Goal: Browse casually: Explore the website without a specific task or goal

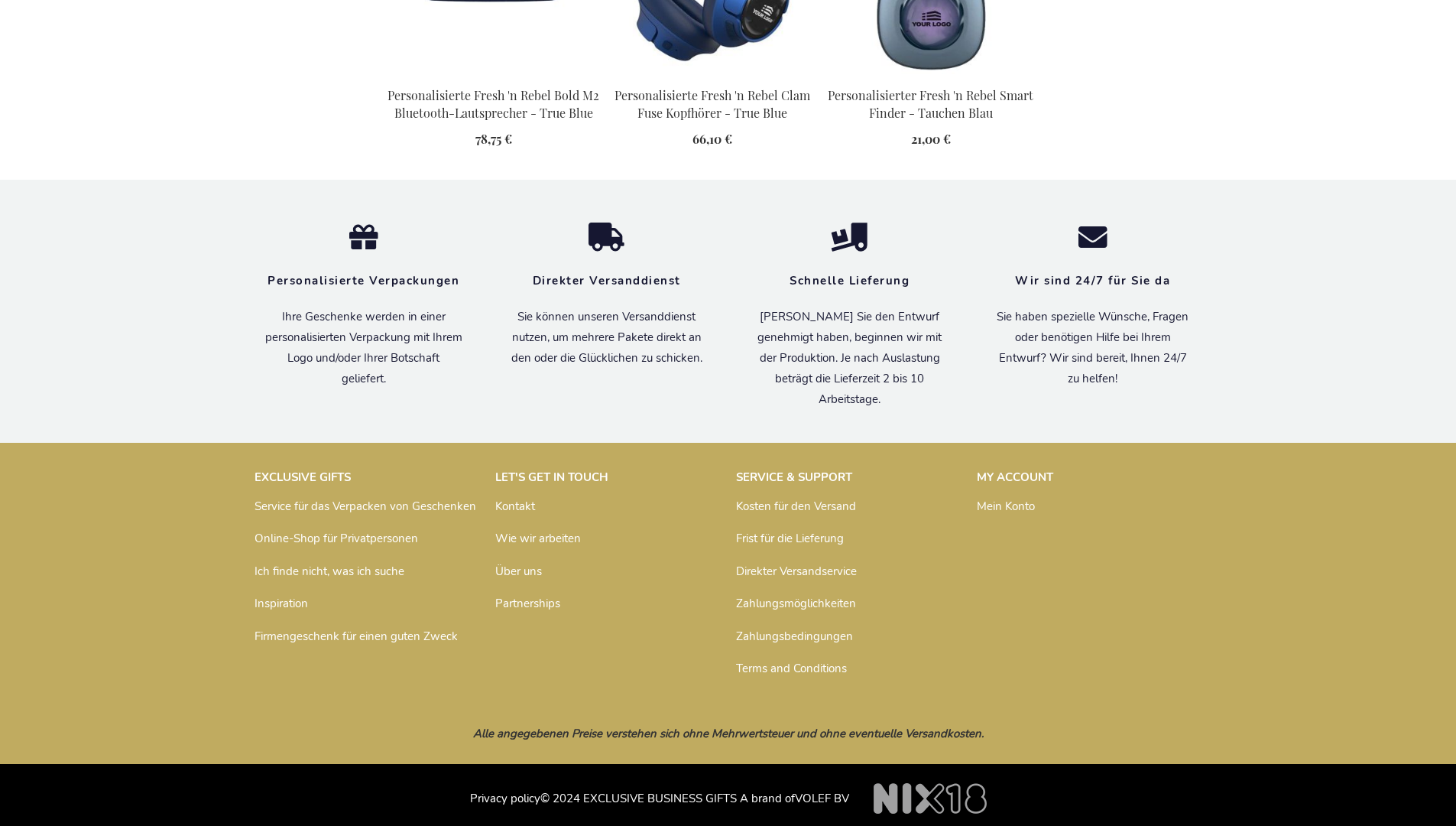
scroll to position [1743, 0]
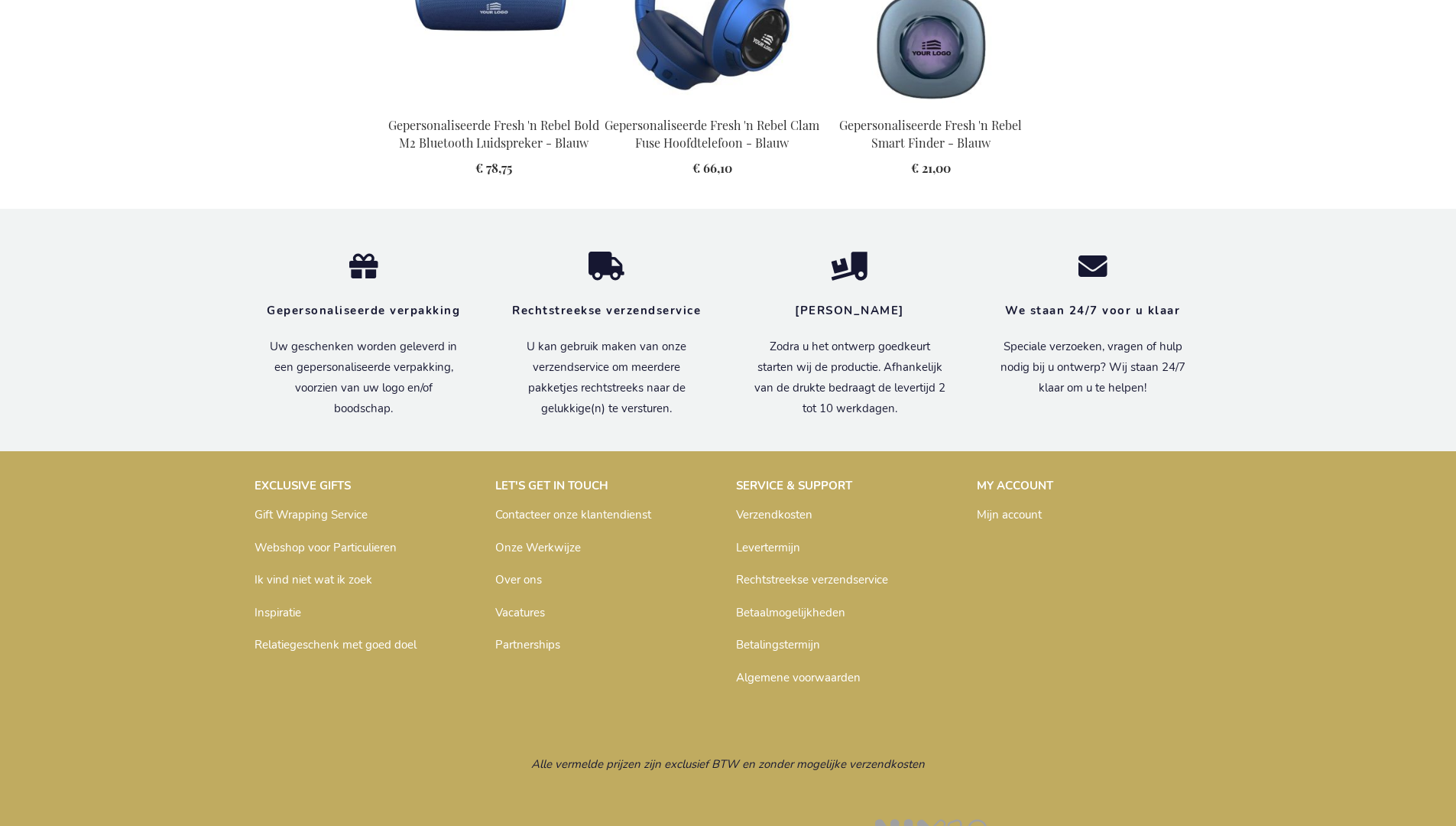
scroll to position [1733, 0]
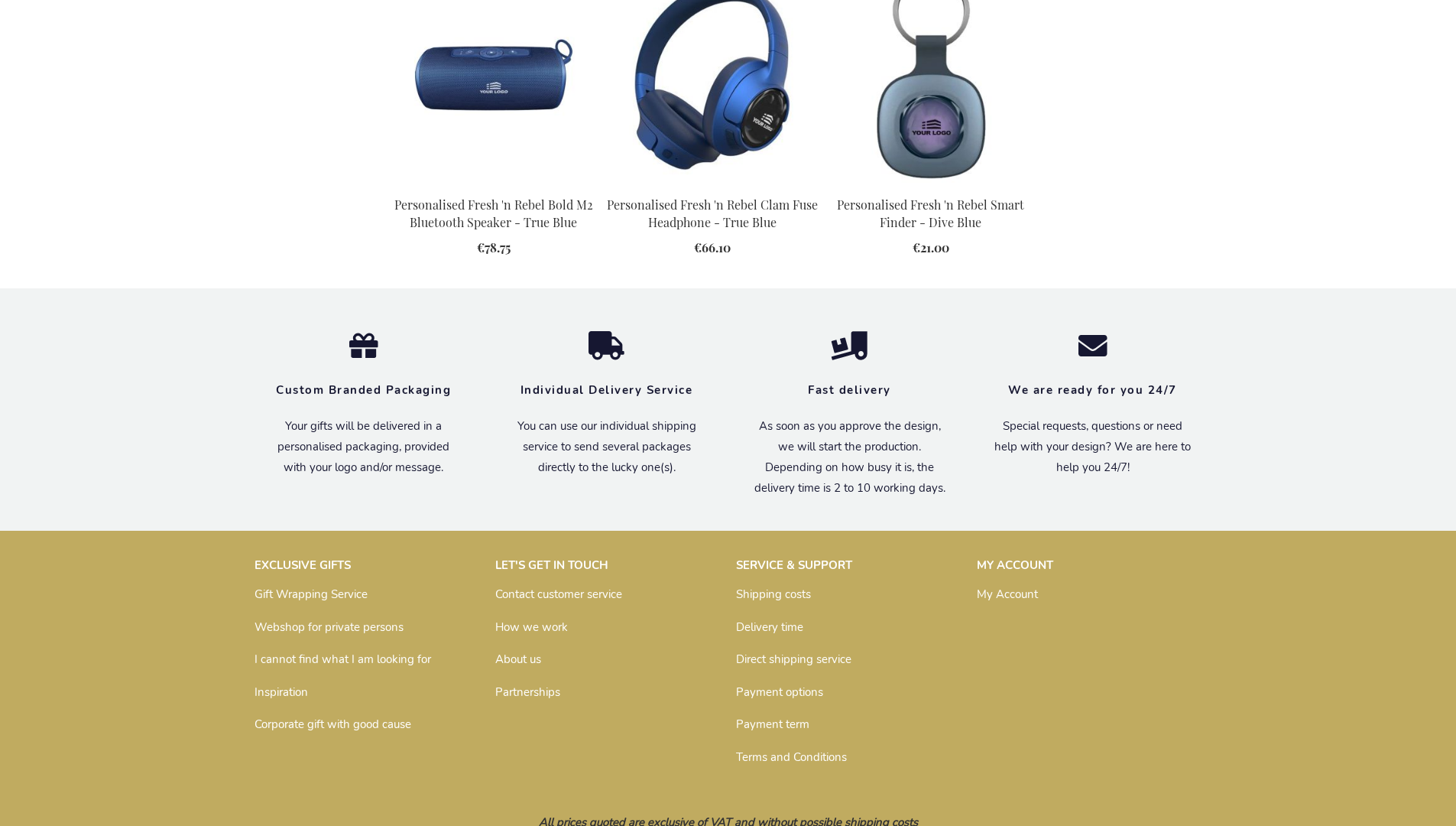
scroll to position [1705, 0]
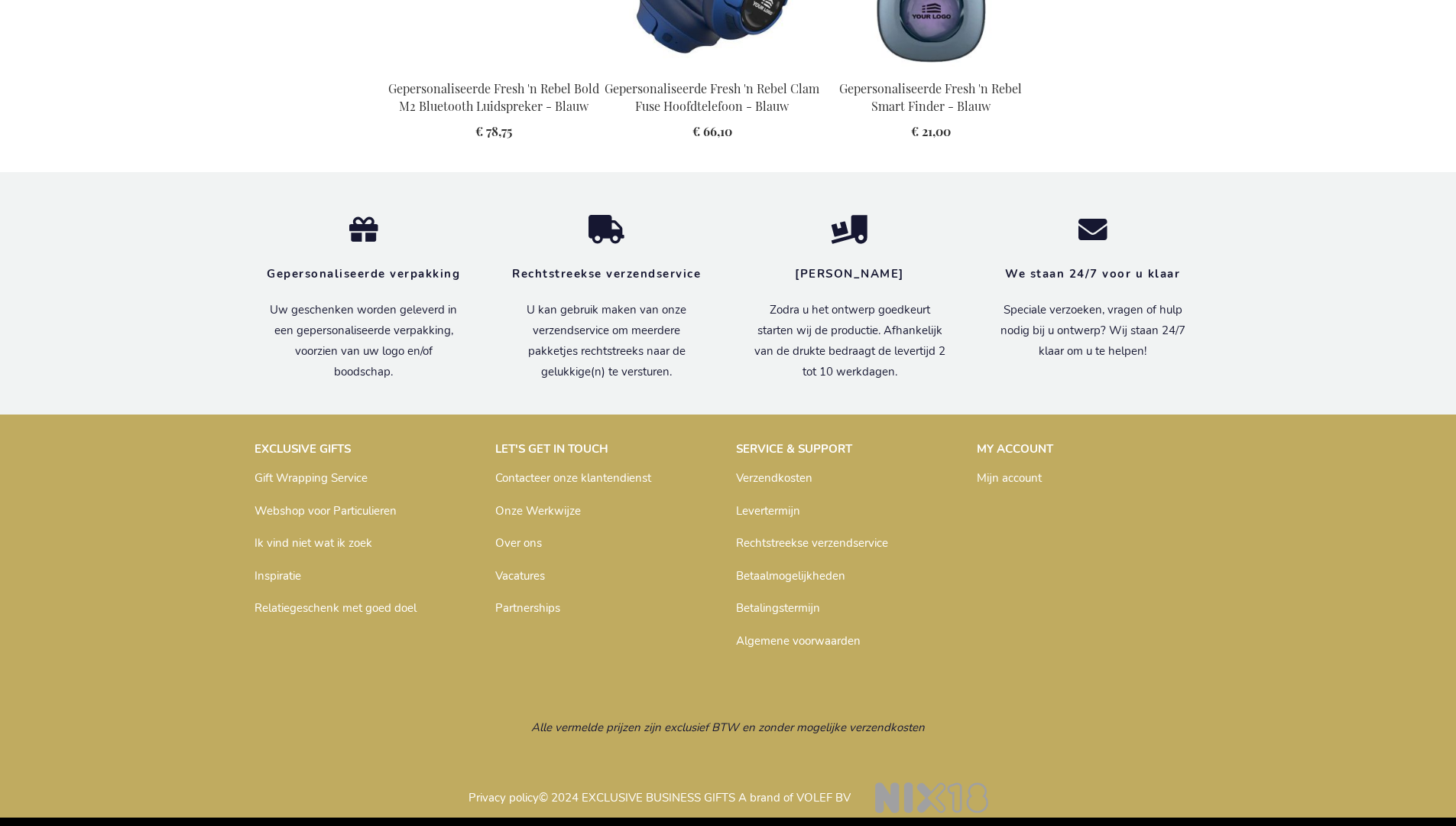
scroll to position [1733, 0]
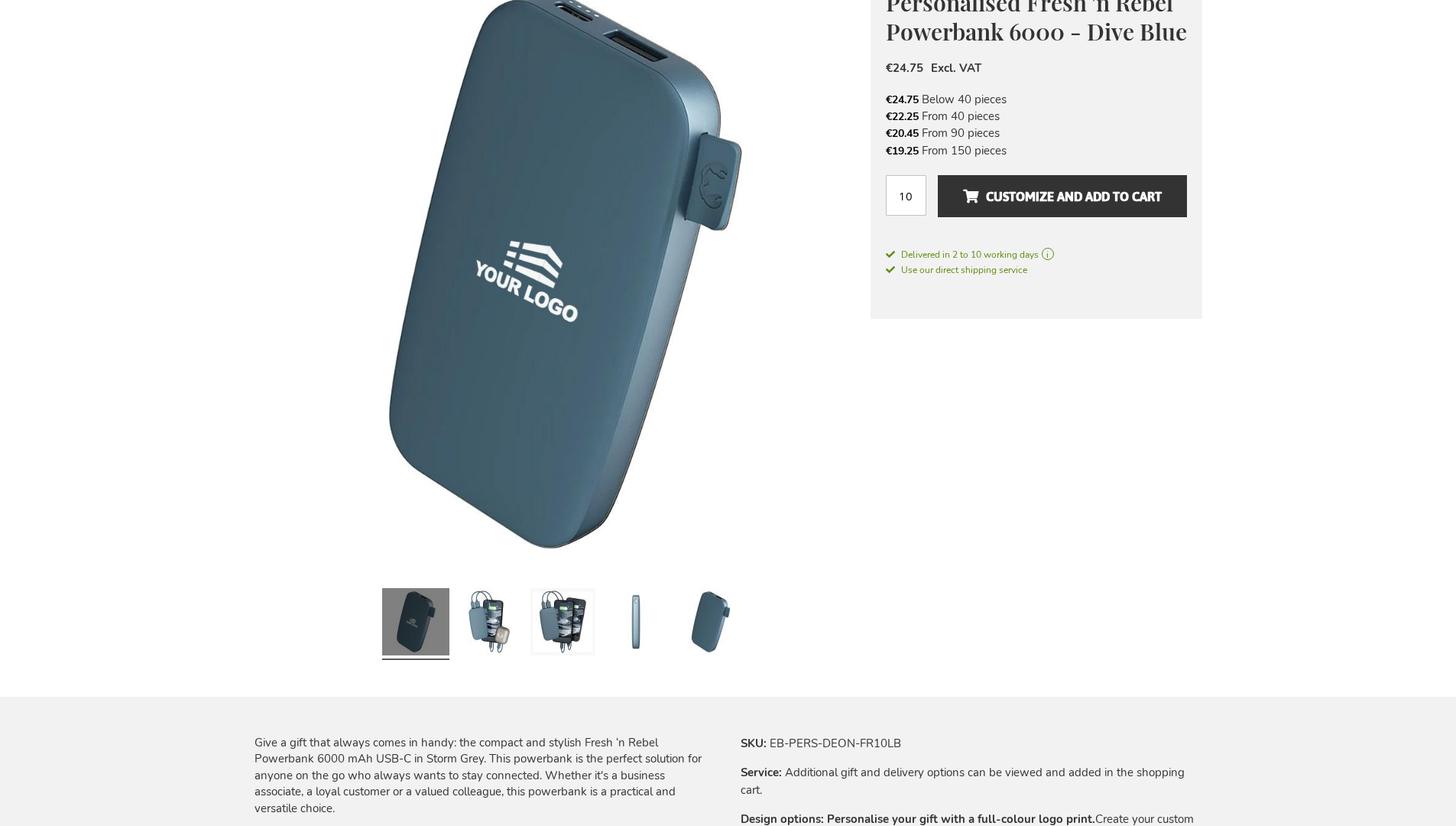
scroll to position [1705, 0]
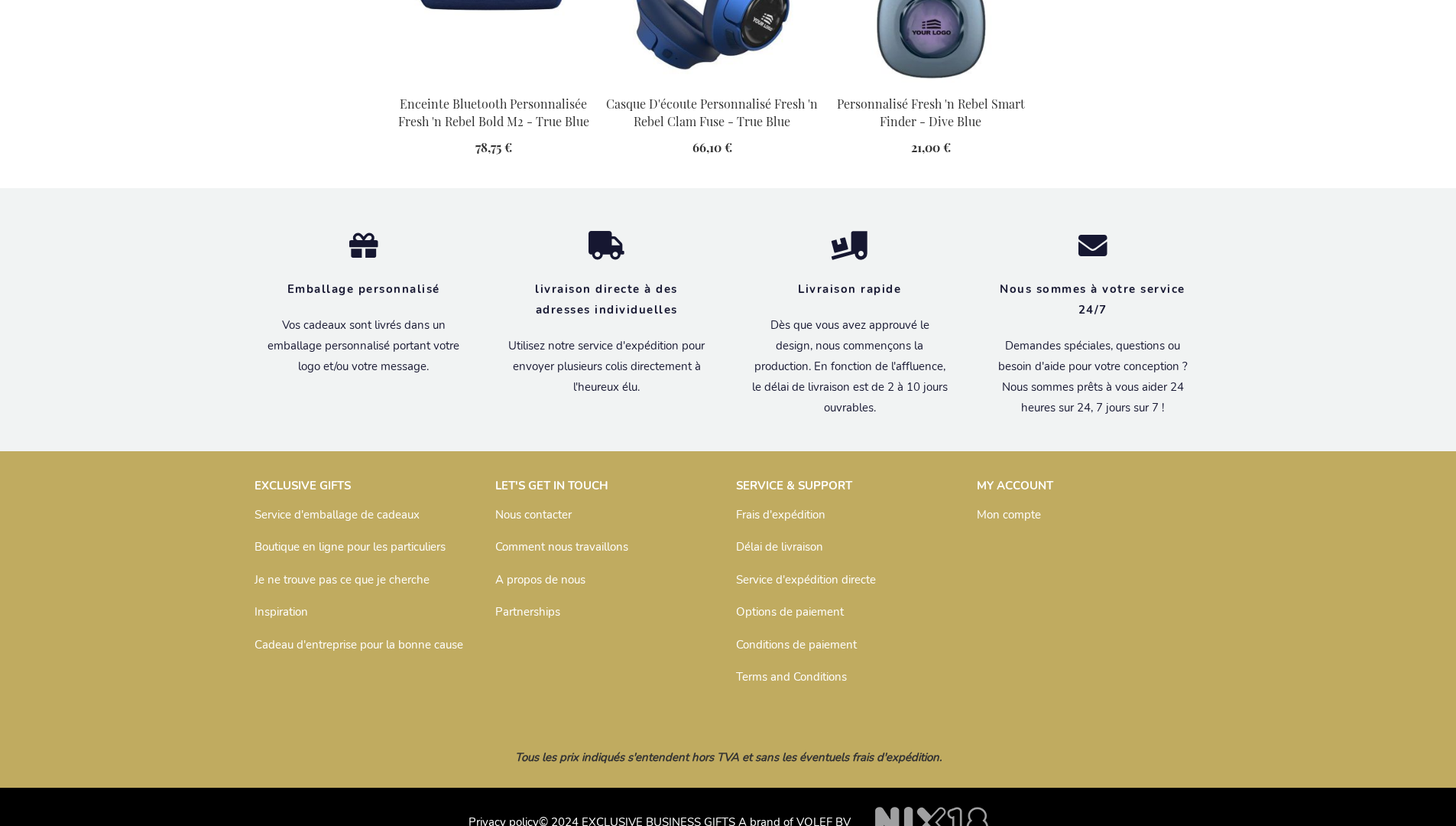
scroll to position [1758, 0]
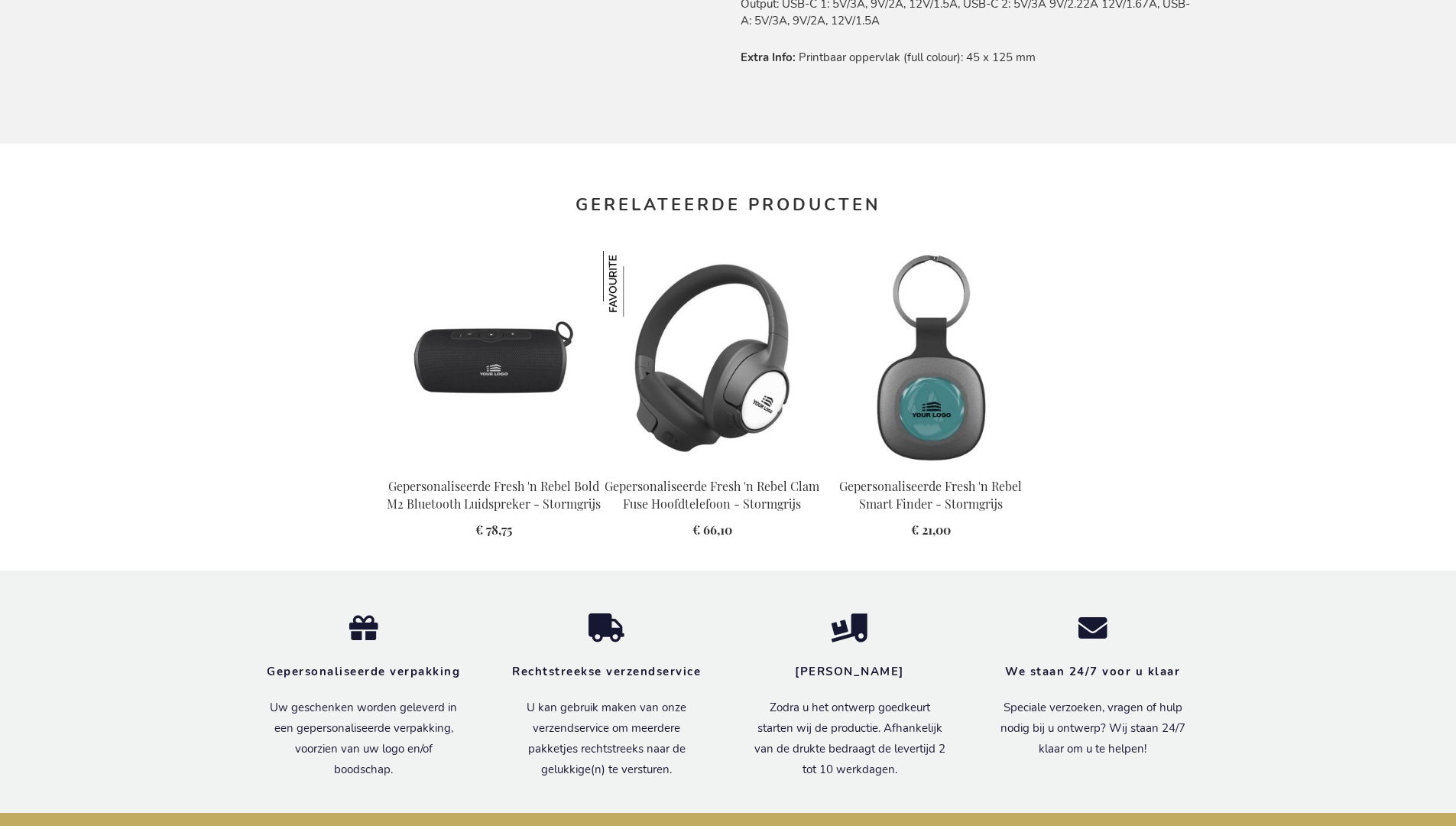
scroll to position [1749, 0]
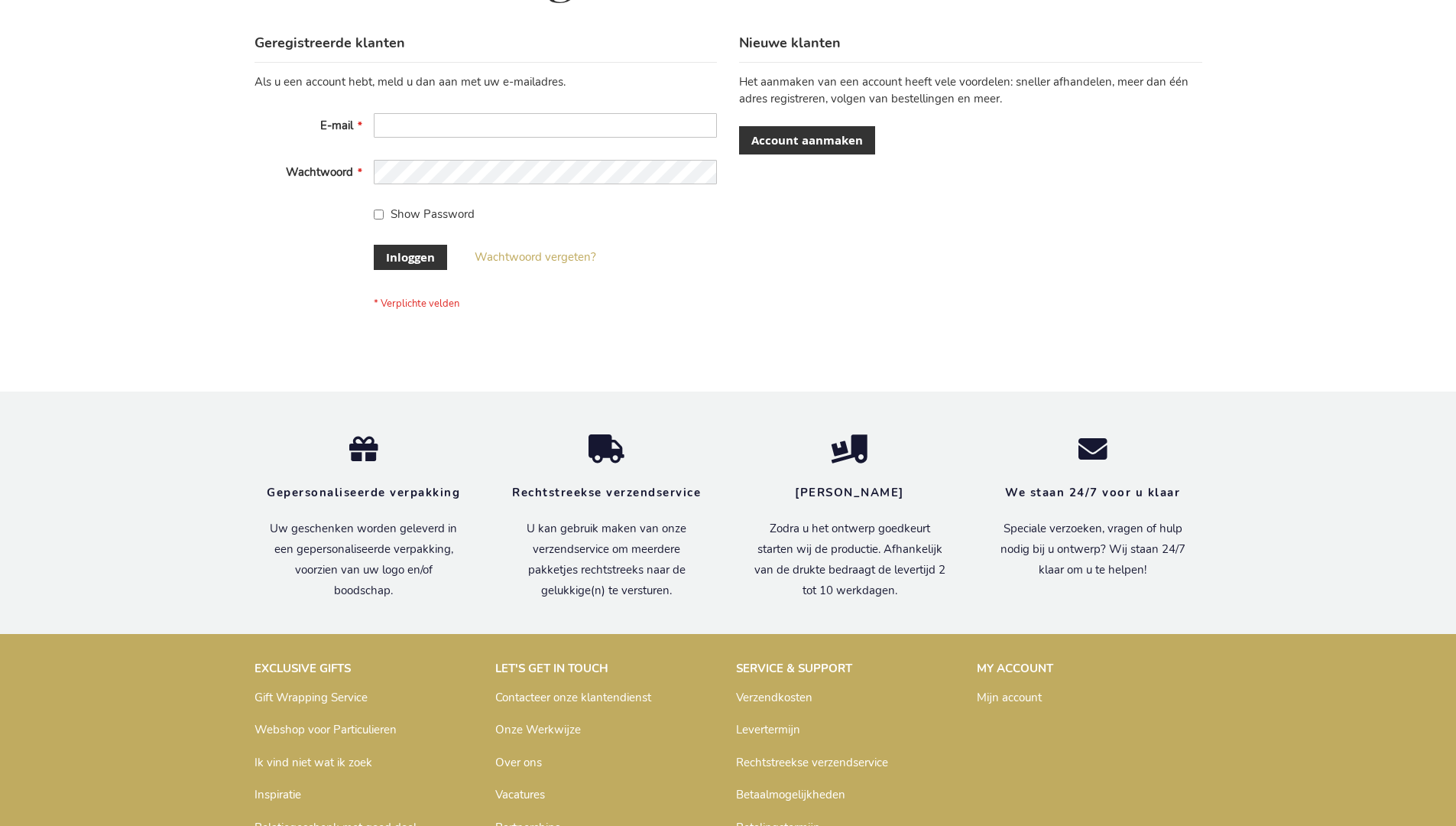
scroll to position [519, 0]
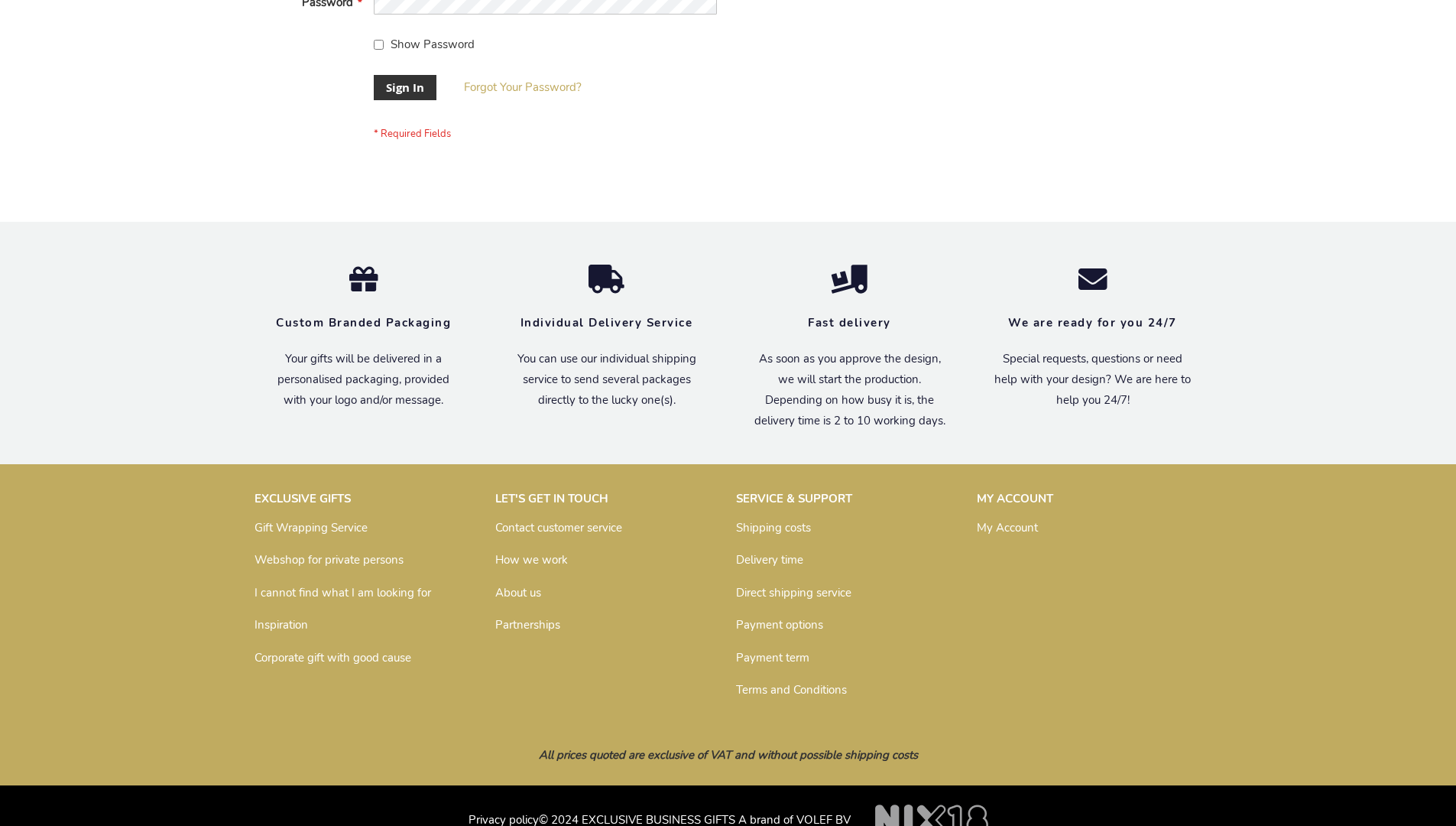
scroll to position [492, 0]
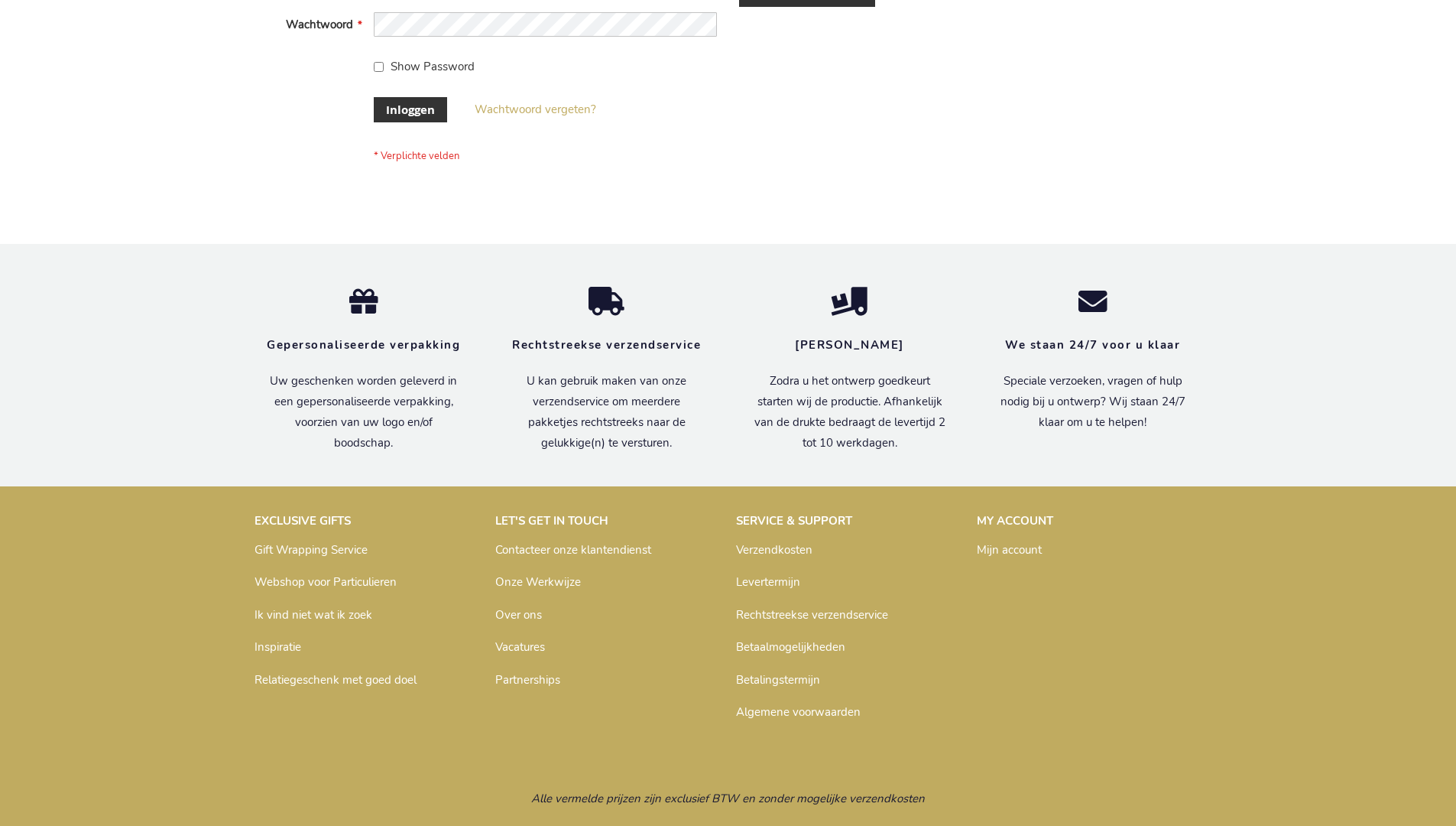
scroll to position [519, 0]
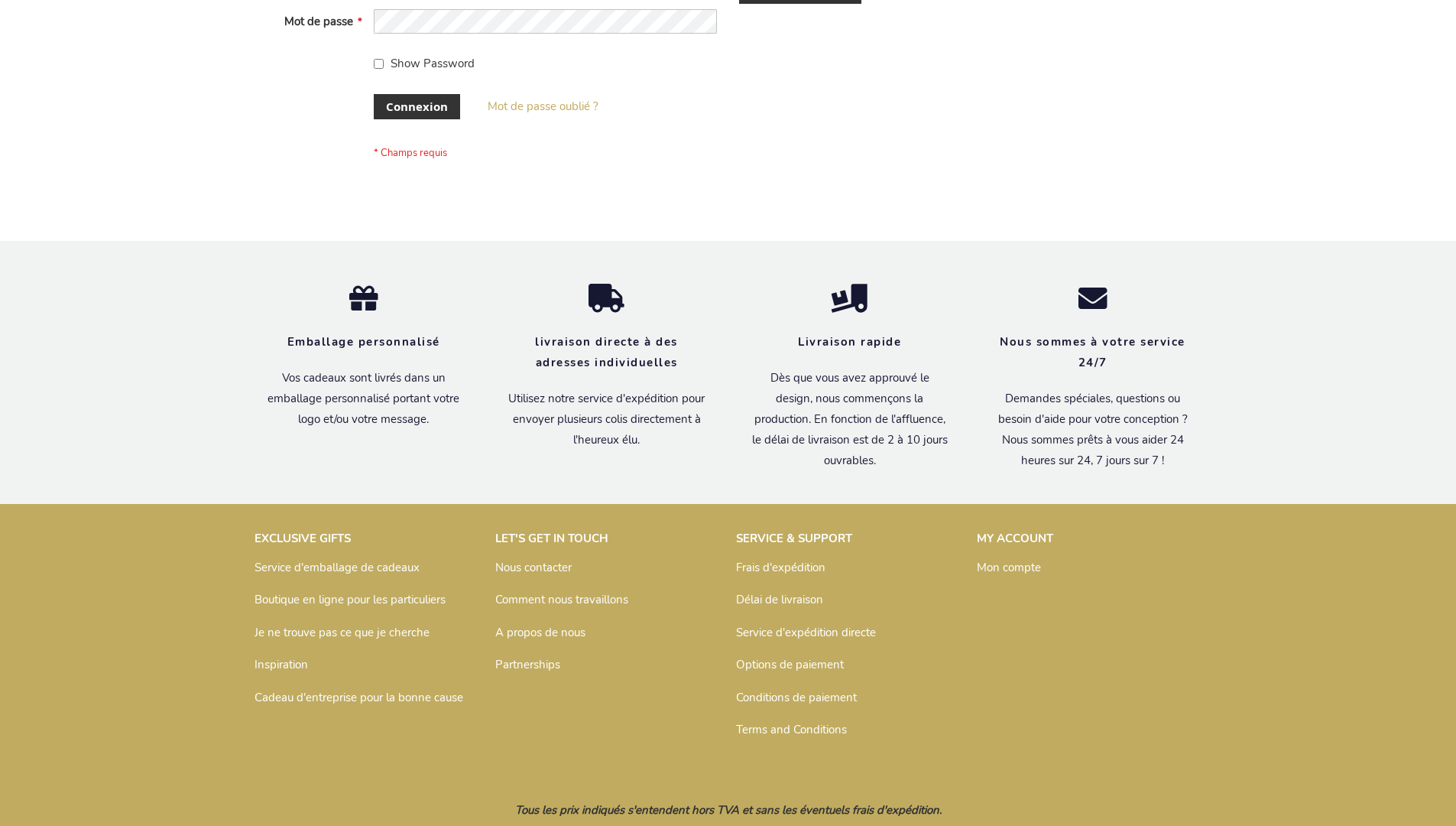
scroll to position [527, 0]
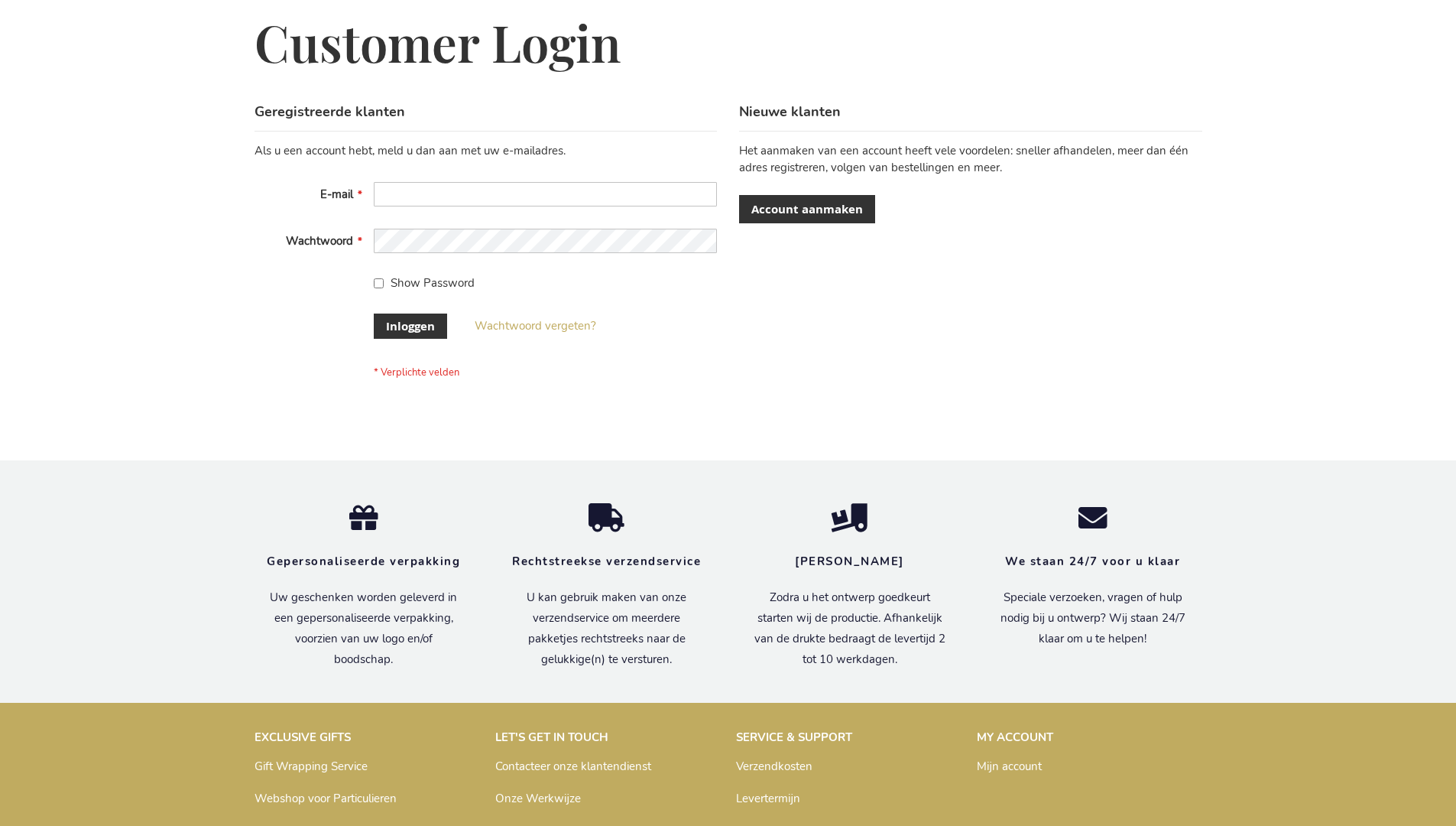
scroll to position [519, 0]
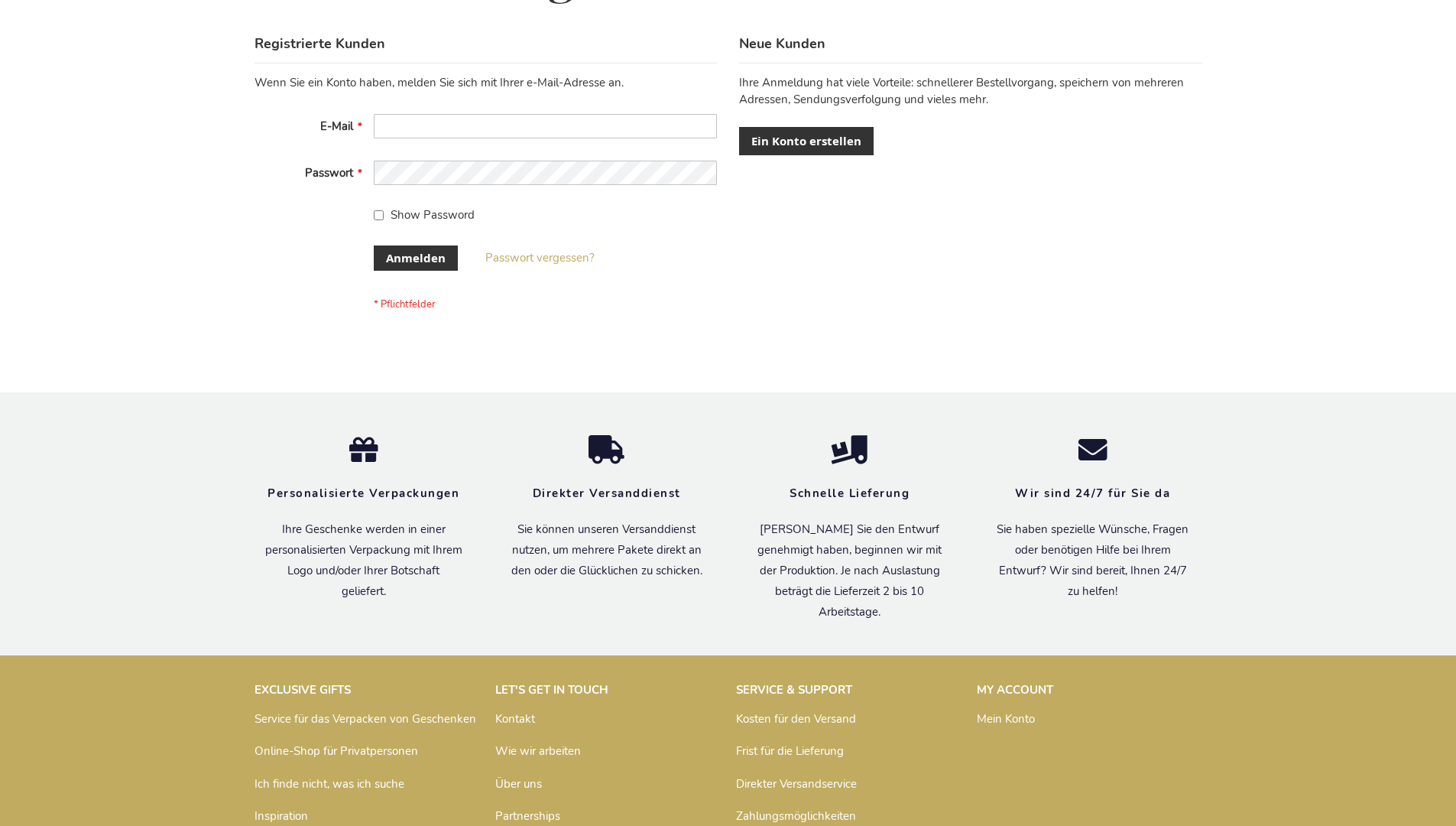
scroll to position [513, 0]
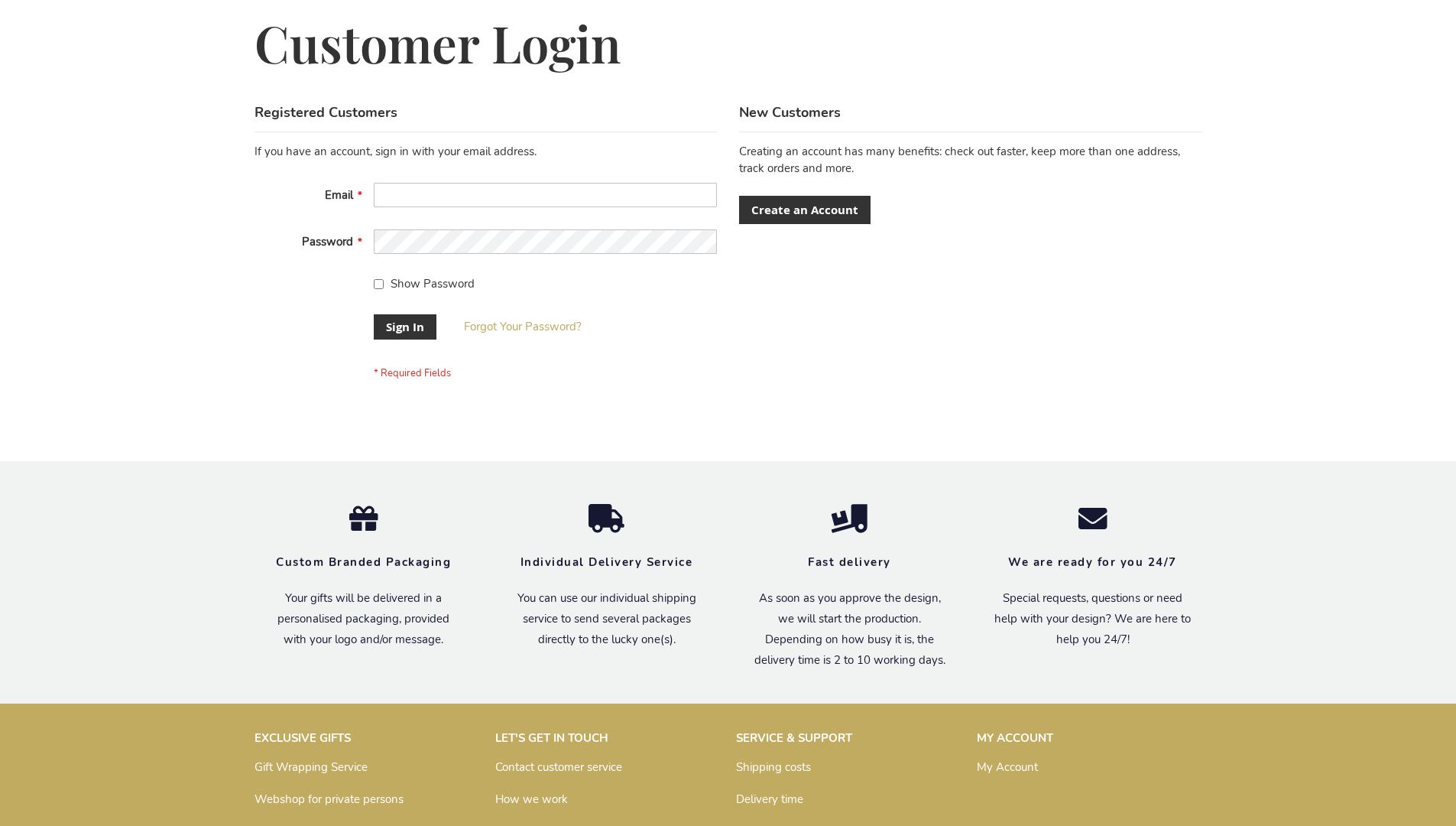
scroll to position [492, 0]
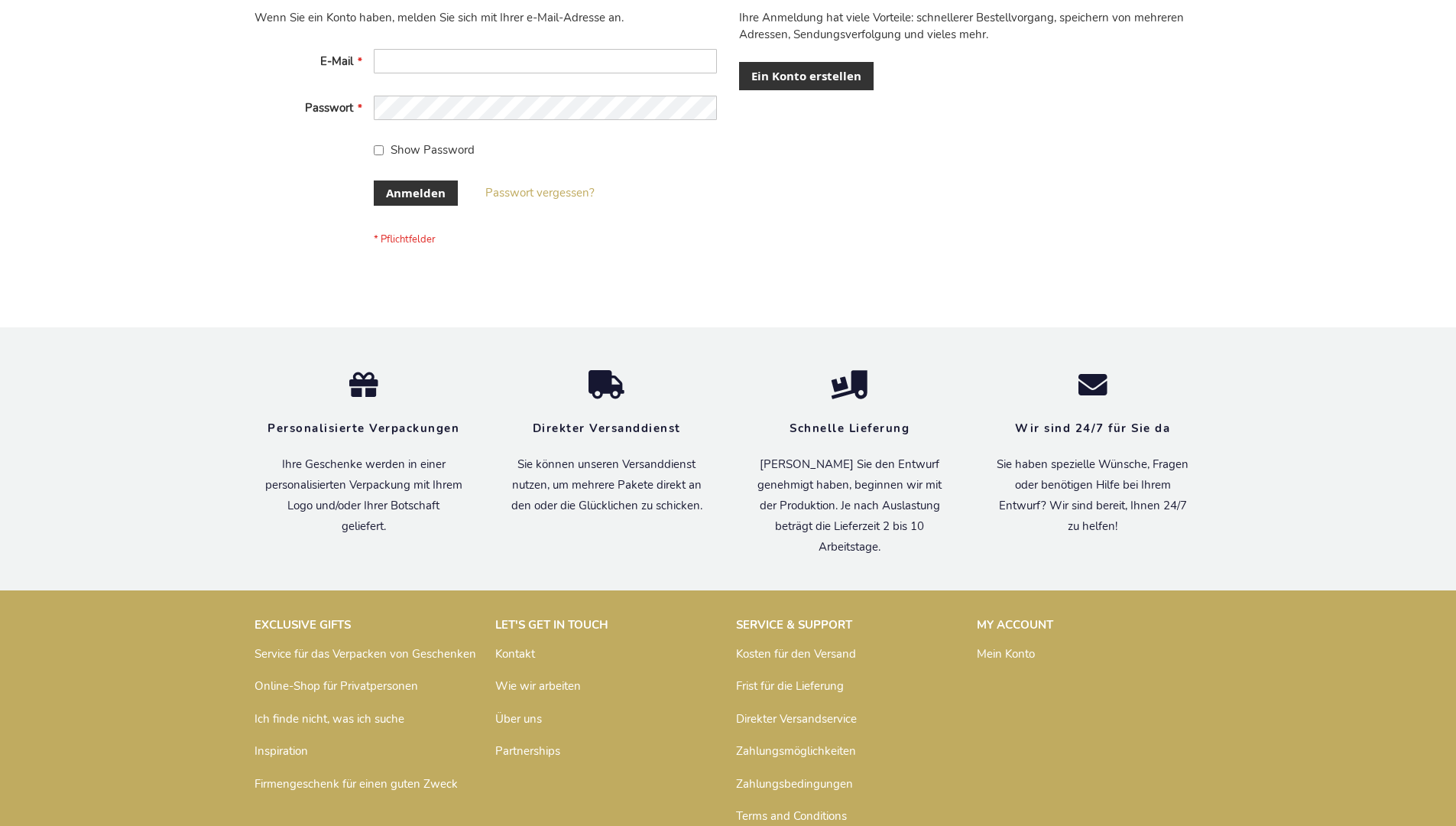
scroll to position [513, 0]
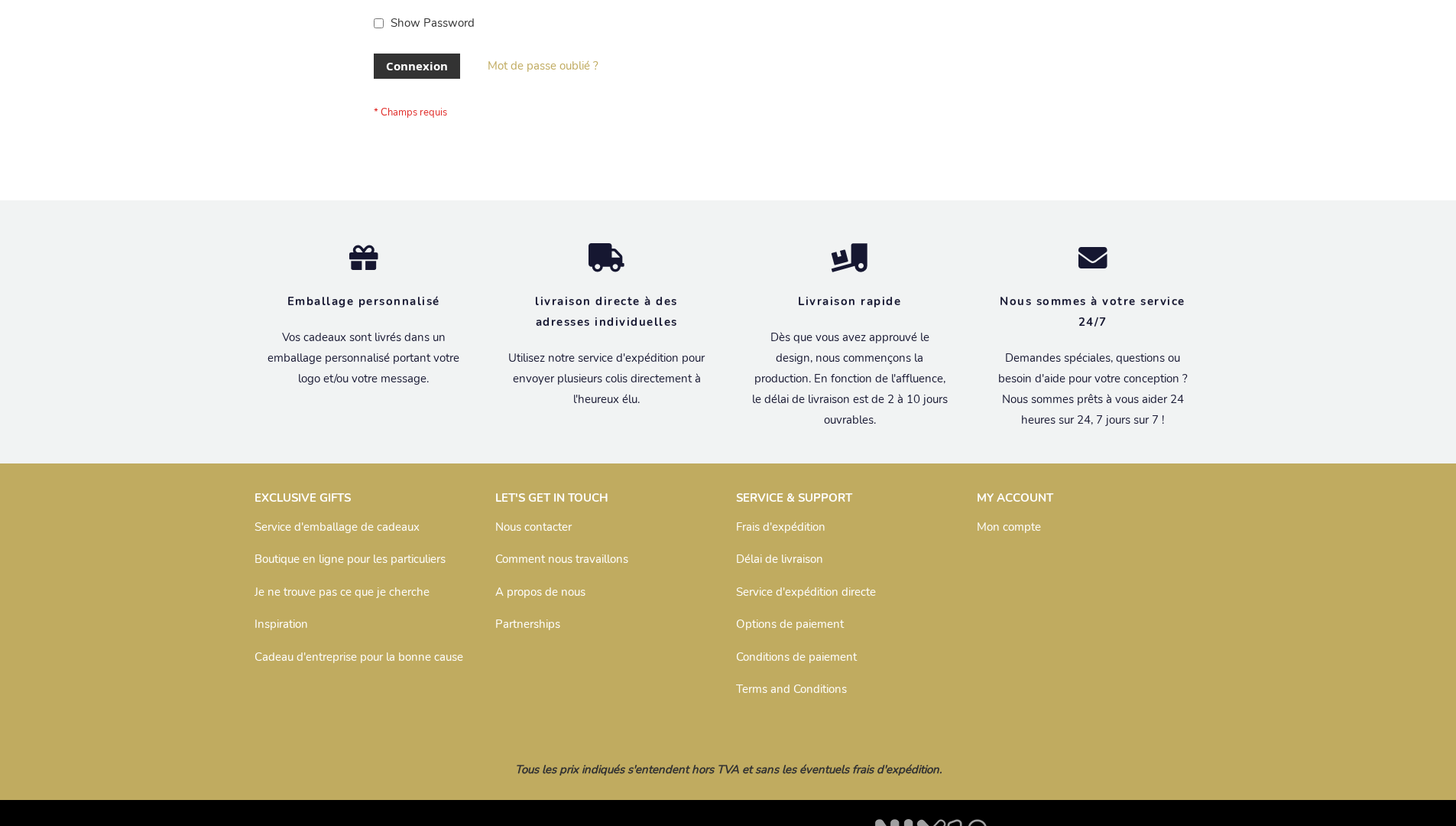
scroll to position [527, 0]
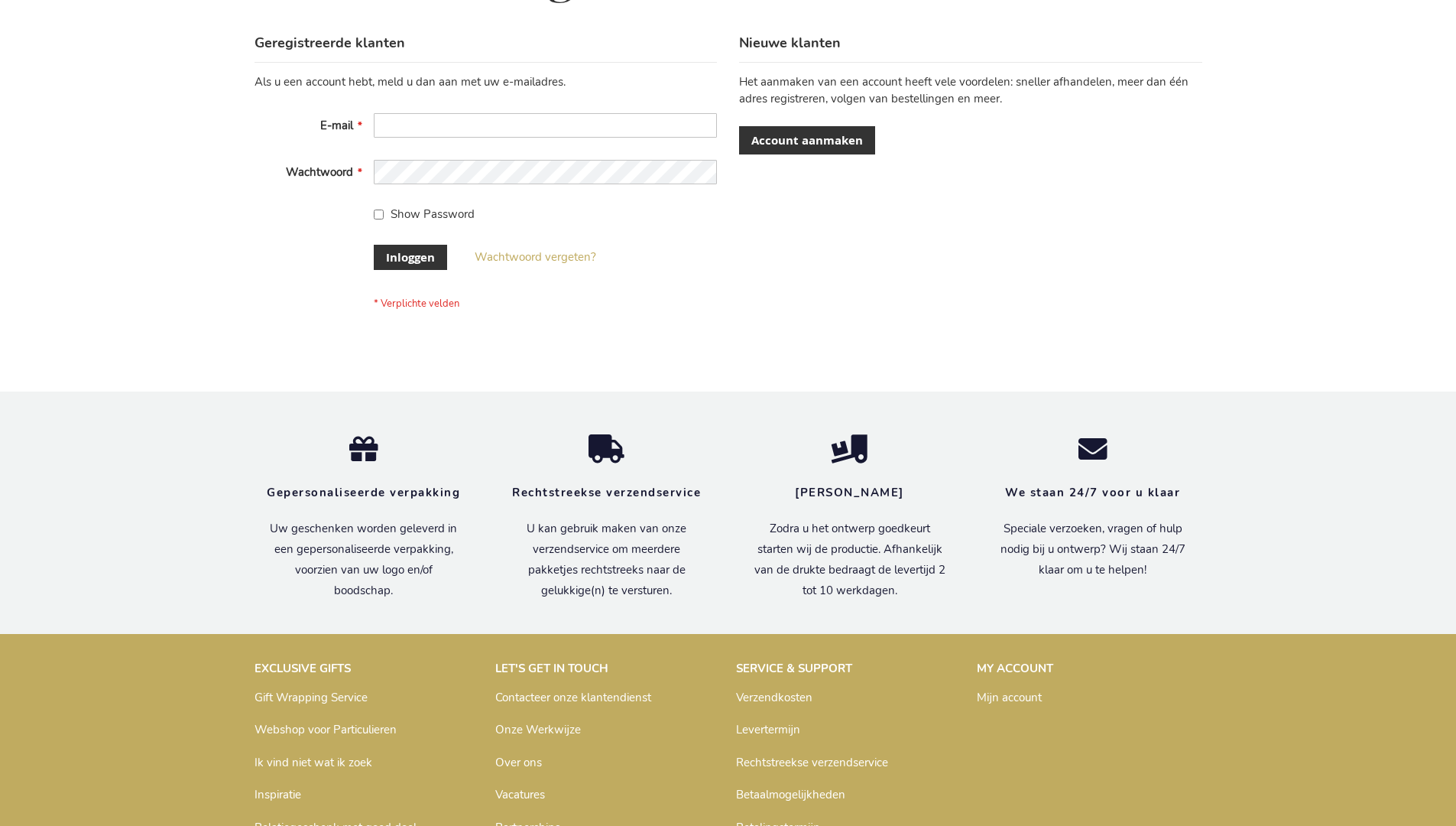
scroll to position [519, 0]
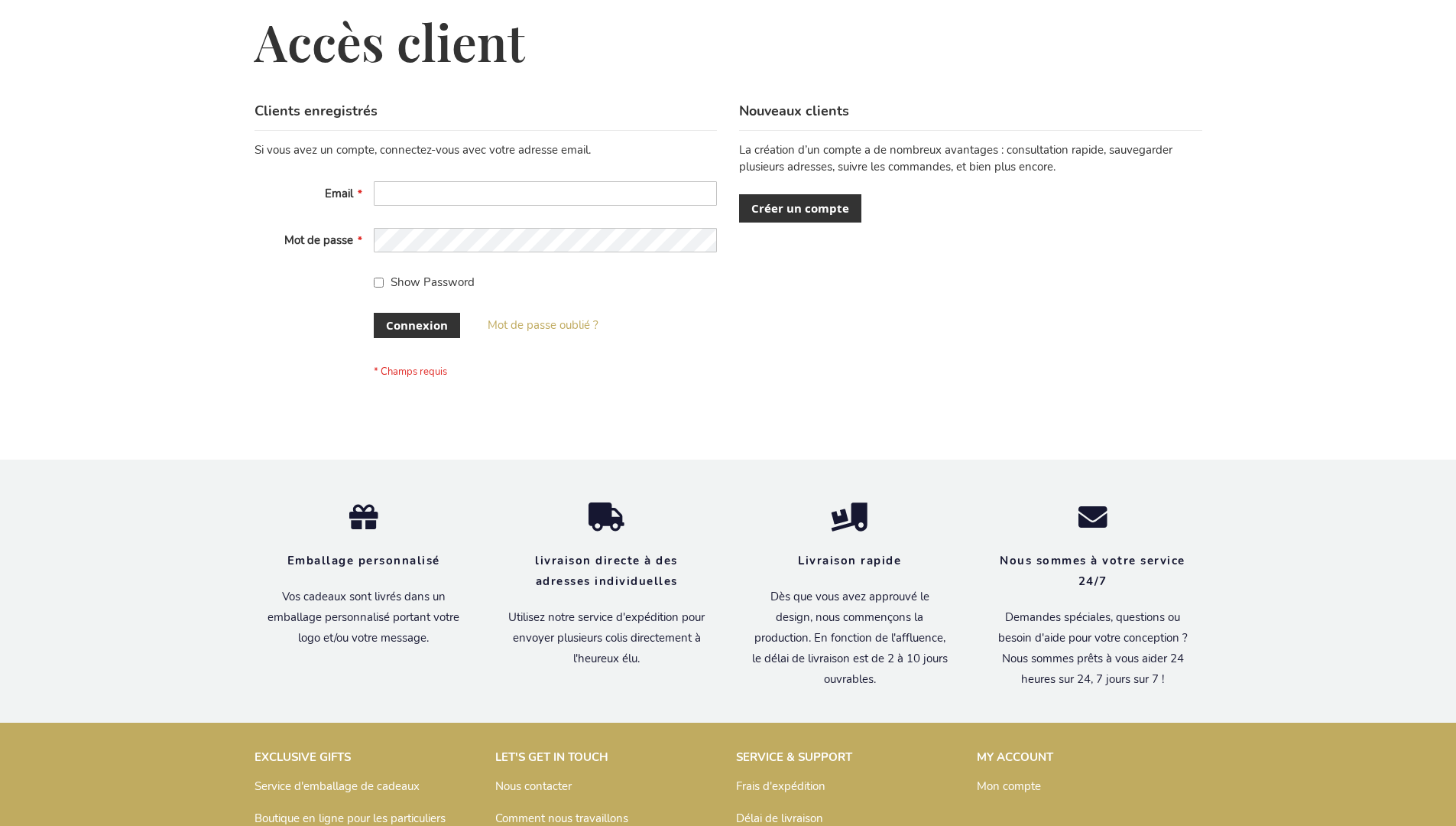
scroll to position [527, 0]
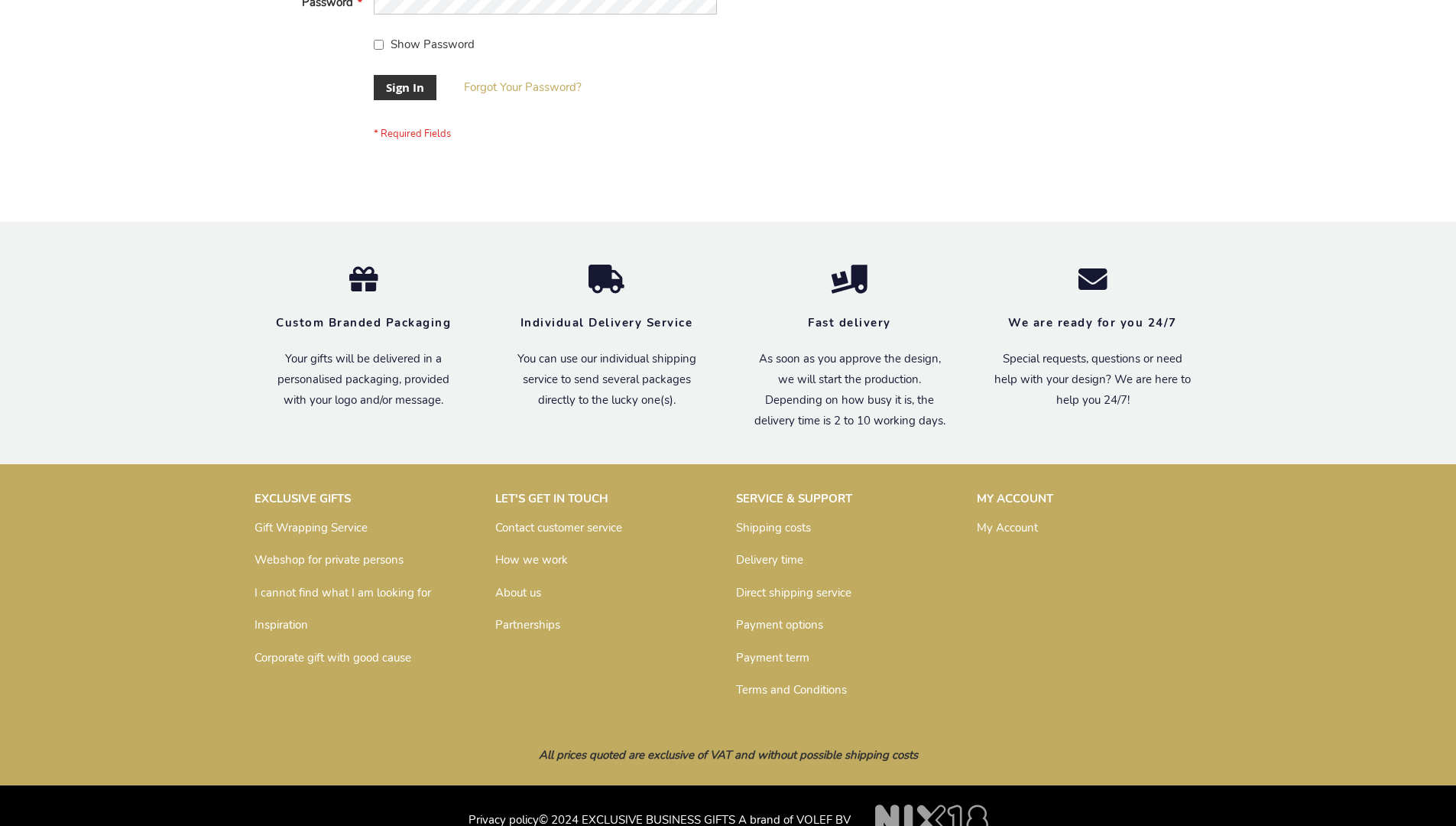
scroll to position [492, 0]
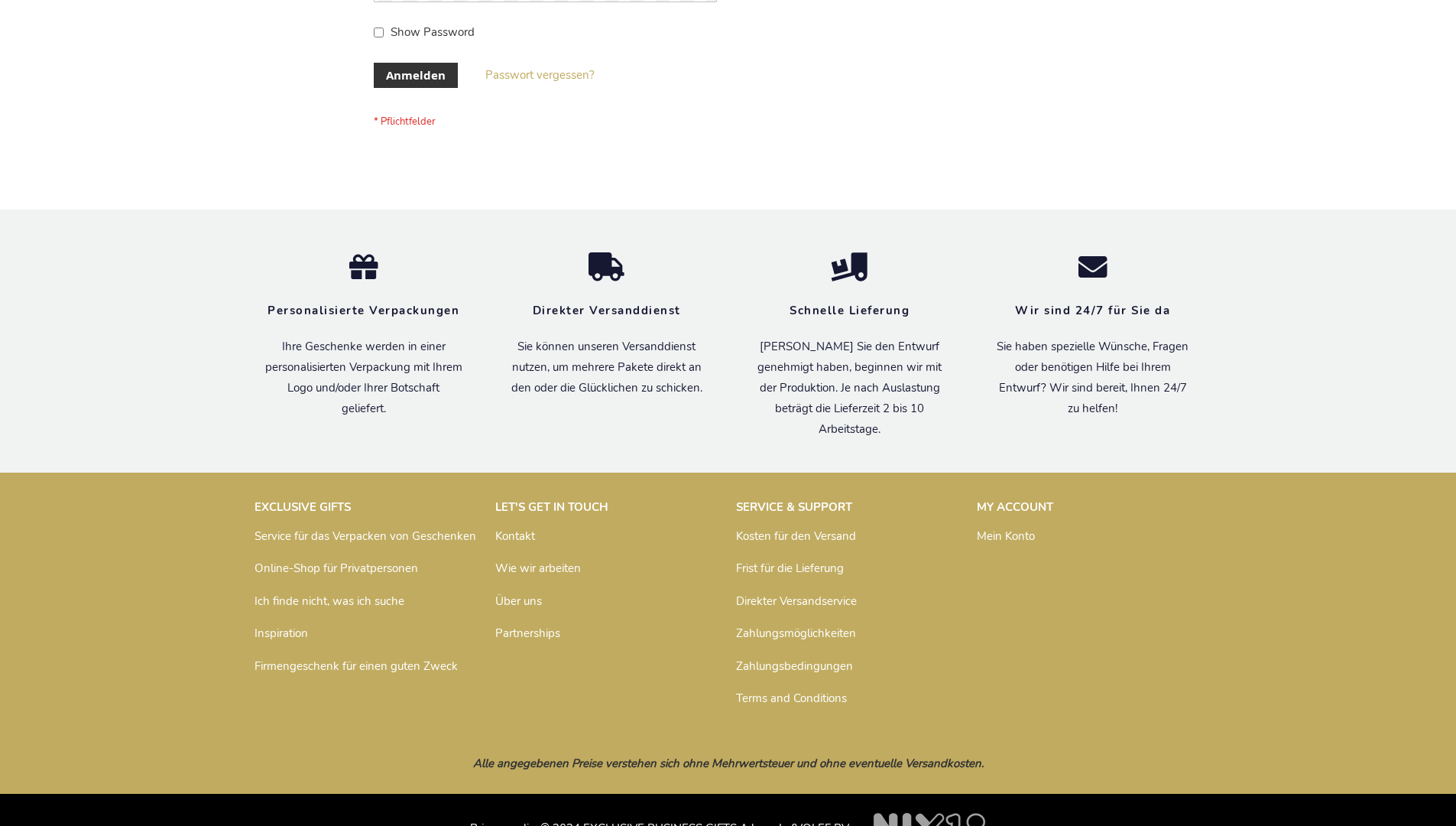
scroll to position [513, 0]
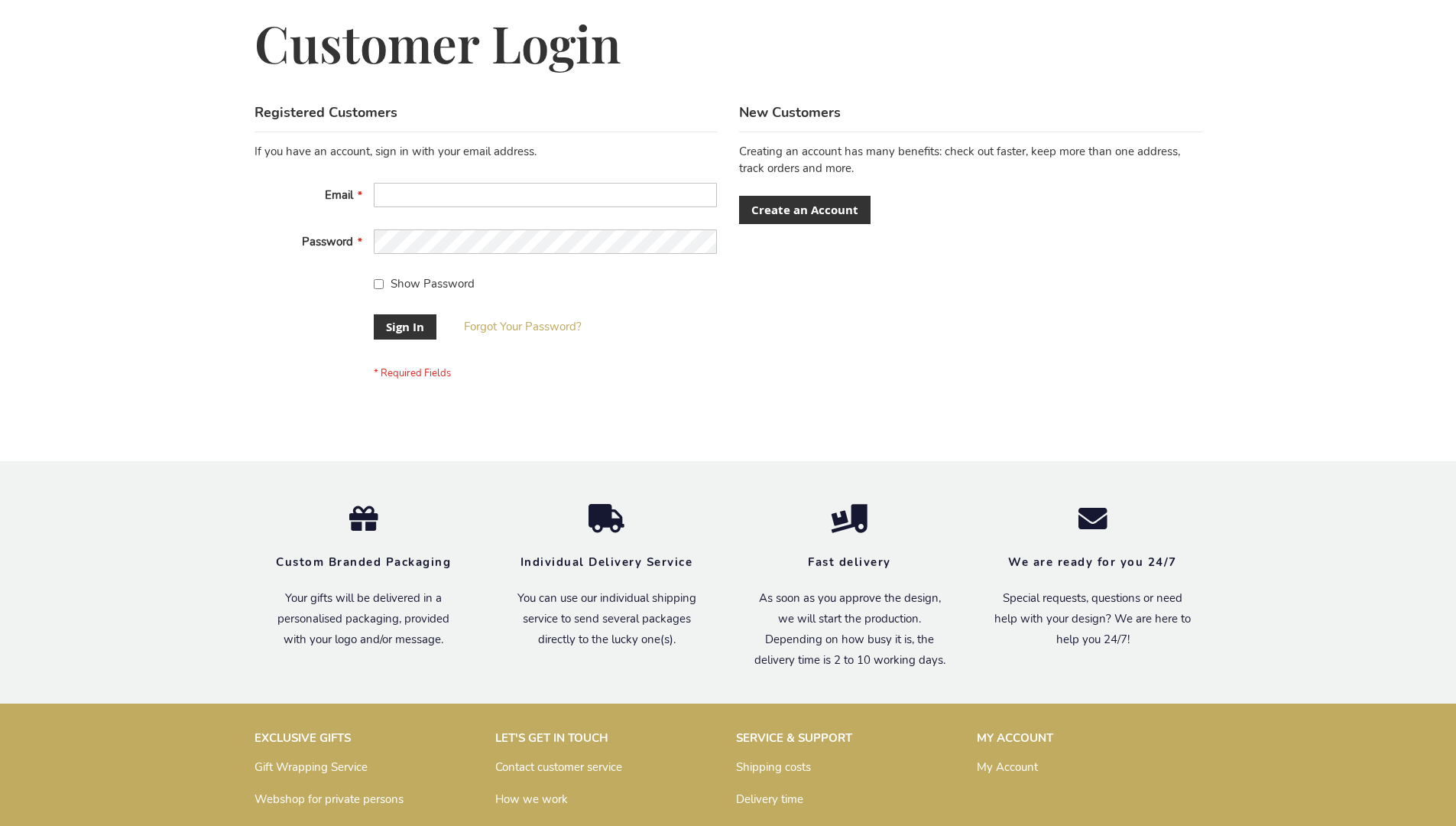
scroll to position [492, 0]
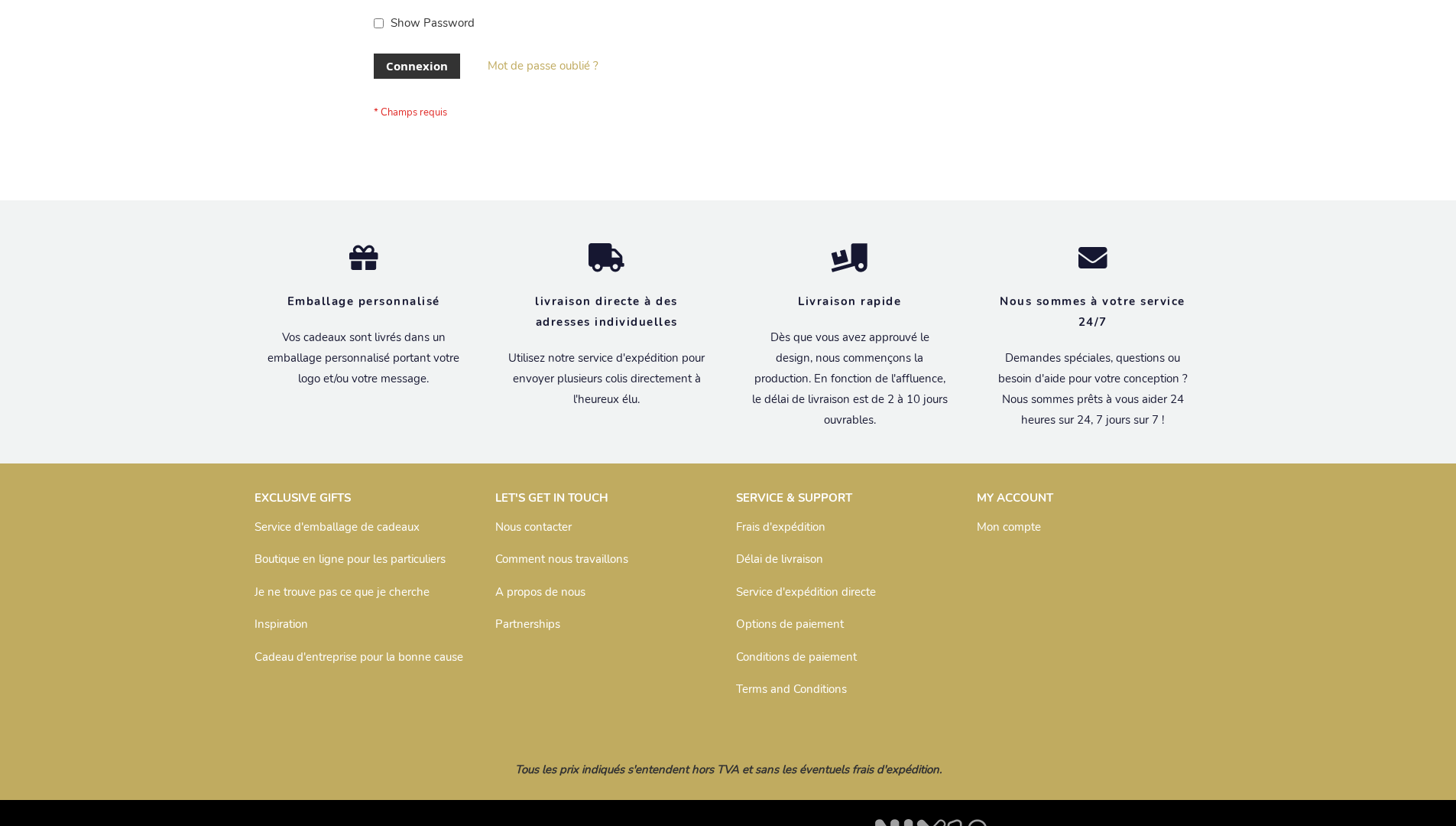
scroll to position [527, 0]
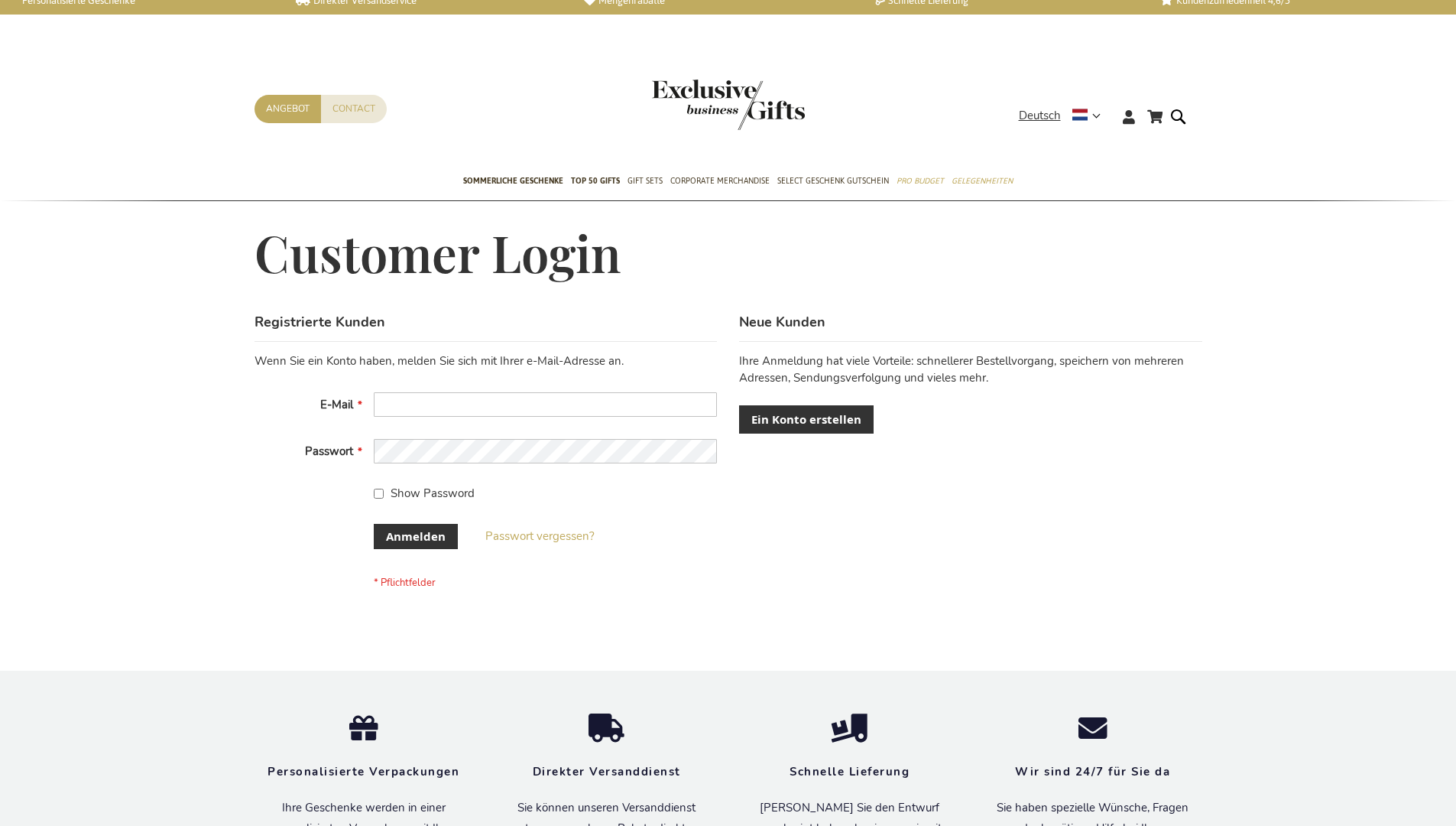
scroll to position [513, 0]
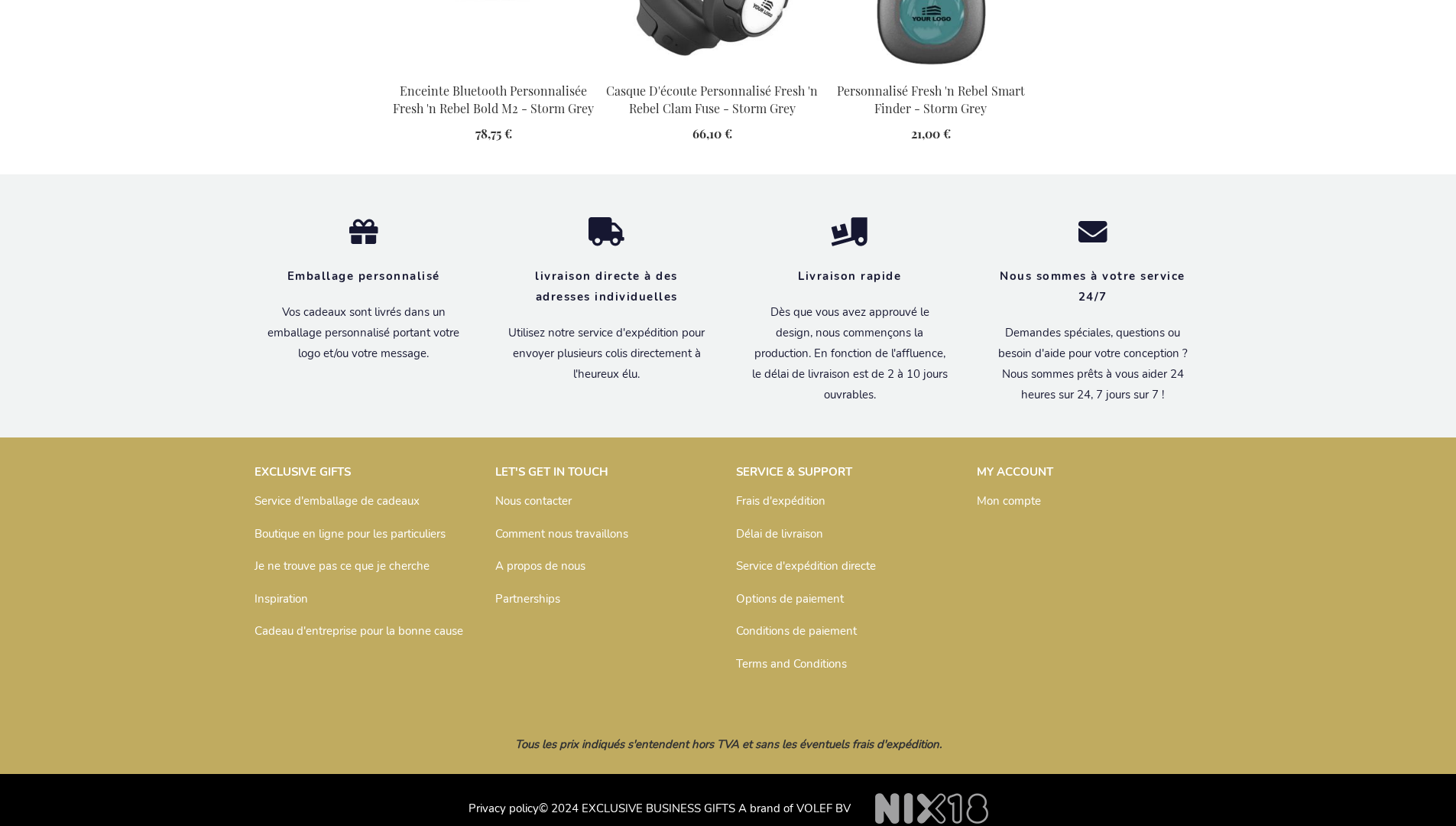
scroll to position [1774, 0]
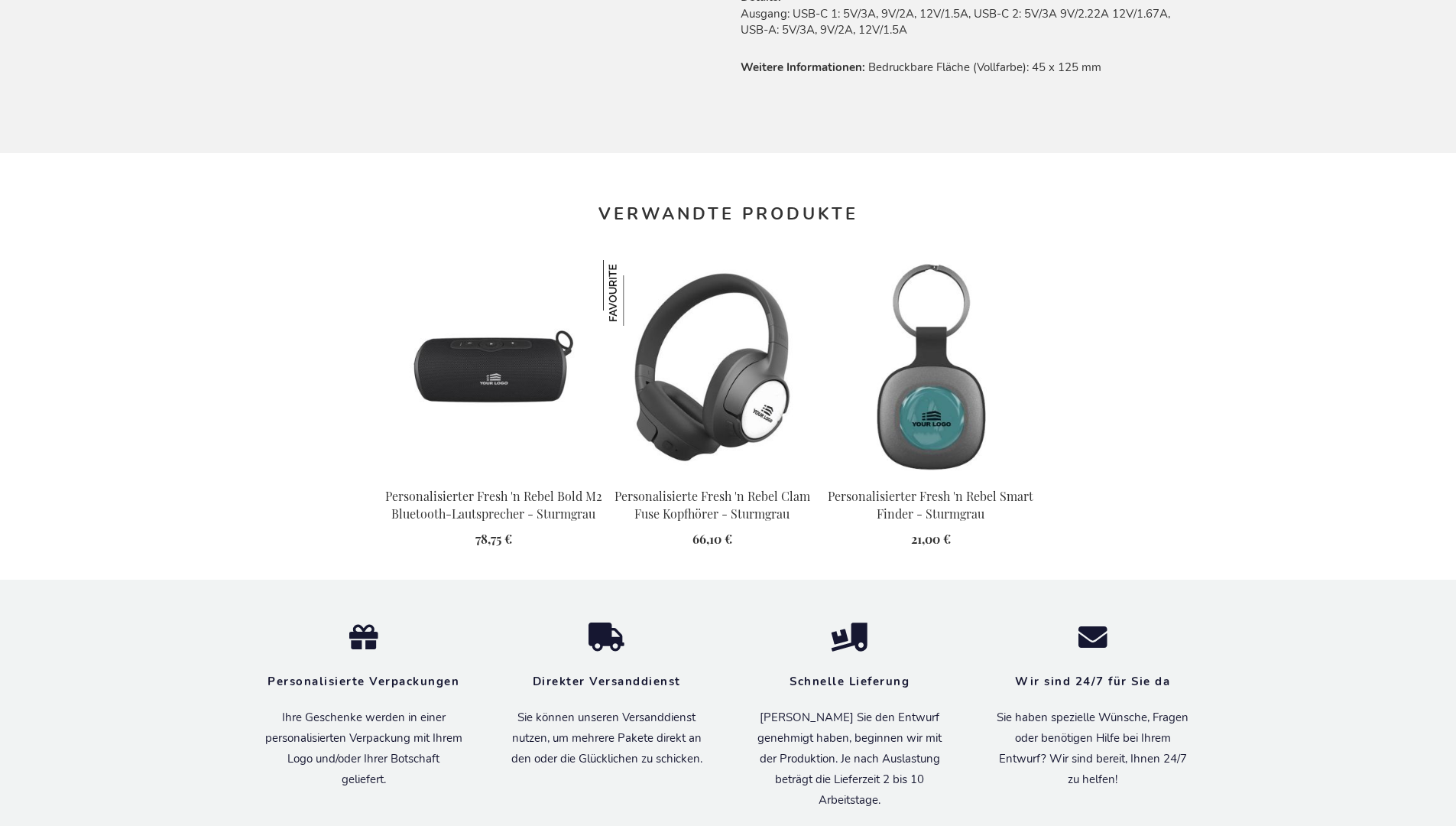
scroll to position [1759, 0]
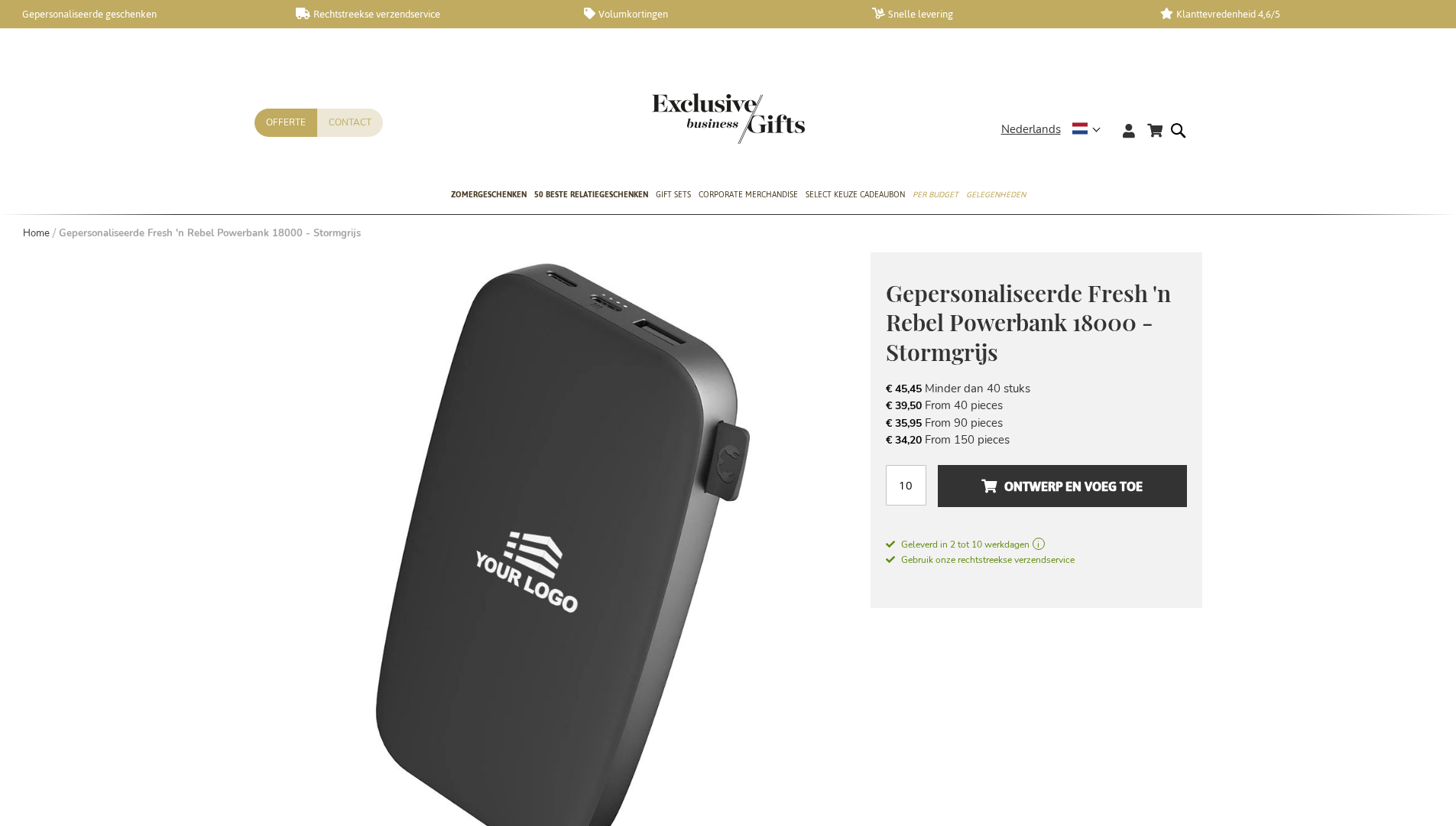
scroll to position [1749, 0]
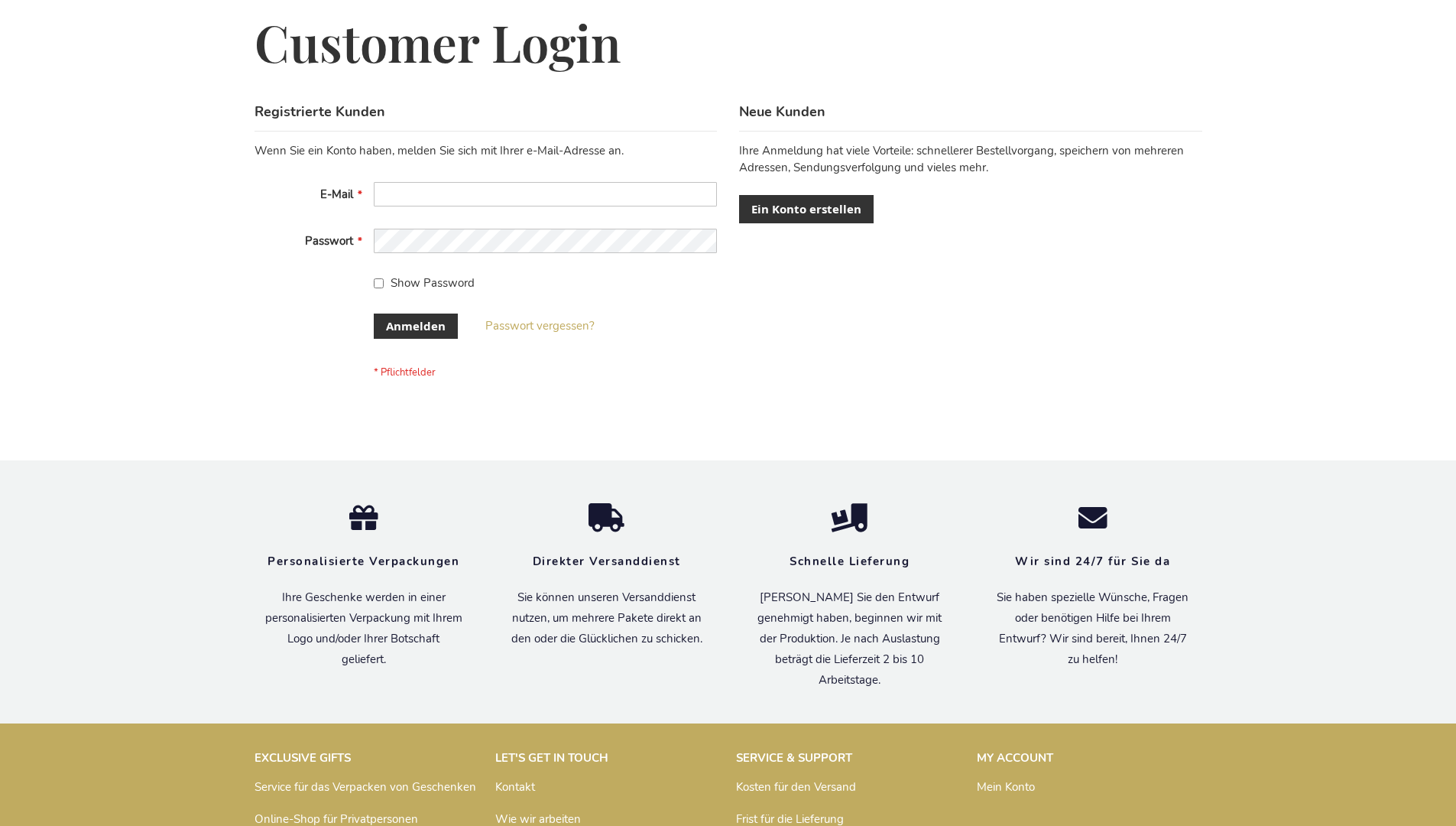
scroll to position [513, 0]
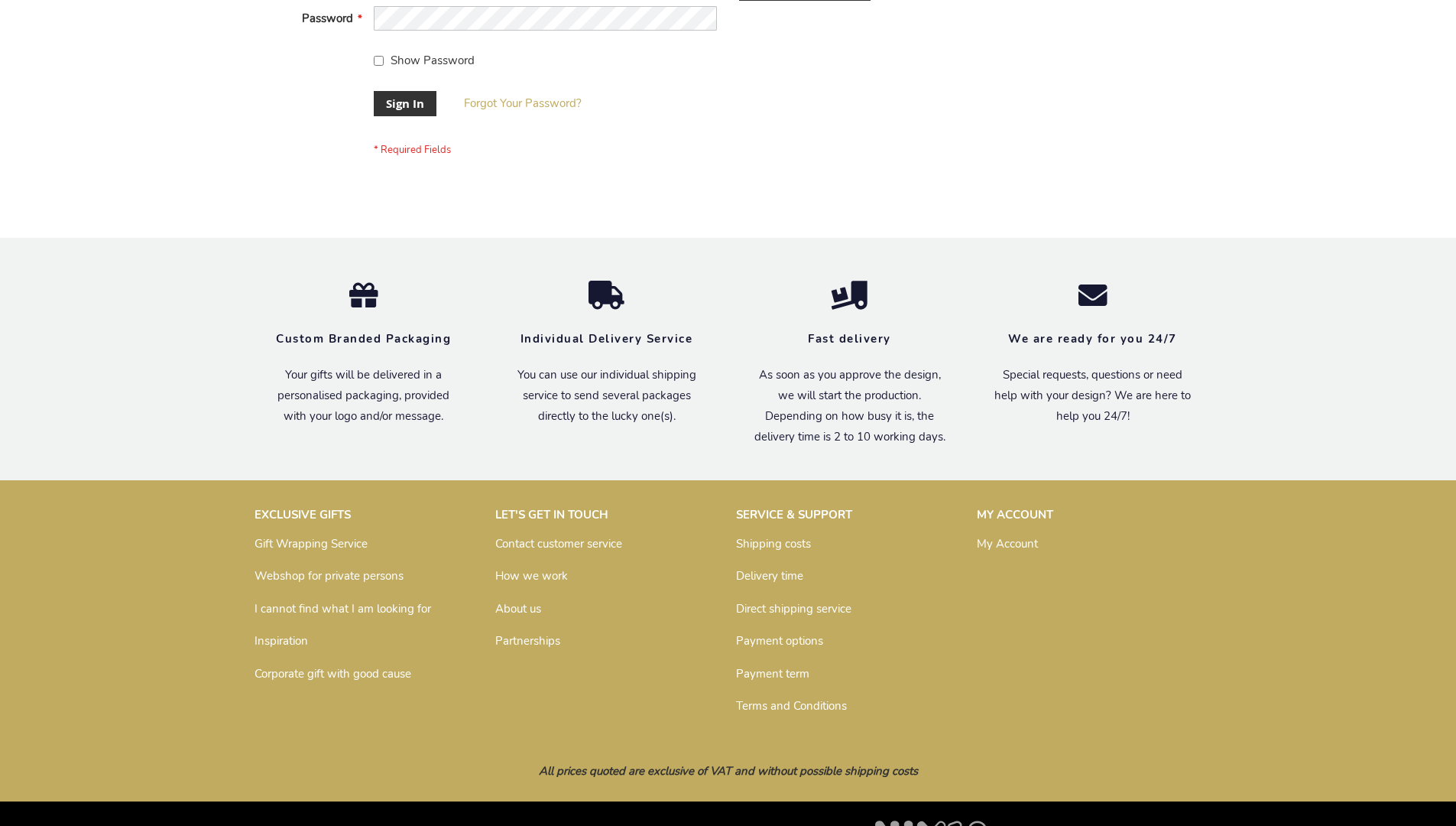
scroll to position [492, 0]
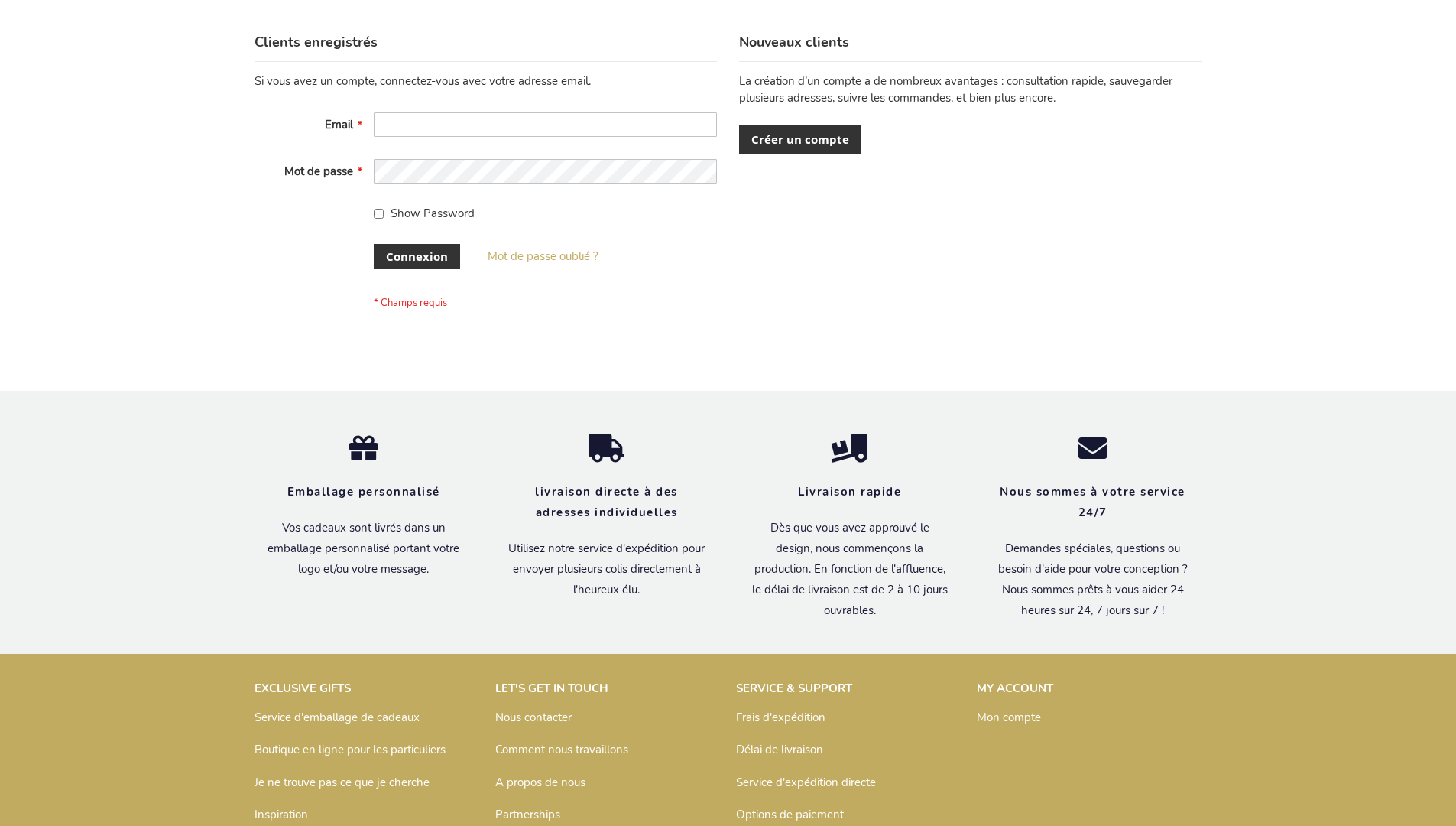
scroll to position [527, 0]
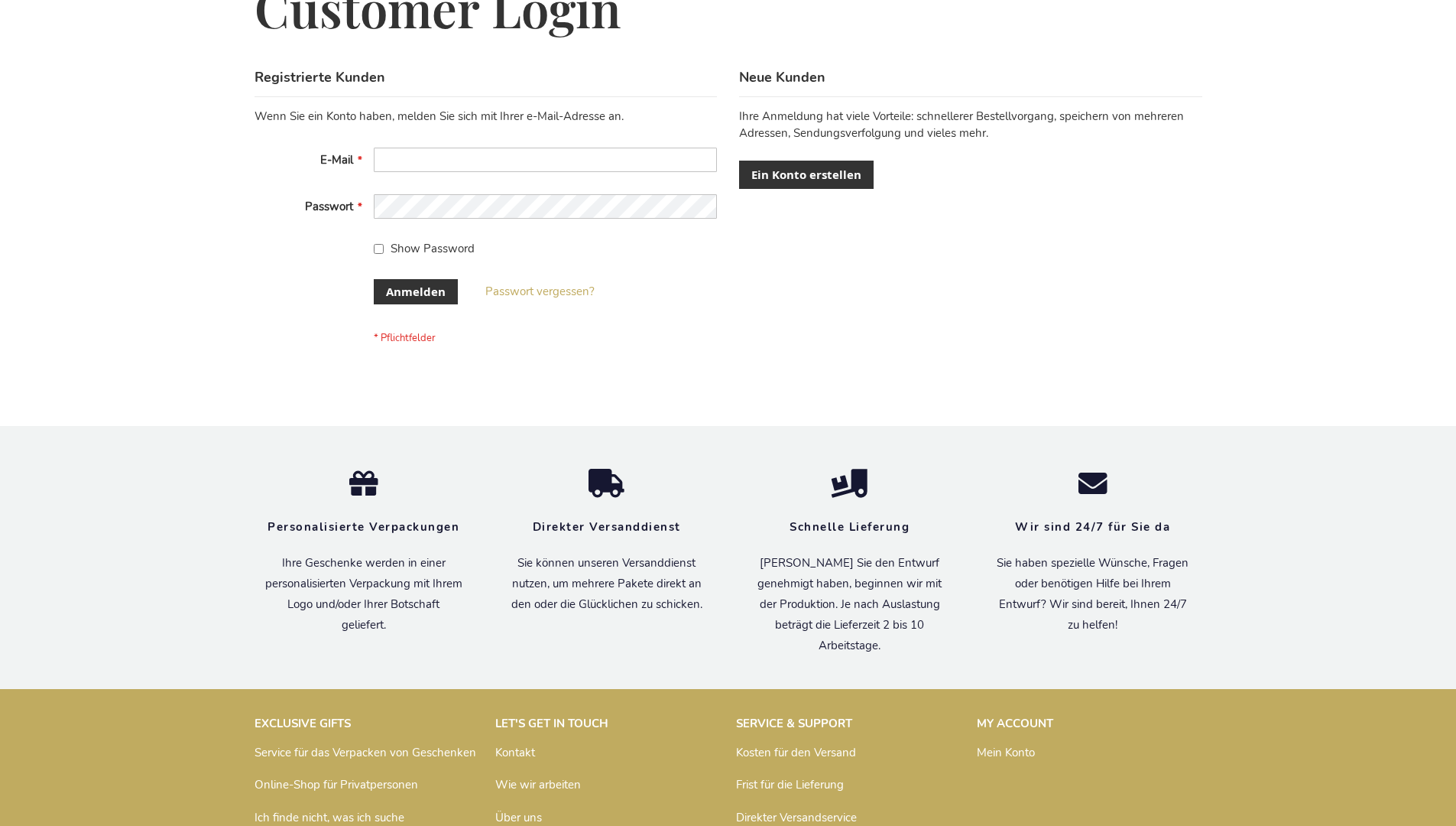
scroll to position [513, 0]
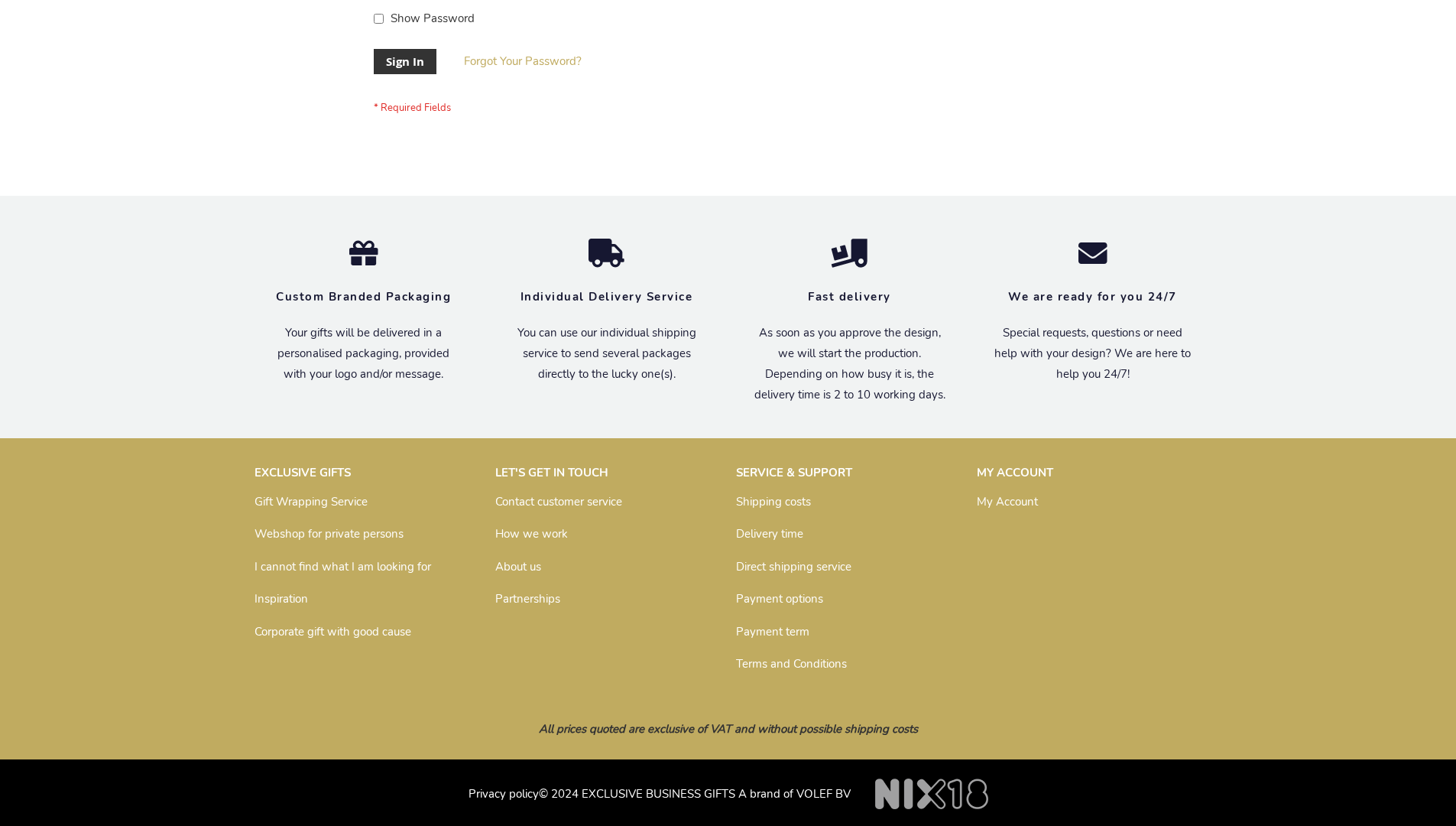
scroll to position [492, 0]
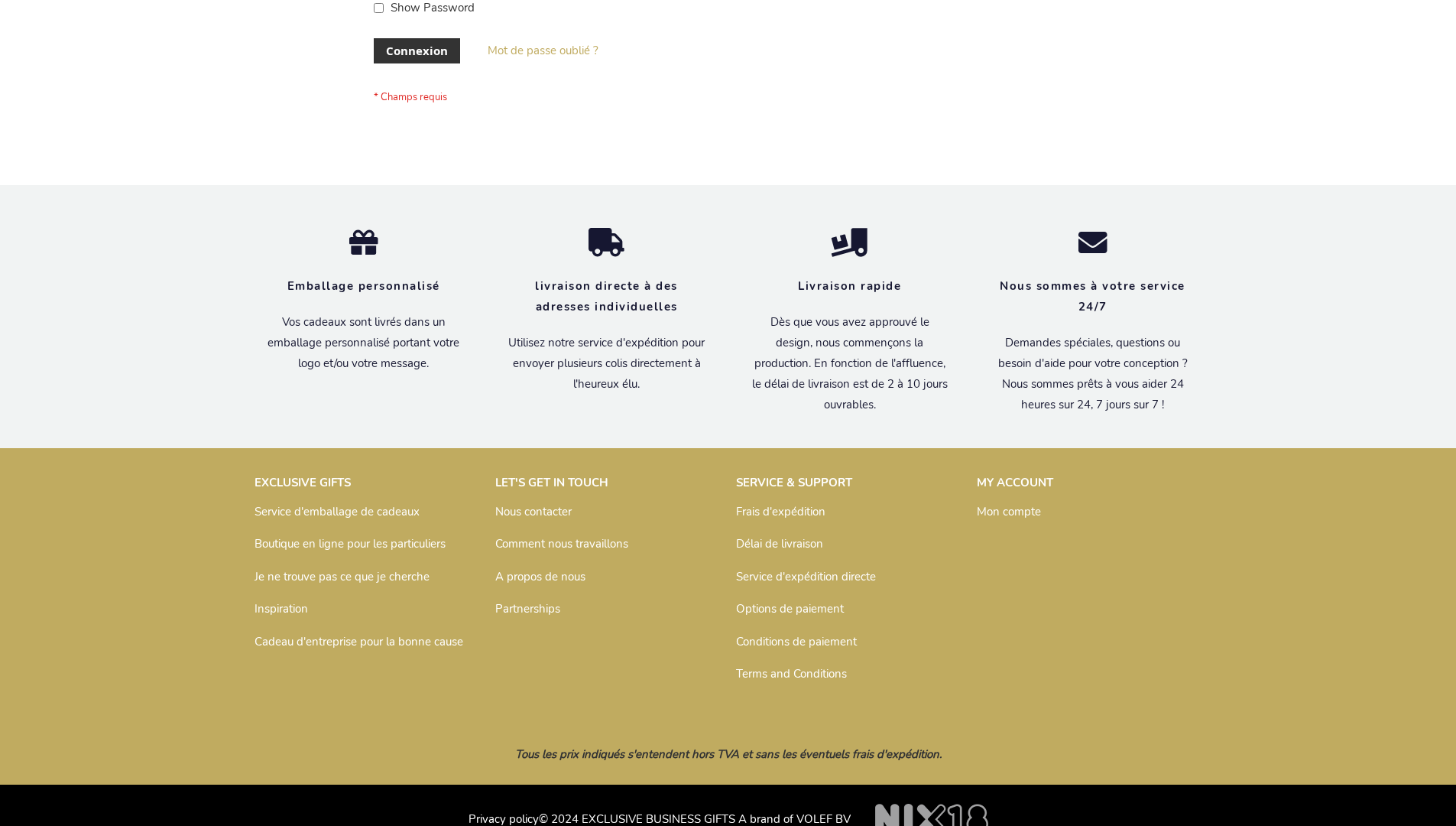
scroll to position [527, 0]
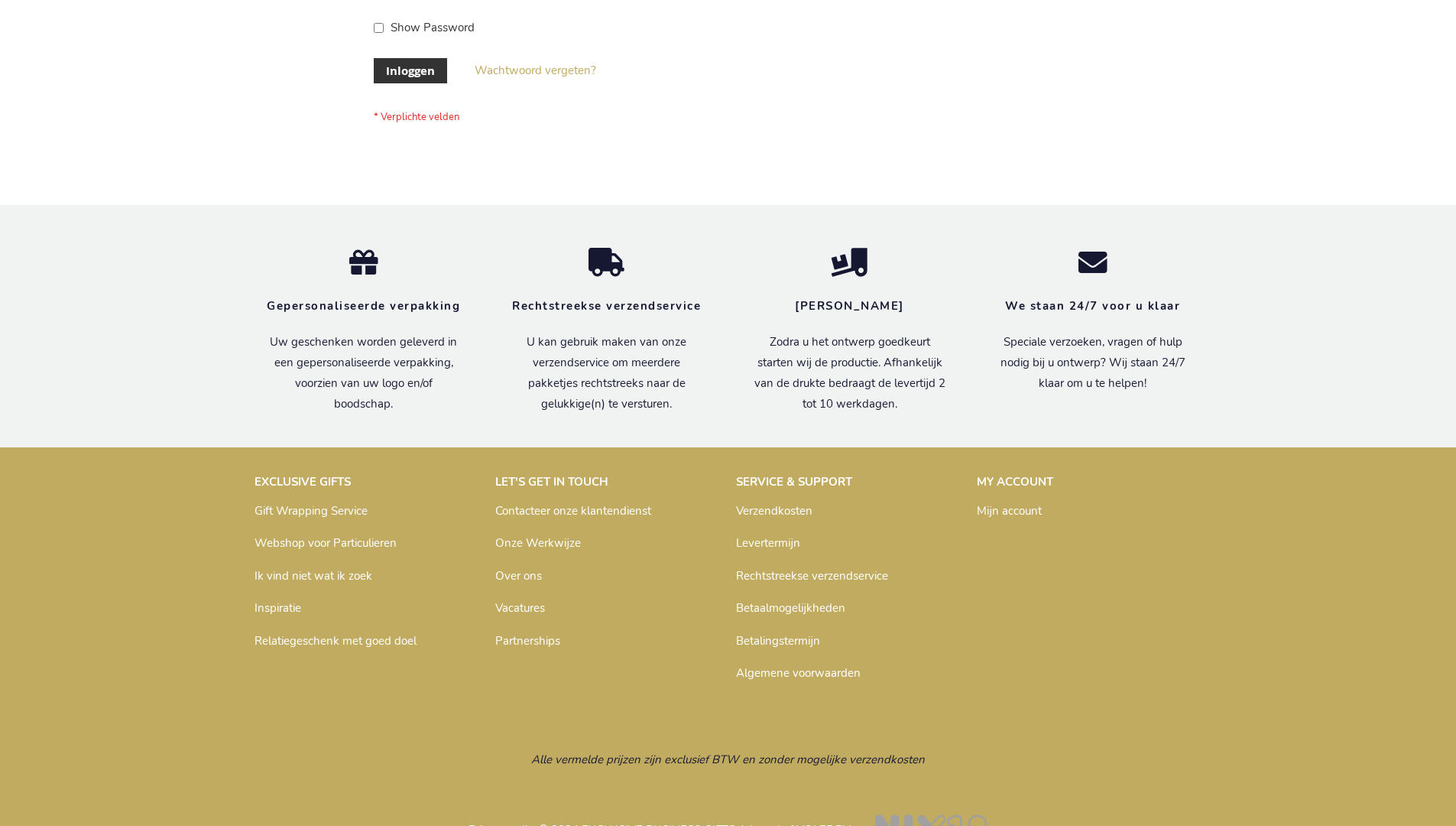
scroll to position [519, 0]
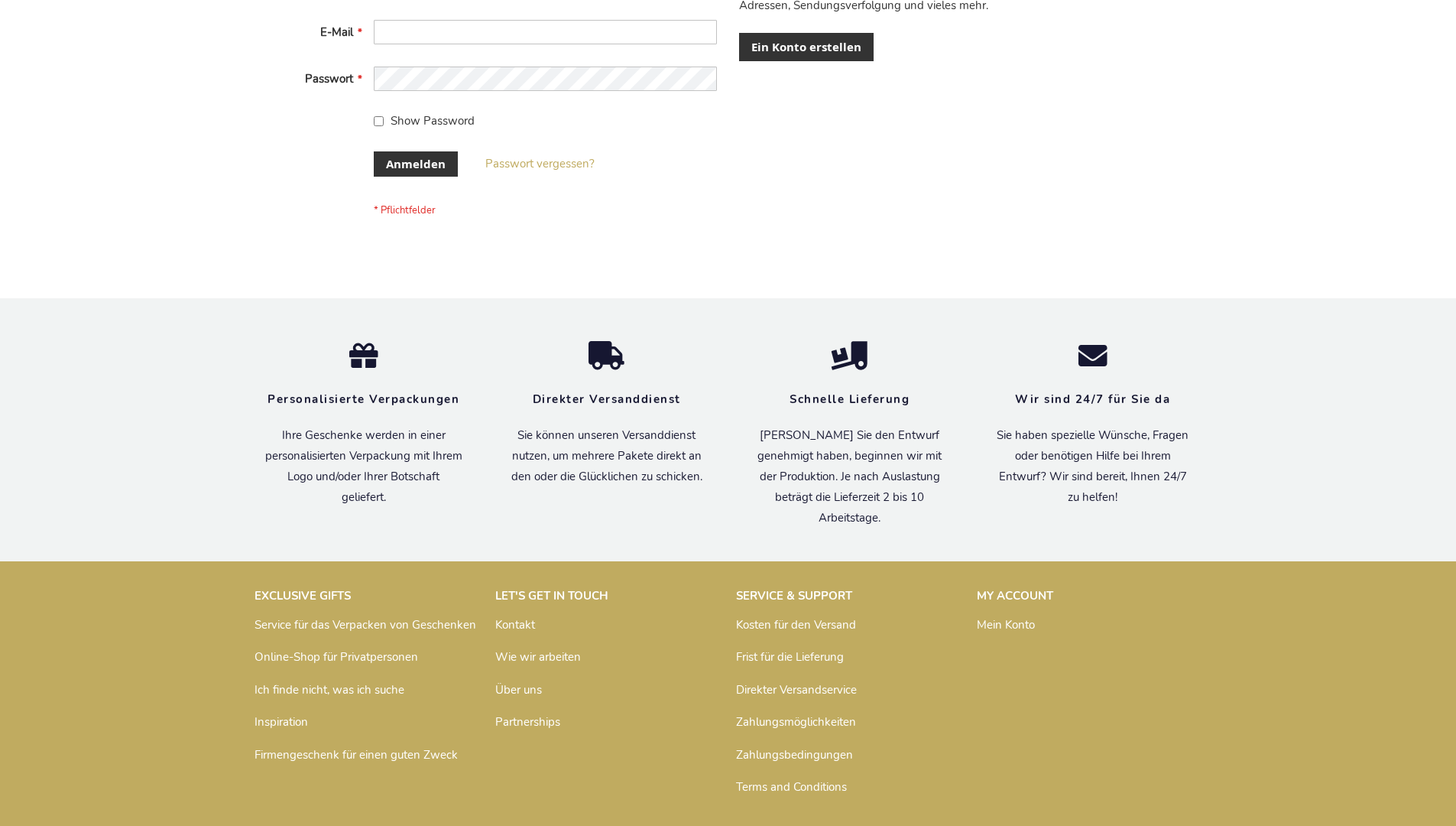
scroll to position [513, 0]
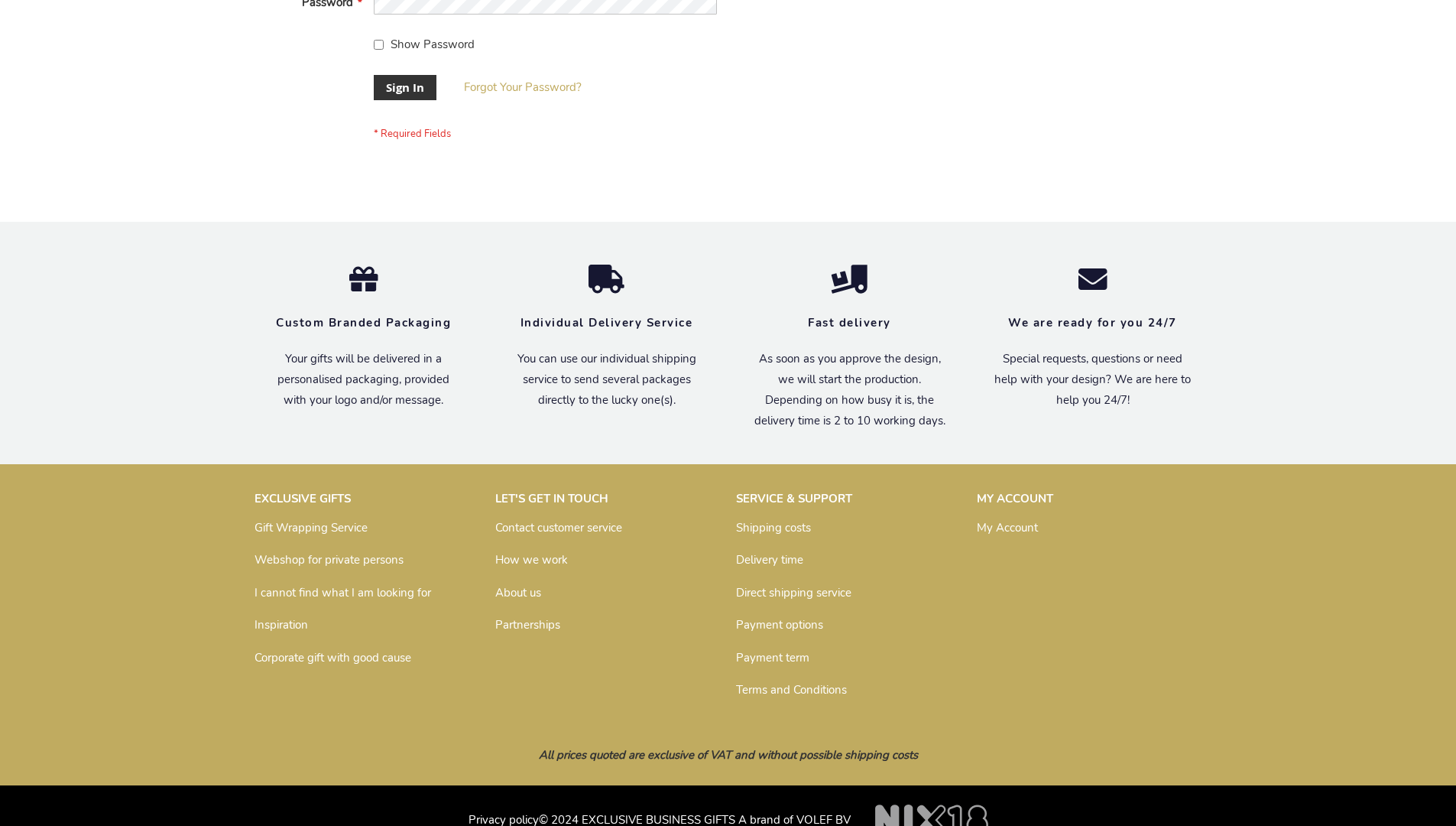
scroll to position [492, 0]
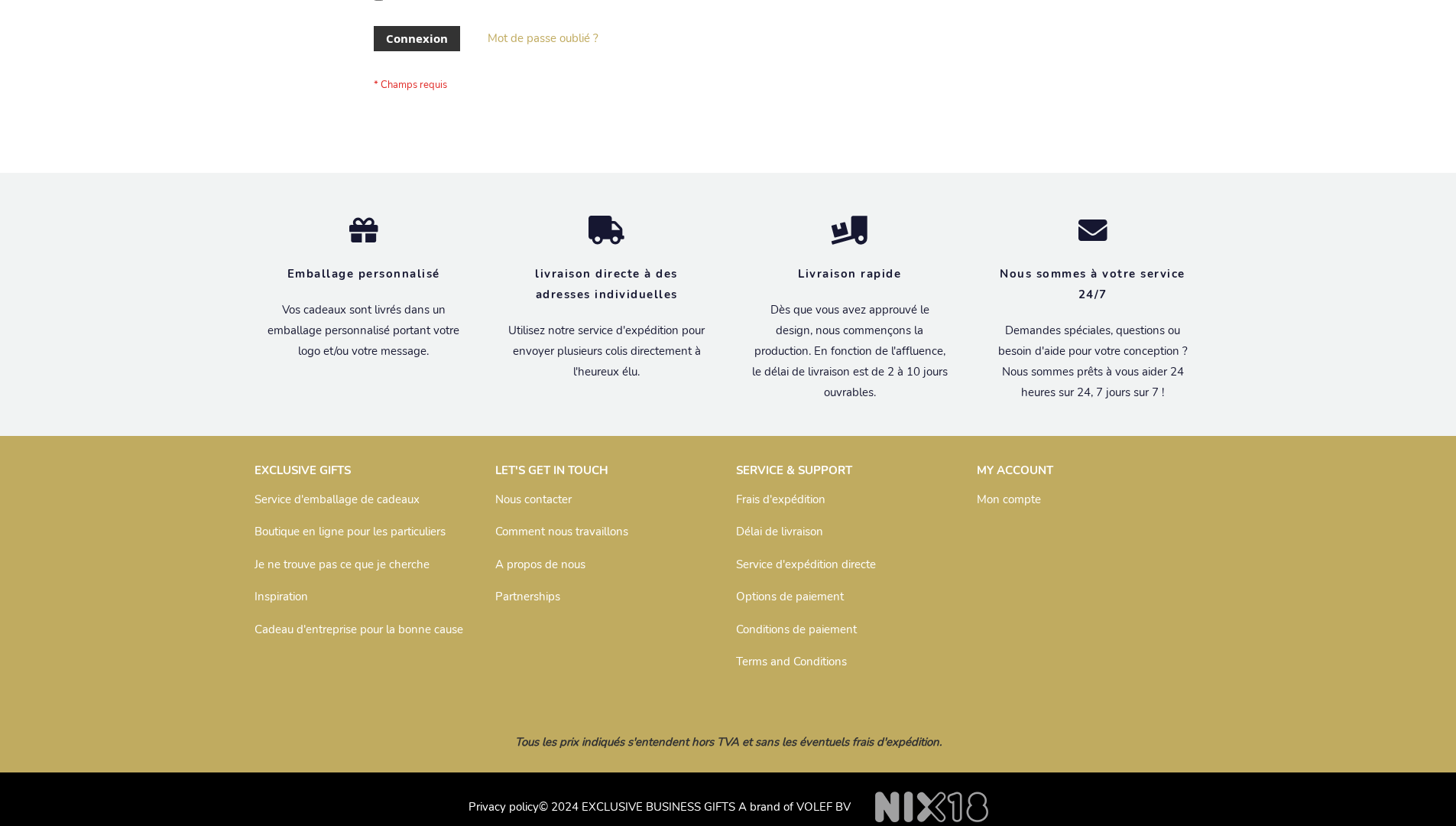
scroll to position [527, 0]
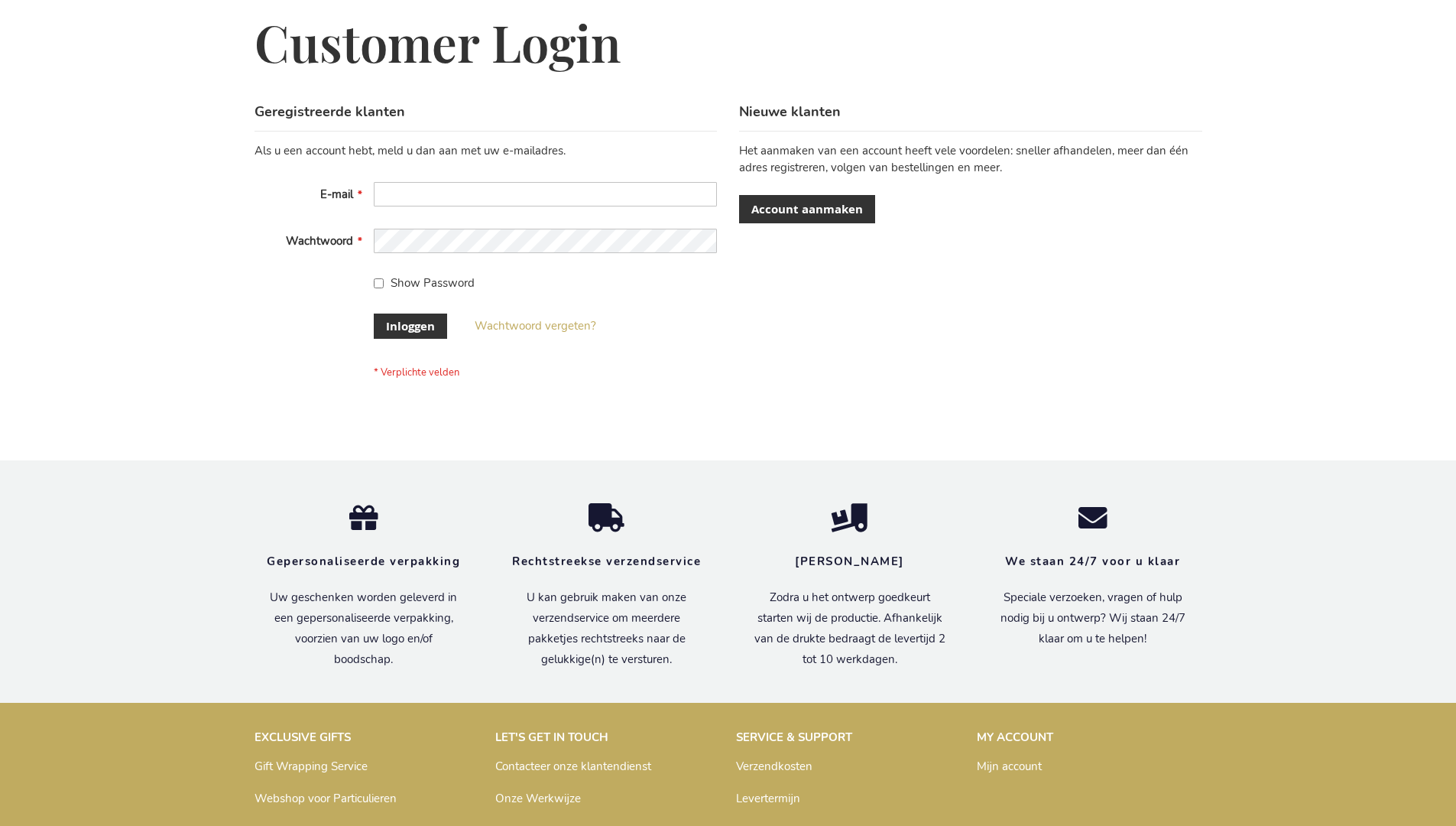
scroll to position [519, 0]
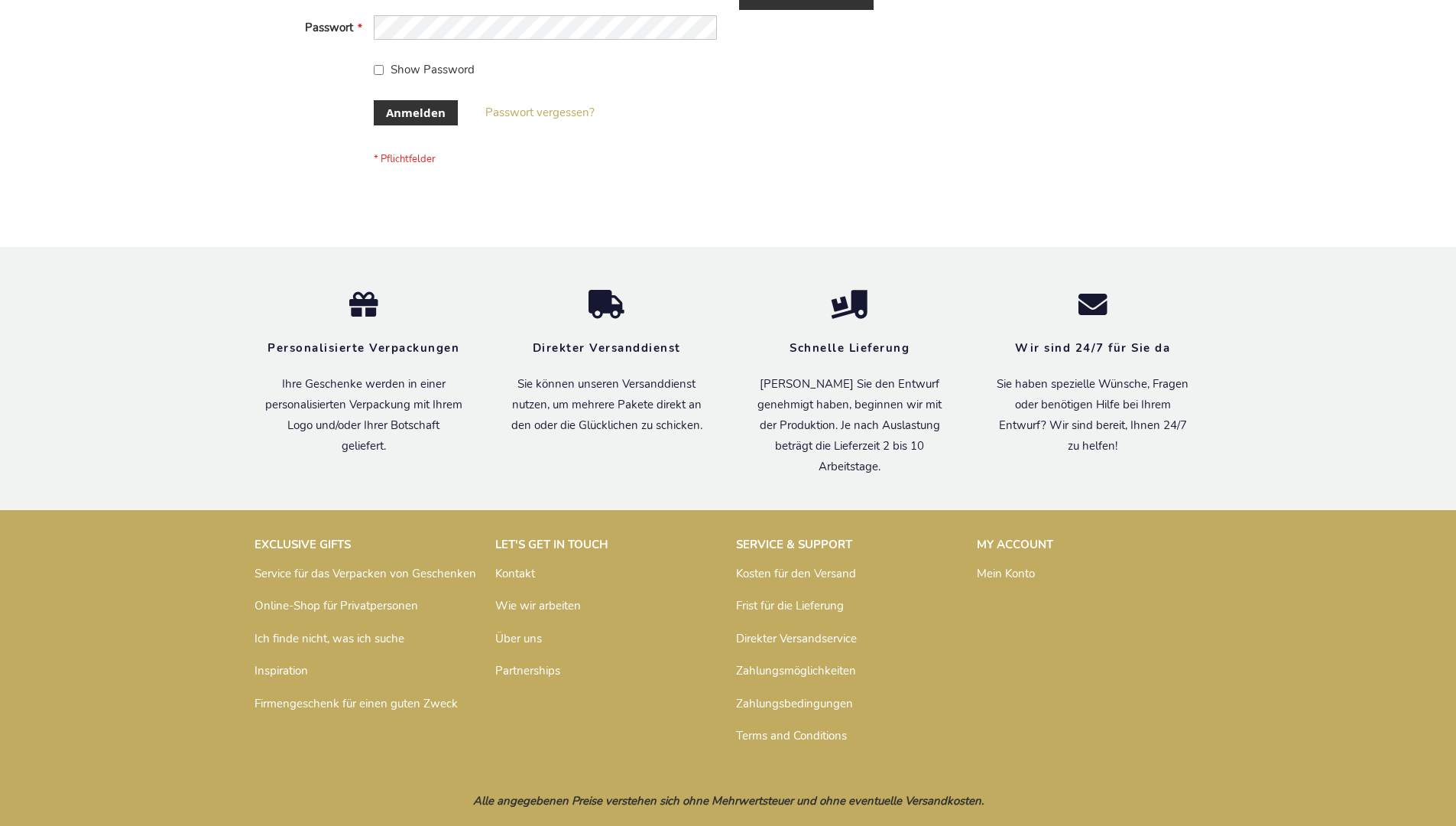
scroll to position [513, 0]
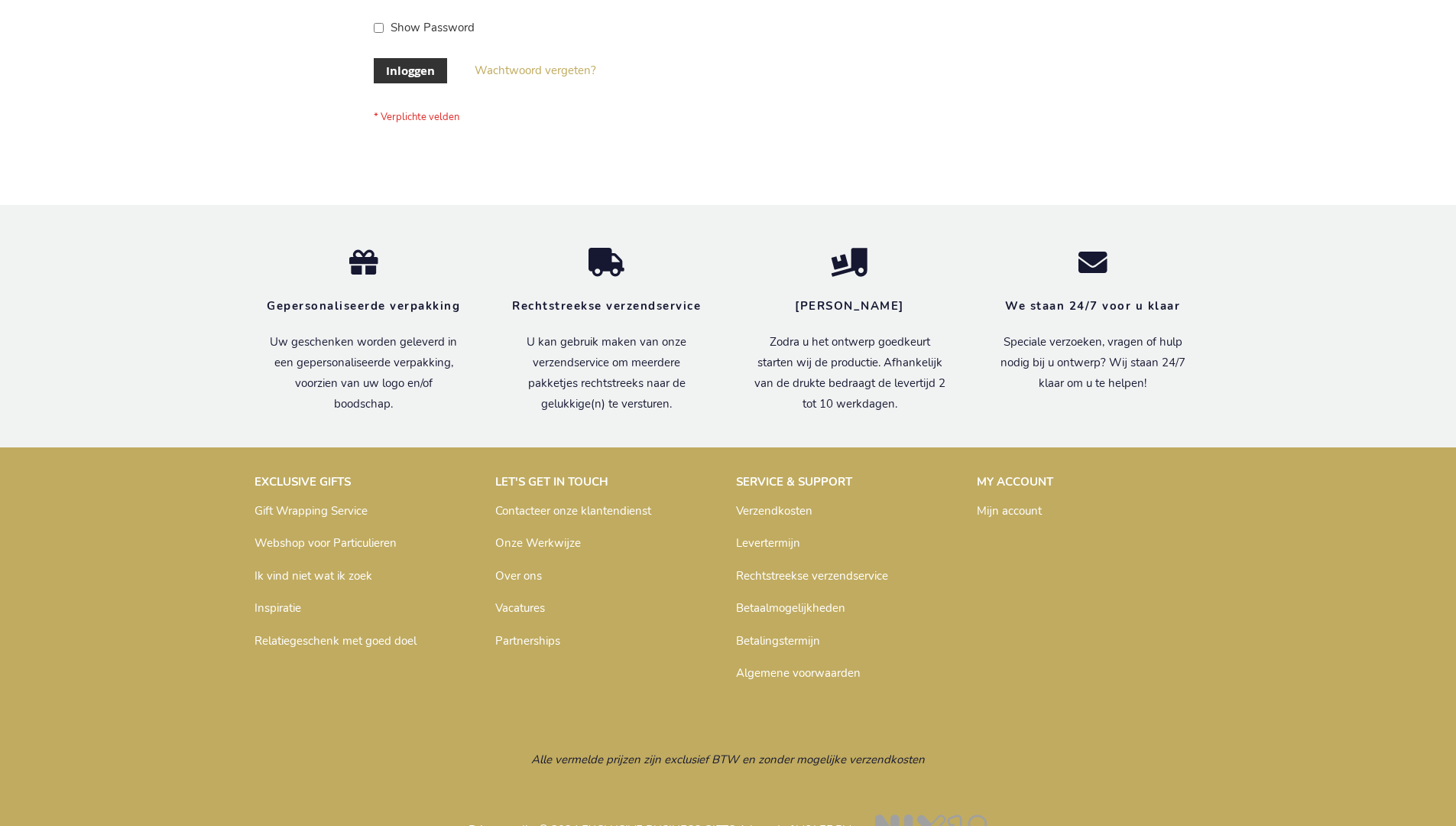
scroll to position [519, 0]
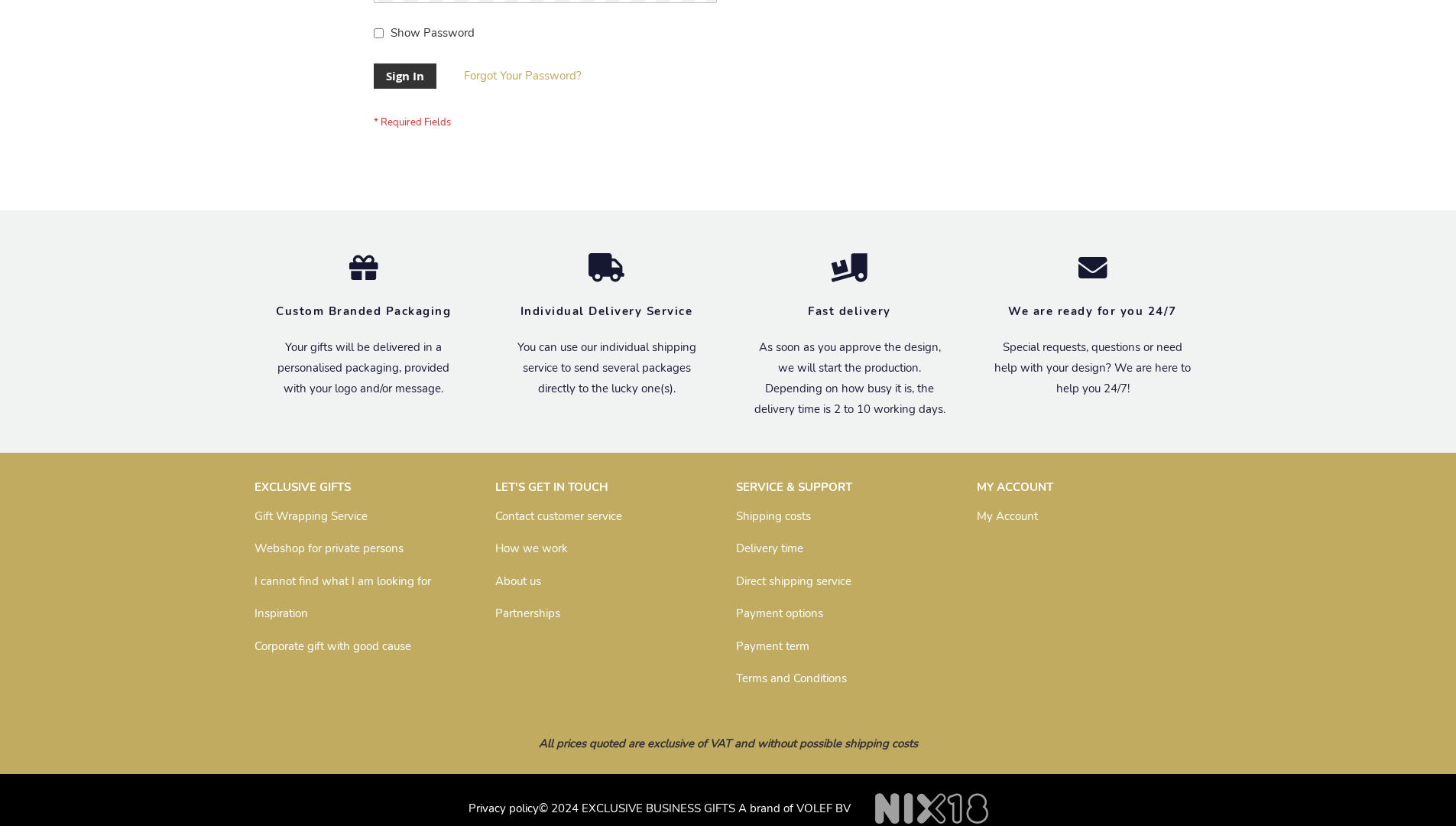
scroll to position [492, 0]
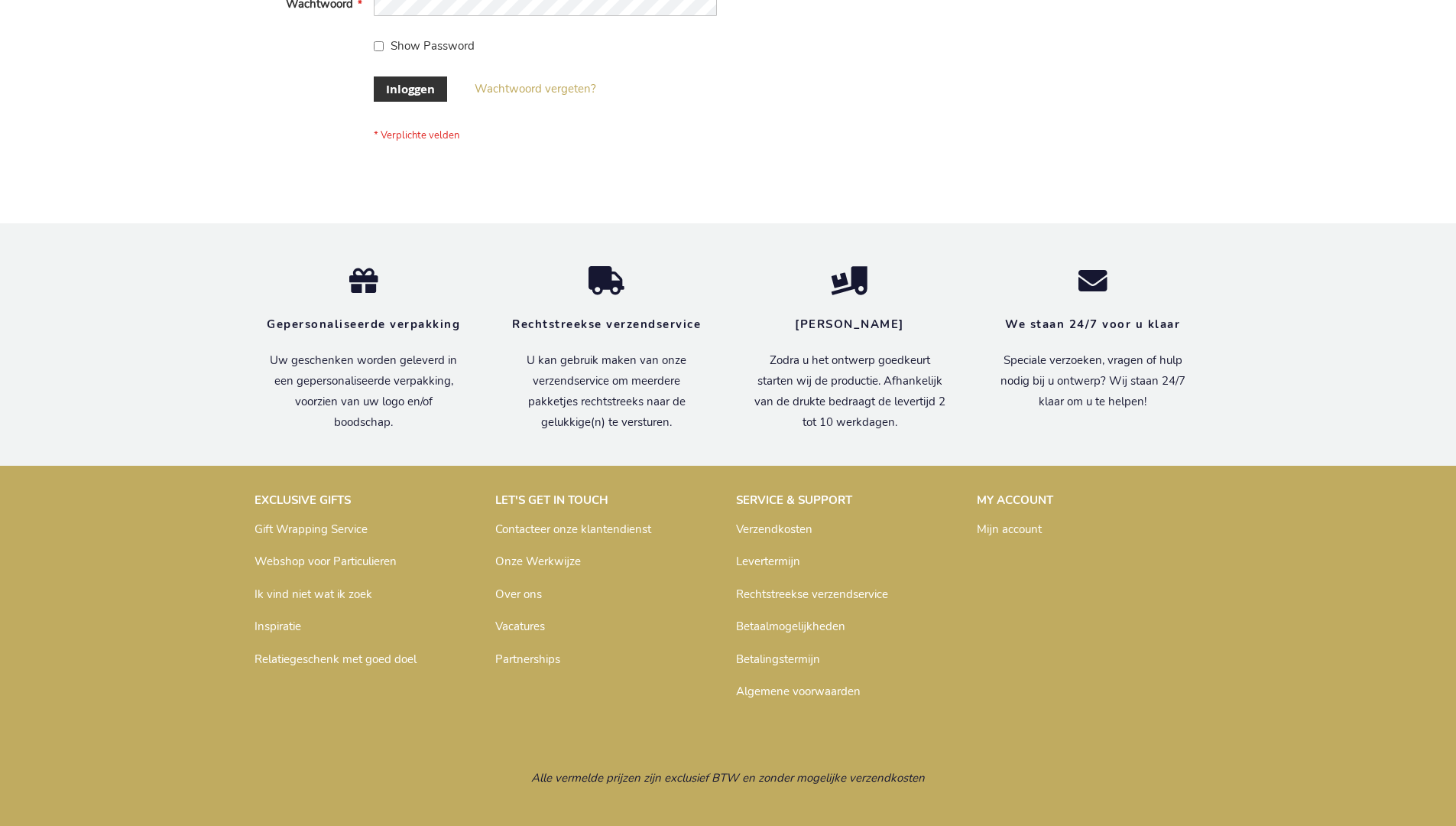
scroll to position [519, 0]
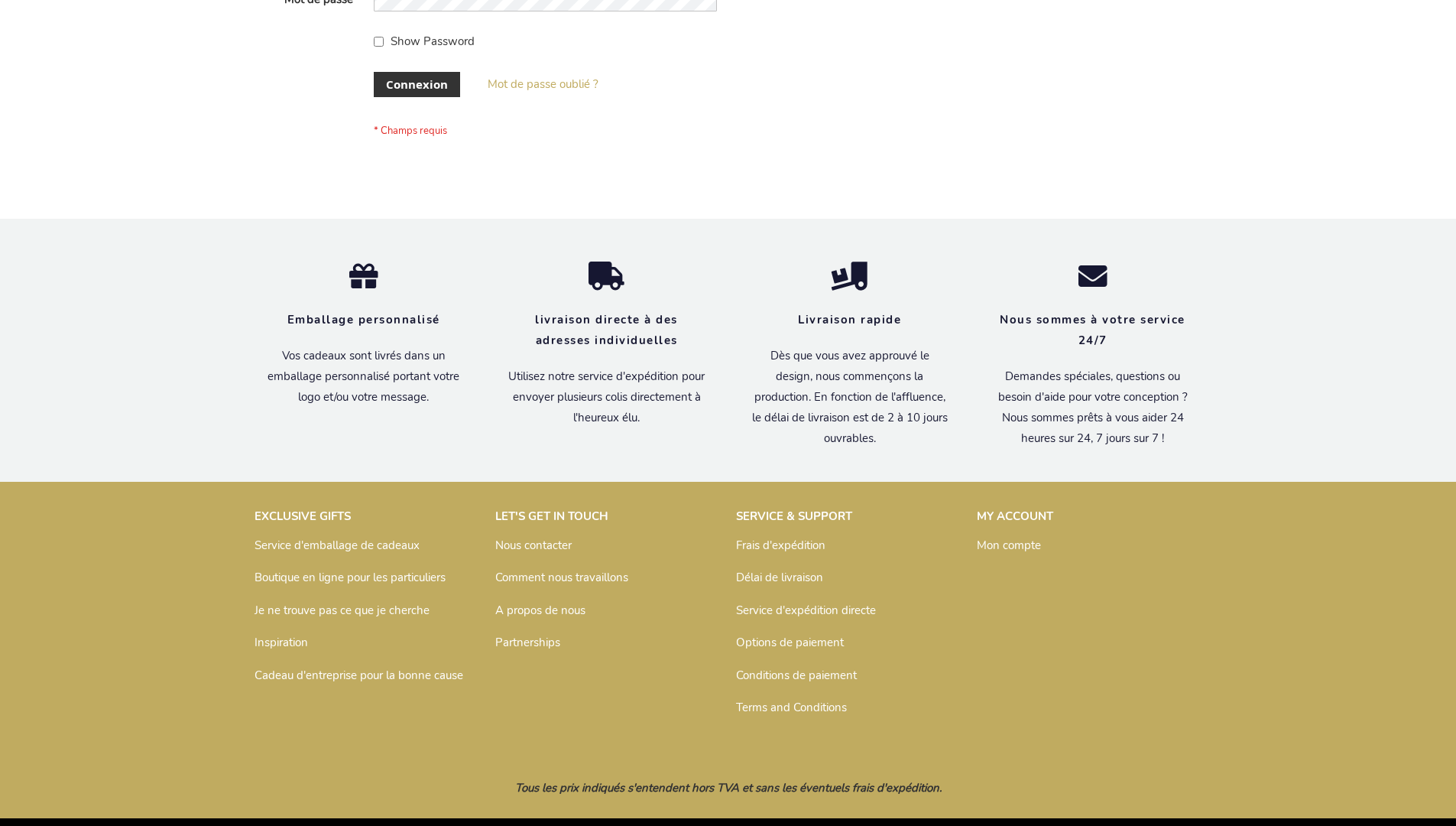
scroll to position [527, 0]
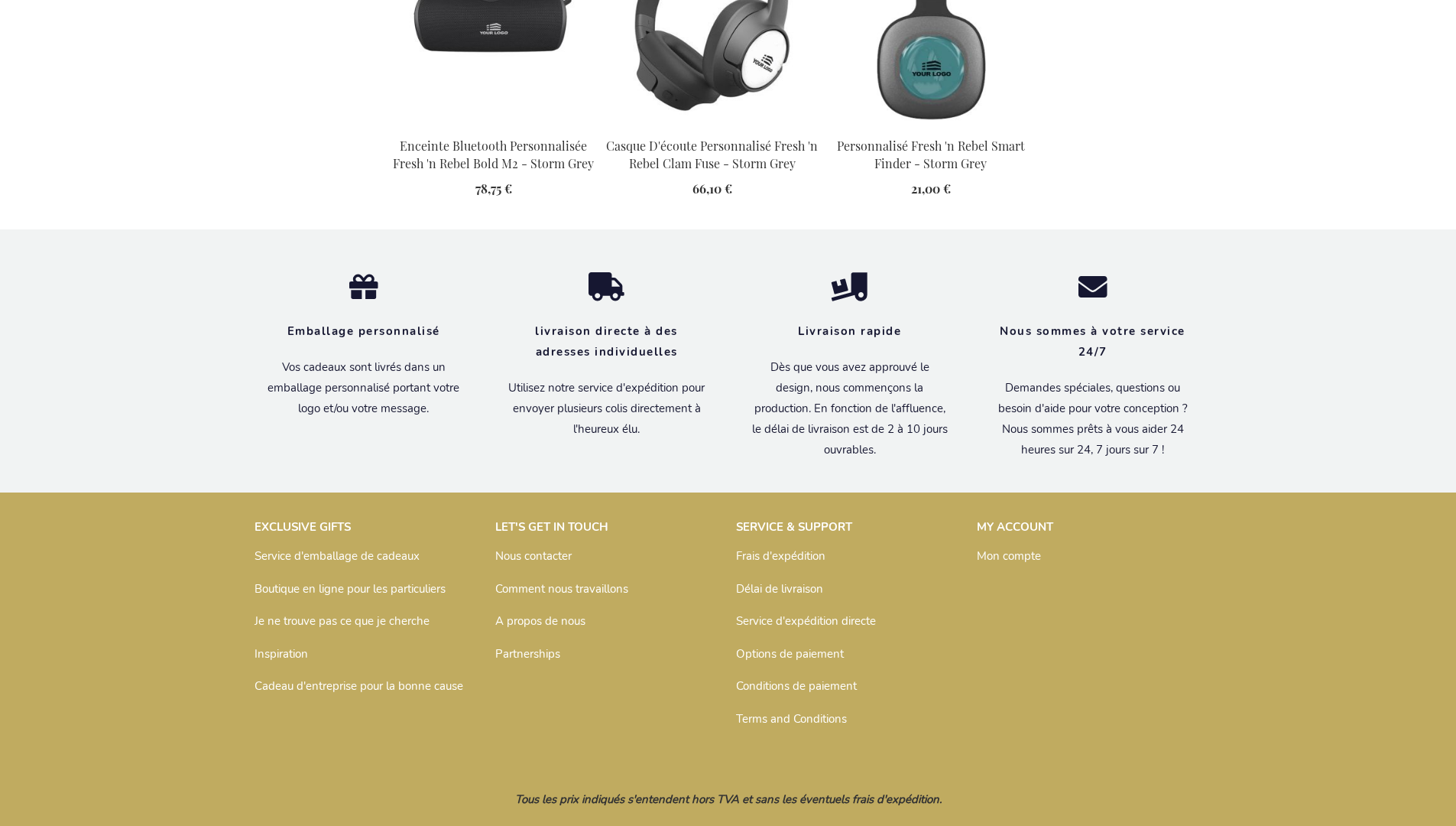
scroll to position [1774, 0]
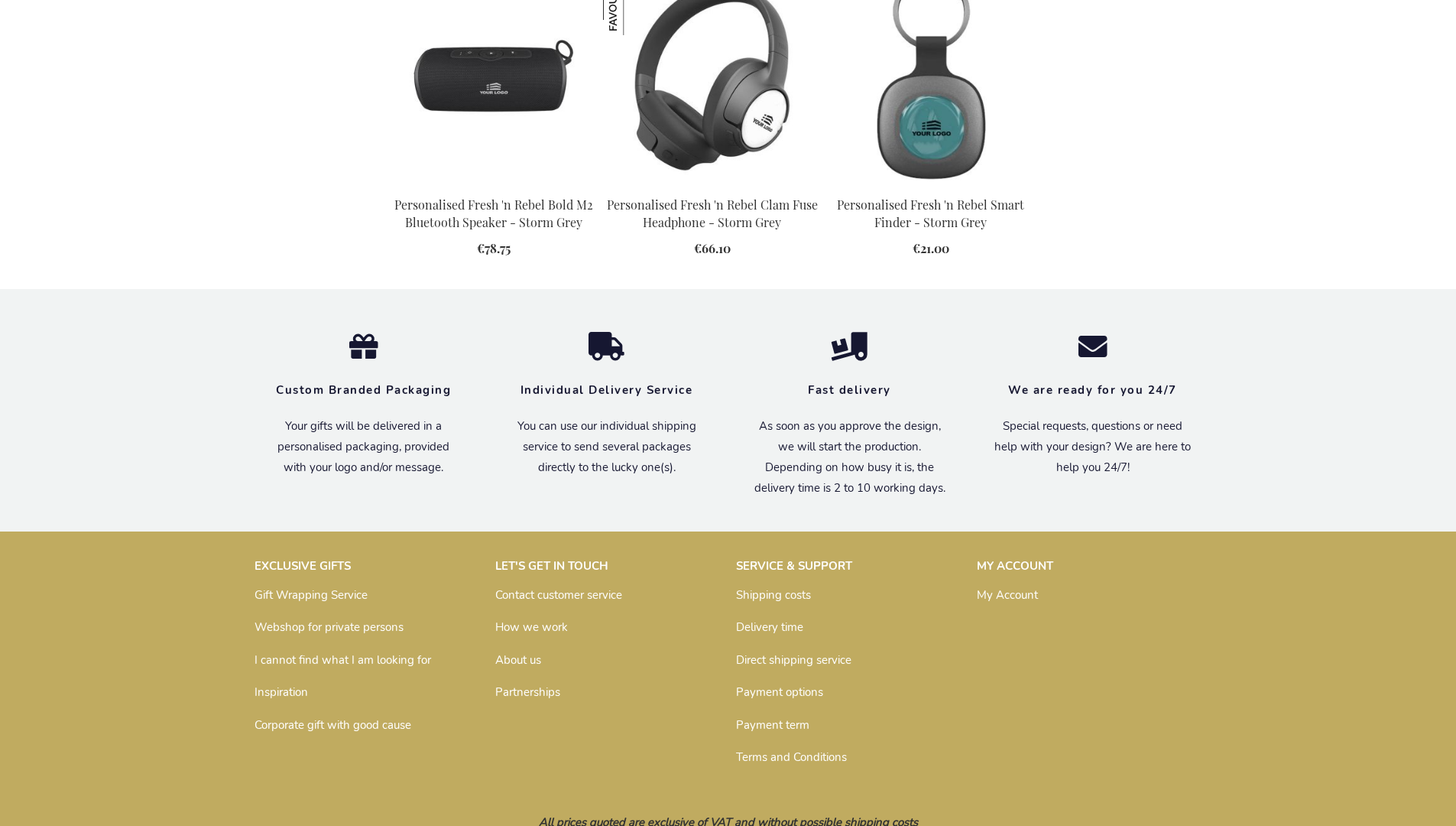
scroll to position [1721, 0]
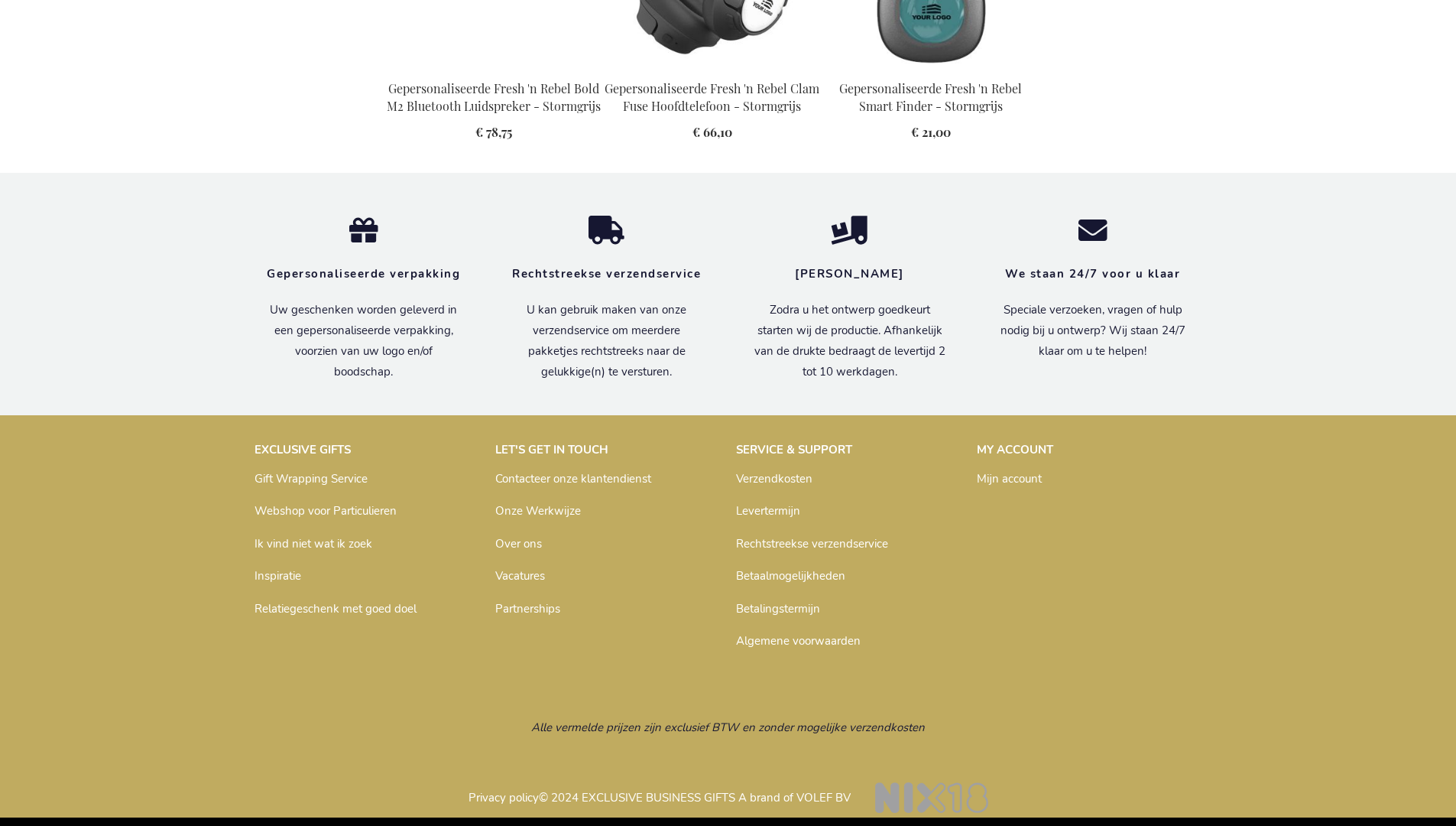
scroll to position [1749, 0]
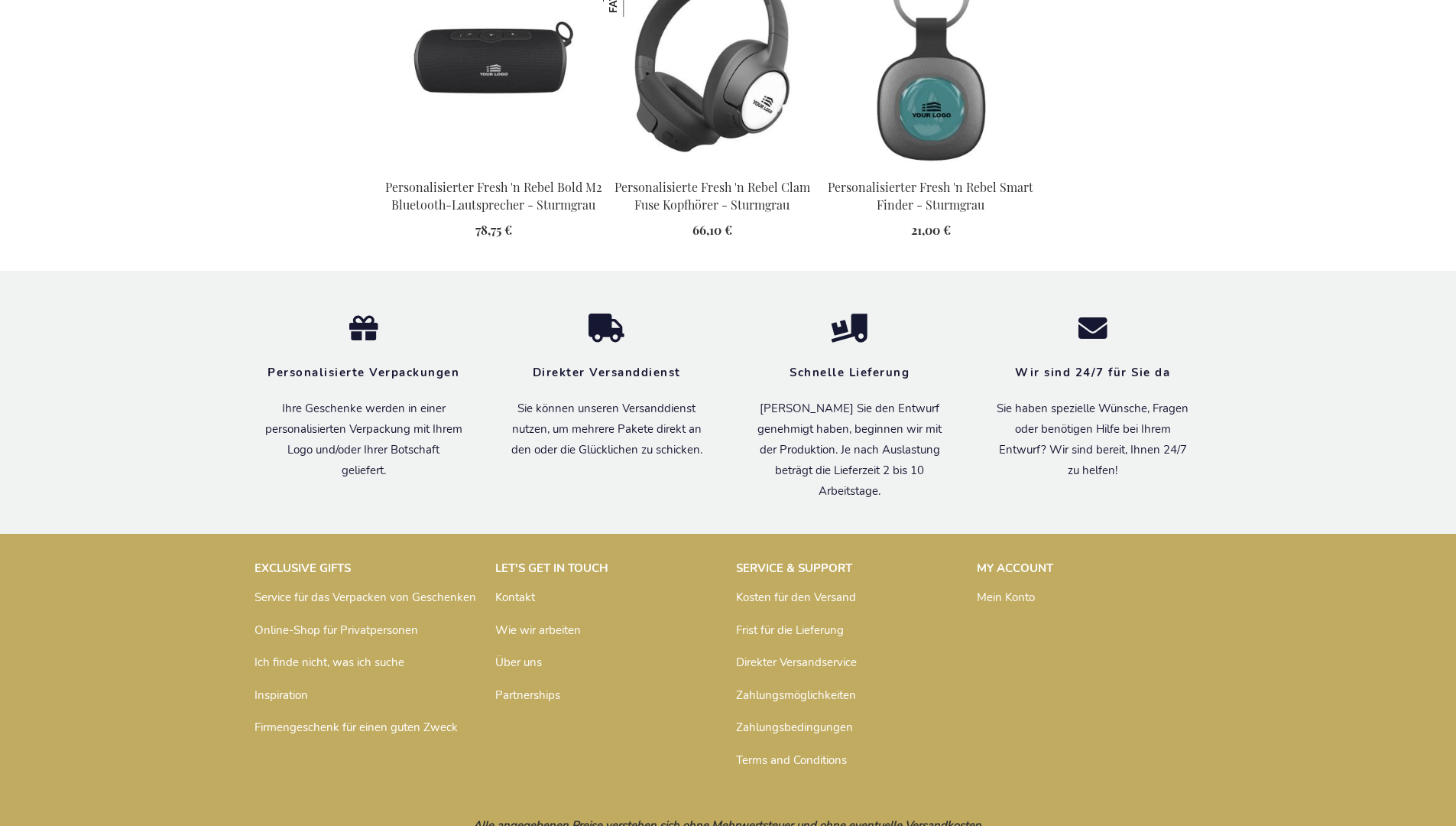
scroll to position [1759, 0]
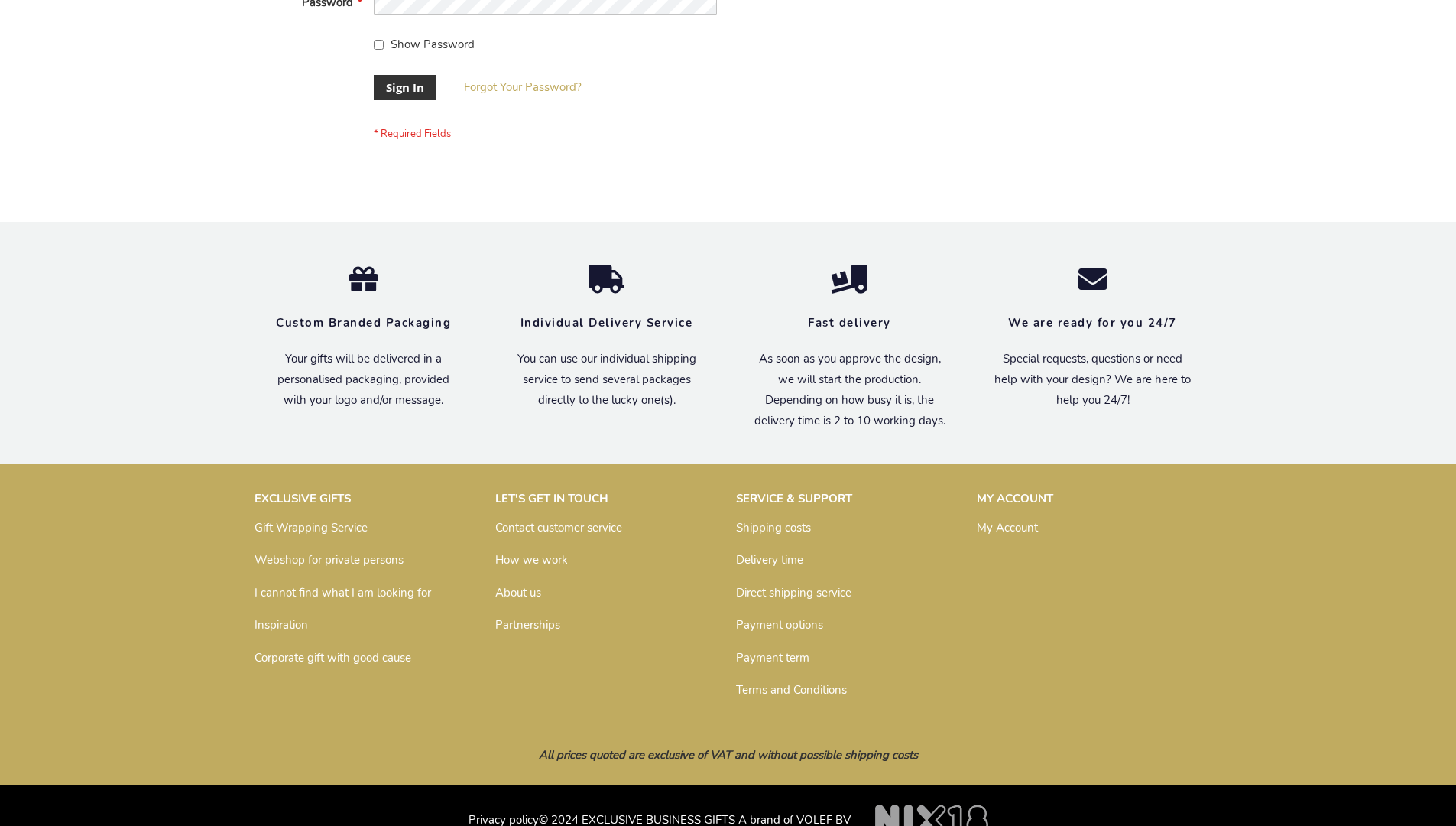
scroll to position [492, 0]
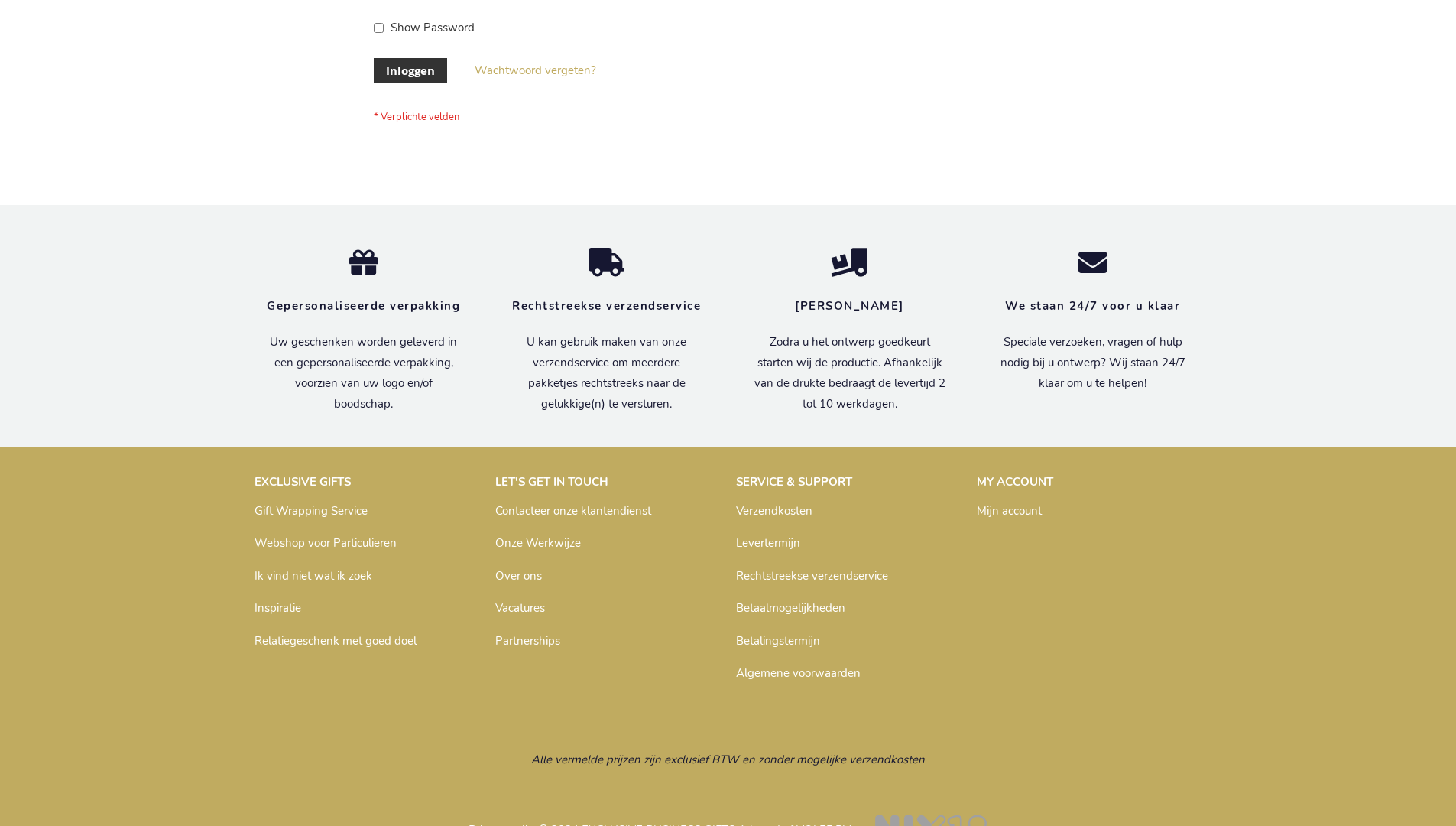
scroll to position [519, 0]
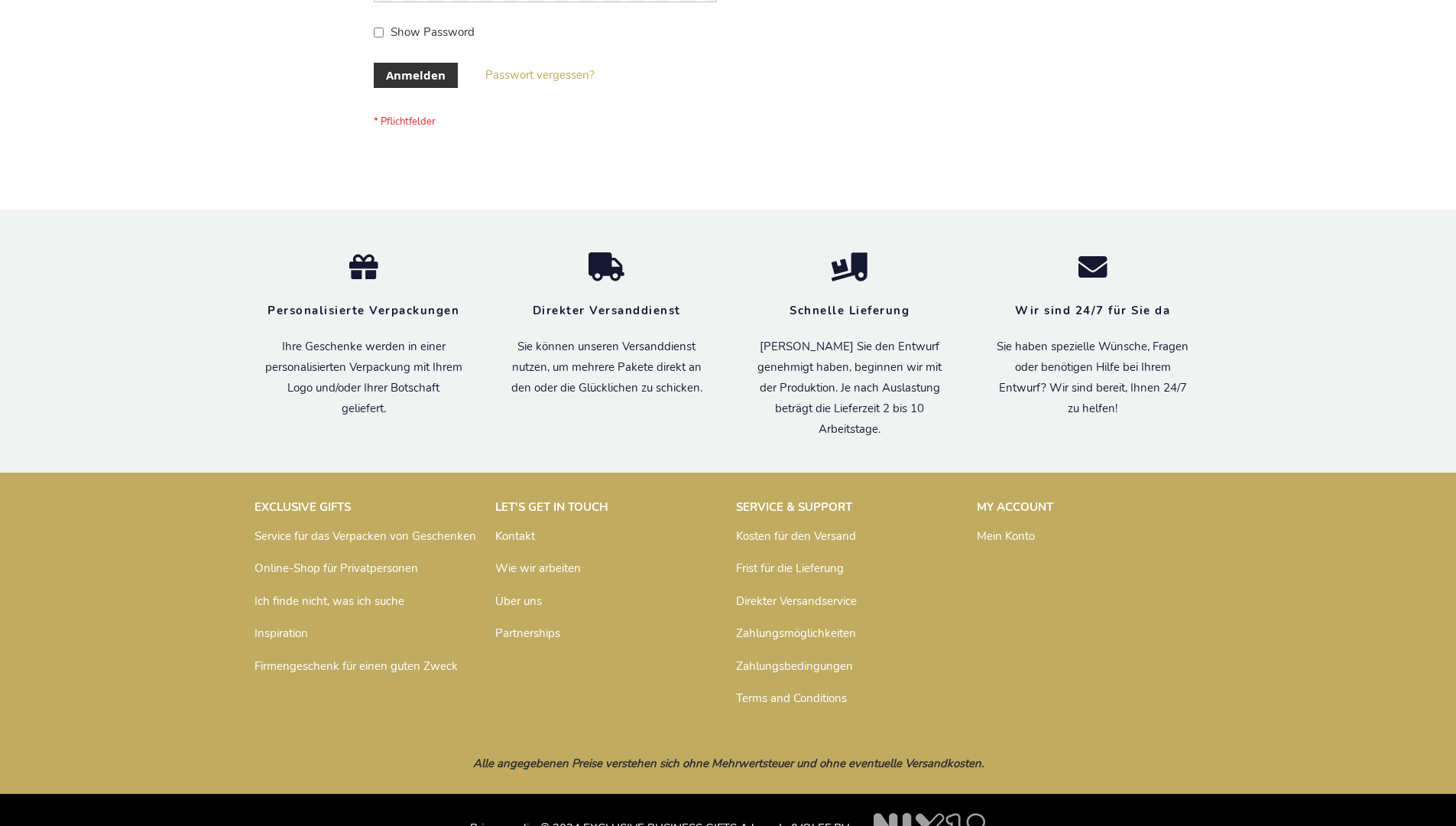
scroll to position [513, 0]
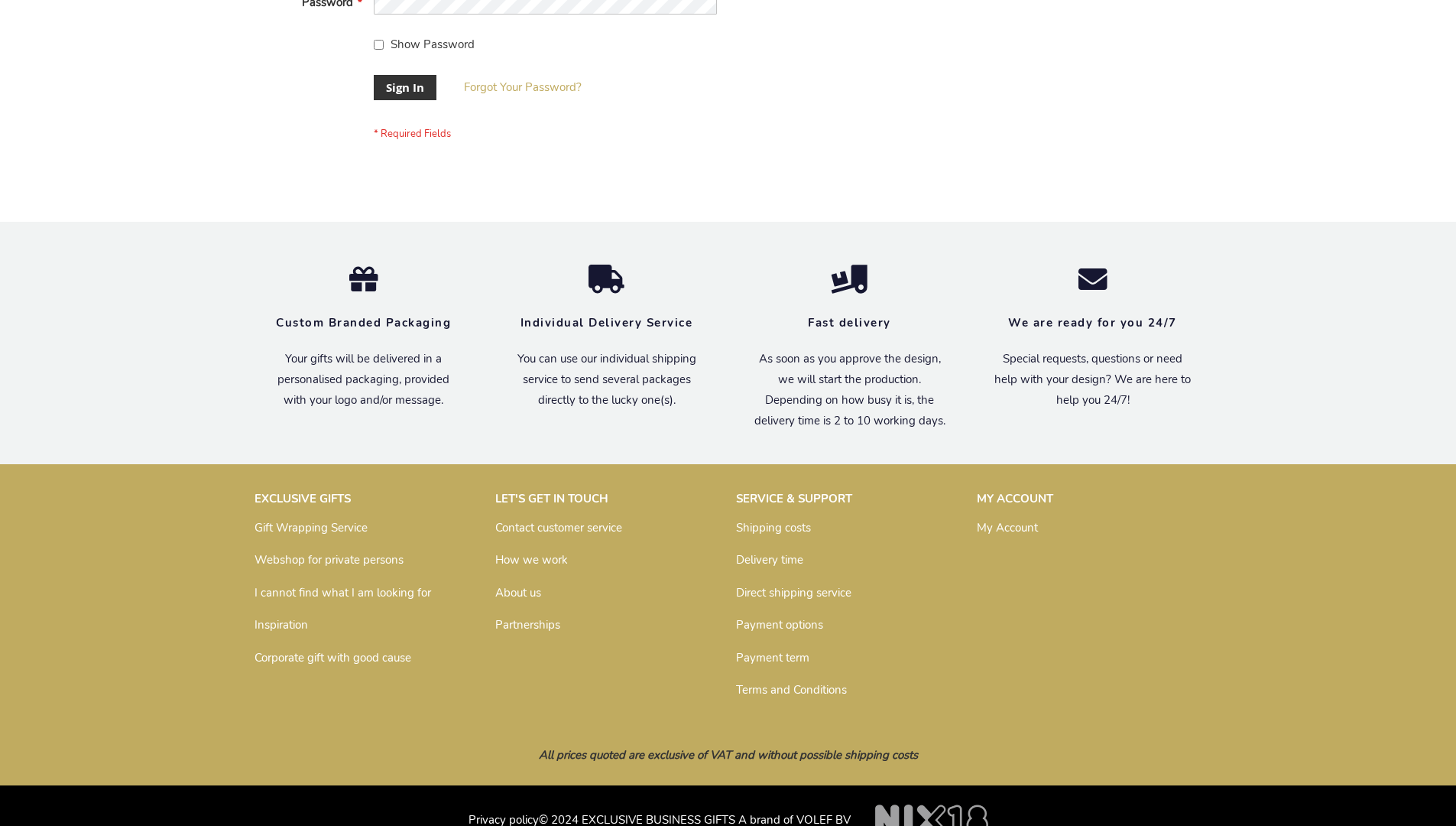
scroll to position [492, 0]
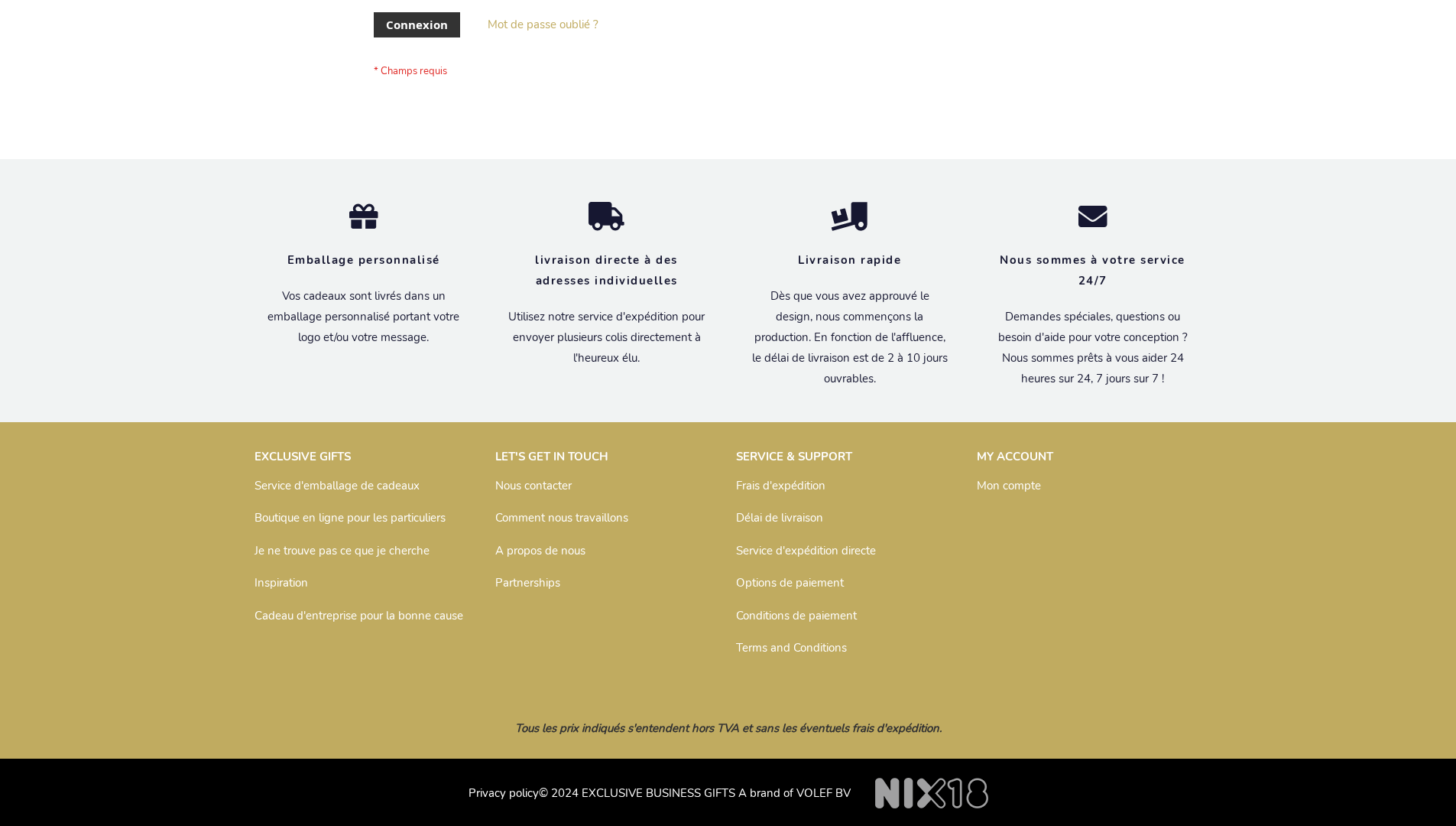
scroll to position [527, 0]
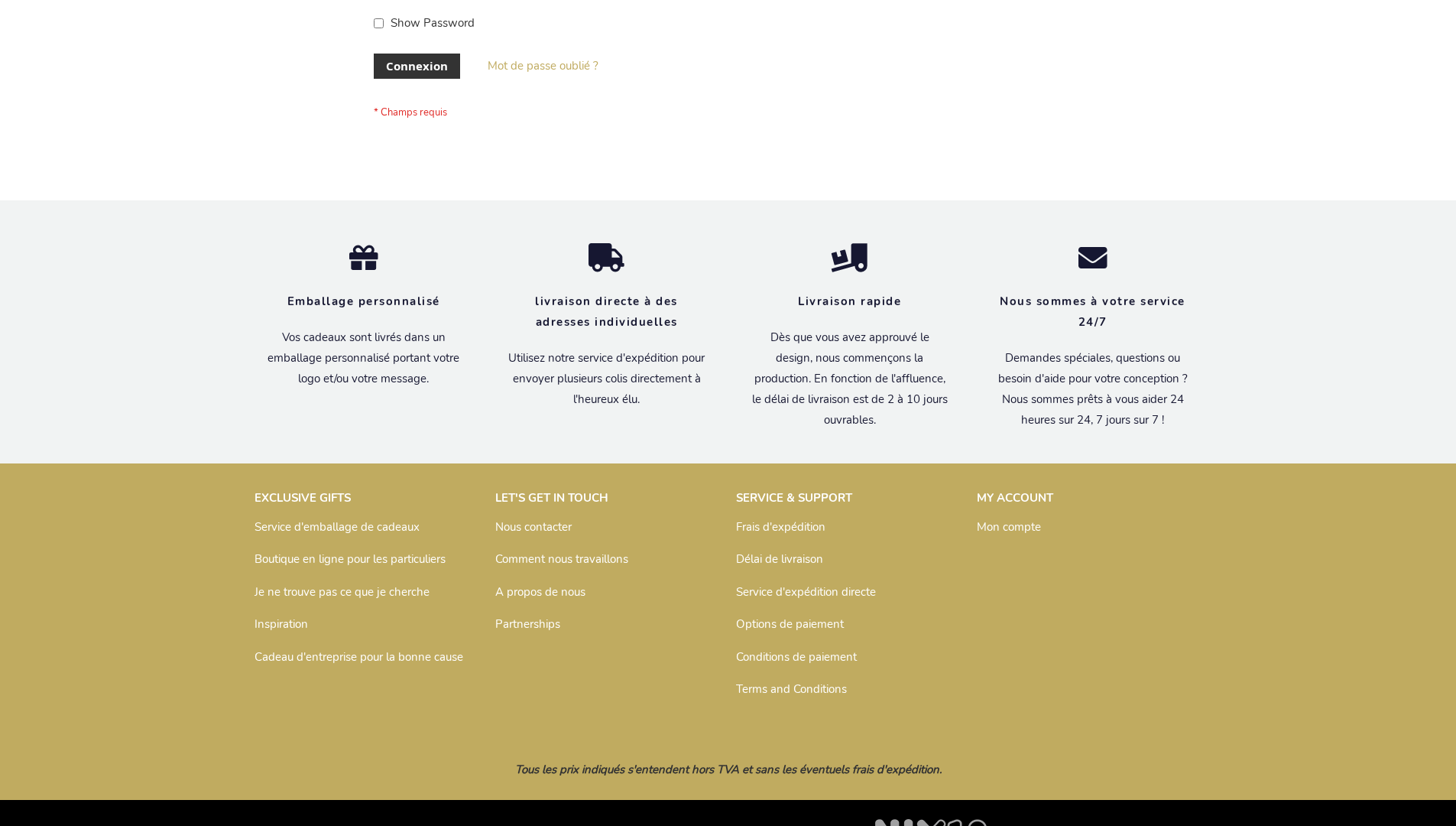
scroll to position [527, 0]
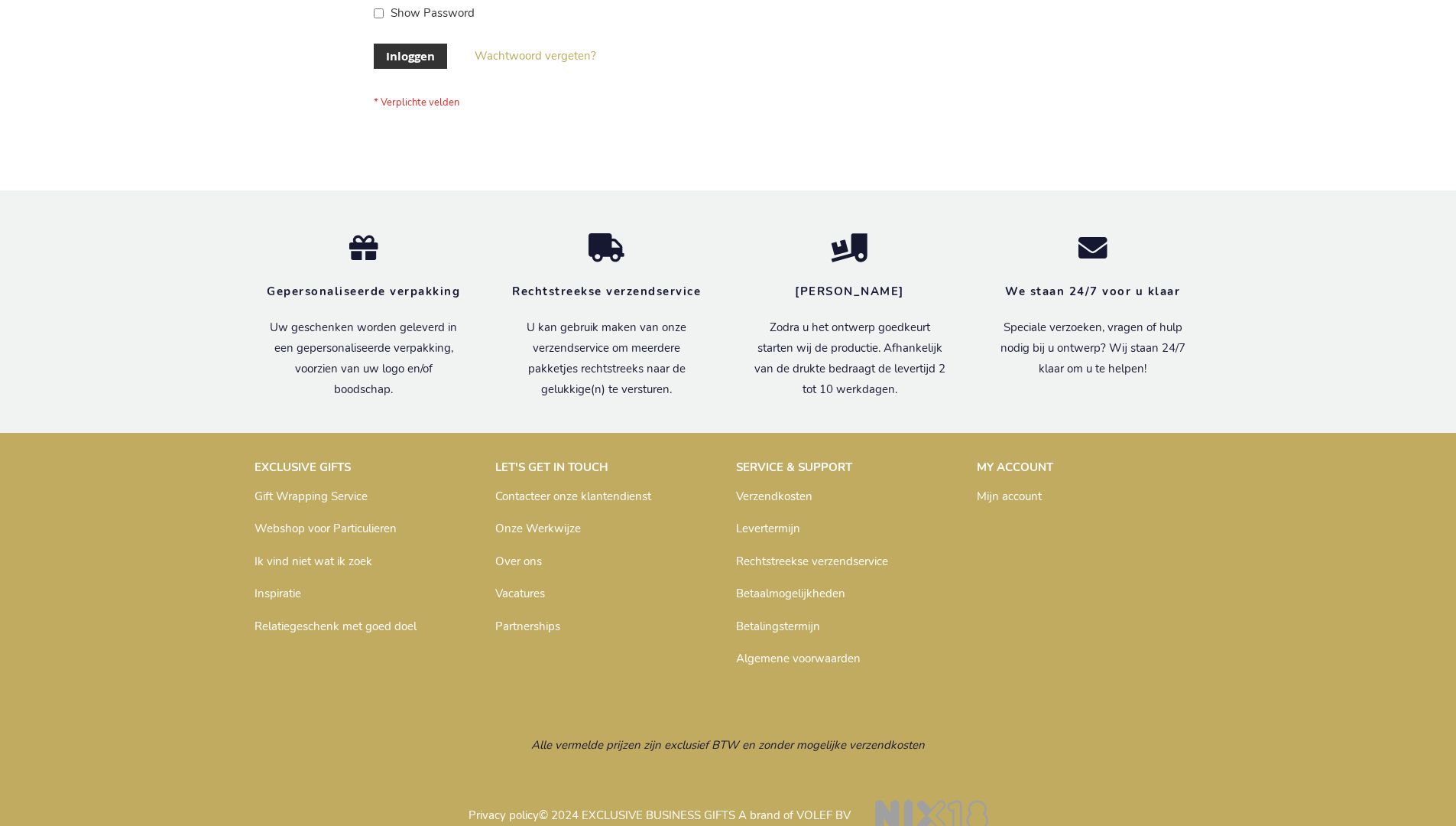
scroll to position [519, 0]
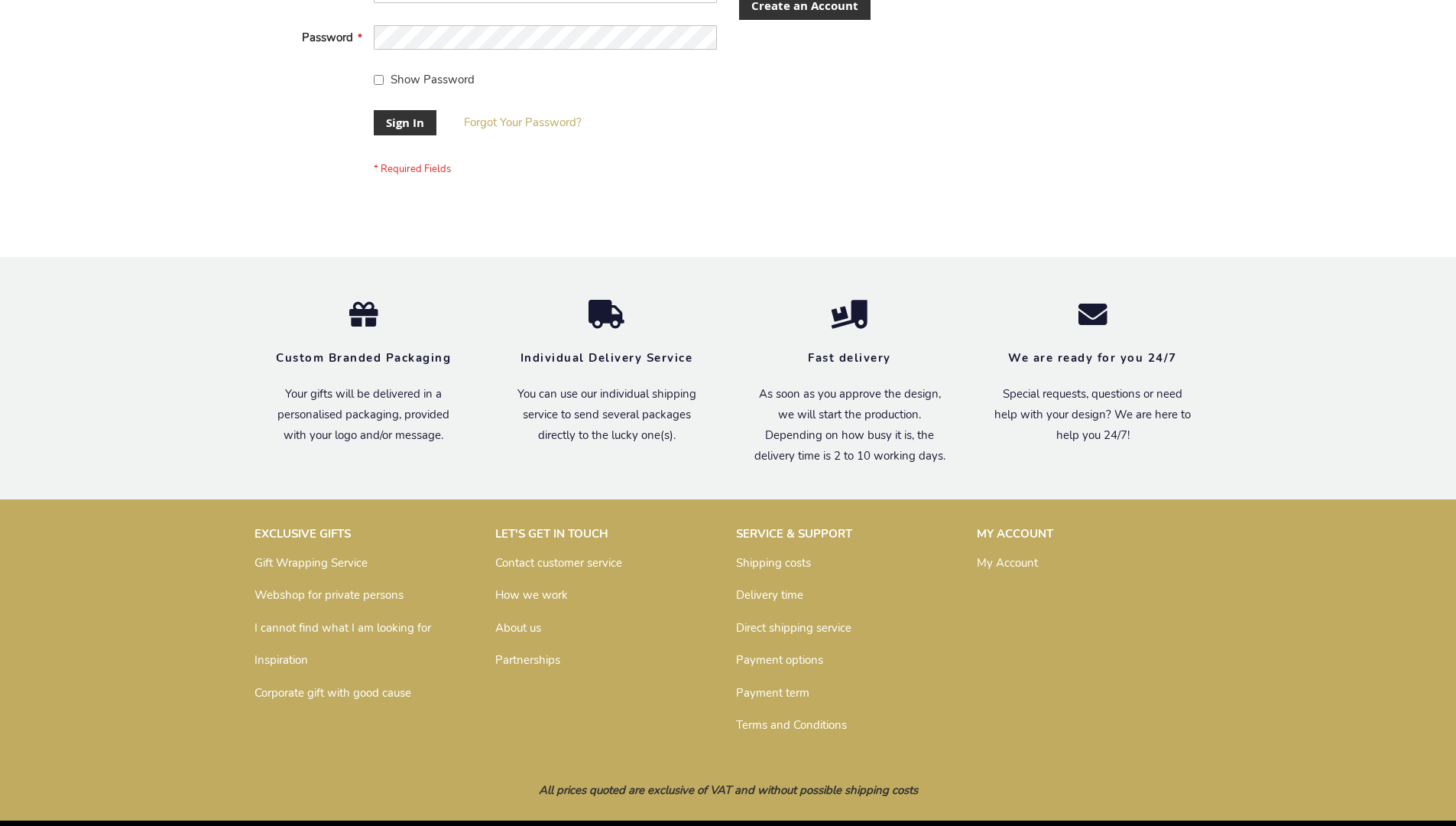
scroll to position [492, 0]
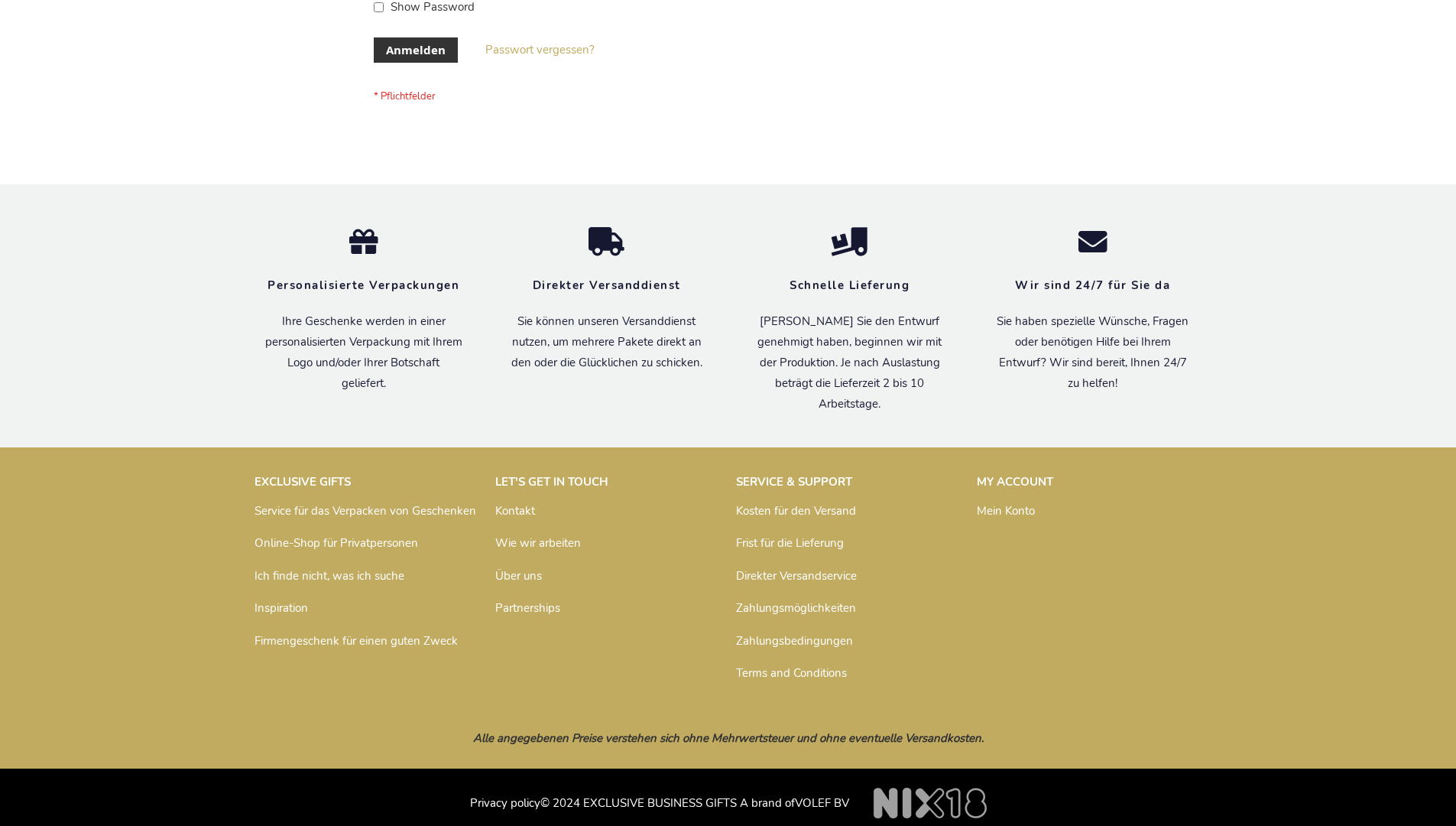
scroll to position [513, 0]
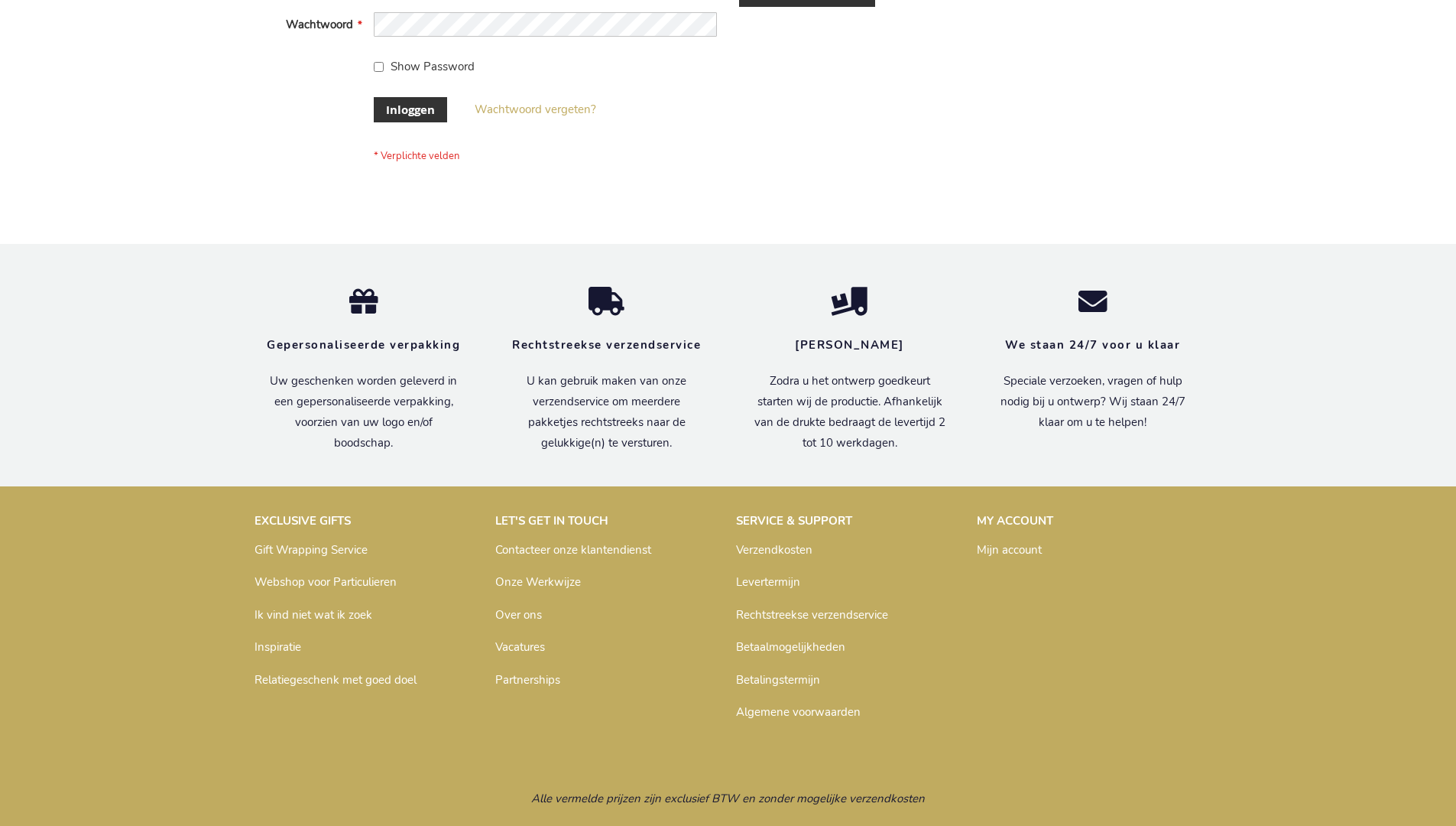
scroll to position [519, 0]
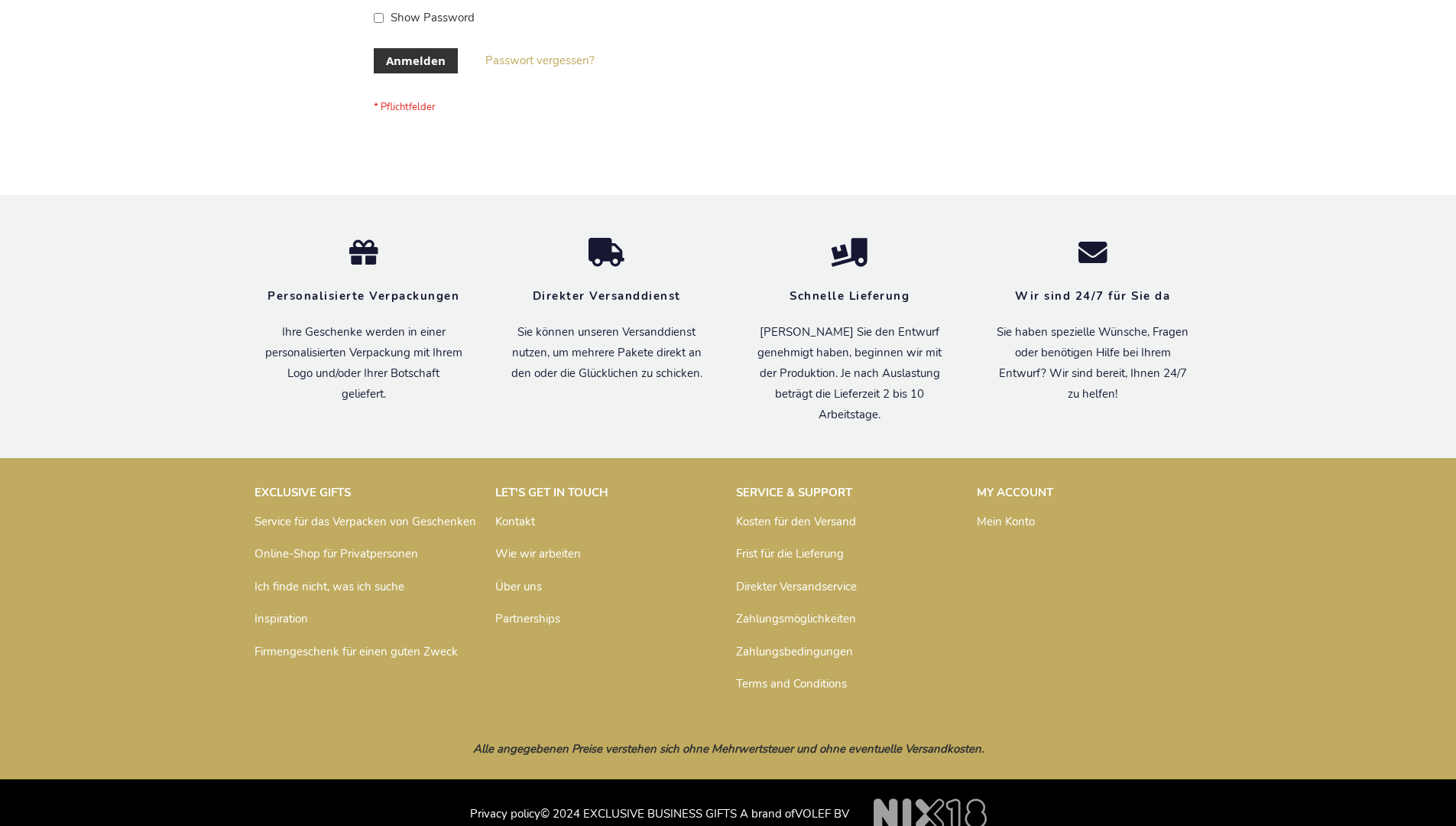
scroll to position [513, 0]
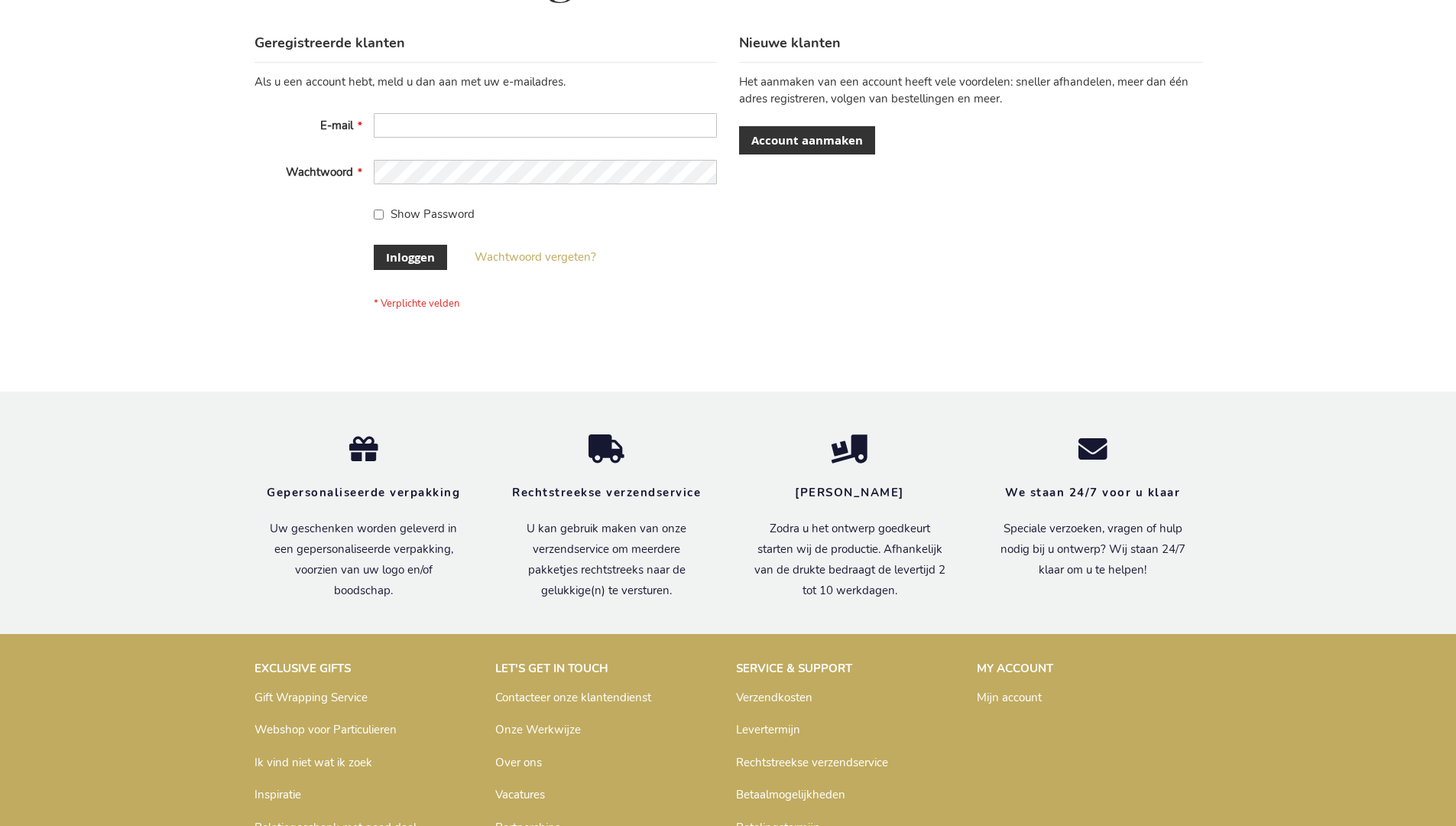
scroll to position [519, 0]
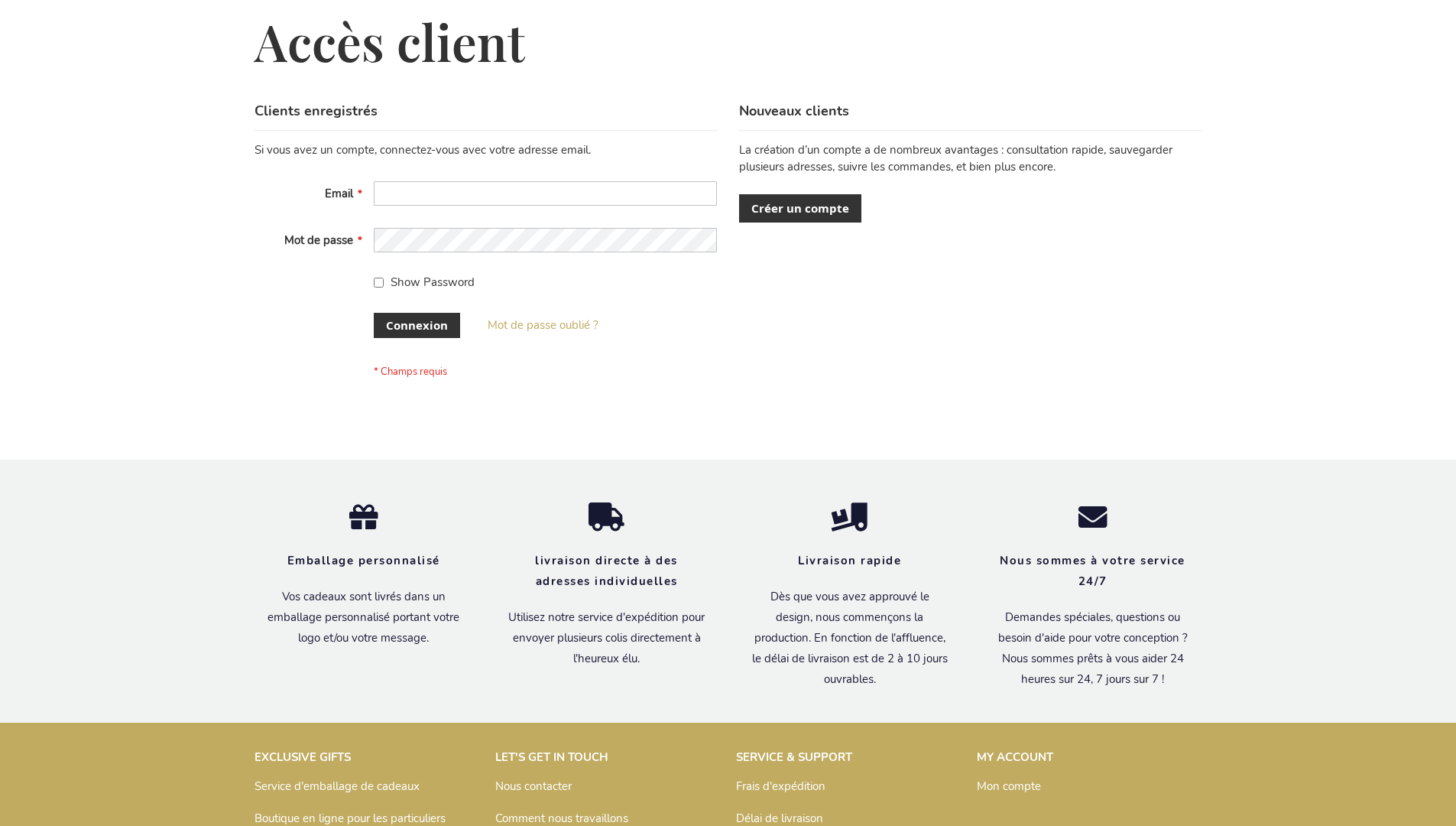
scroll to position [527, 0]
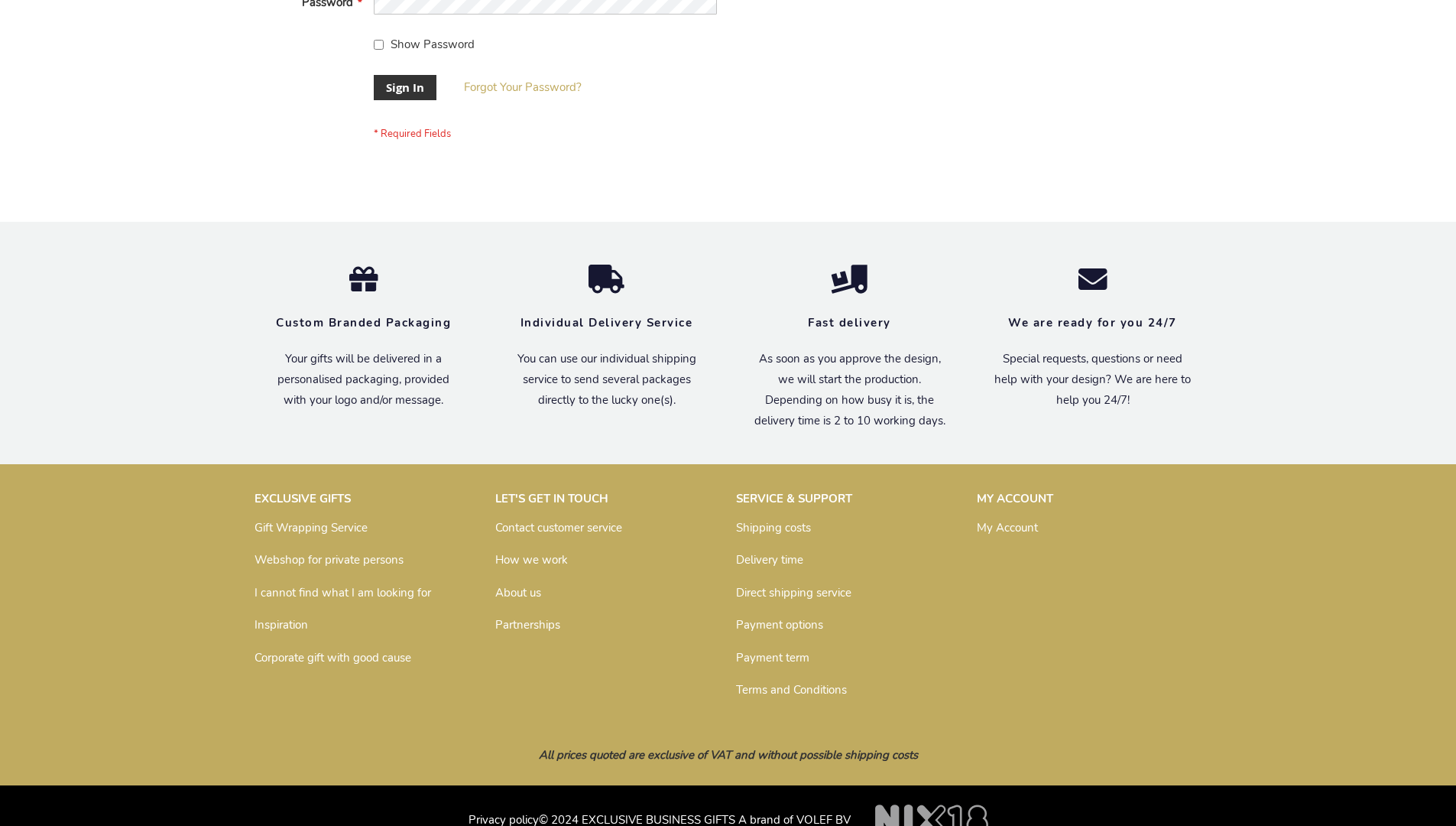
scroll to position [492, 0]
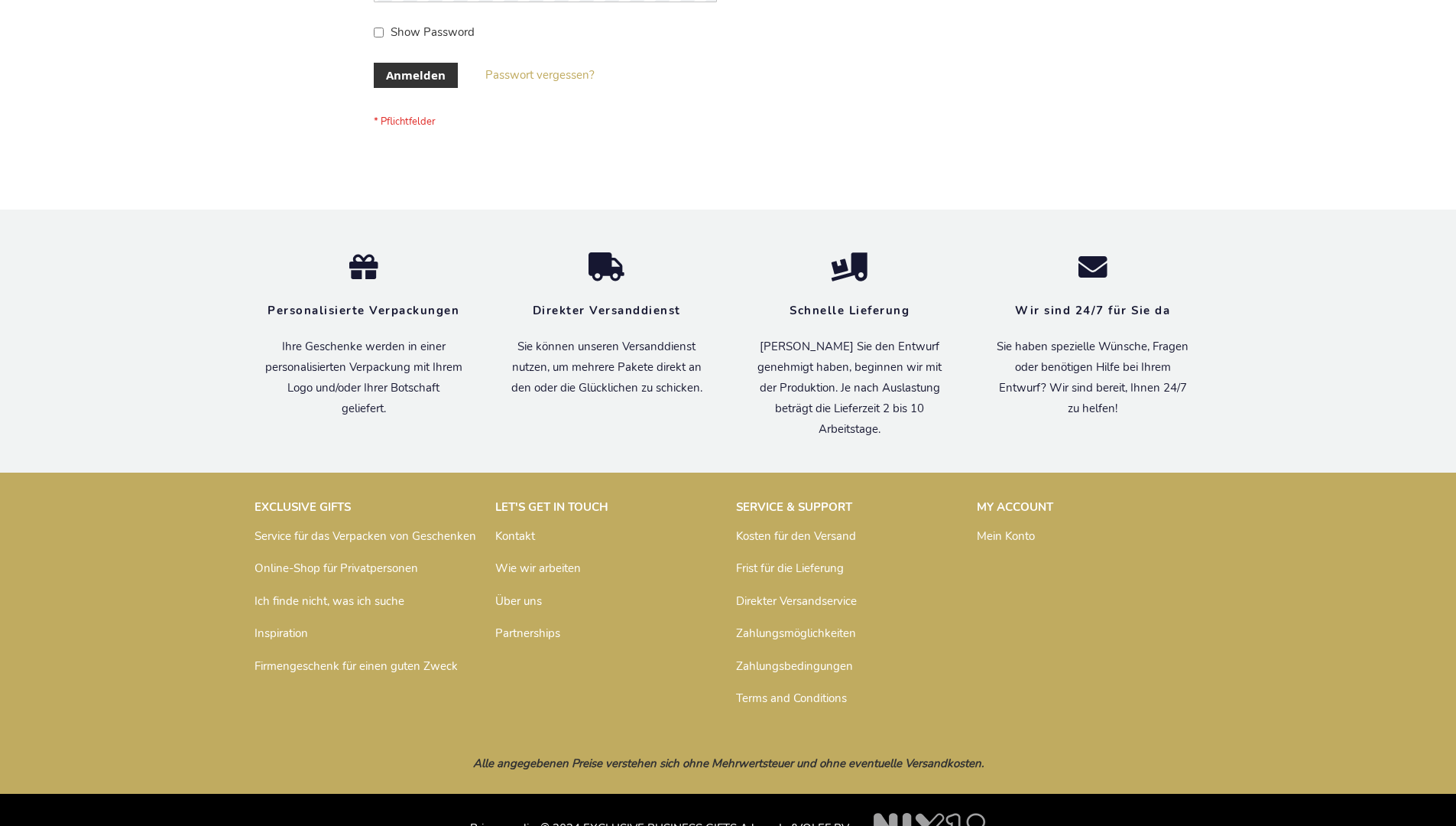
scroll to position [513, 0]
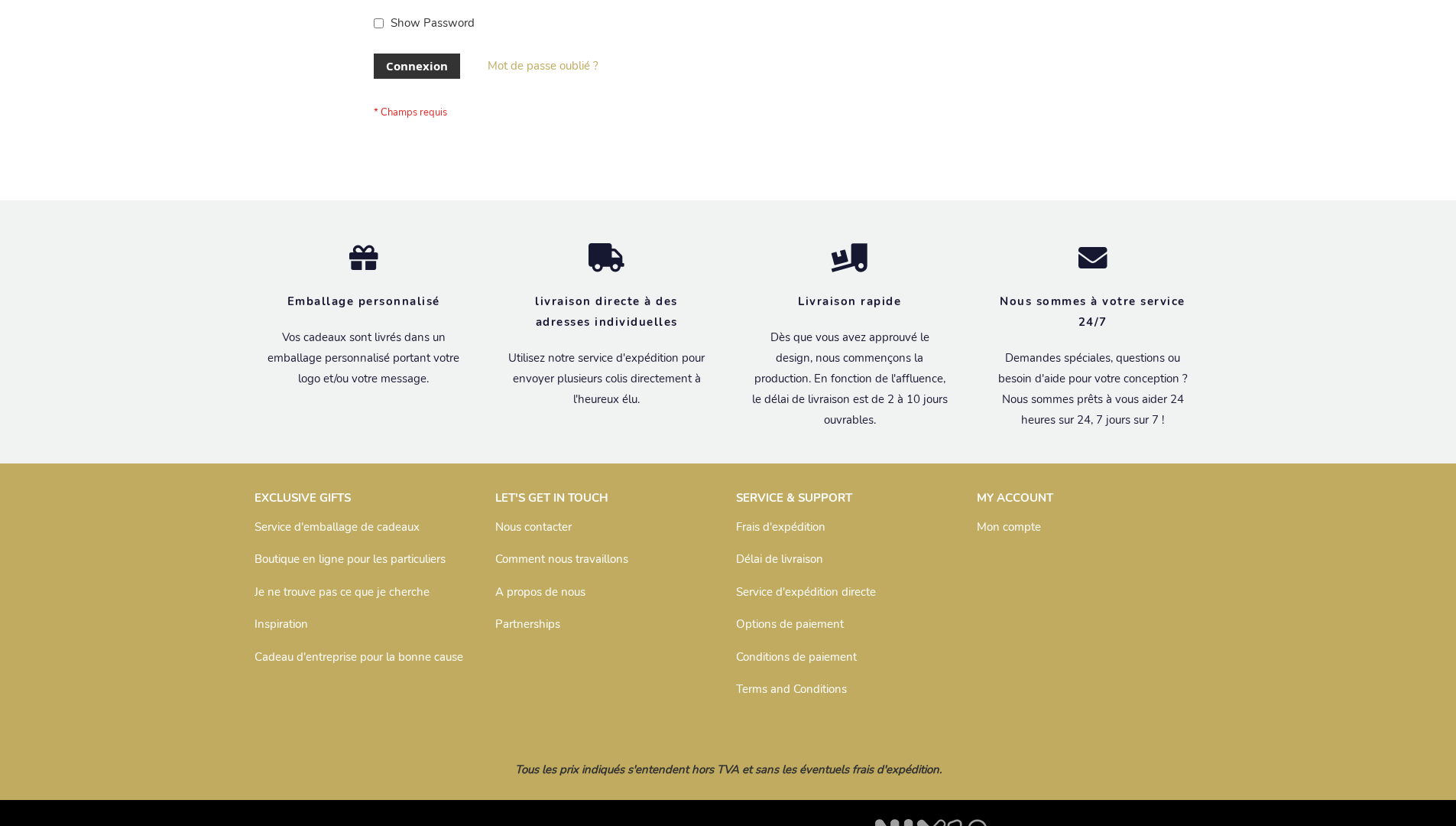
scroll to position [527, 0]
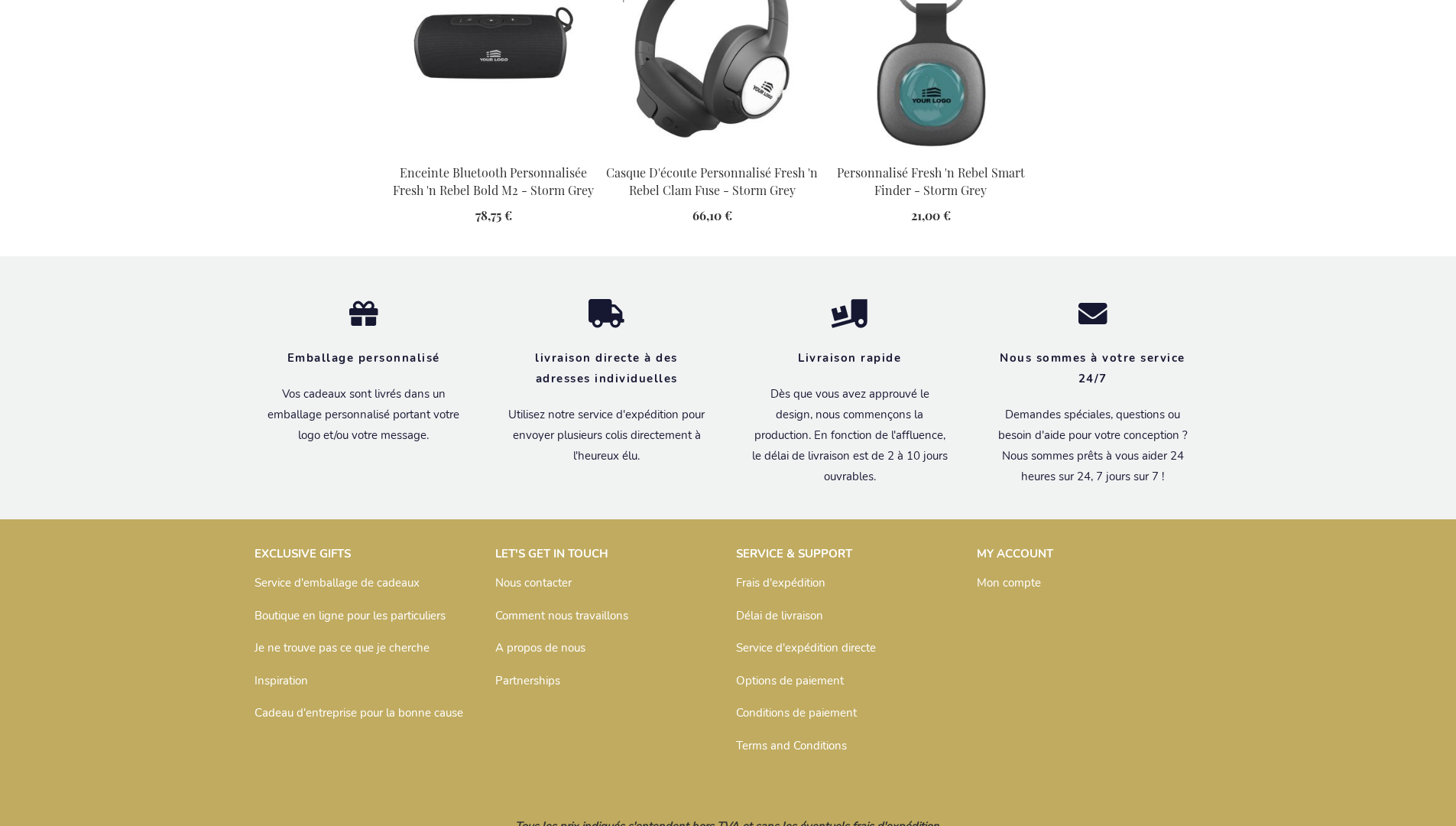
scroll to position [1774, 0]
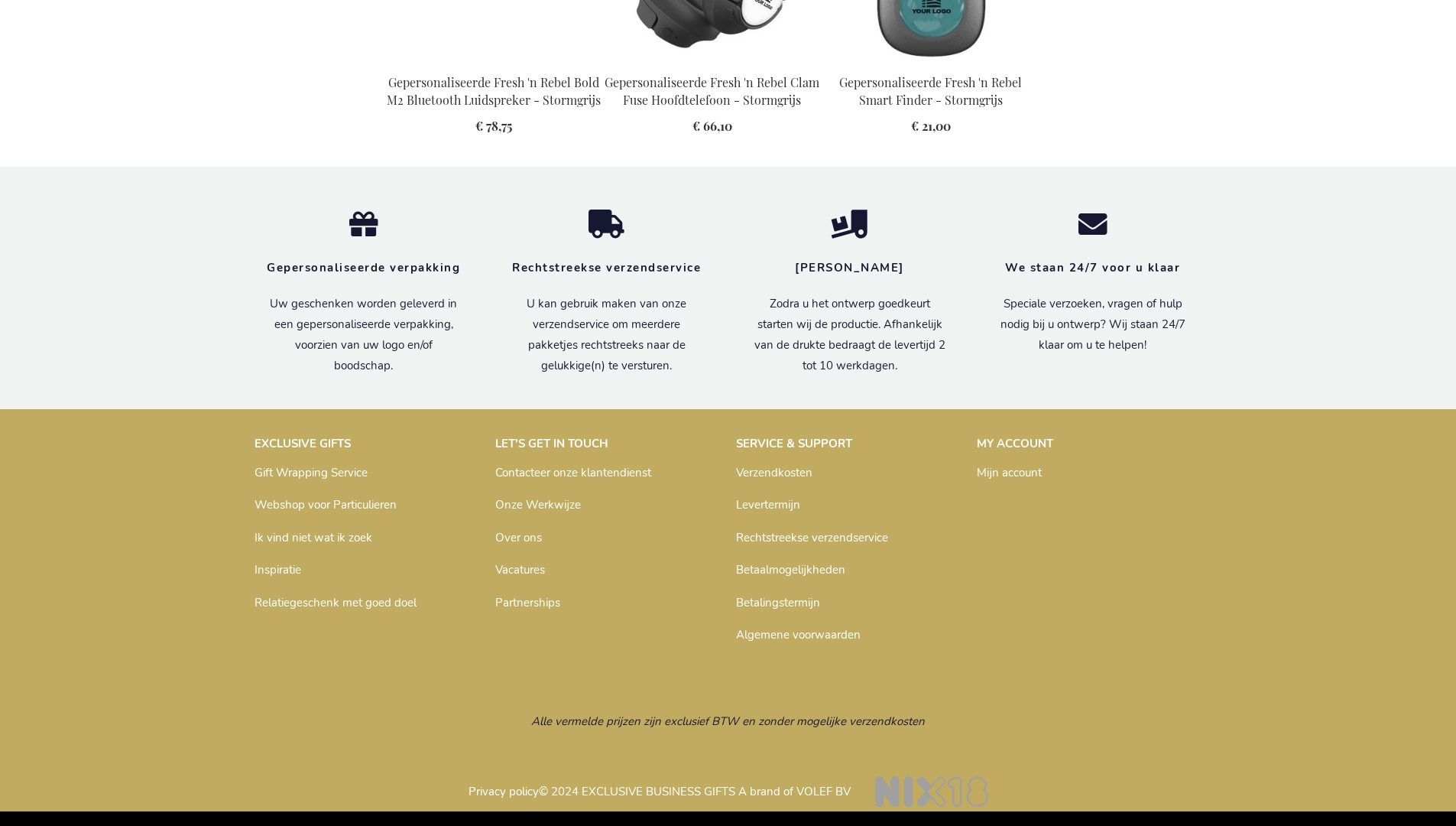
scroll to position [1749, 0]
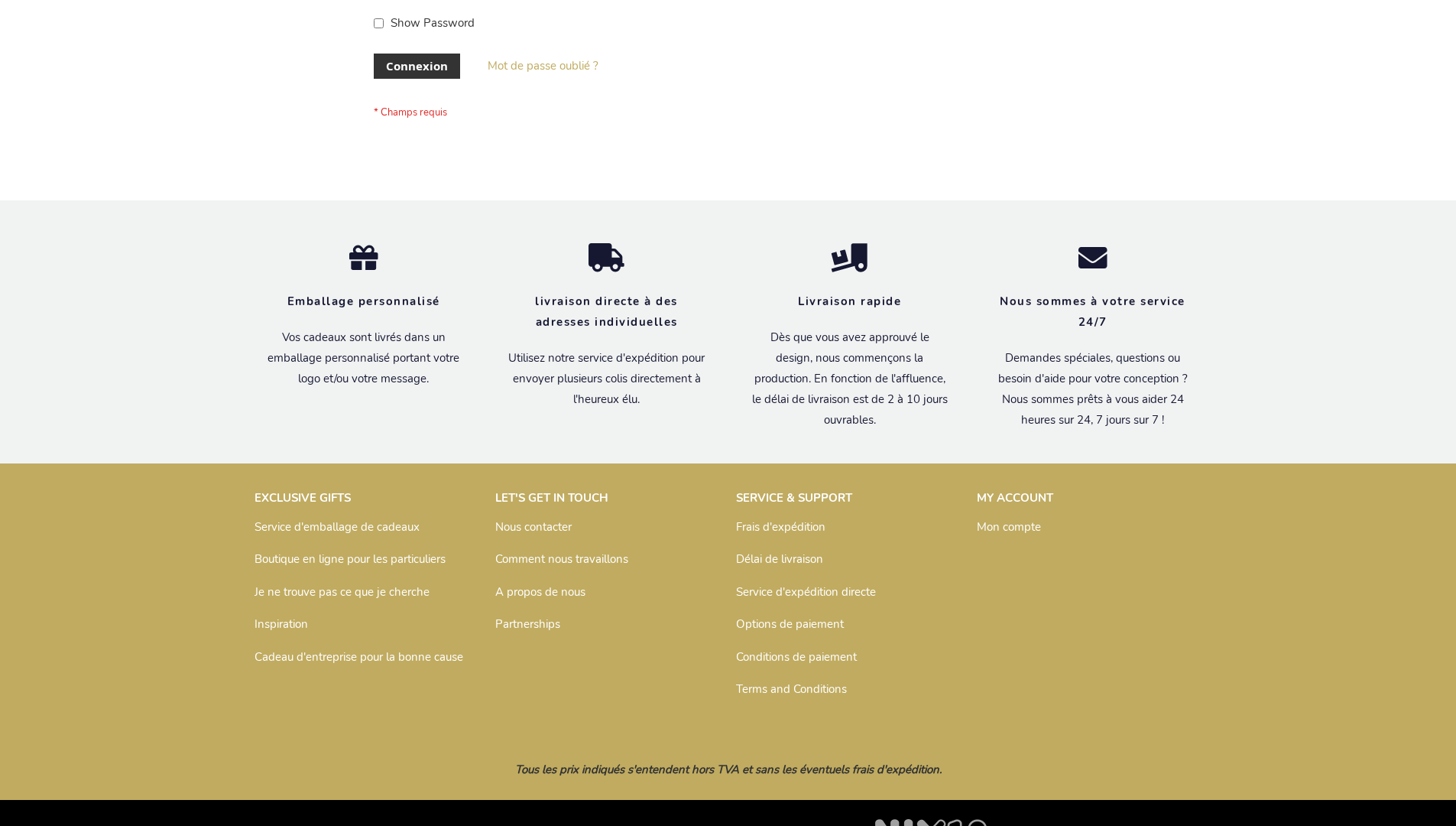
scroll to position [527, 0]
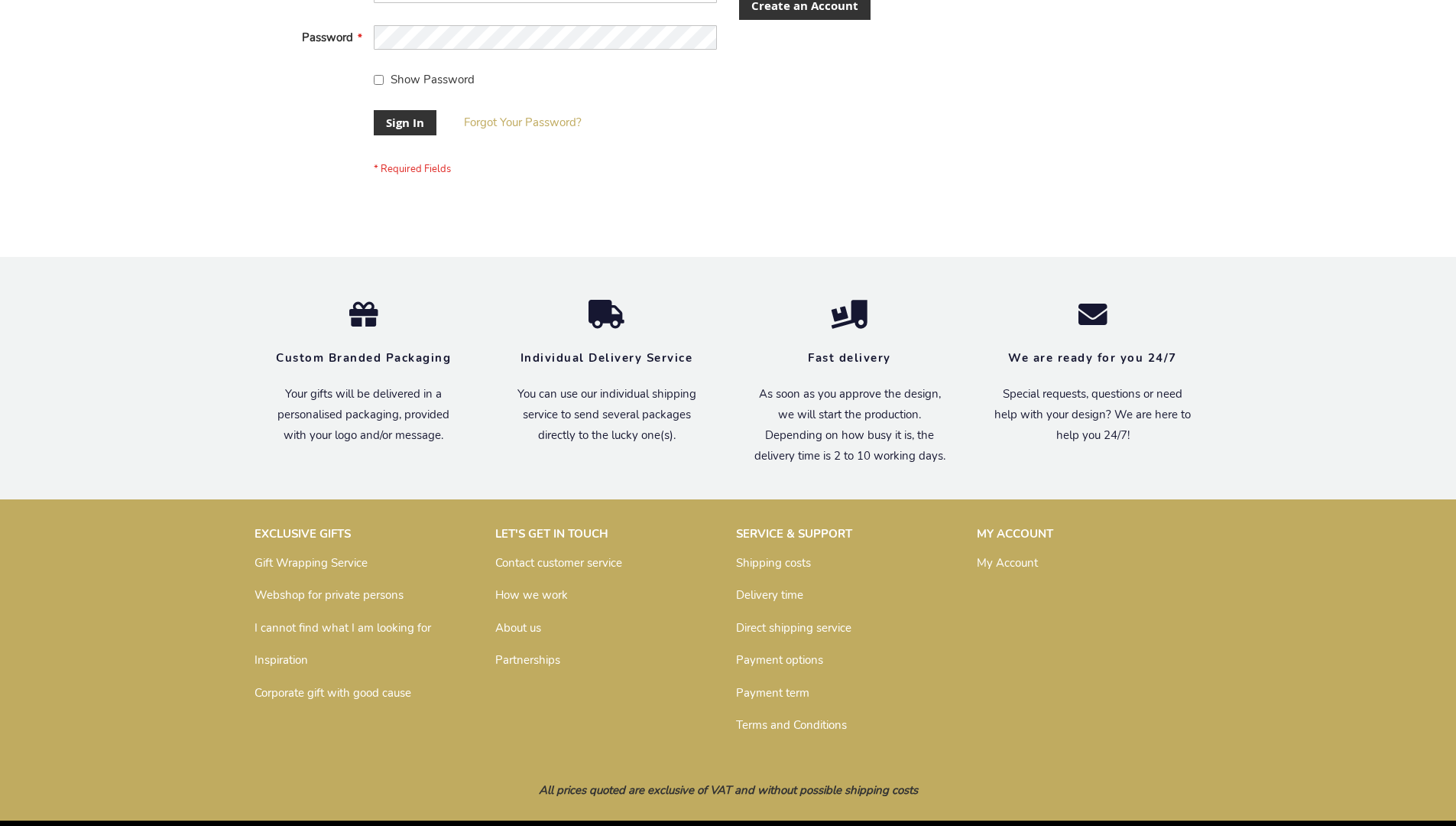
scroll to position [492, 0]
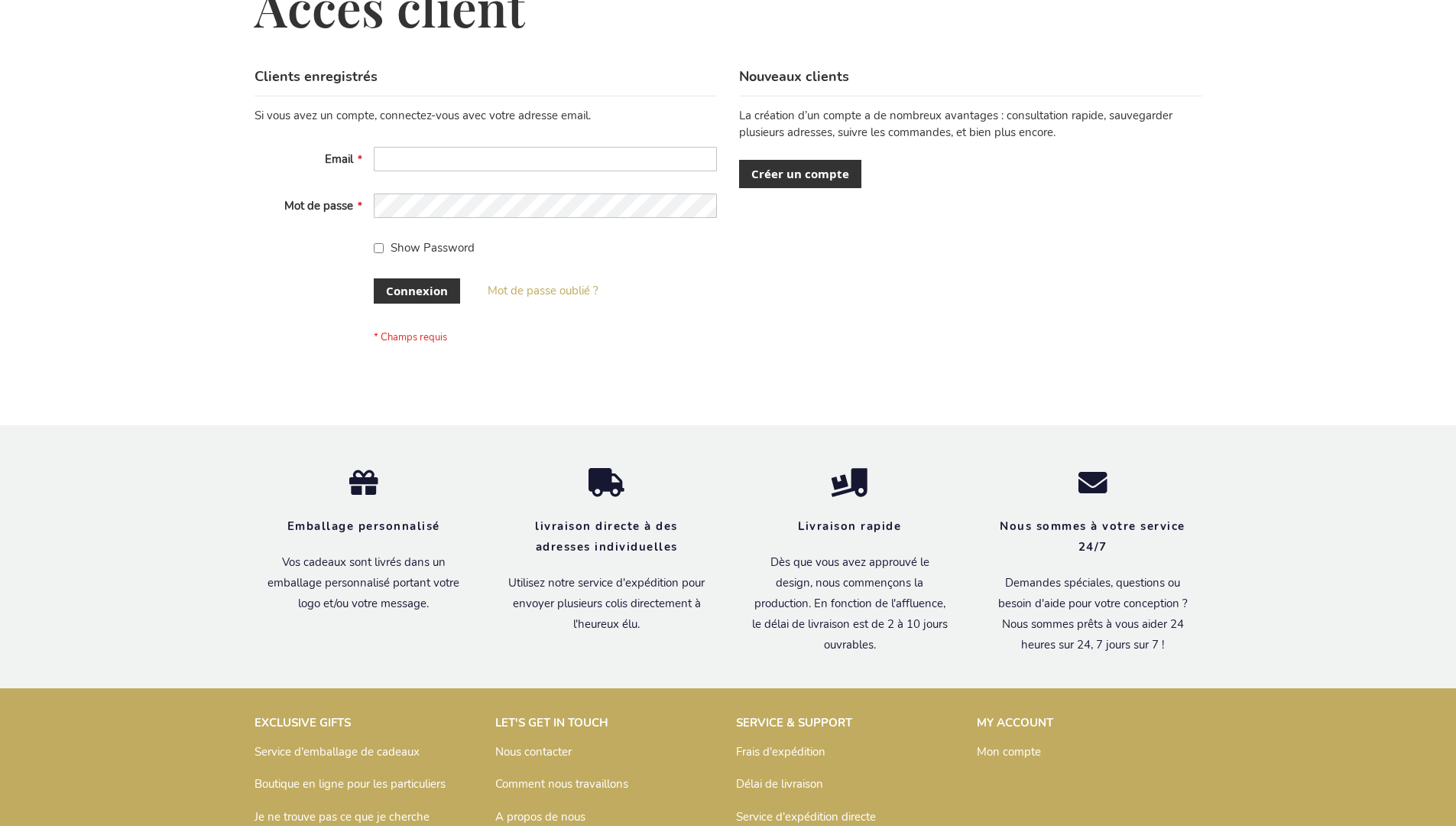
scroll to position [527, 0]
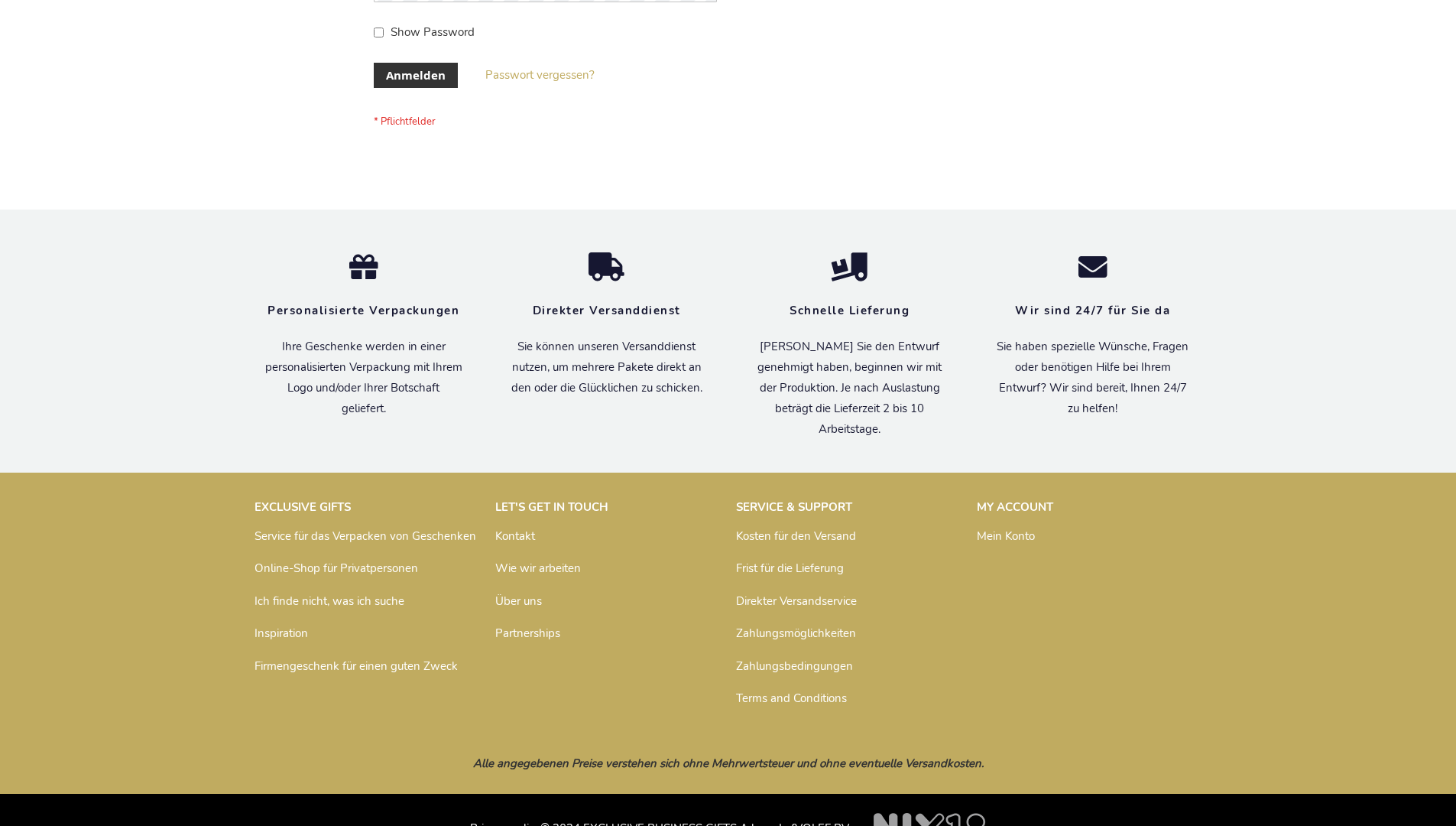
scroll to position [513, 0]
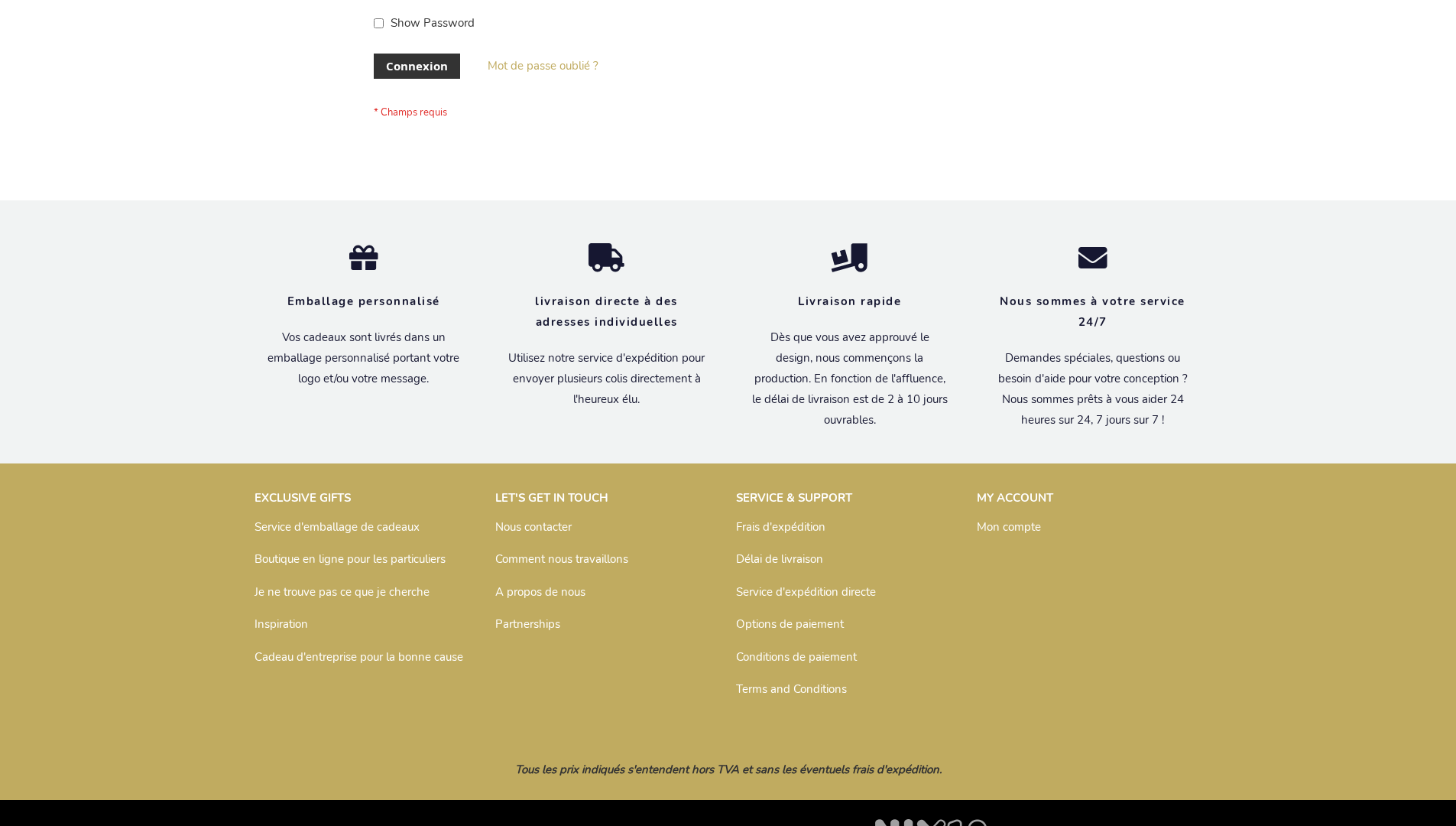
scroll to position [527, 0]
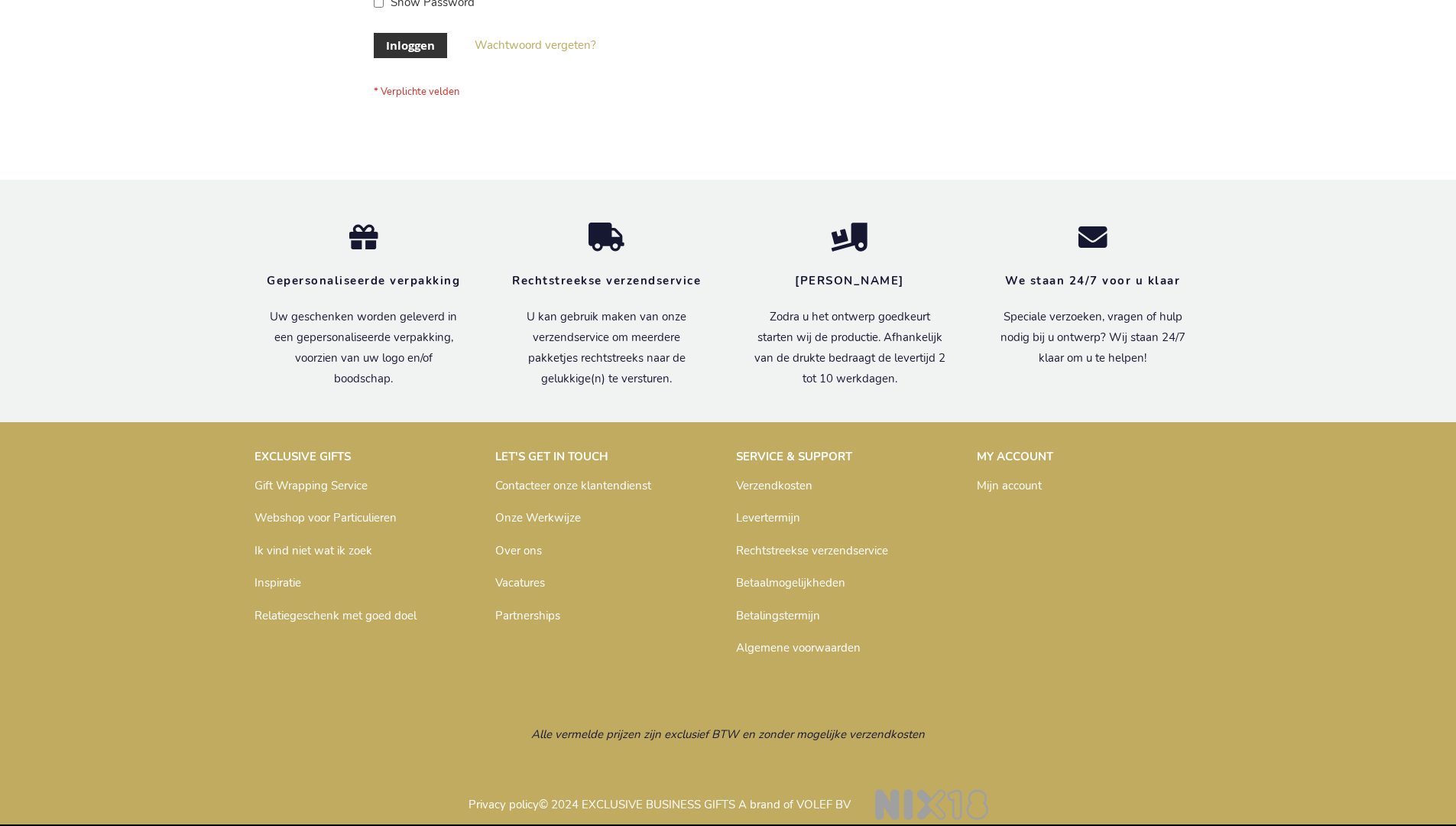
scroll to position [519, 0]
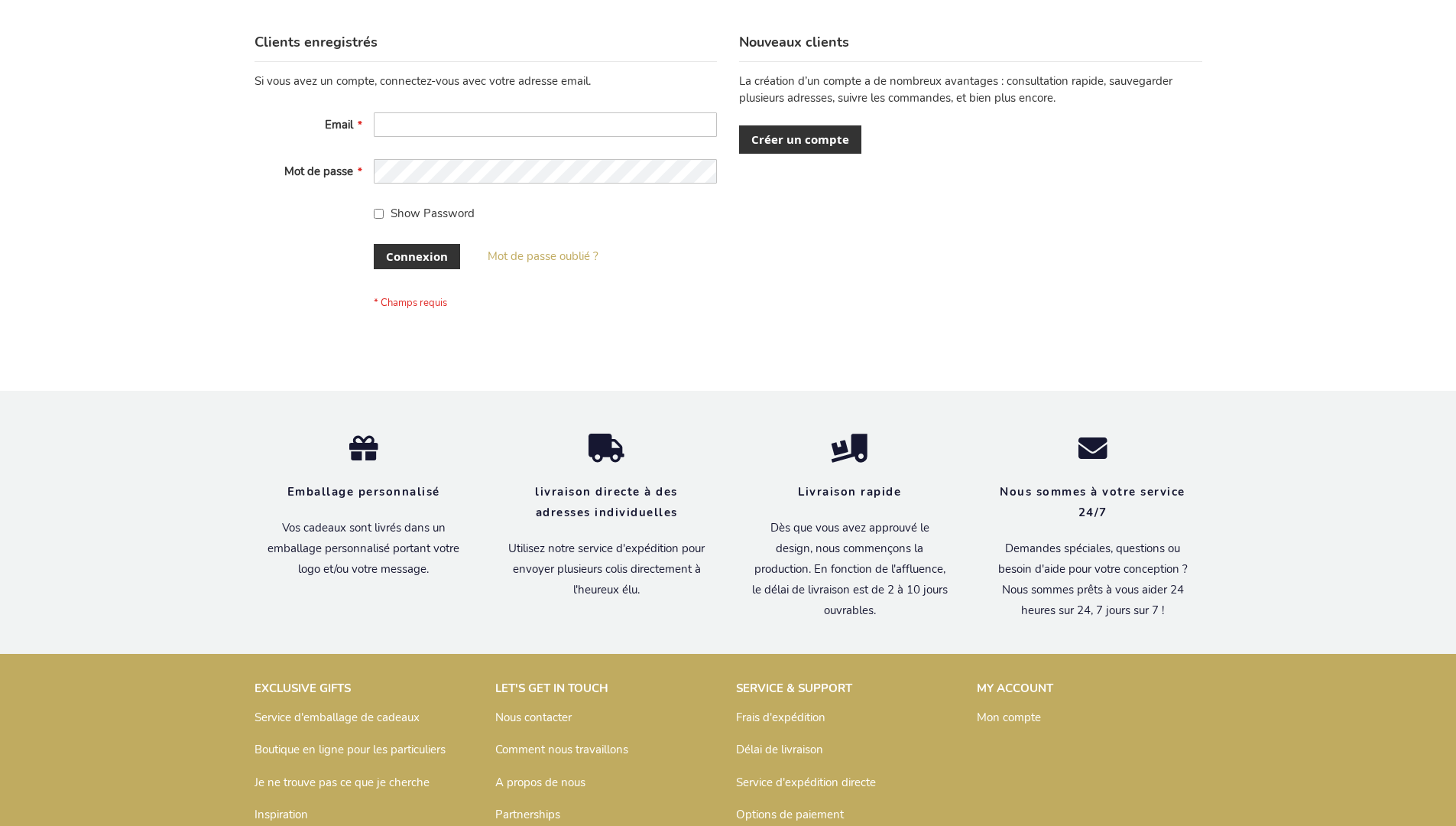
scroll to position [527, 0]
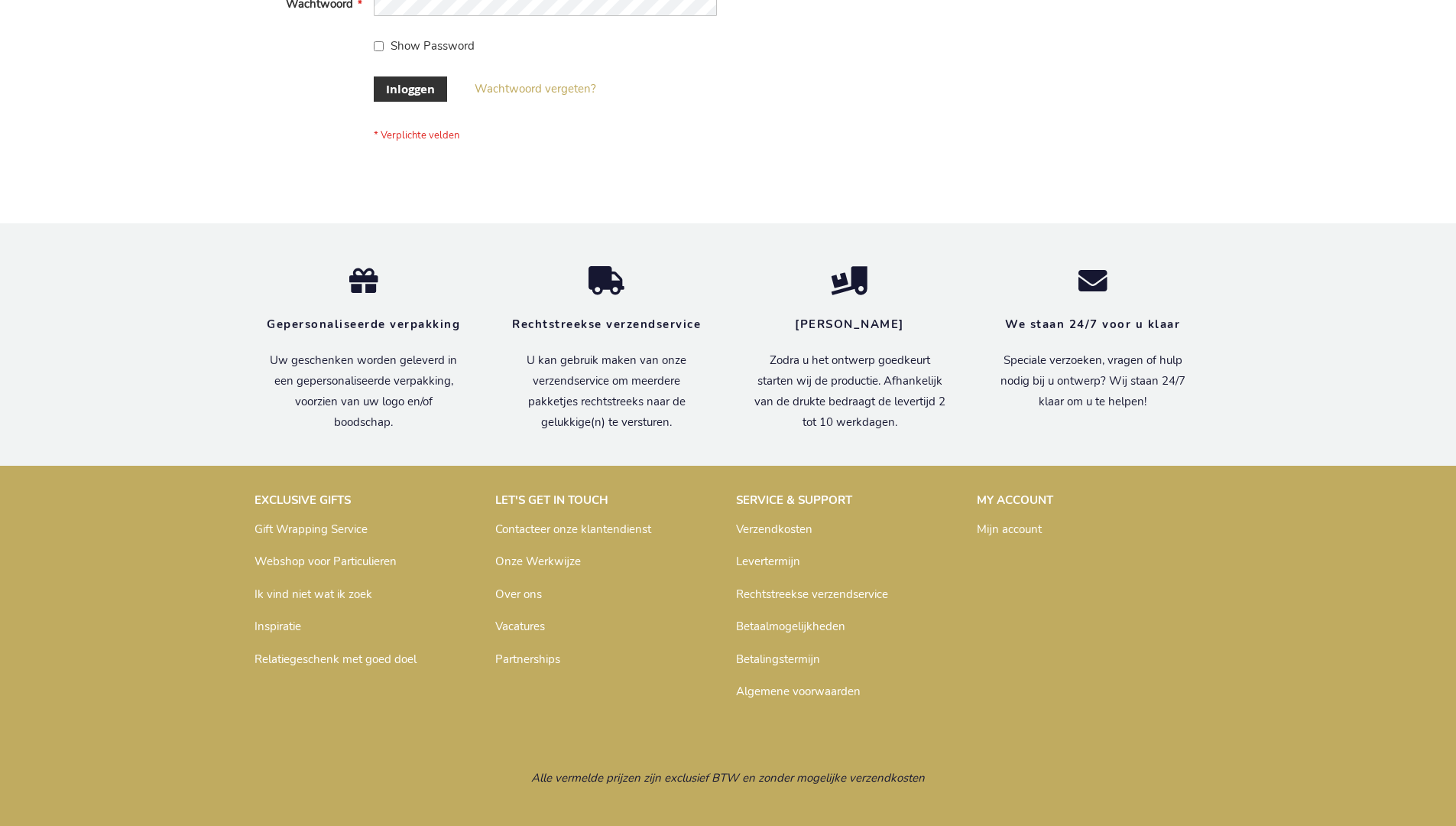
scroll to position [519, 0]
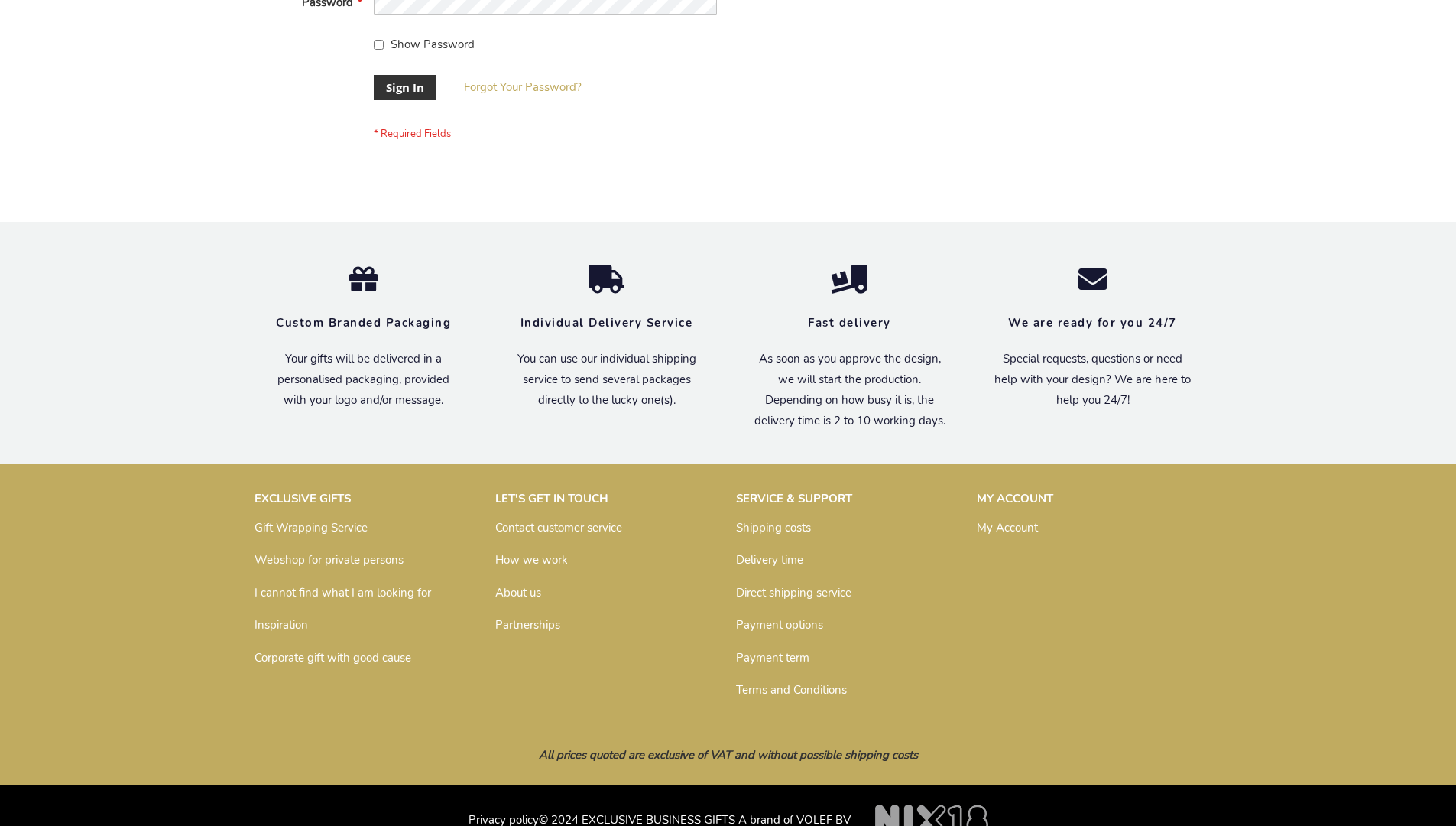
scroll to position [492, 0]
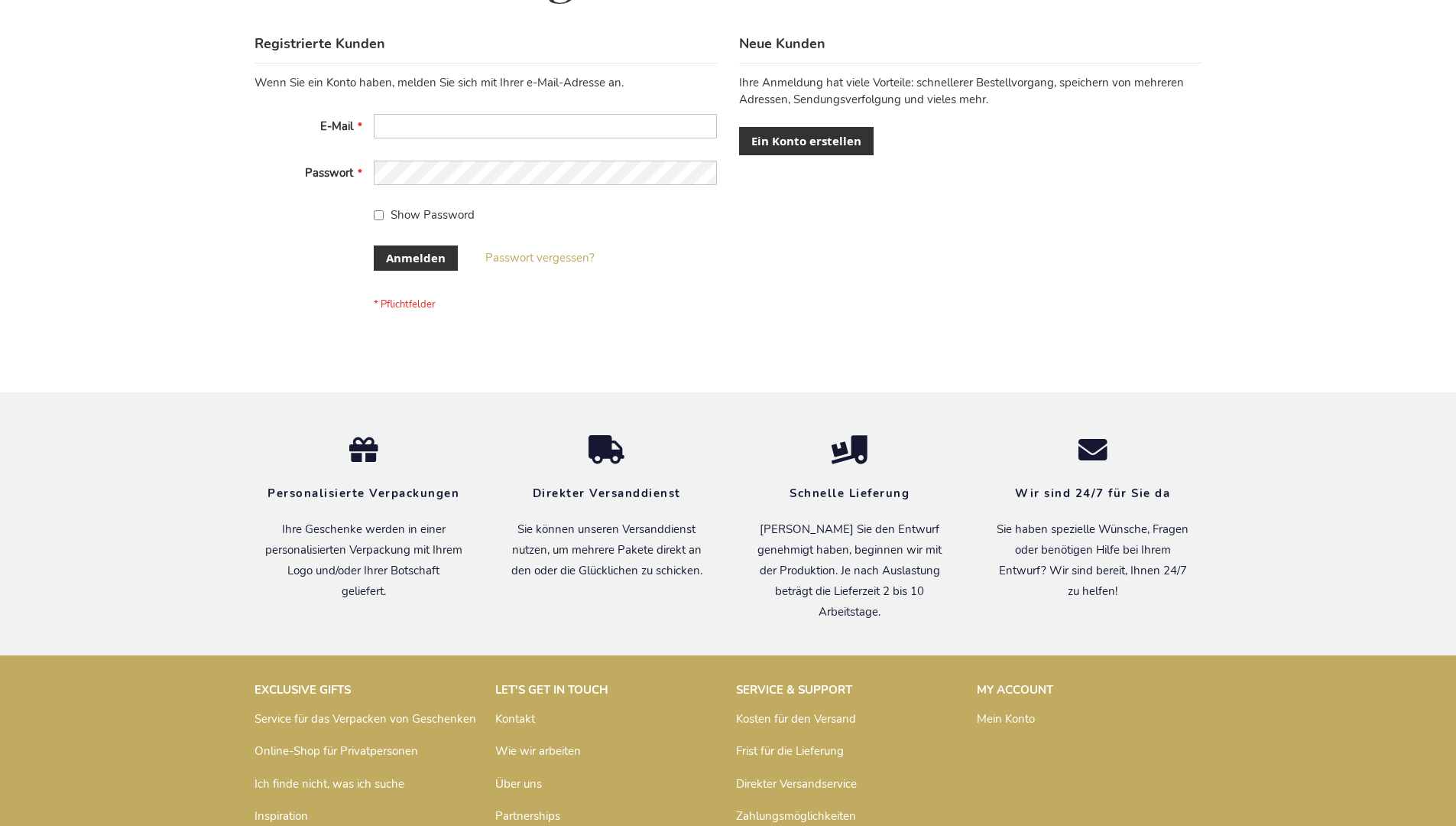
scroll to position [513, 0]
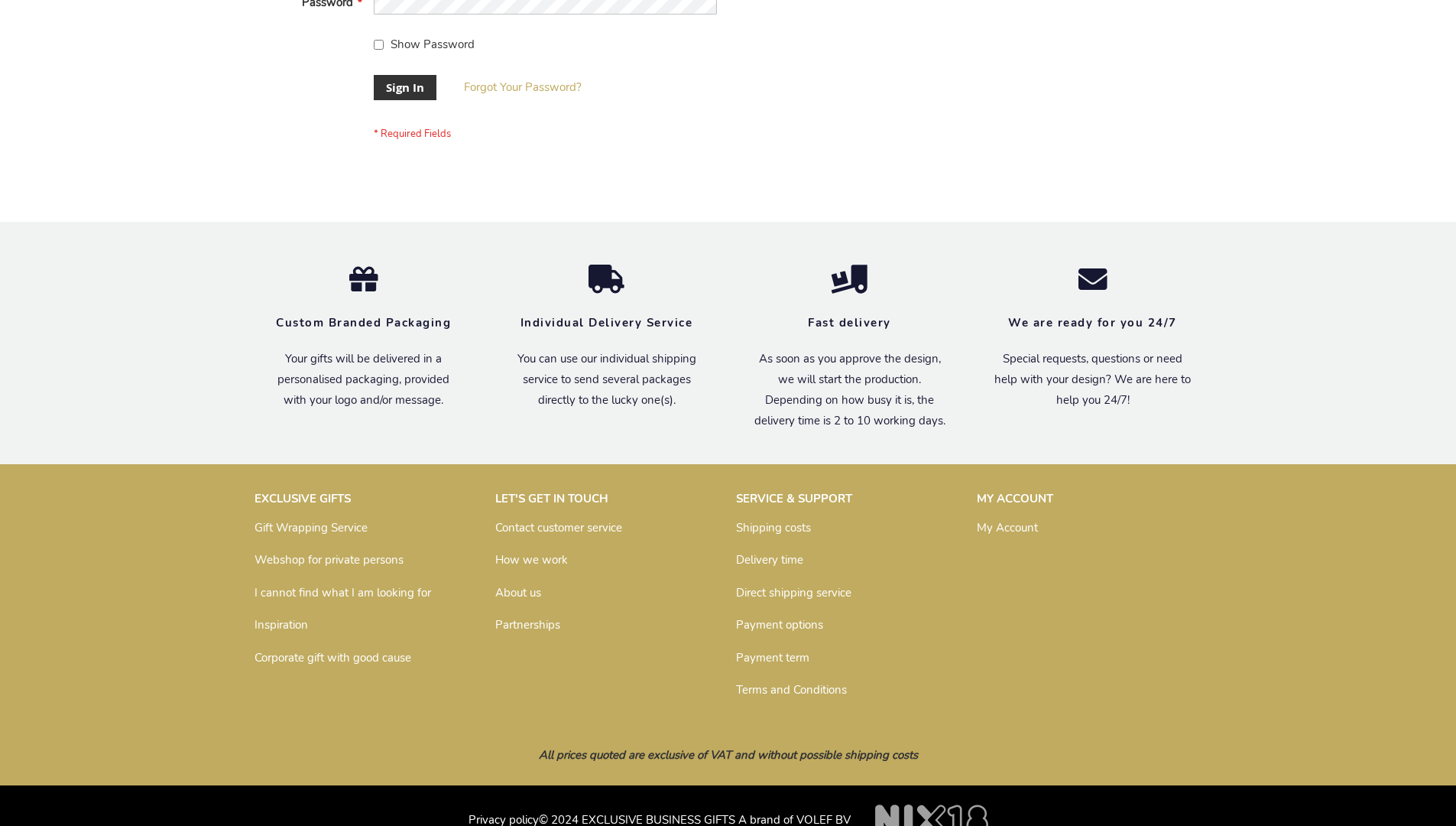
scroll to position [492, 0]
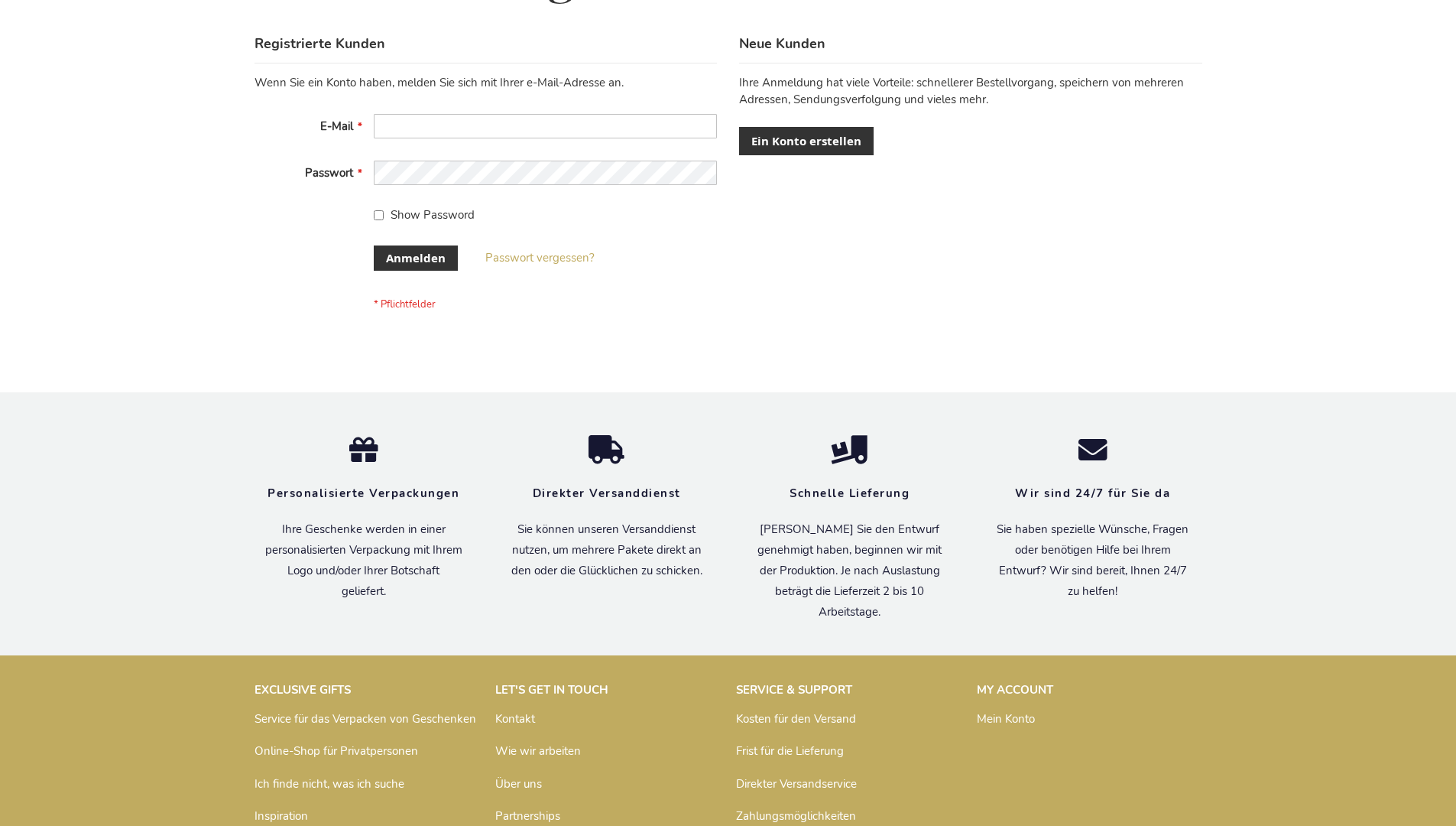
scroll to position [513, 0]
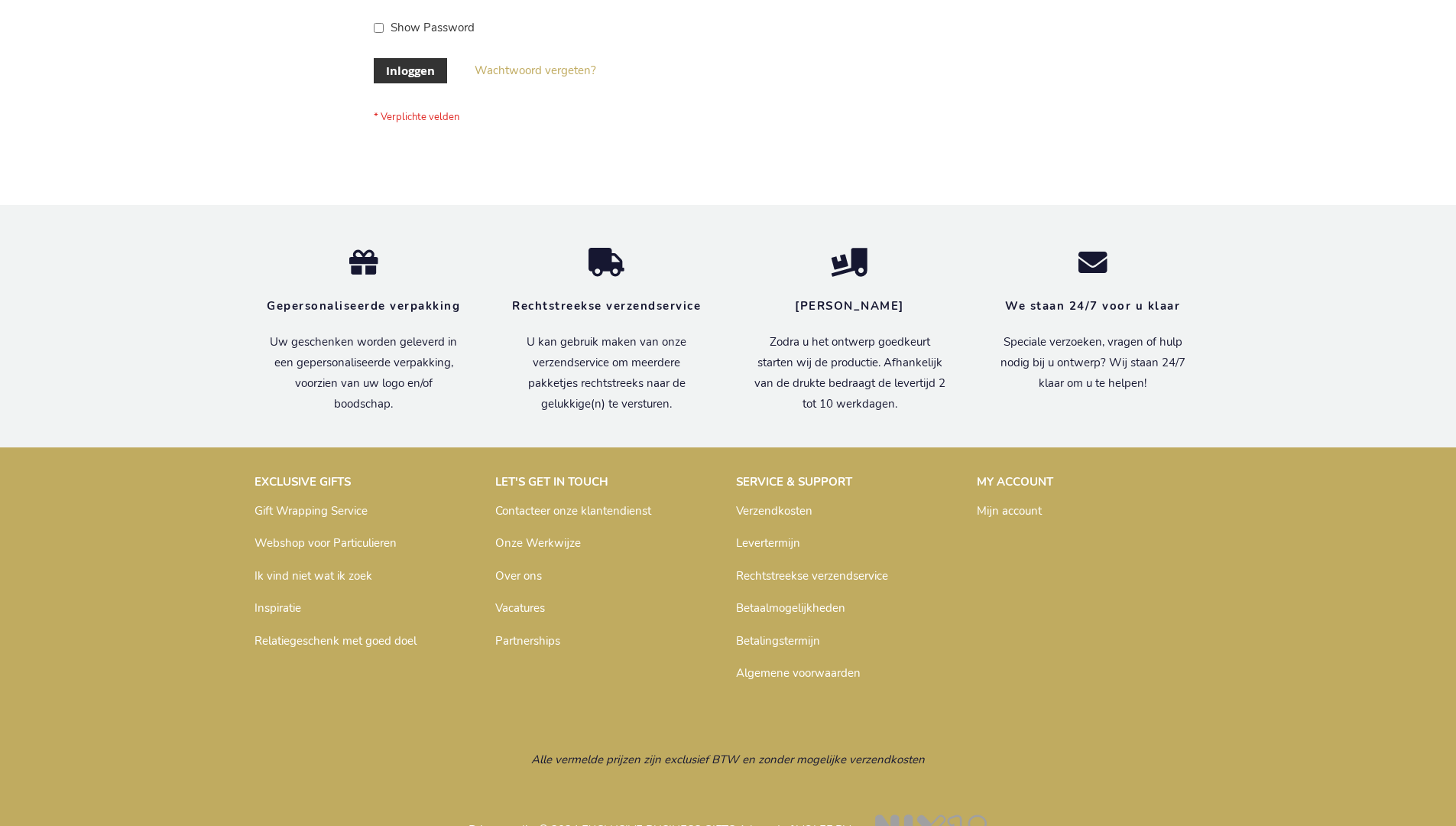
scroll to position [519, 0]
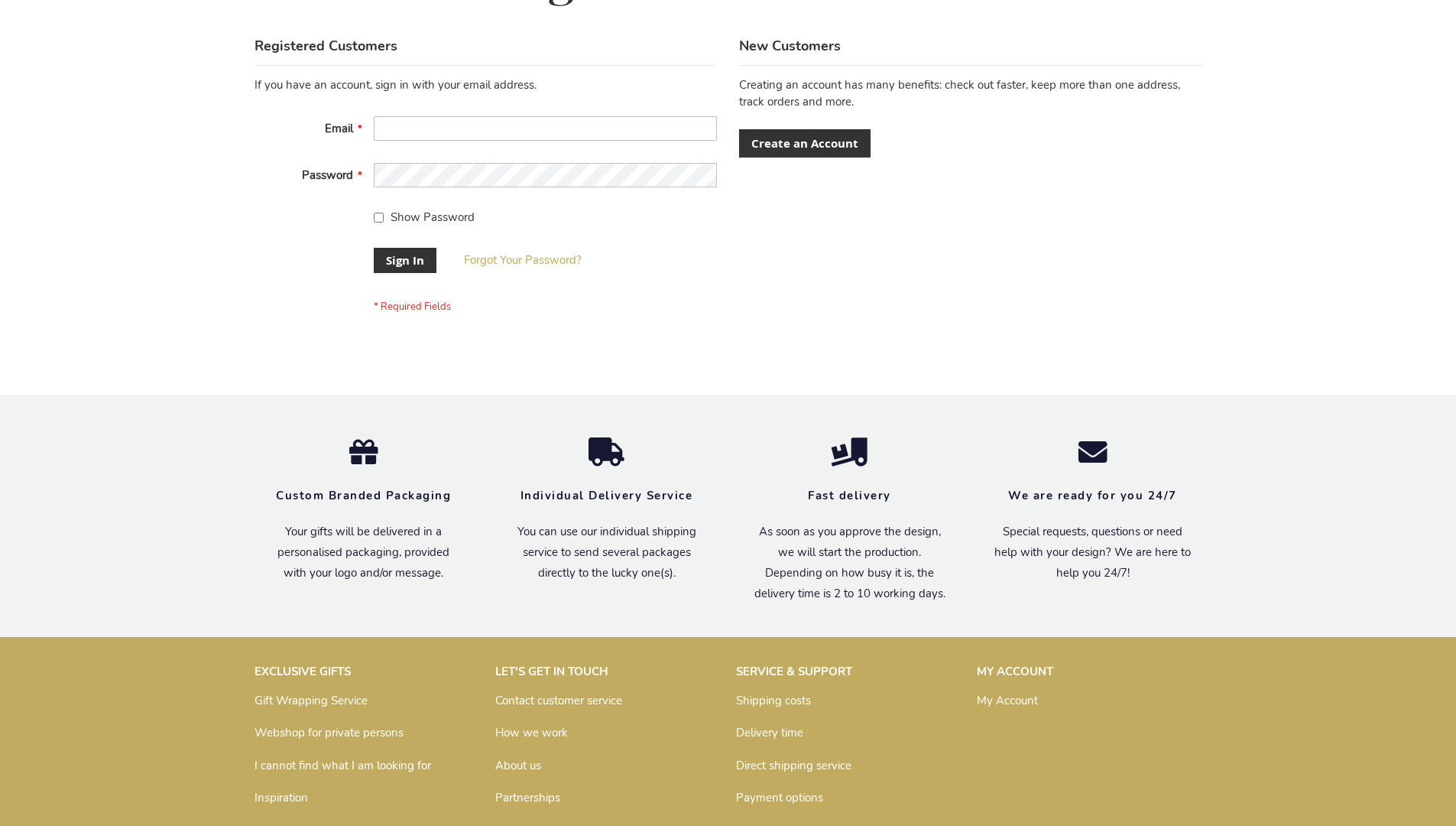
scroll to position [492, 0]
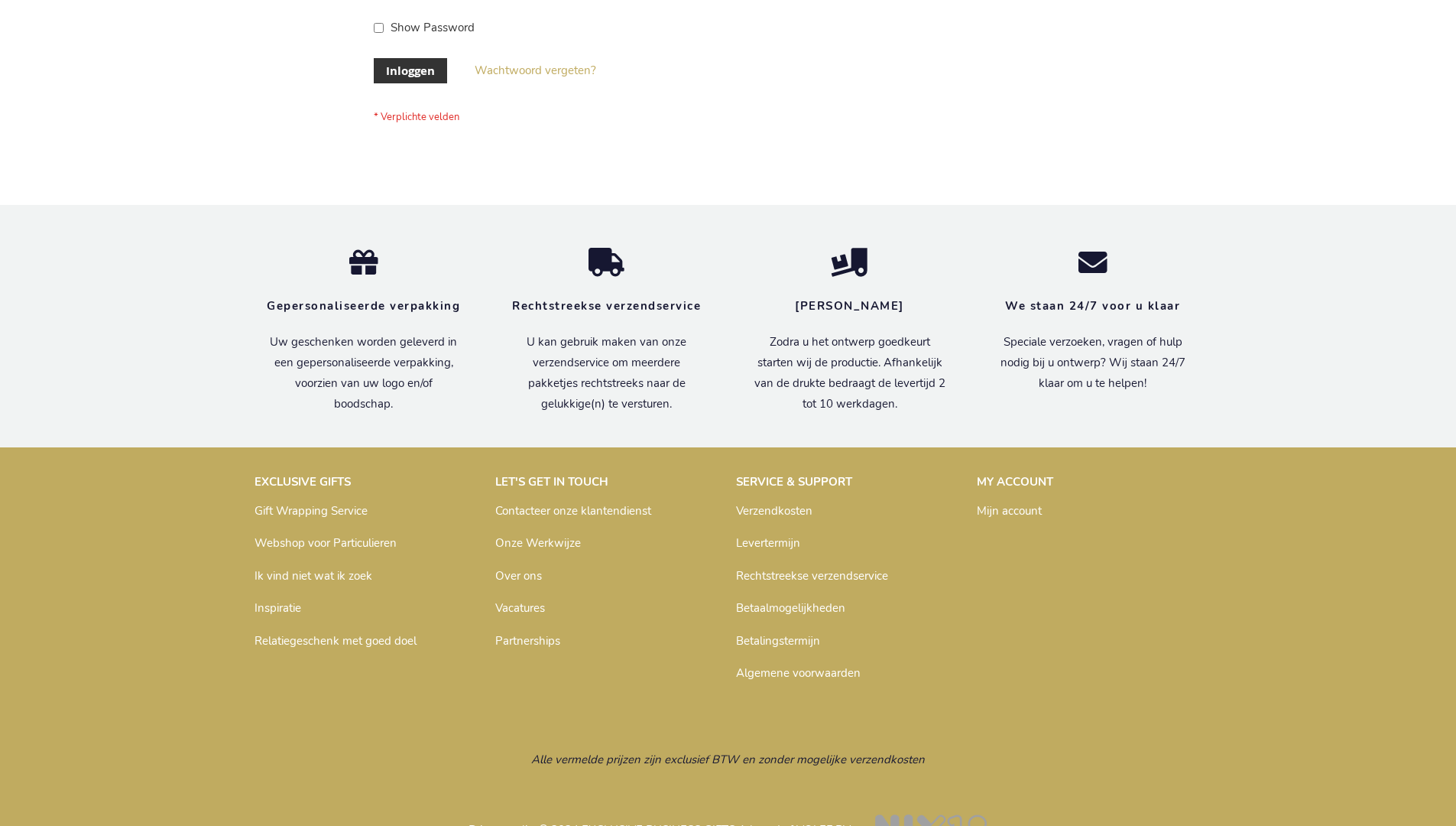
scroll to position [519, 0]
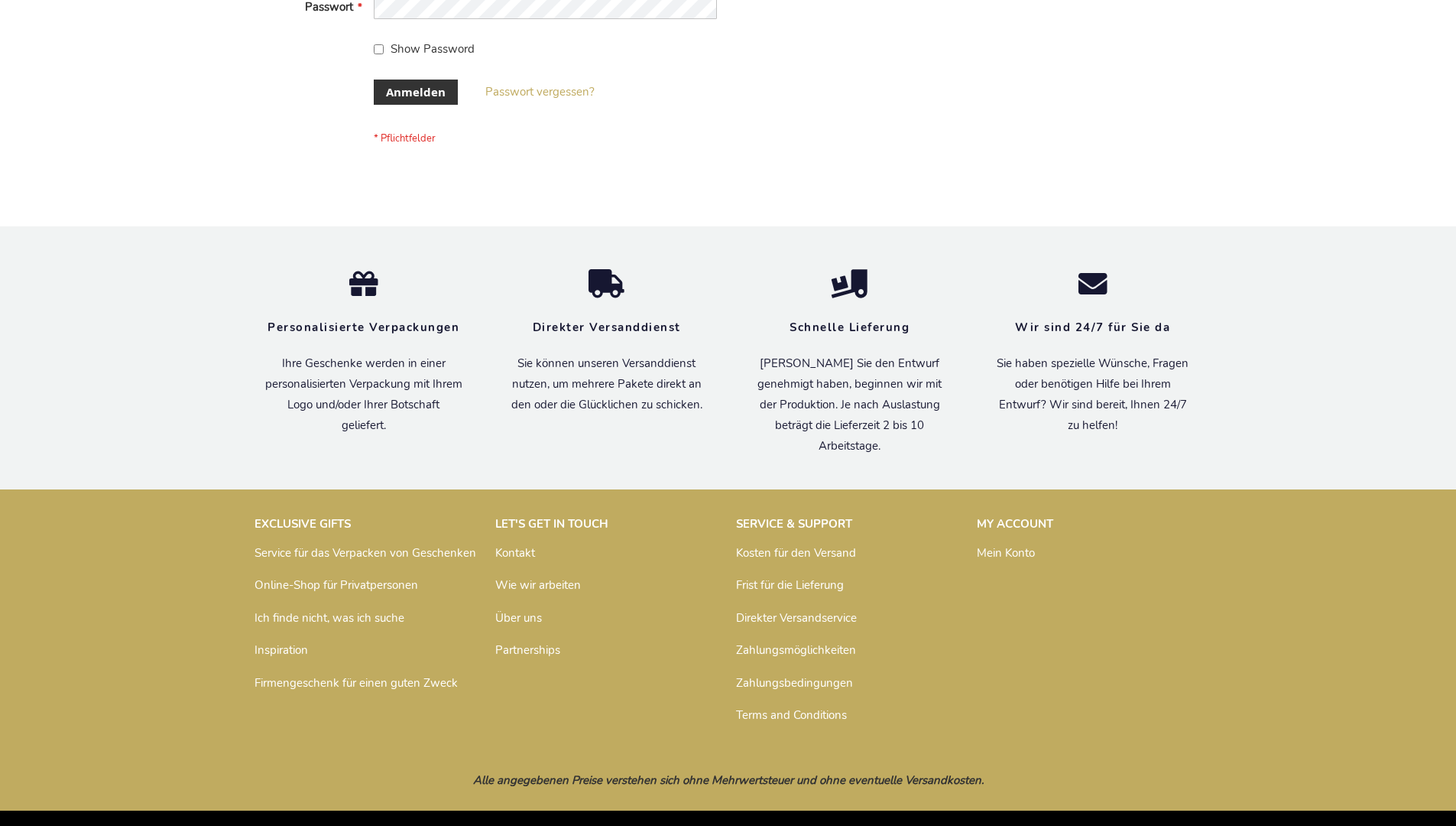
scroll to position [513, 0]
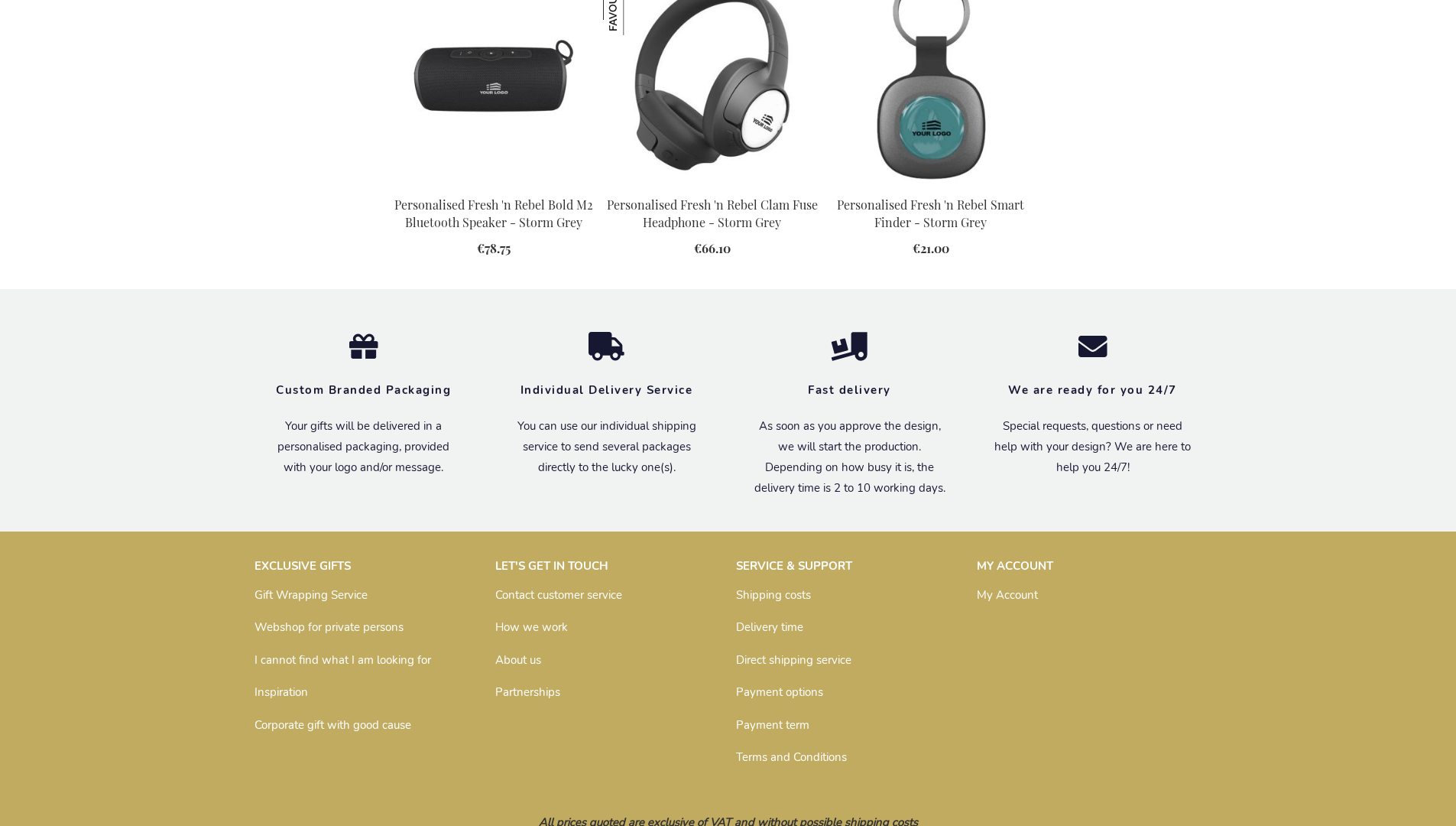
scroll to position [1721, 0]
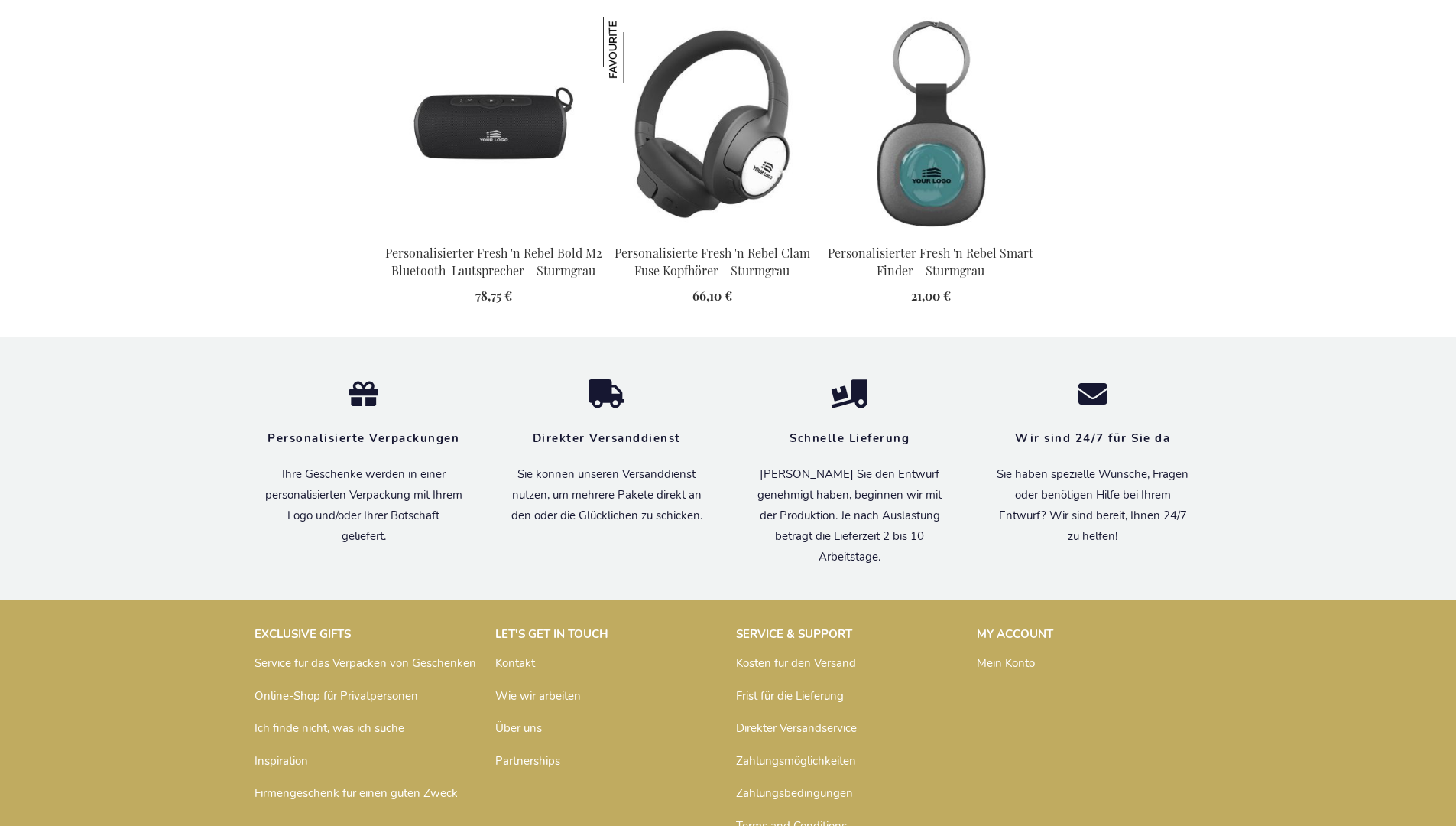
scroll to position [1759, 0]
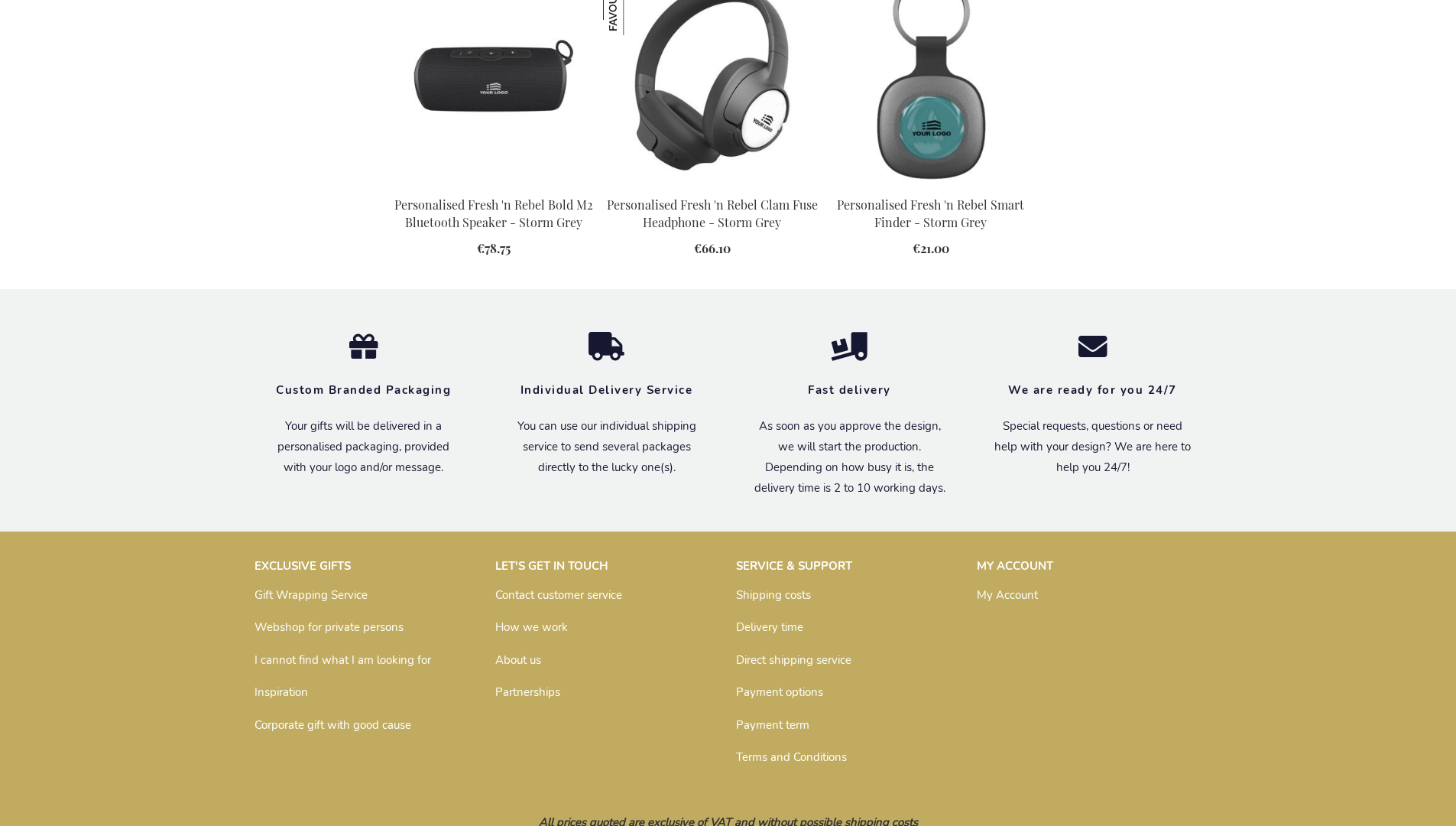
scroll to position [1721, 0]
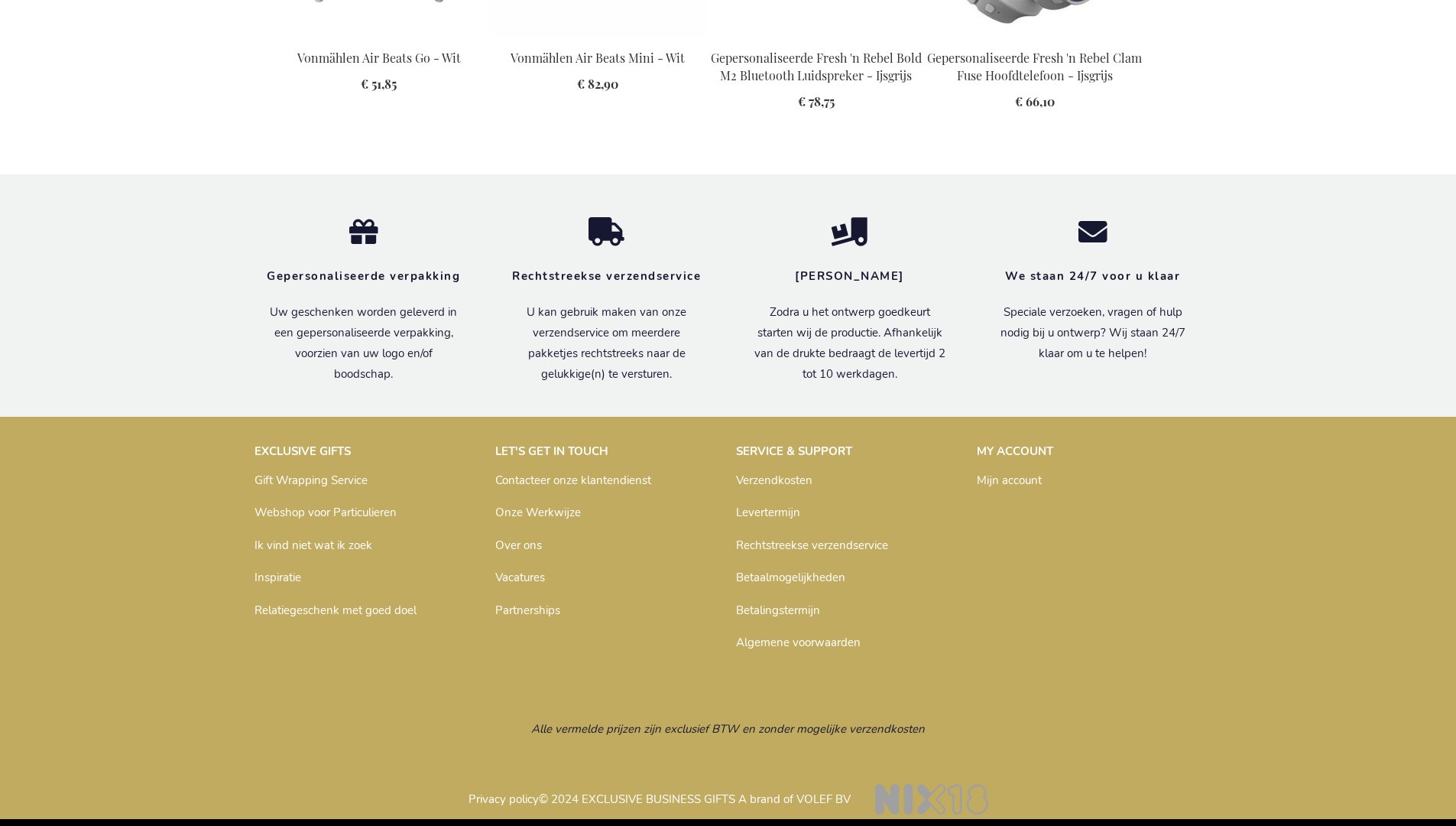
scroll to position [2168, 0]
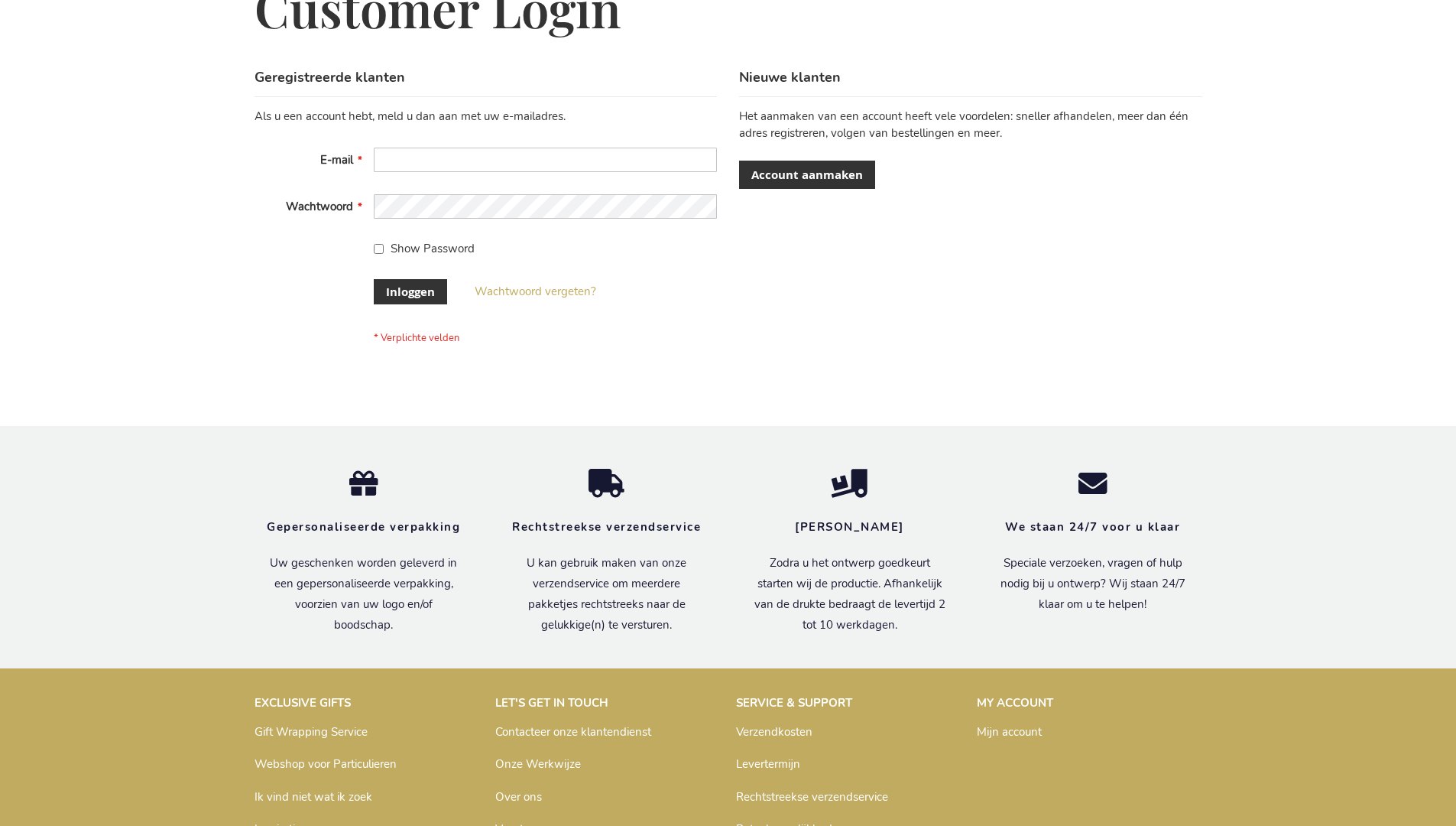
scroll to position [519, 0]
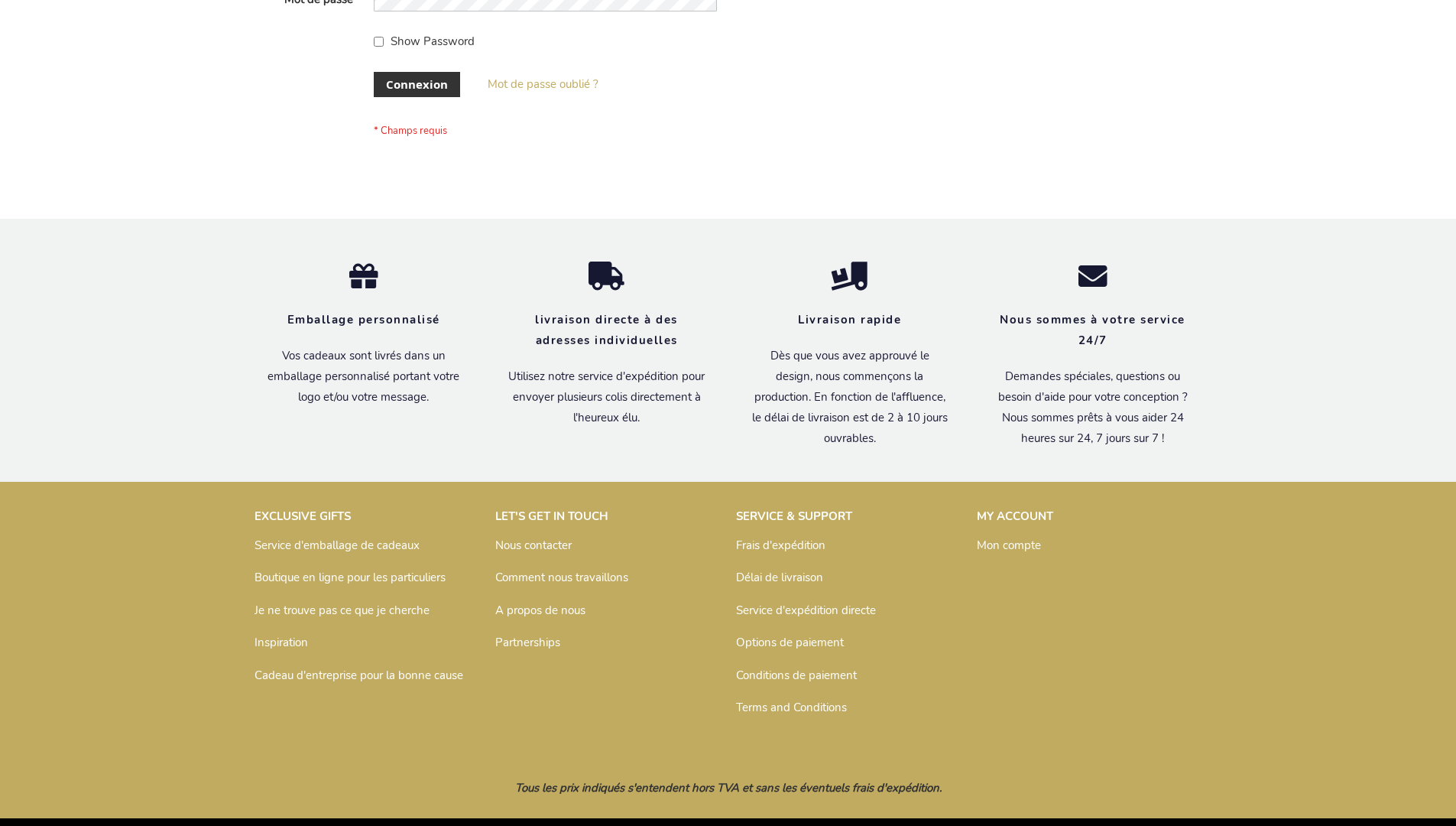
scroll to position [527, 0]
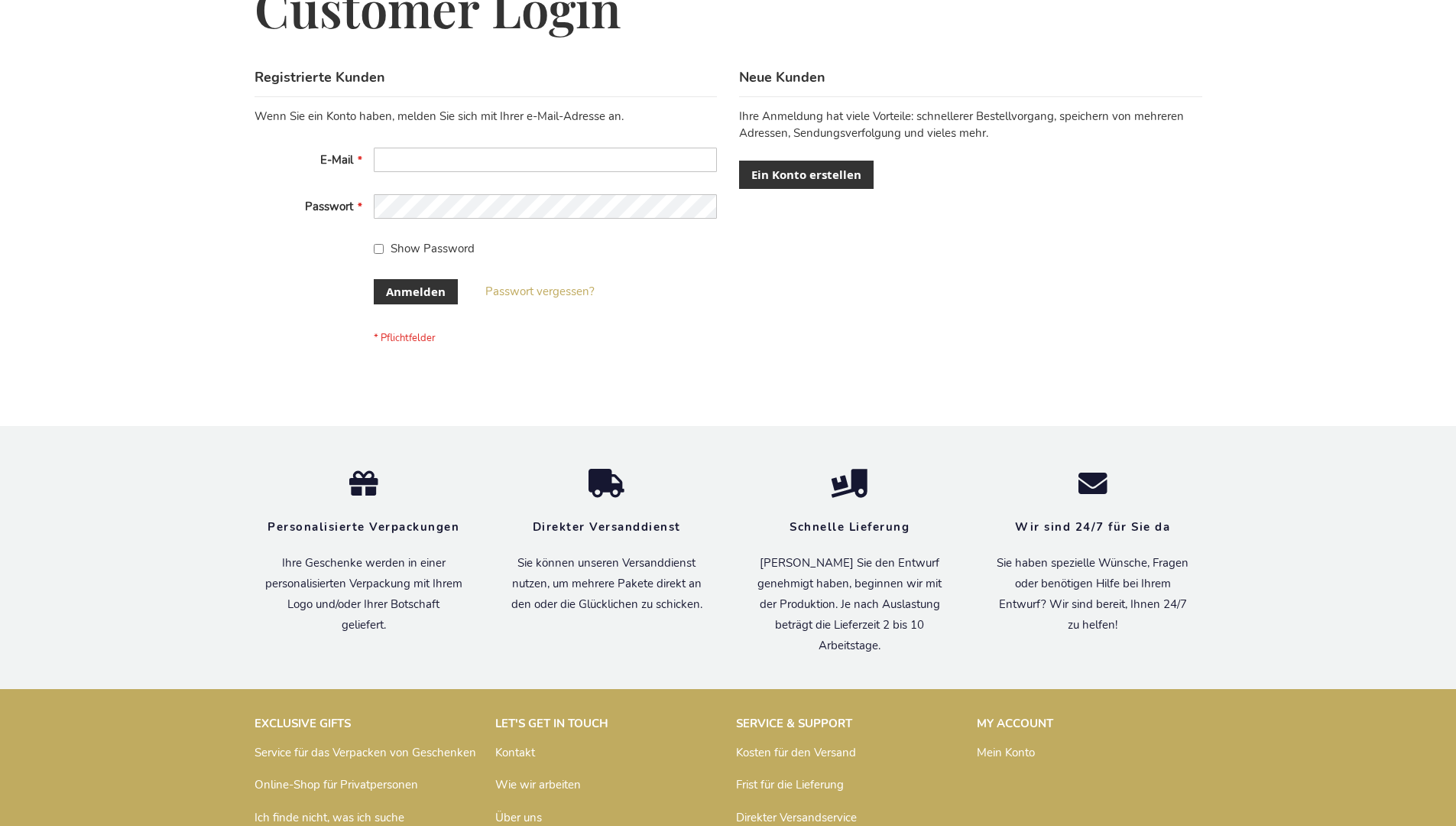
scroll to position [513, 0]
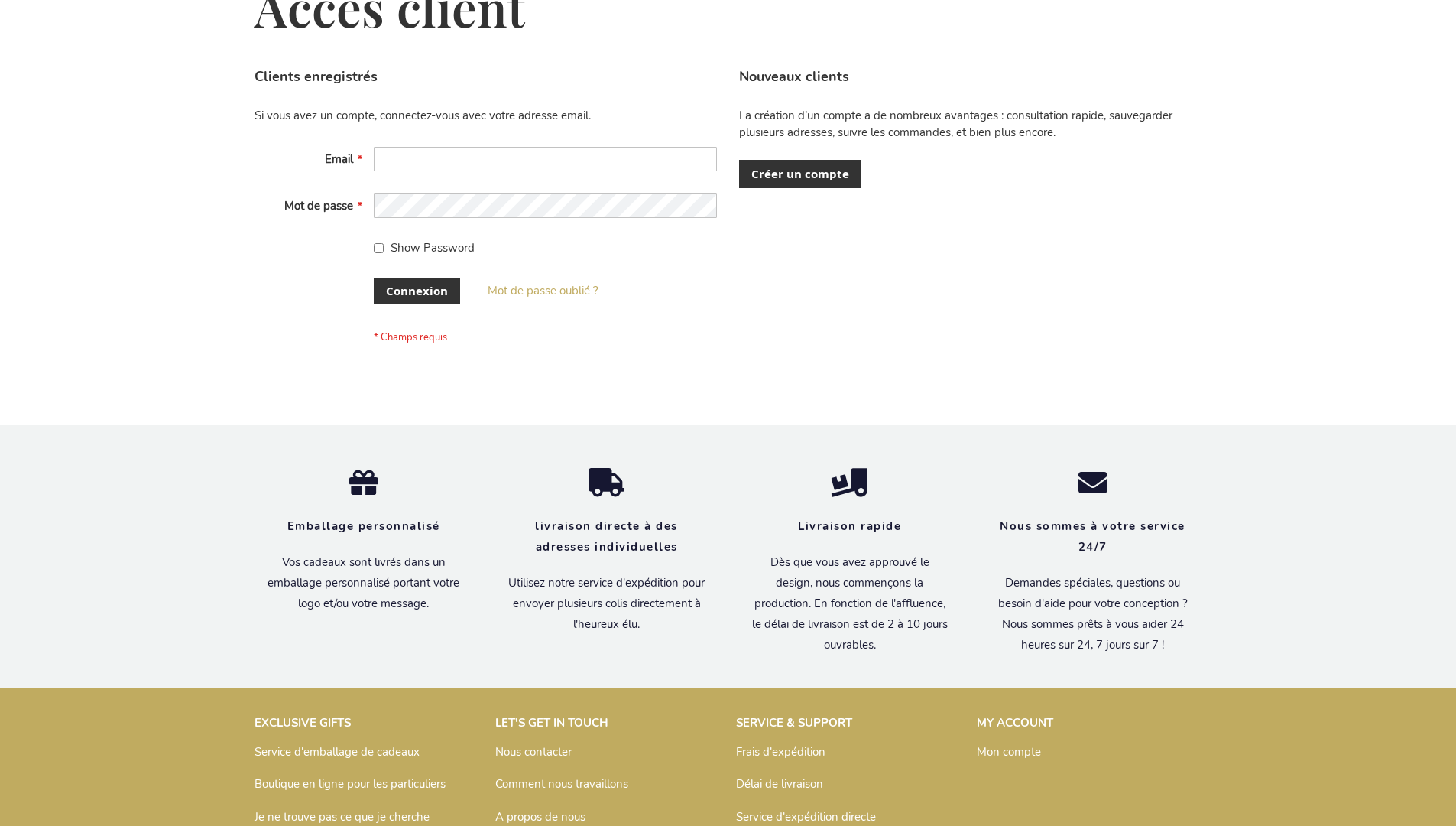
scroll to position [527, 0]
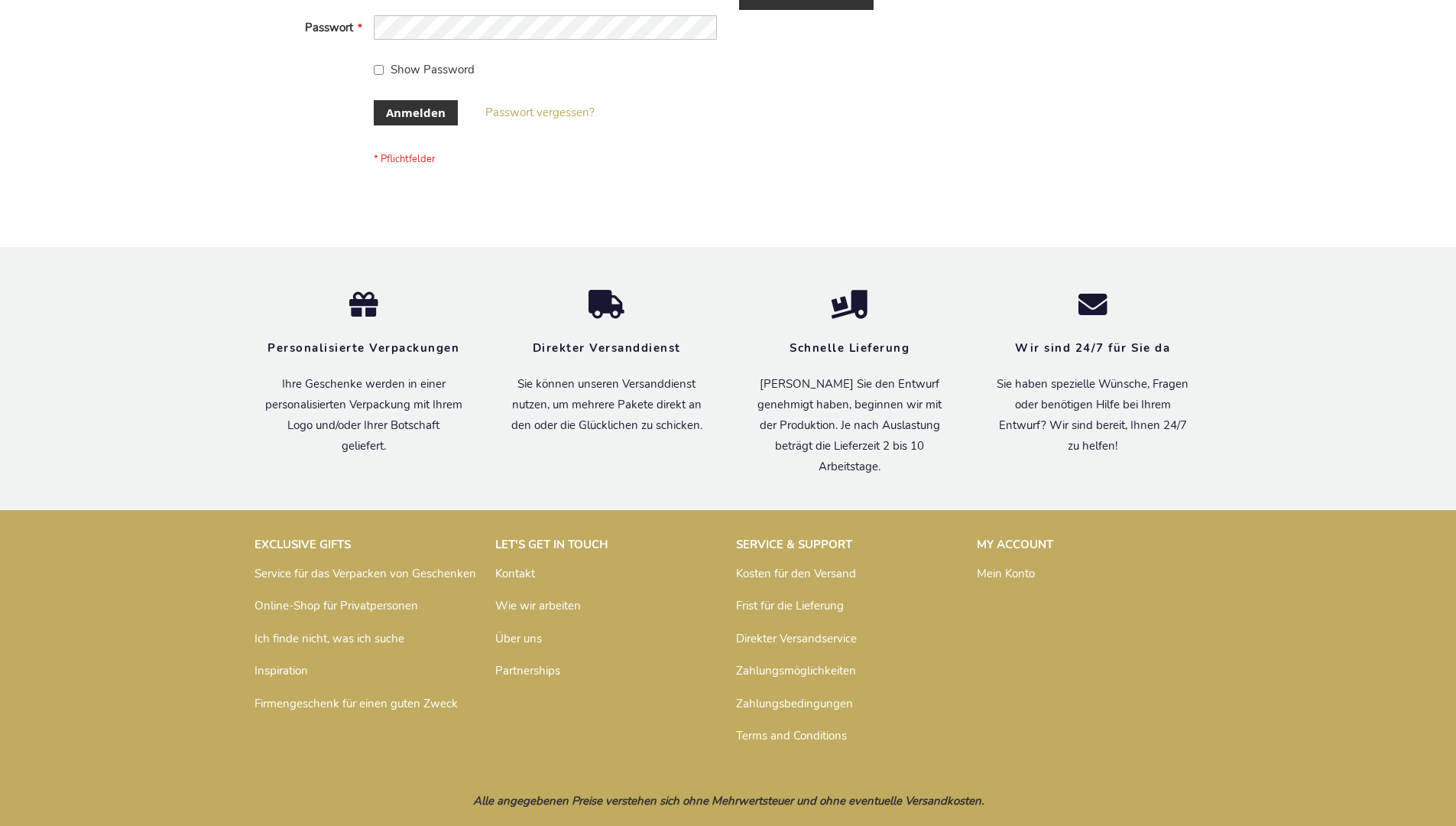
scroll to position [513, 0]
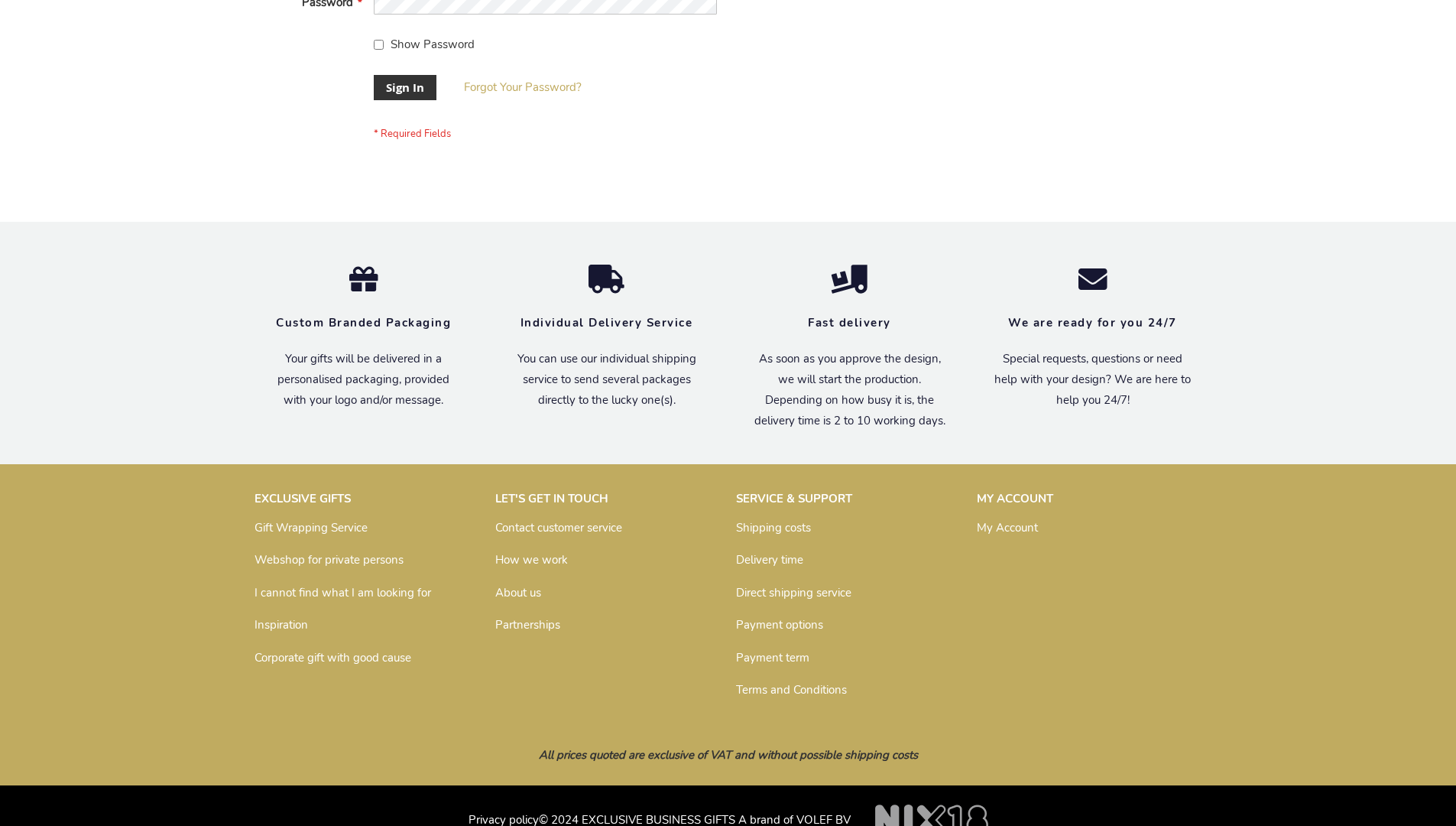
scroll to position [492, 0]
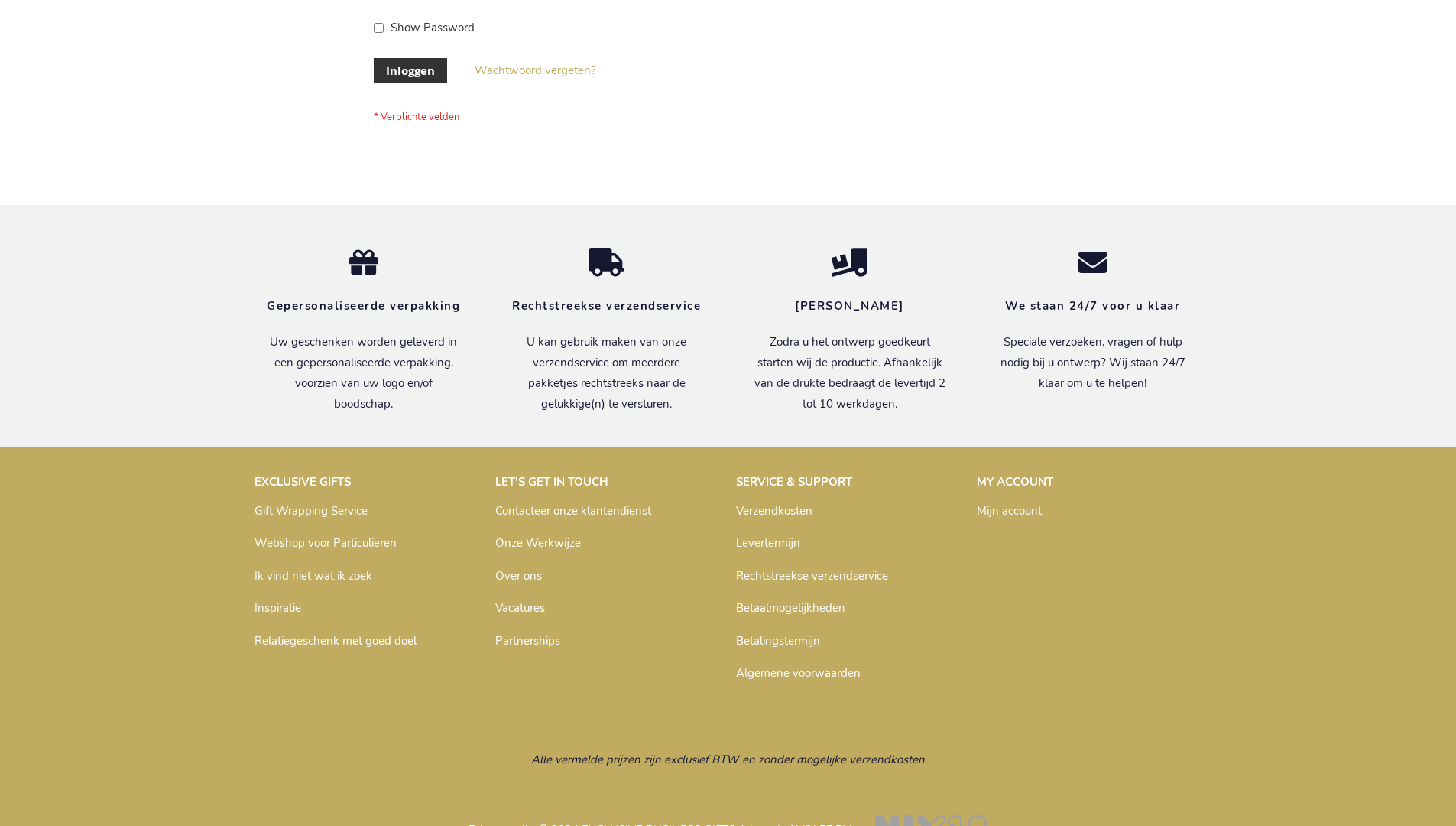
scroll to position [519, 0]
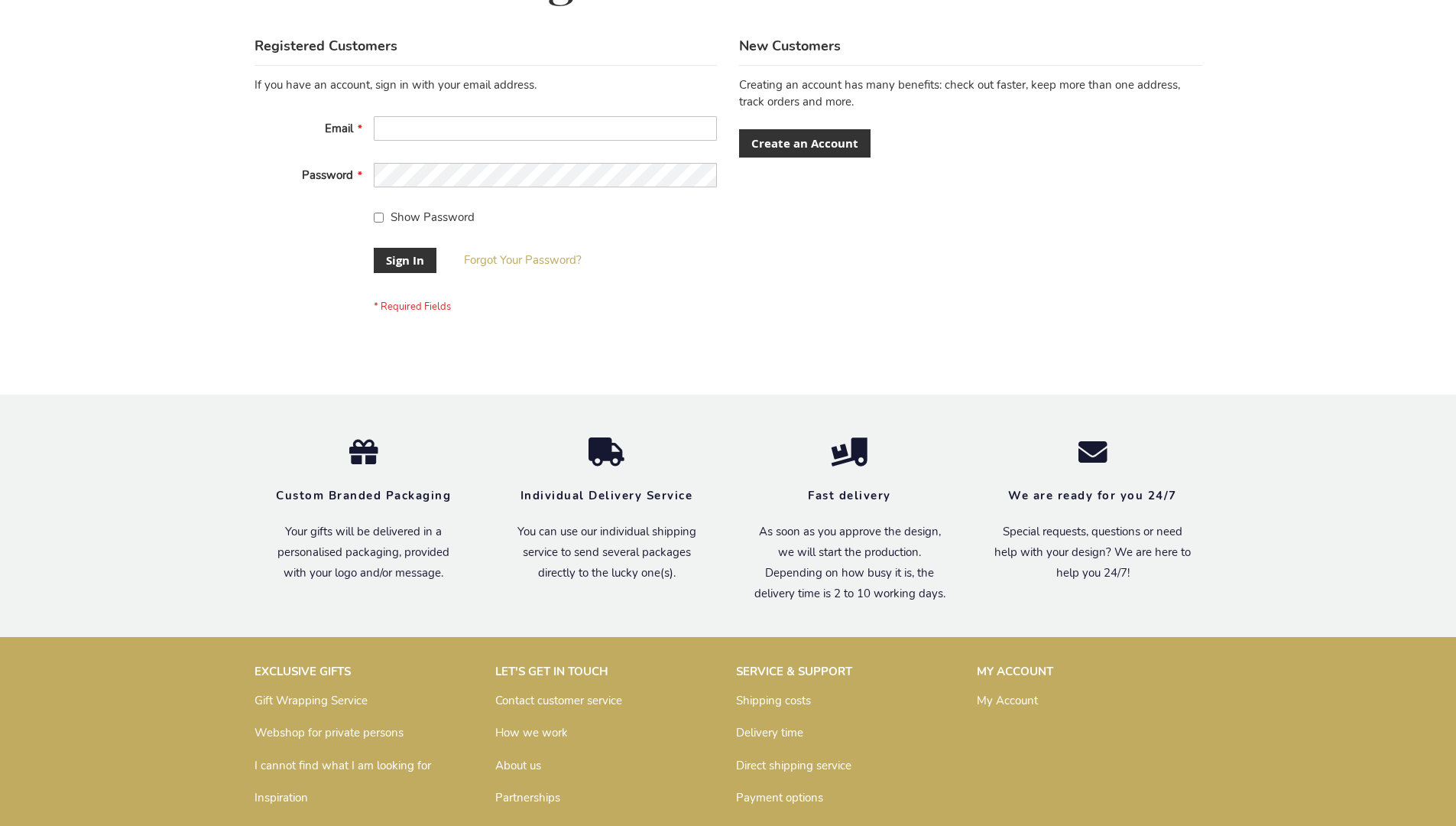
scroll to position [492, 0]
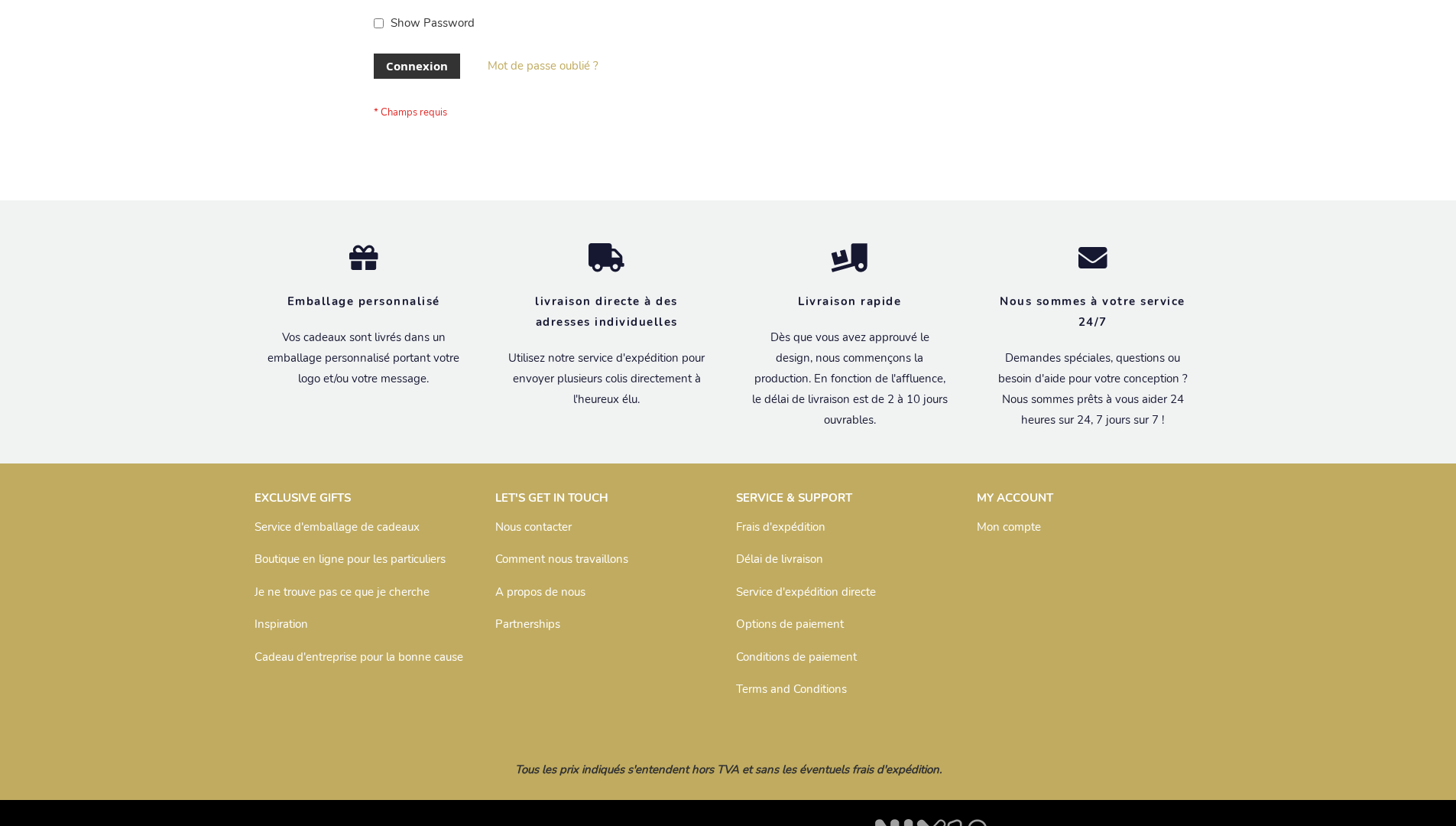
scroll to position [527, 0]
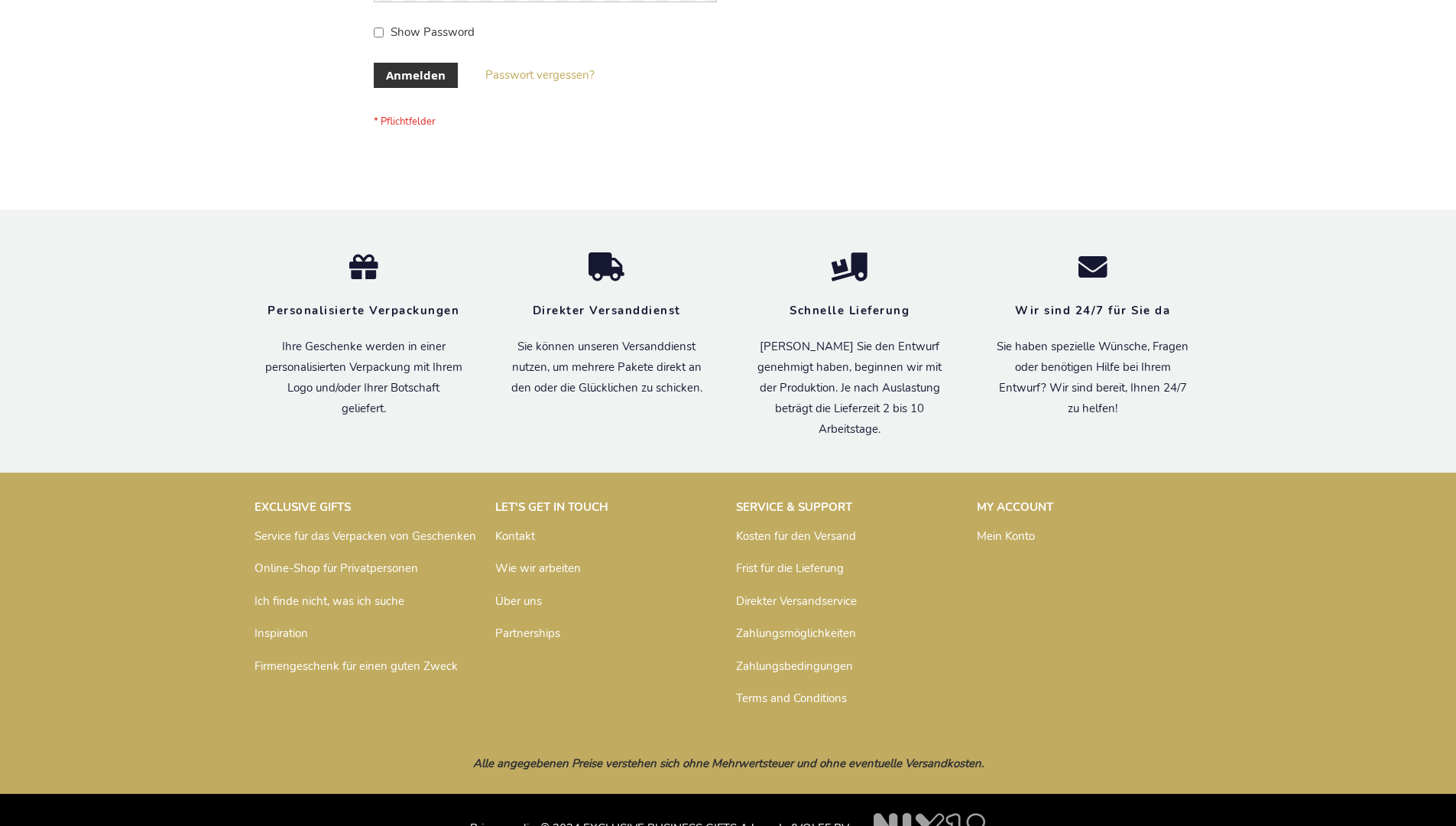
scroll to position [513, 0]
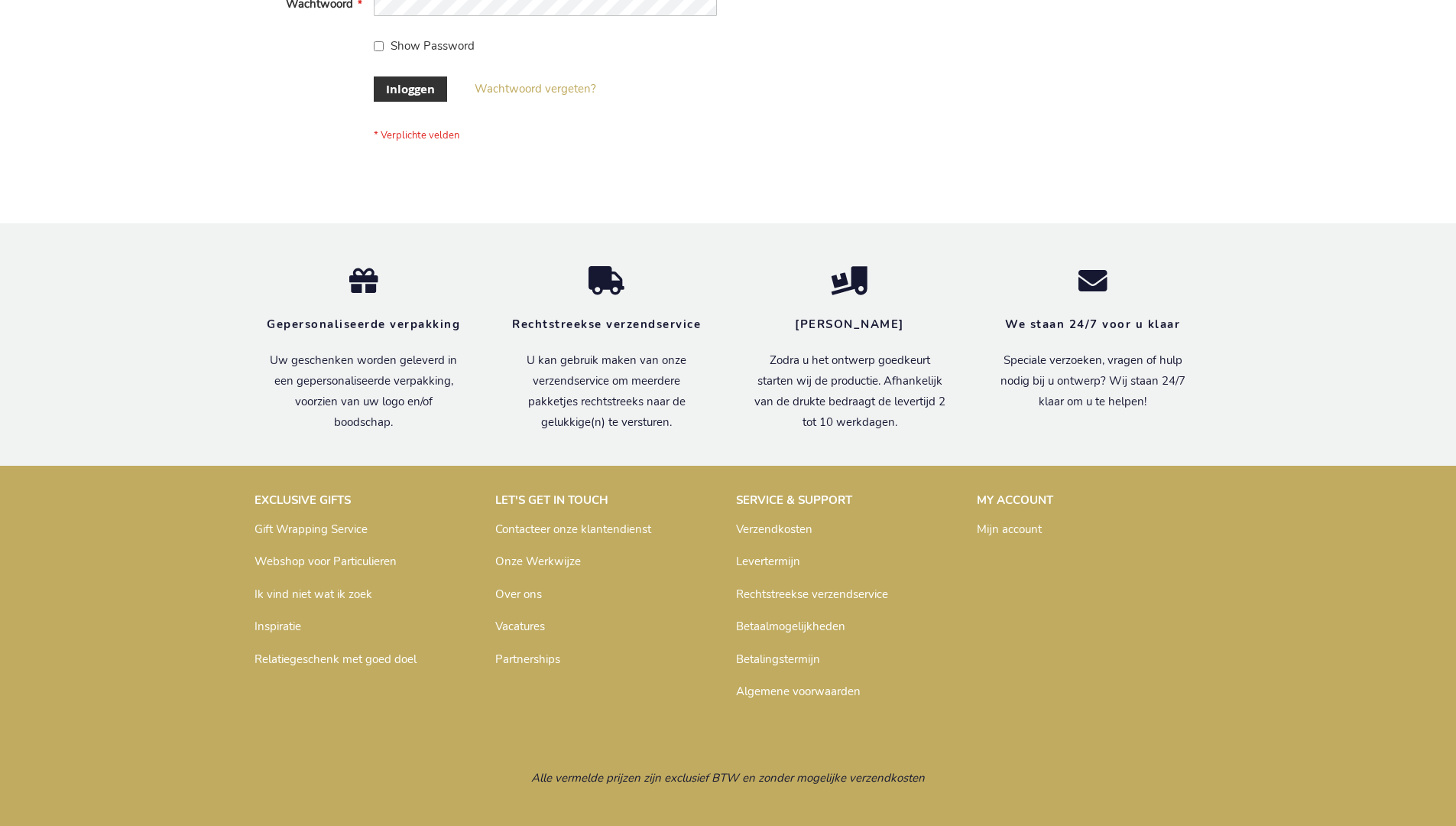
scroll to position [519, 0]
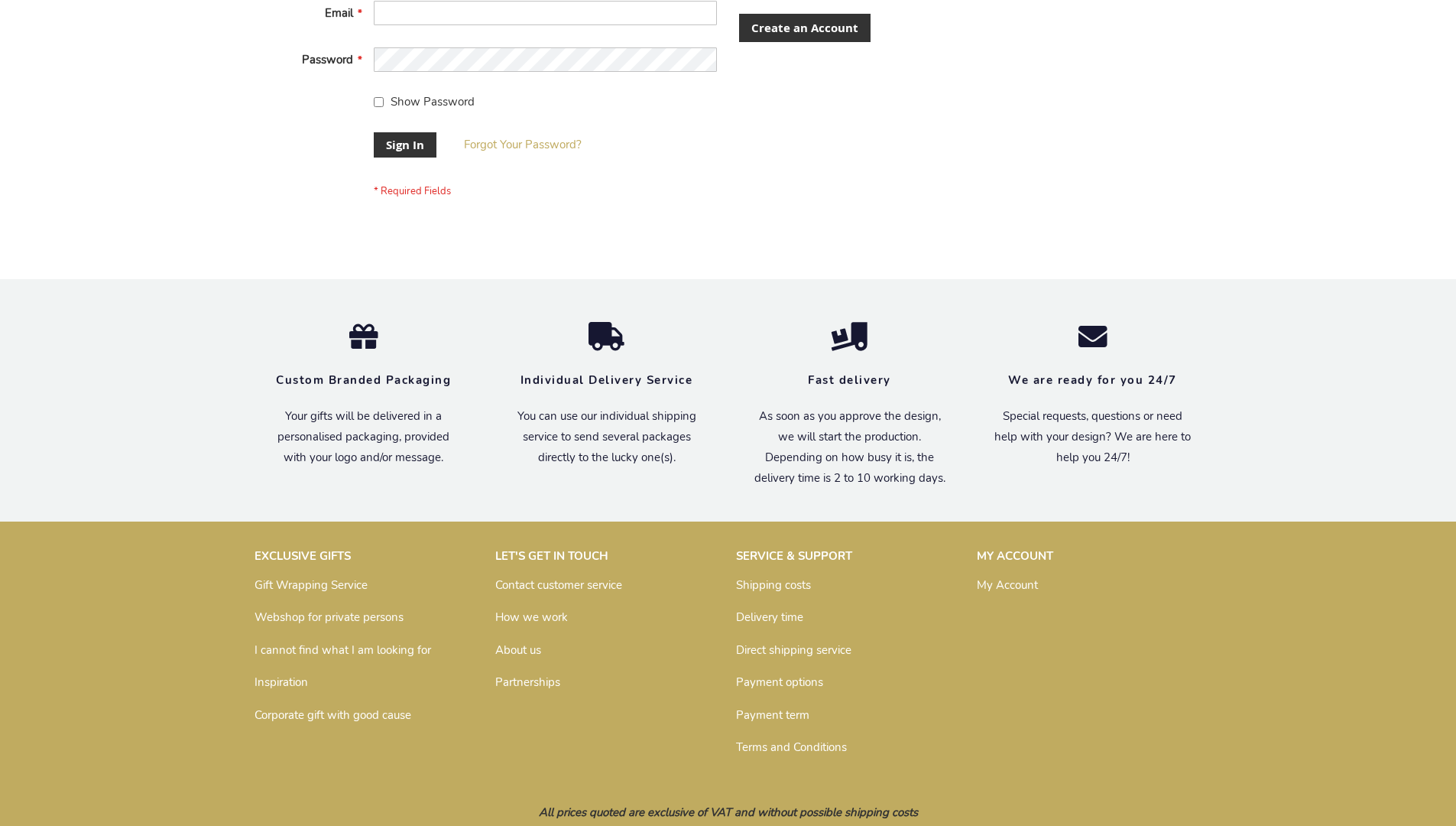
scroll to position [492, 0]
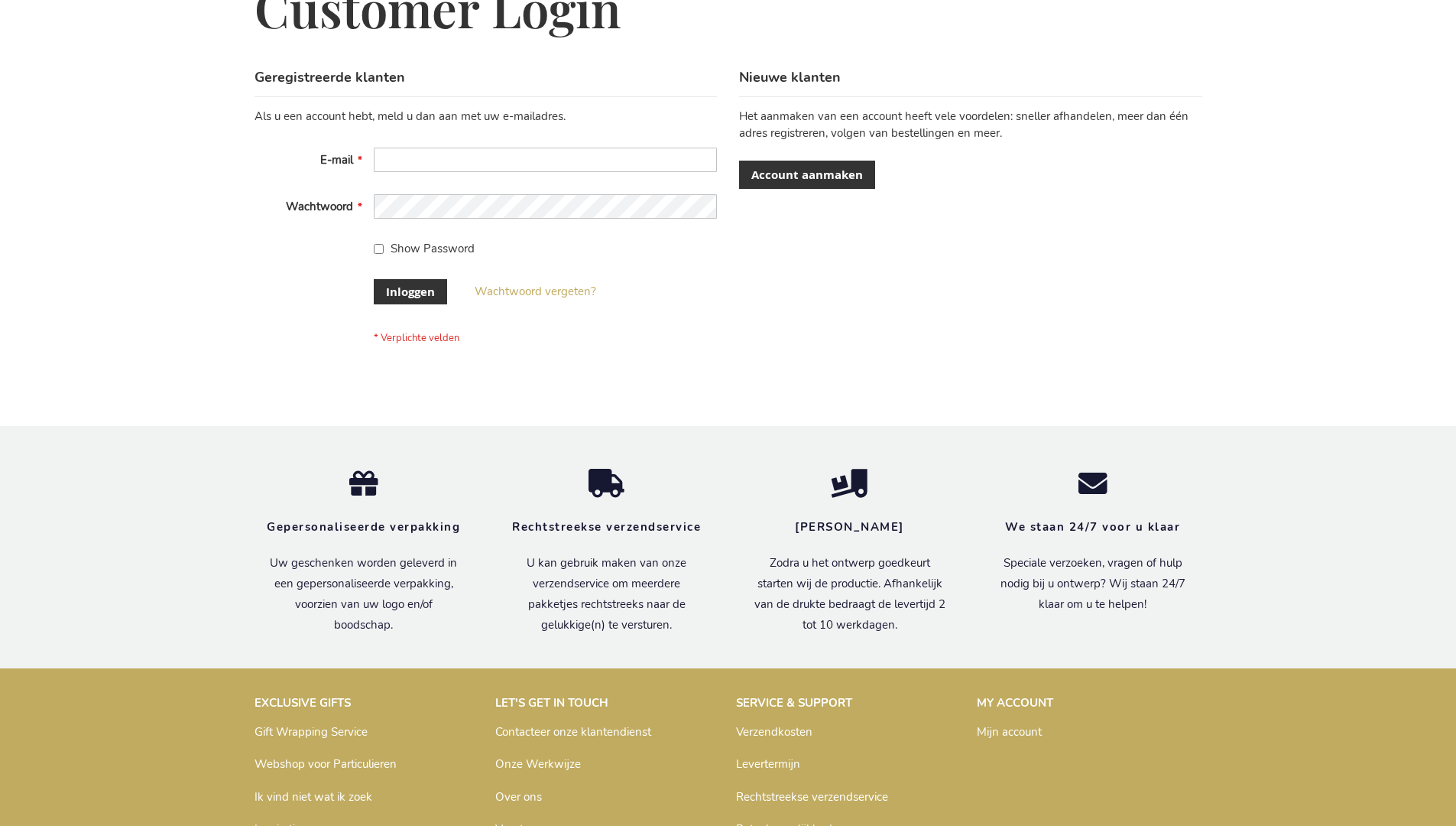
scroll to position [519, 0]
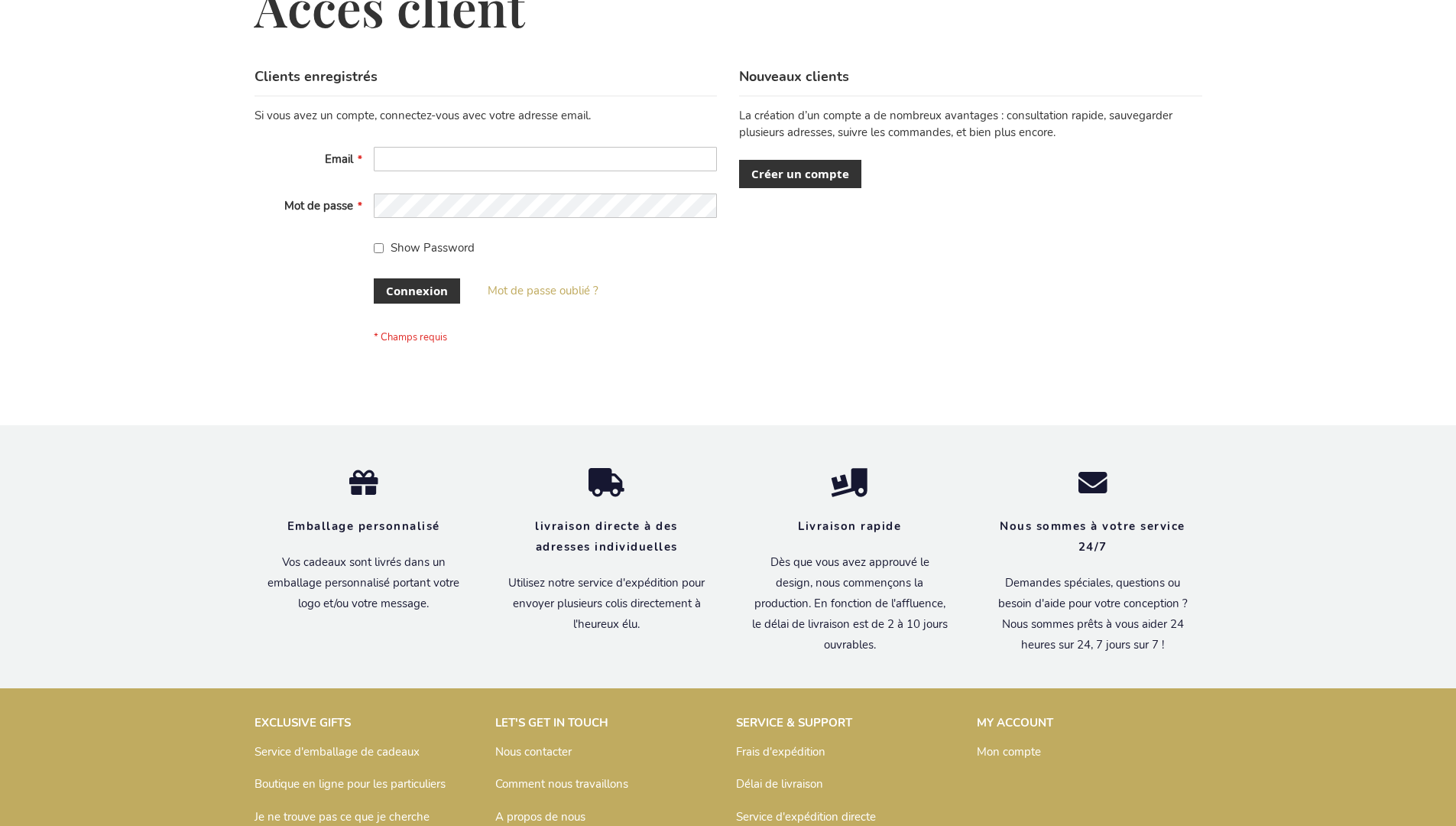
scroll to position [527, 0]
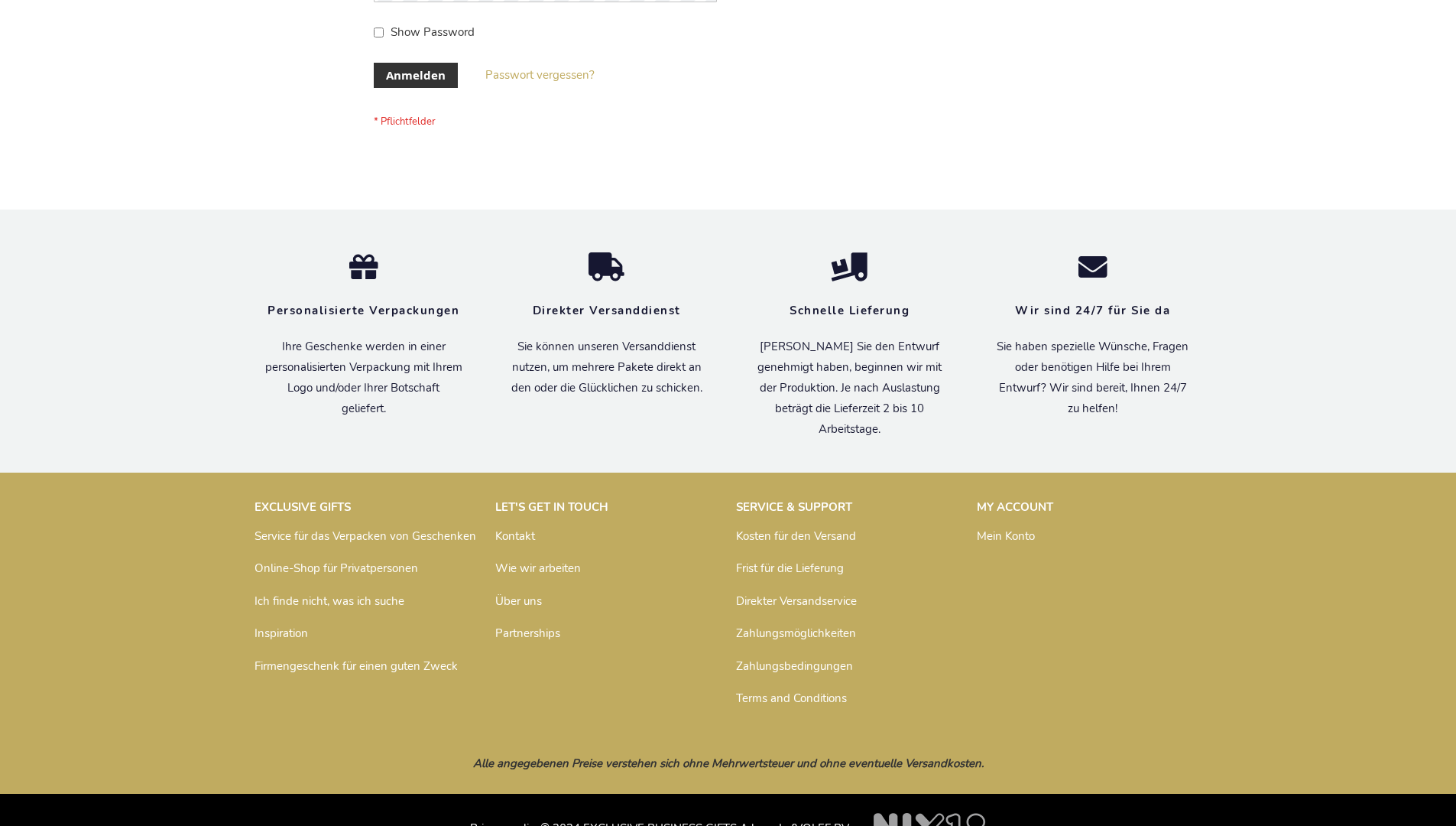
scroll to position [513, 0]
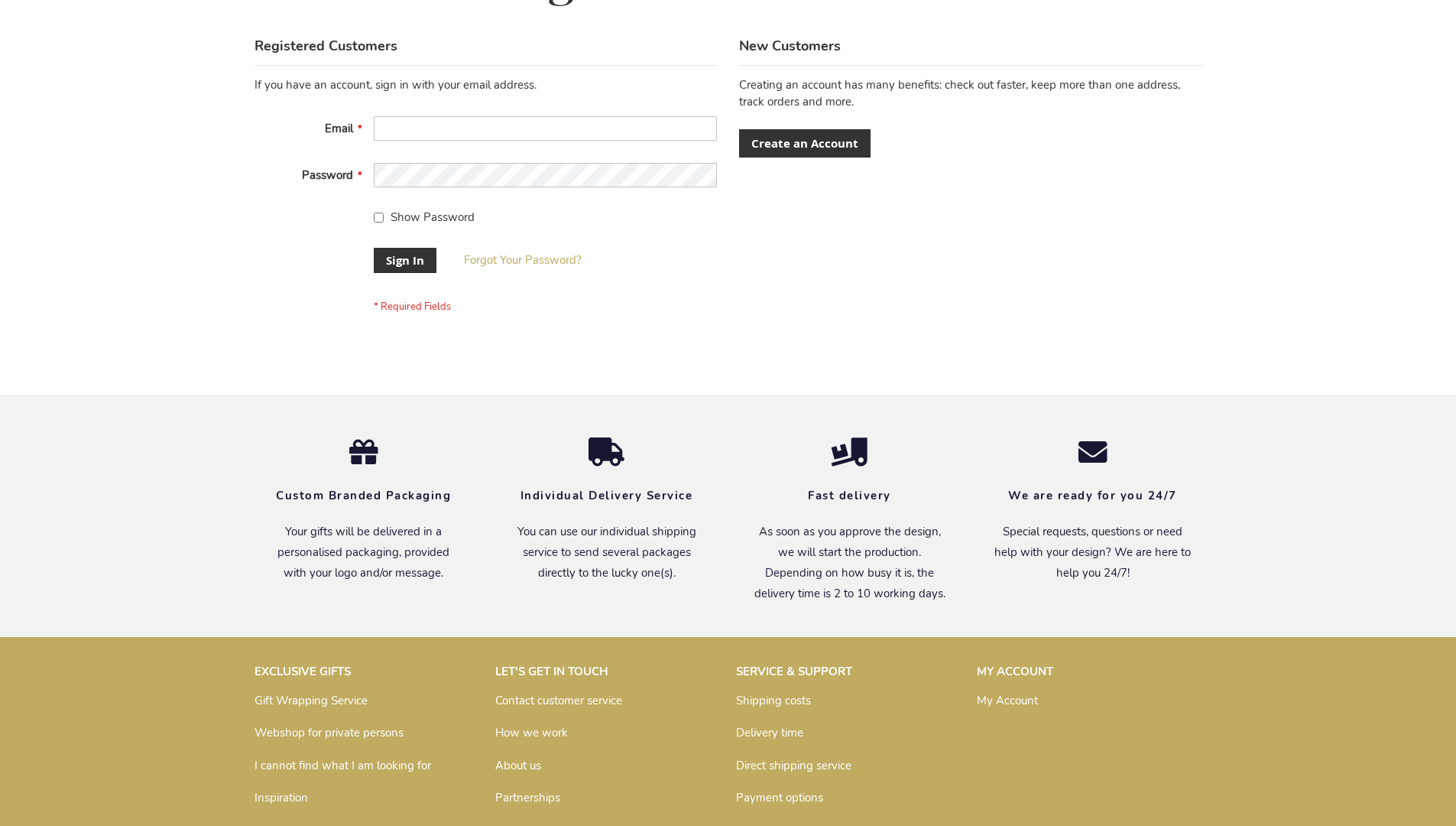
scroll to position [492, 0]
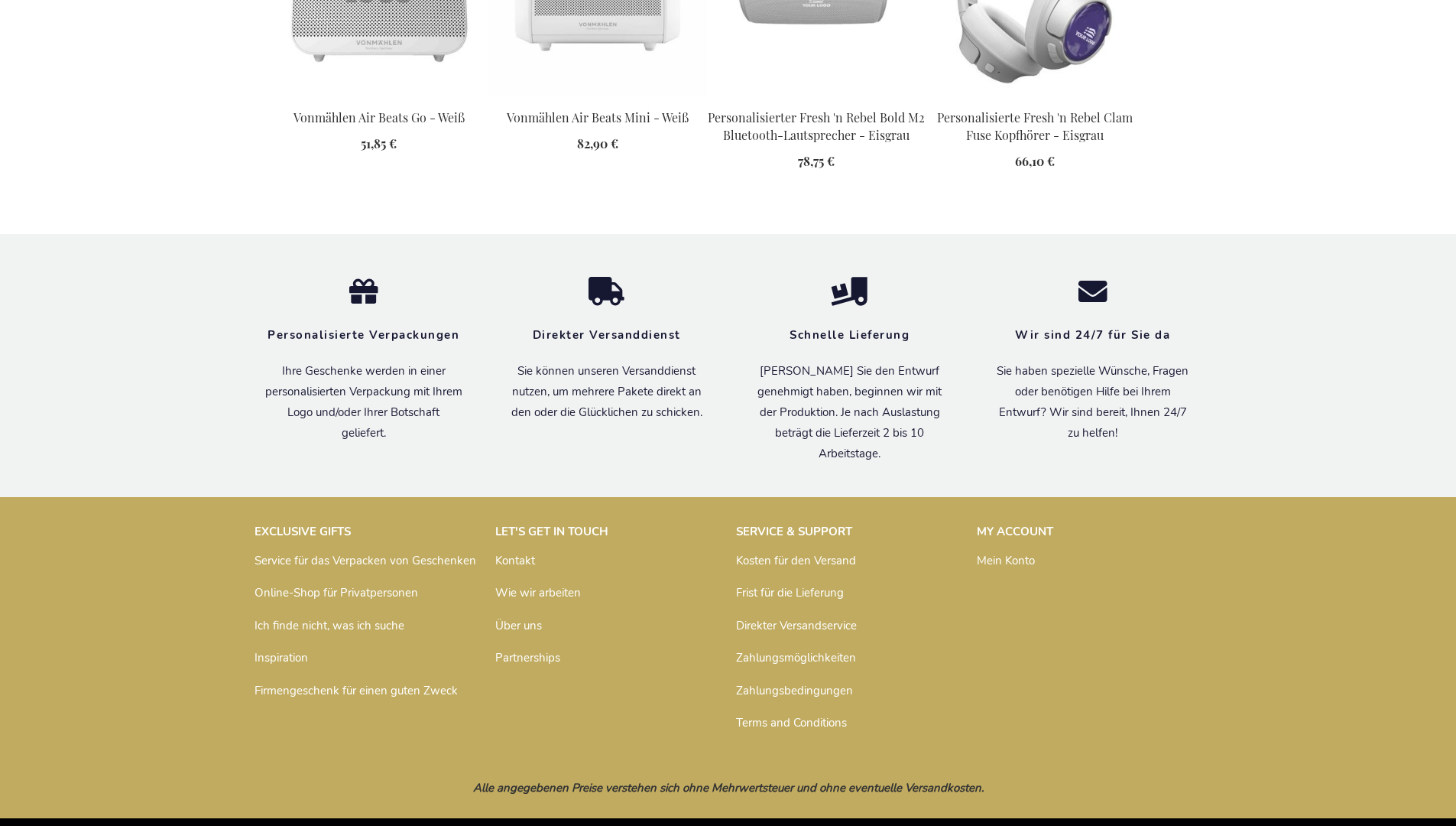
scroll to position [2194, 0]
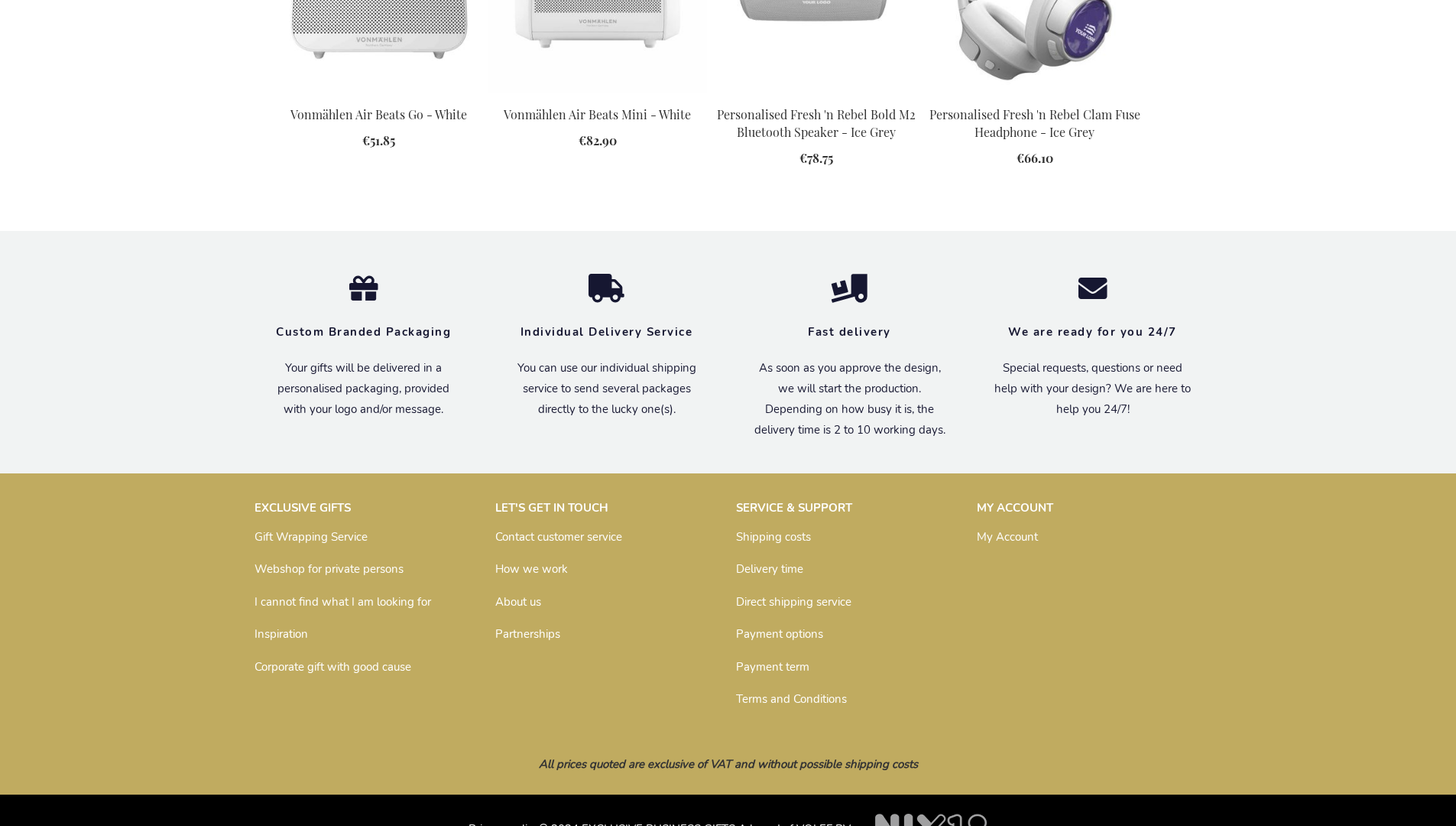
scroll to position [2128, 0]
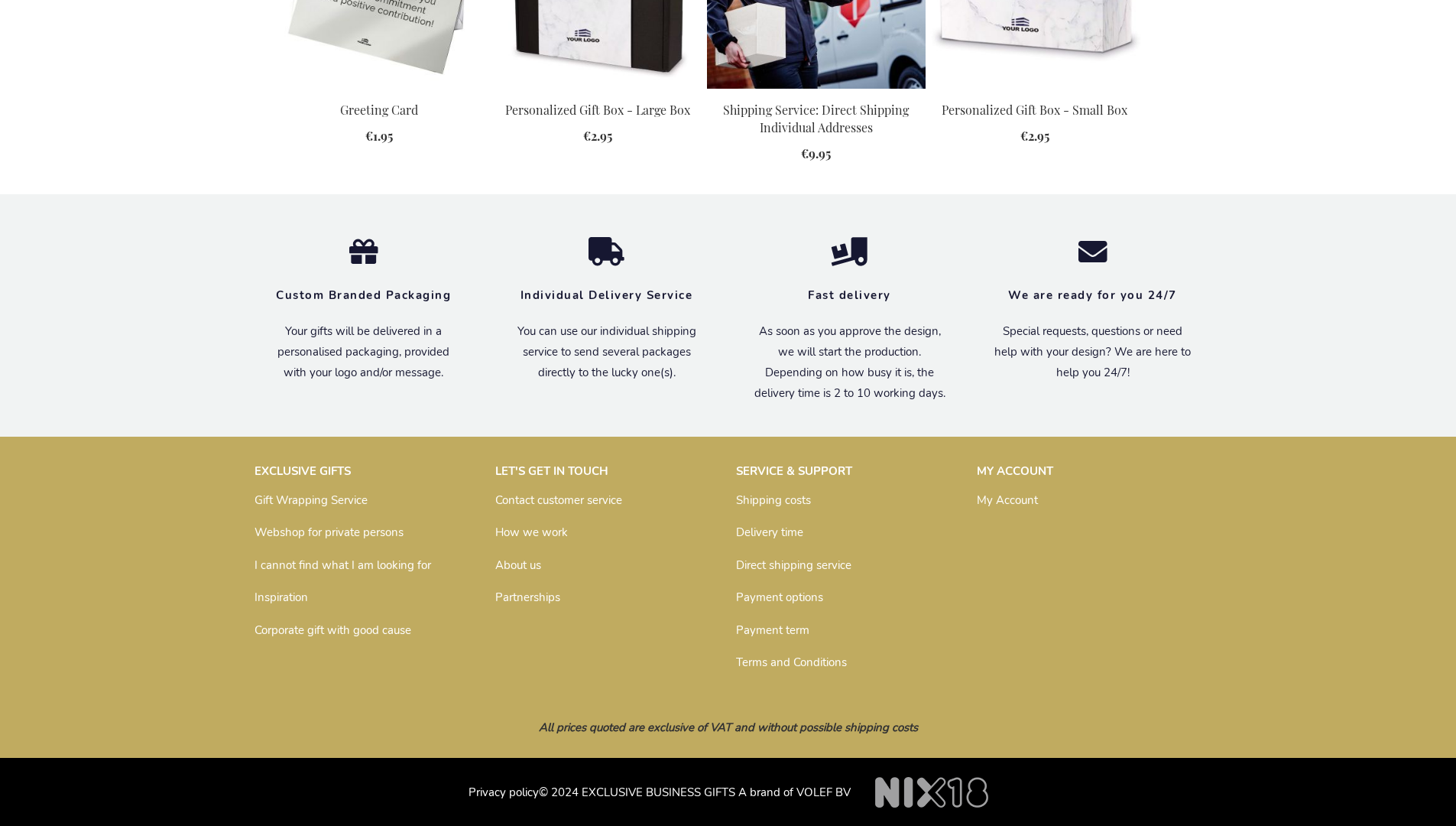
scroll to position [1604, 0]
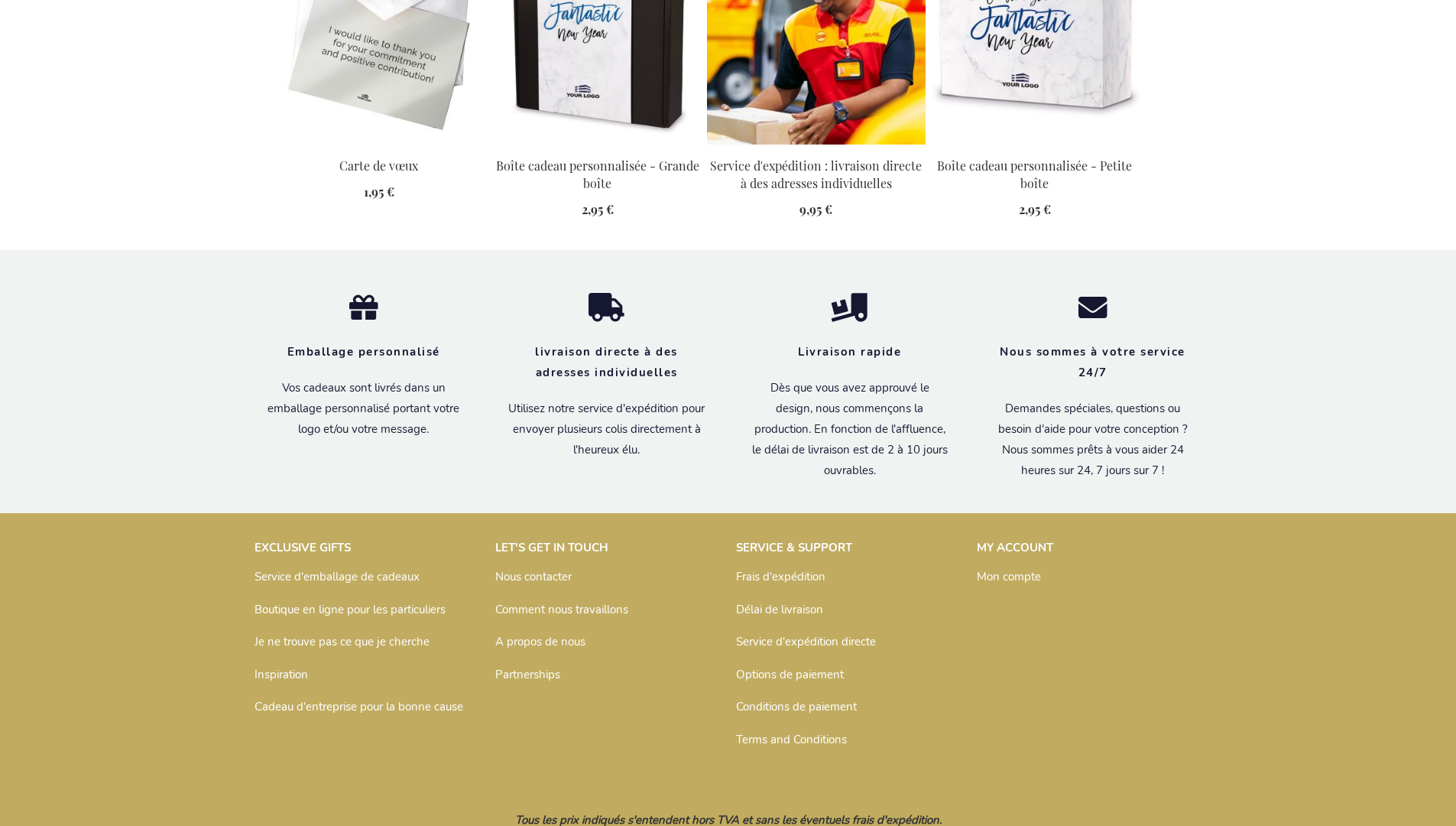
scroll to position [1655, 0]
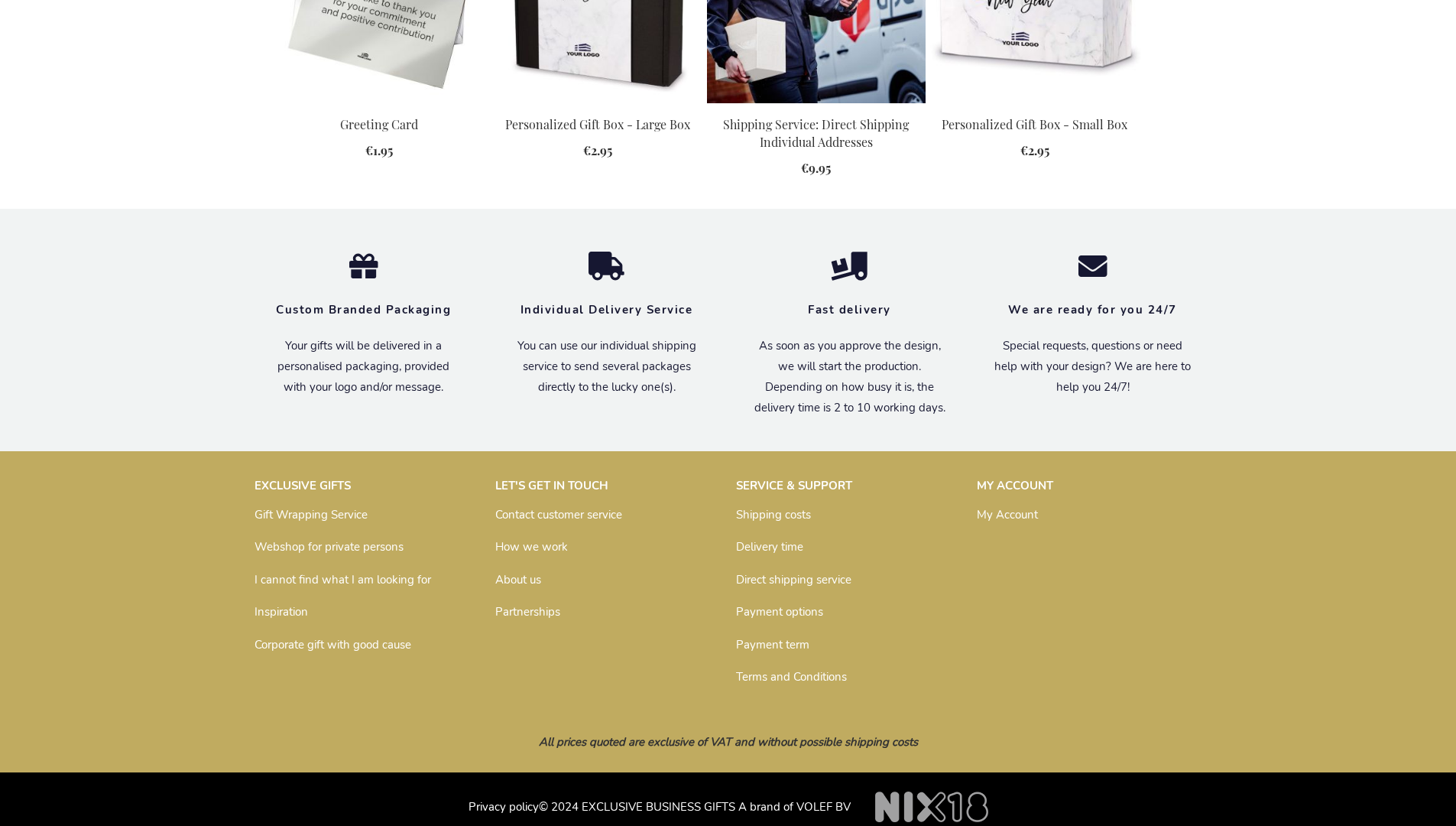
scroll to position [1604, 0]
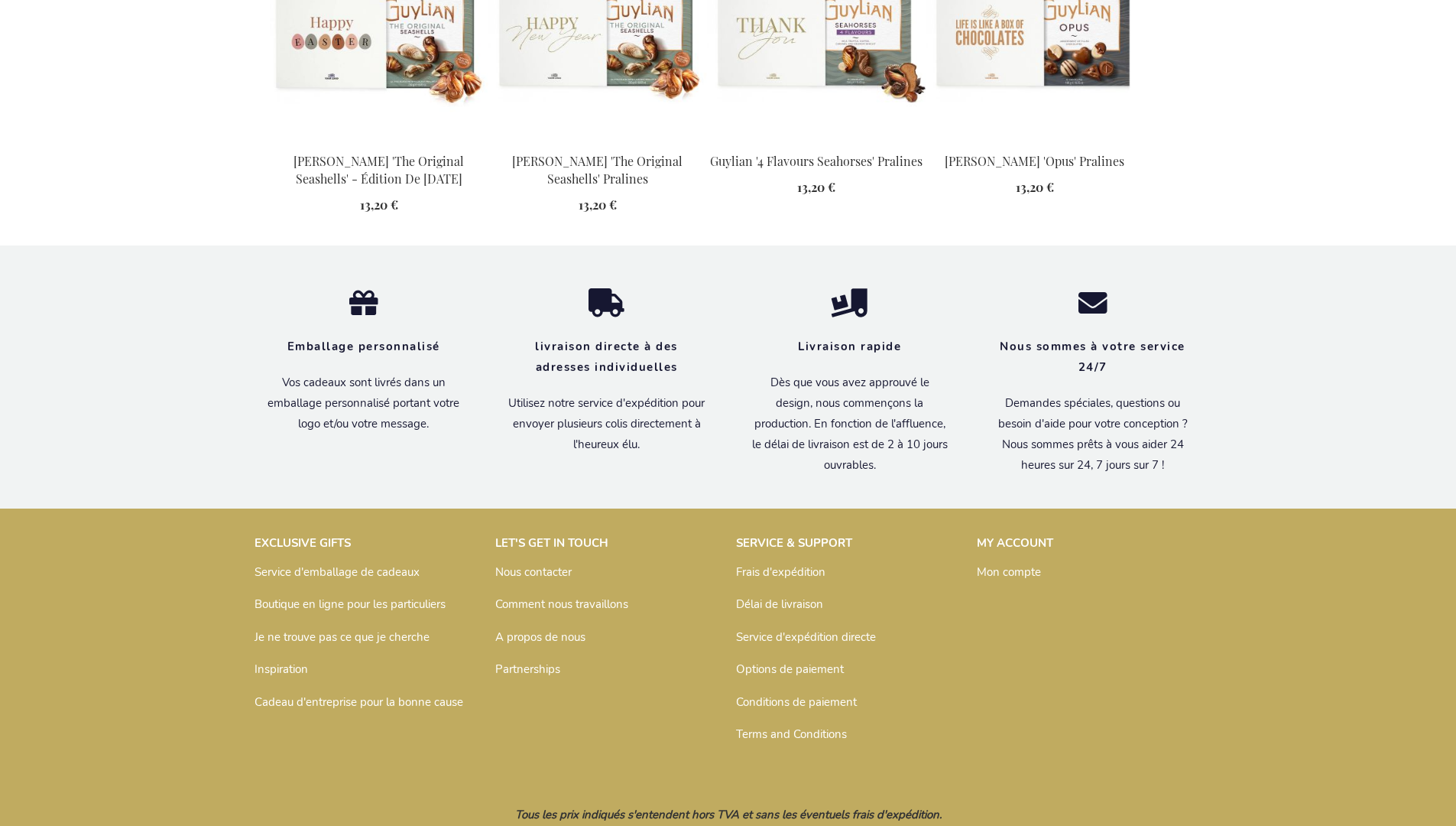
scroll to position [1576, 0]
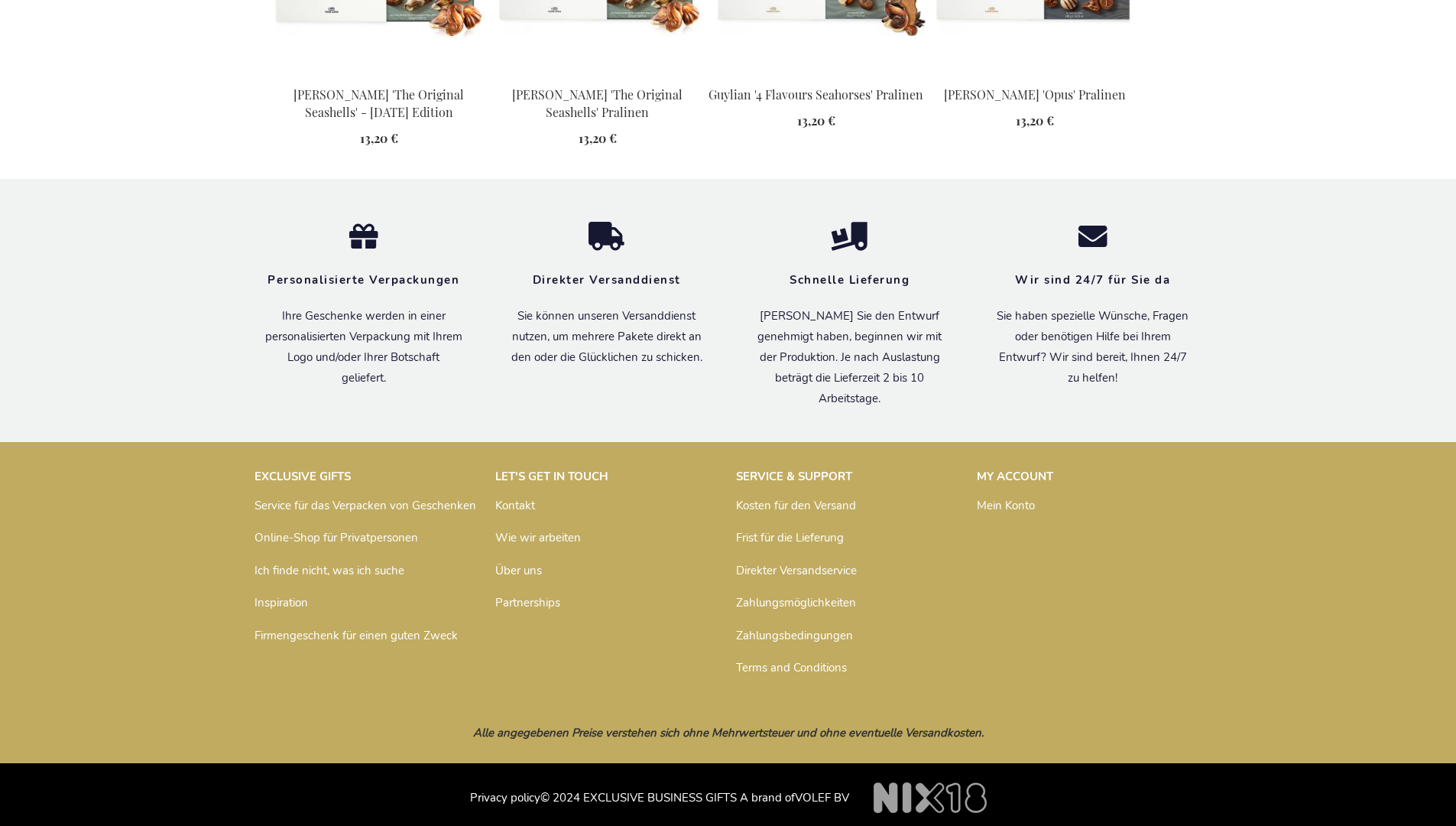
scroll to position [1560, 0]
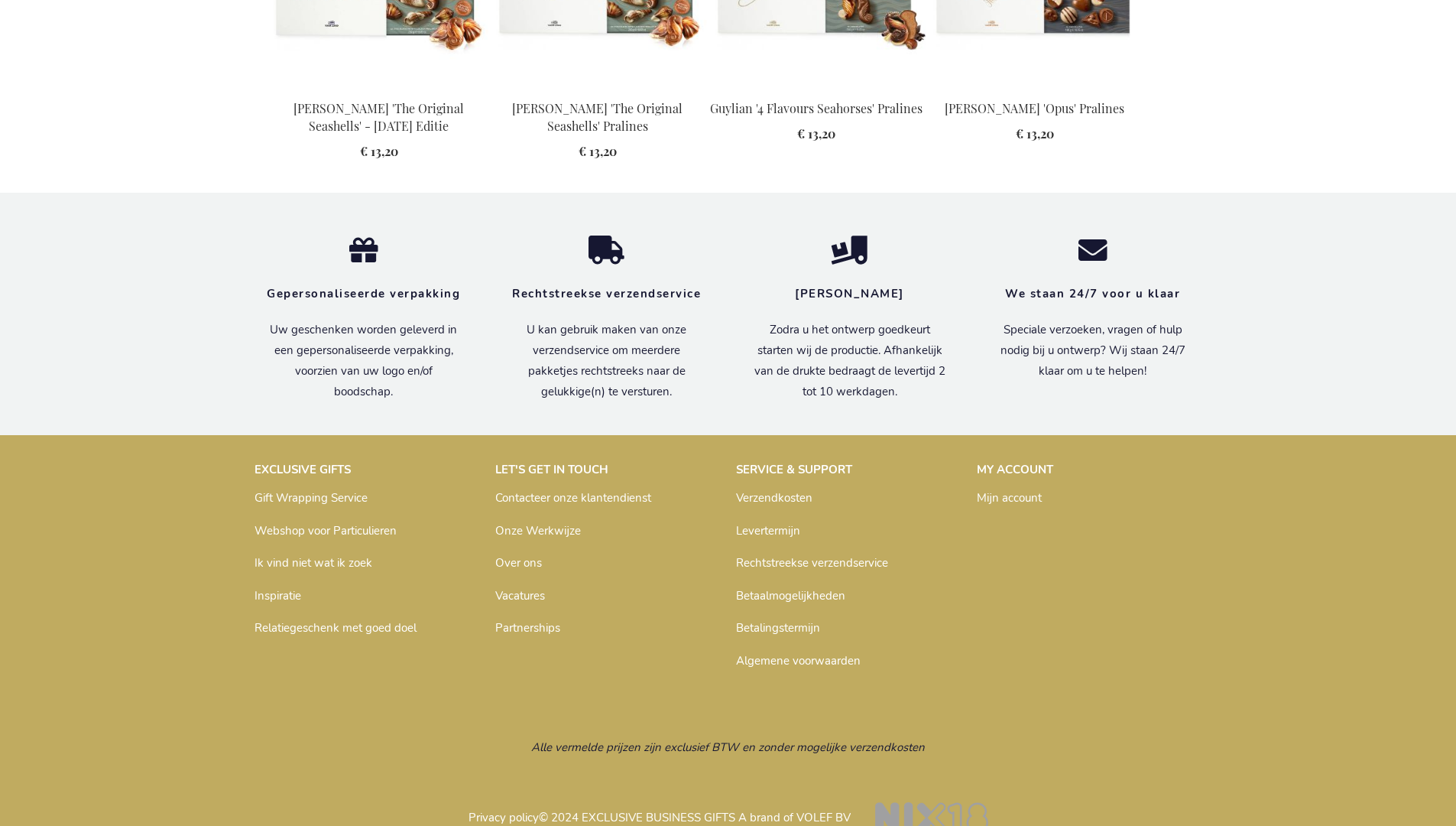
scroll to position [1551, 0]
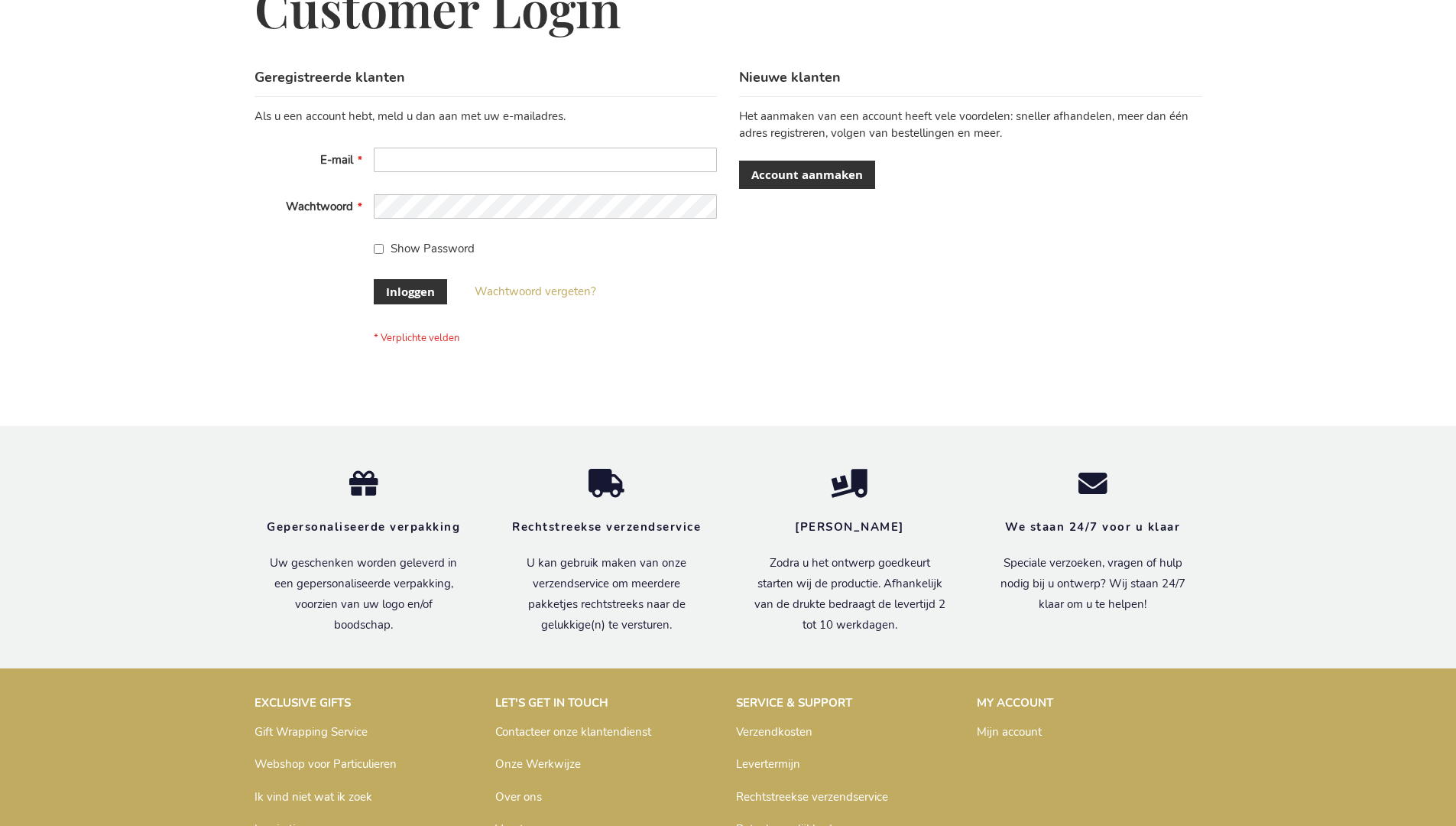
scroll to position [519, 0]
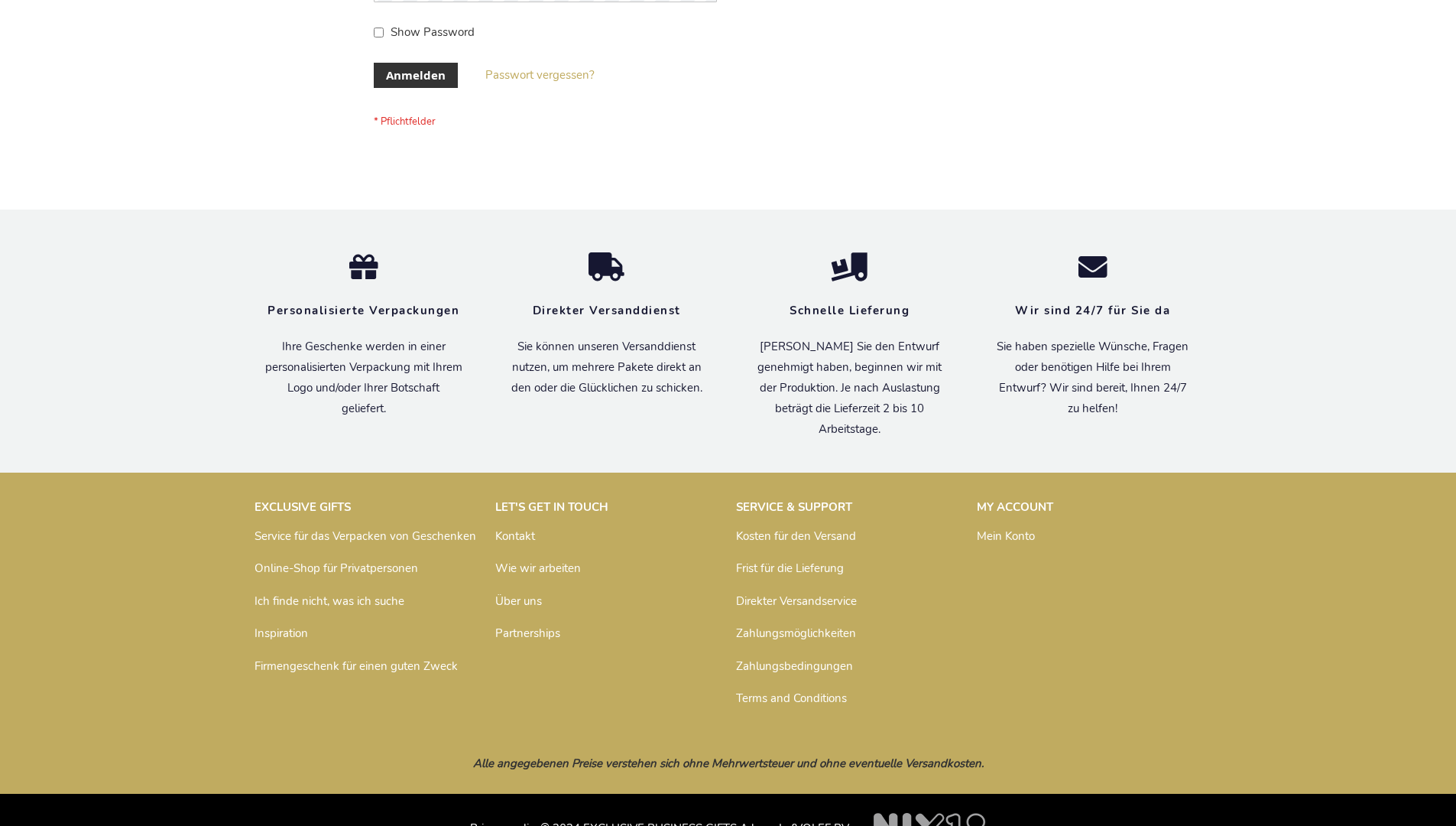
scroll to position [513, 0]
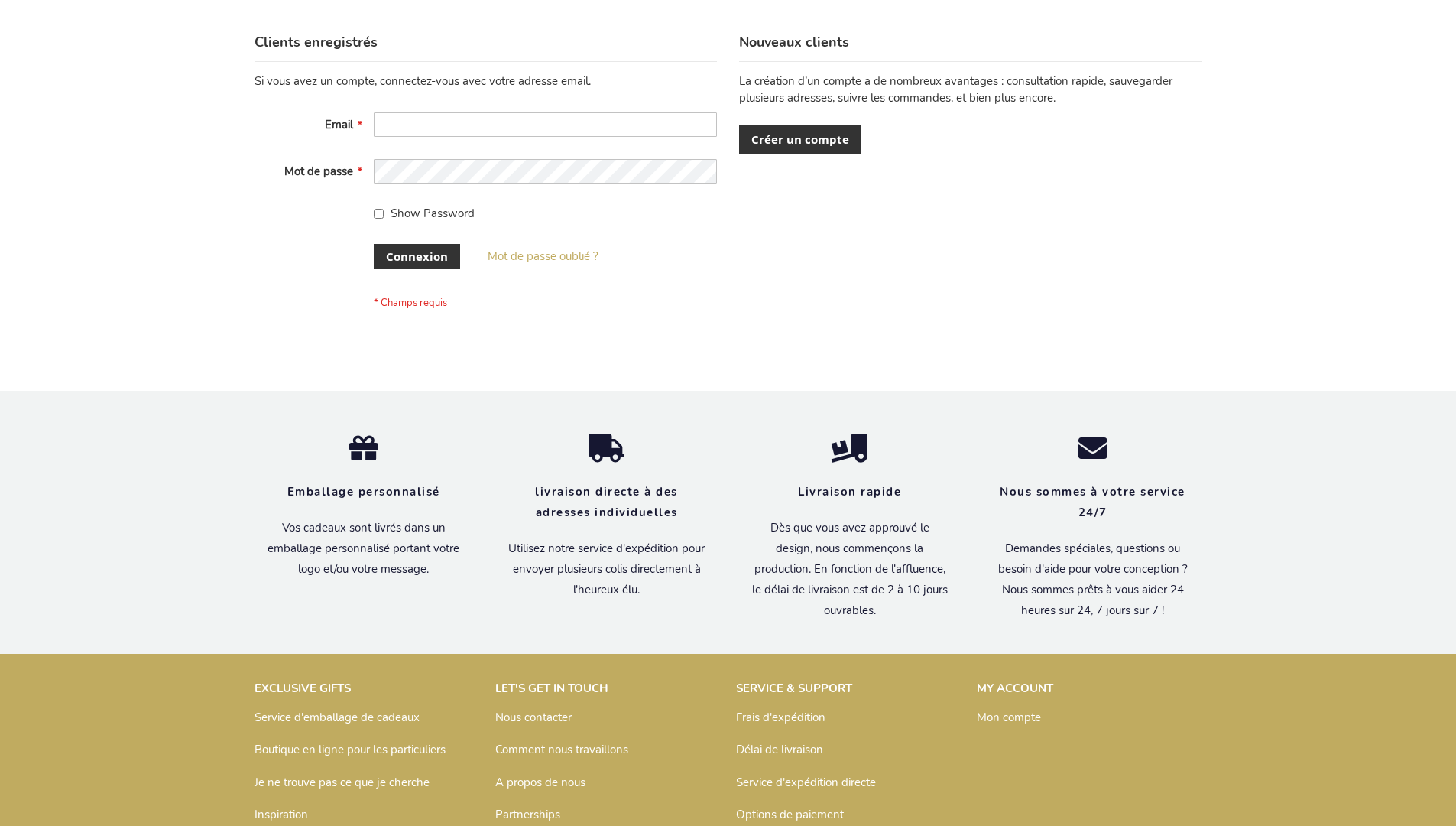
scroll to position [527, 0]
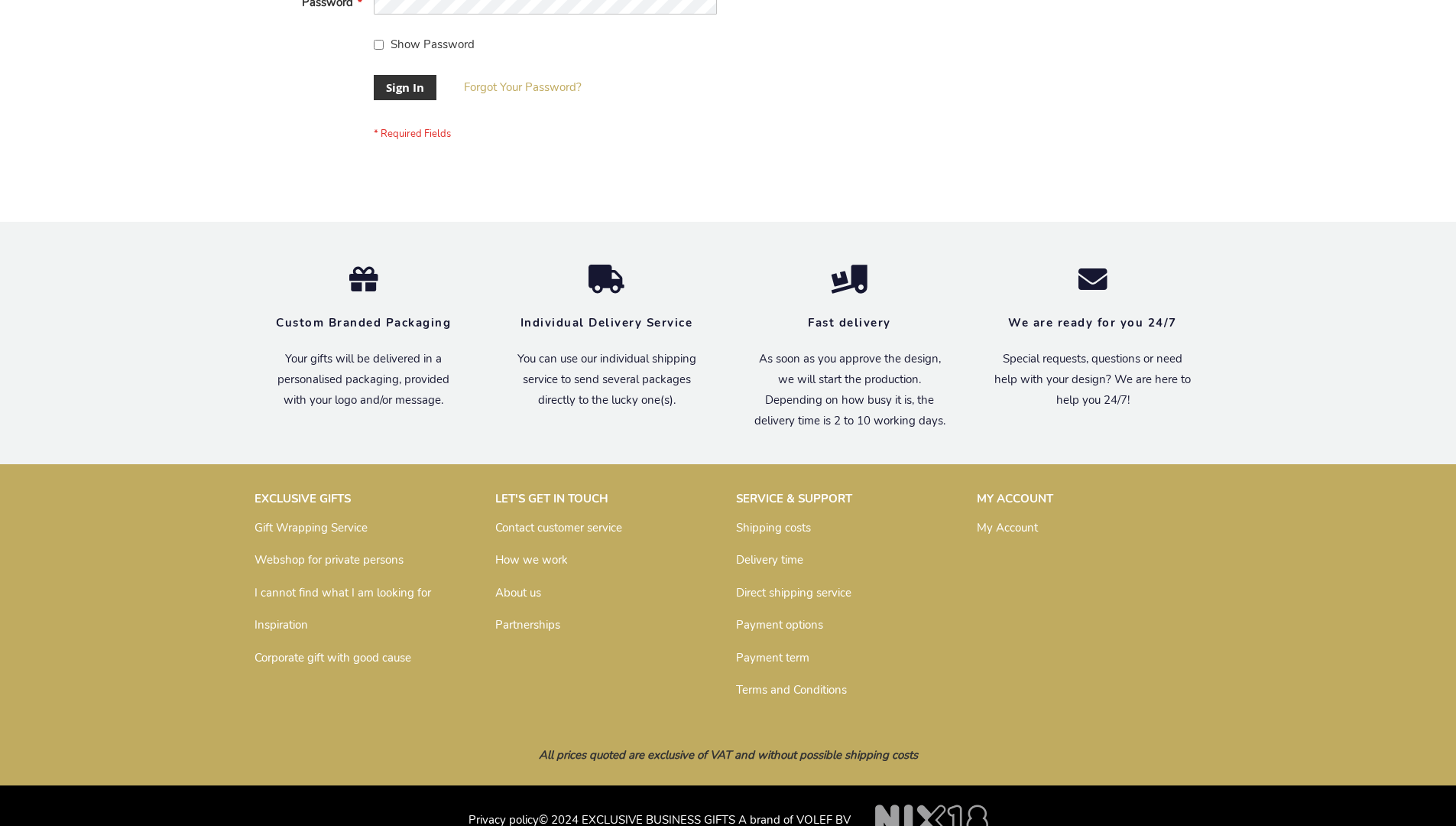
scroll to position [492, 0]
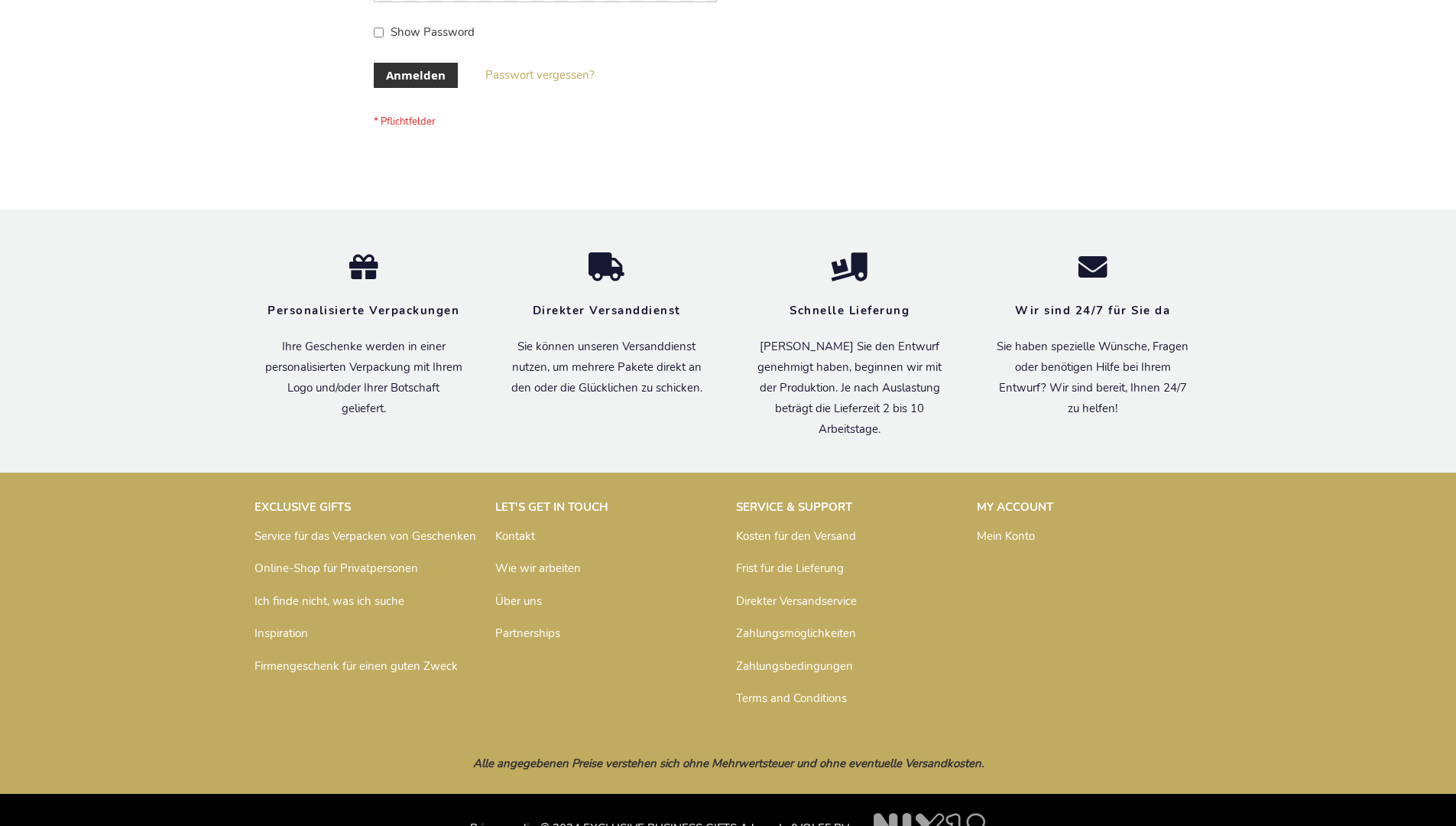
scroll to position [513, 0]
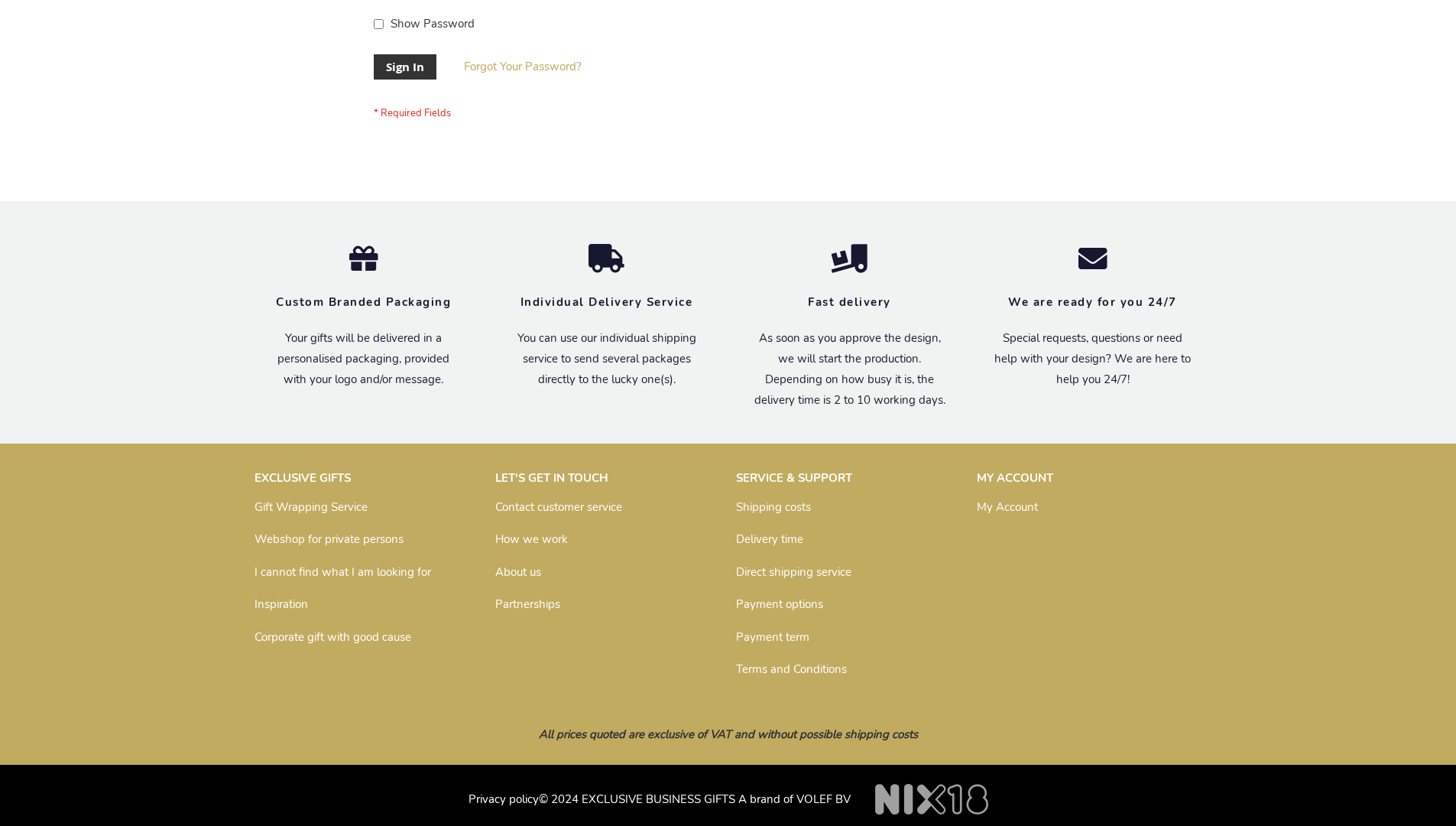
scroll to position [492, 0]
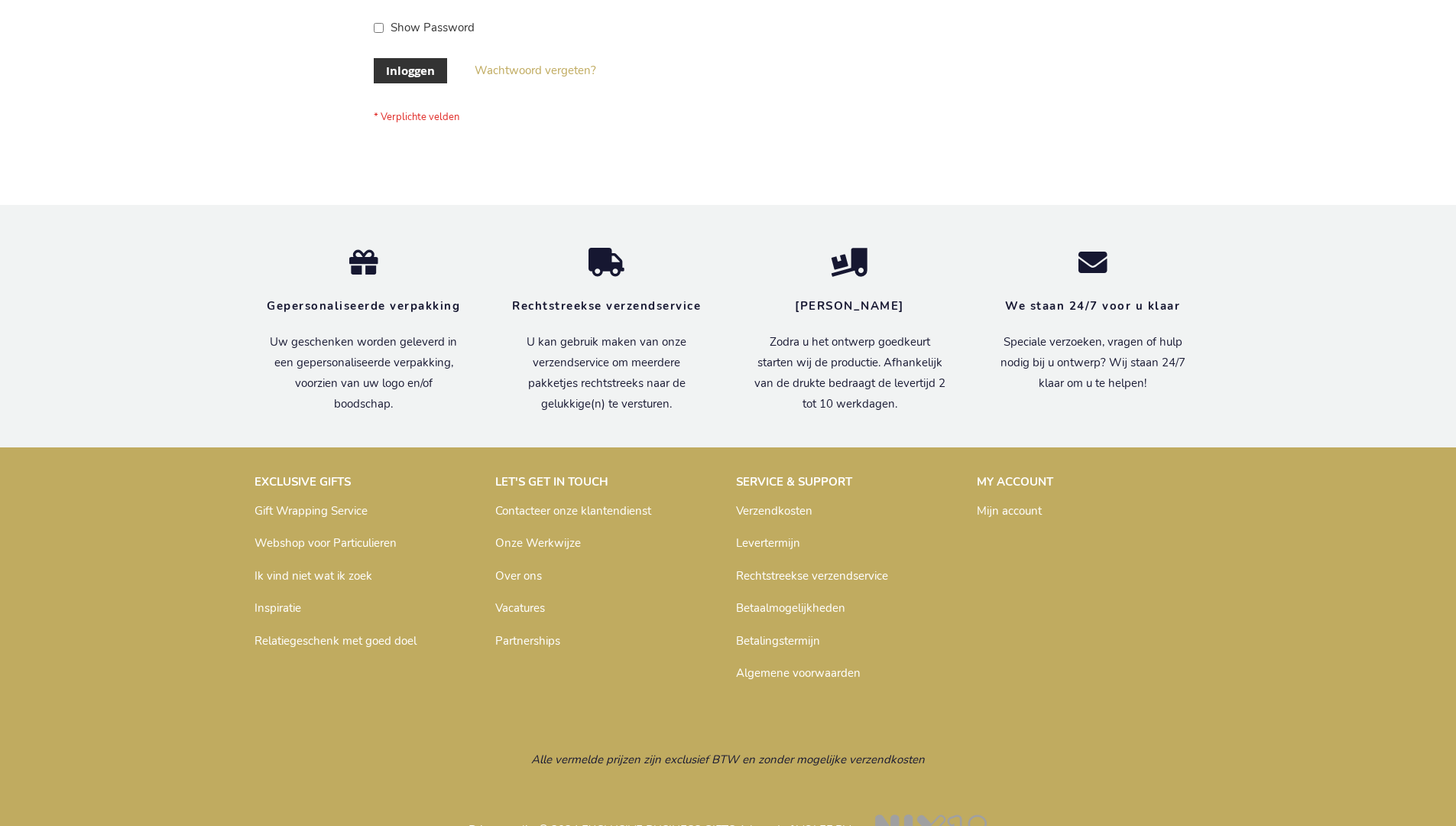
scroll to position [519, 0]
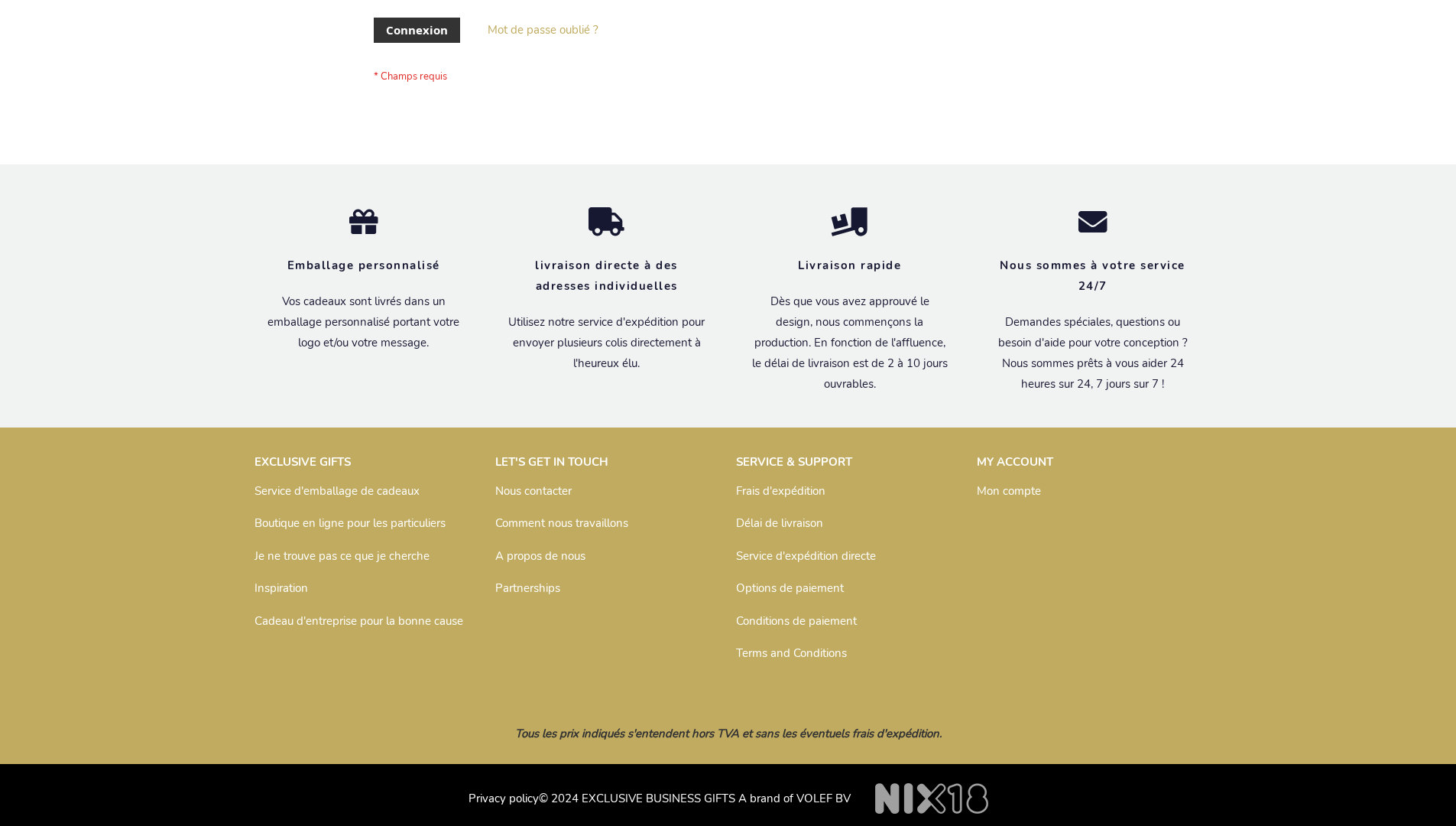
scroll to position [527, 0]
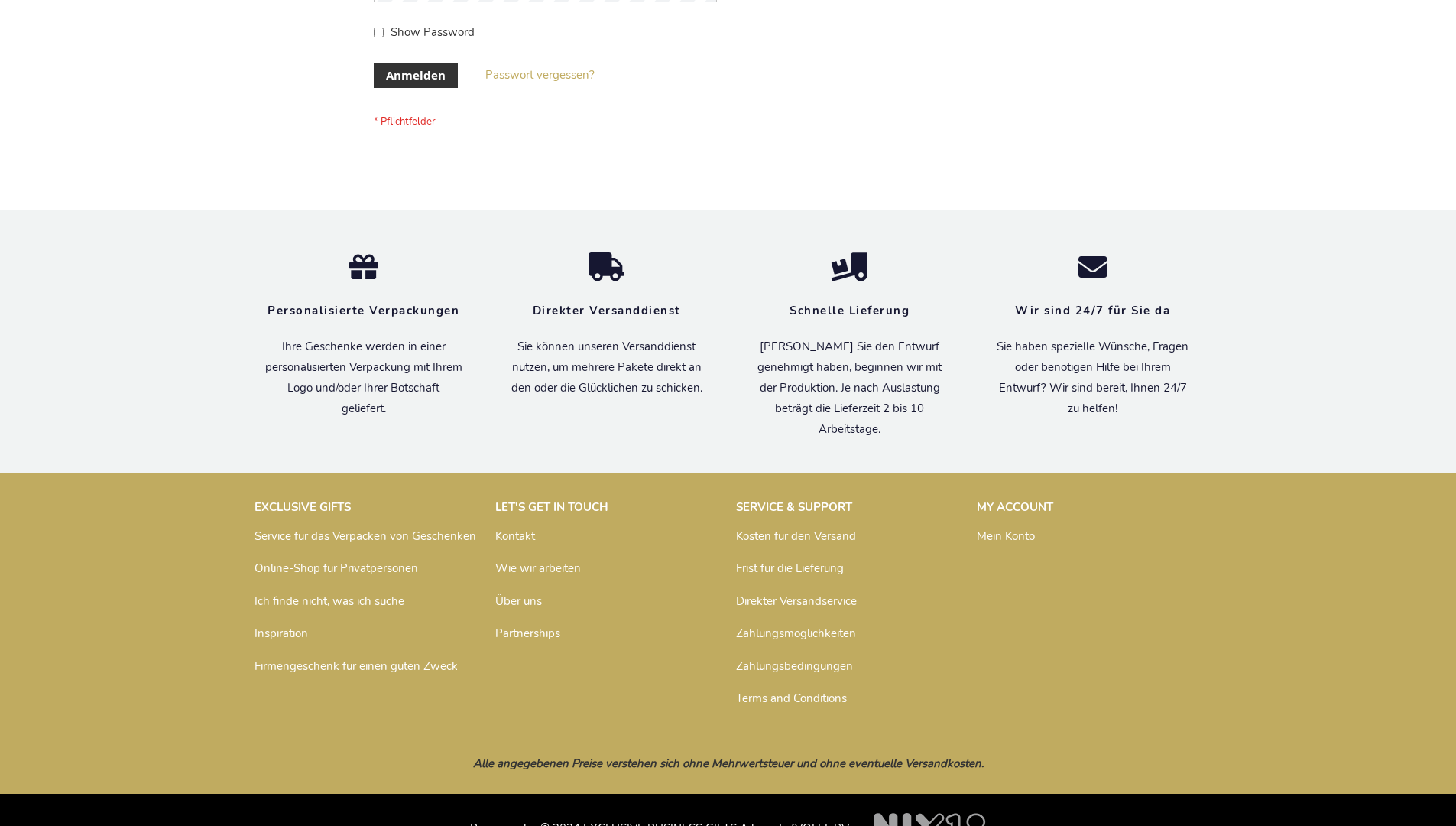
scroll to position [513, 0]
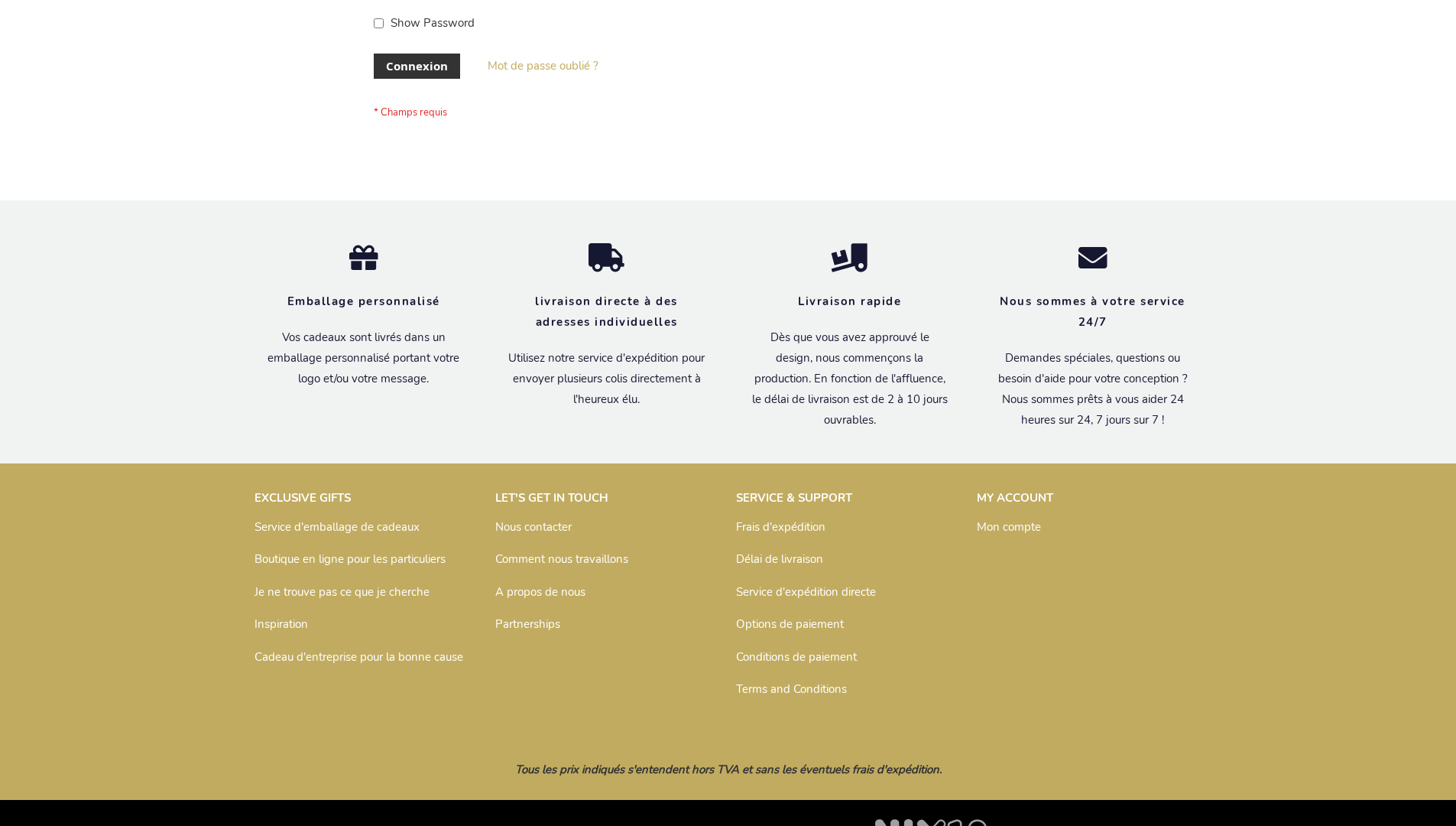
scroll to position [527, 0]
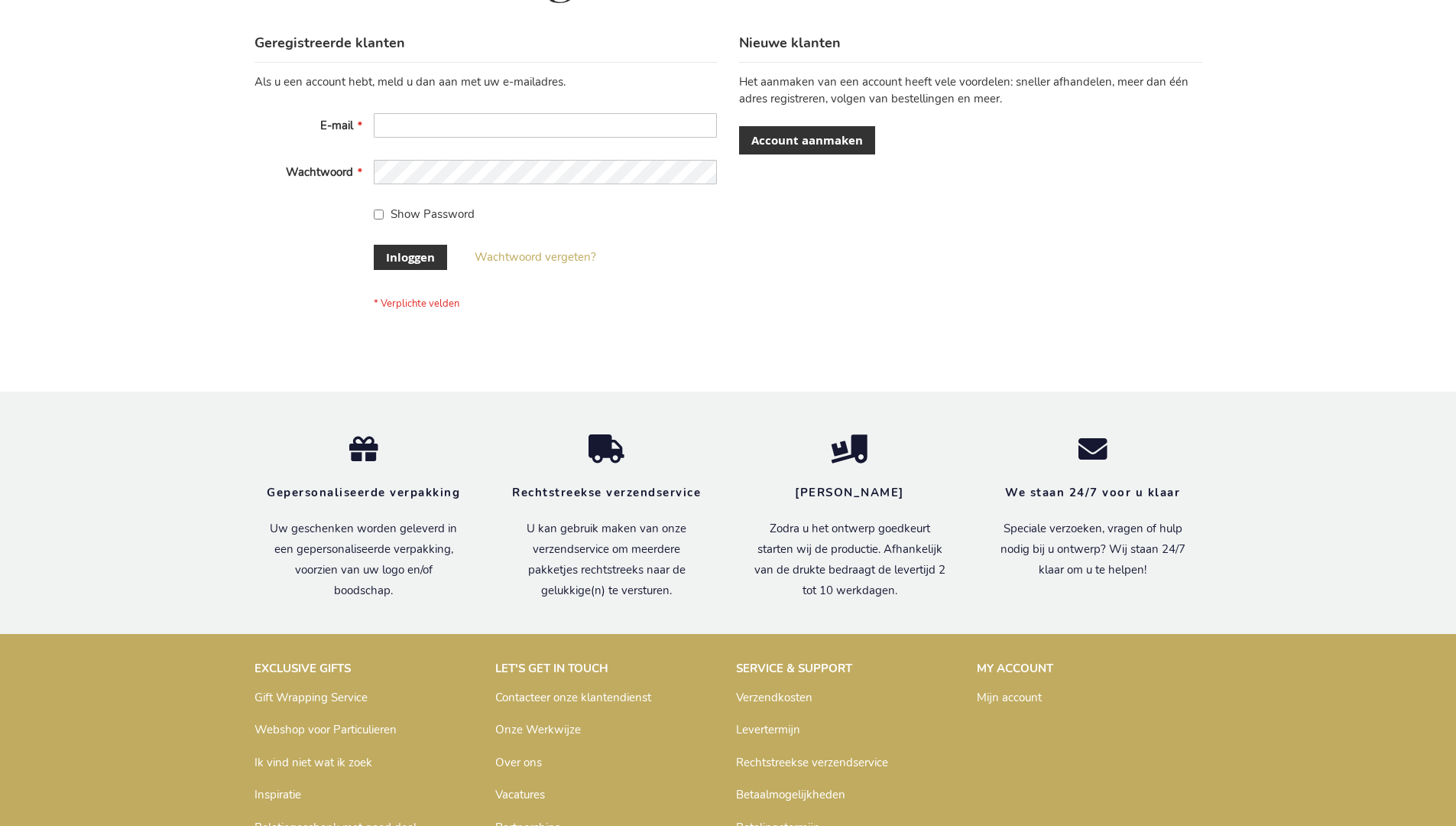
scroll to position [519, 0]
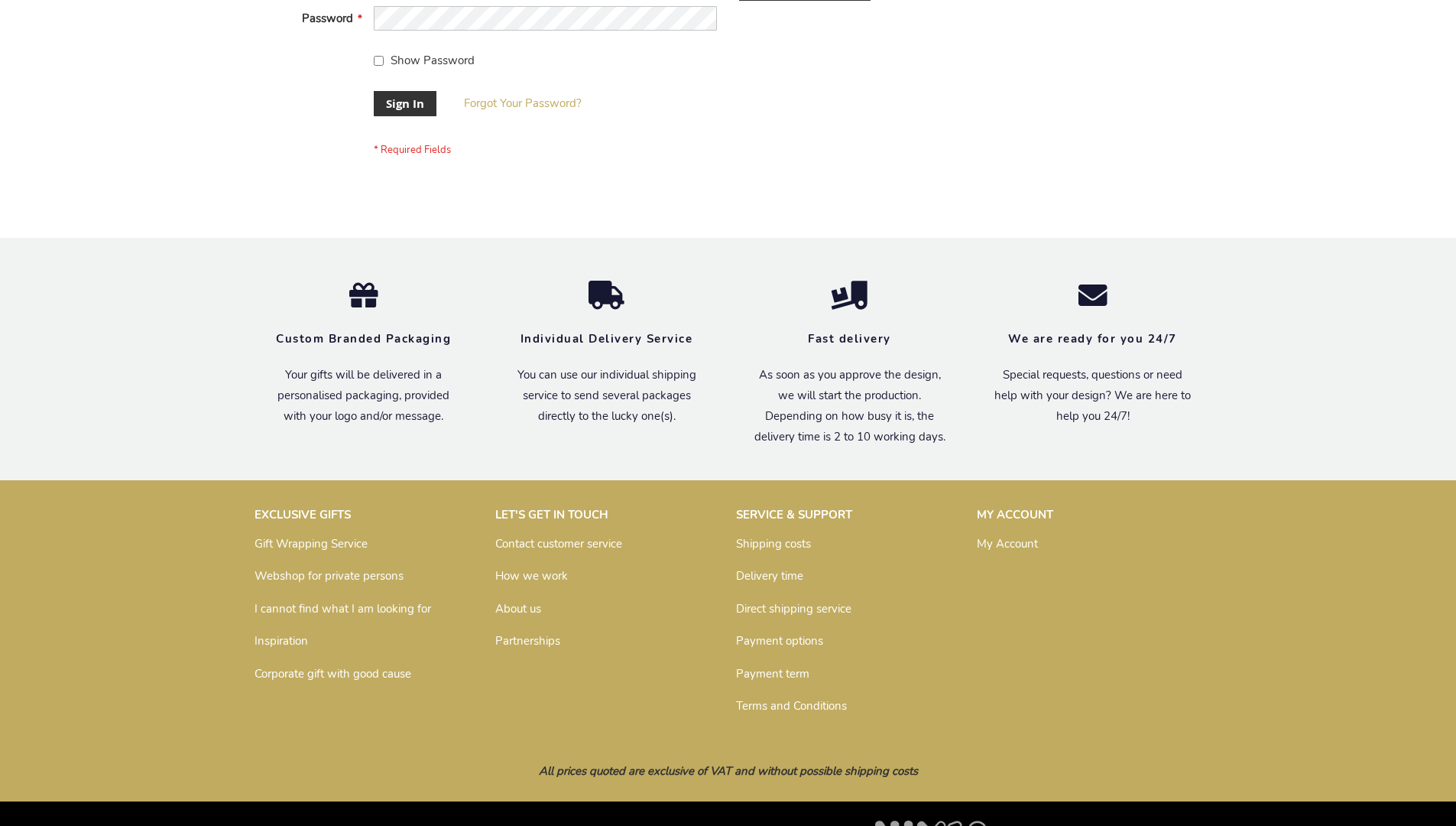
scroll to position [492, 0]
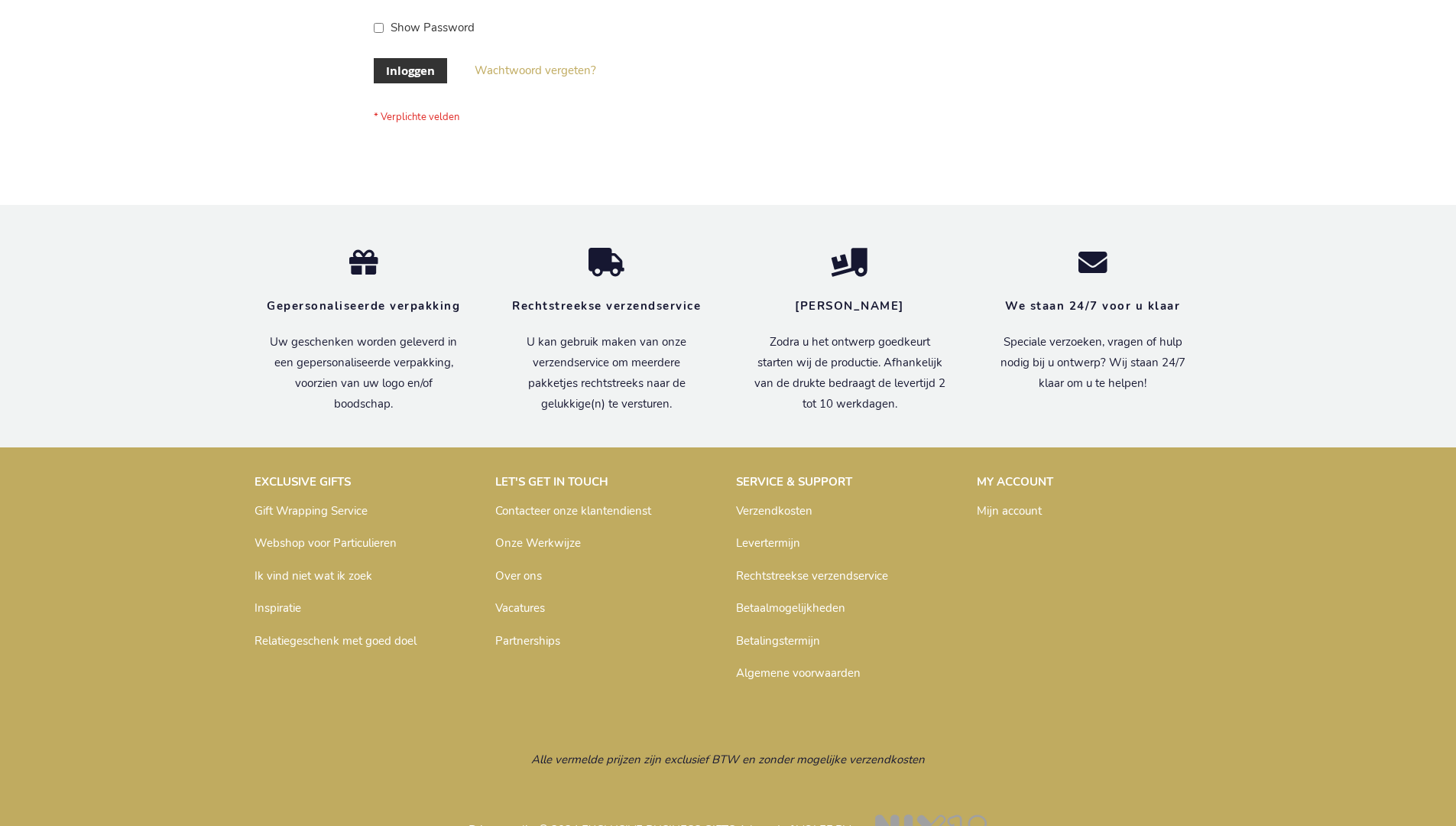
scroll to position [519, 0]
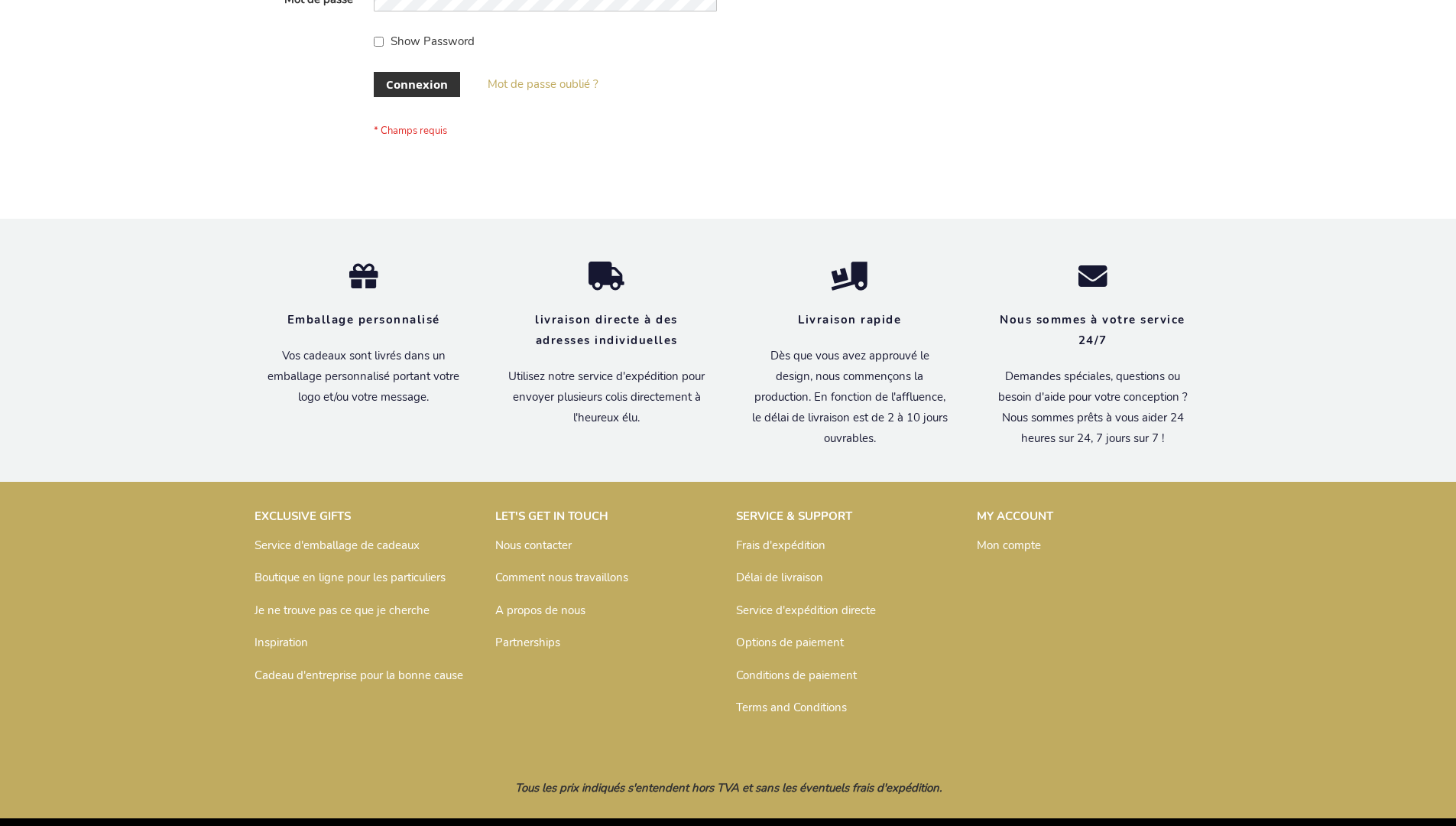
scroll to position [527, 0]
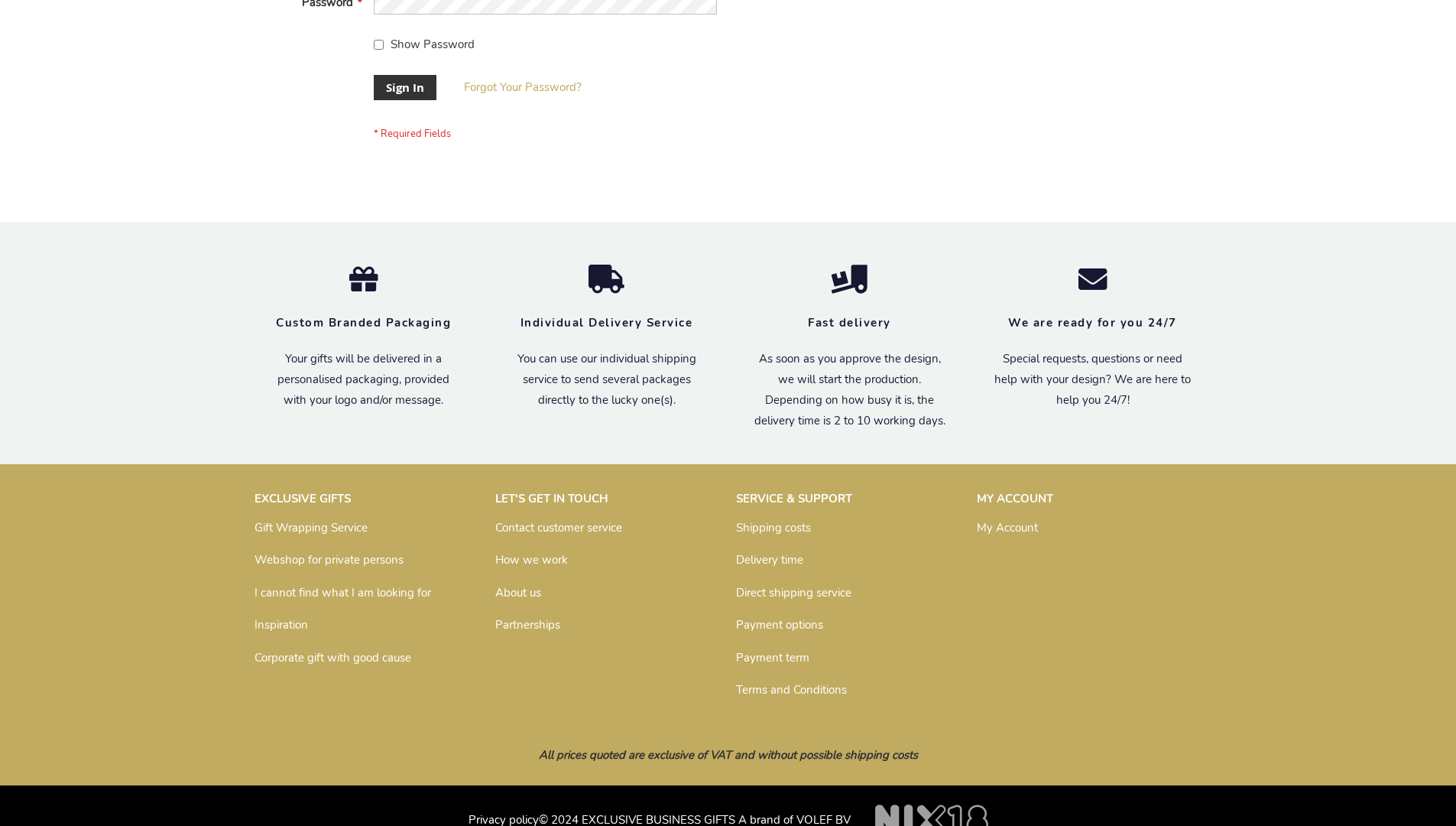
scroll to position [492, 0]
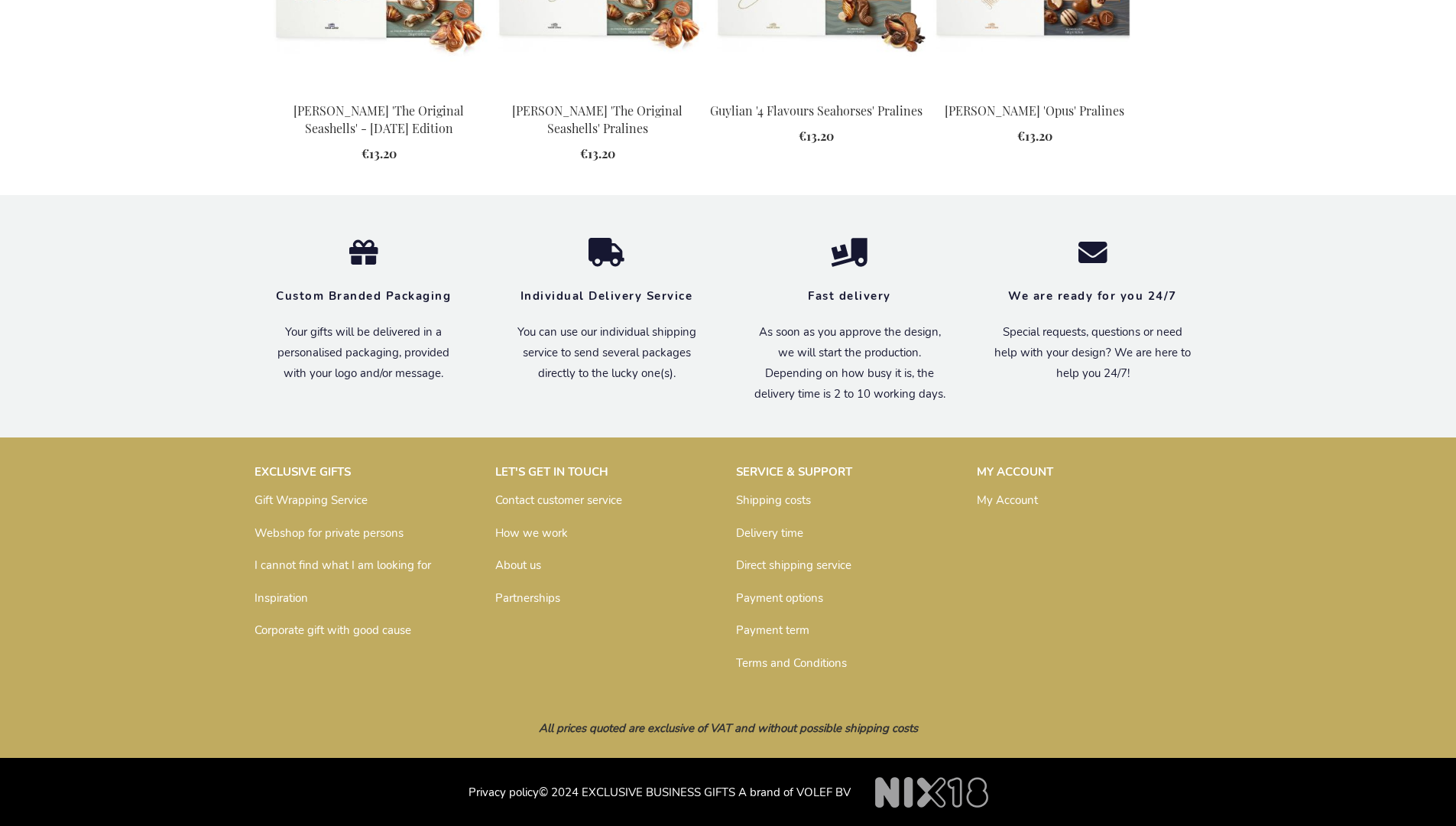
scroll to position [1522, 0]
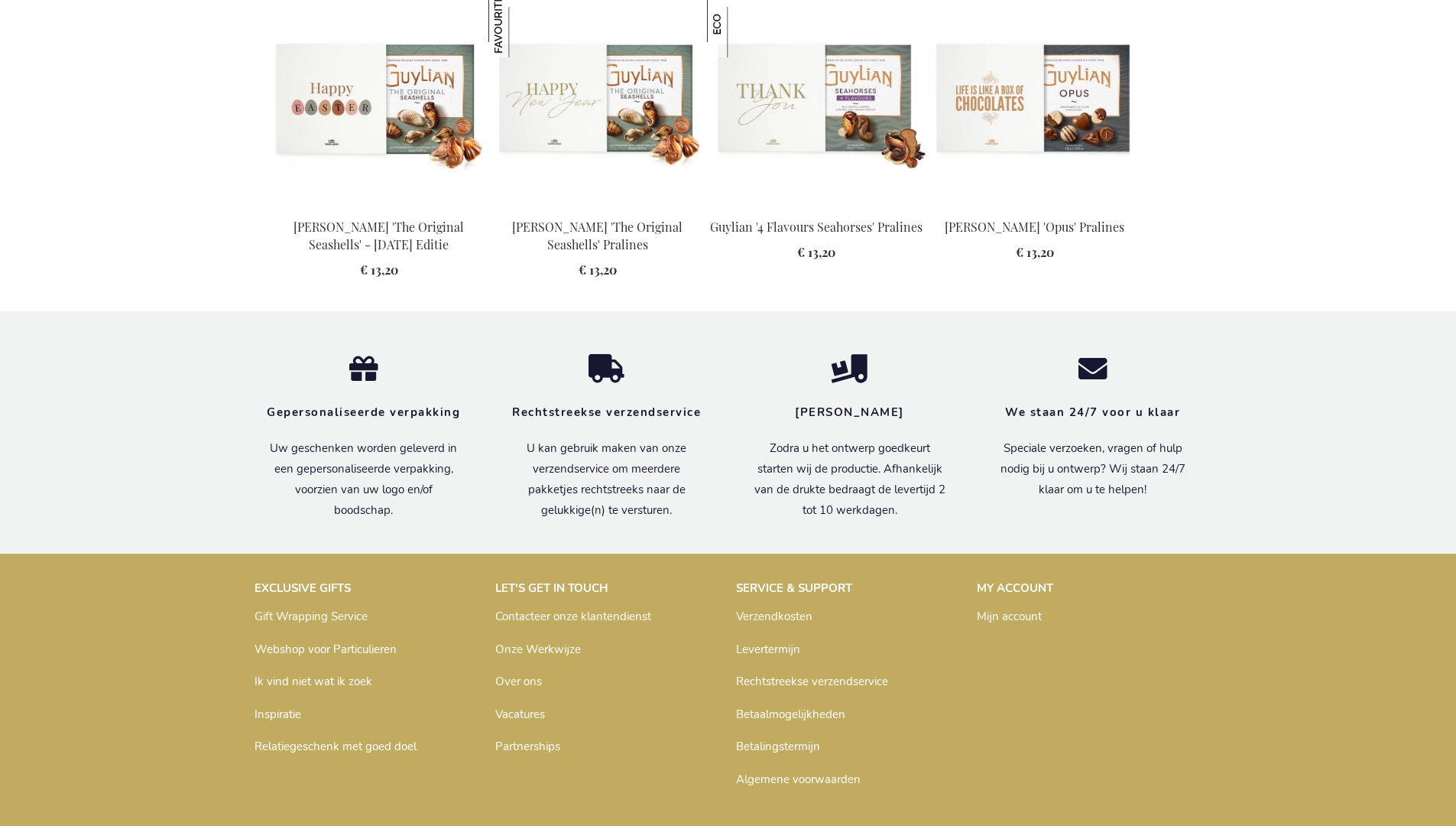
scroll to position [1551, 0]
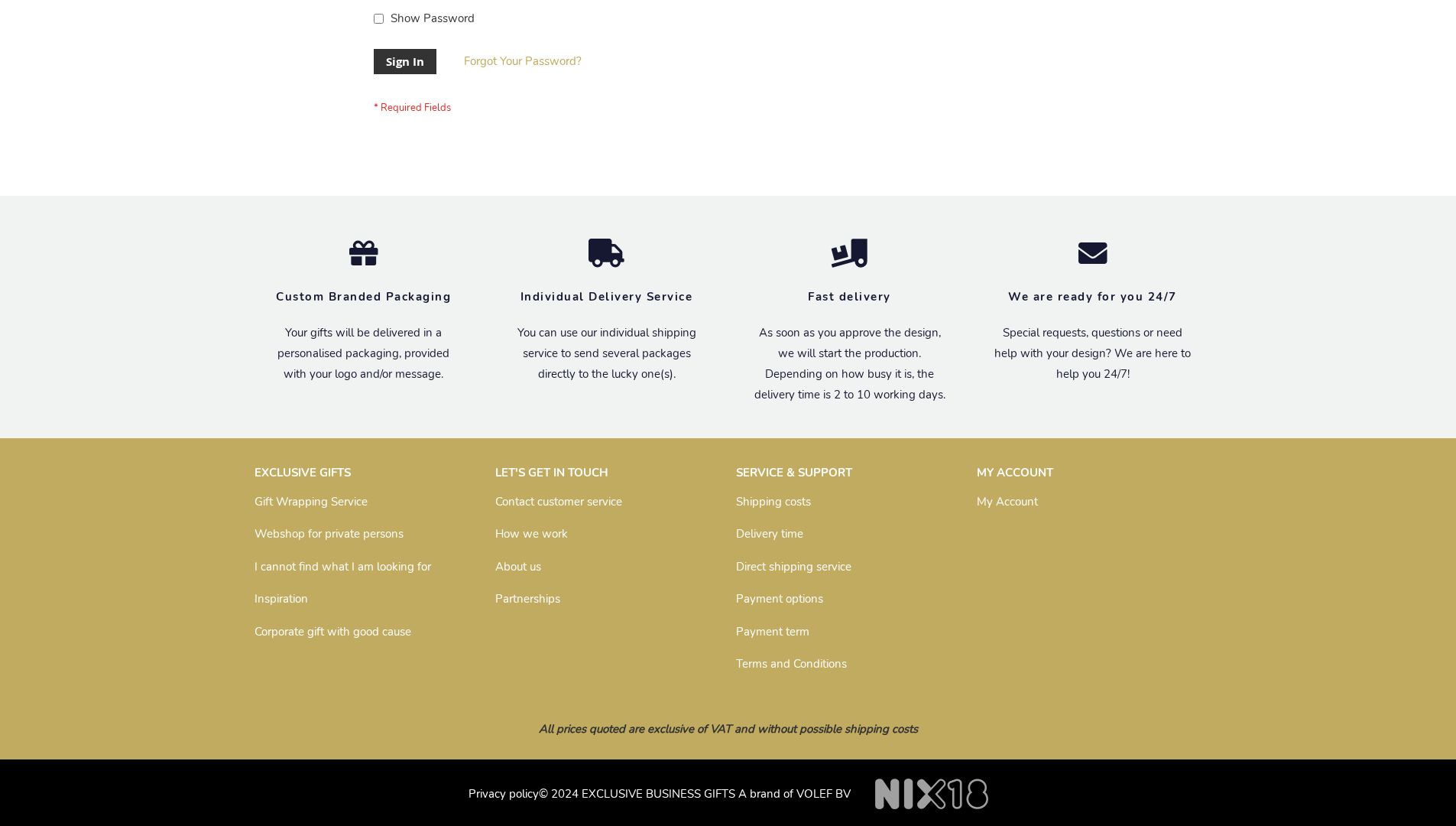
scroll to position [492, 0]
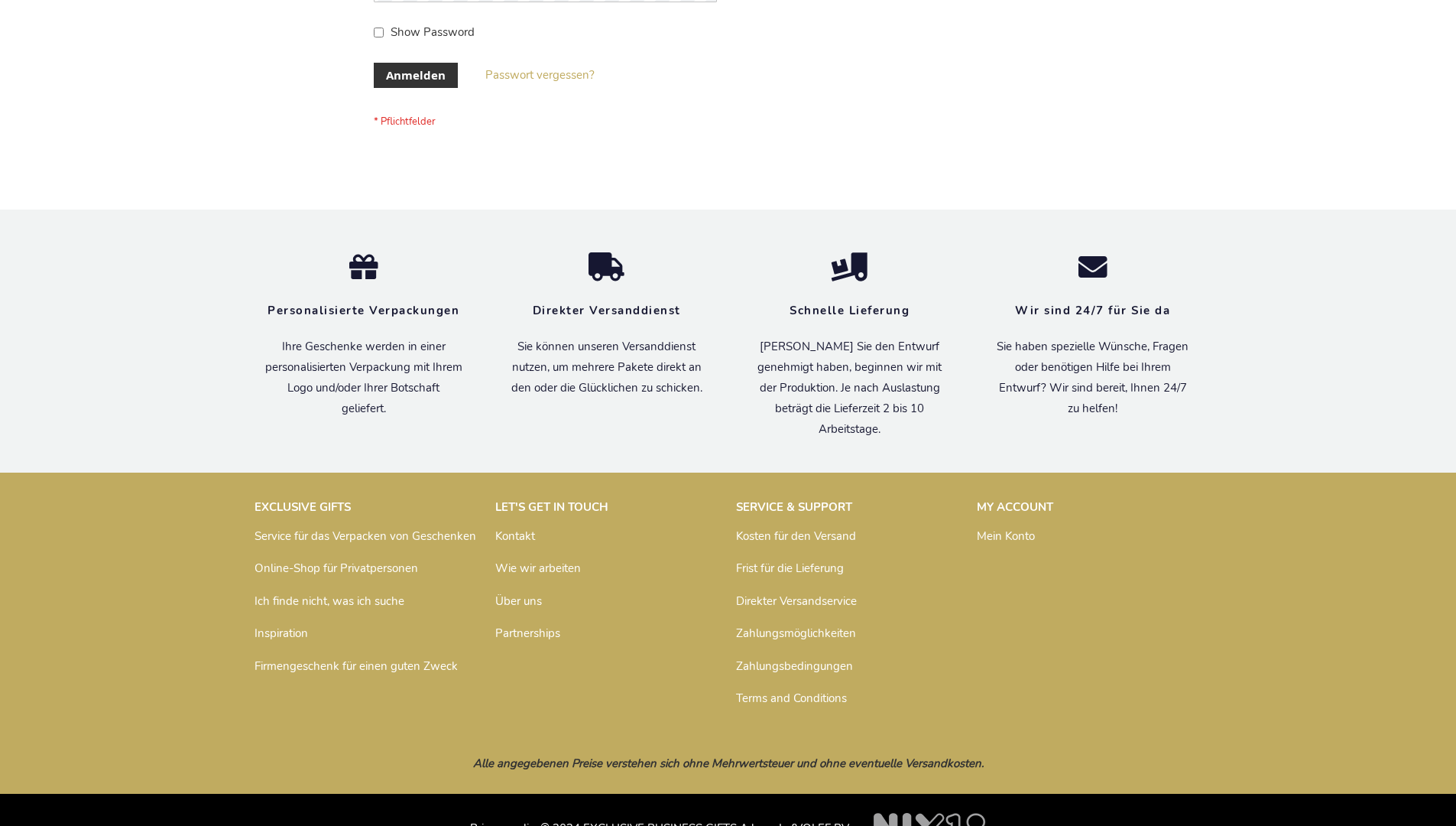
scroll to position [513, 0]
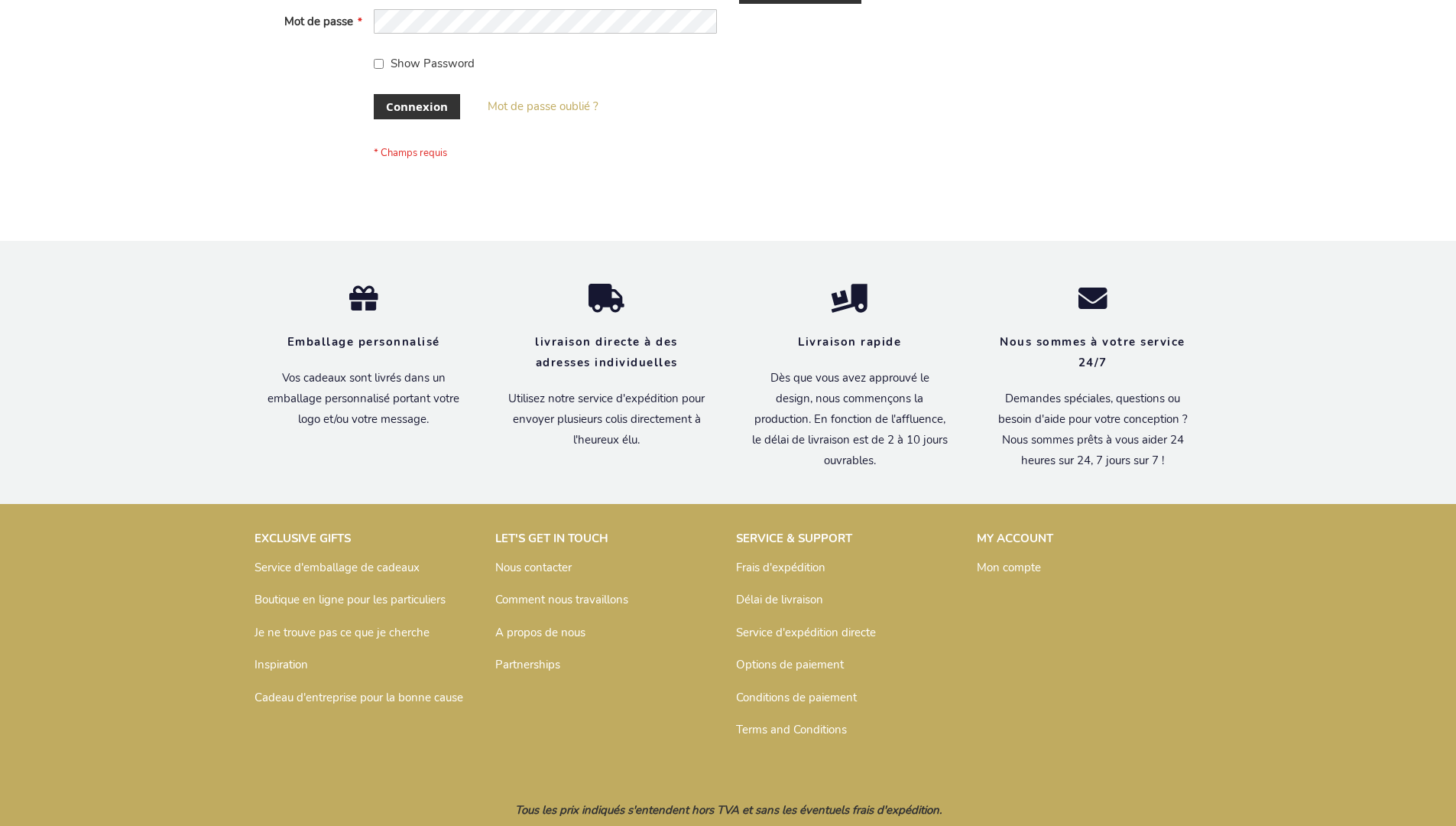
scroll to position [527, 0]
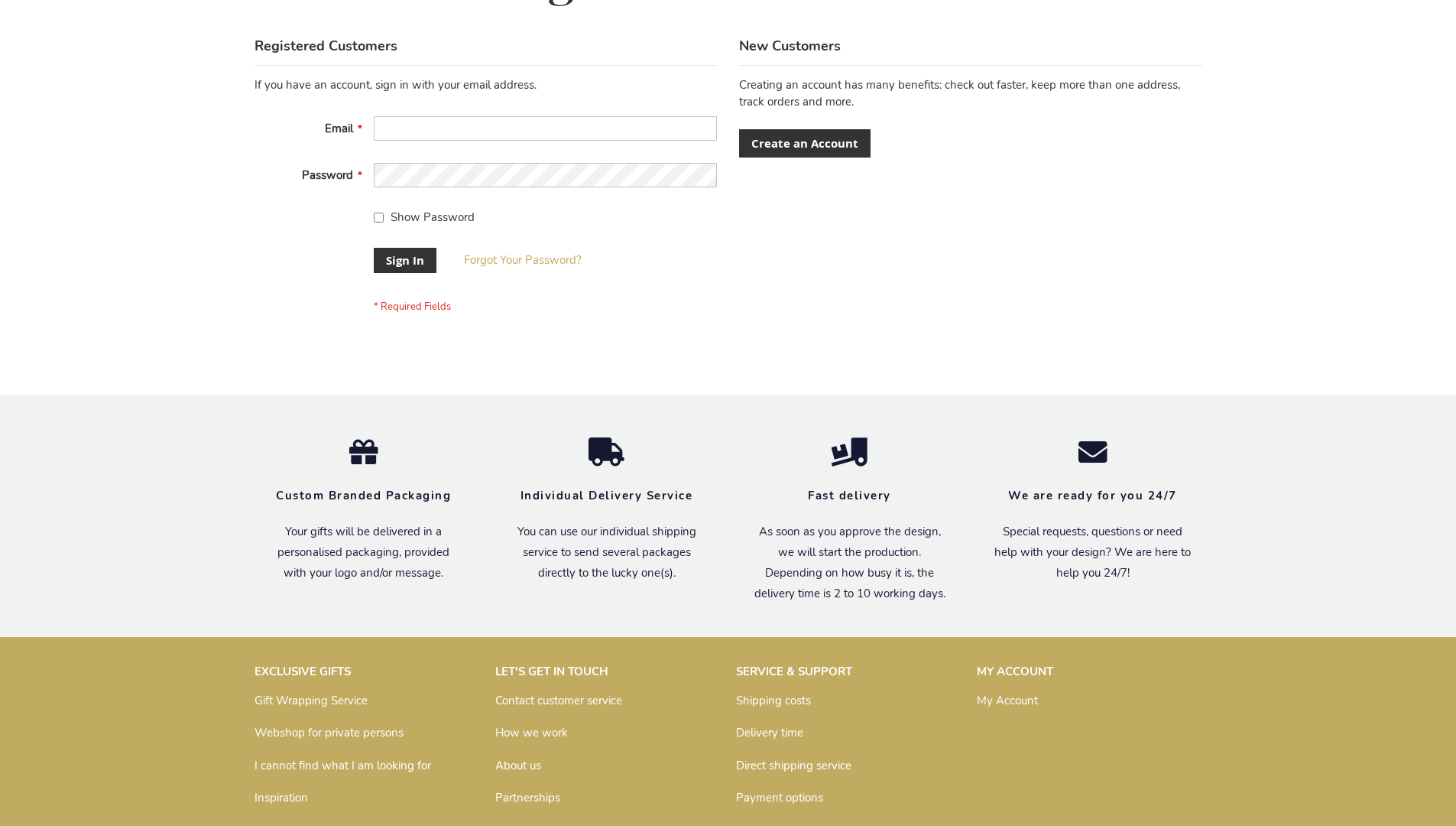
scroll to position [492, 0]
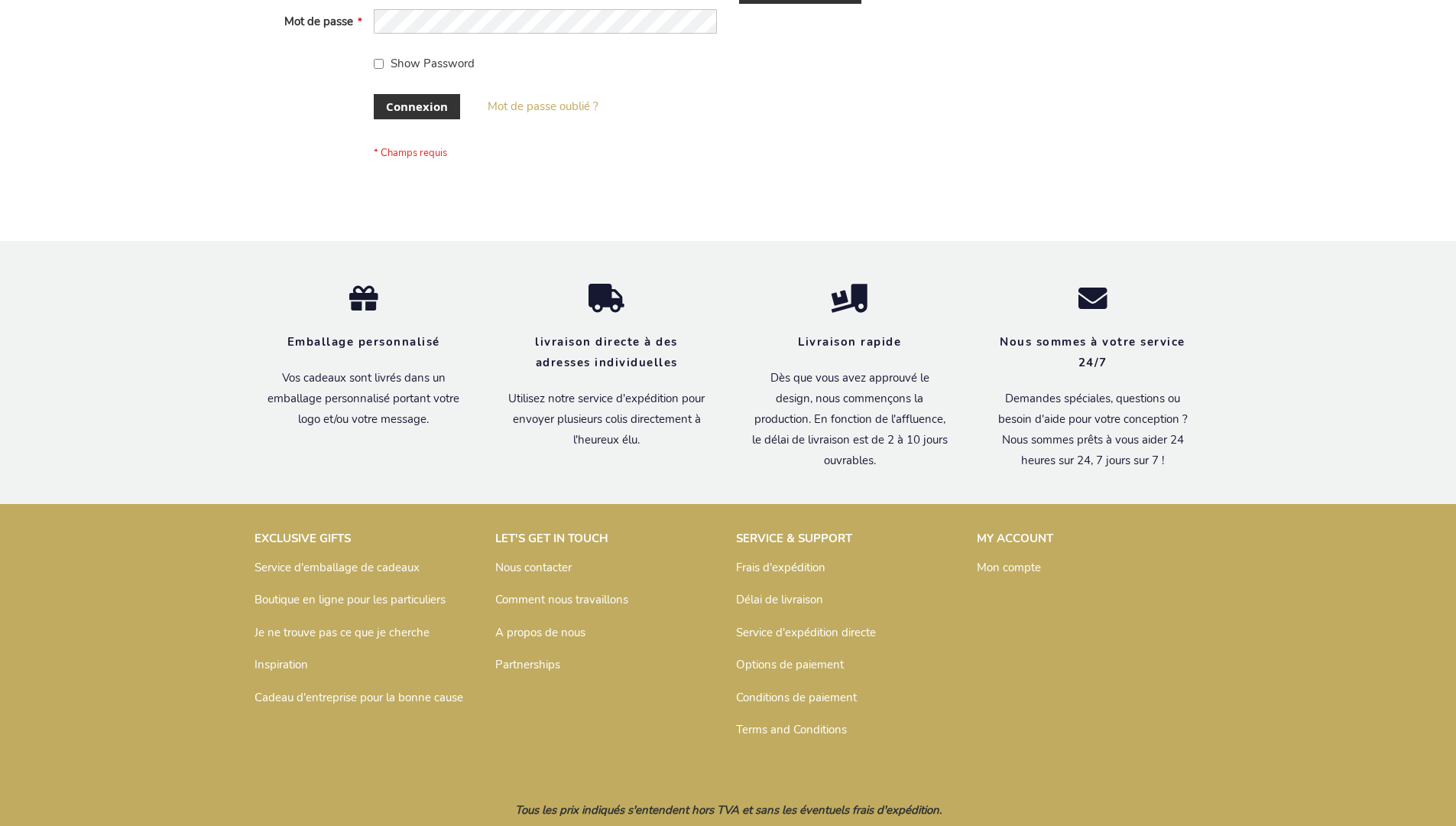
scroll to position [527, 0]
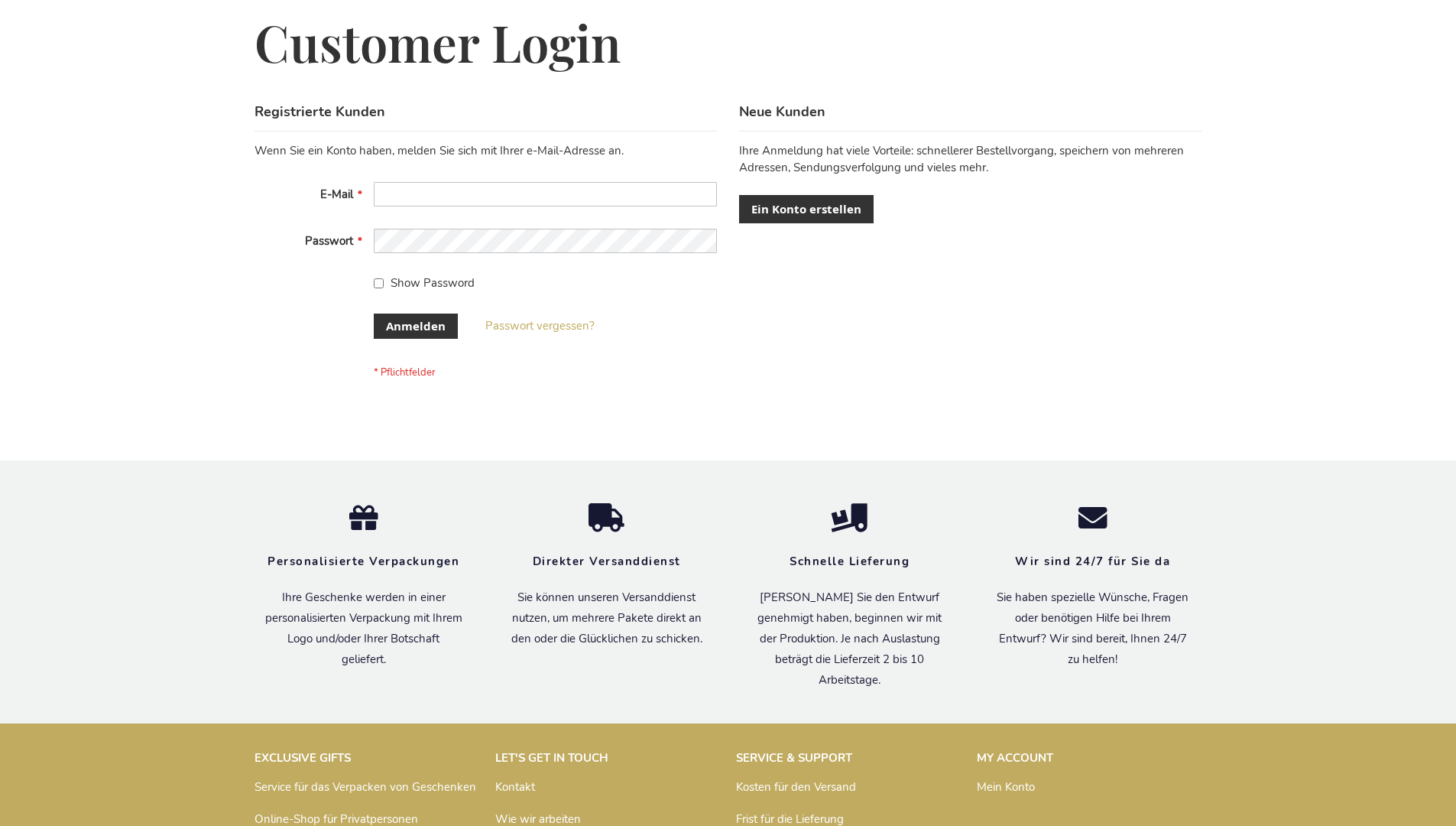
scroll to position [513, 0]
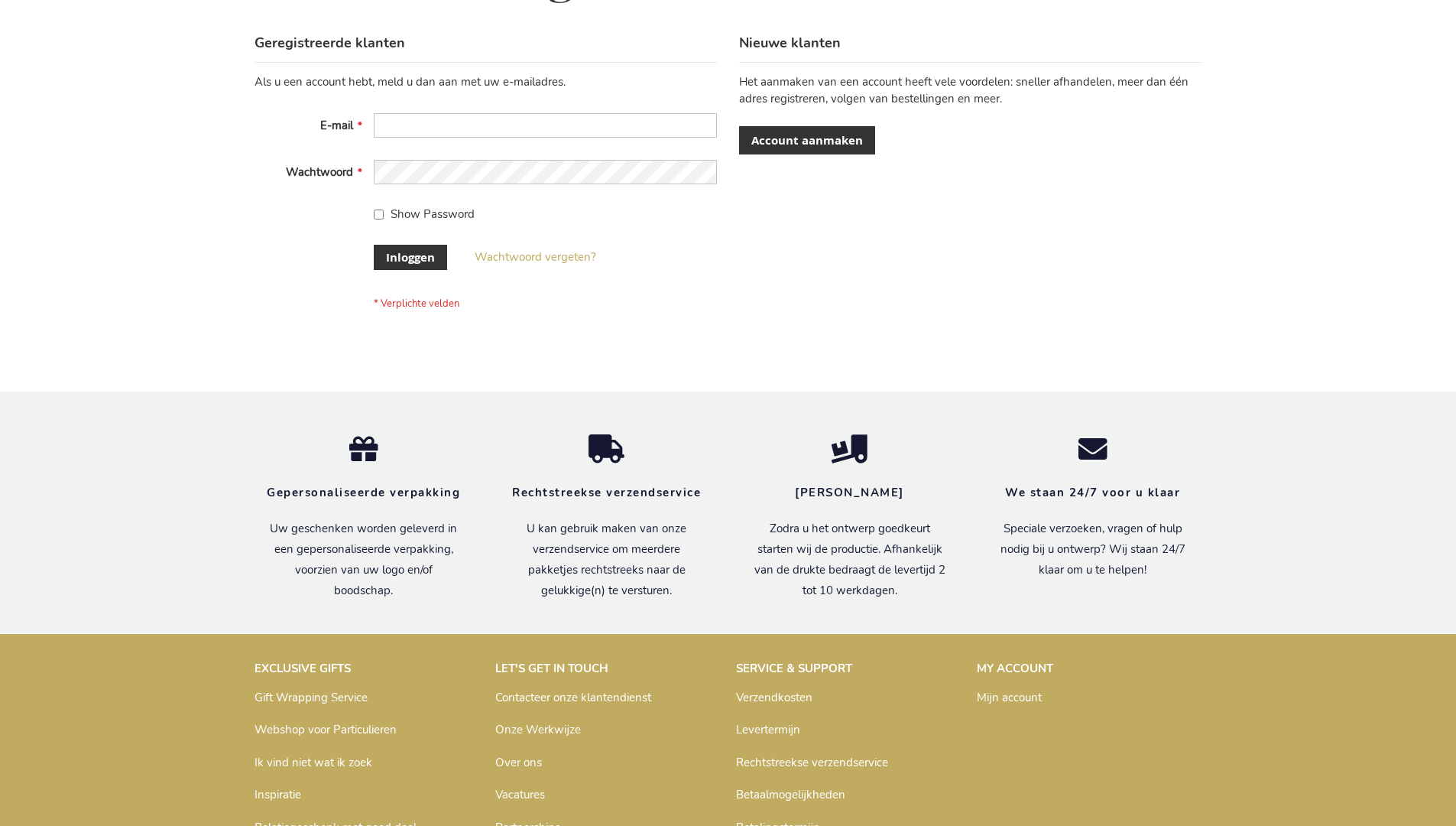
scroll to position [519, 0]
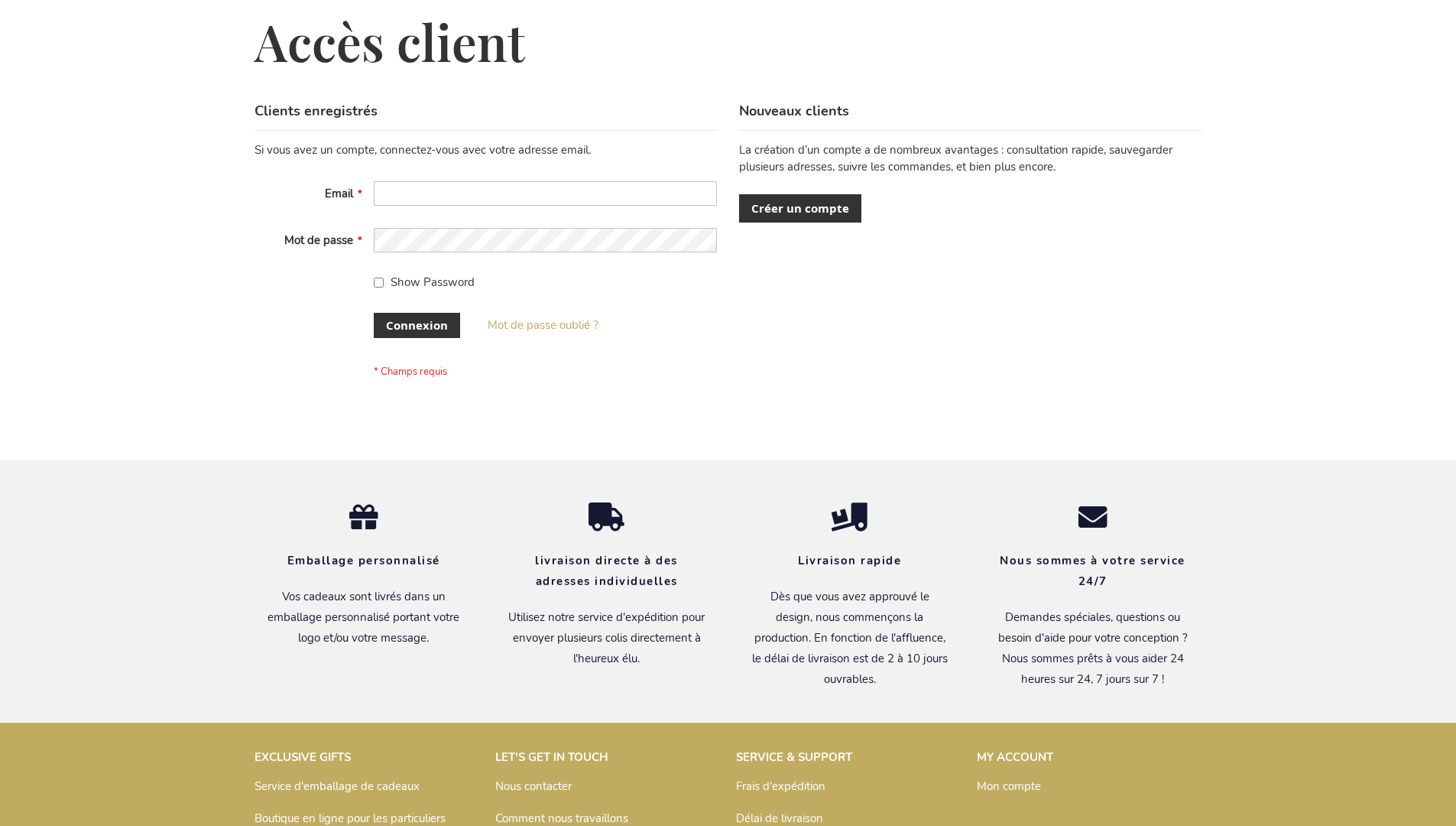
scroll to position [527, 0]
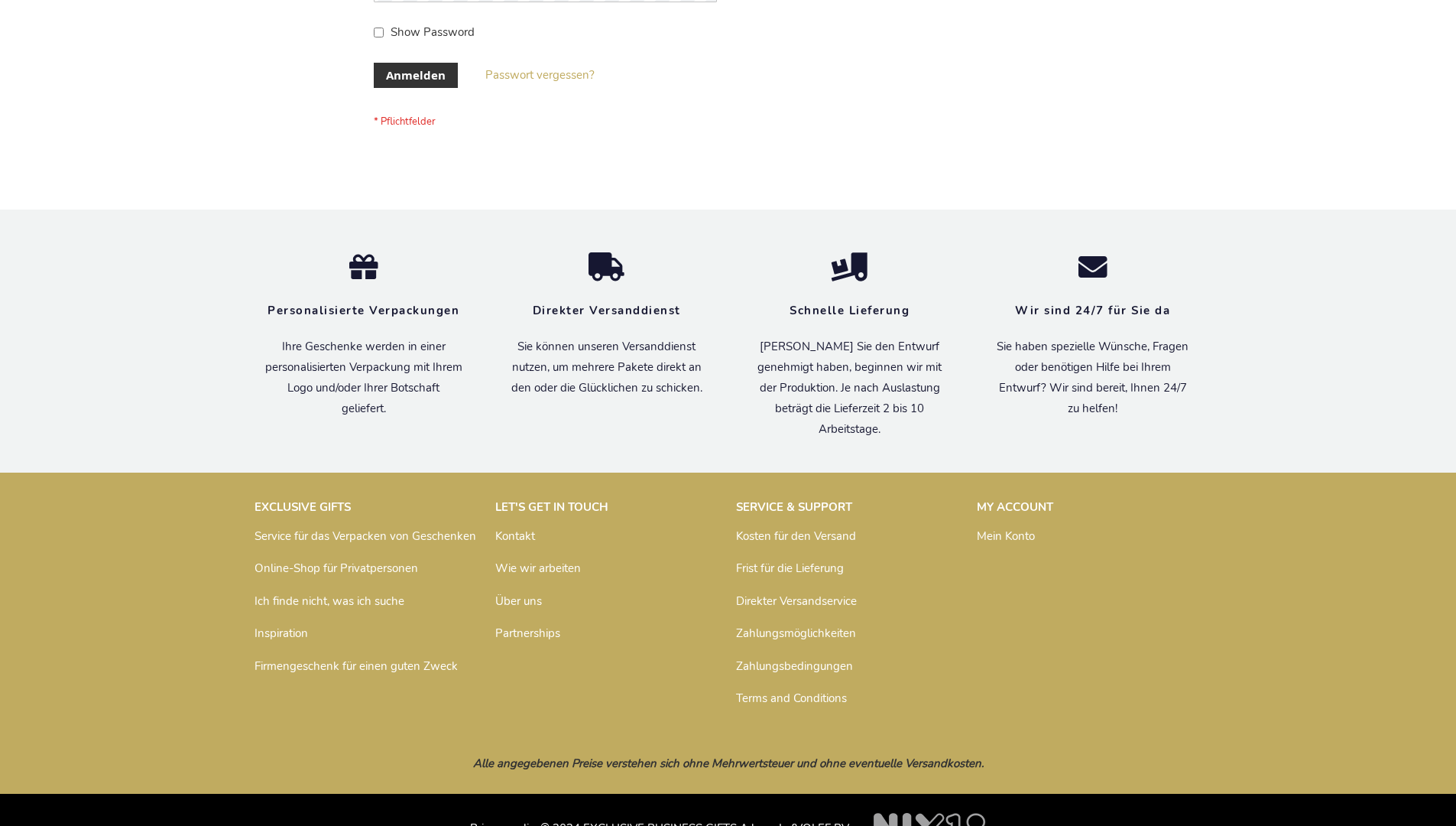
scroll to position [513, 0]
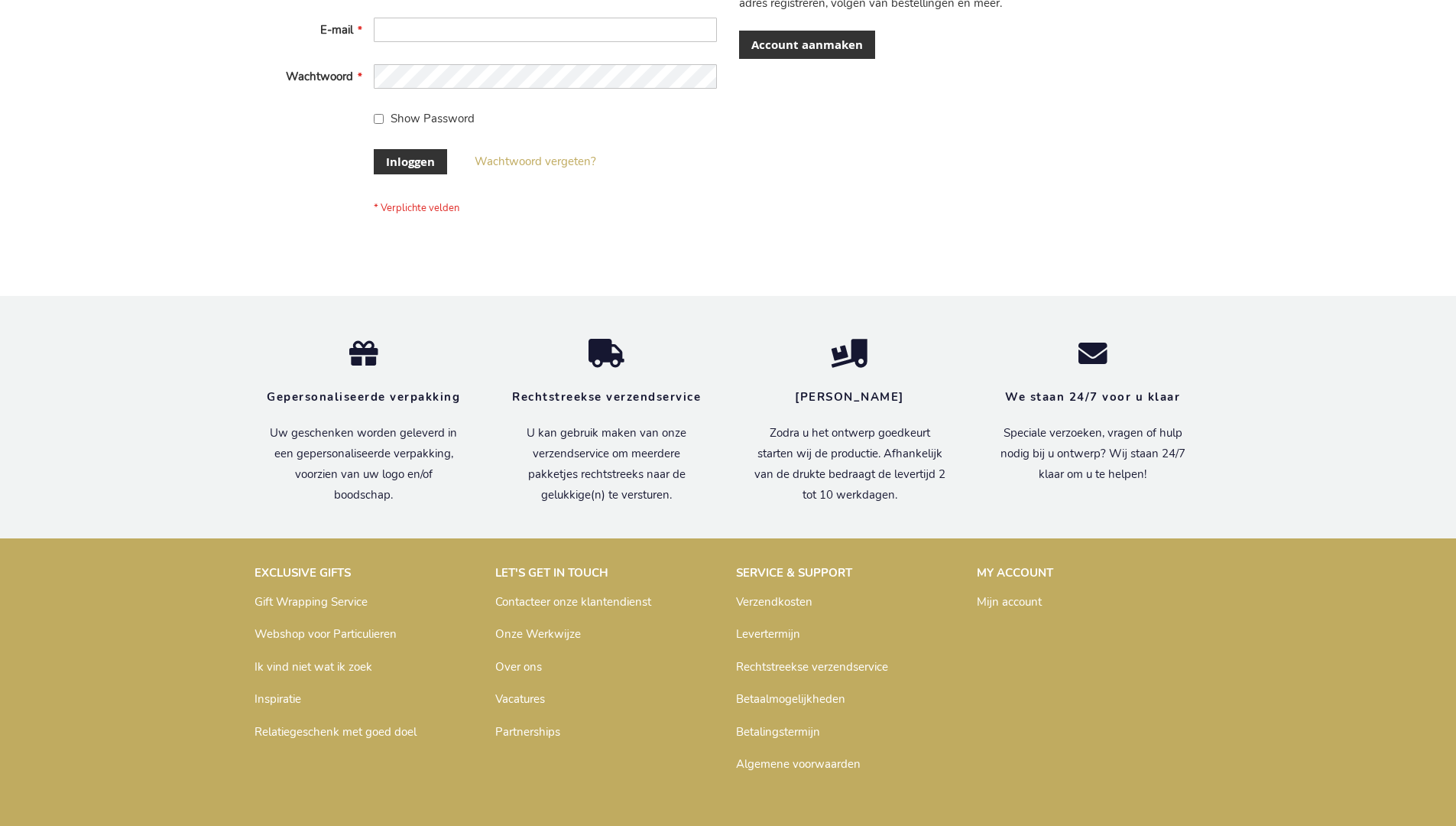
scroll to position [519, 0]
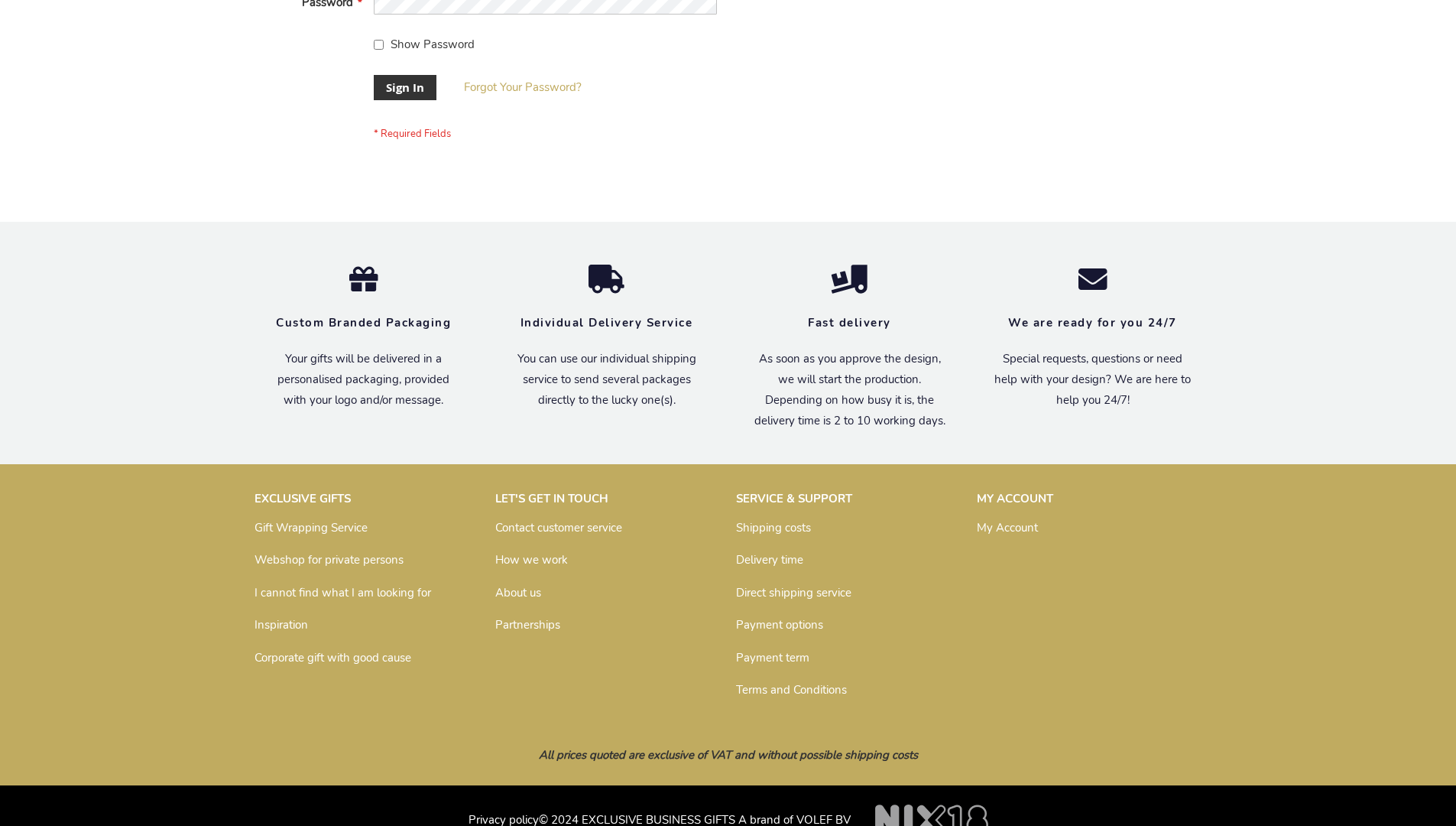
scroll to position [492, 0]
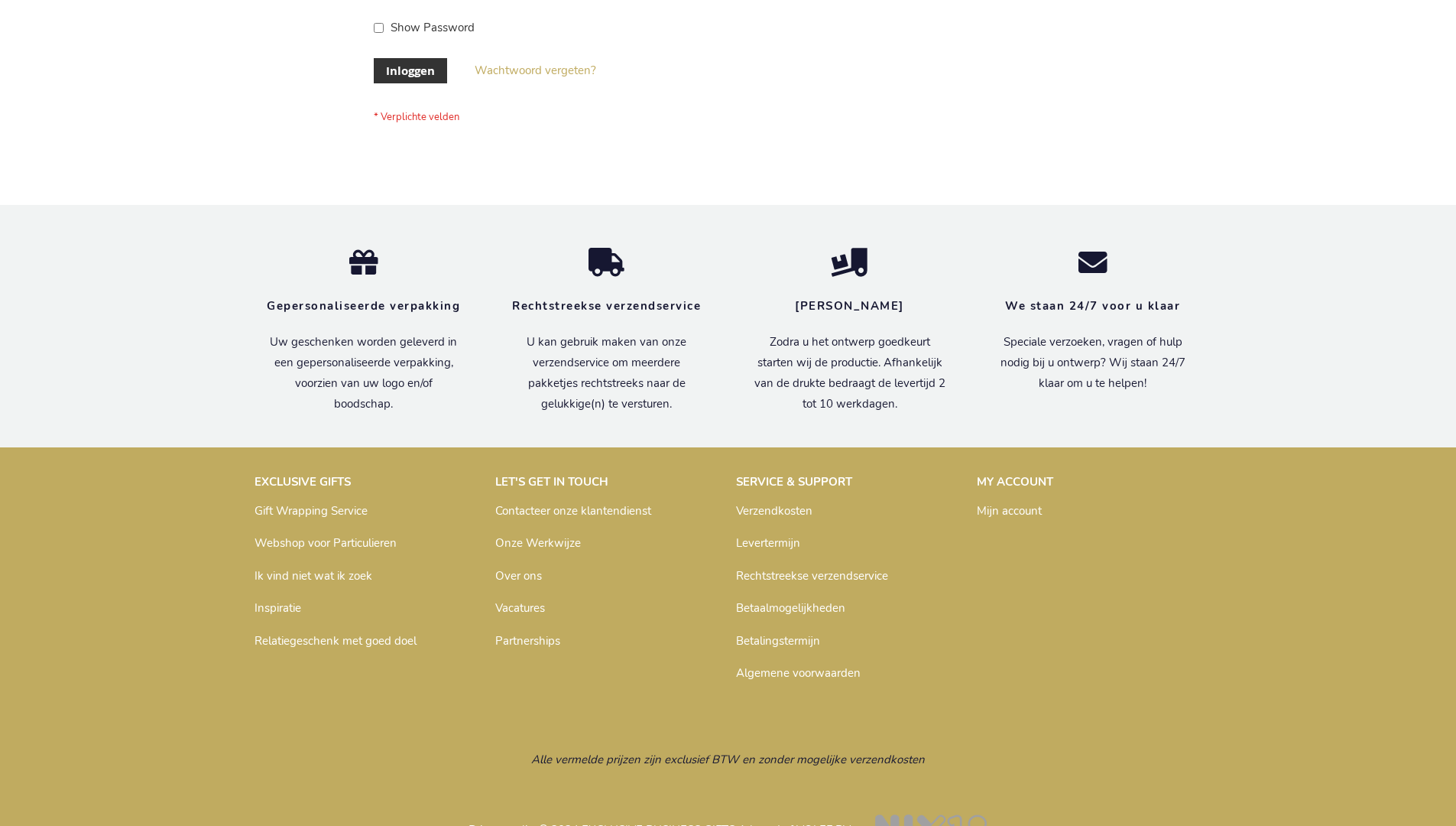
scroll to position [519, 0]
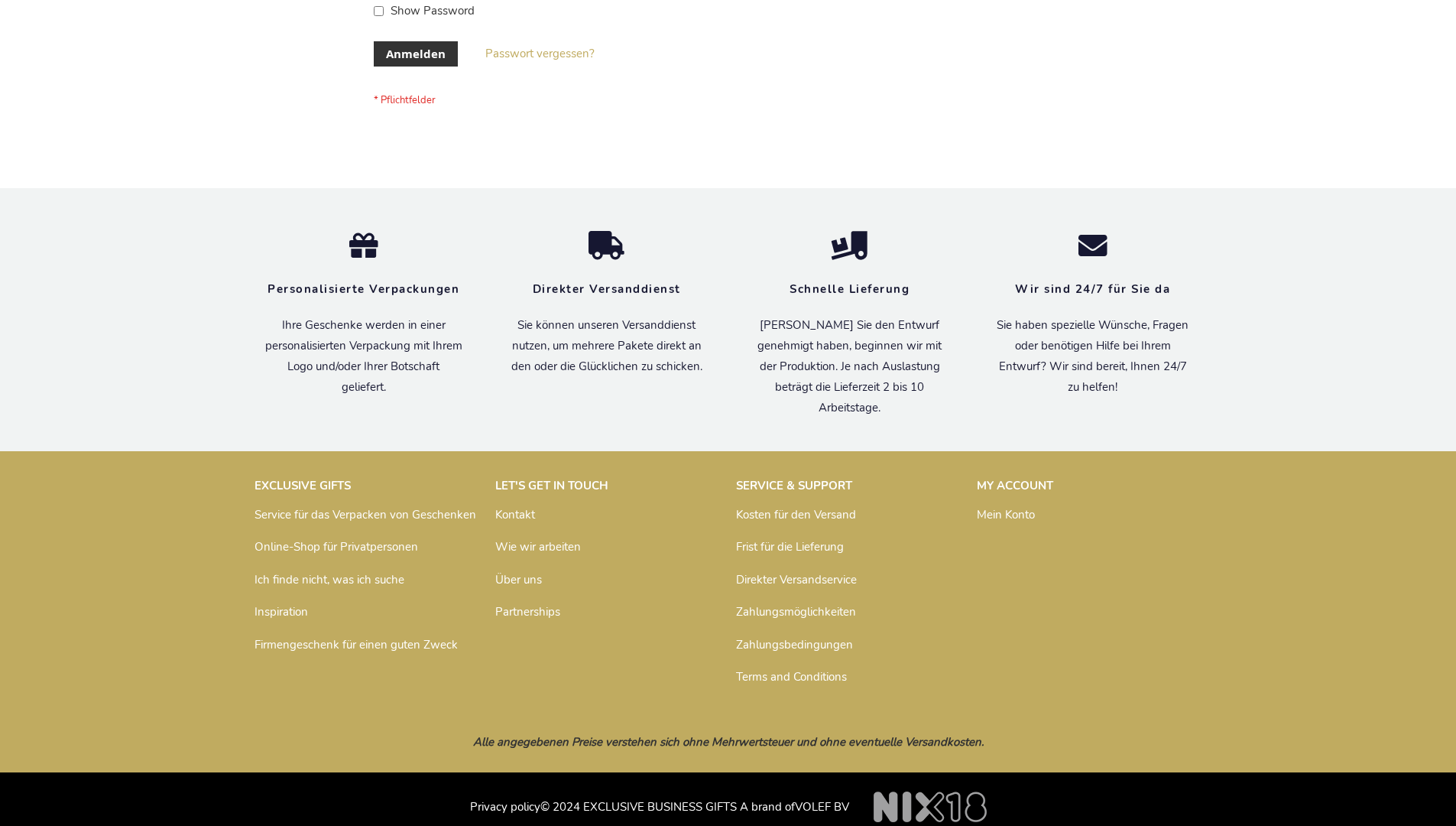
scroll to position [500, 0]
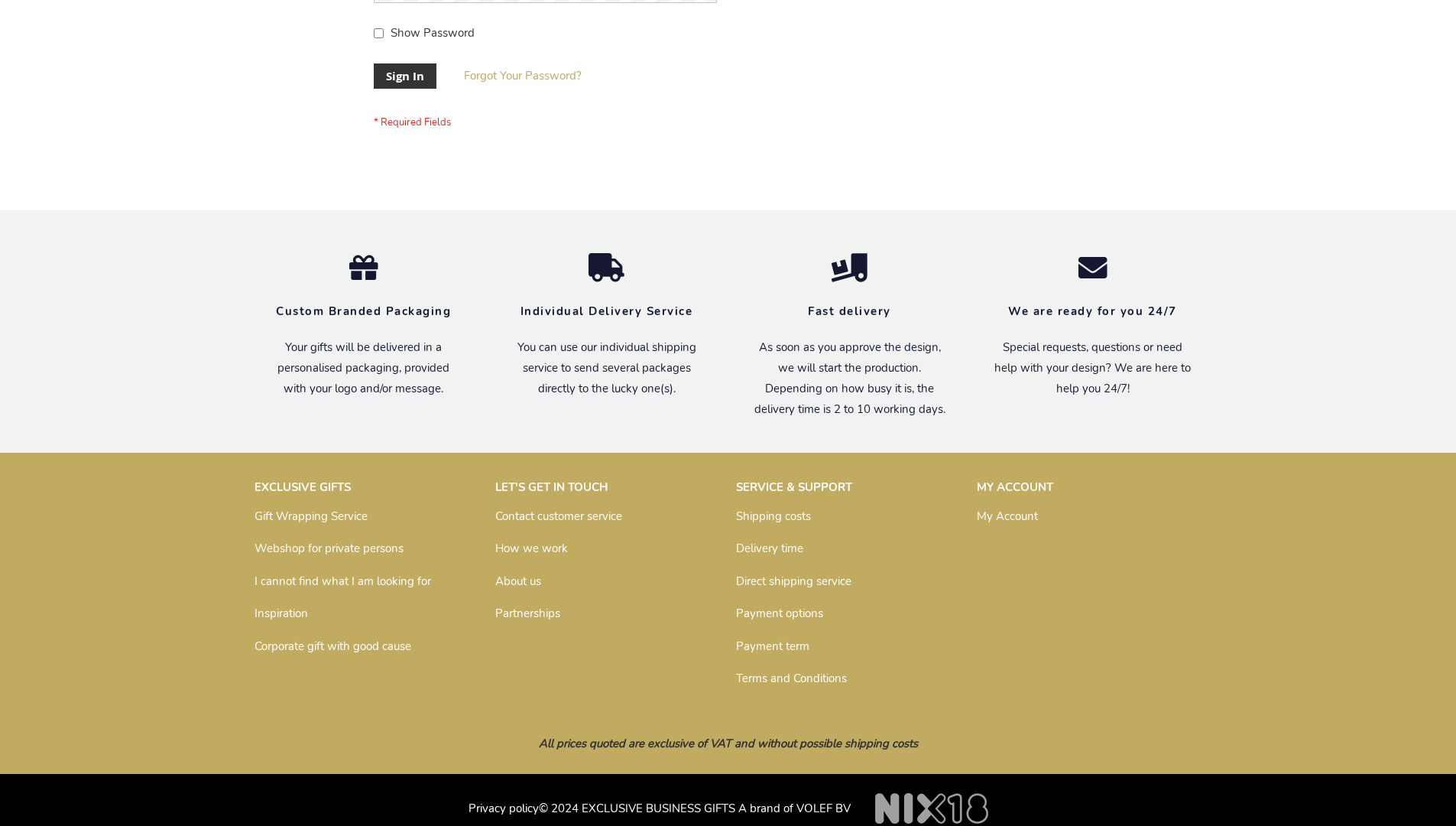
scroll to position [492, 0]
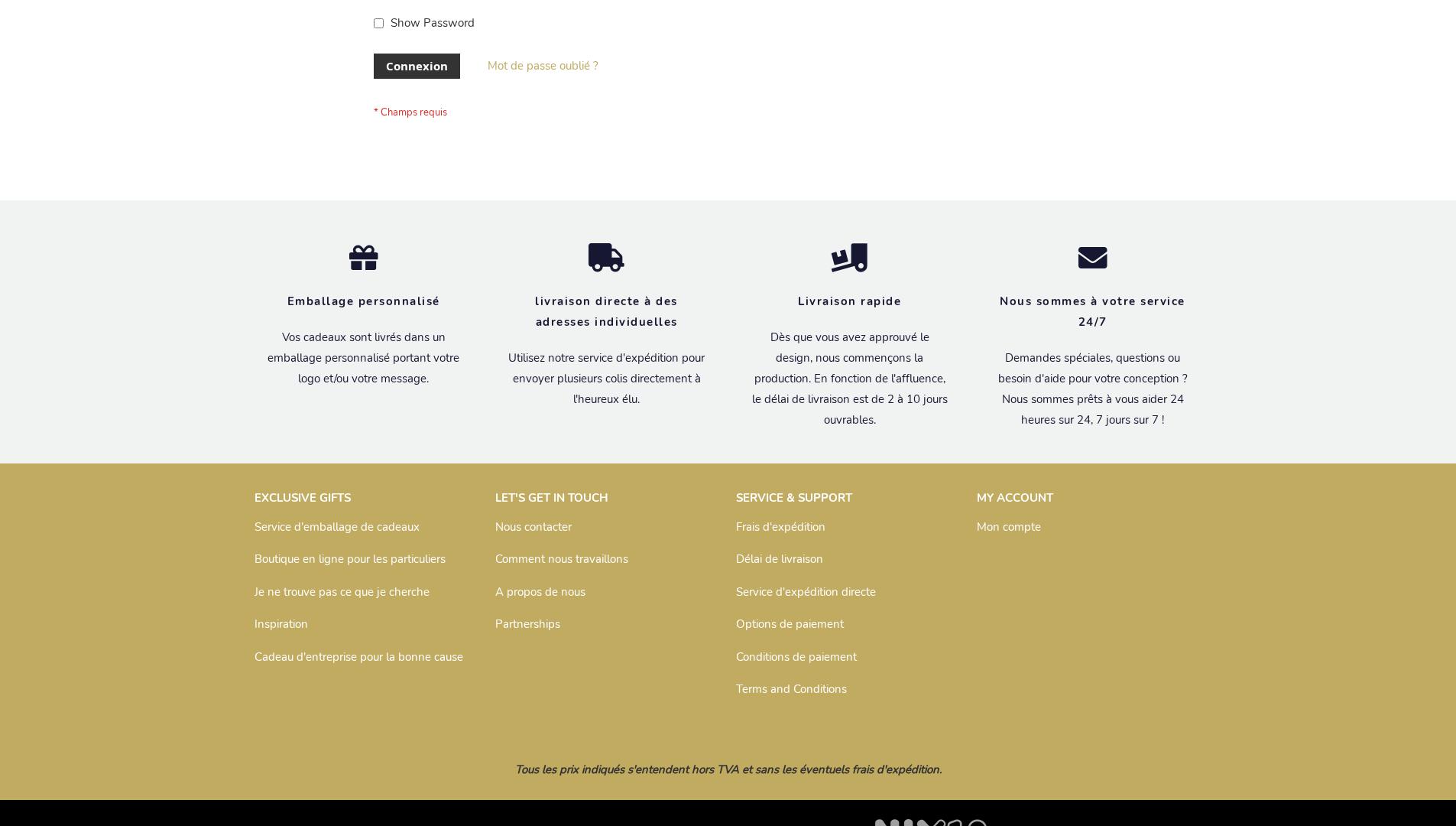
scroll to position [527, 0]
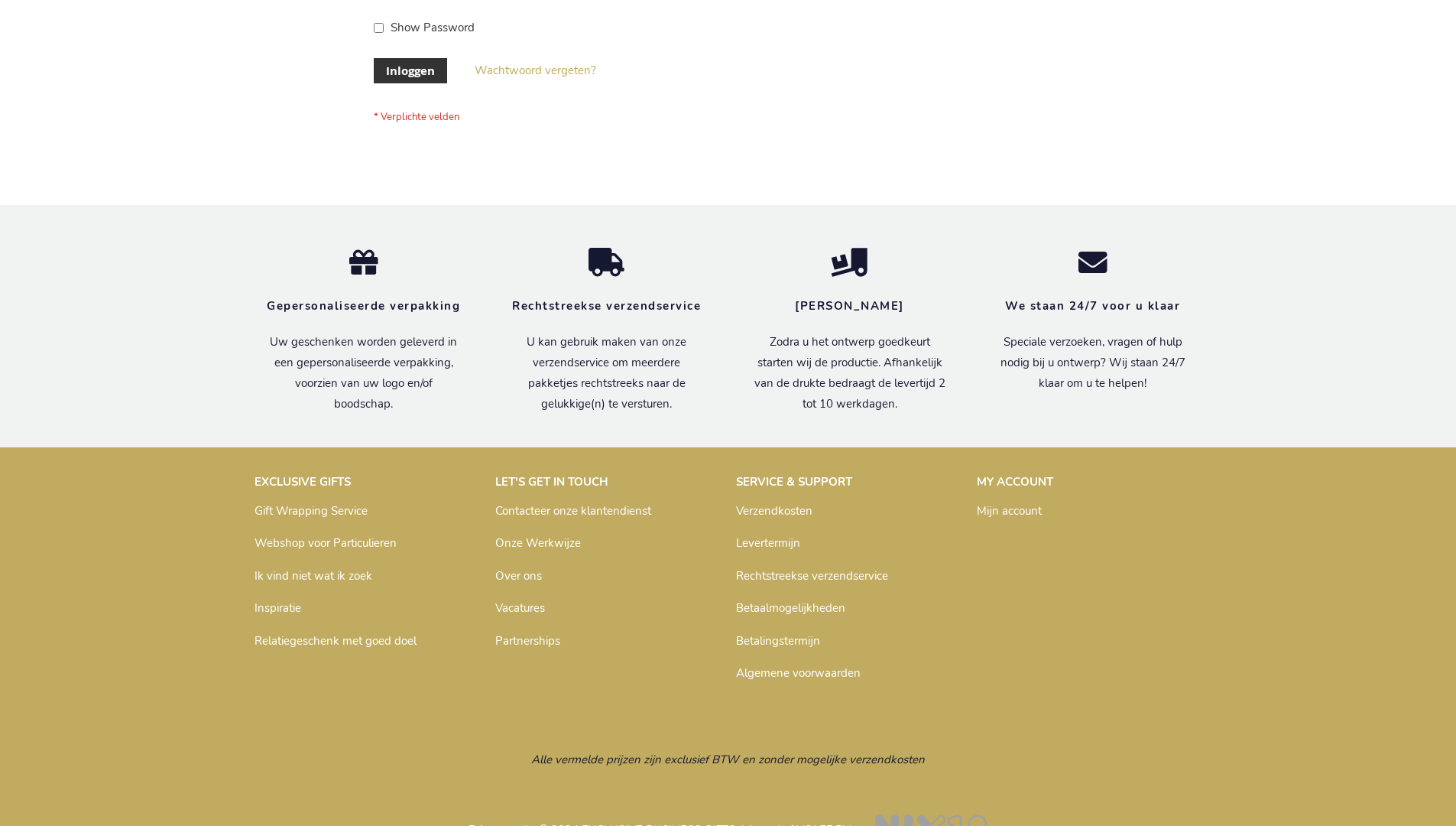
scroll to position [519, 0]
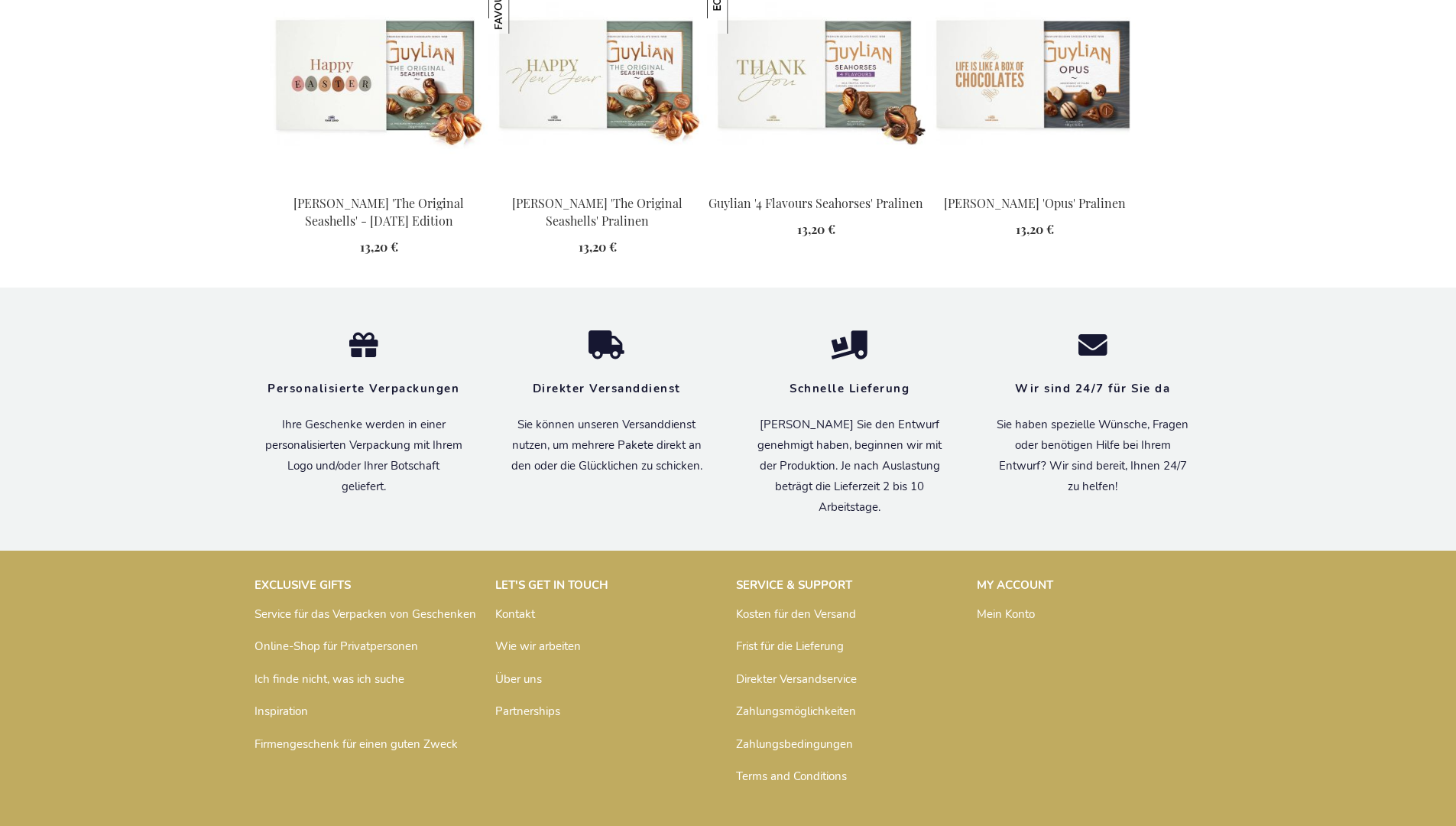
scroll to position [1560, 0]
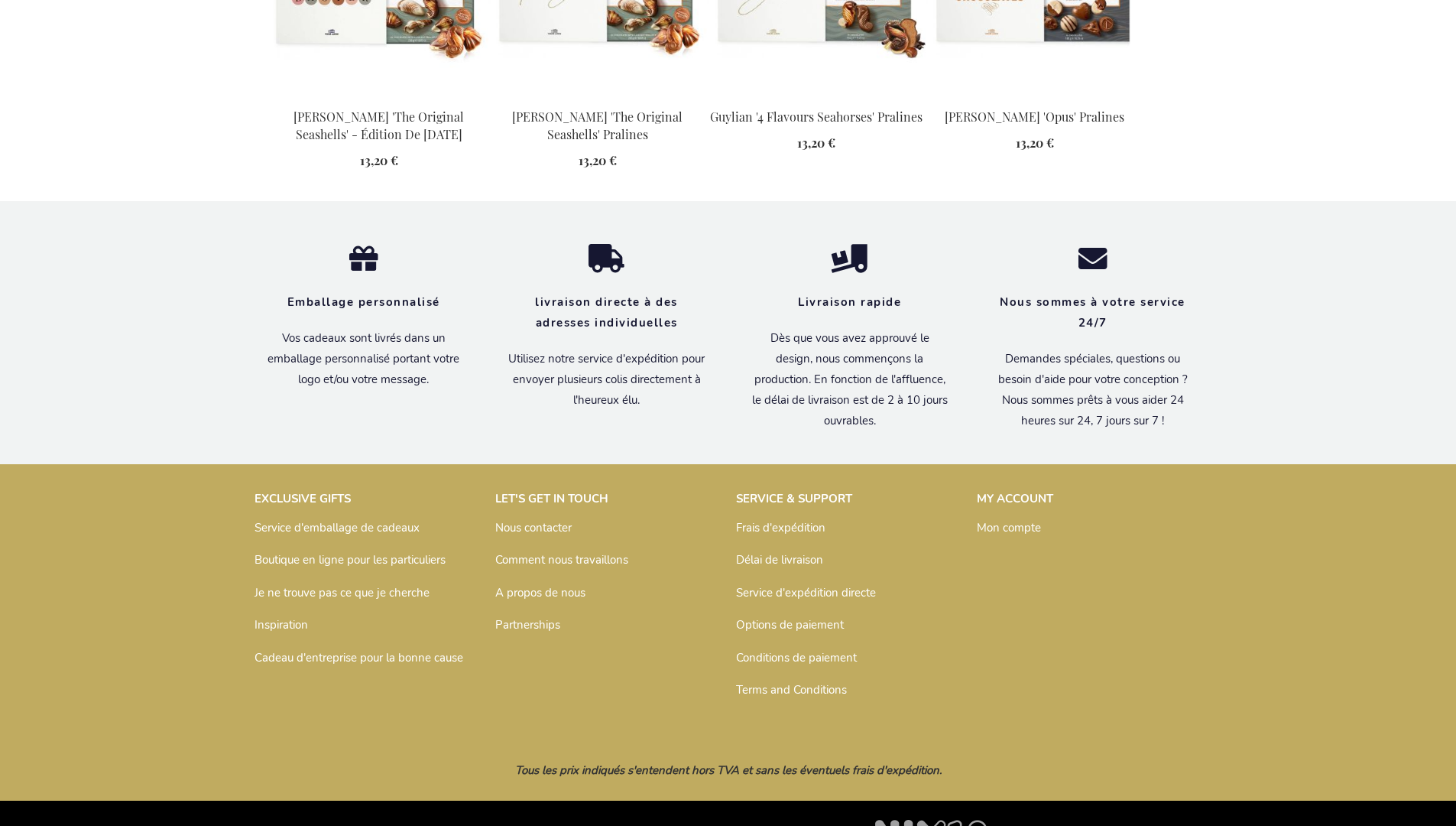
scroll to position [1576, 0]
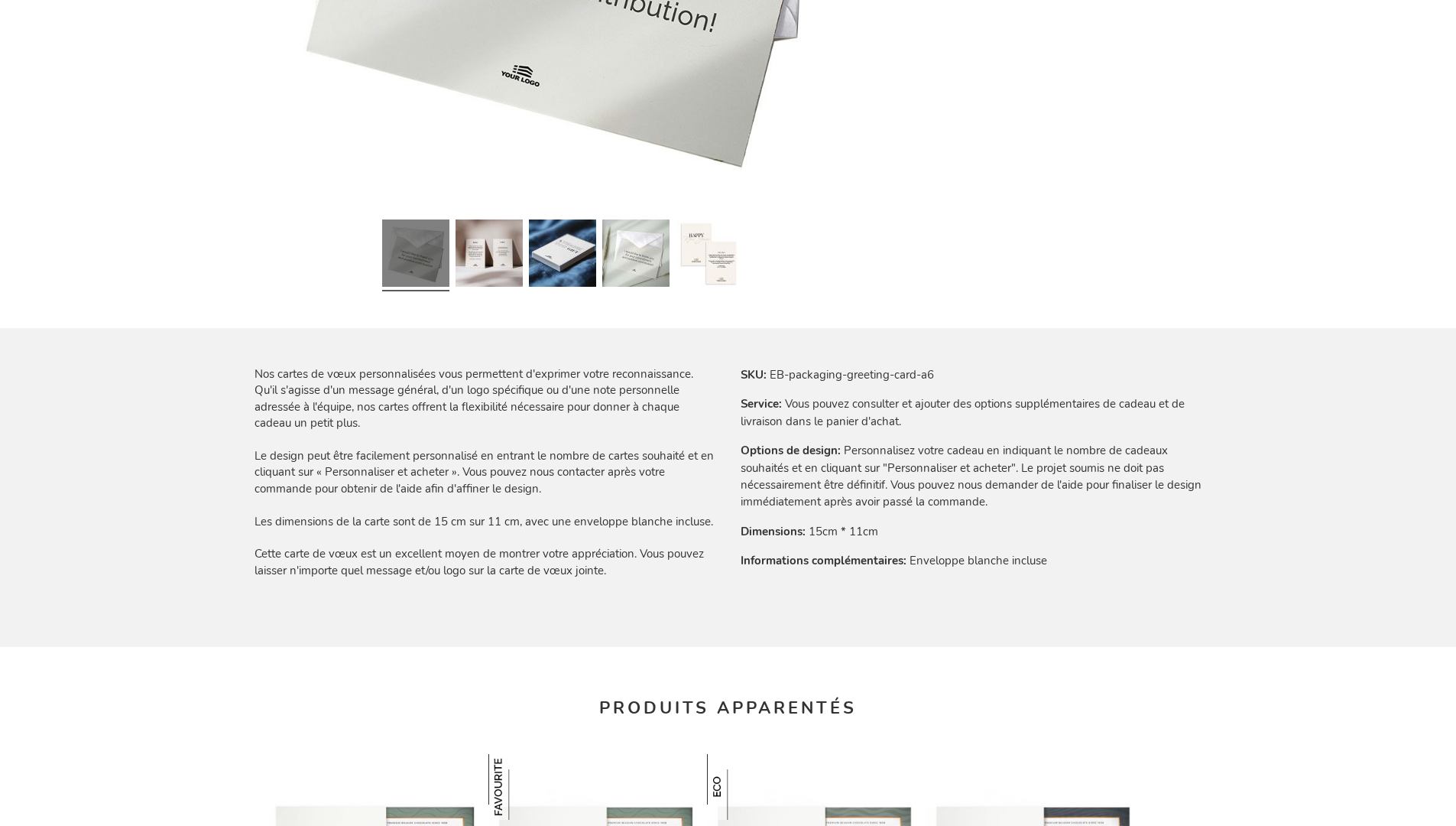
scroll to position [1576, 0]
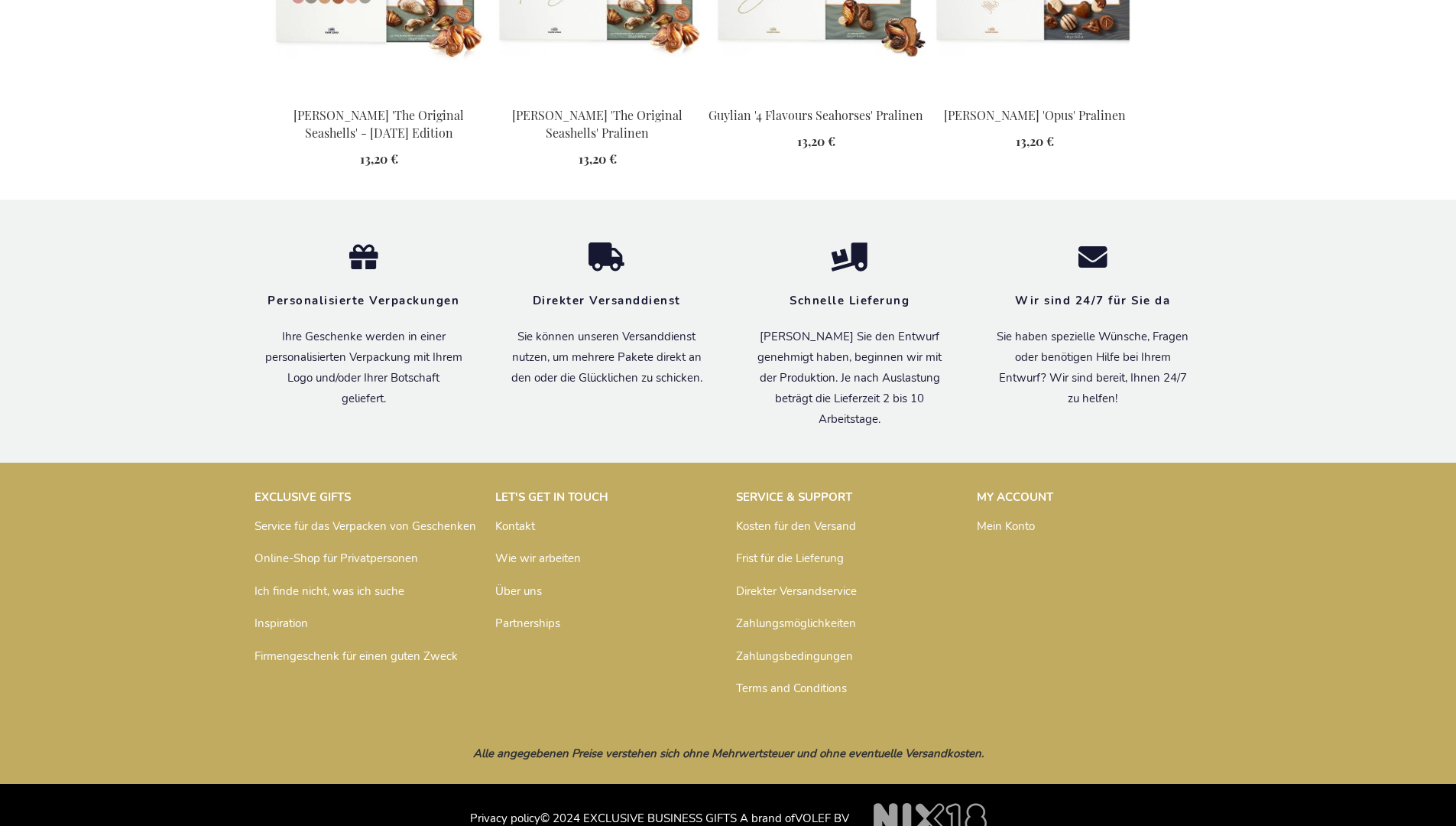
scroll to position [1560, 0]
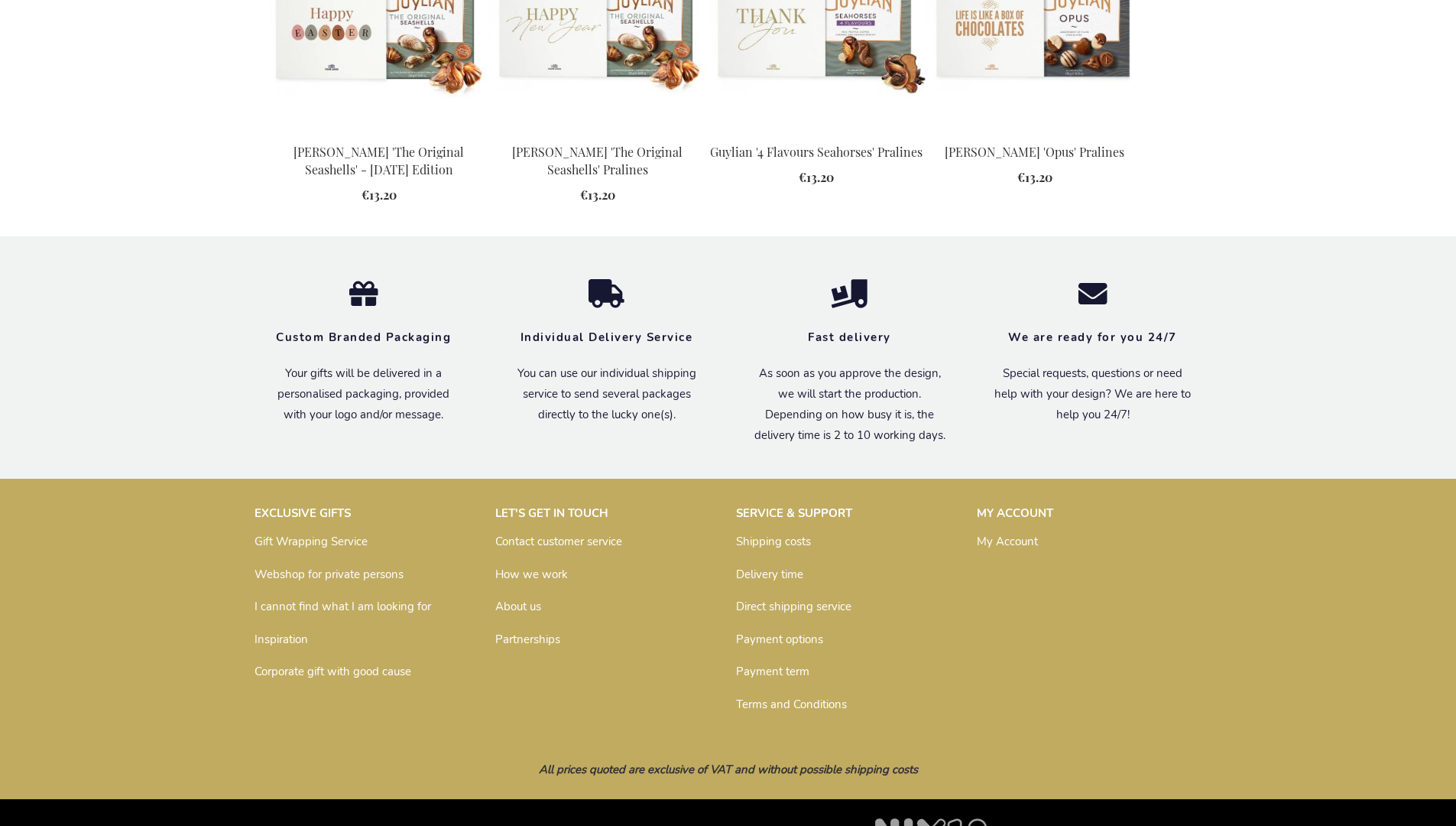
scroll to position [1522, 0]
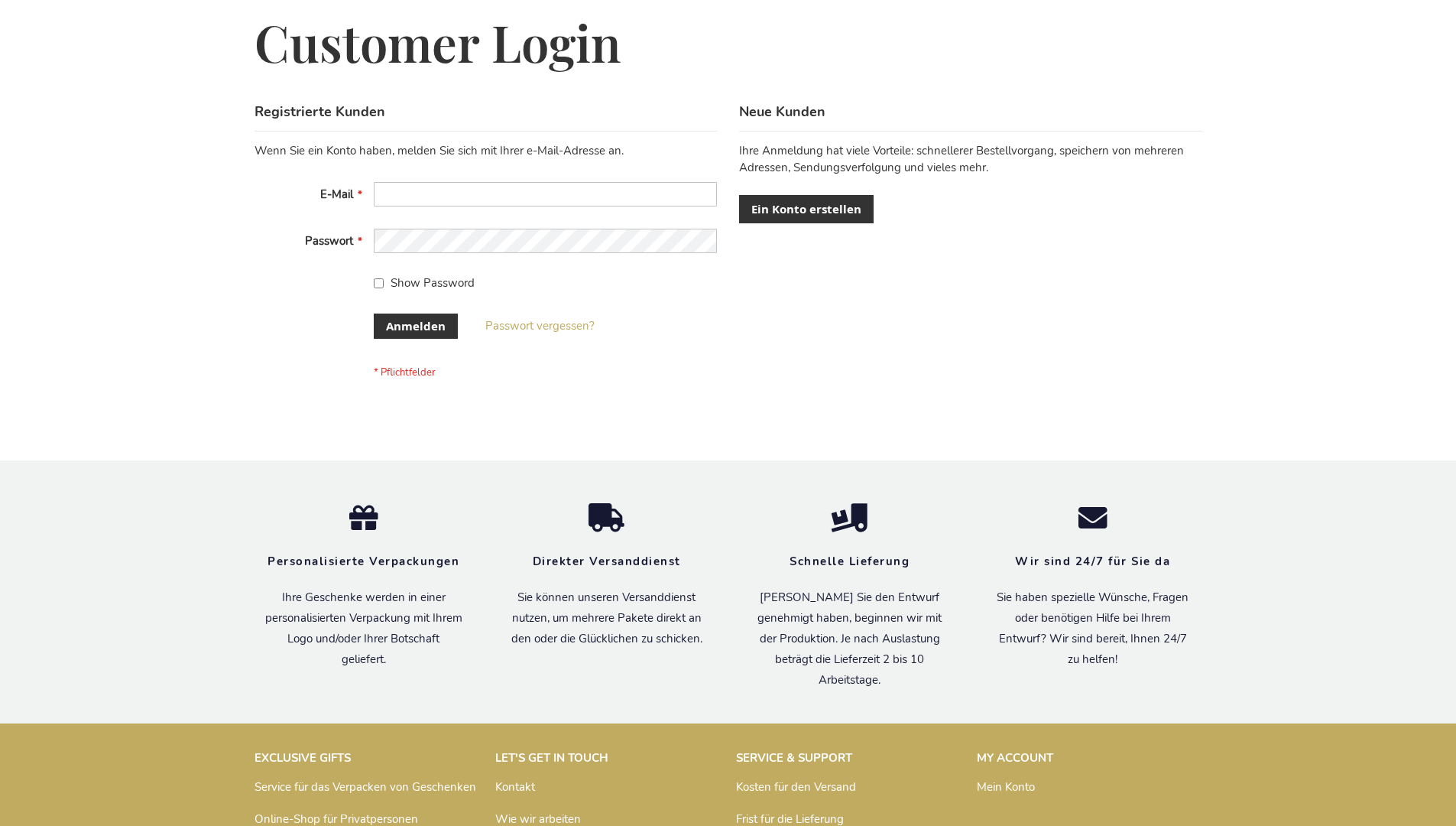
scroll to position [513, 0]
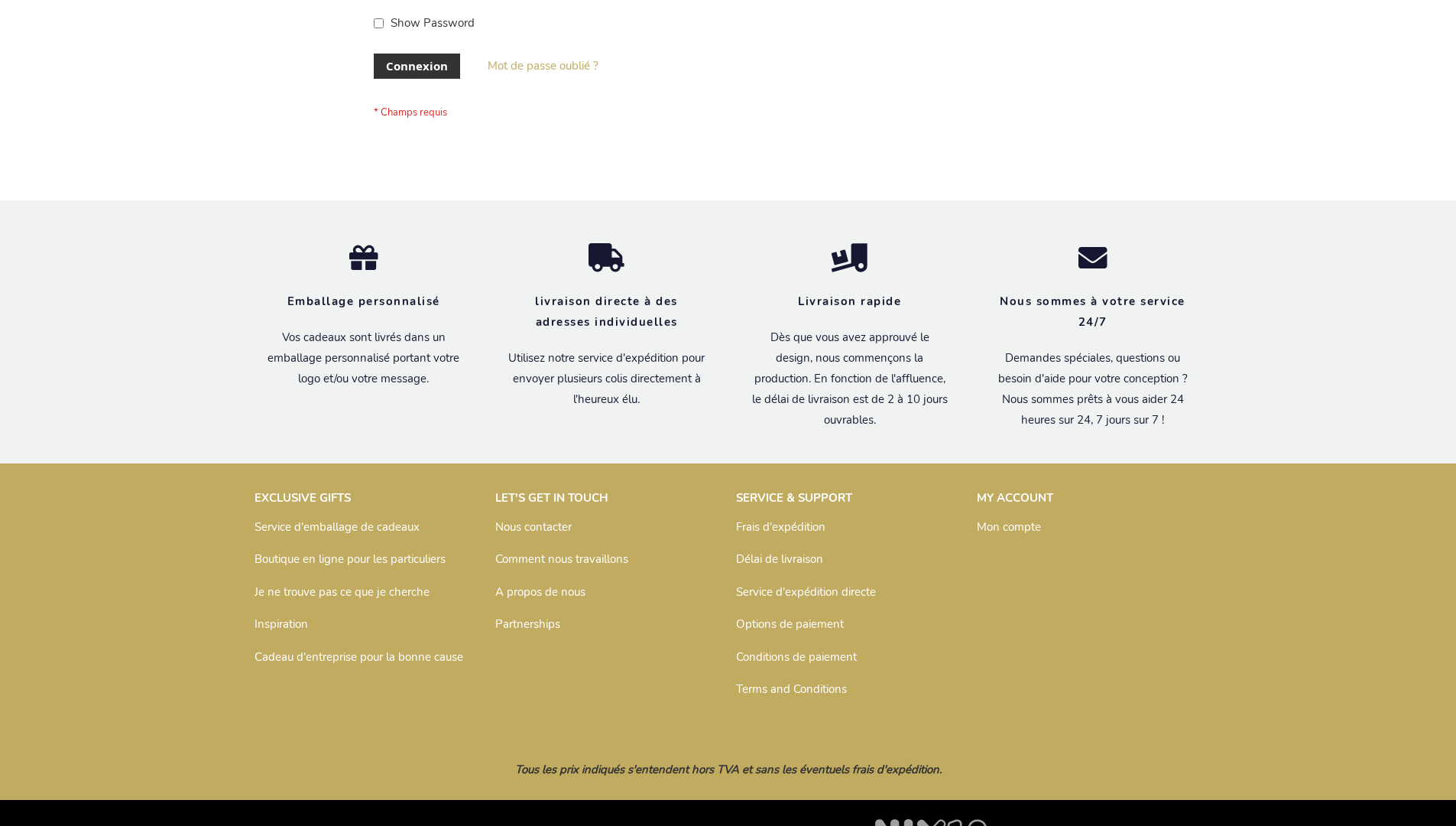
scroll to position [527, 0]
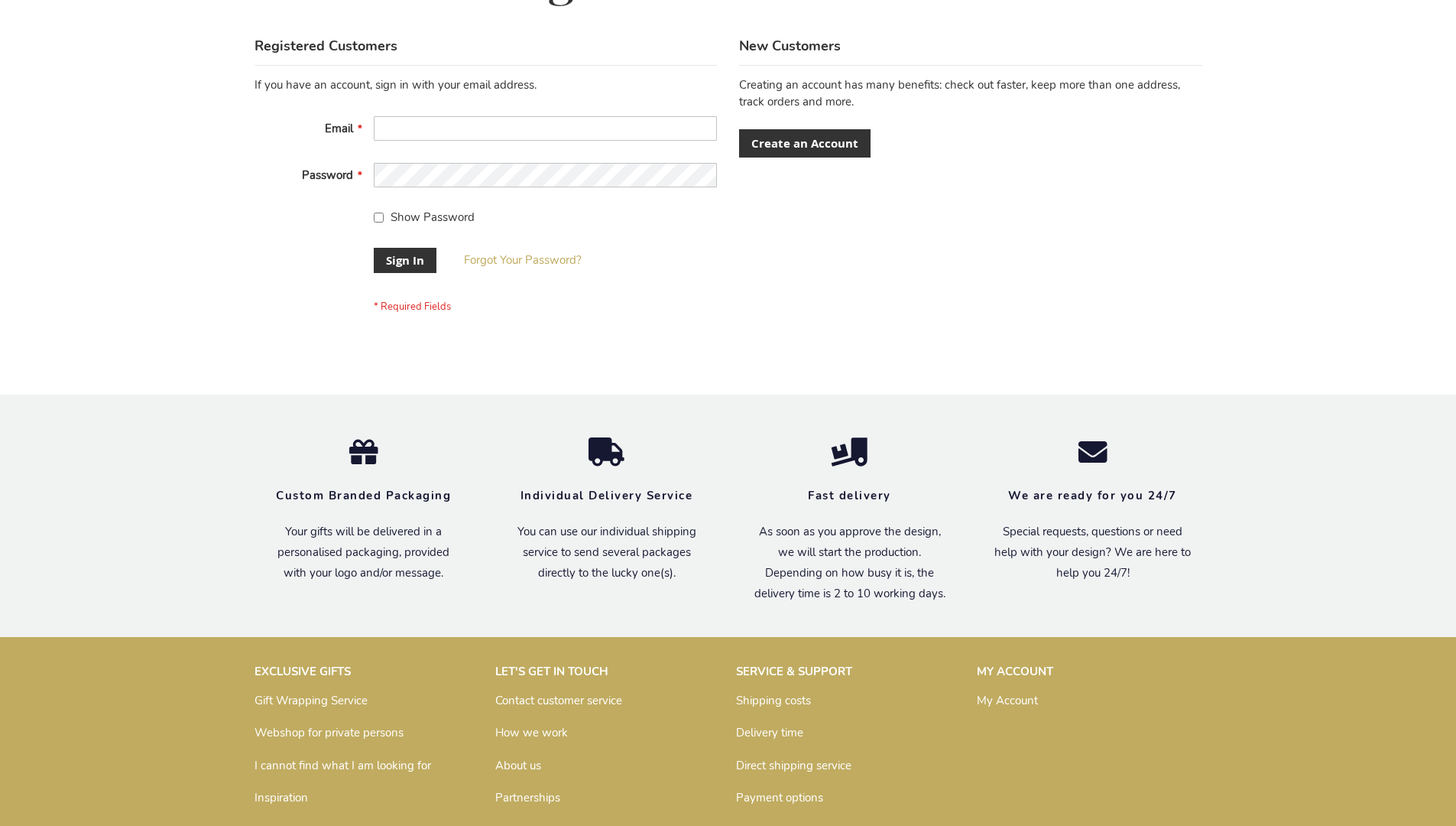
scroll to position [492, 0]
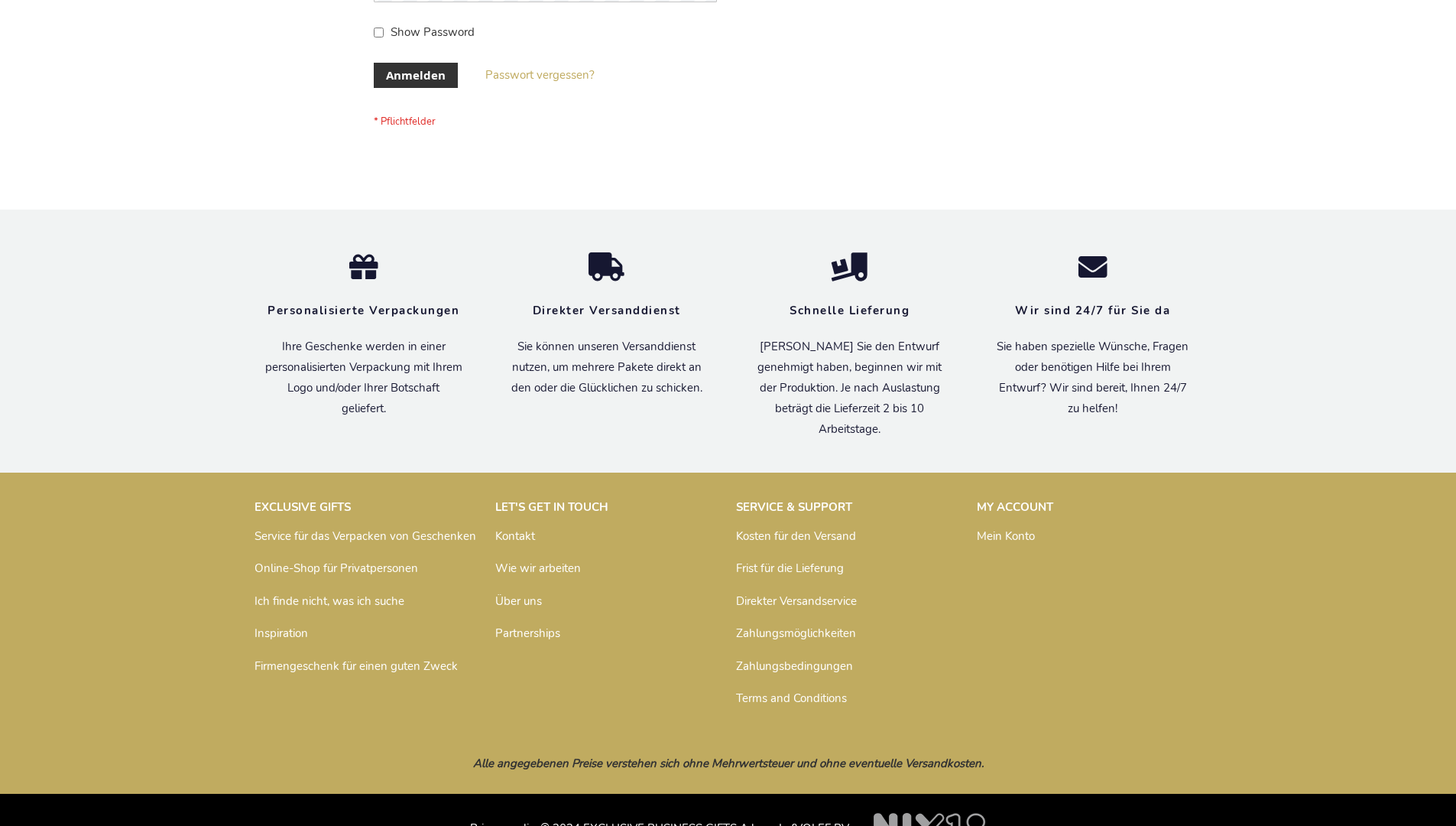
scroll to position [513, 0]
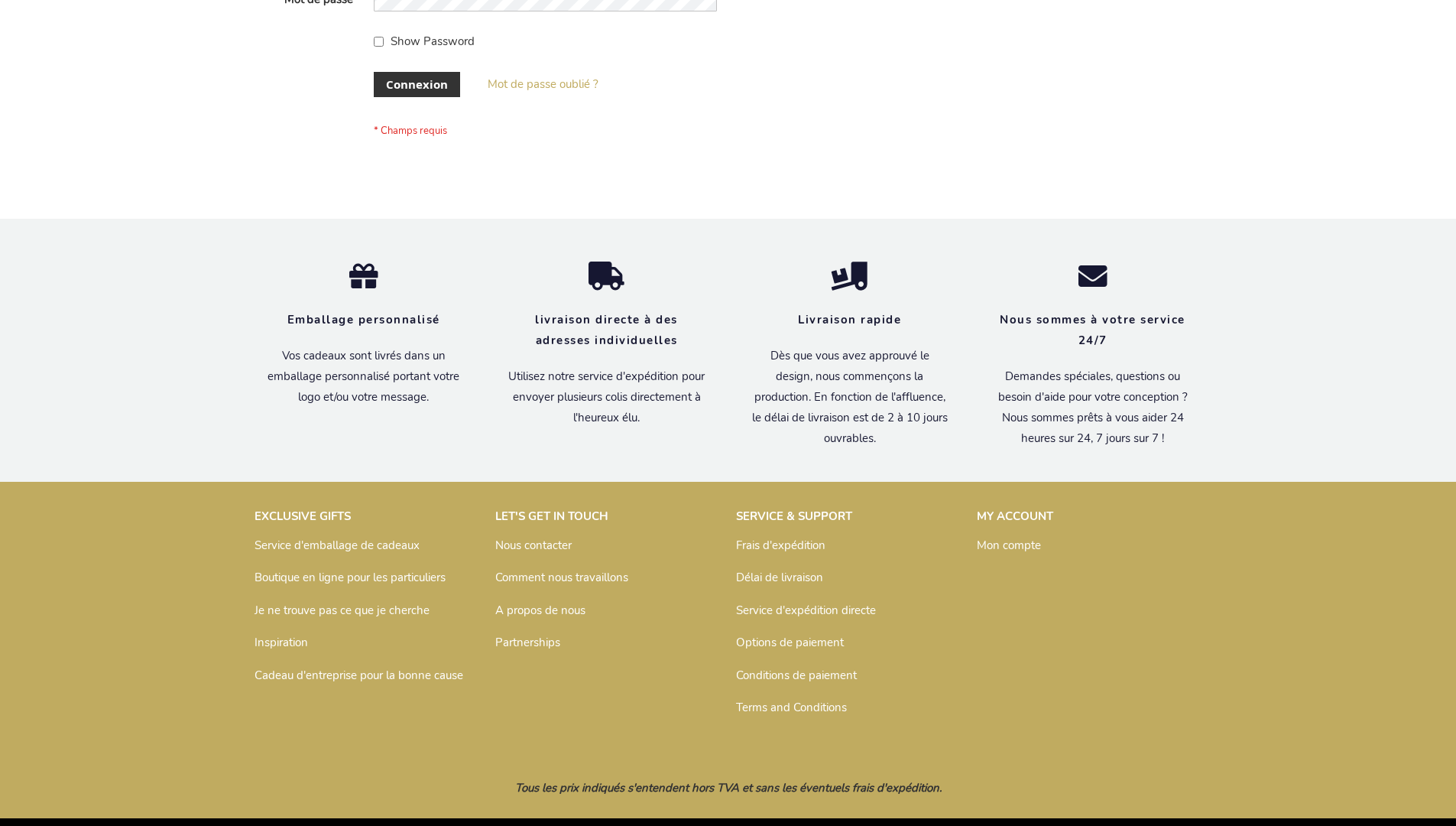
scroll to position [527, 0]
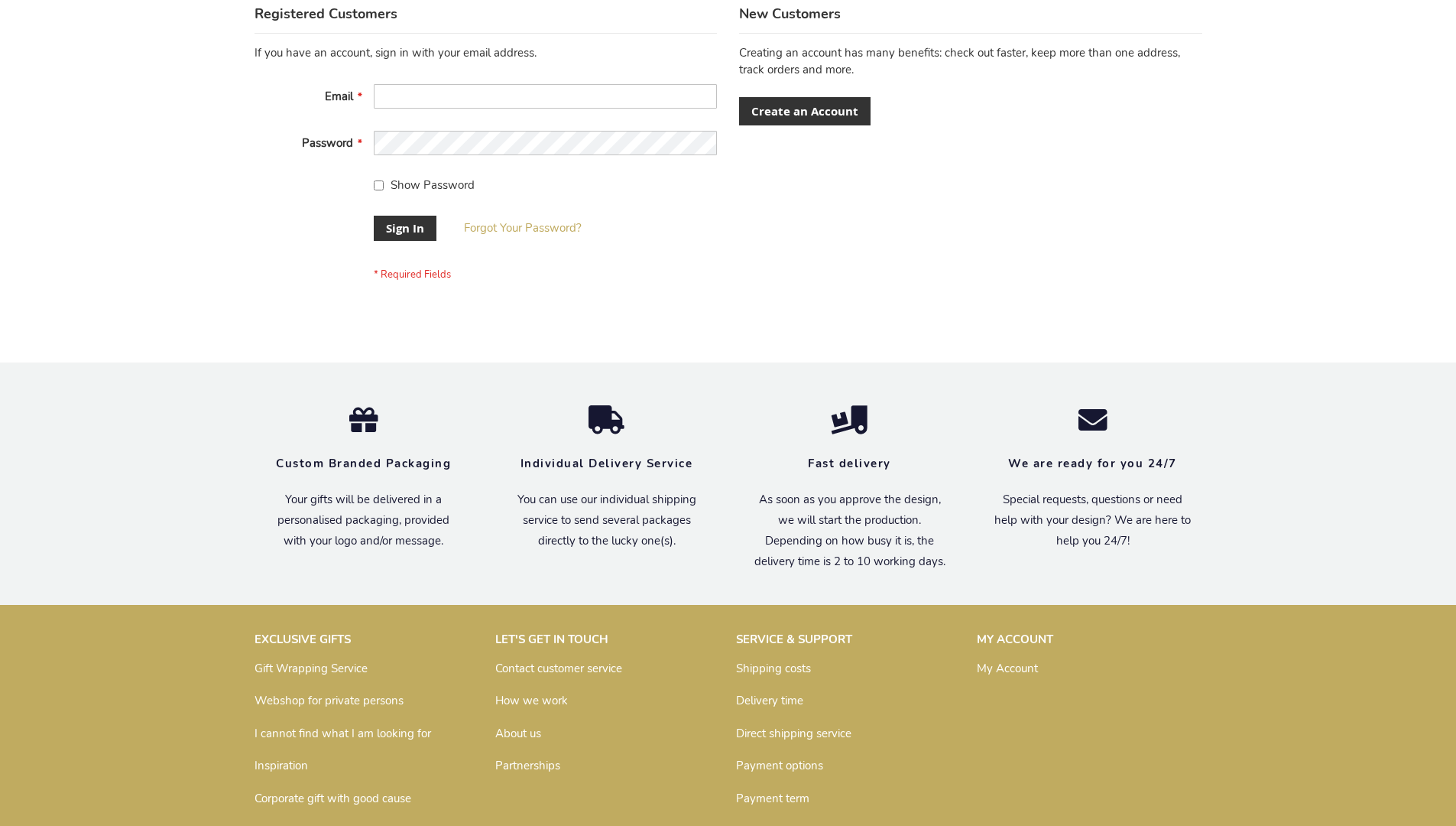
scroll to position [492, 0]
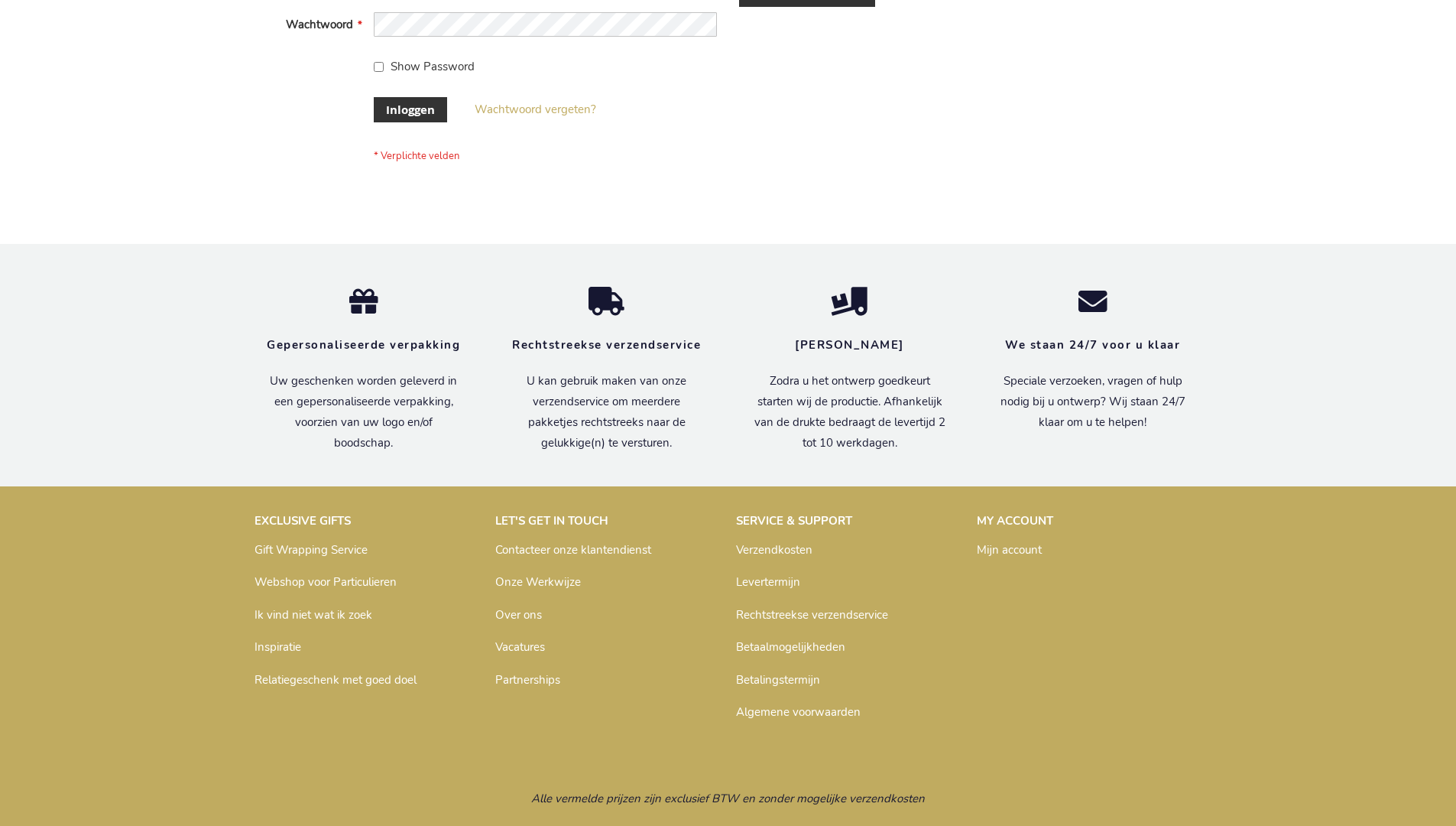
scroll to position [519, 0]
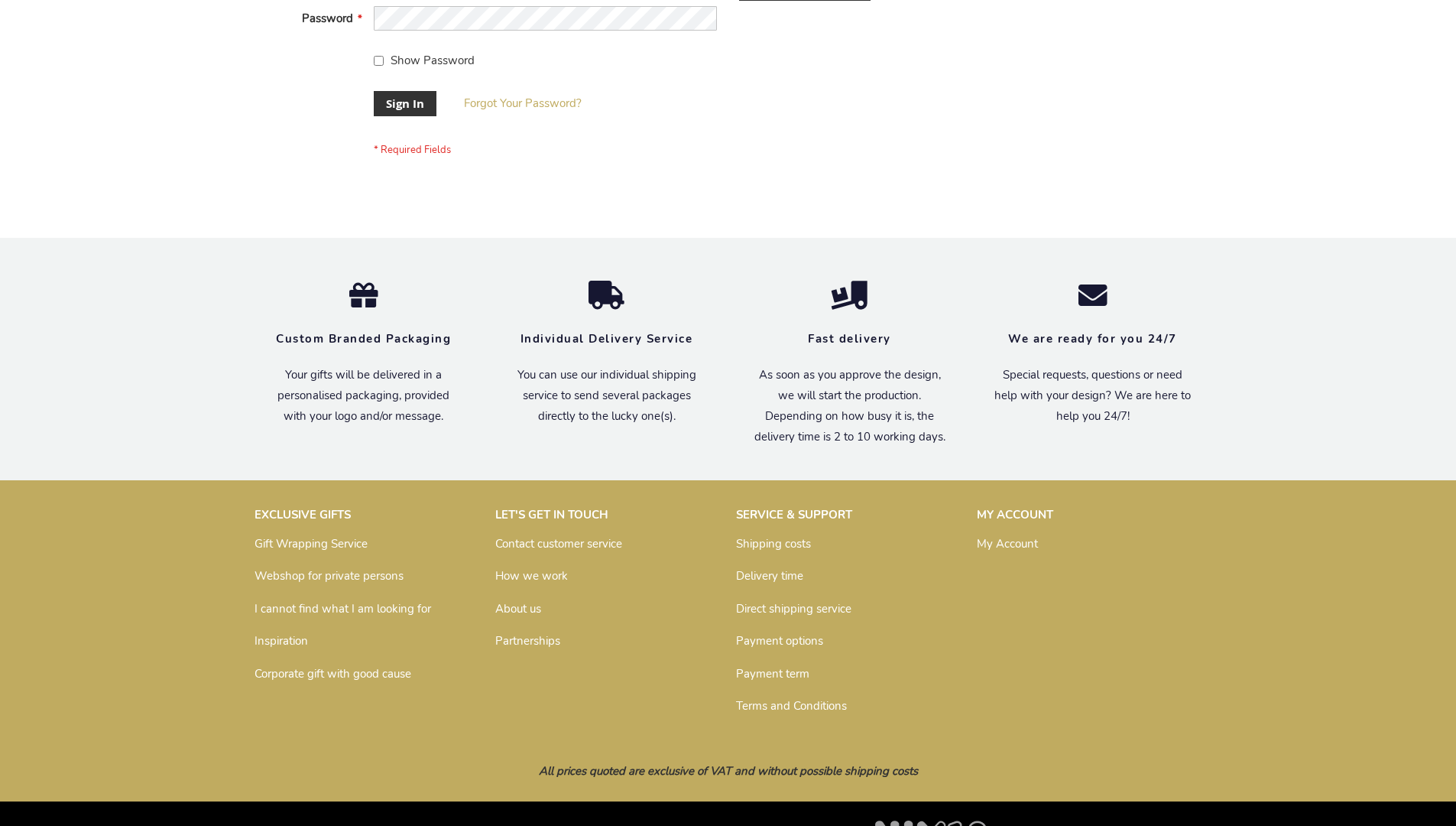
scroll to position [492, 0]
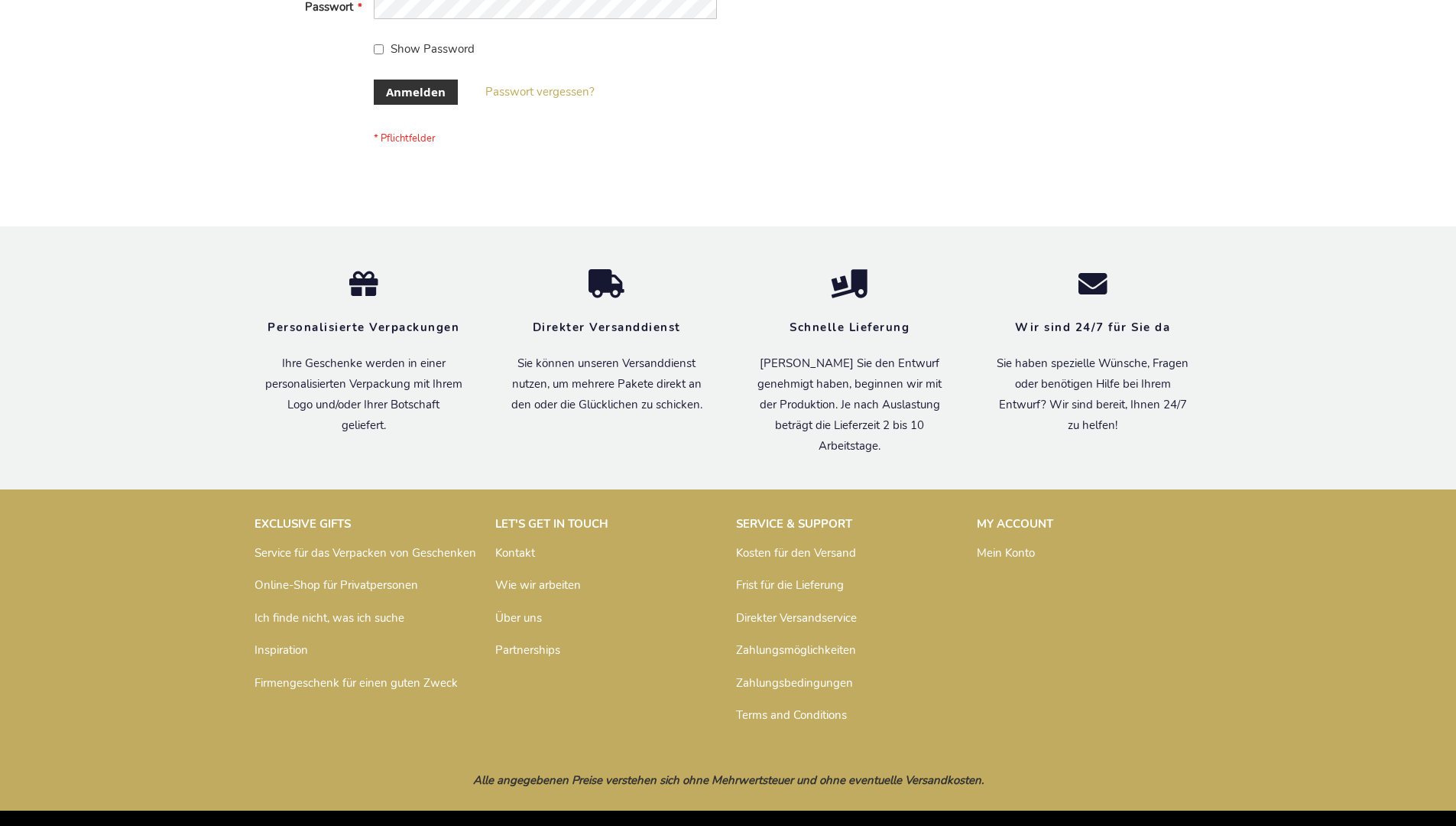
scroll to position [513, 0]
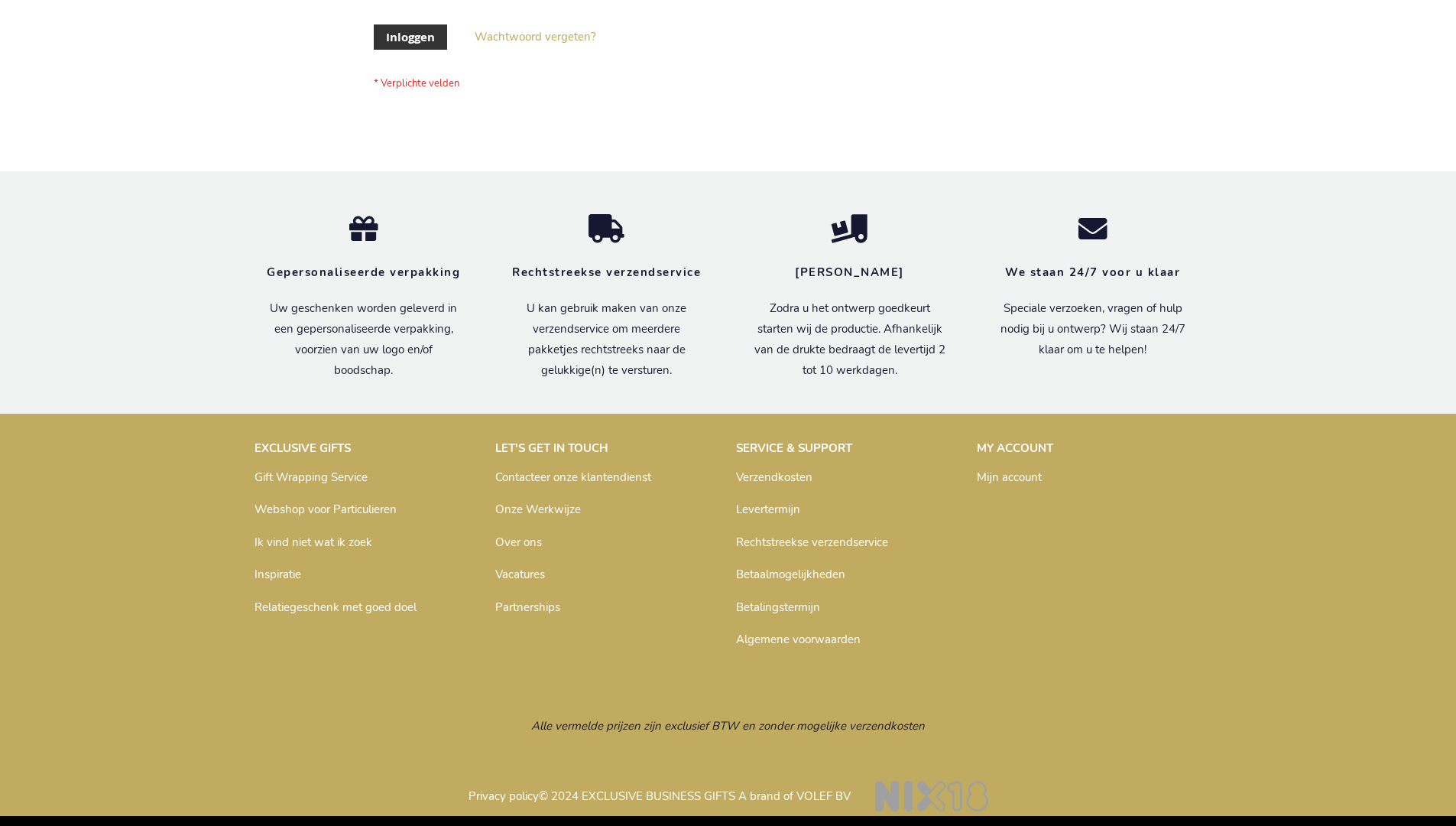
scroll to position [519, 0]
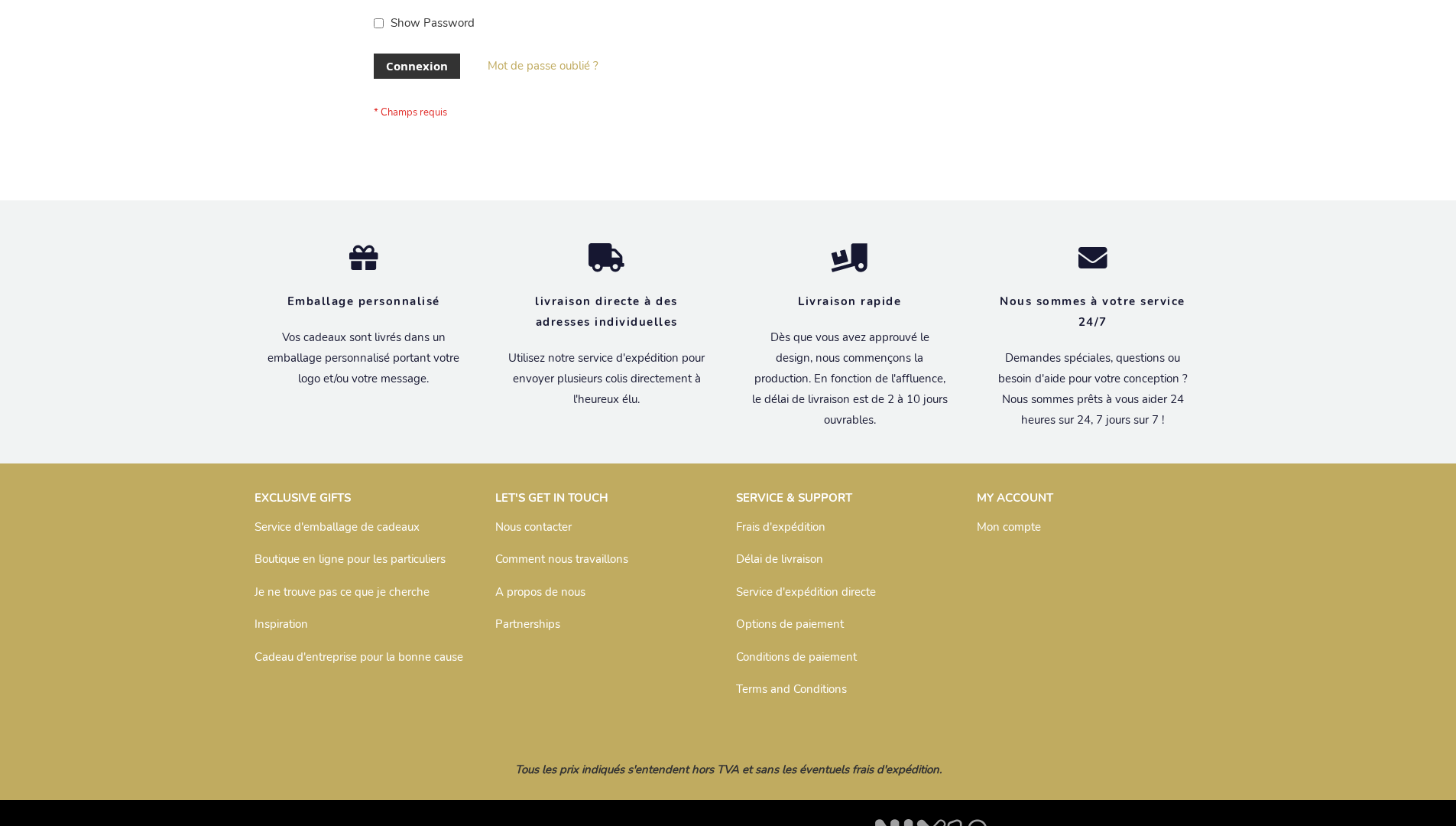
scroll to position [527, 0]
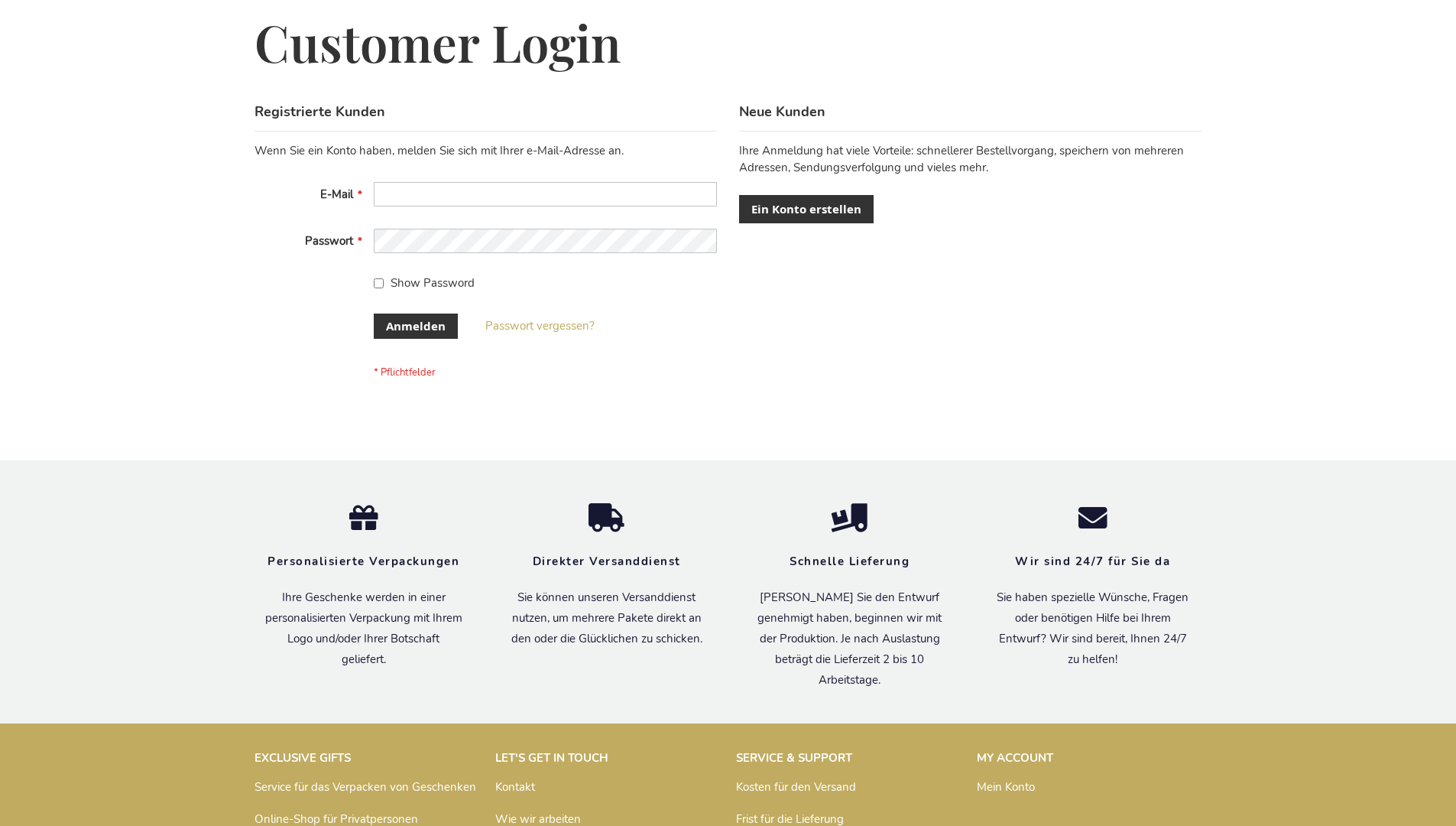
scroll to position [513, 0]
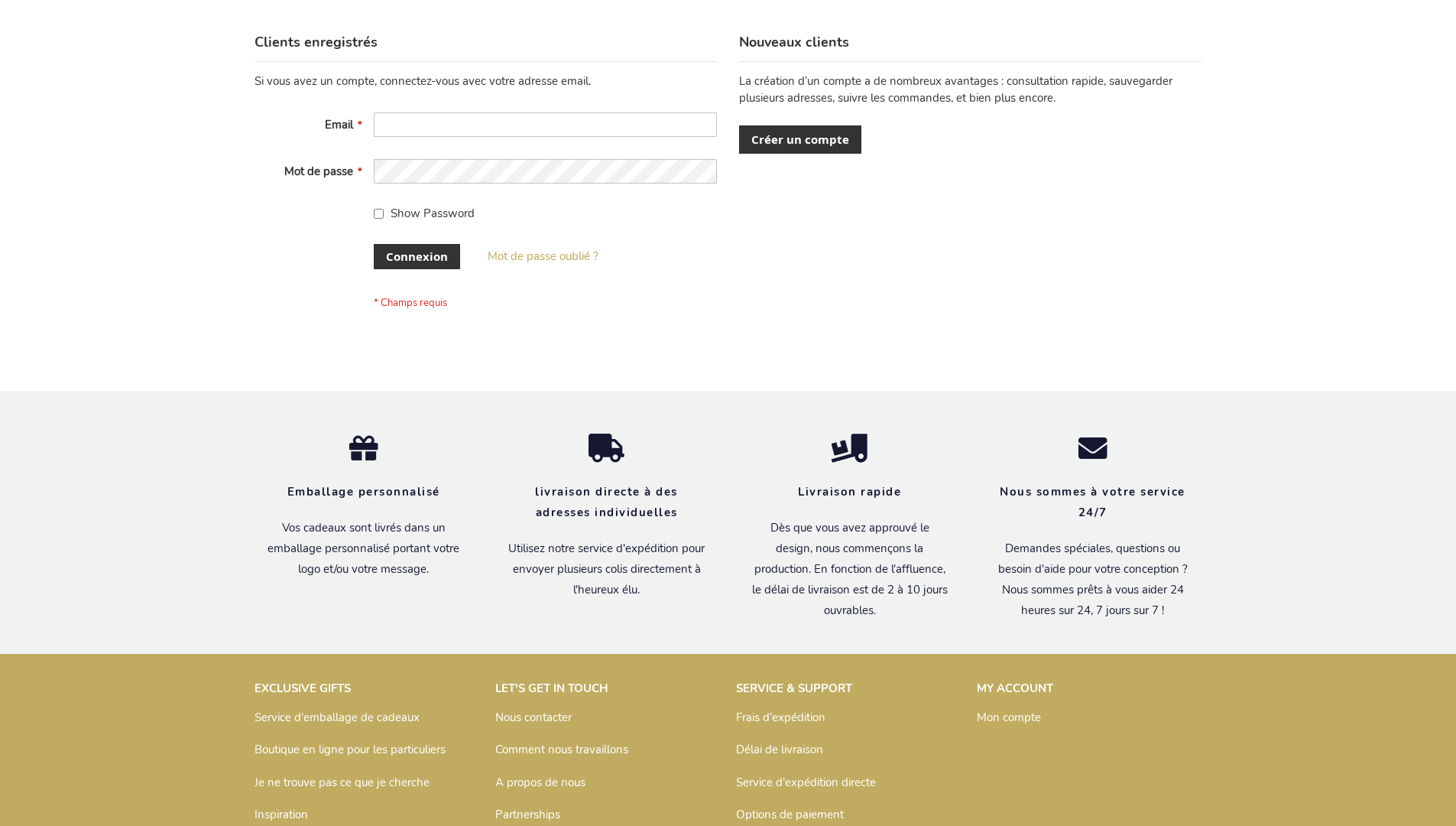
scroll to position [527, 0]
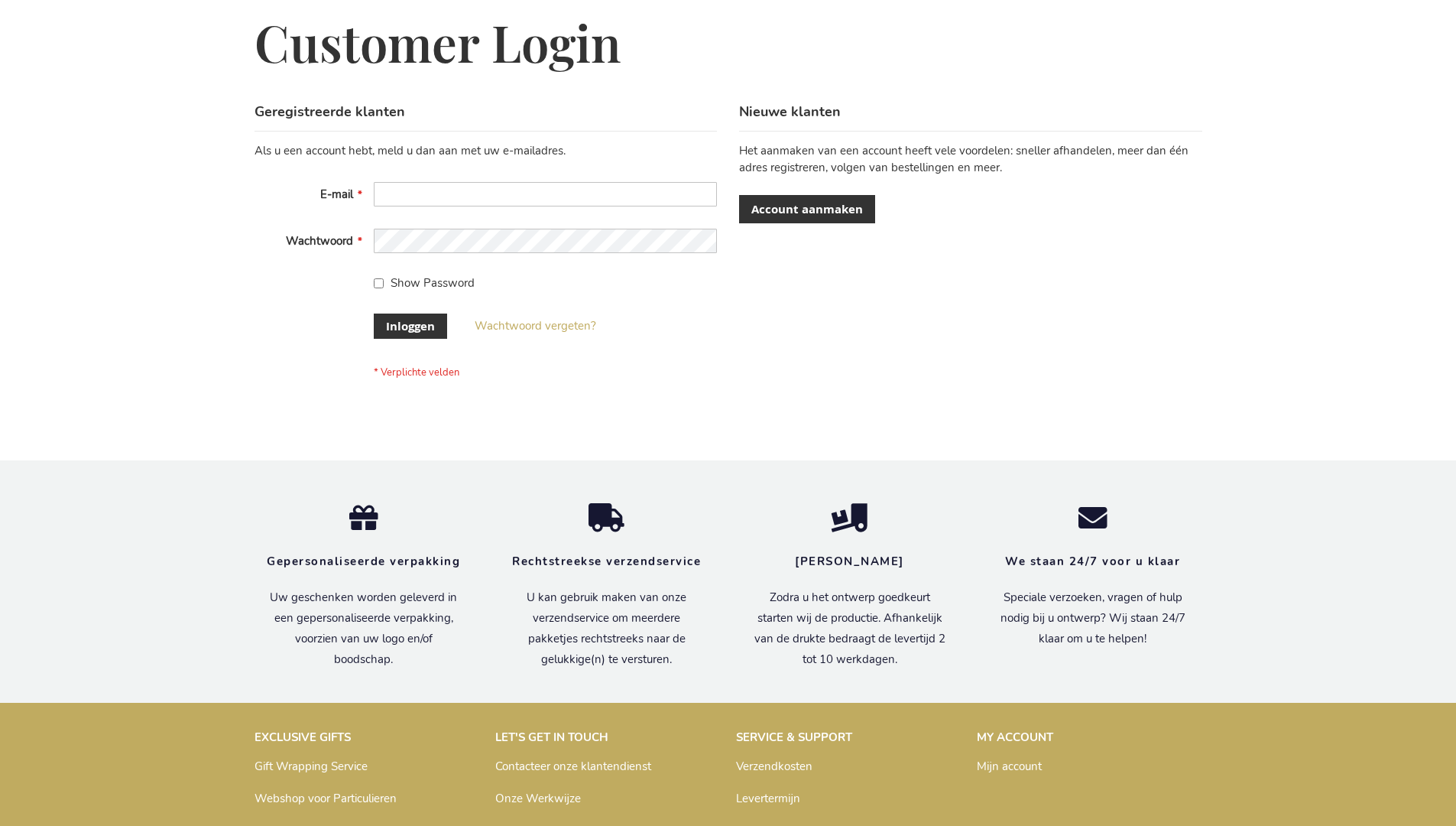
scroll to position [519, 0]
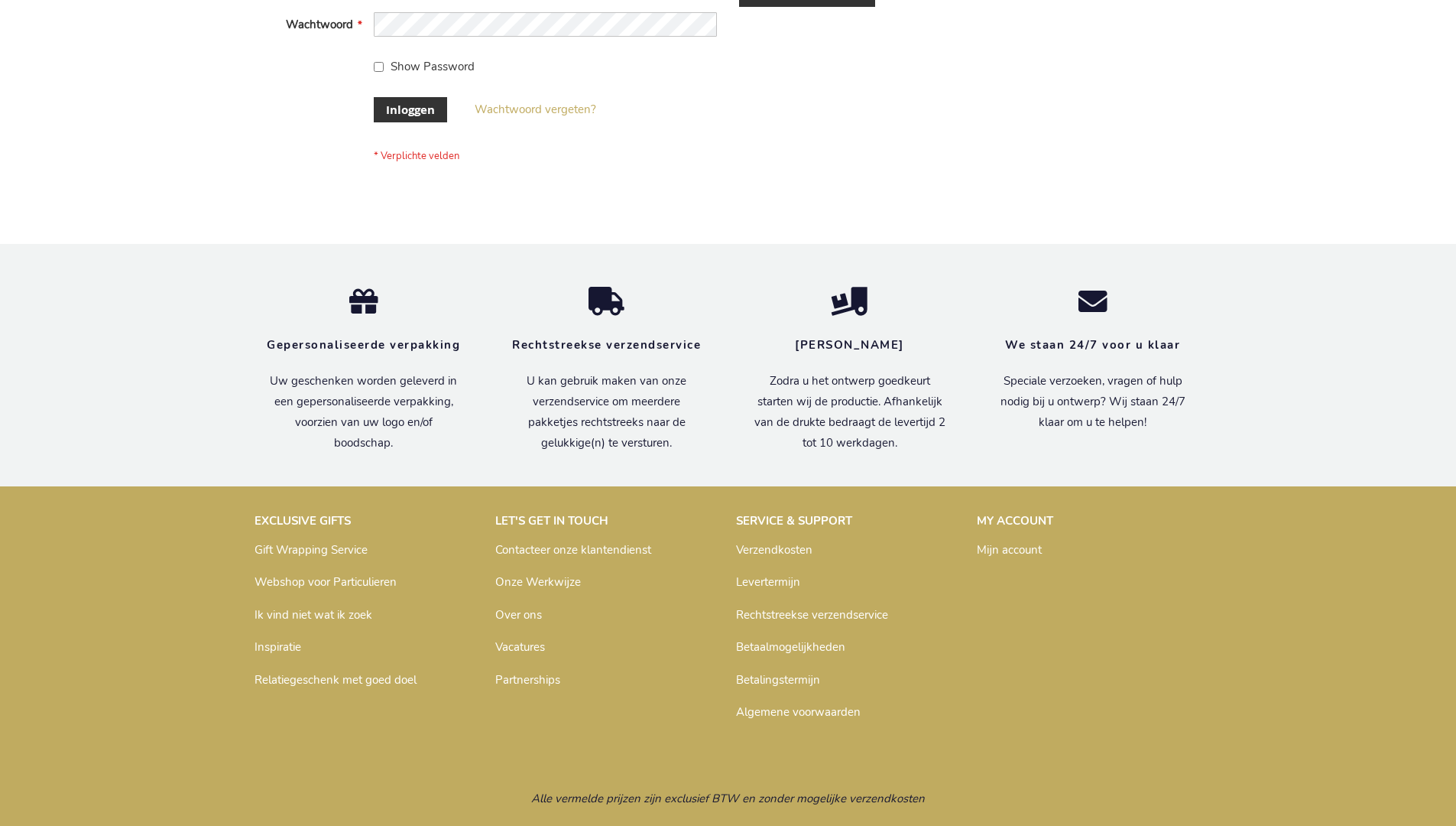
scroll to position [519, 0]
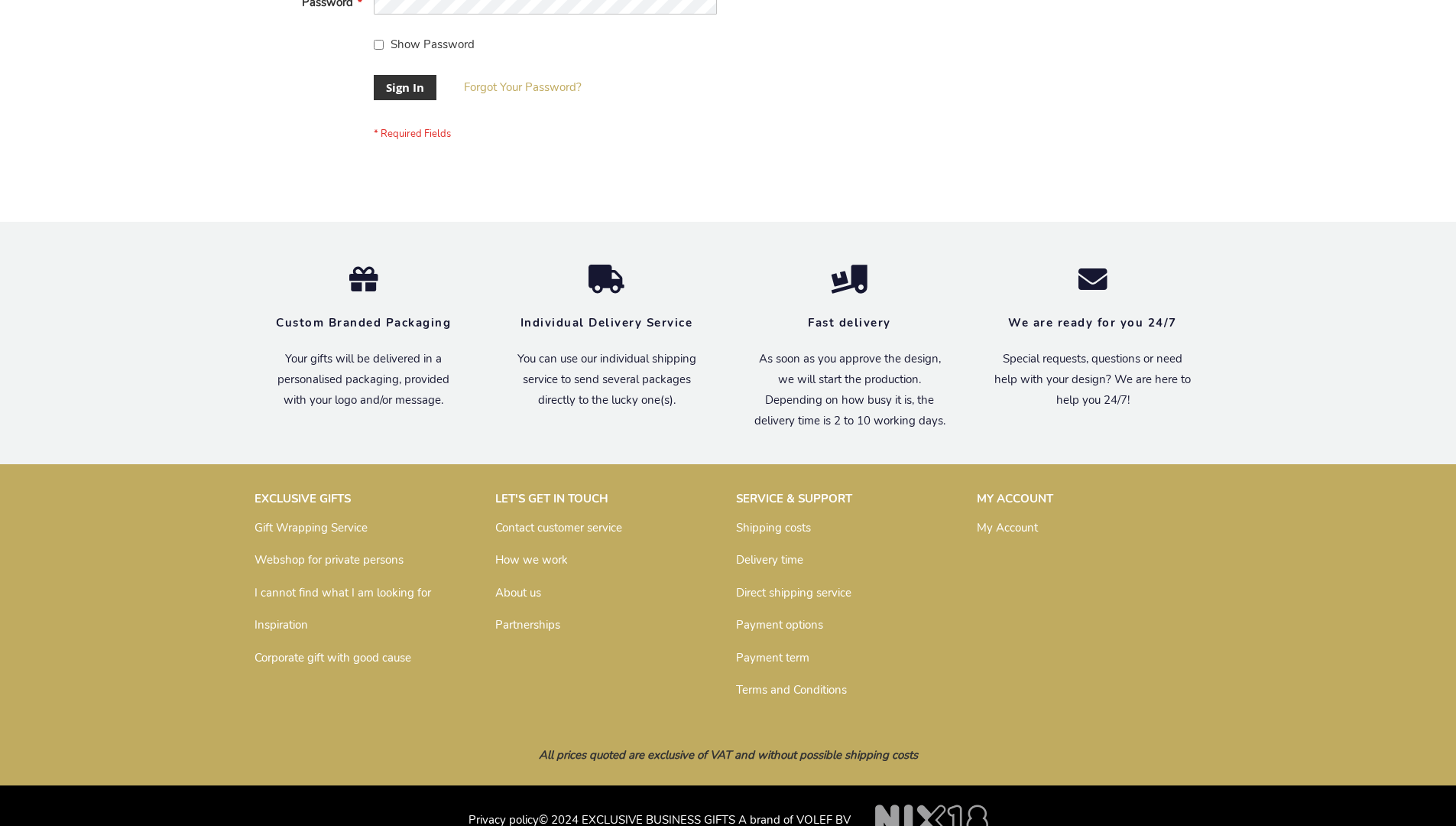
scroll to position [492, 0]
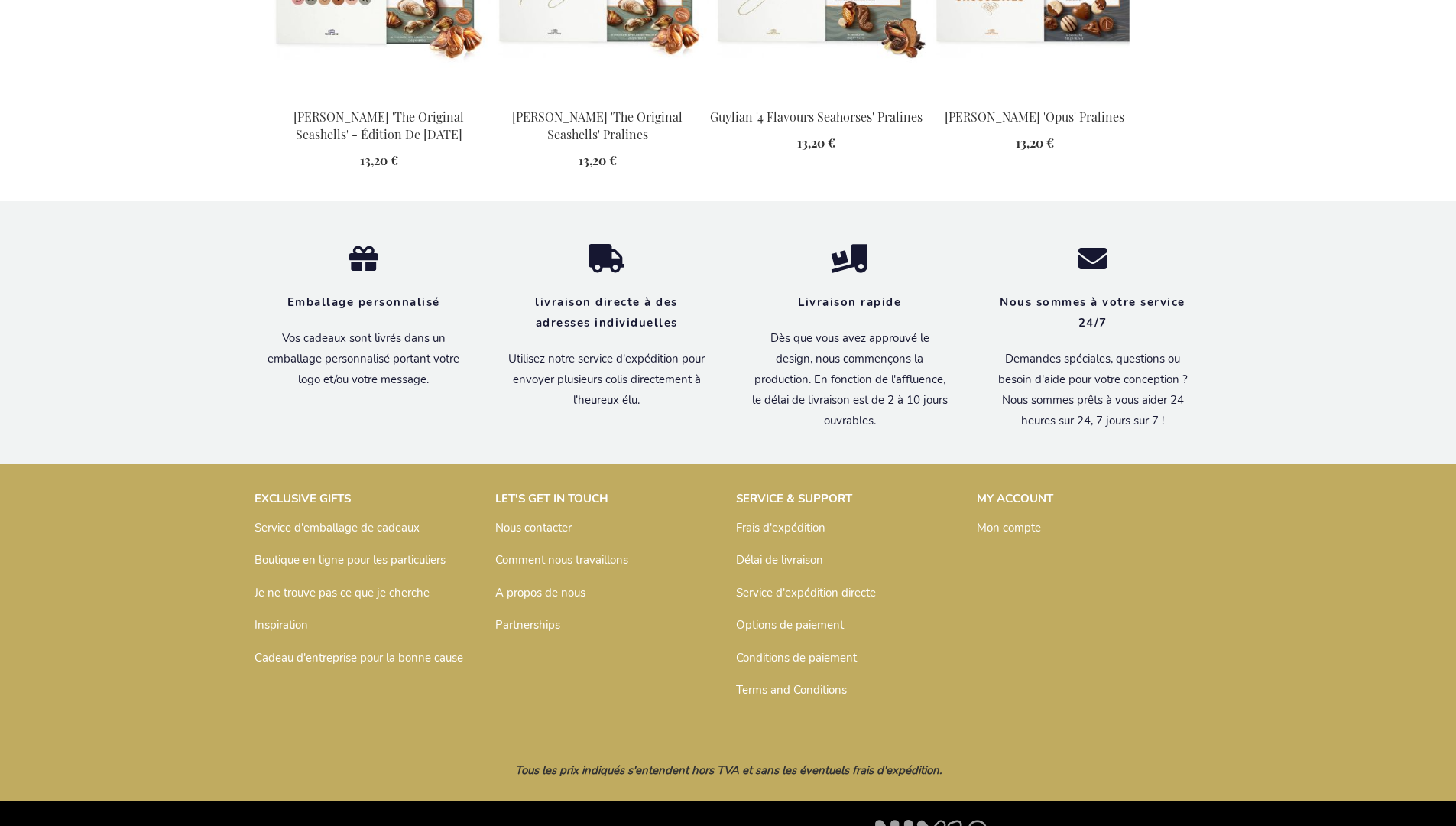
scroll to position [1576, 0]
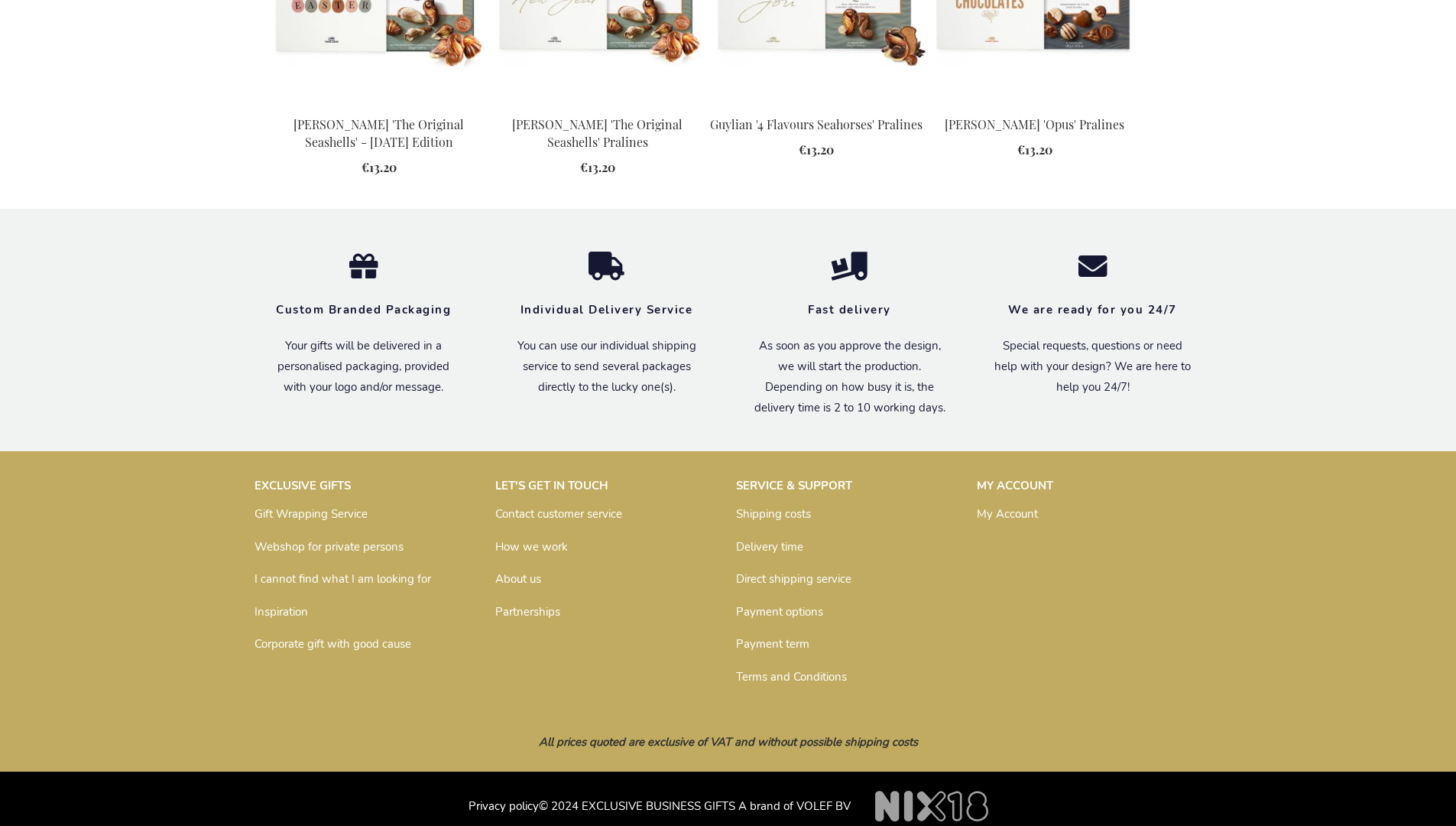
scroll to position [1522, 0]
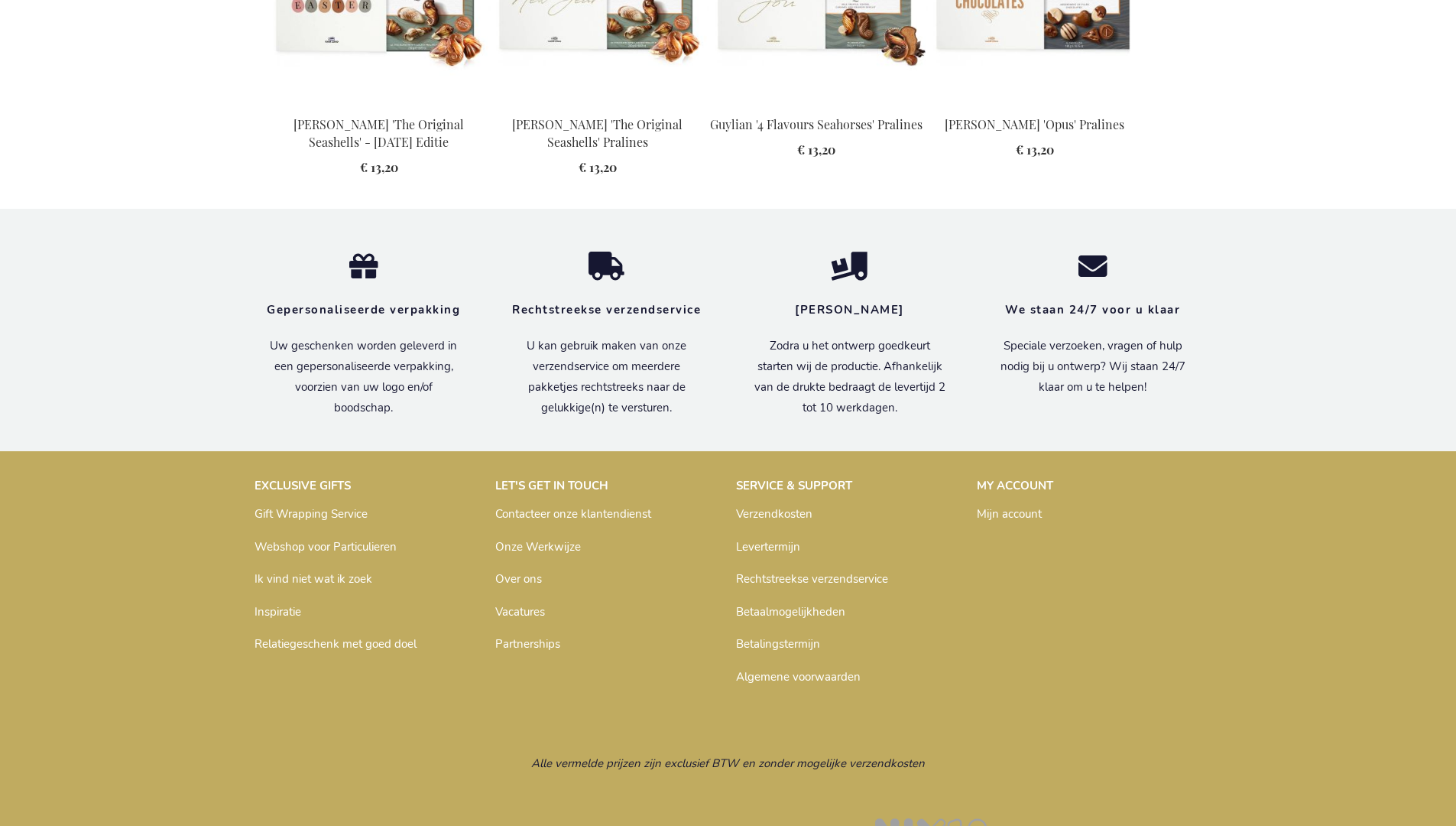
scroll to position [1551, 0]
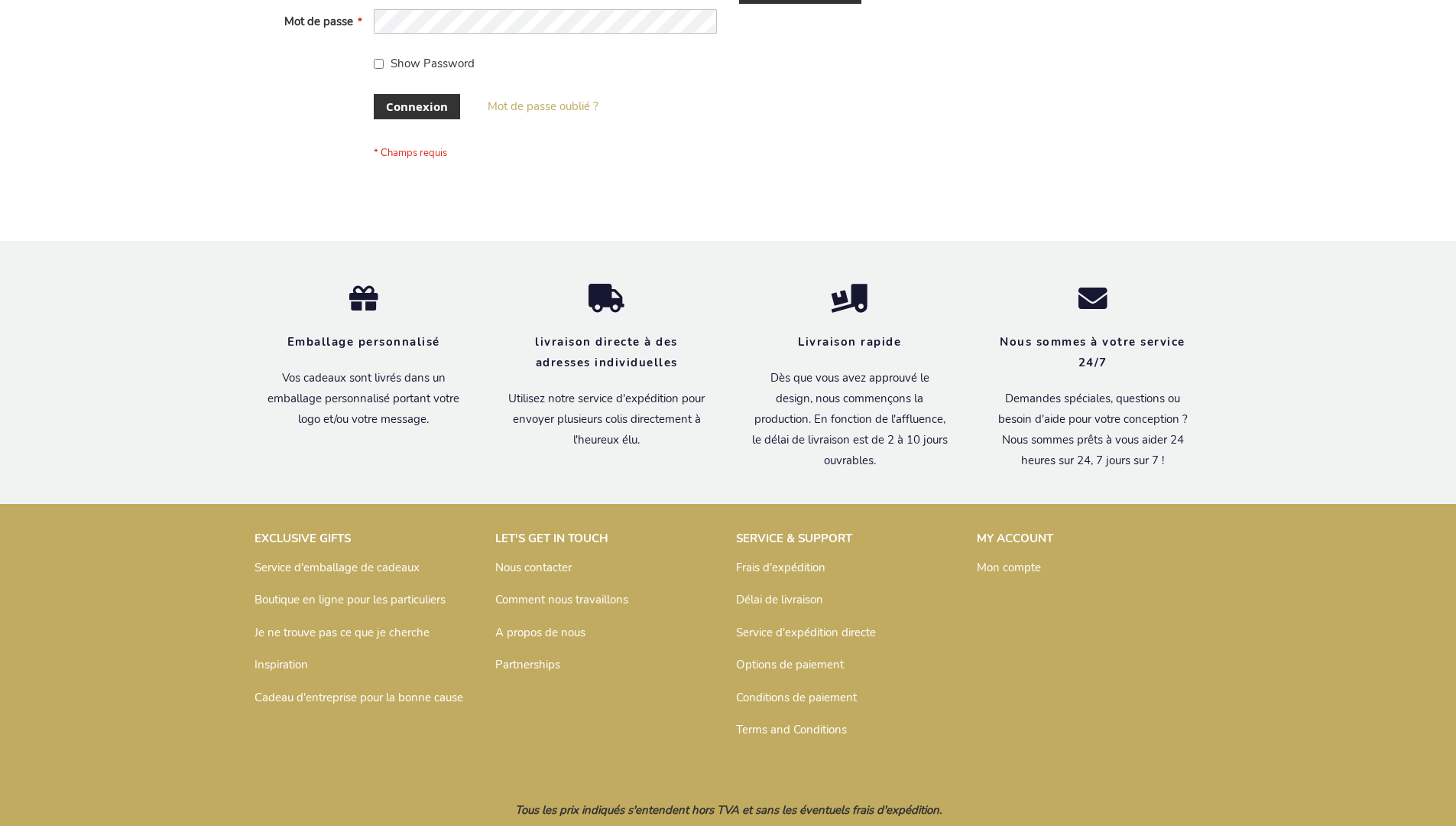
scroll to position [527, 0]
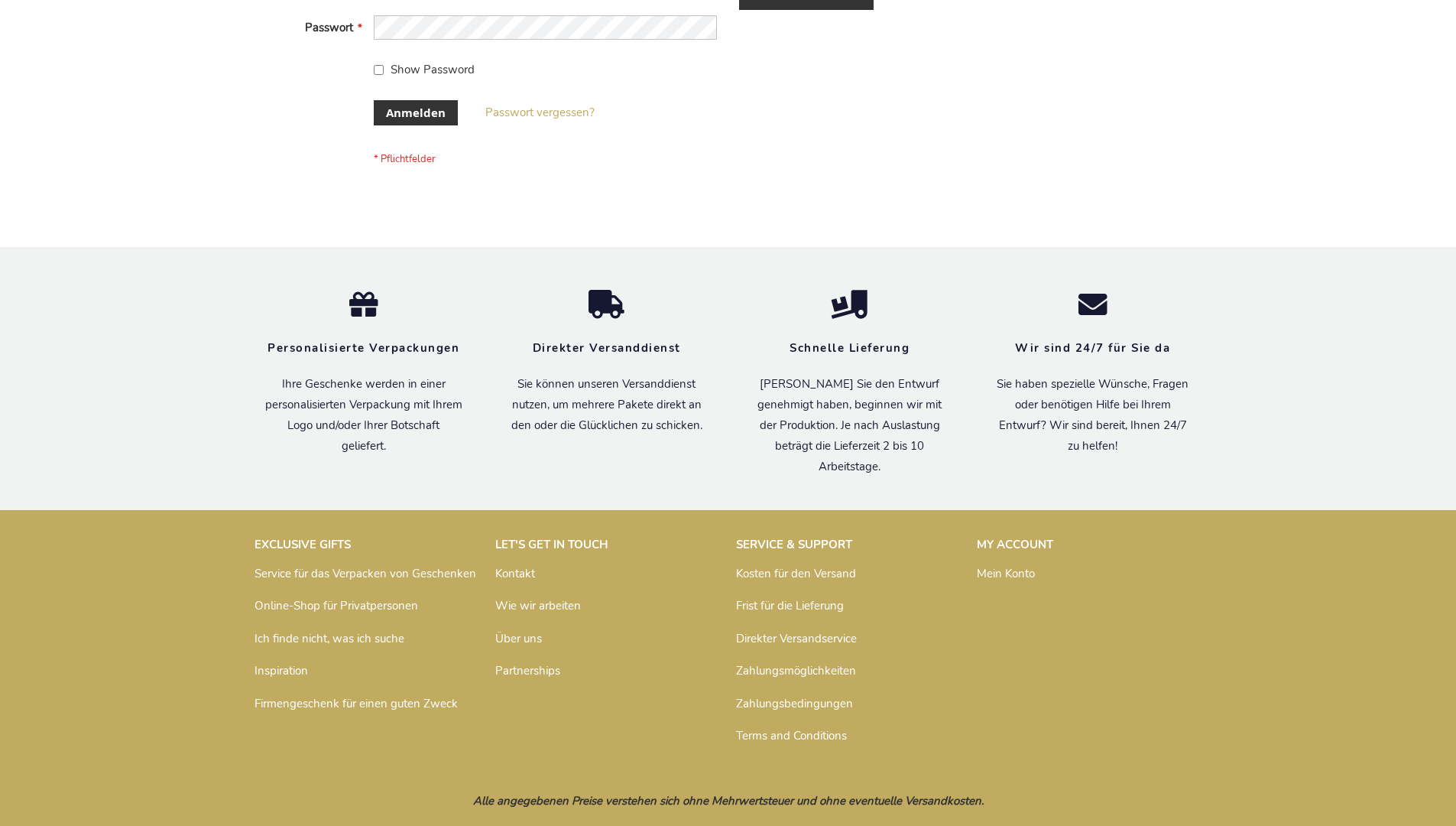
scroll to position [513, 0]
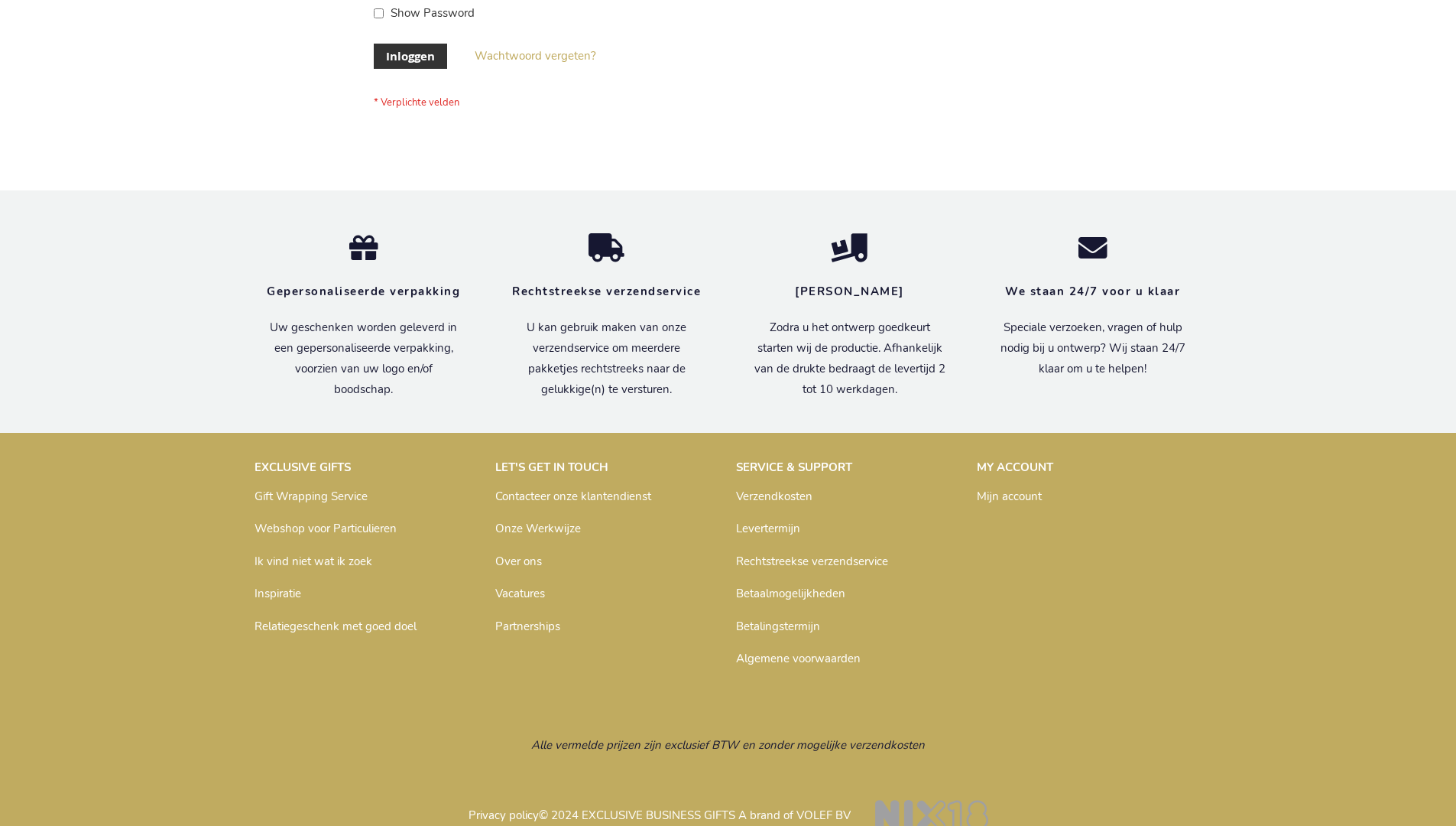
scroll to position [519, 0]
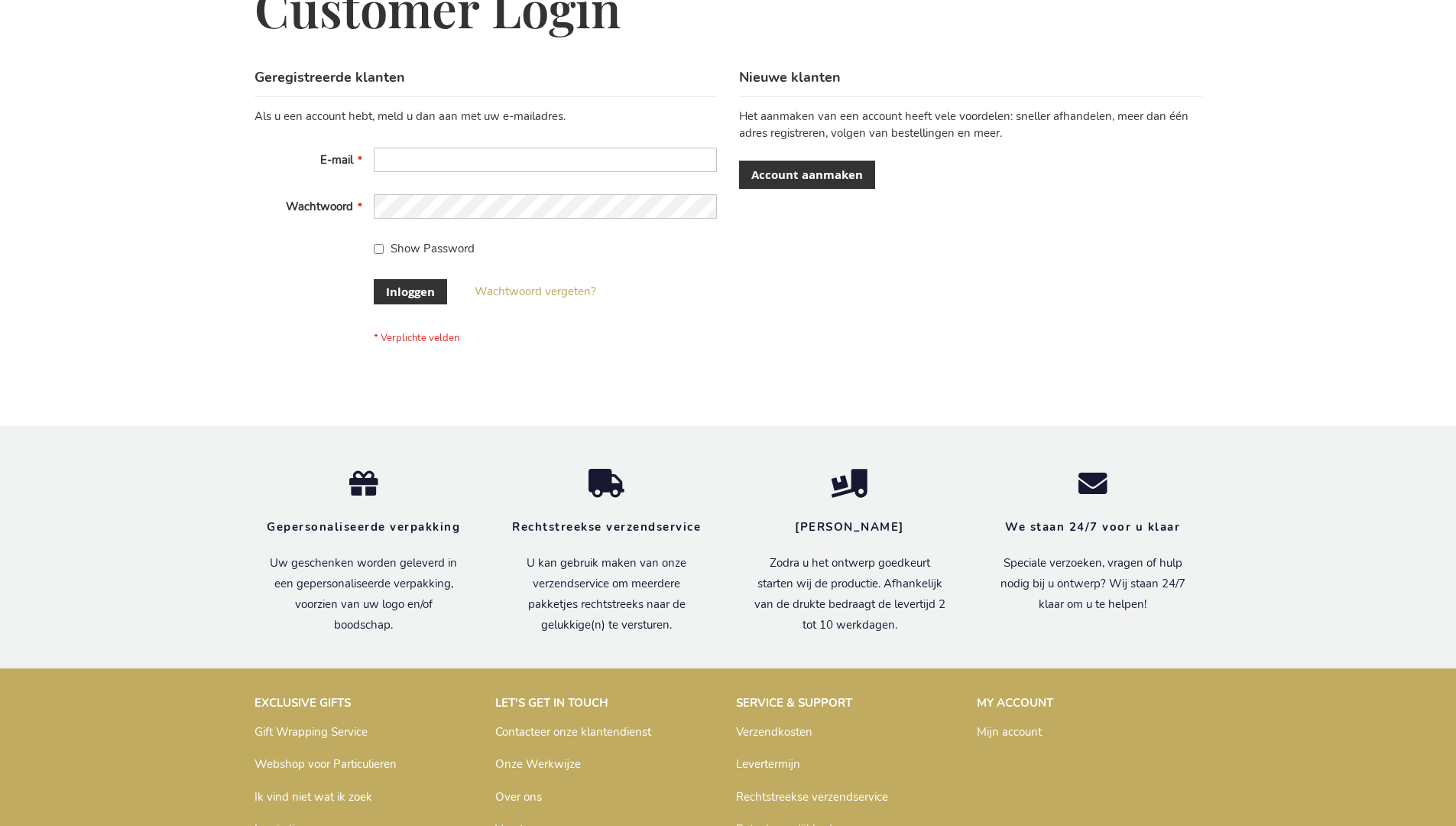
scroll to position [519, 0]
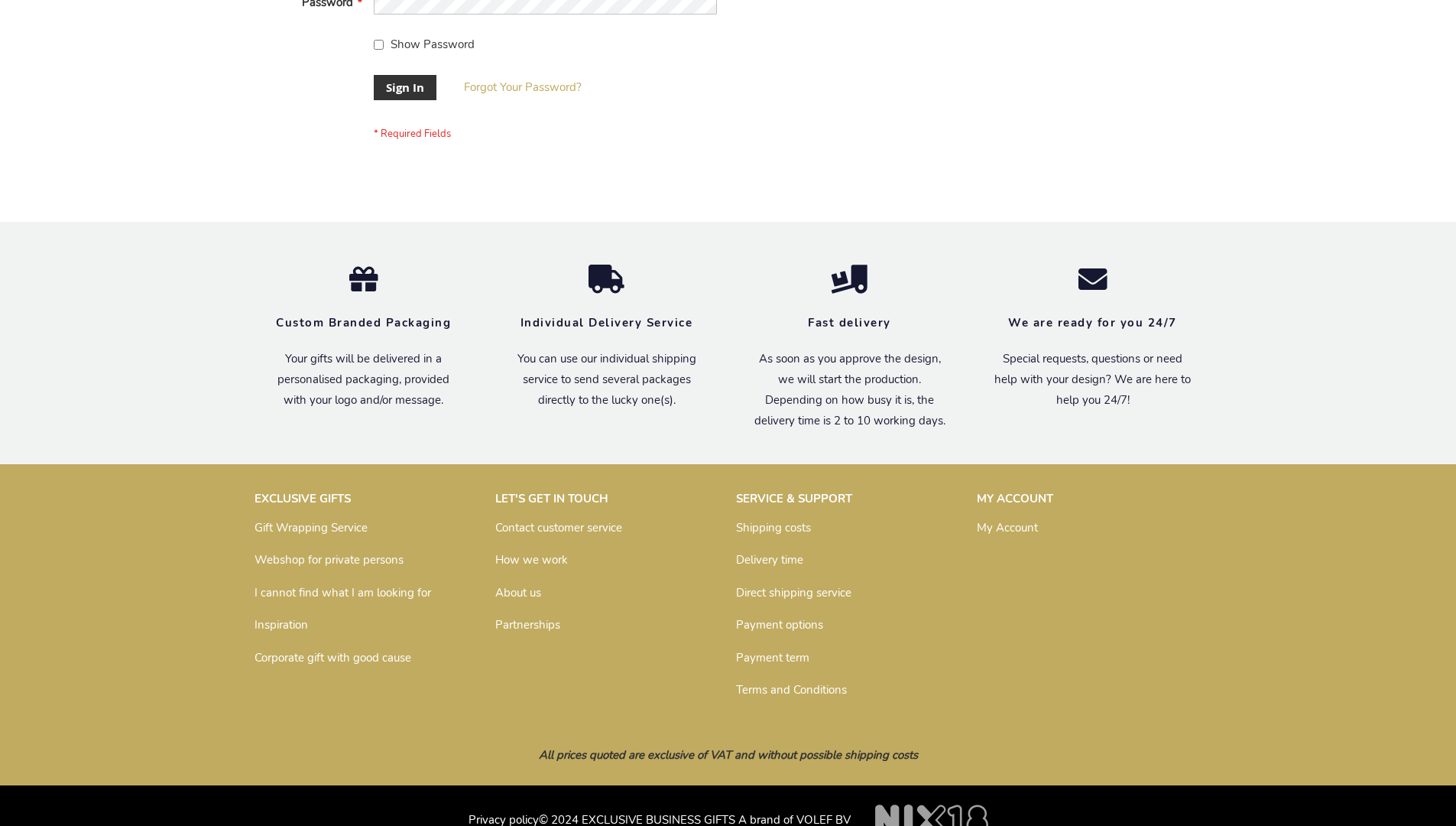
scroll to position [492, 0]
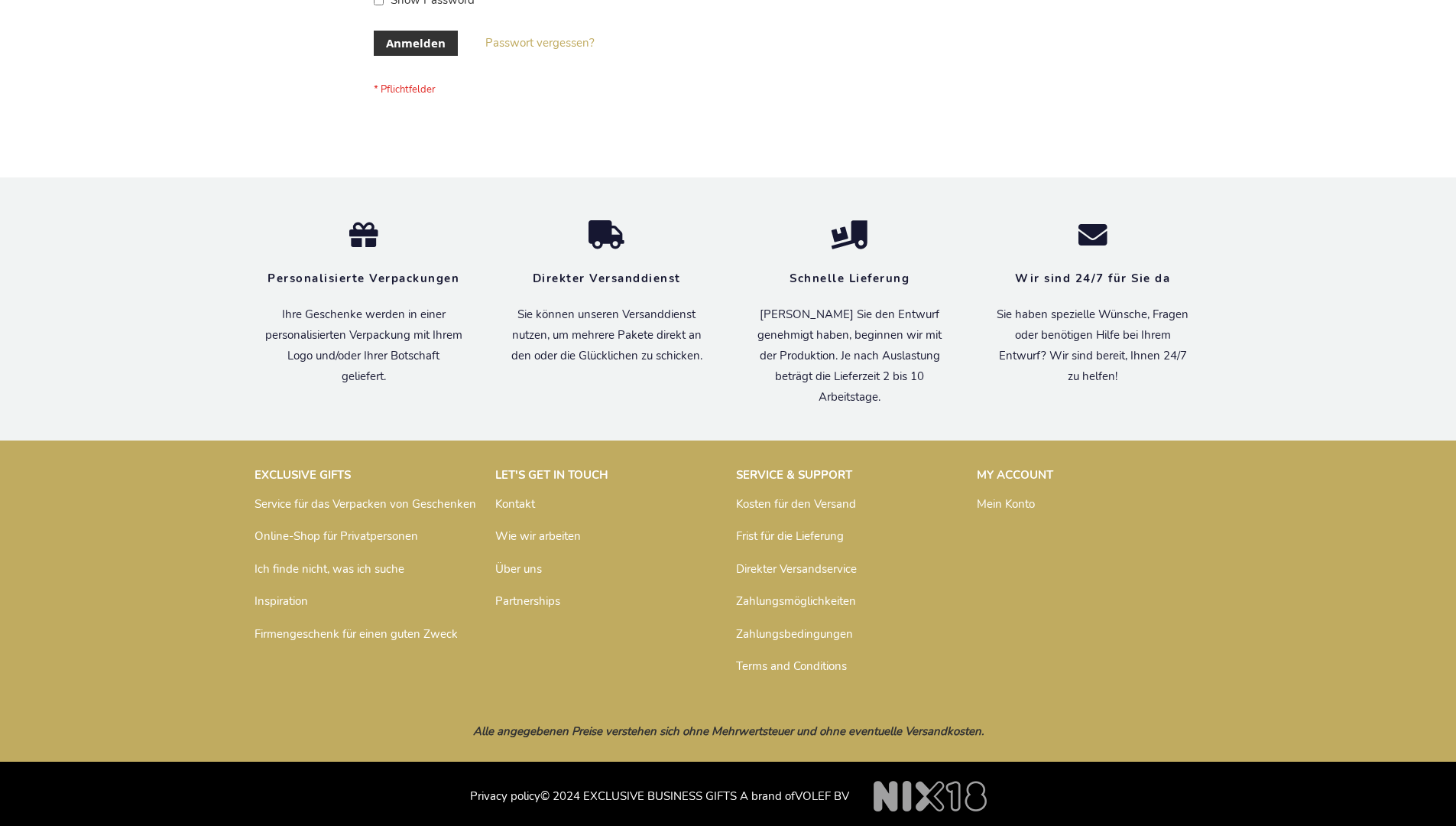
scroll to position [513, 0]
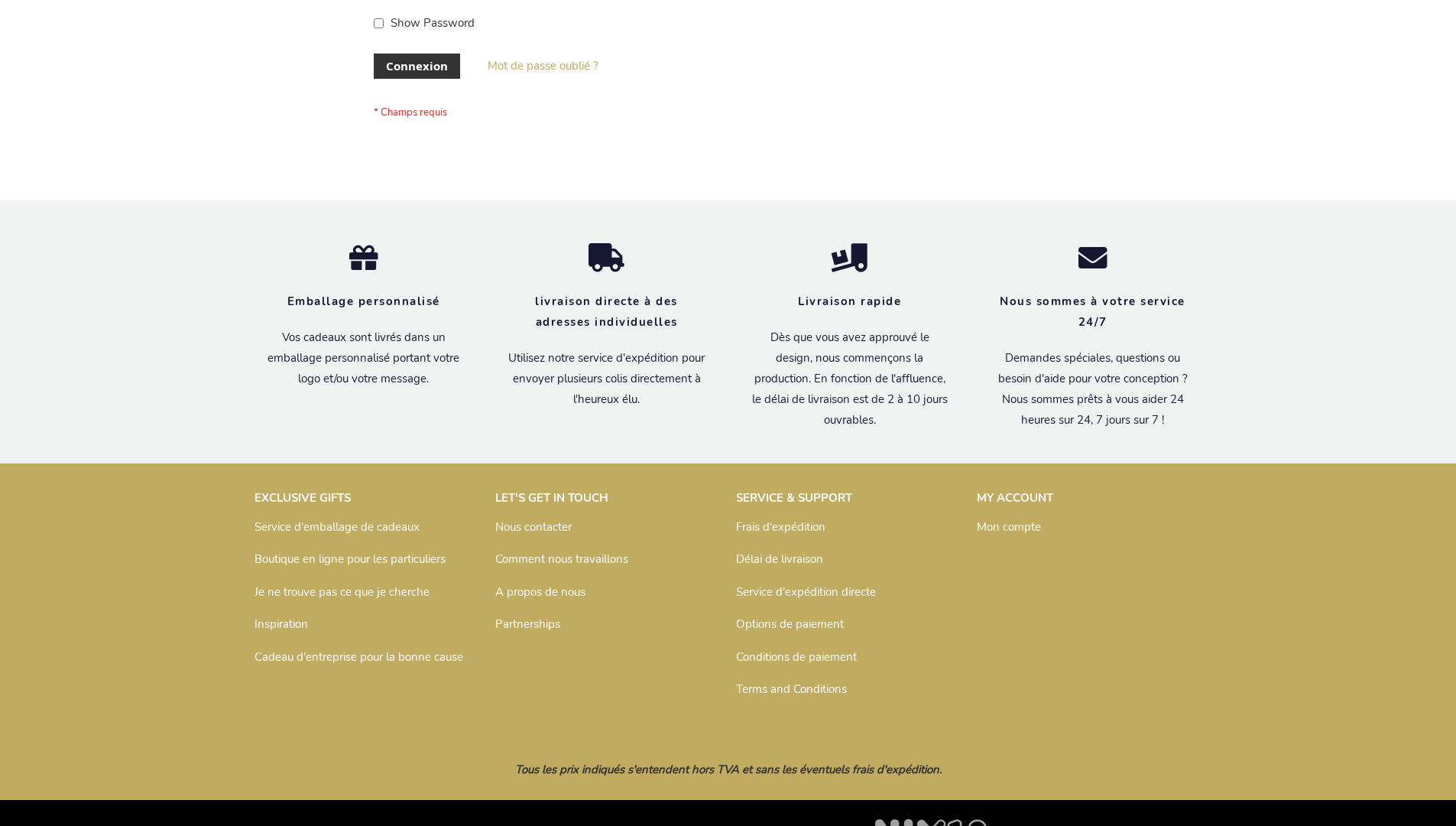
scroll to position [527, 0]
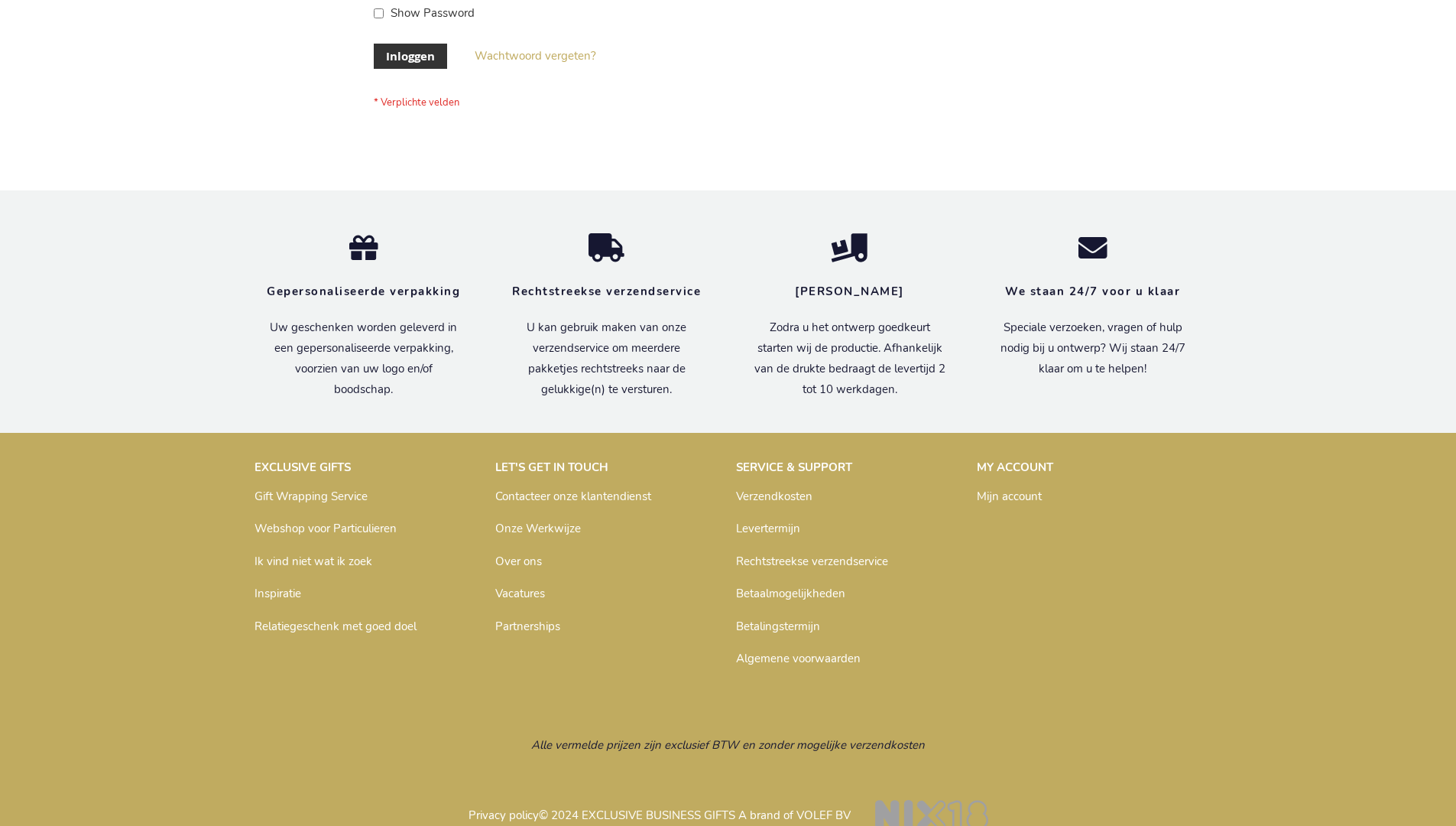
scroll to position [519, 0]
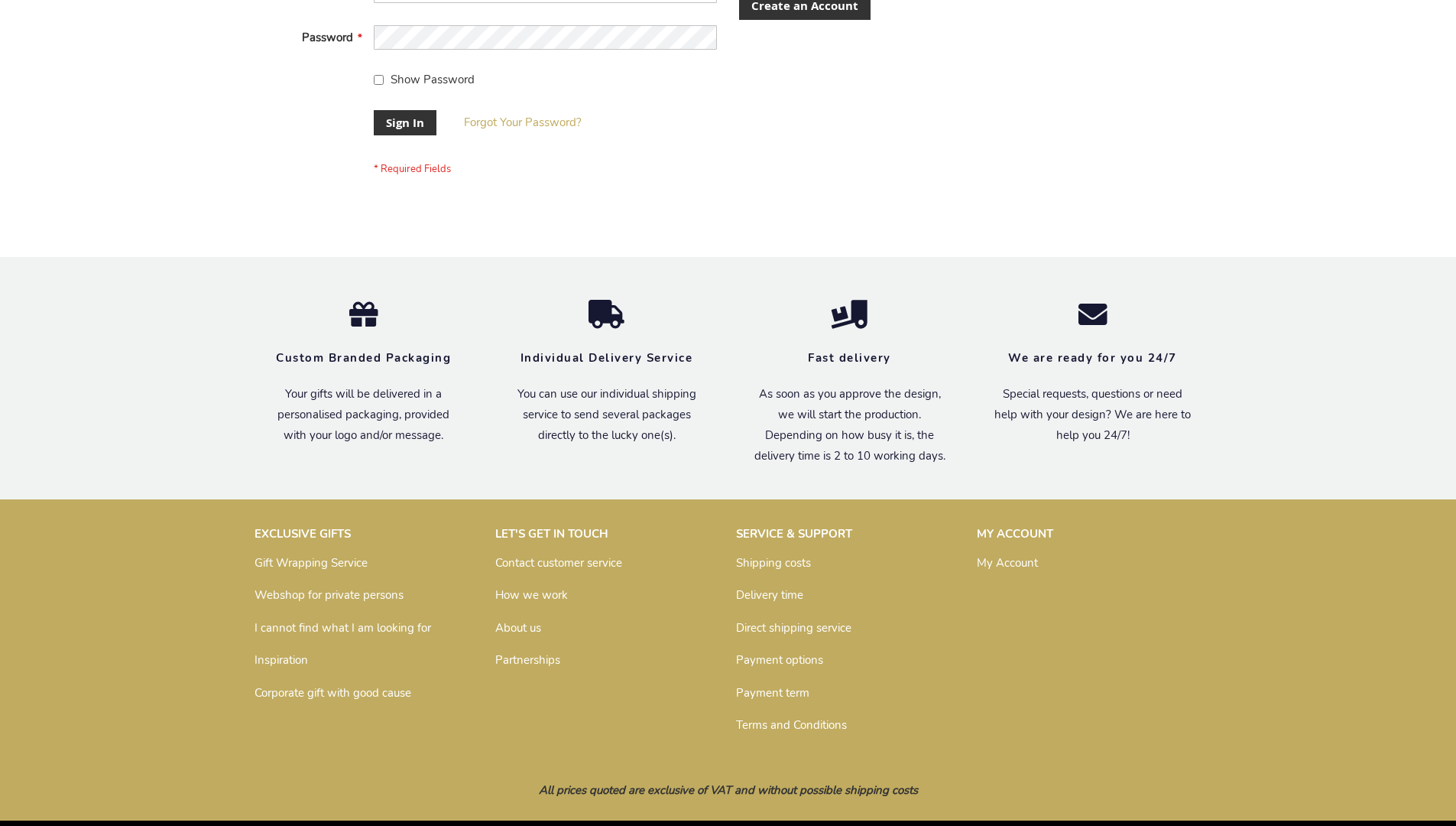
scroll to position [492, 0]
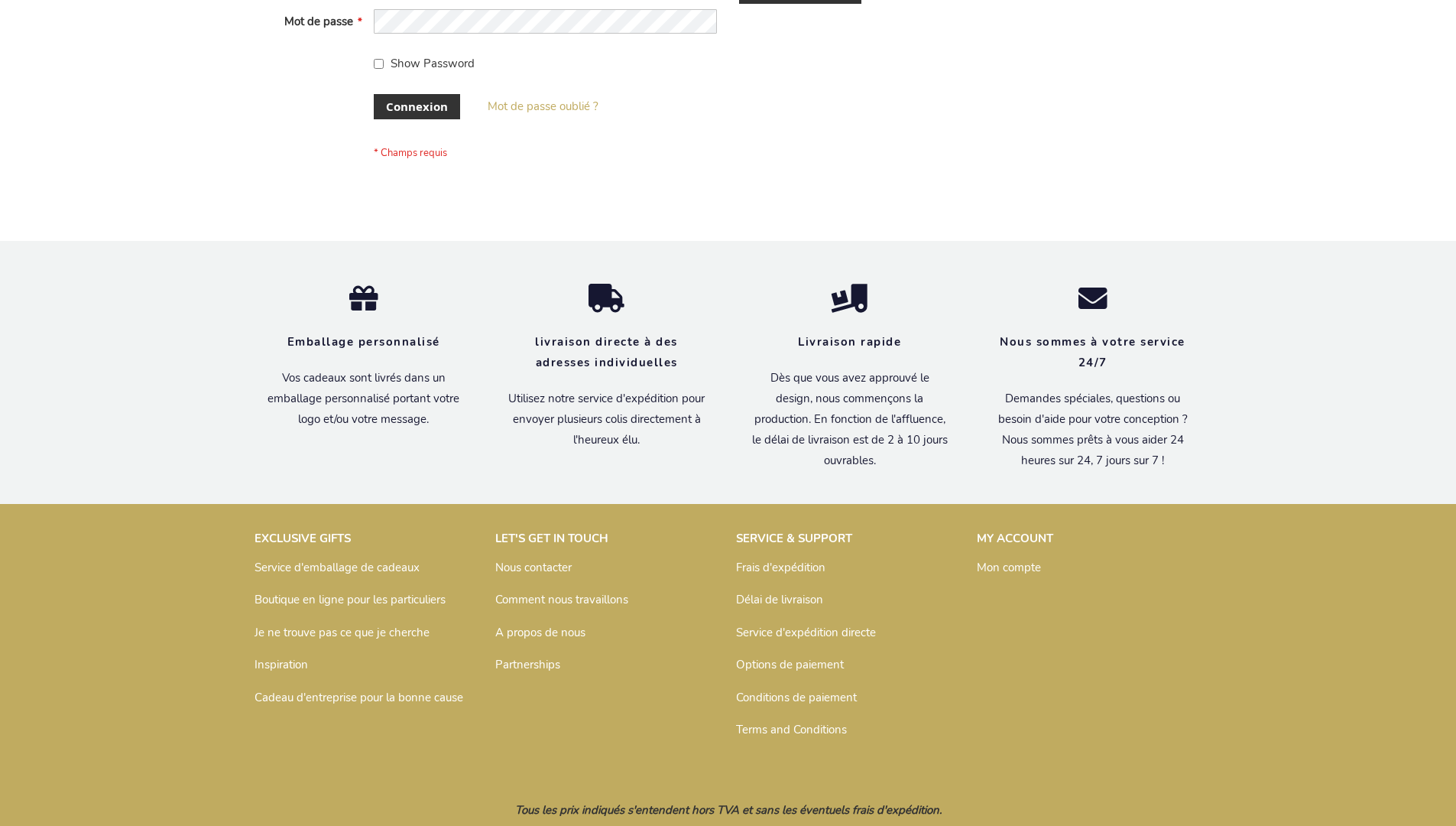
scroll to position [527, 0]
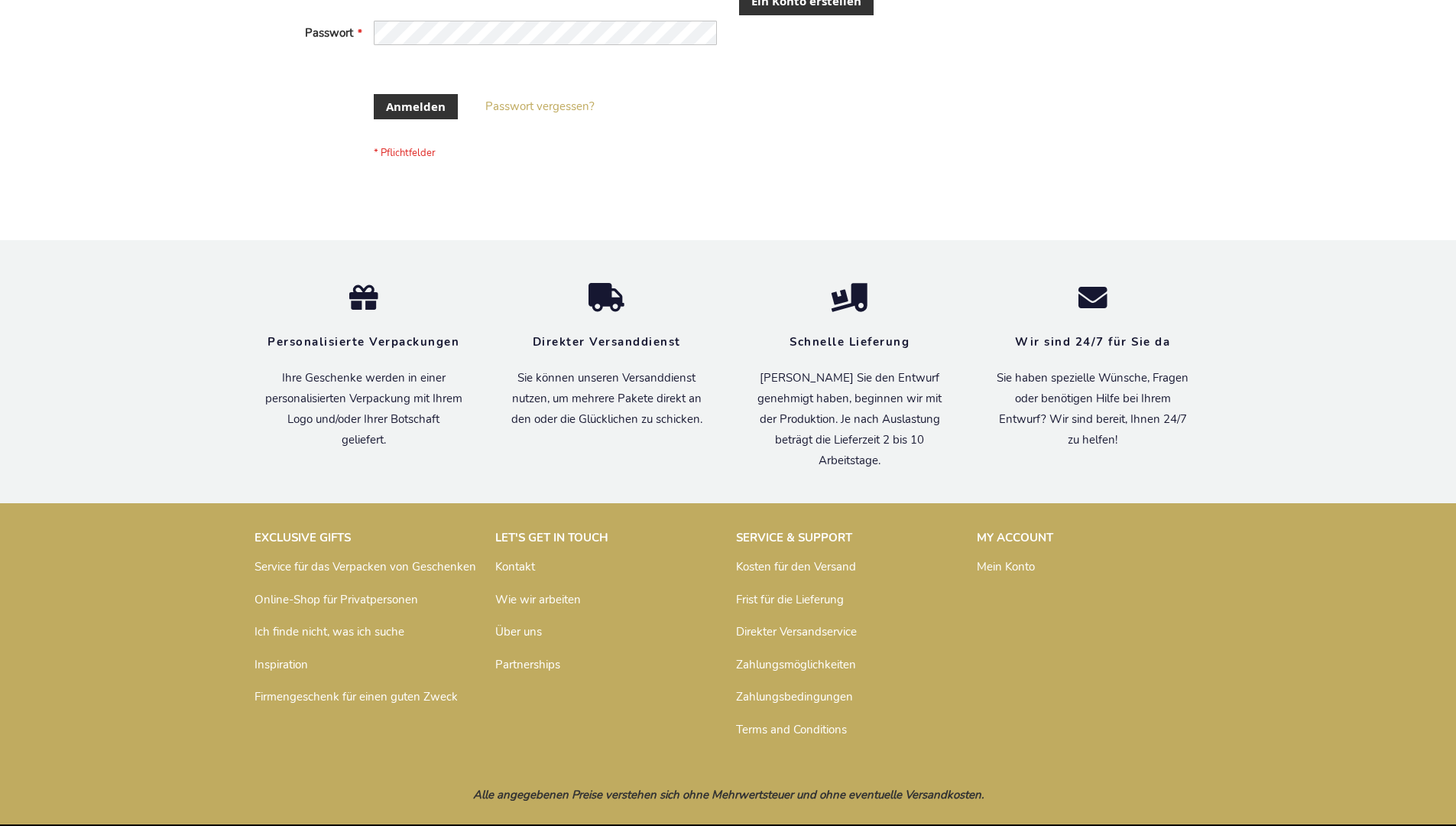
scroll to position [500, 0]
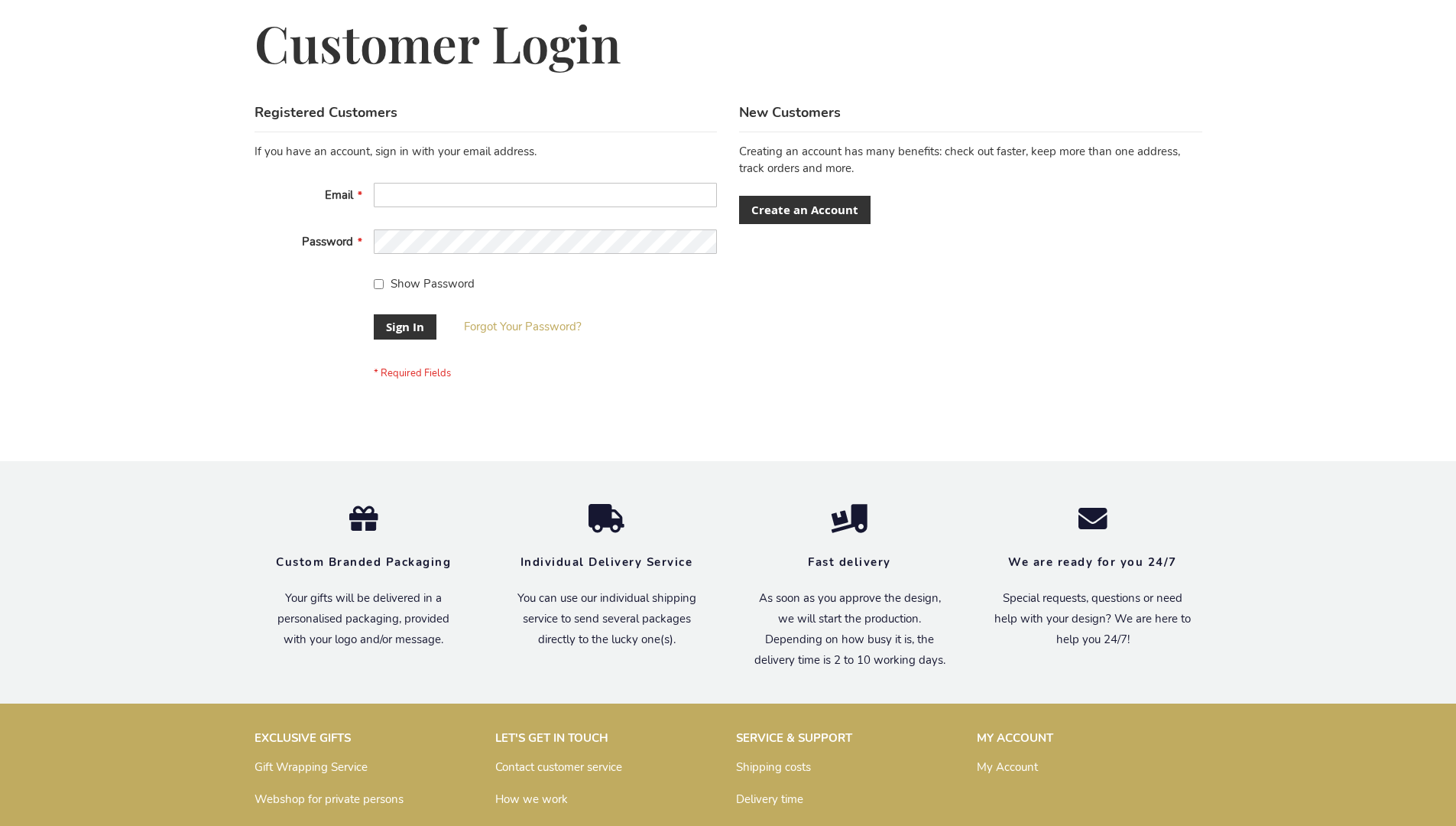
scroll to position [492, 0]
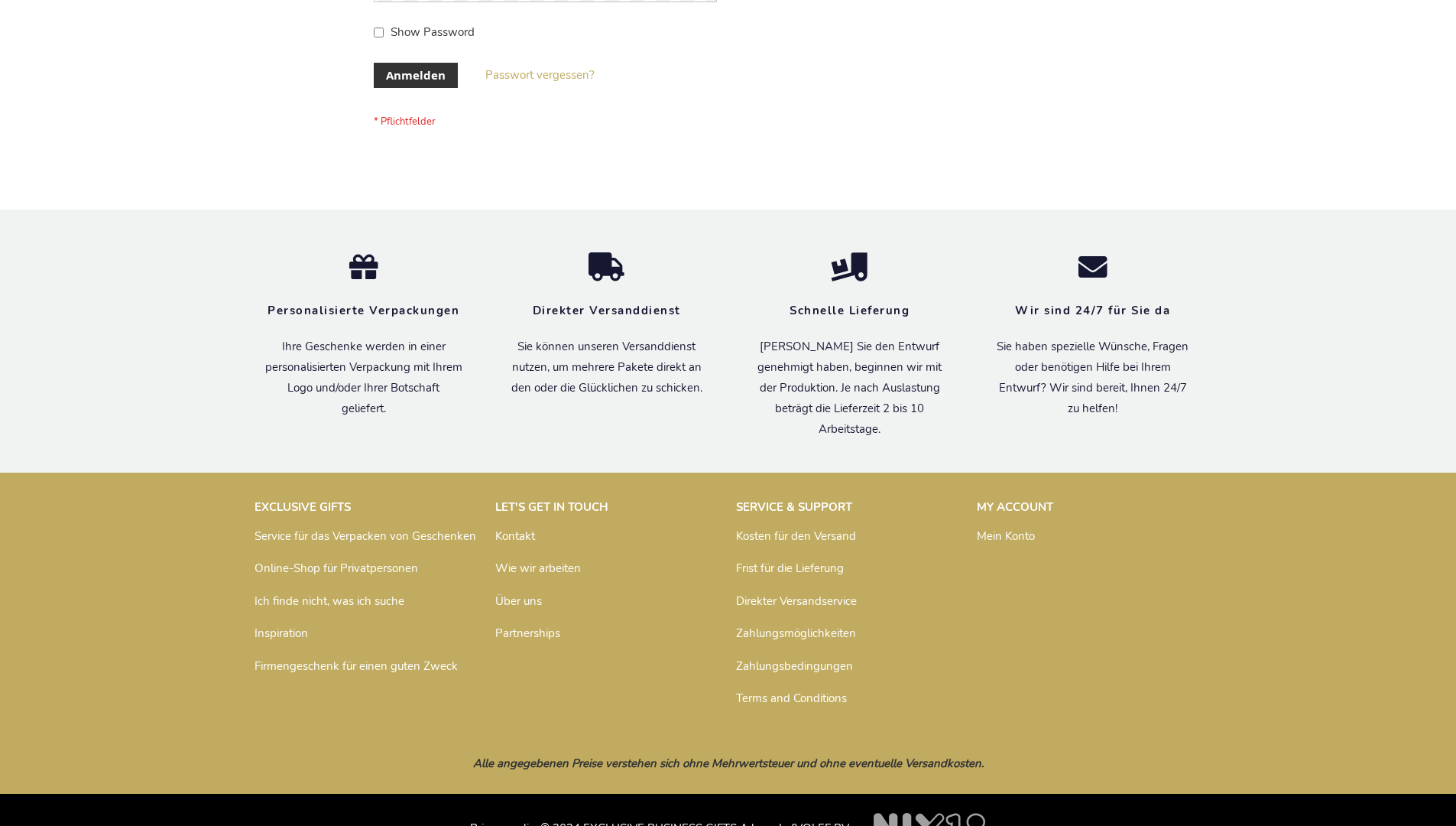
scroll to position [513, 0]
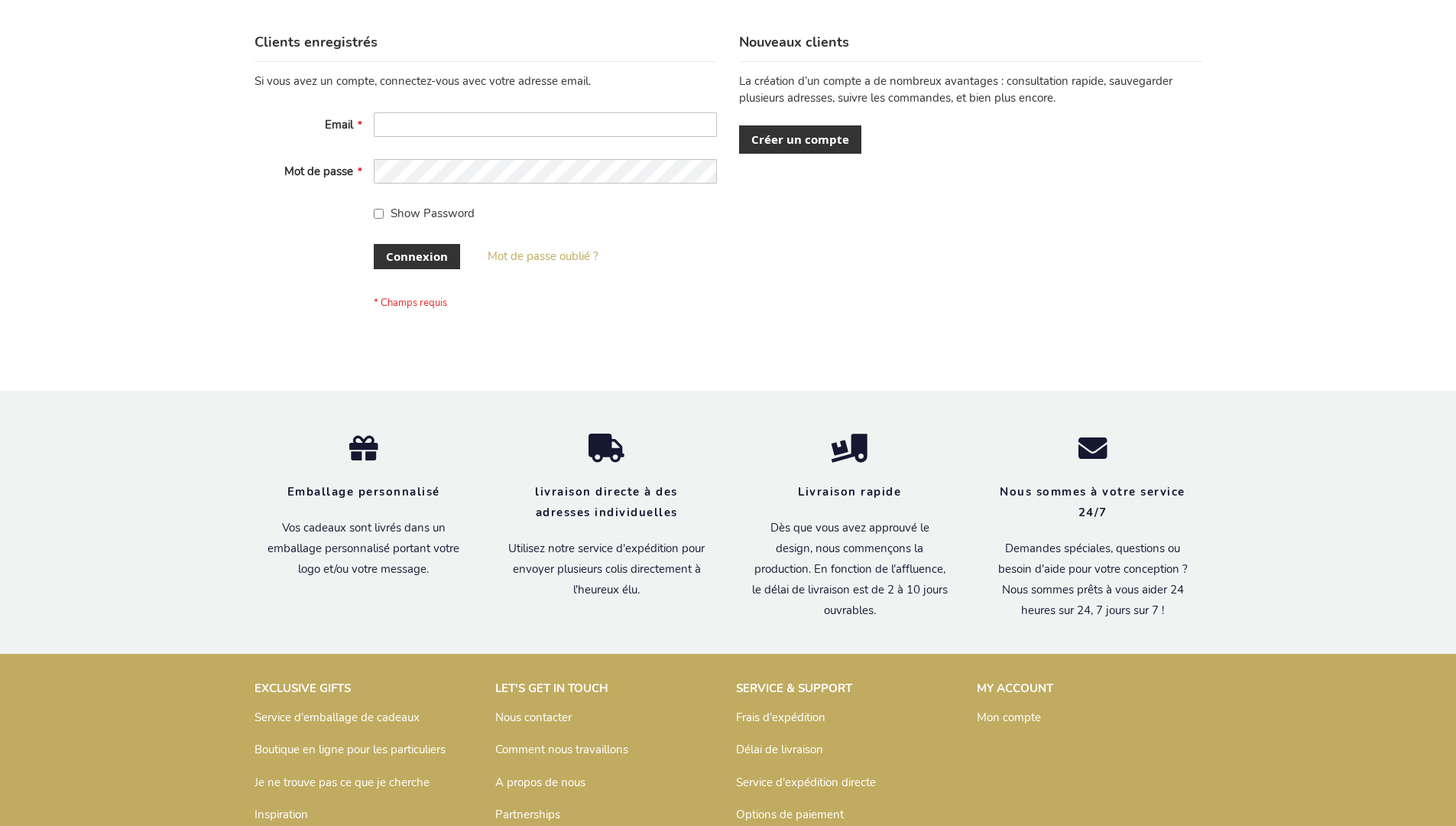
scroll to position [527, 0]
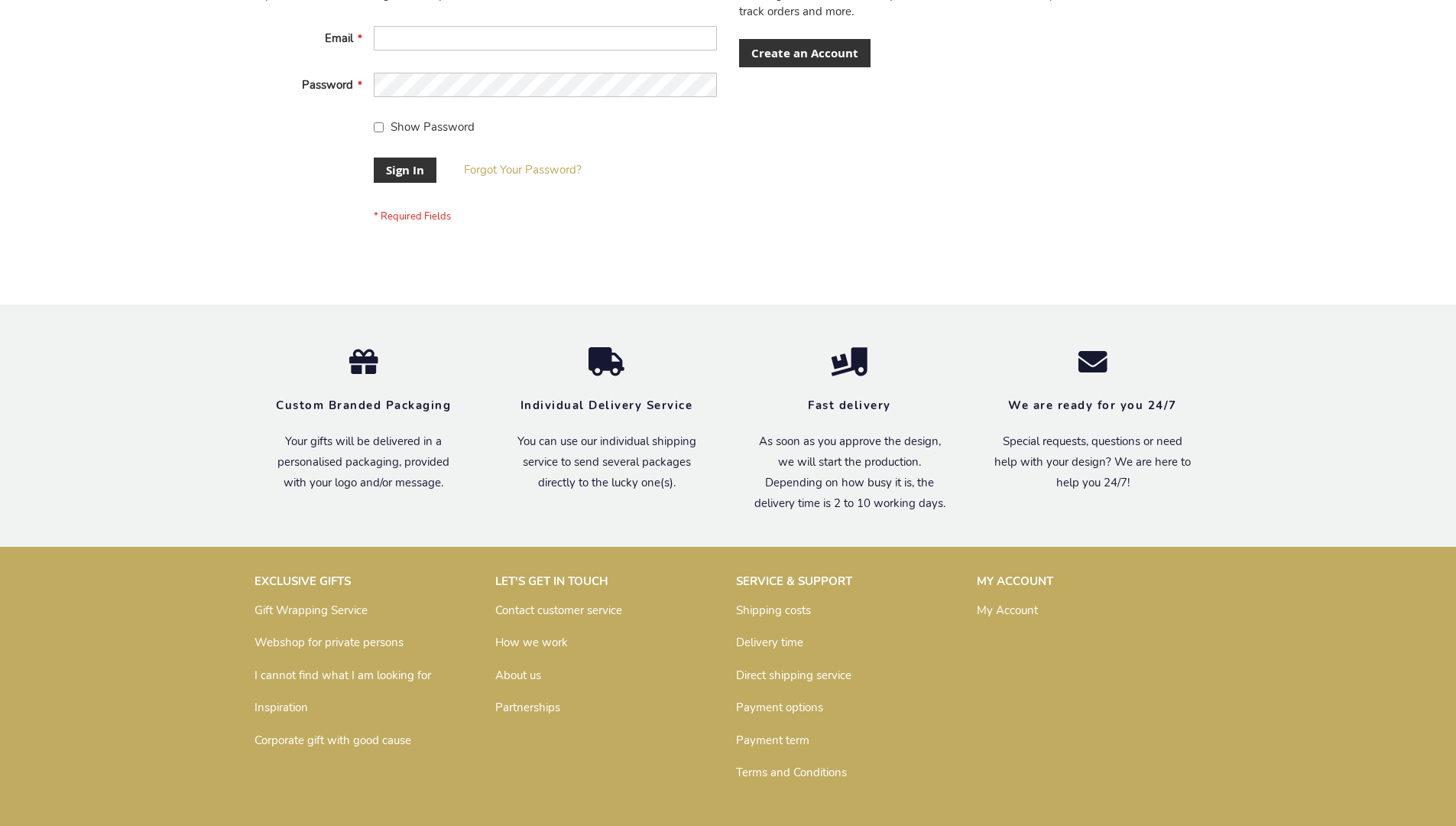
scroll to position [492, 0]
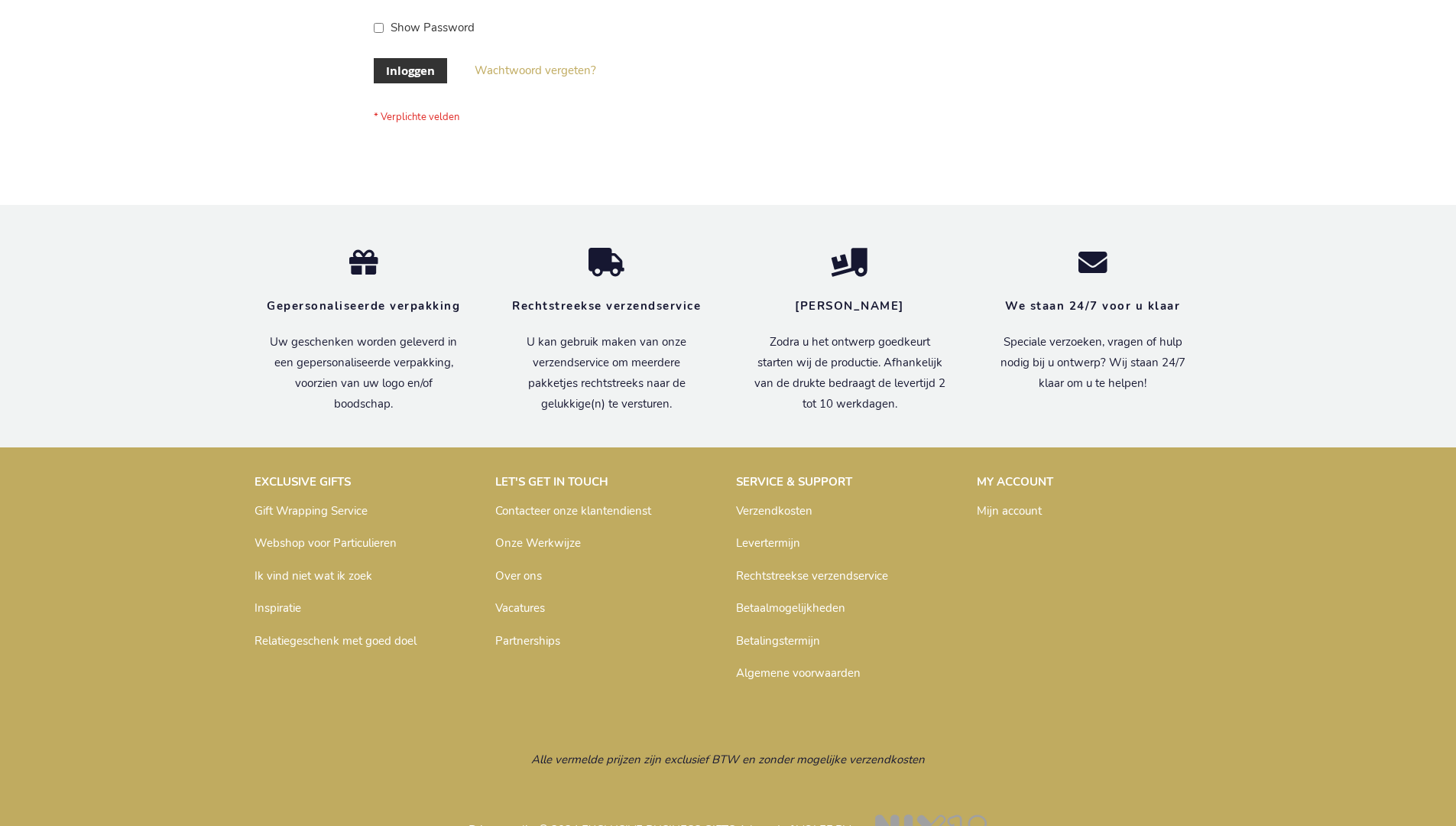
scroll to position [519, 0]
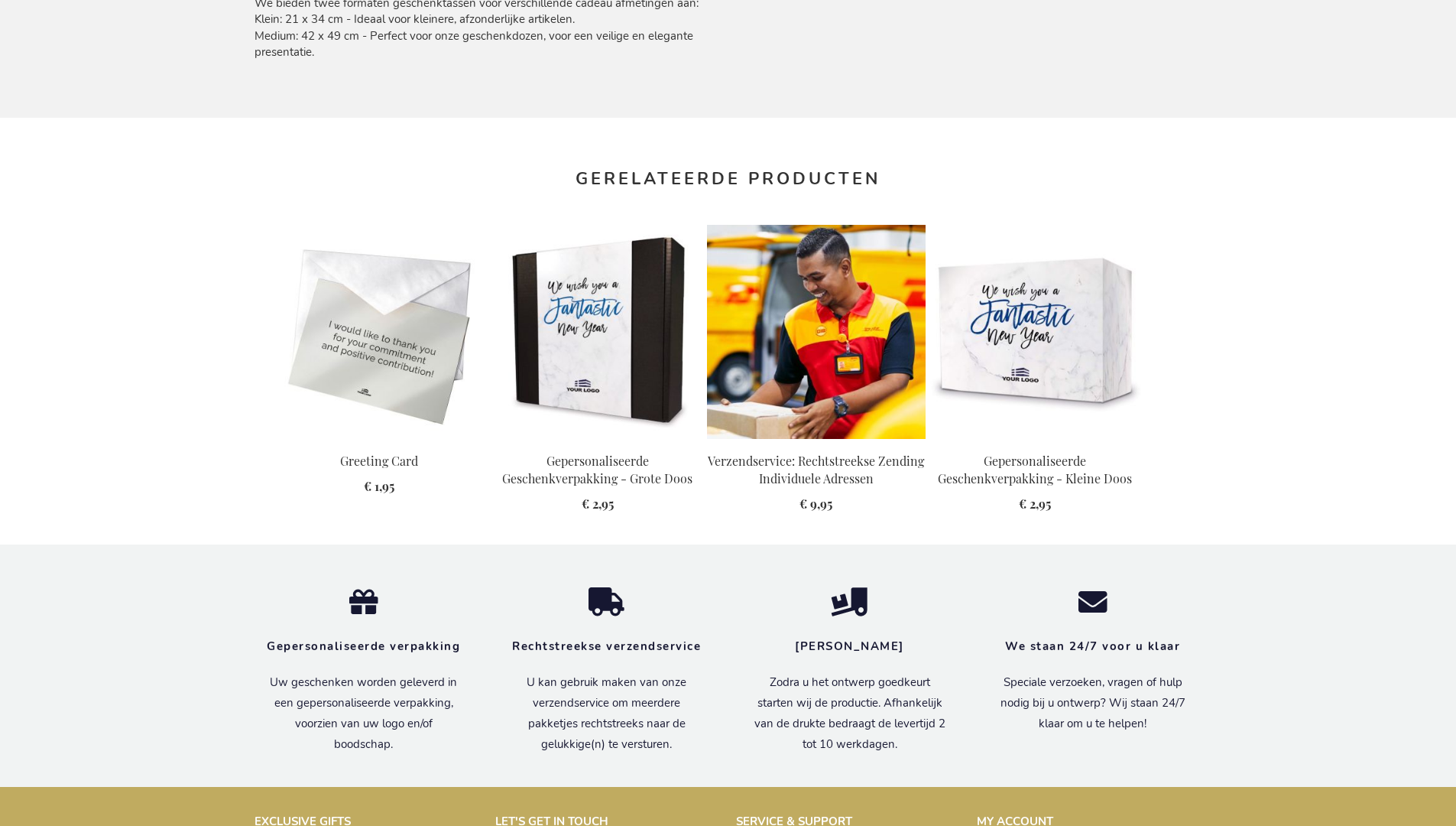
scroll to position [1639, 0]
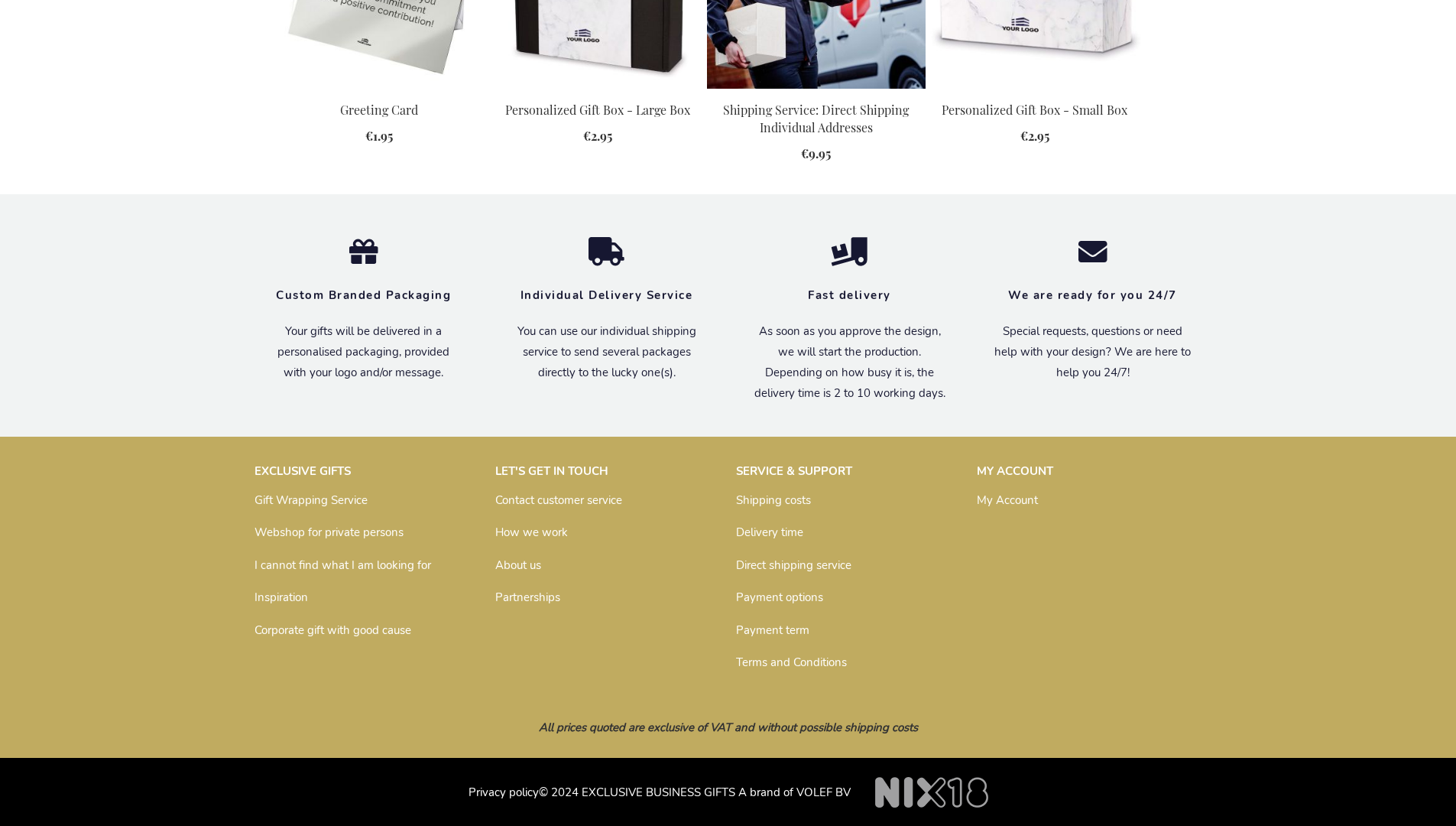
scroll to position [1604, 0]
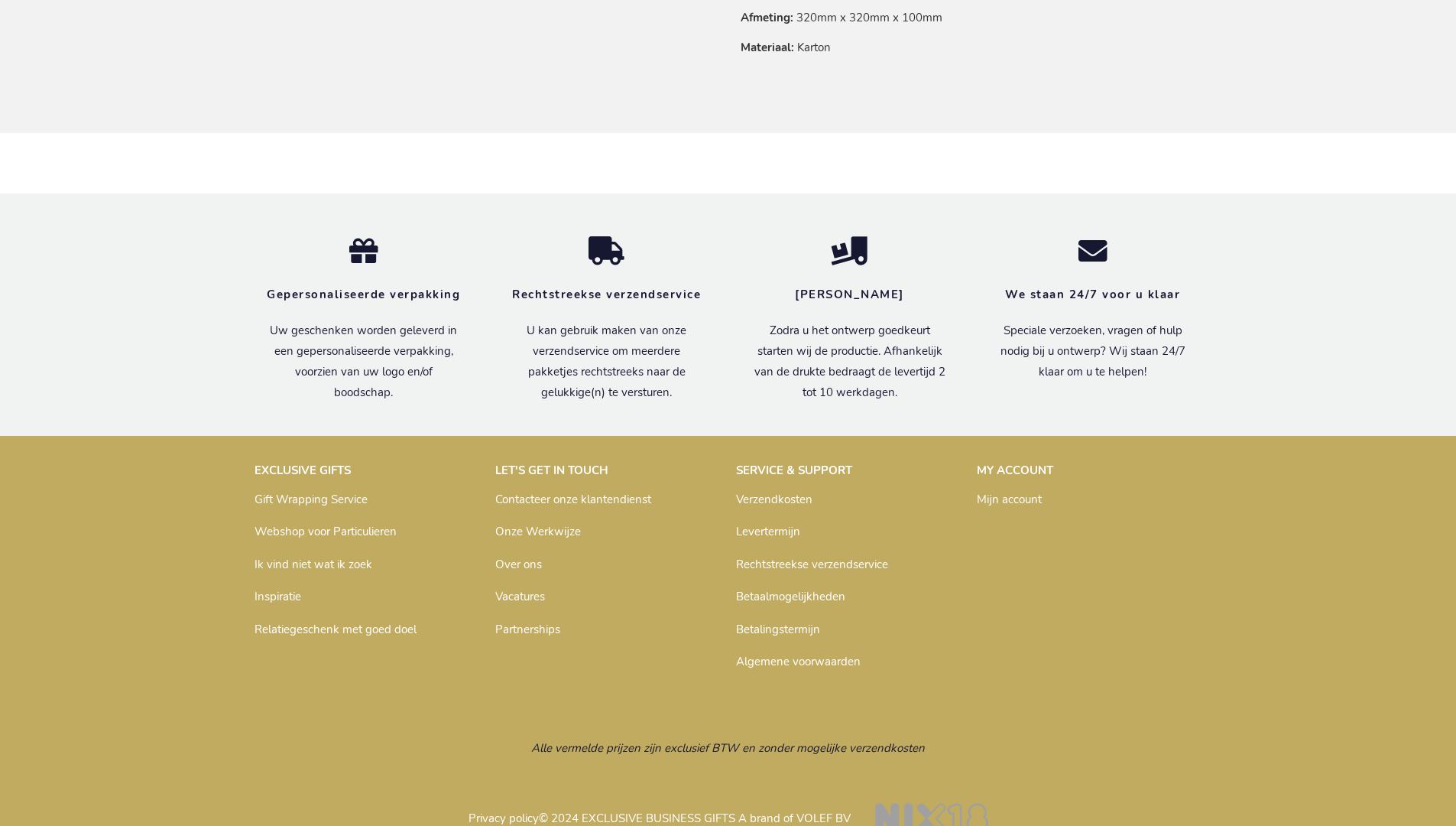
scroll to position [1184, 0]
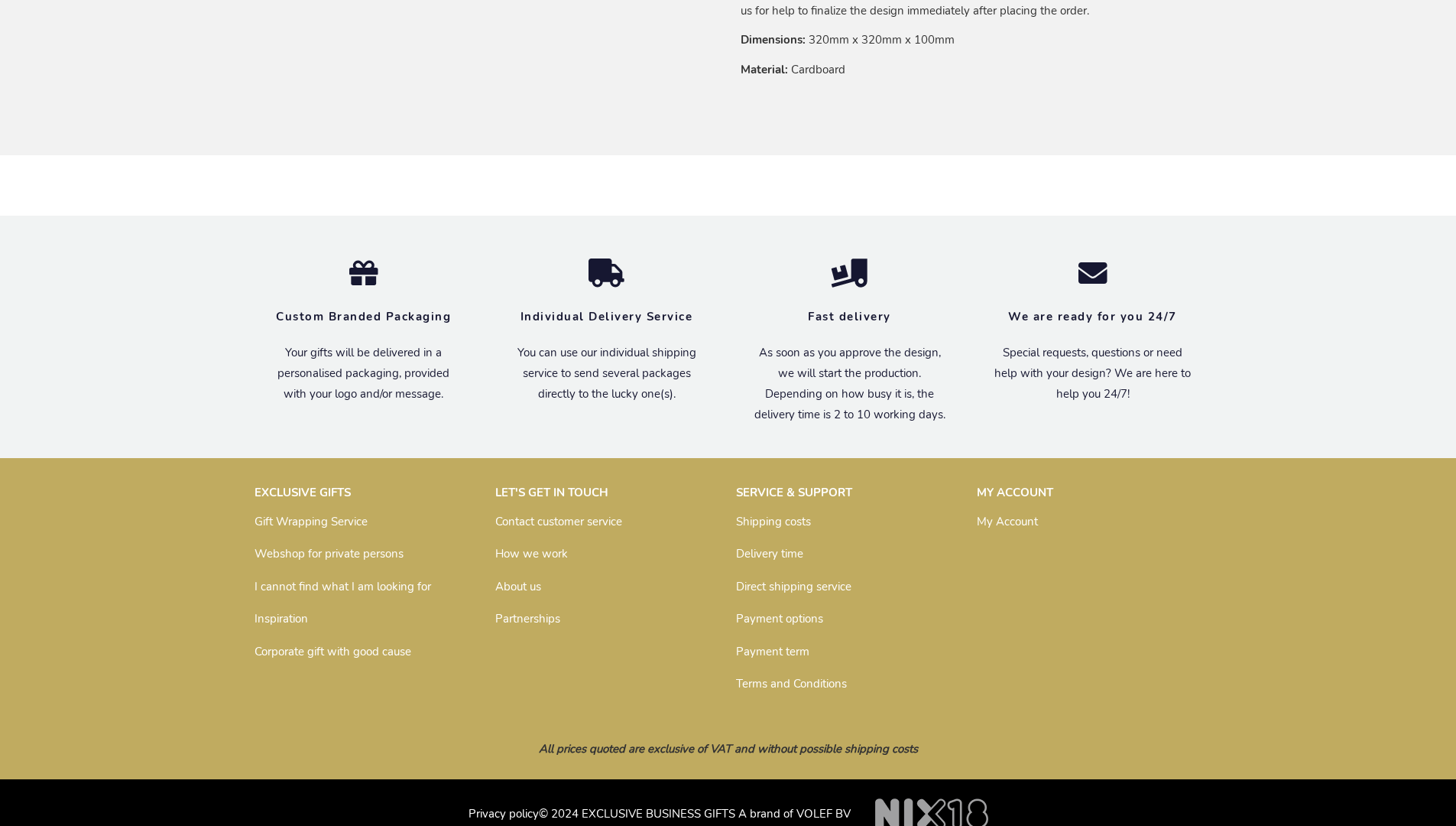
scroll to position [1156, 0]
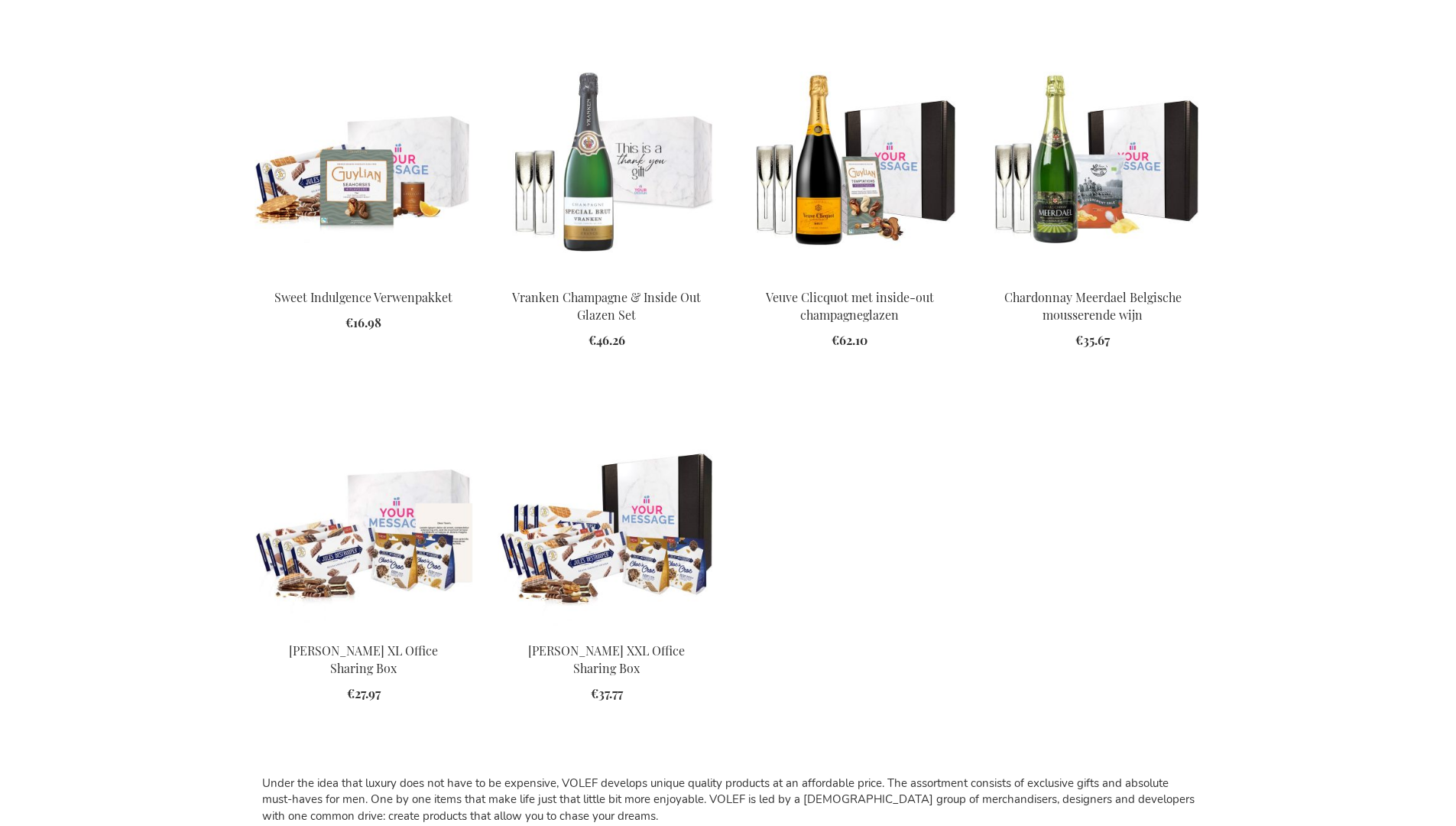
scroll to position [1800, 0]
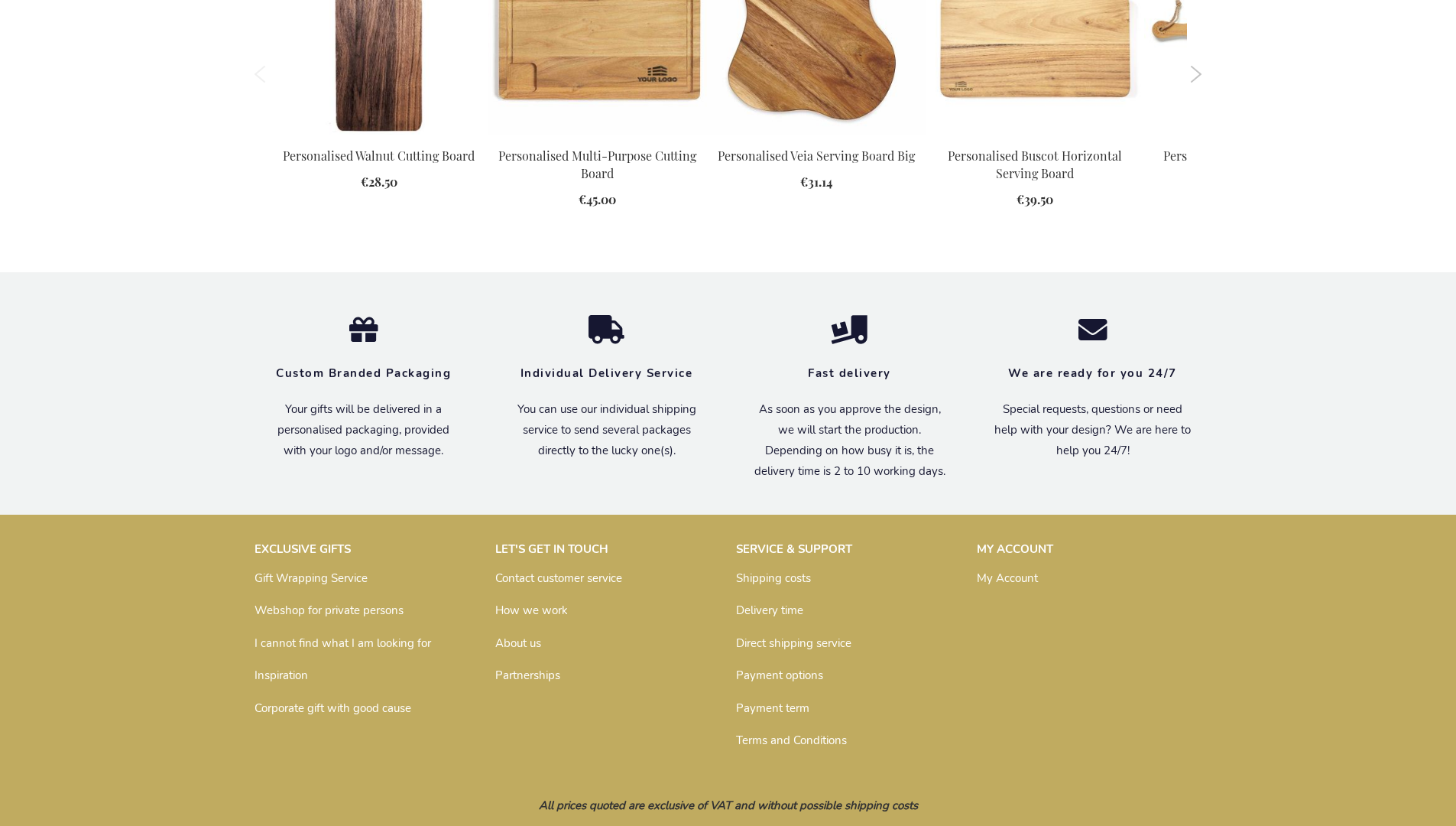
scroll to position [1944, 0]
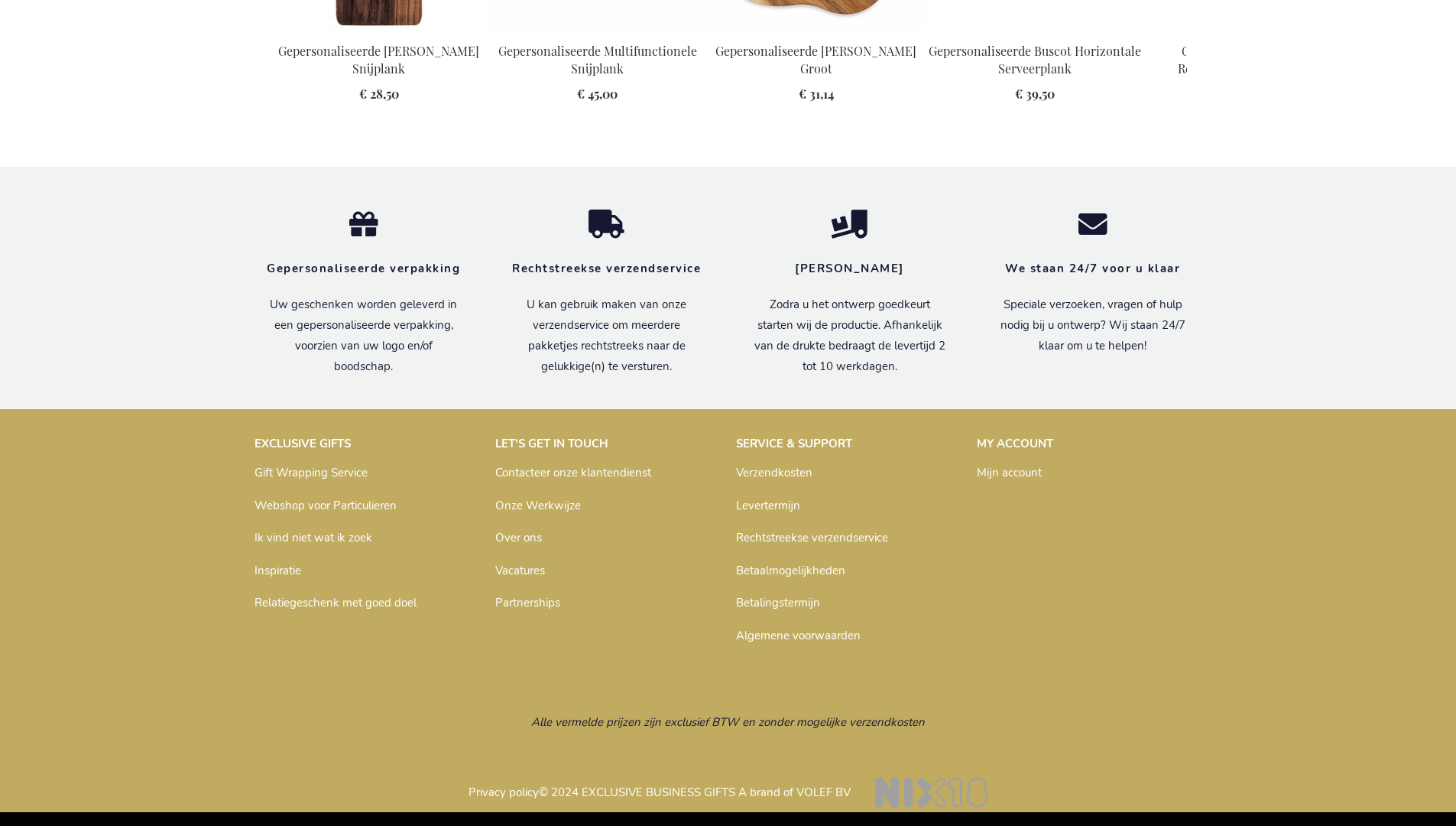
scroll to position [1989, 0]
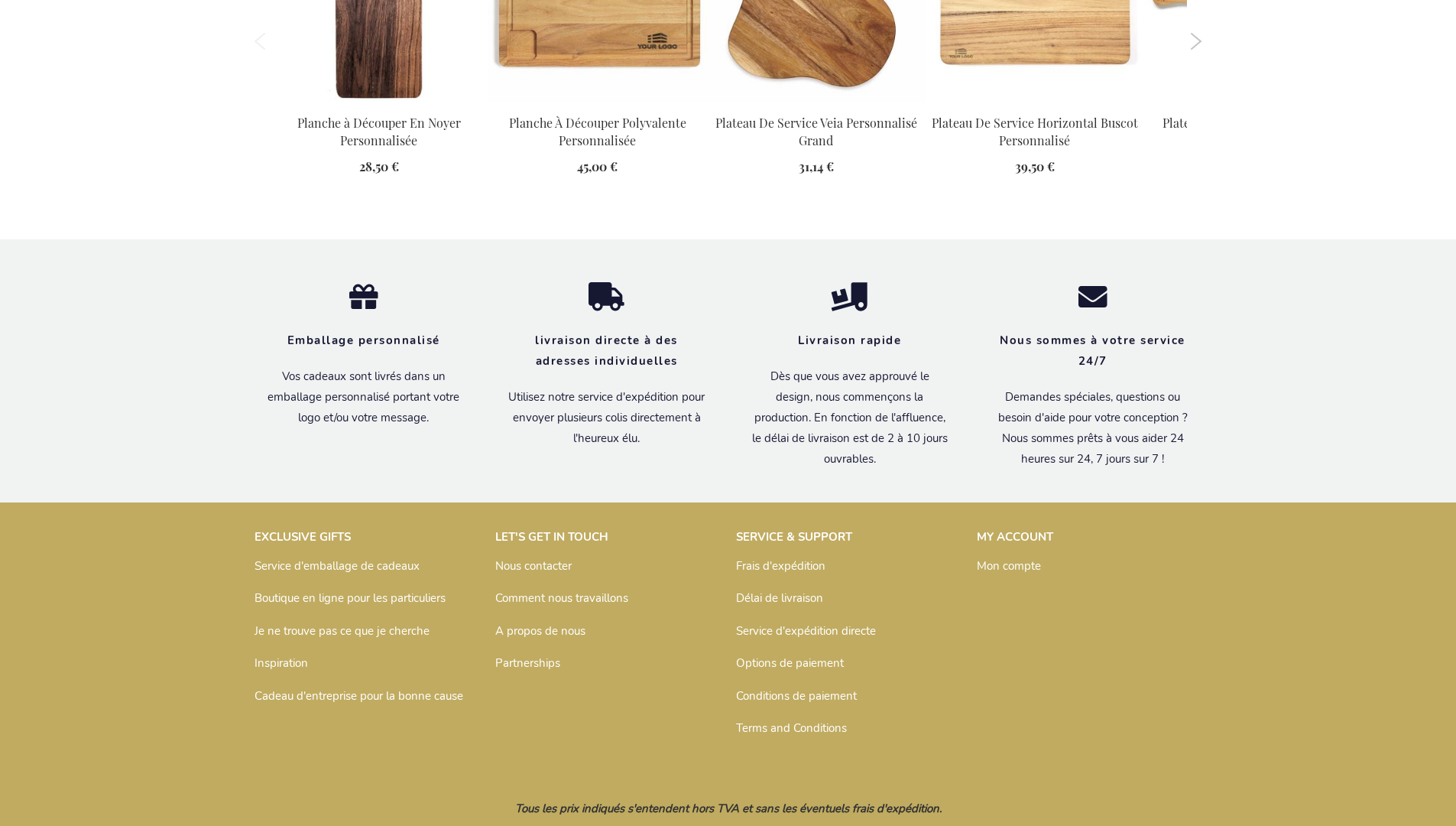
scroll to position [2013, 0]
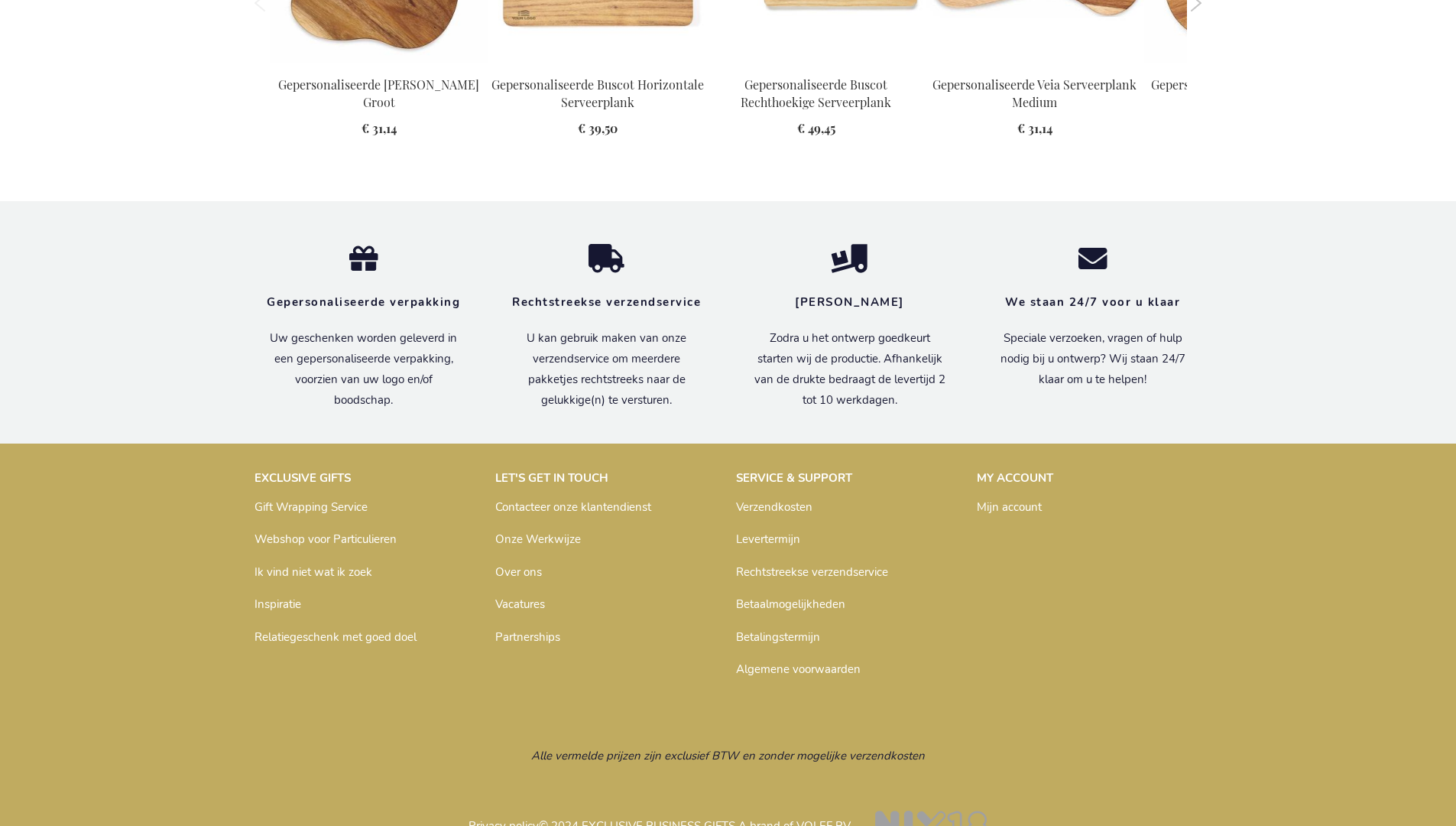
scroll to position [1996, 0]
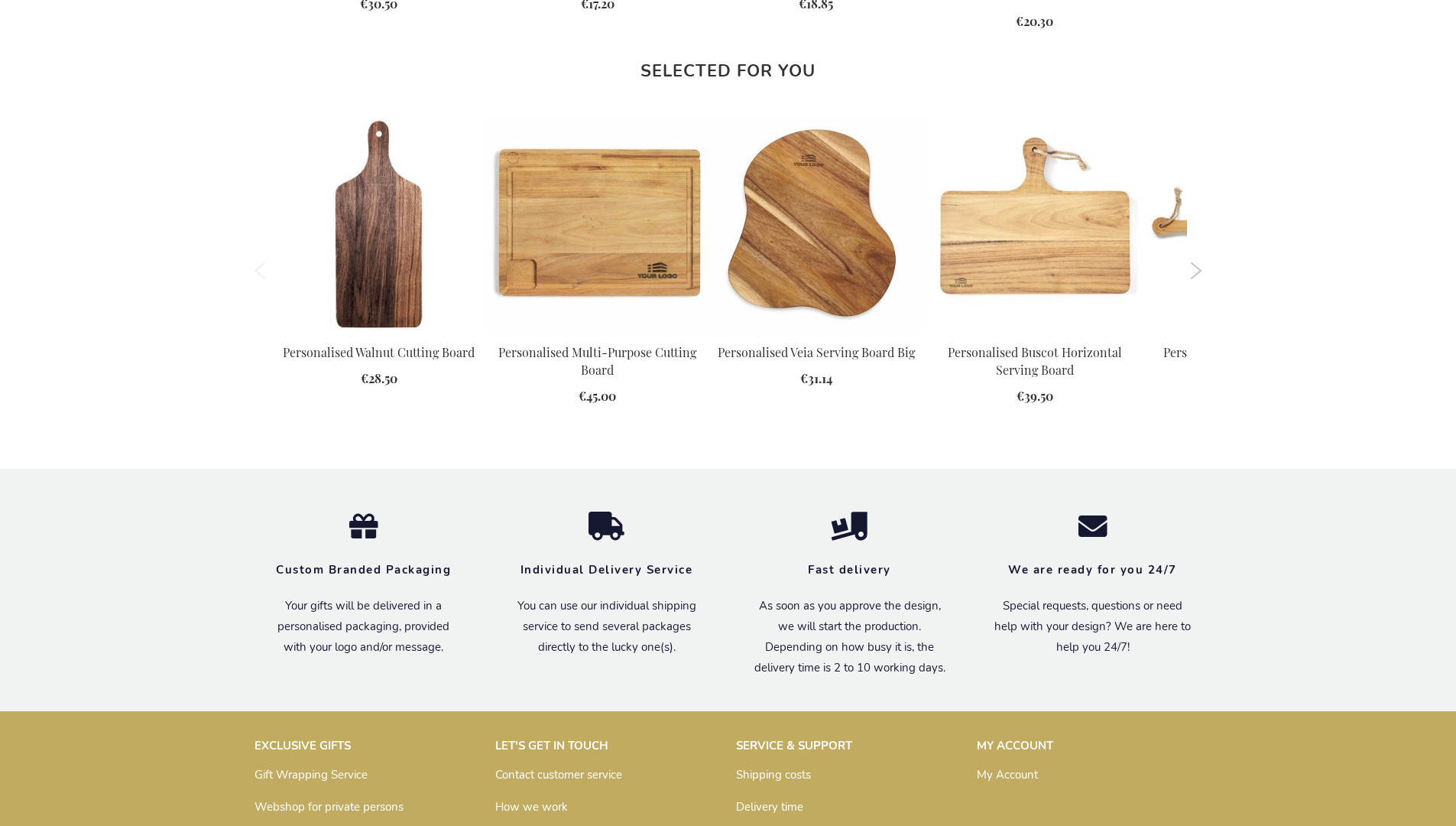
scroll to position [1944, 0]
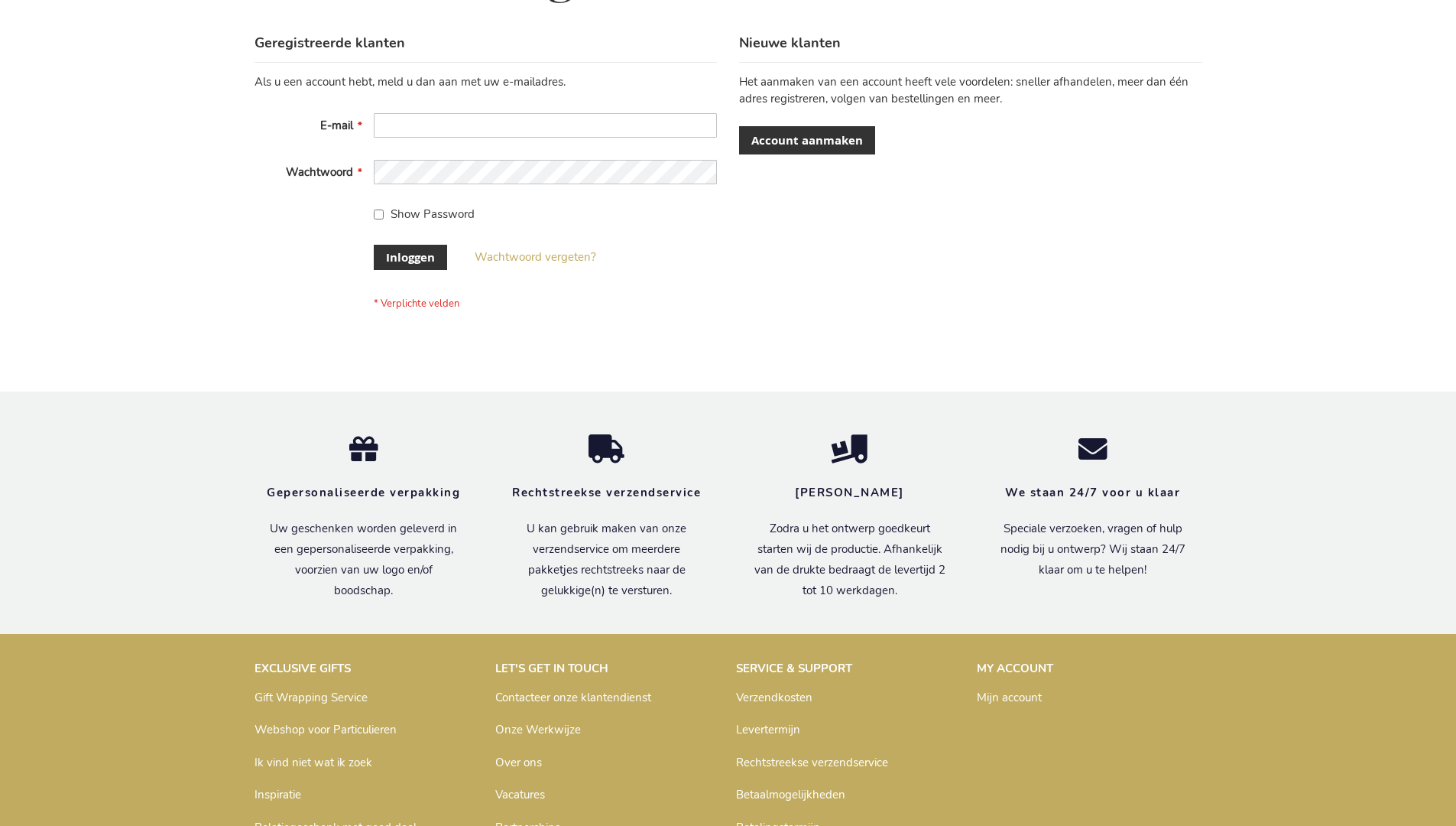
scroll to position [519, 0]
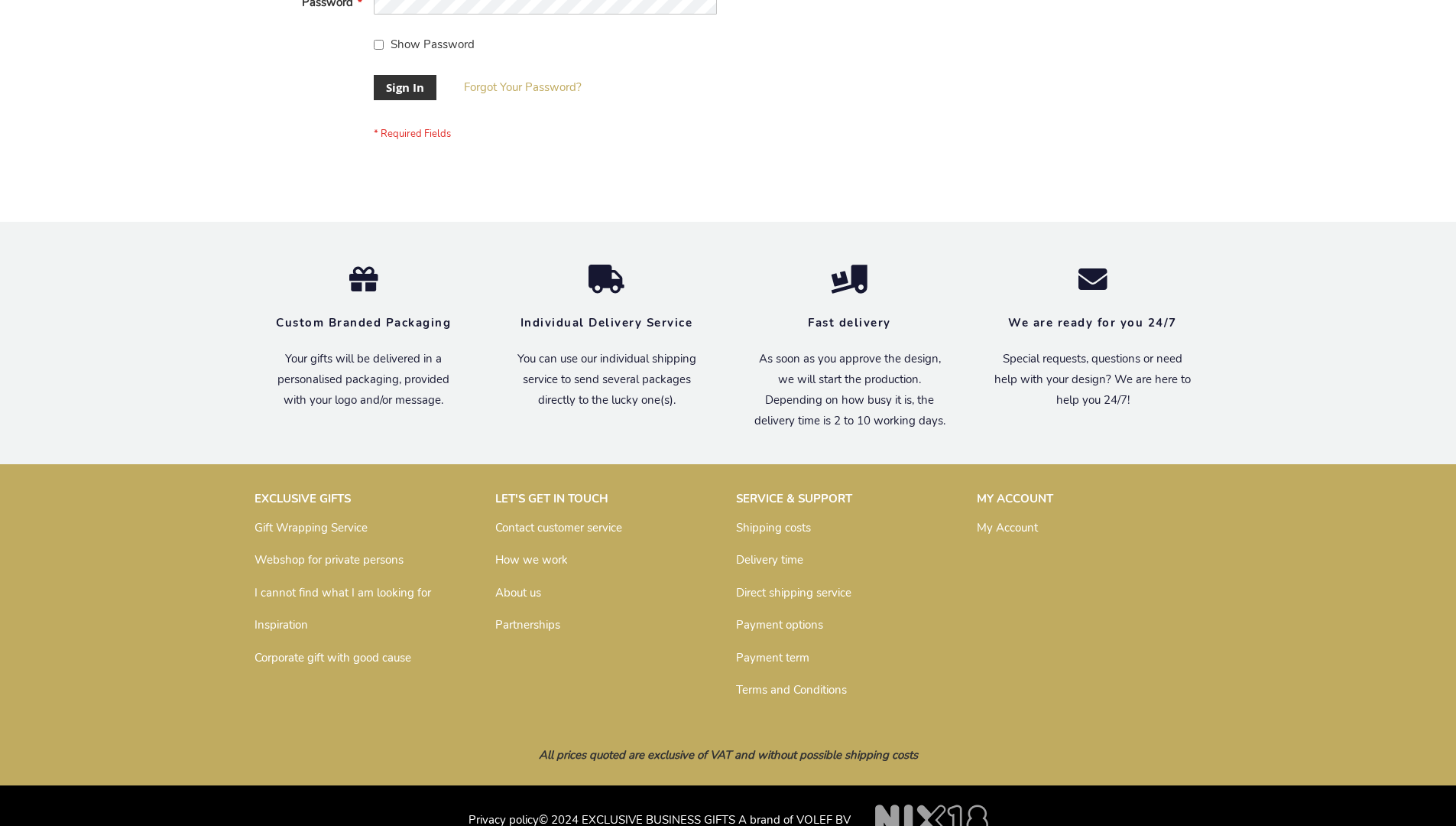
scroll to position [492, 0]
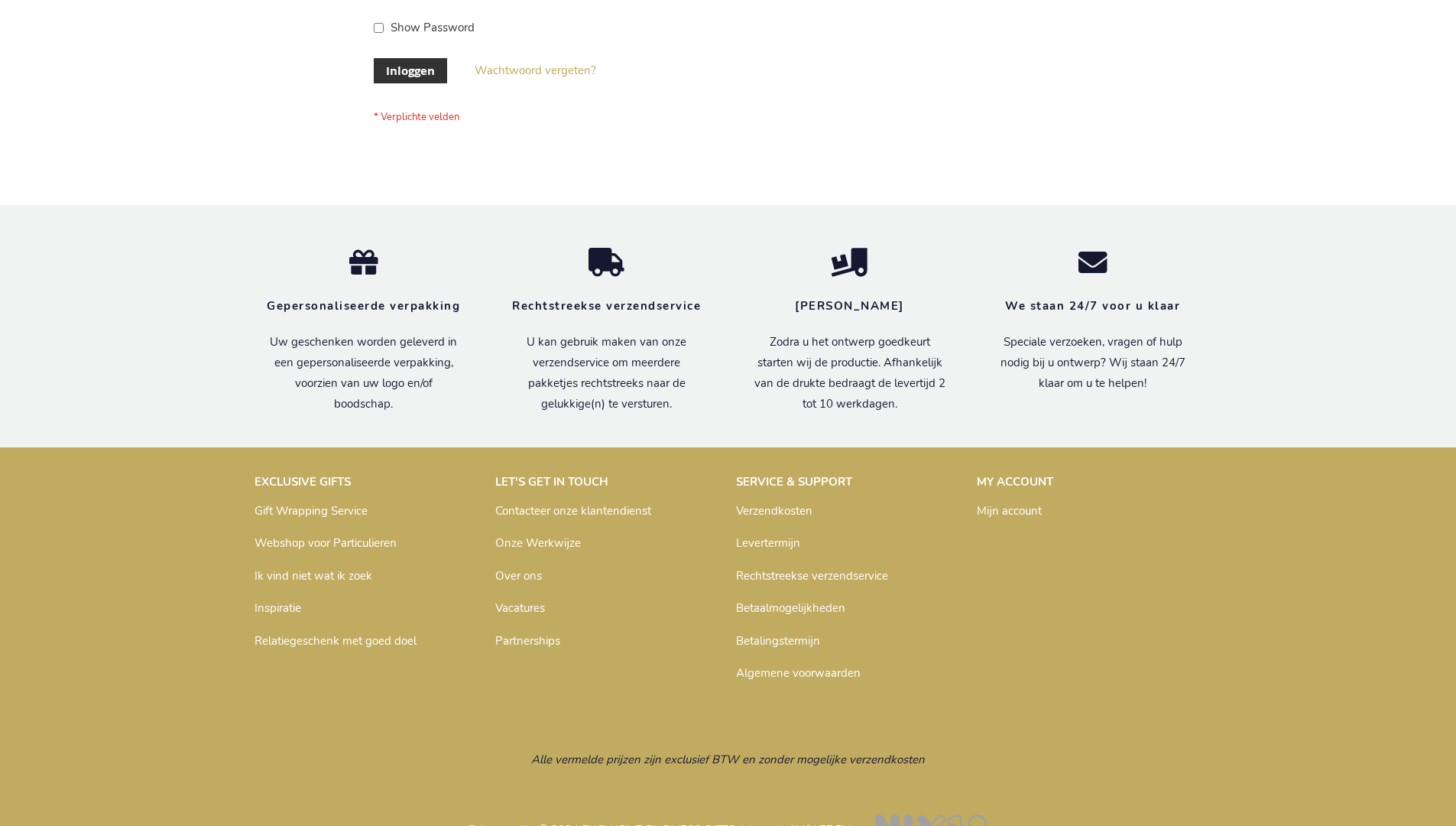
scroll to position [519, 0]
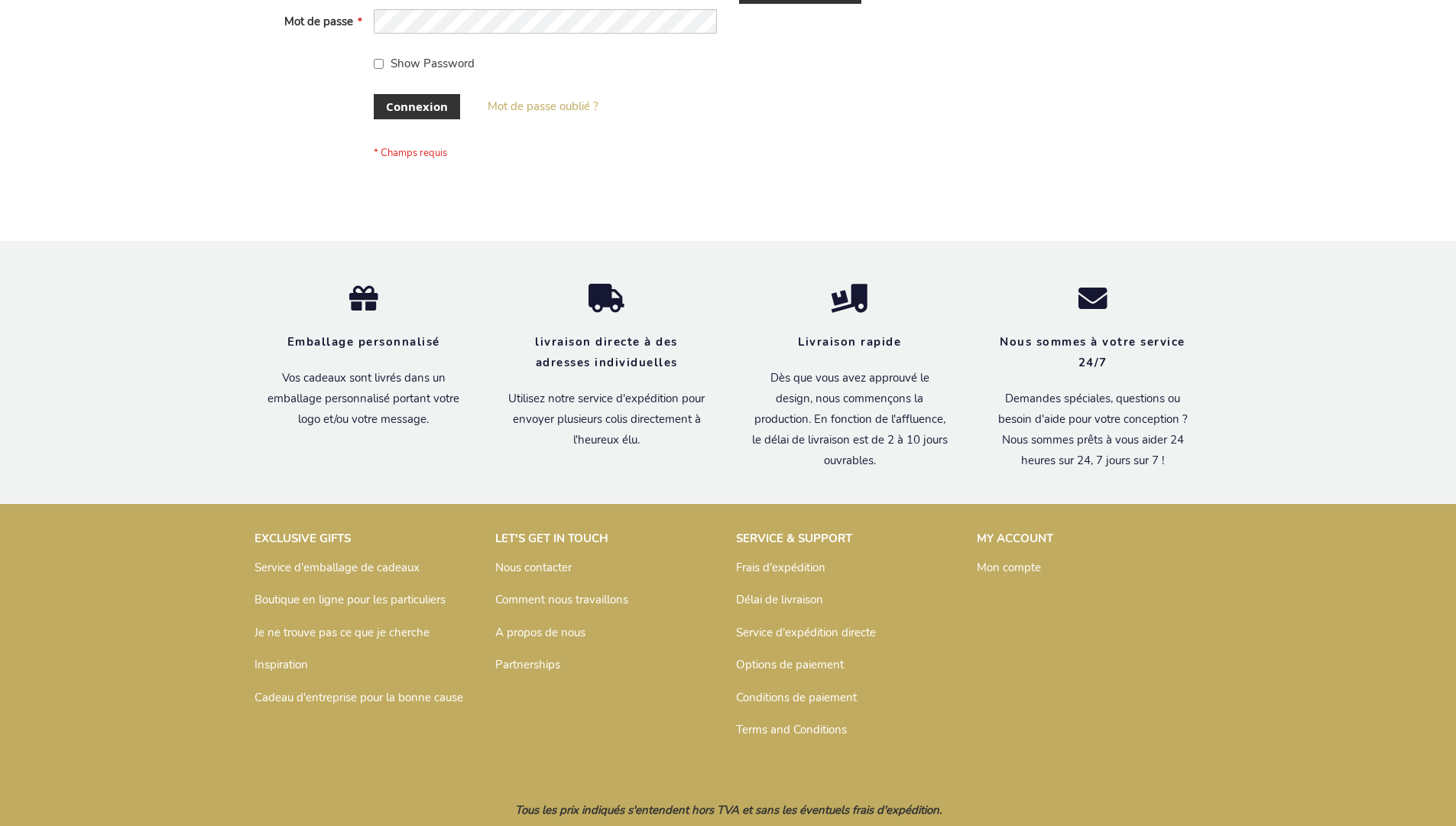
scroll to position [527, 0]
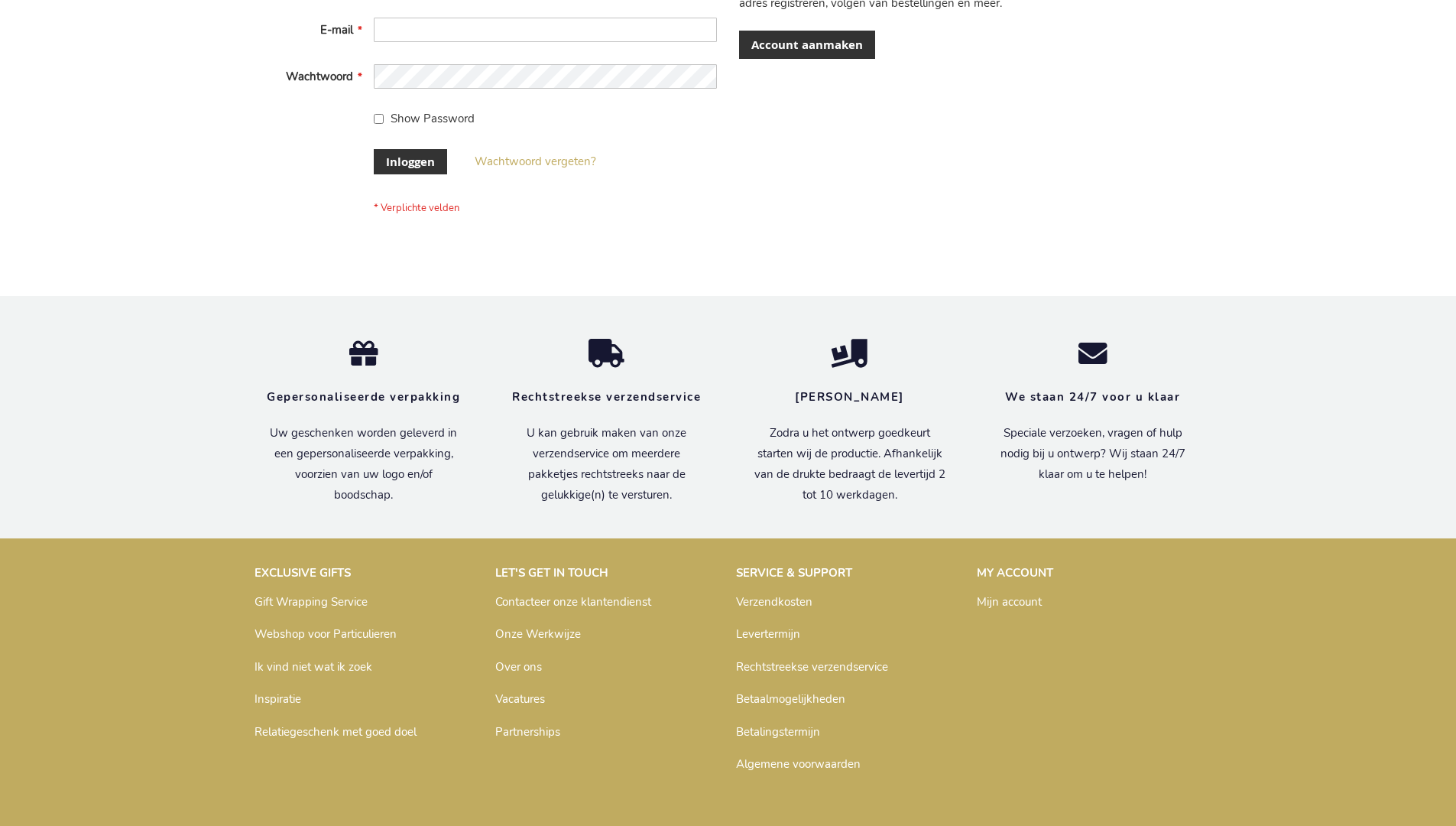
scroll to position [519, 0]
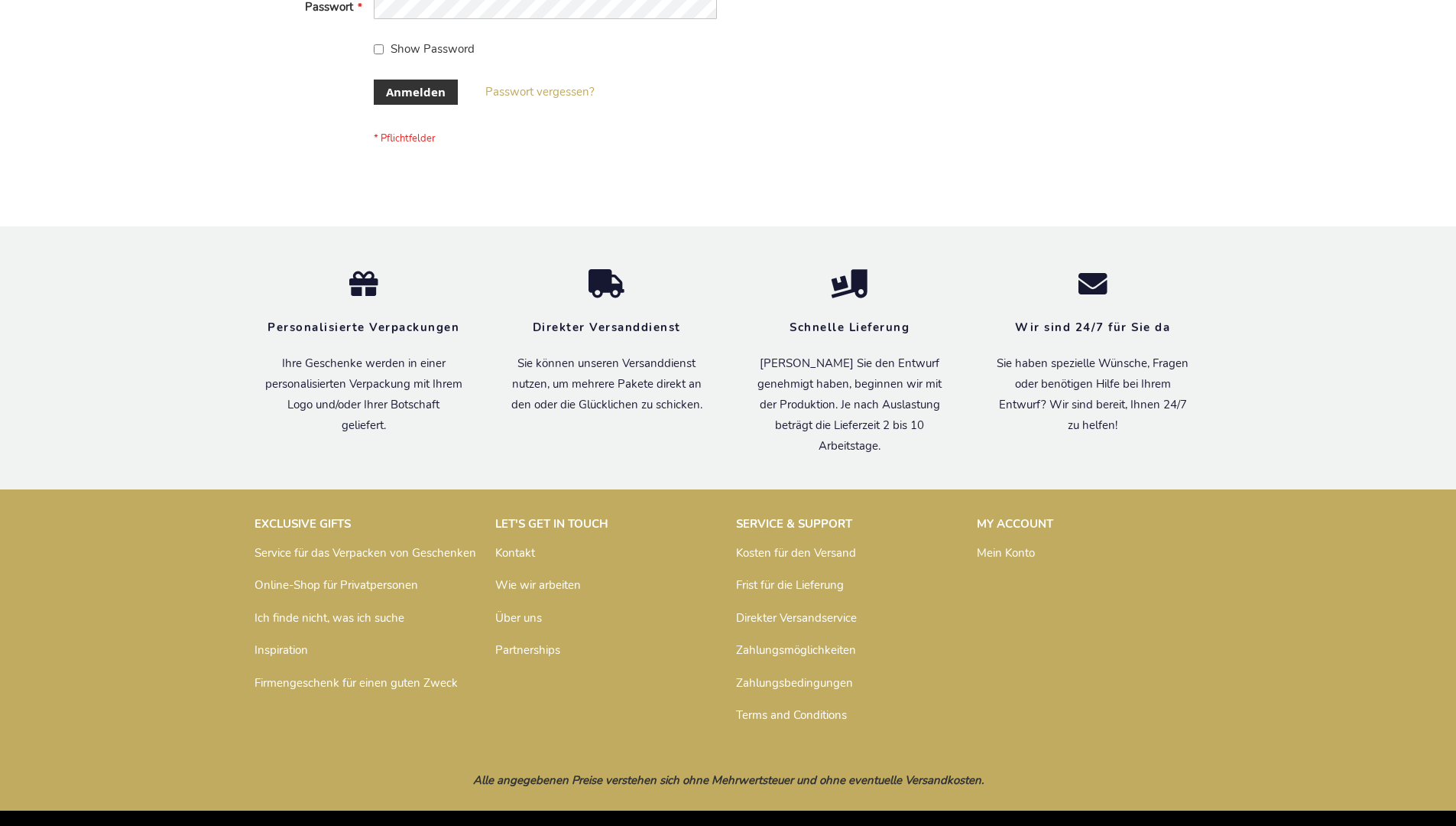
scroll to position [513, 0]
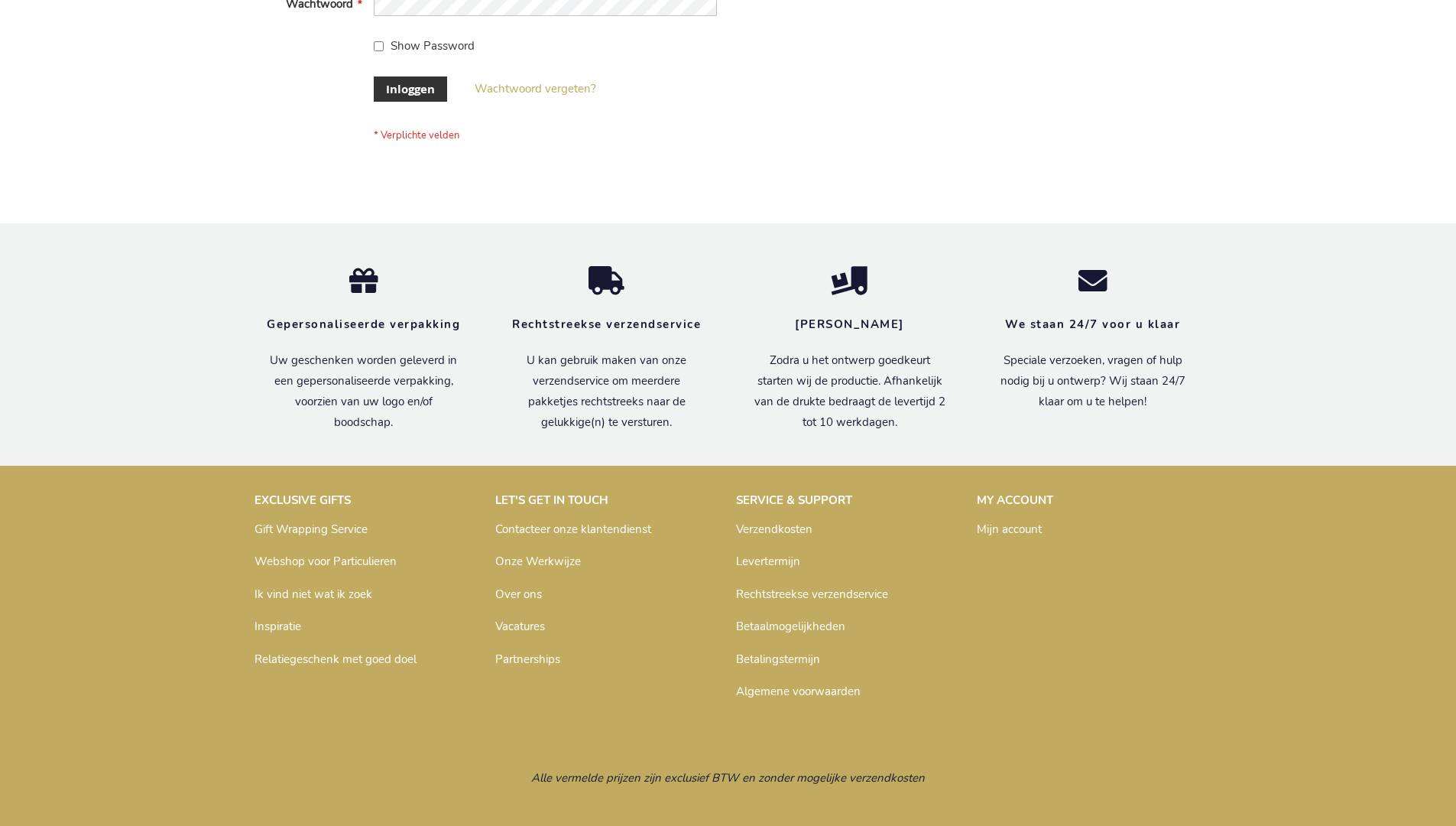
scroll to position [519, 0]
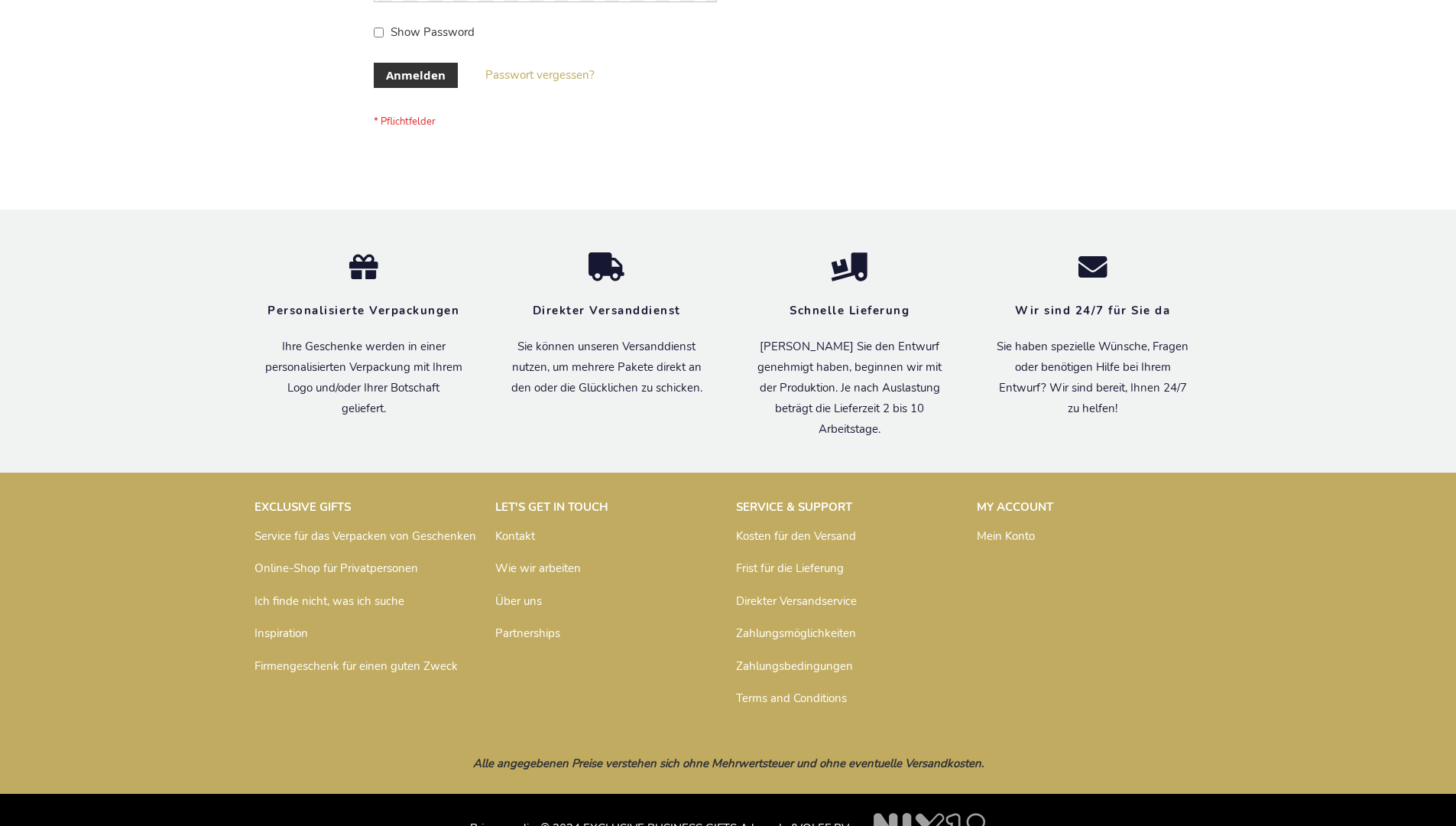
scroll to position [513, 0]
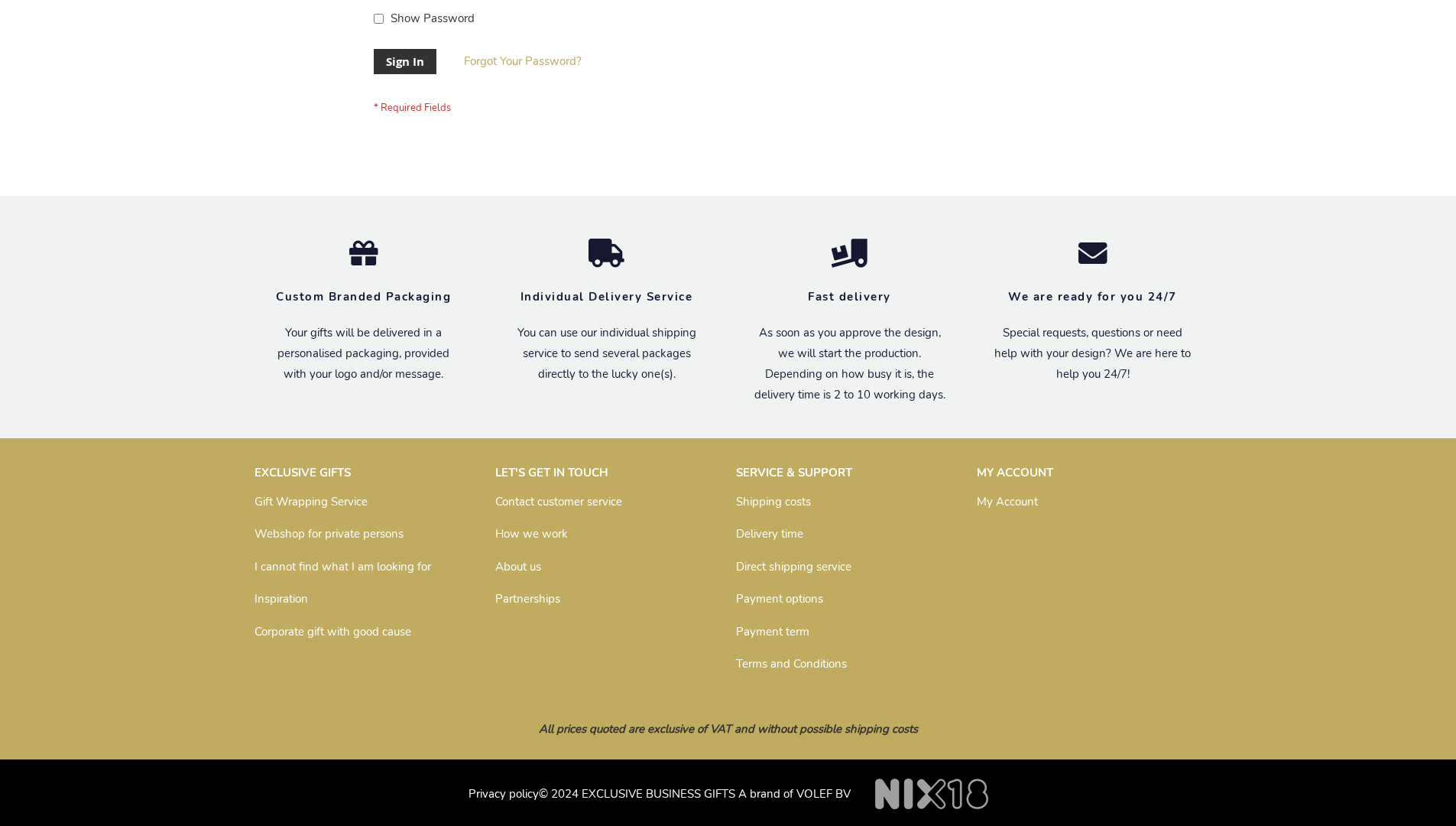
scroll to position [492, 0]
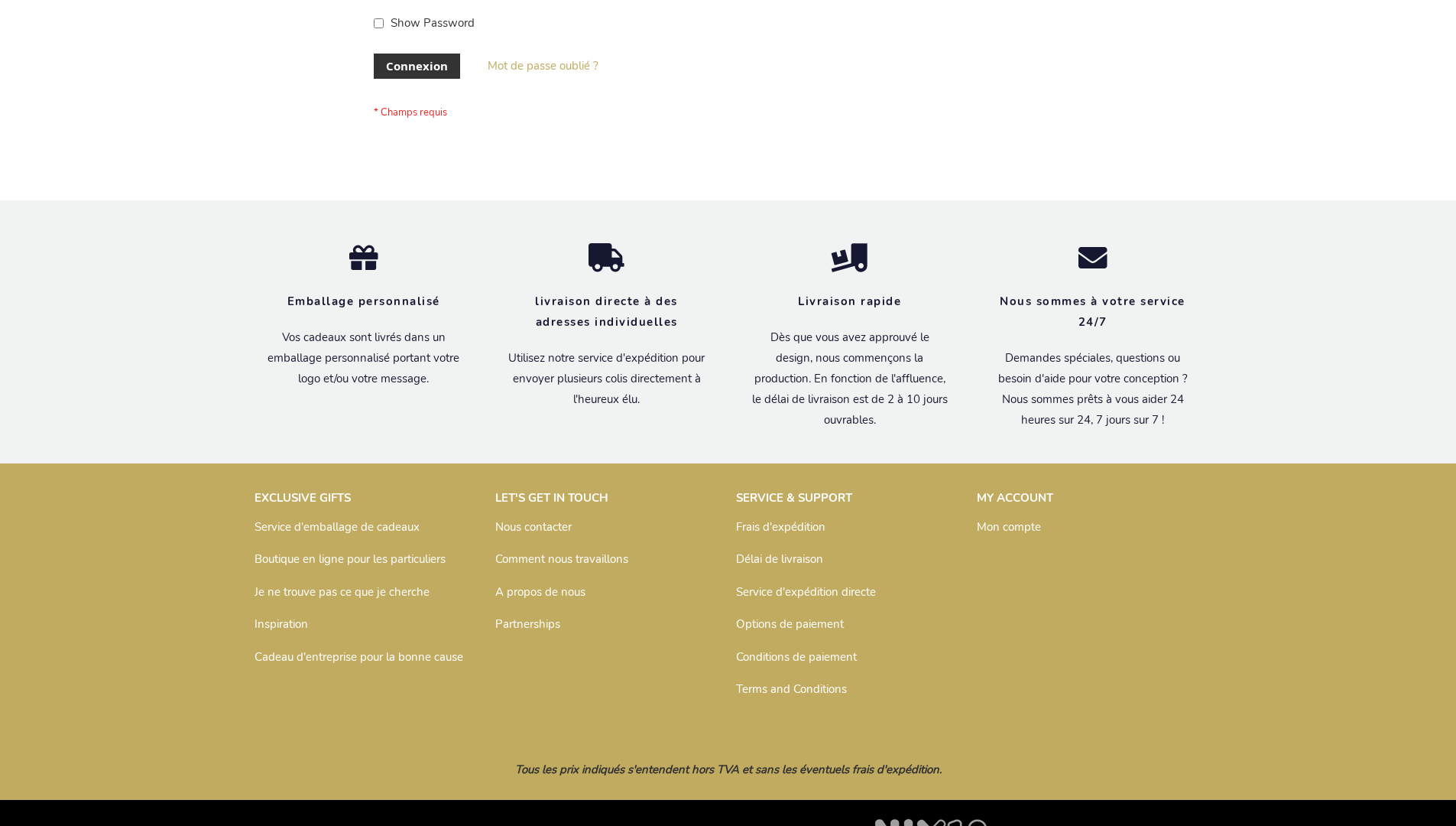
scroll to position [527, 0]
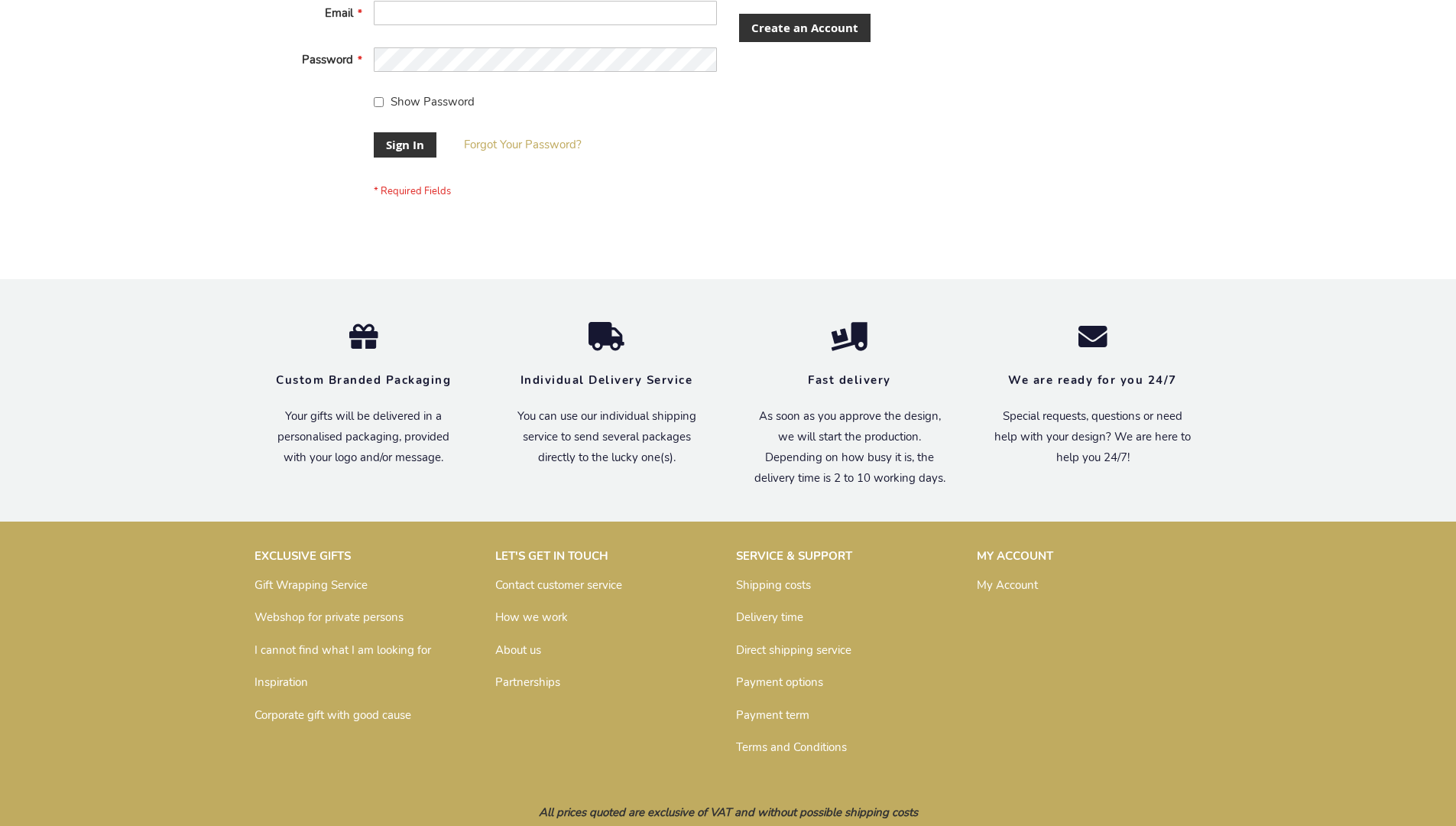
scroll to position [492, 0]
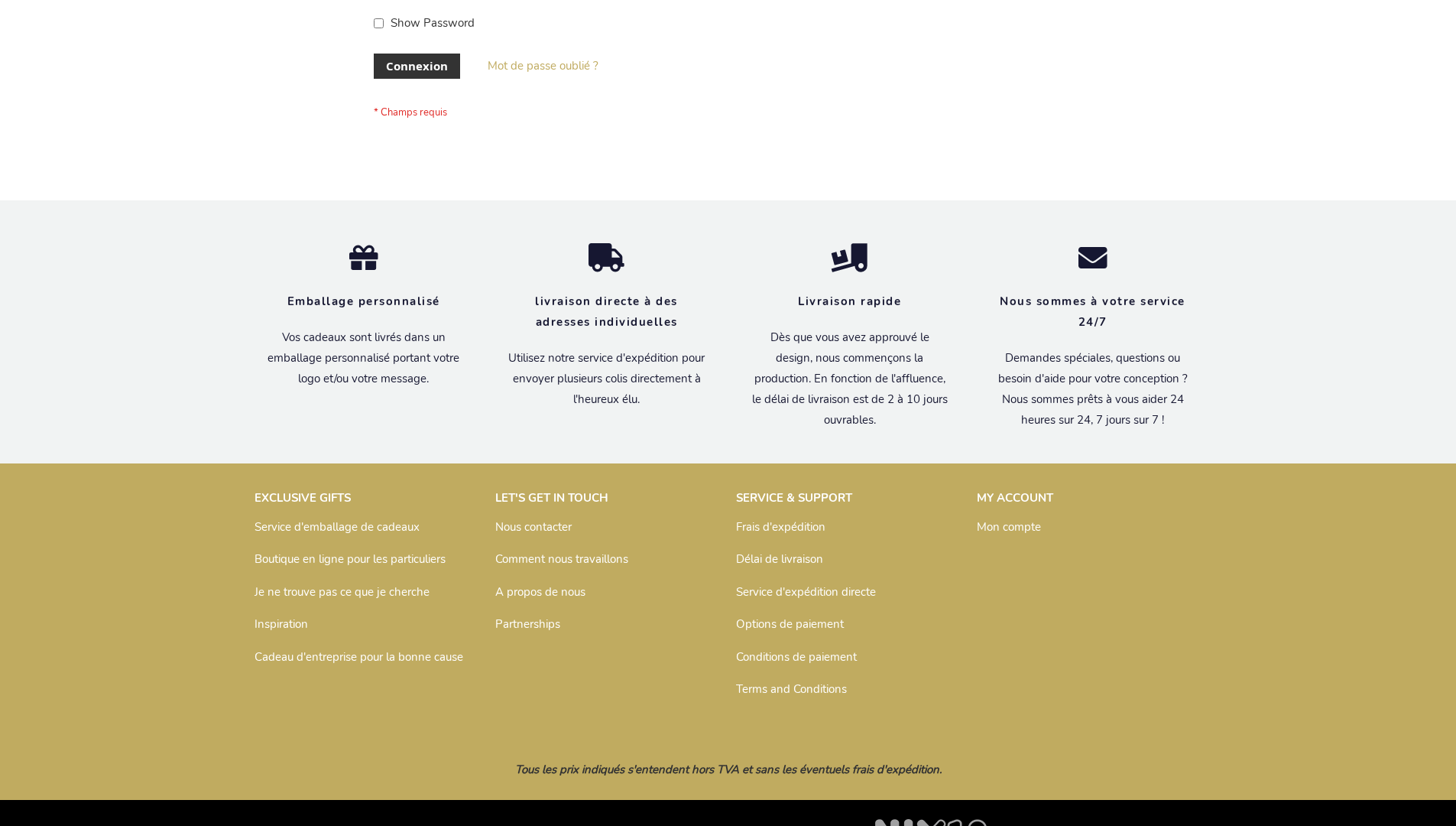
scroll to position [527, 0]
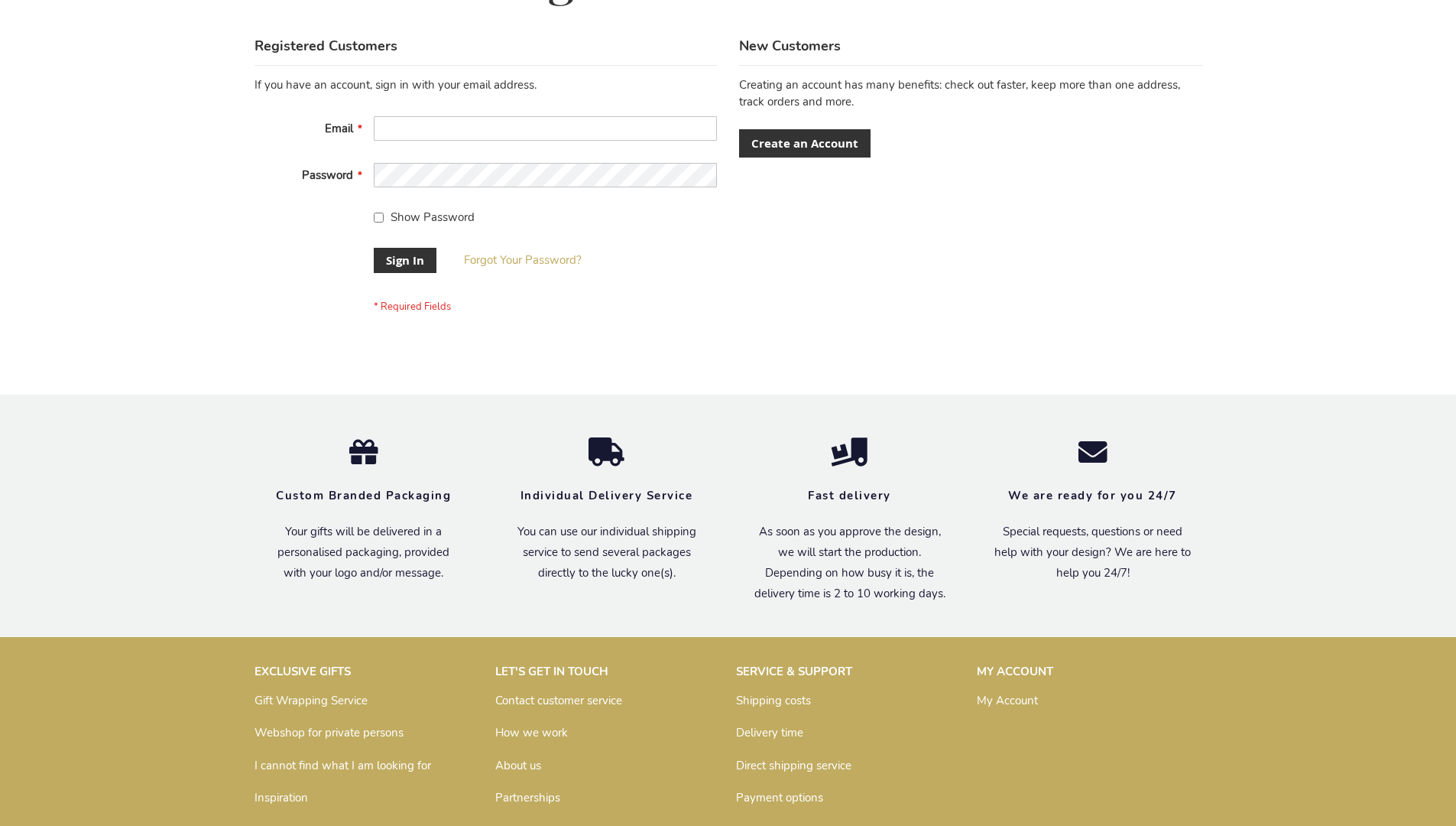
scroll to position [492, 0]
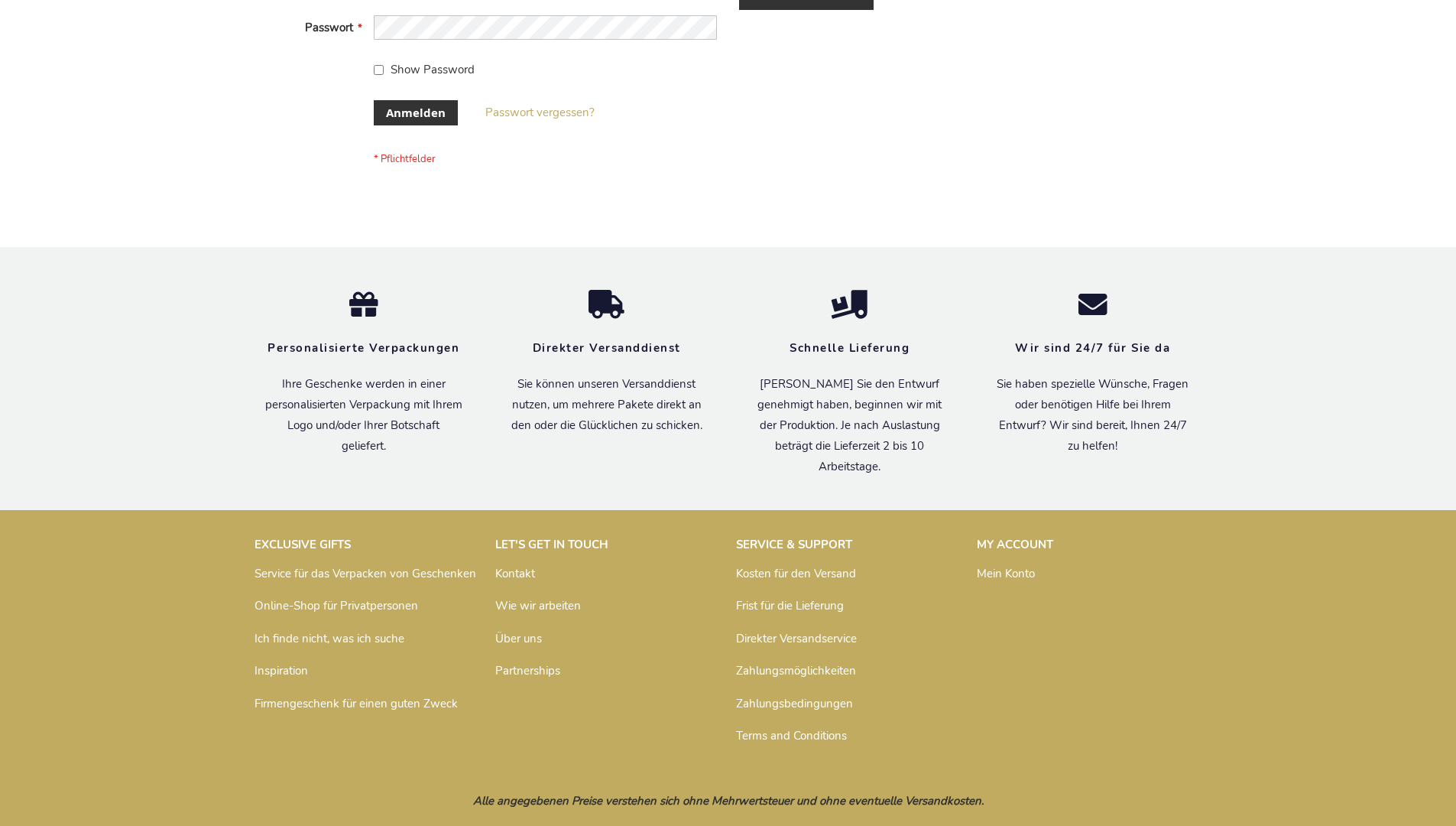
scroll to position [513, 0]
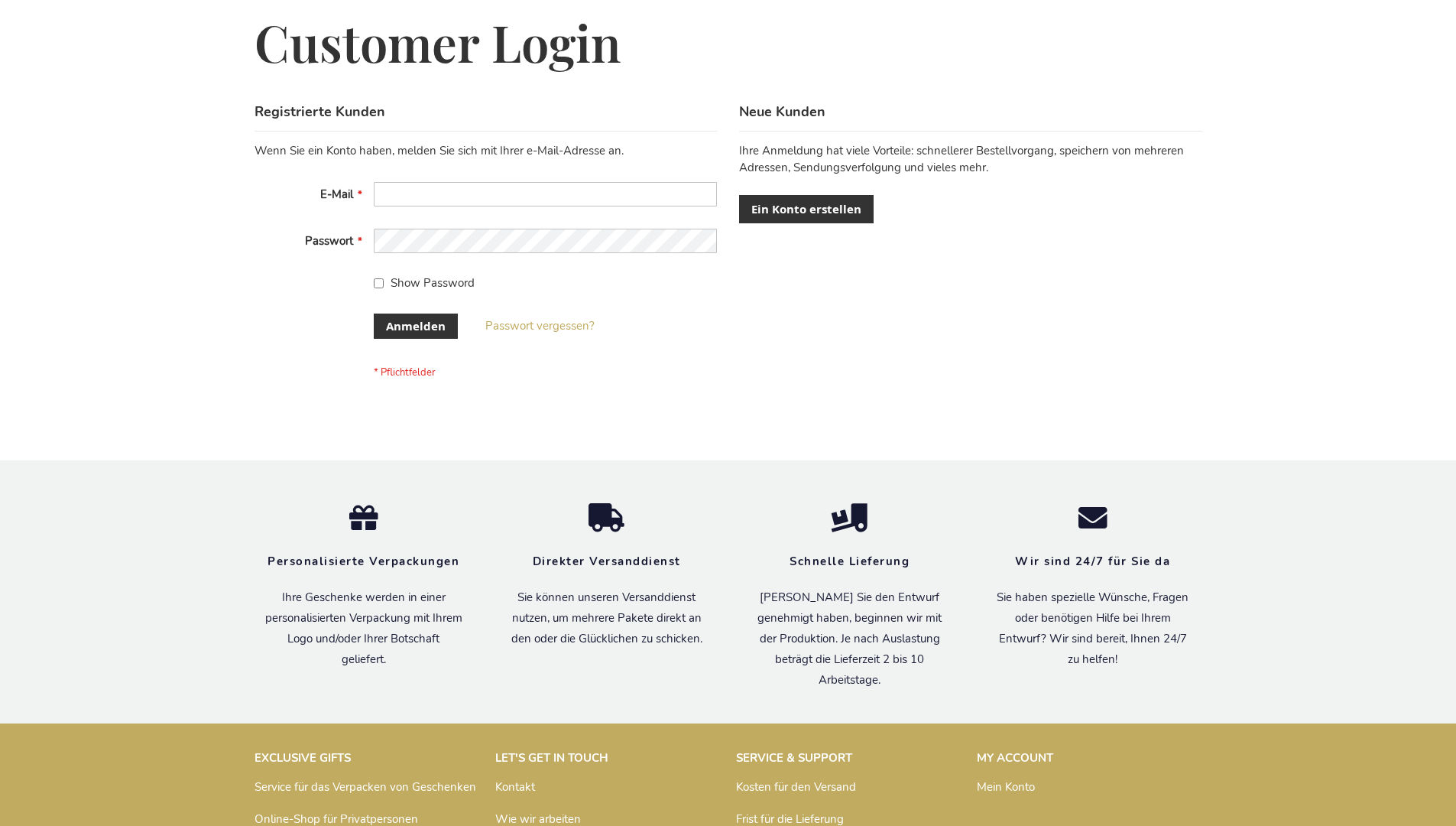
scroll to position [513, 0]
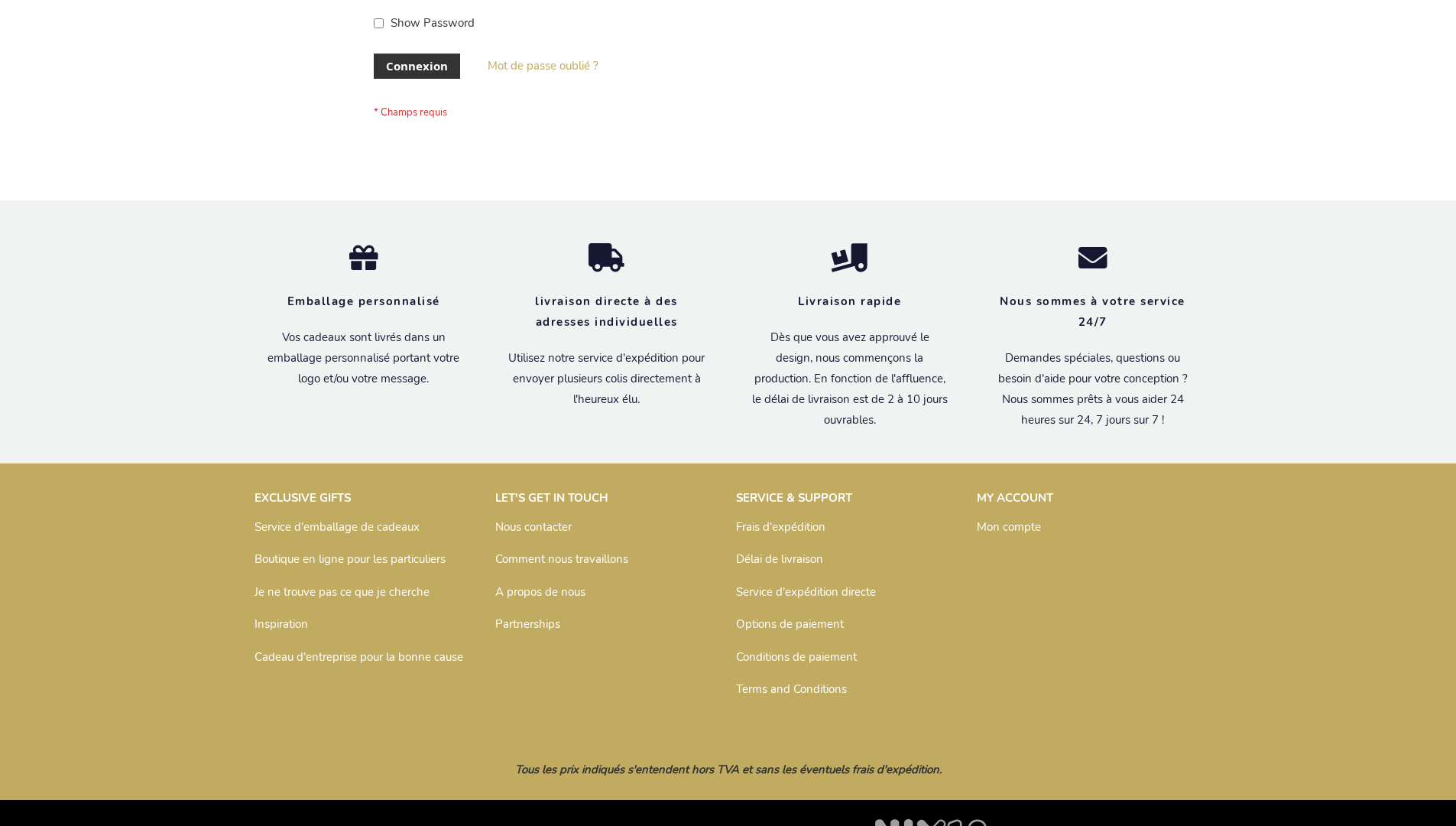
scroll to position [527, 0]
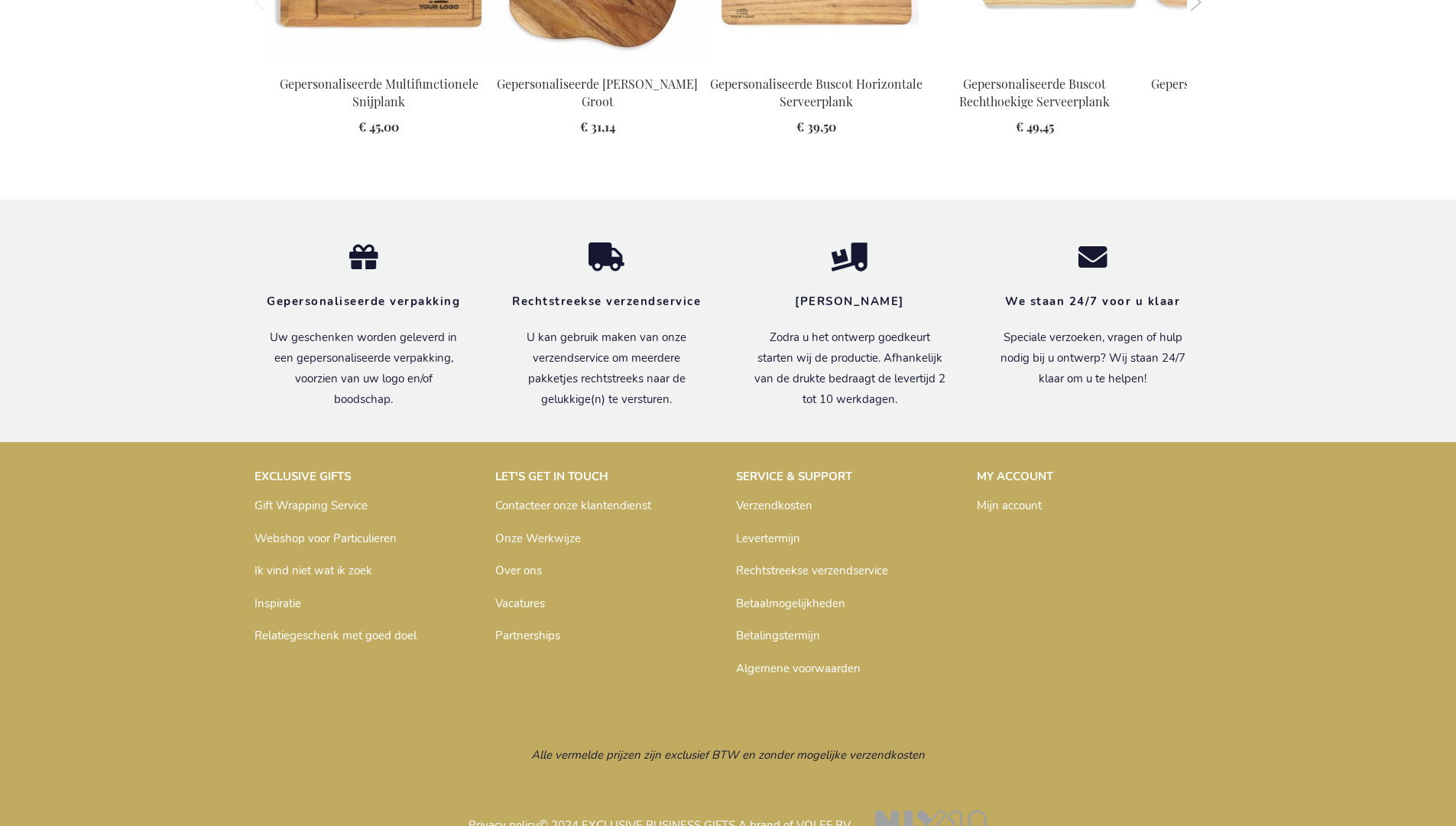
scroll to position [1989, 0]
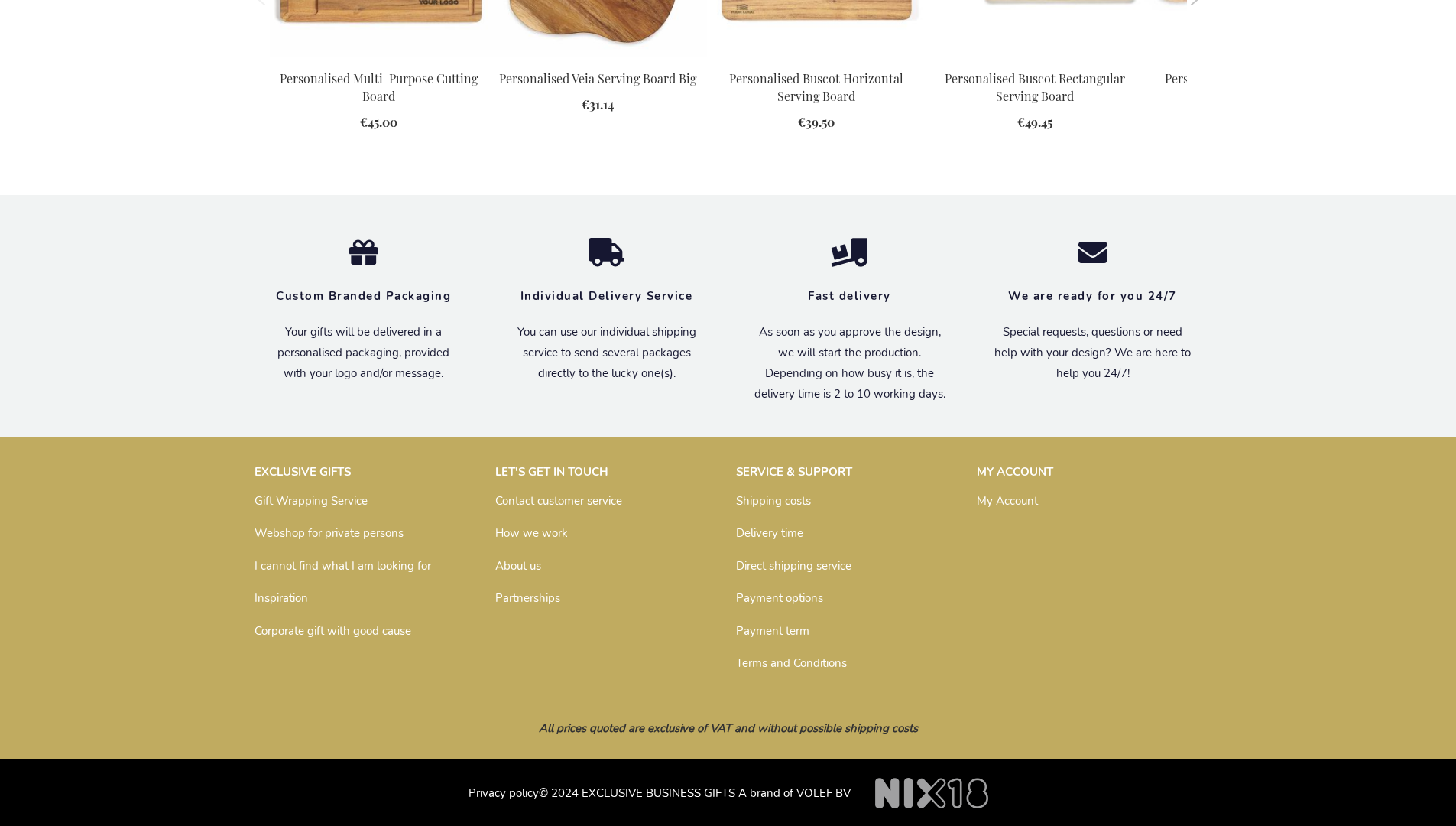
scroll to position [1944, 0]
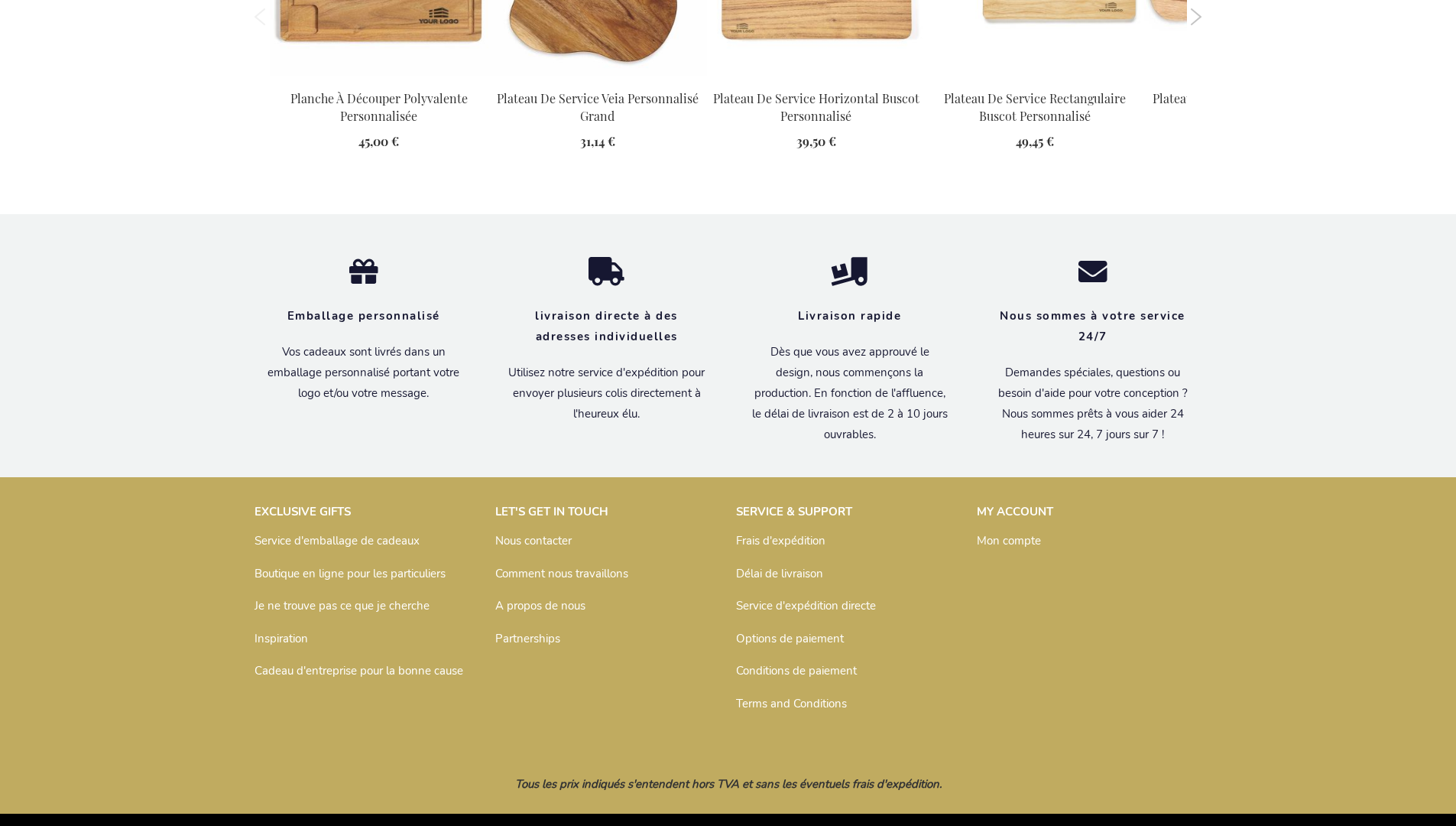
scroll to position [2029, 0]
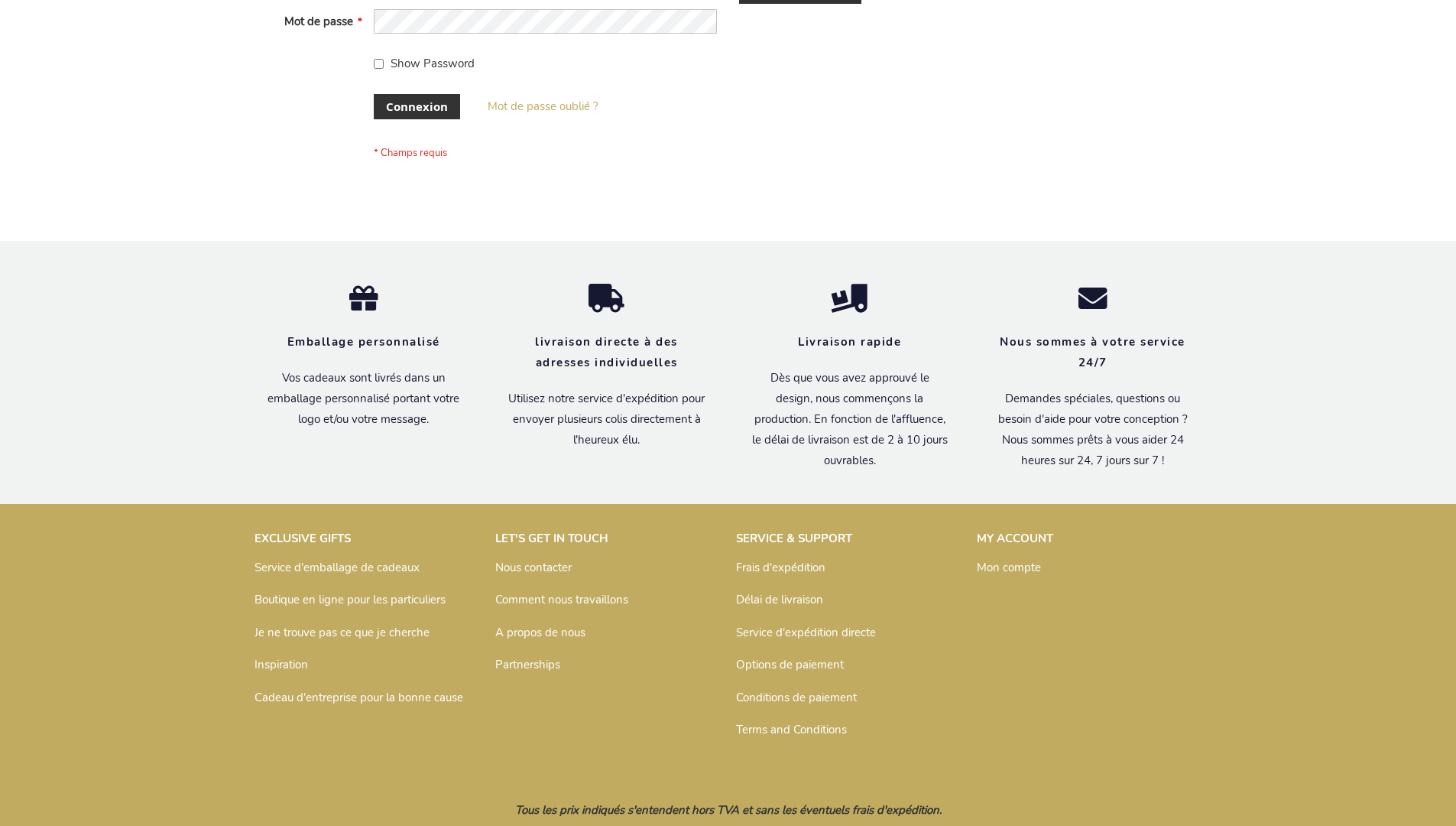
scroll to position [527, 0]
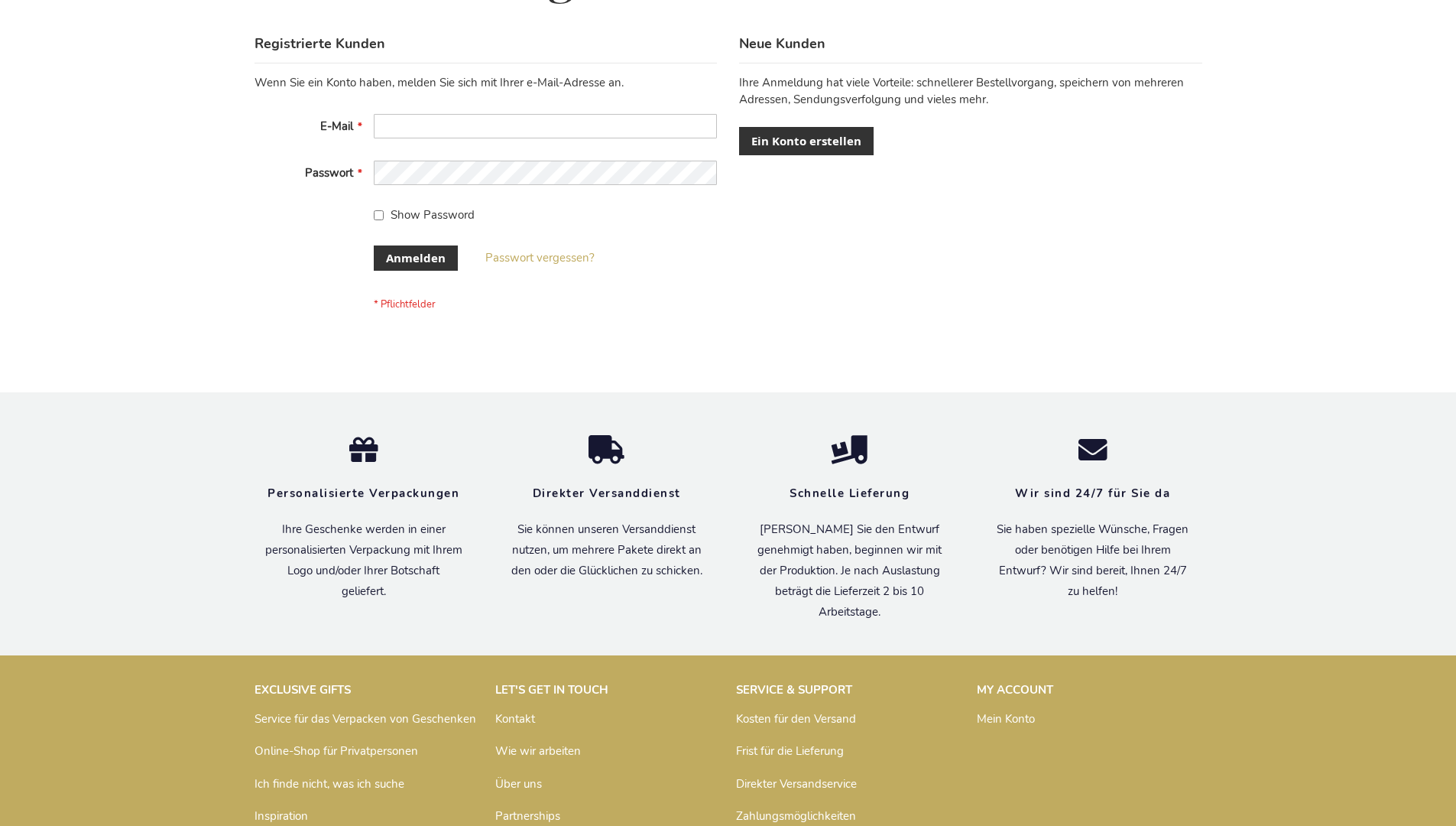
scroll to position [513, 0]
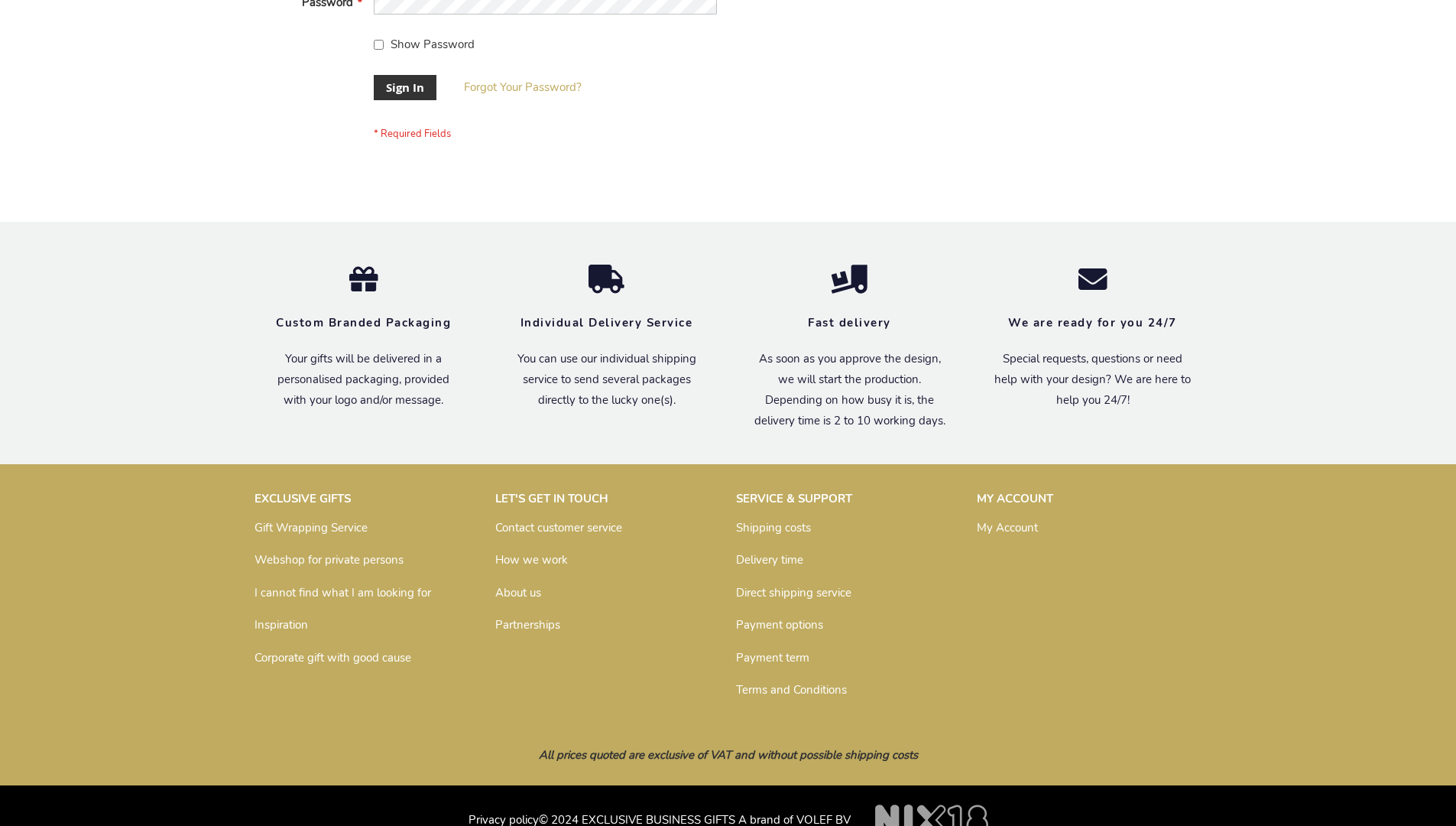
scroll to position [492, 0]
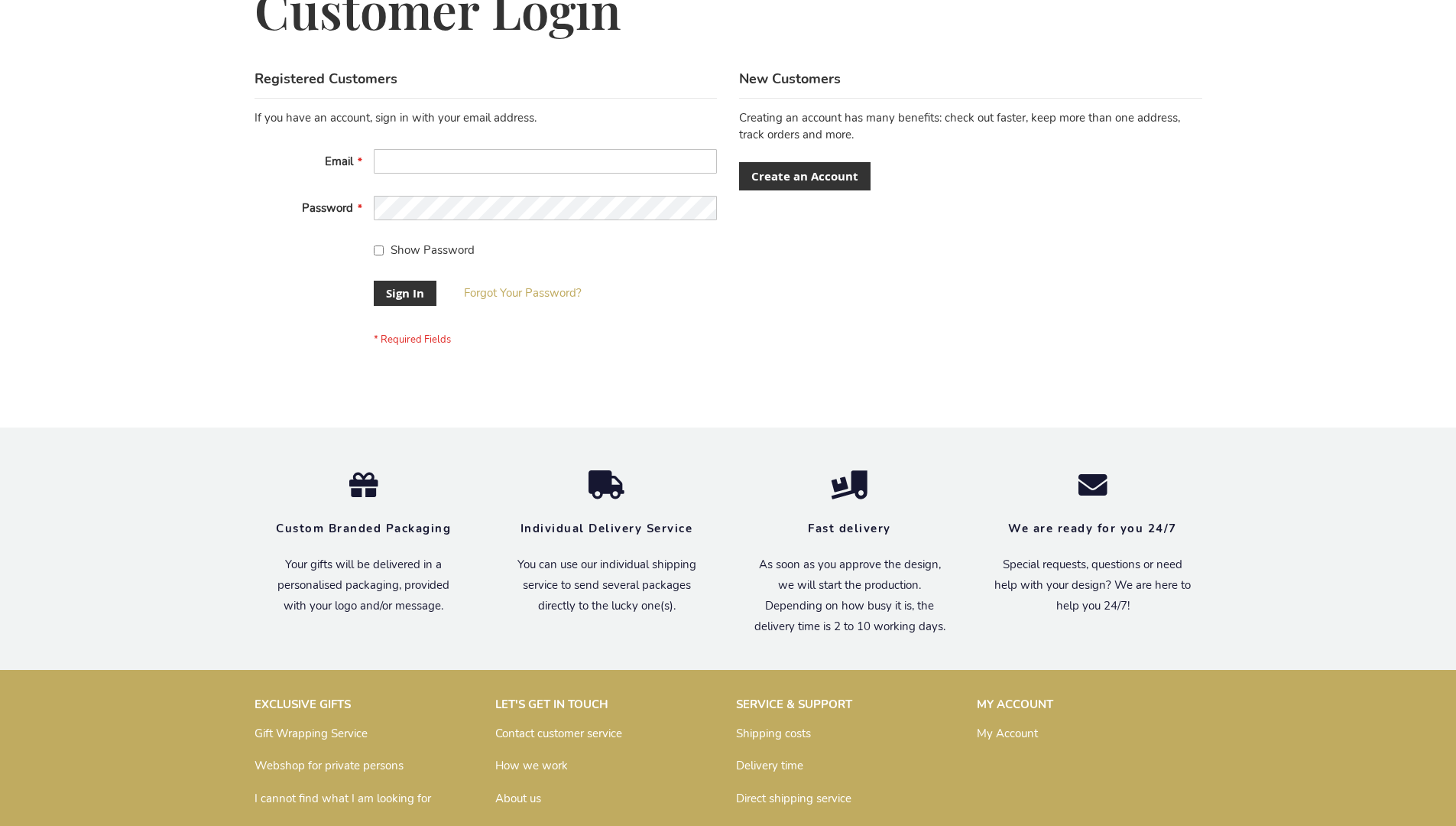
scroll to position [492, 0]
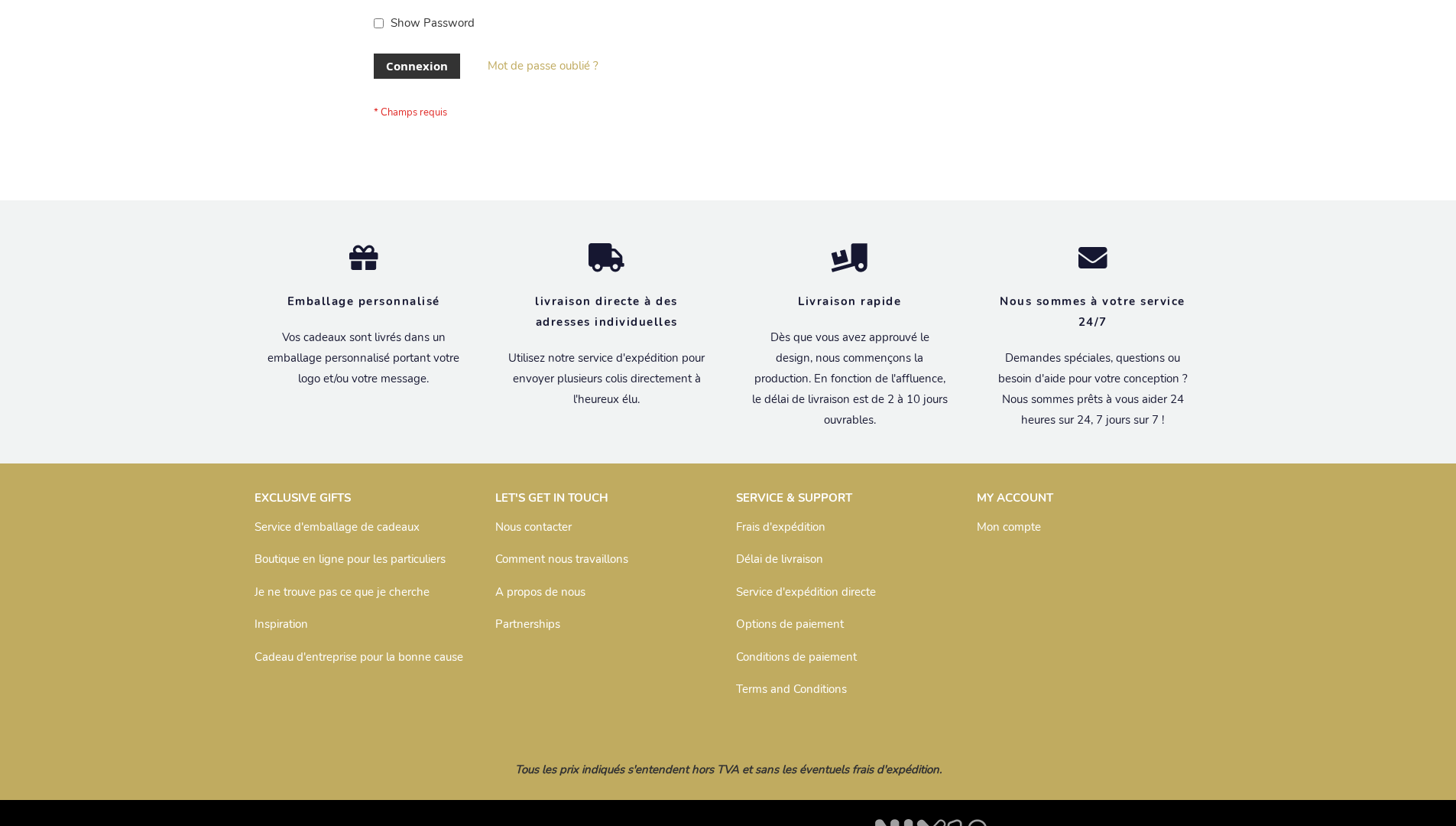
scroll to position [527, 0]
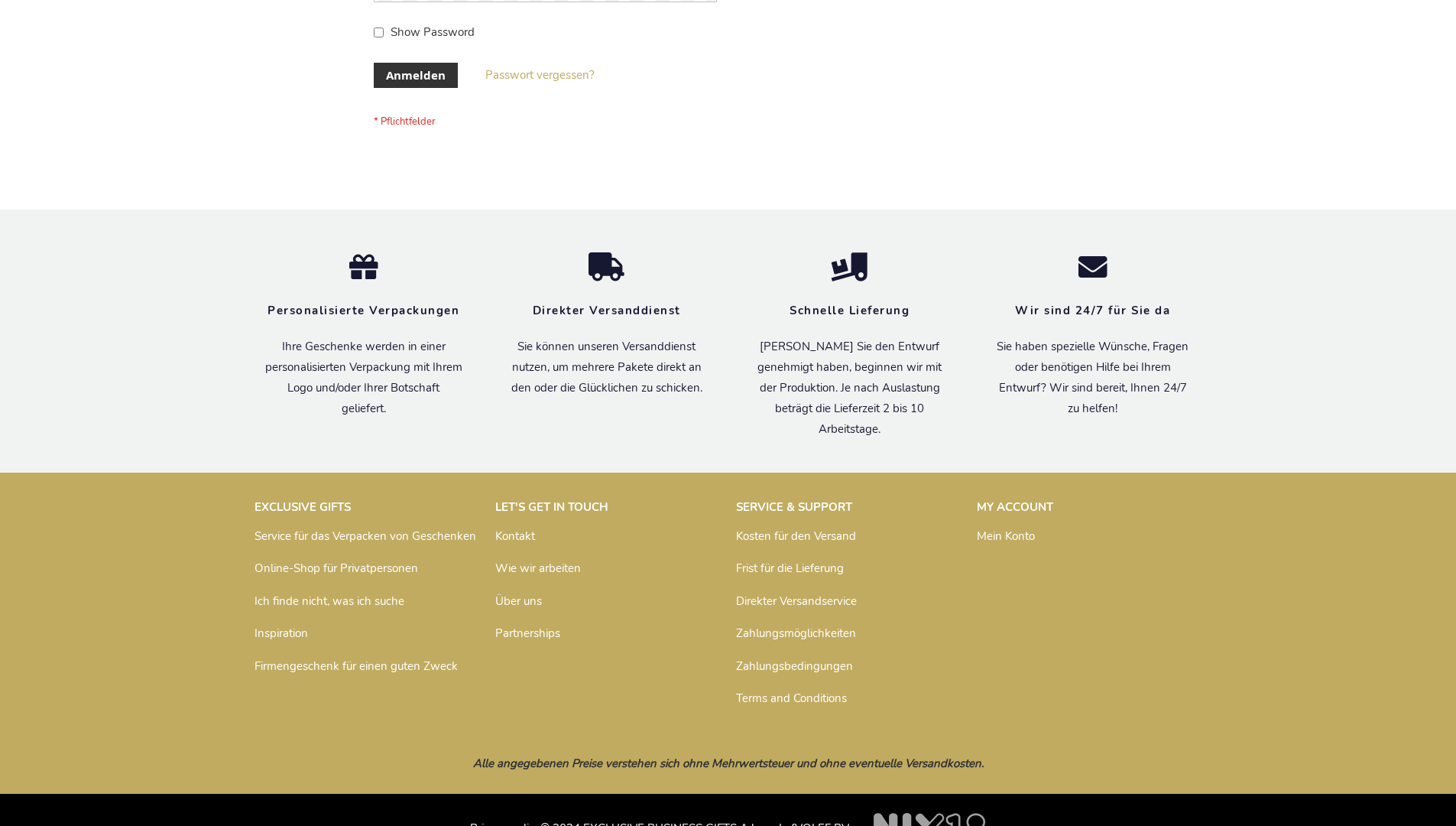
scroll to position [513, 0]
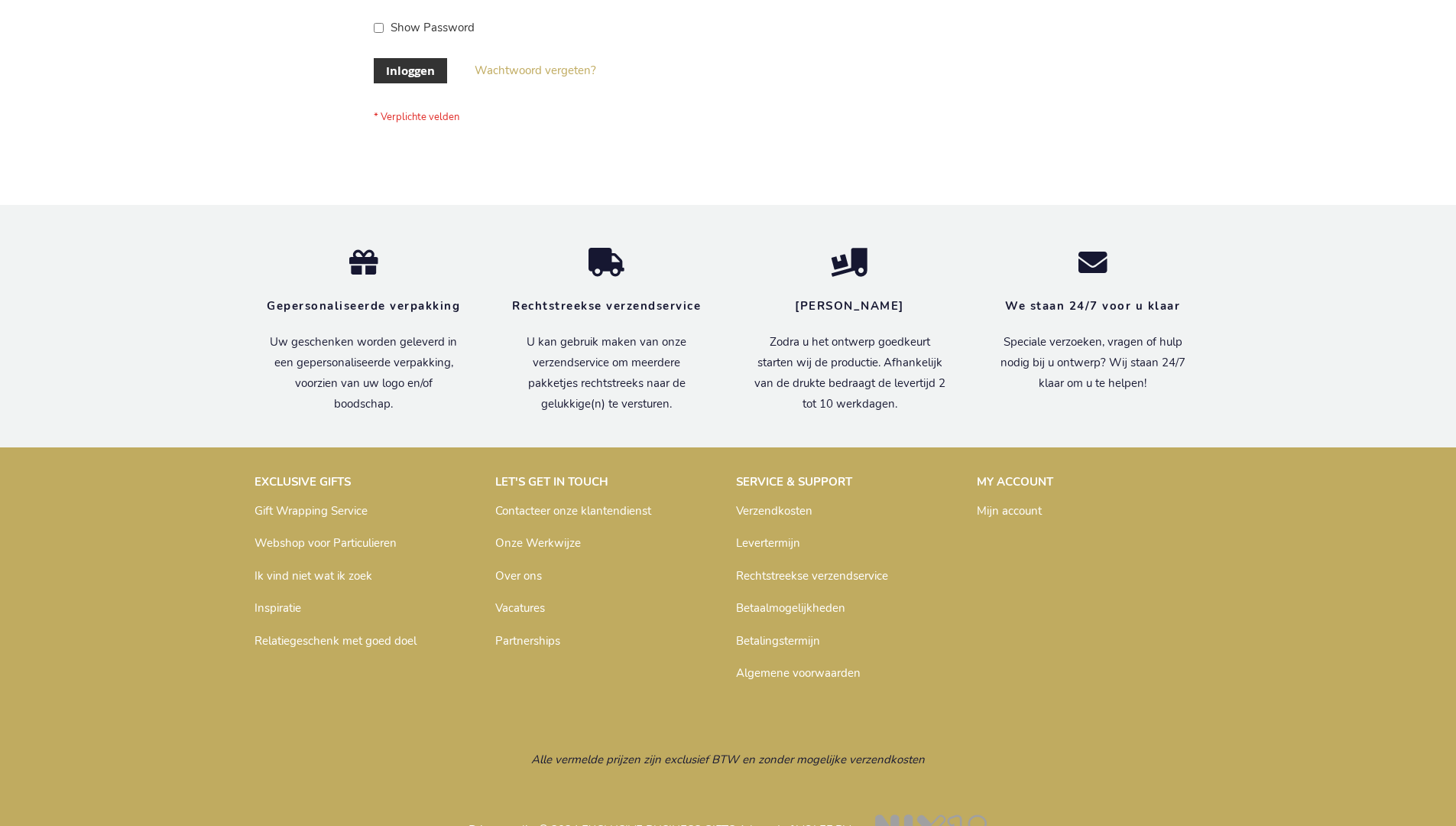
scroll to position [519, 0]
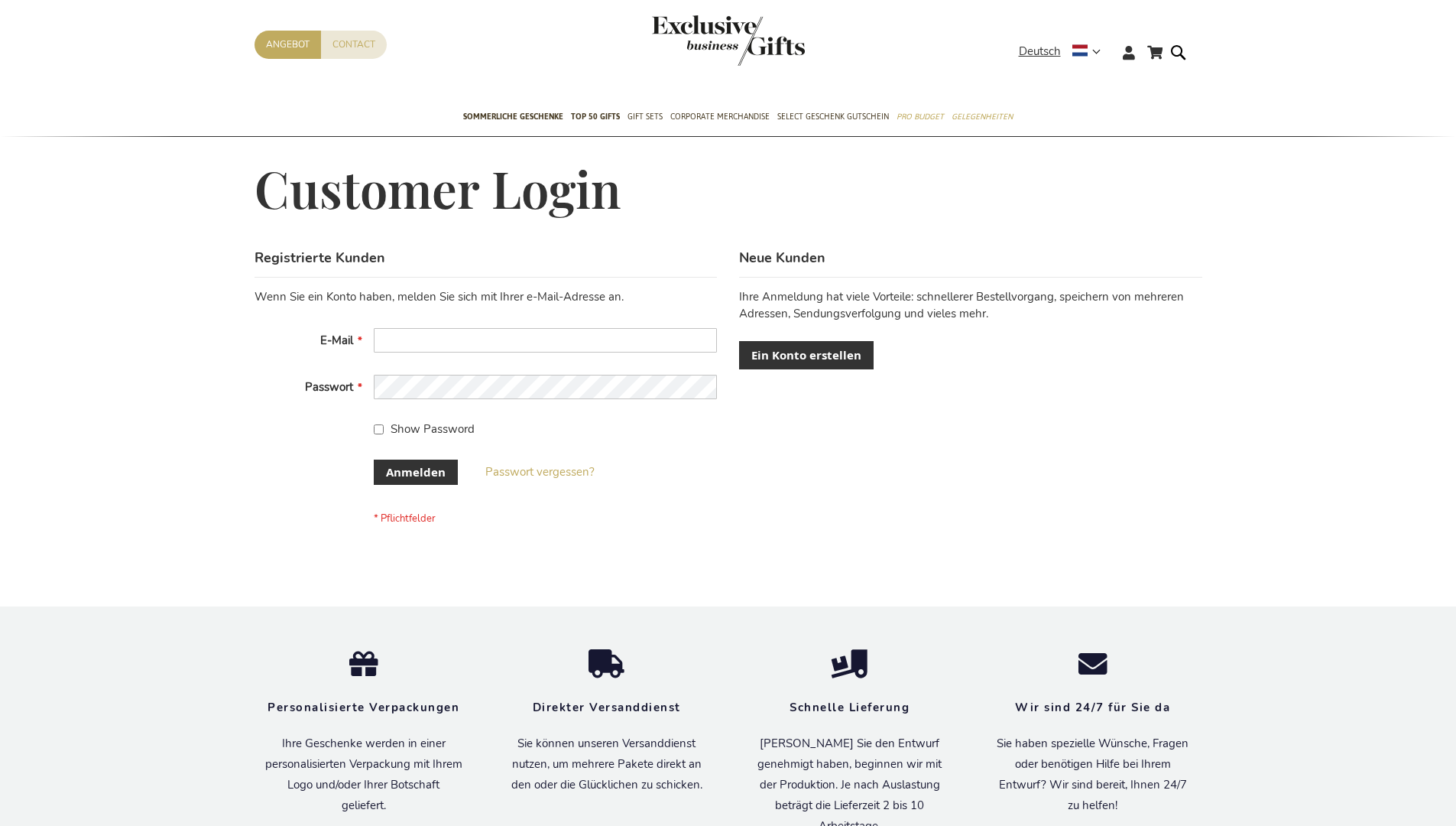
scroll to position [513, 0]
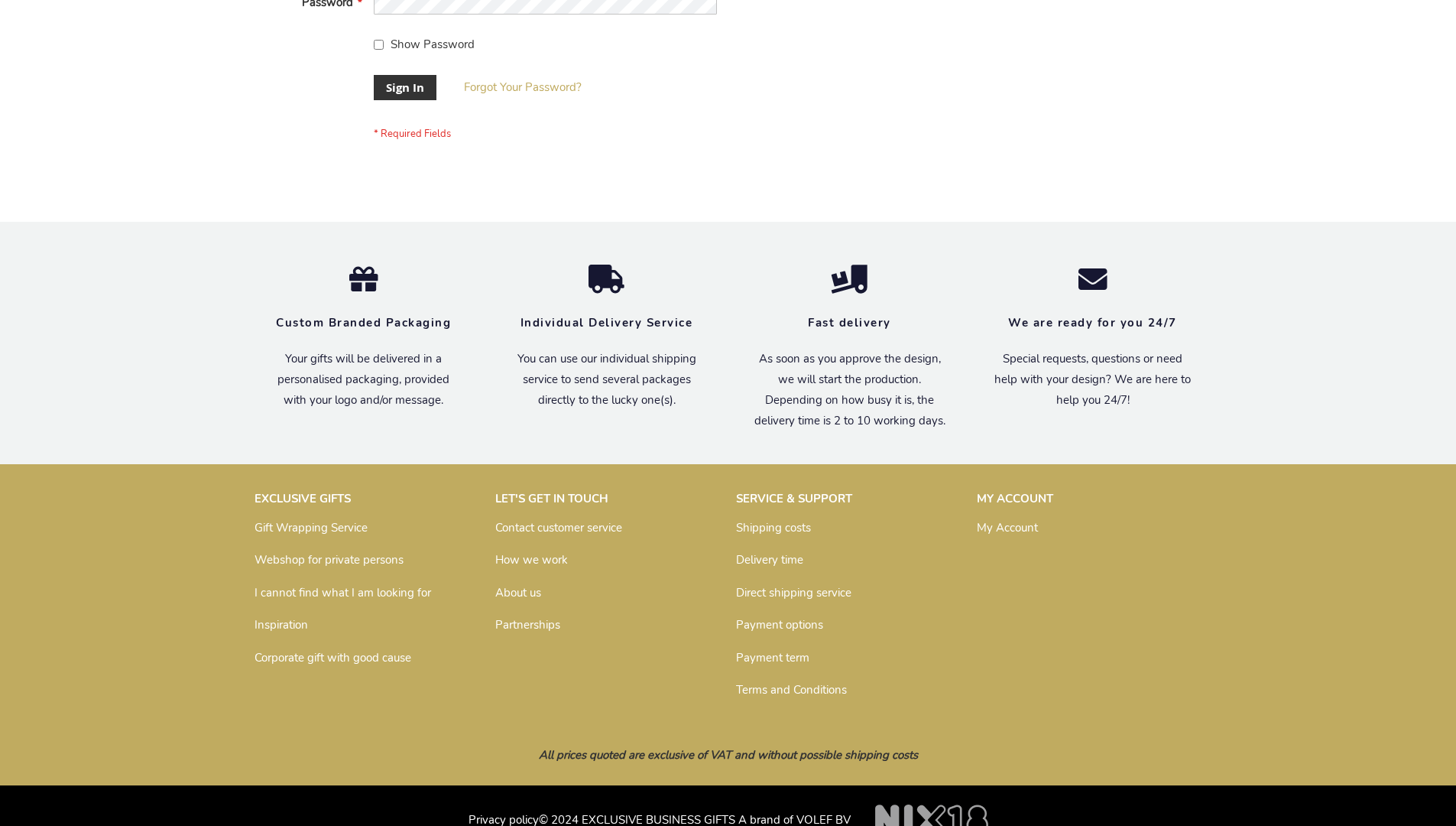
scroll to position [492, 0]
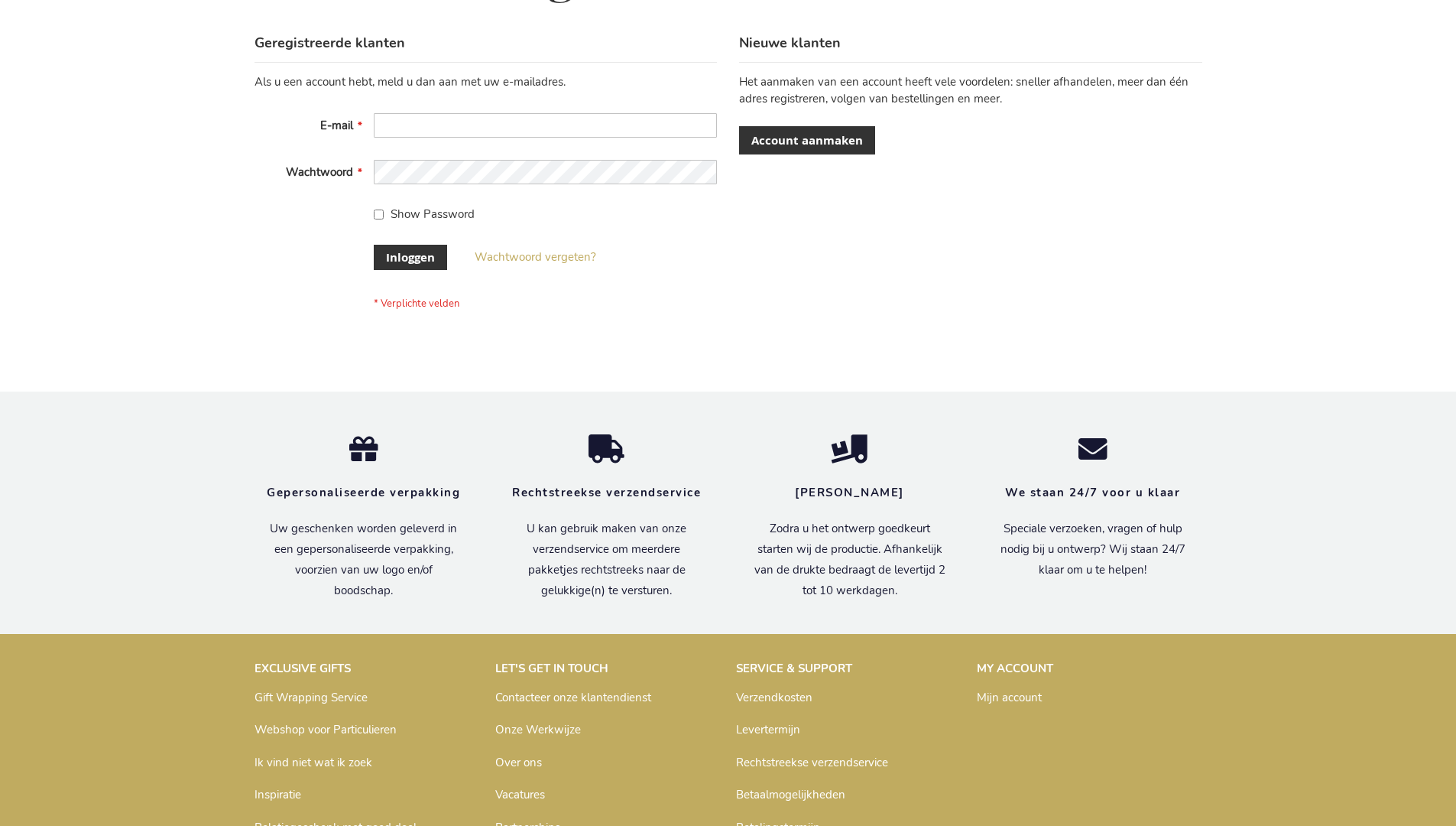
scroll to position [519, 0]
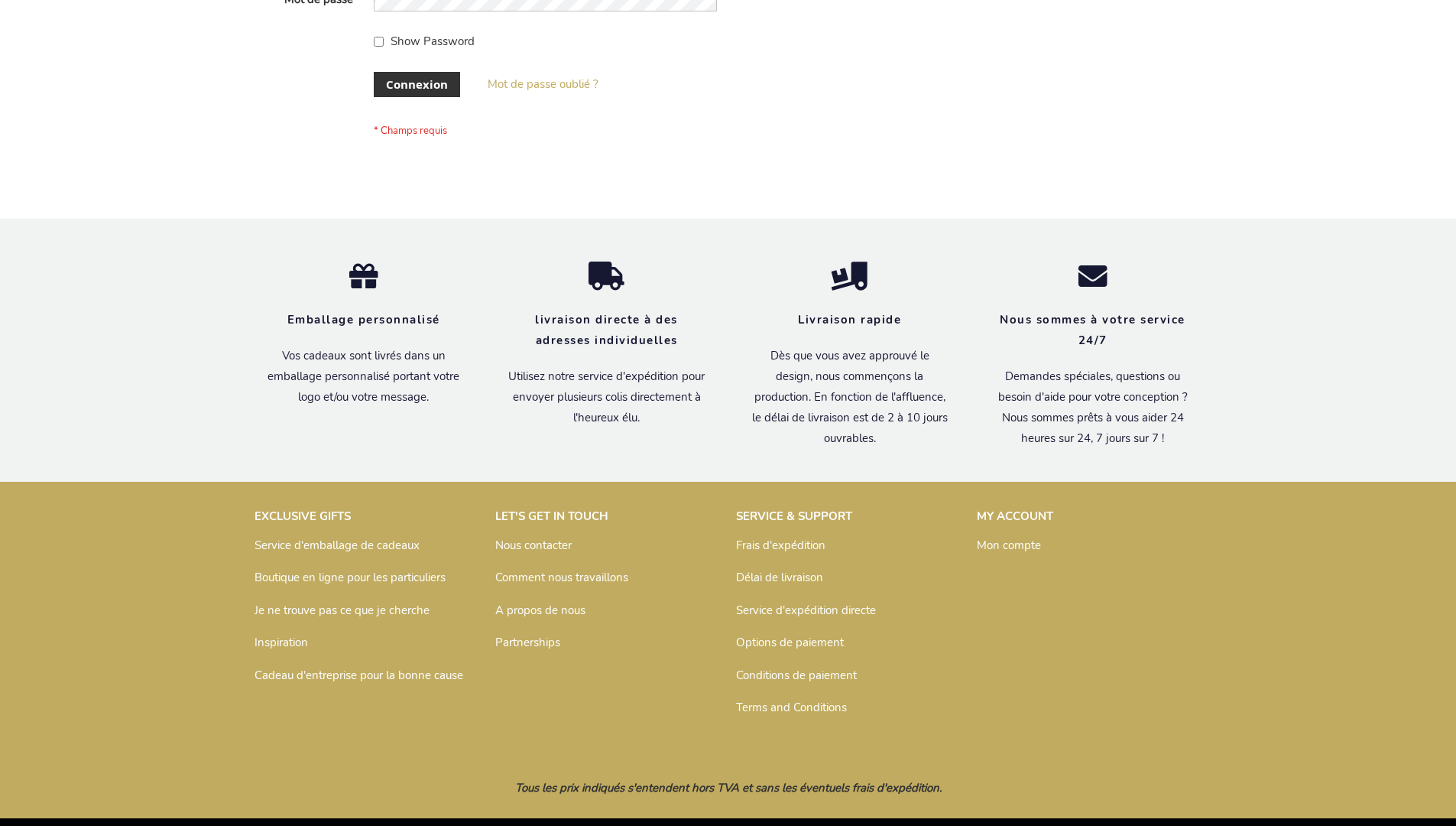
scroll to position [527, 0]
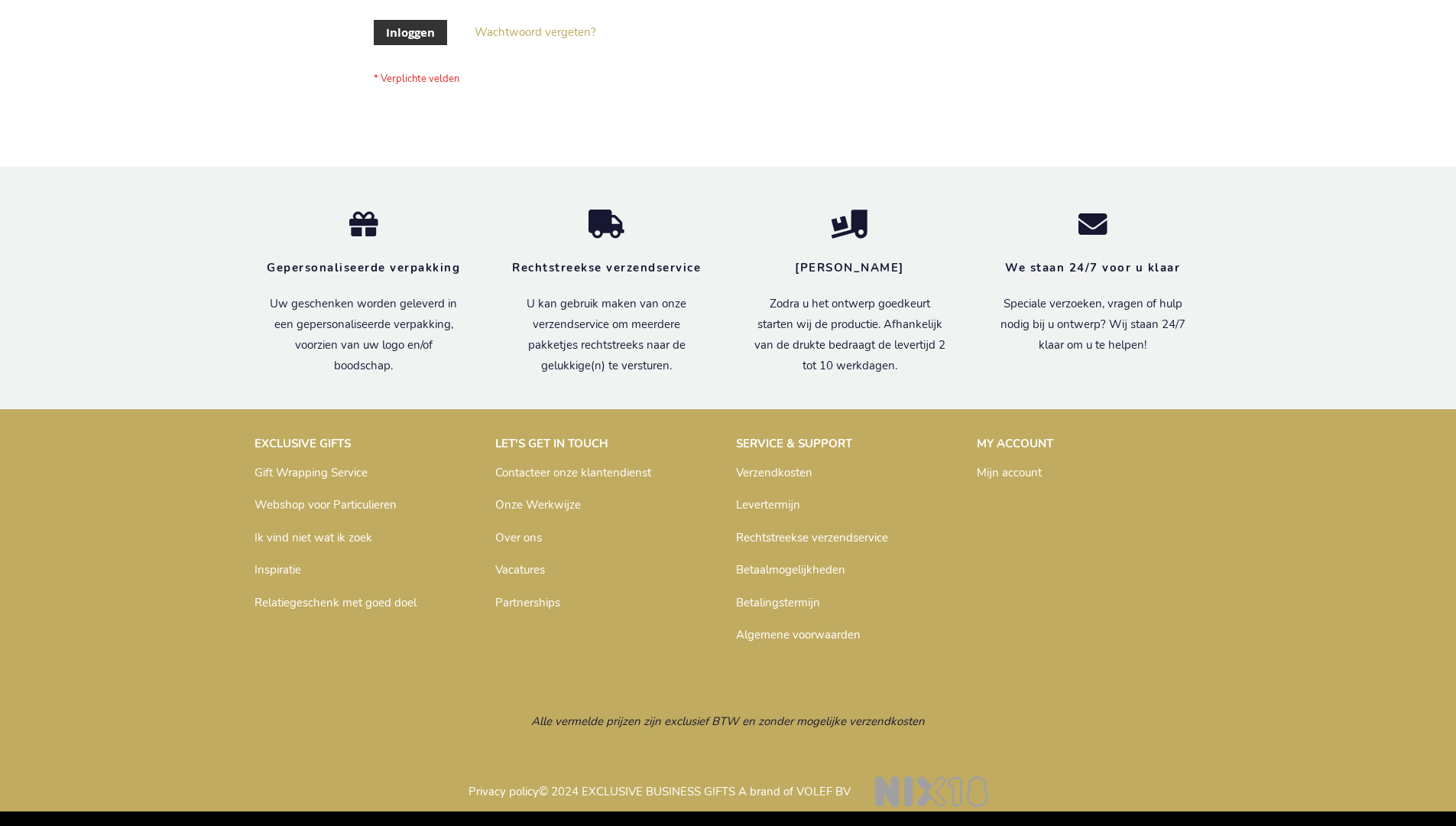
scroll to position [519, 0]
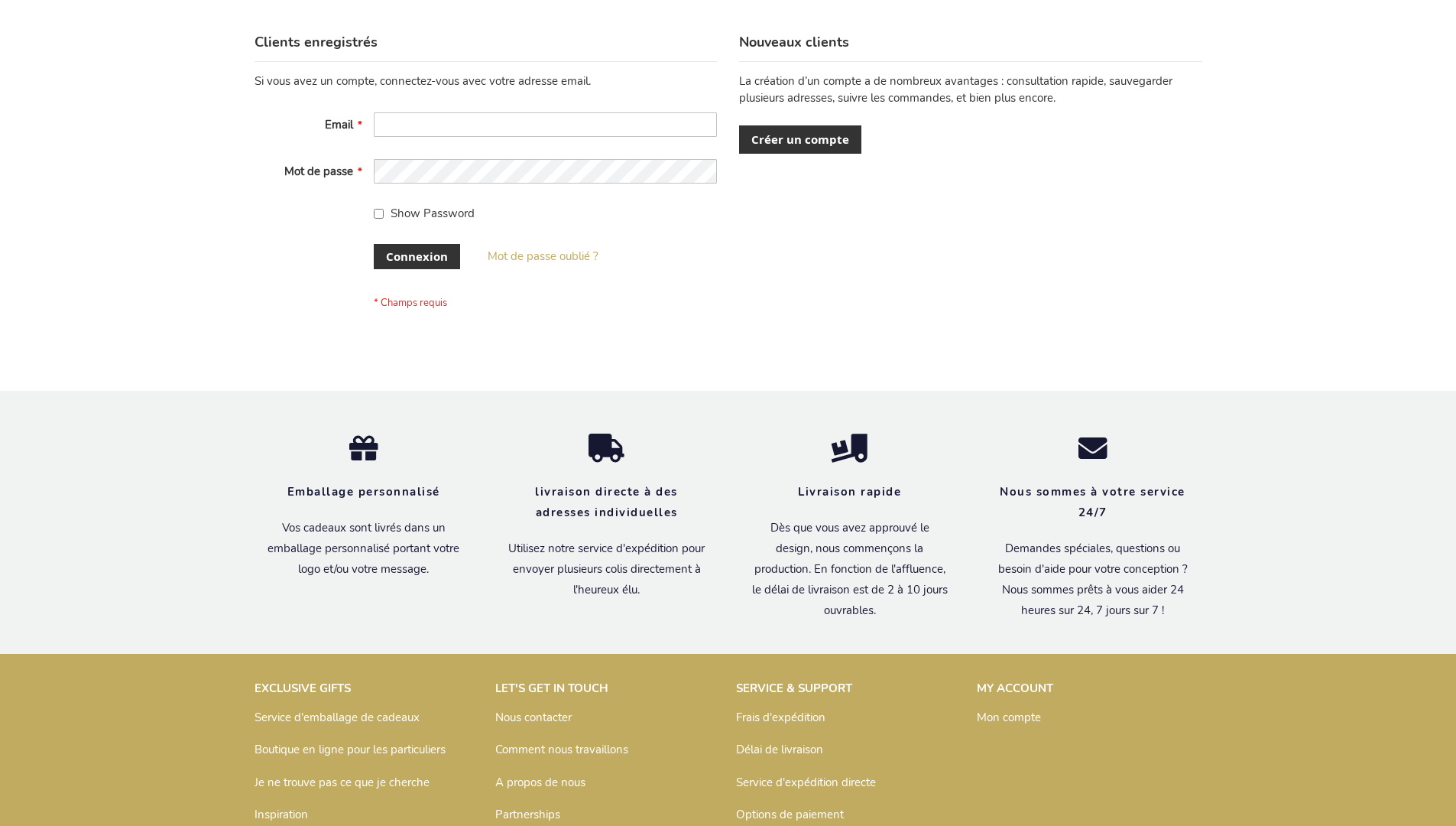
scroll to position [527, 0]
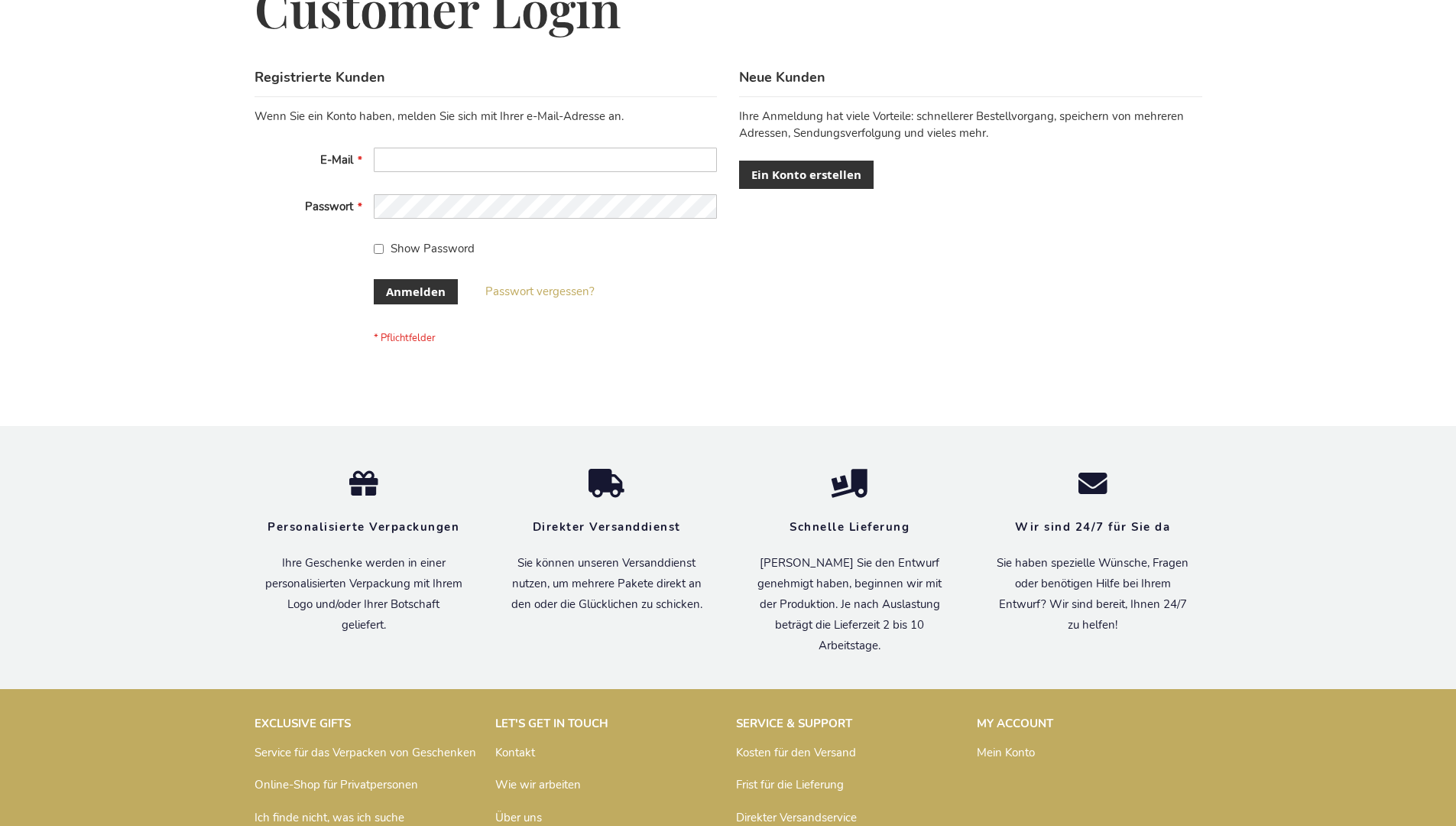
scroll to position [513, 0]
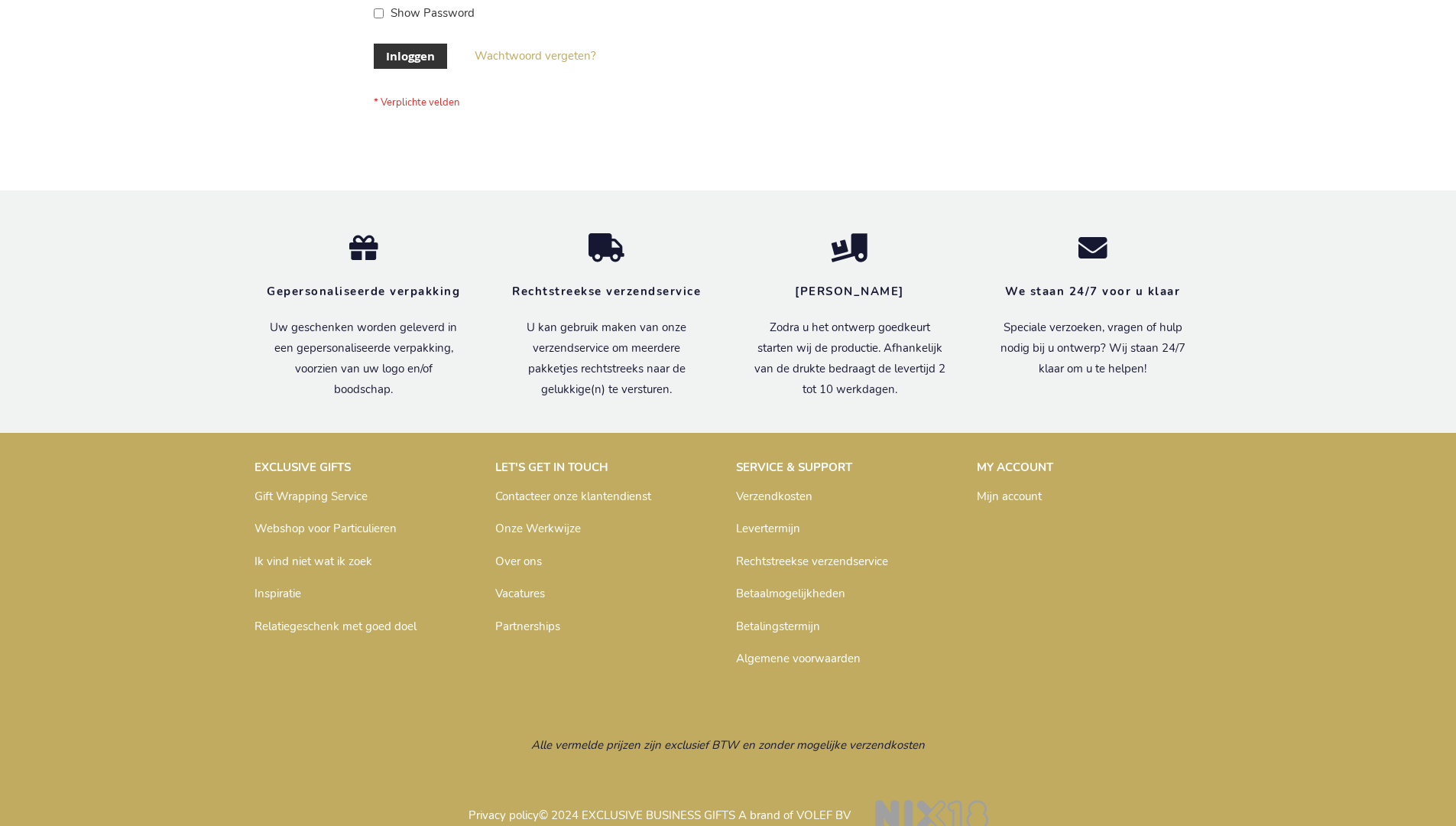
scroll to position [519, 0]
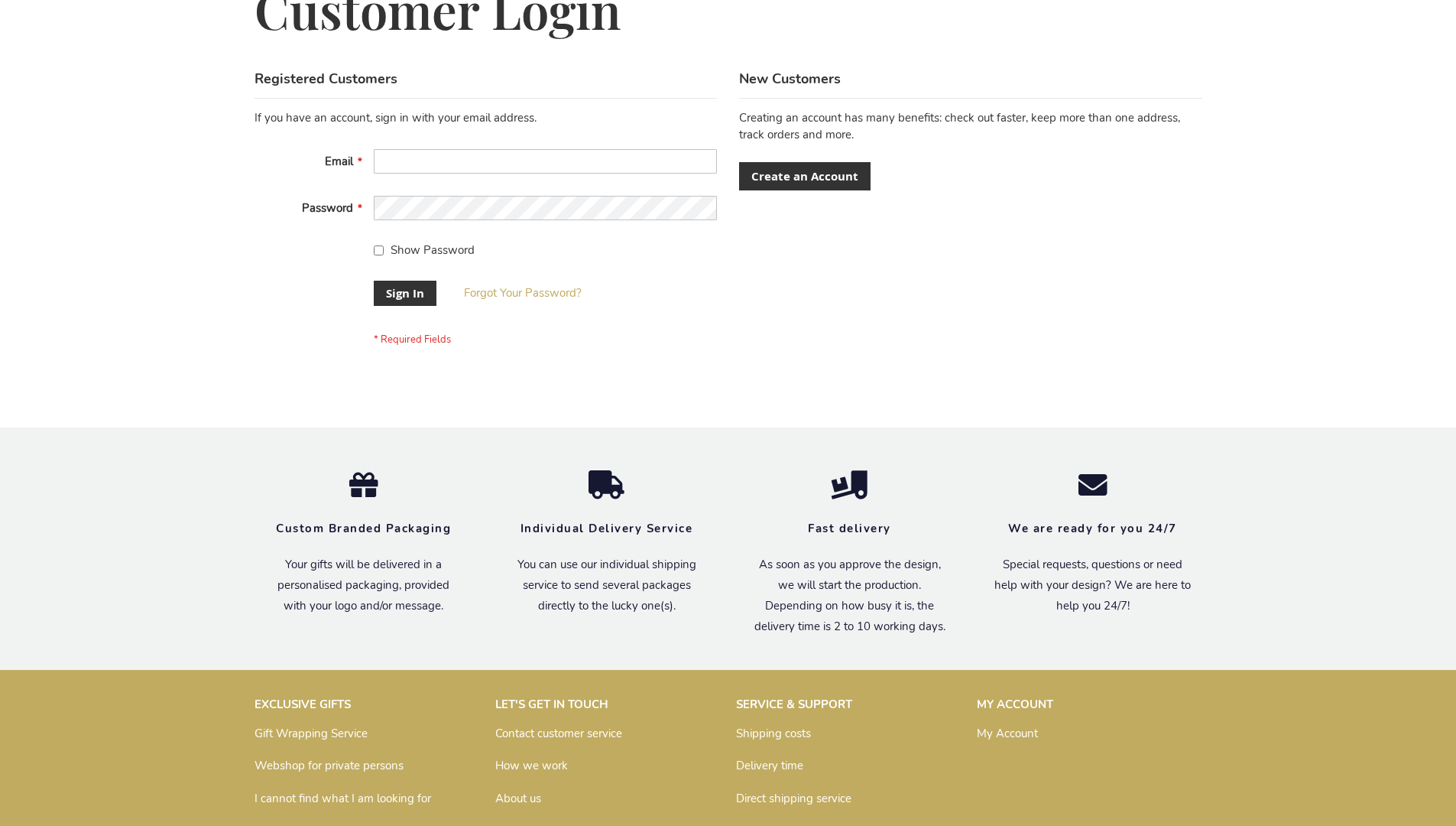
scroll to position [492, 0]
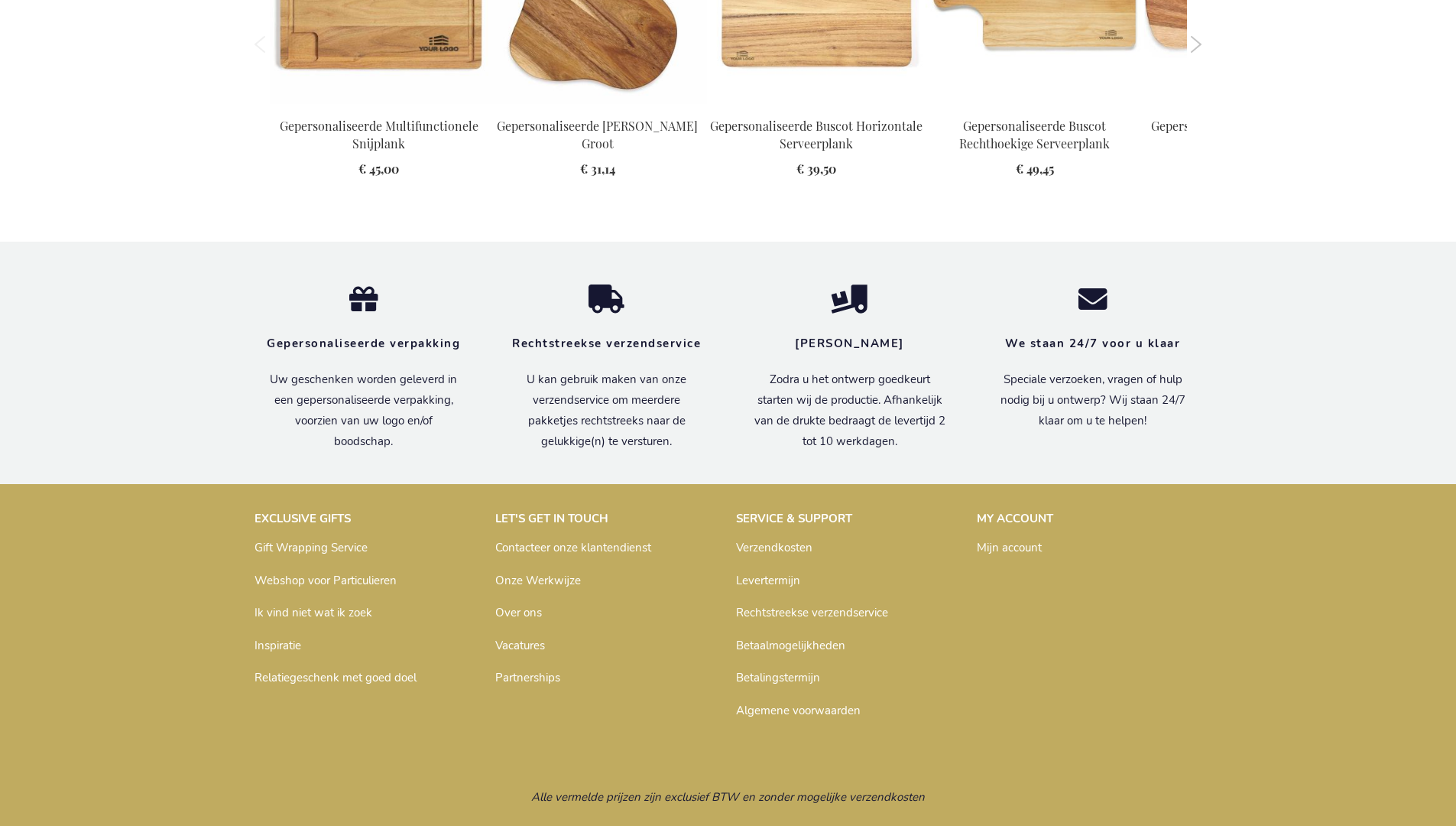
scroll to position [1989, 0]
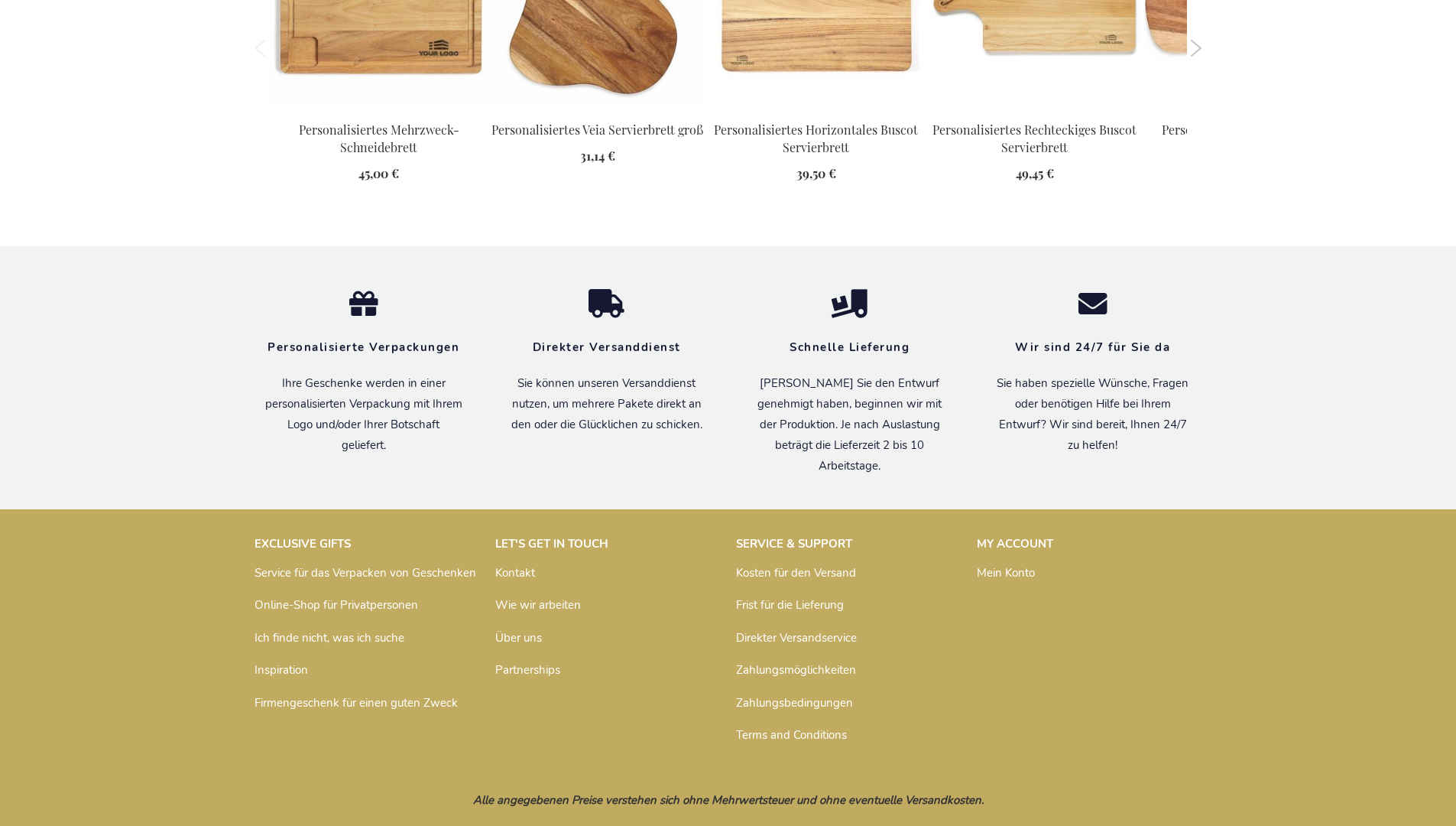
scroll to position [1997, 0]
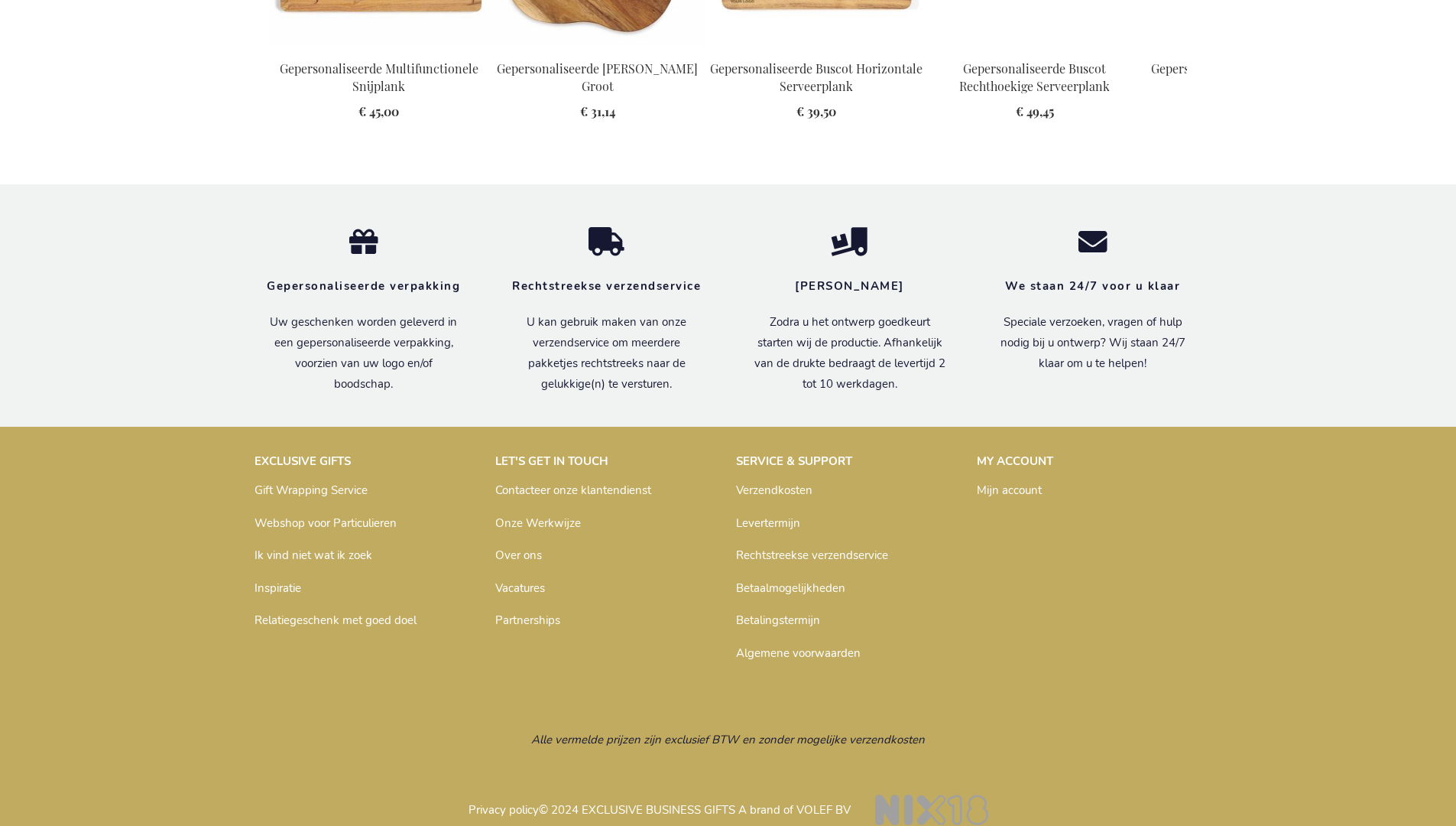
scroll to position [1989, 0]
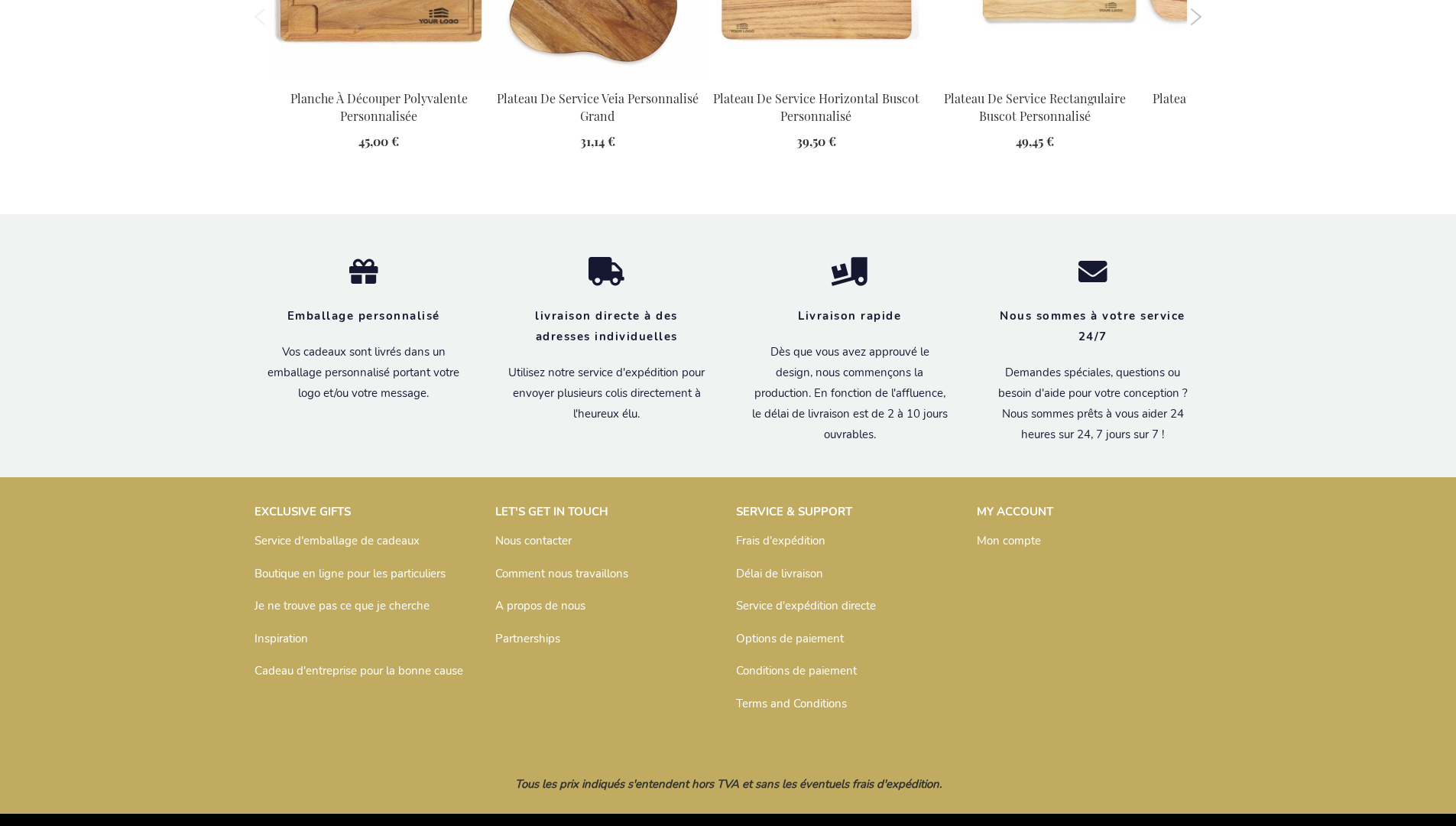
scroll to position [2029, 0]
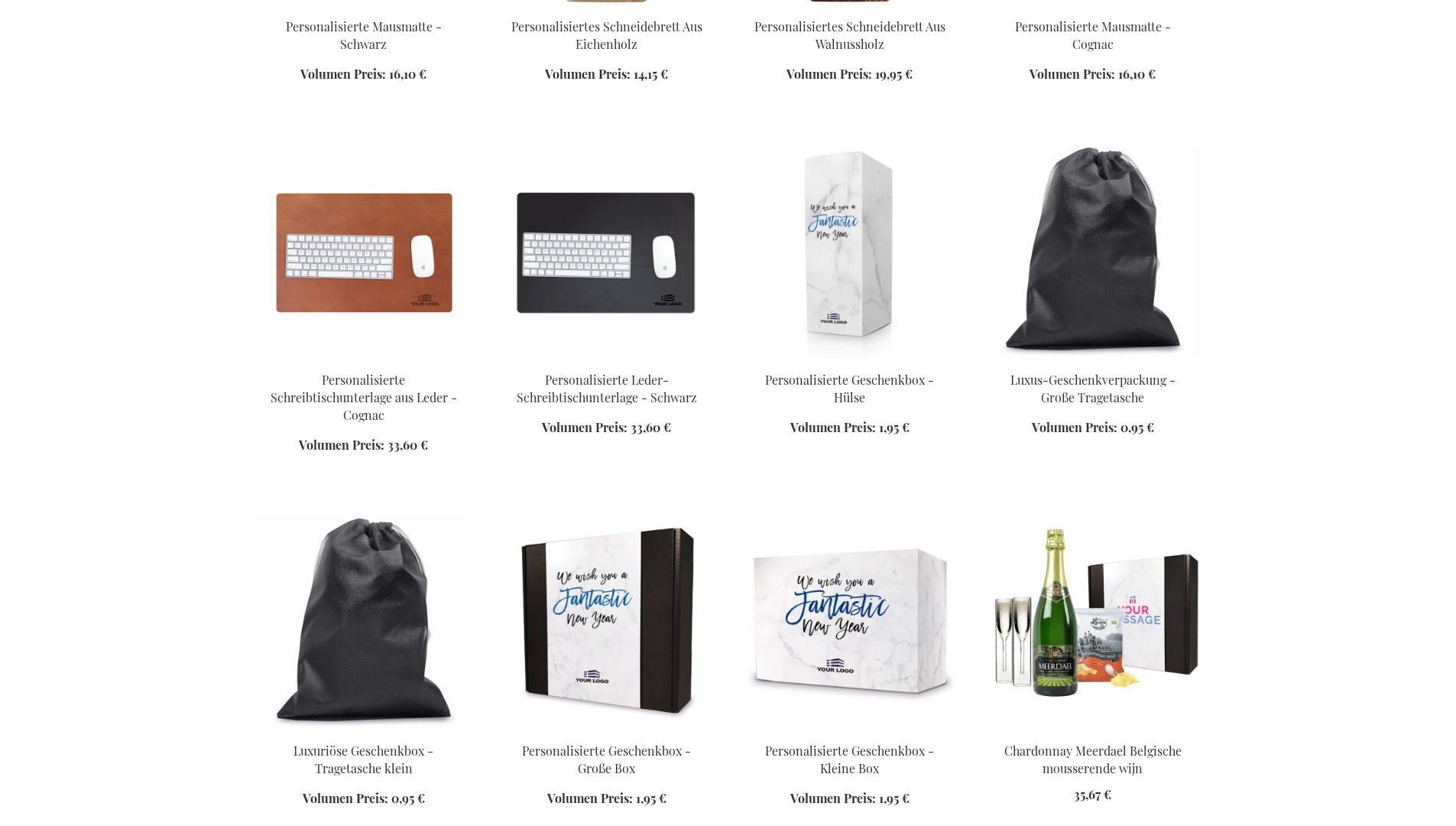
scroll to position [1821, 0]
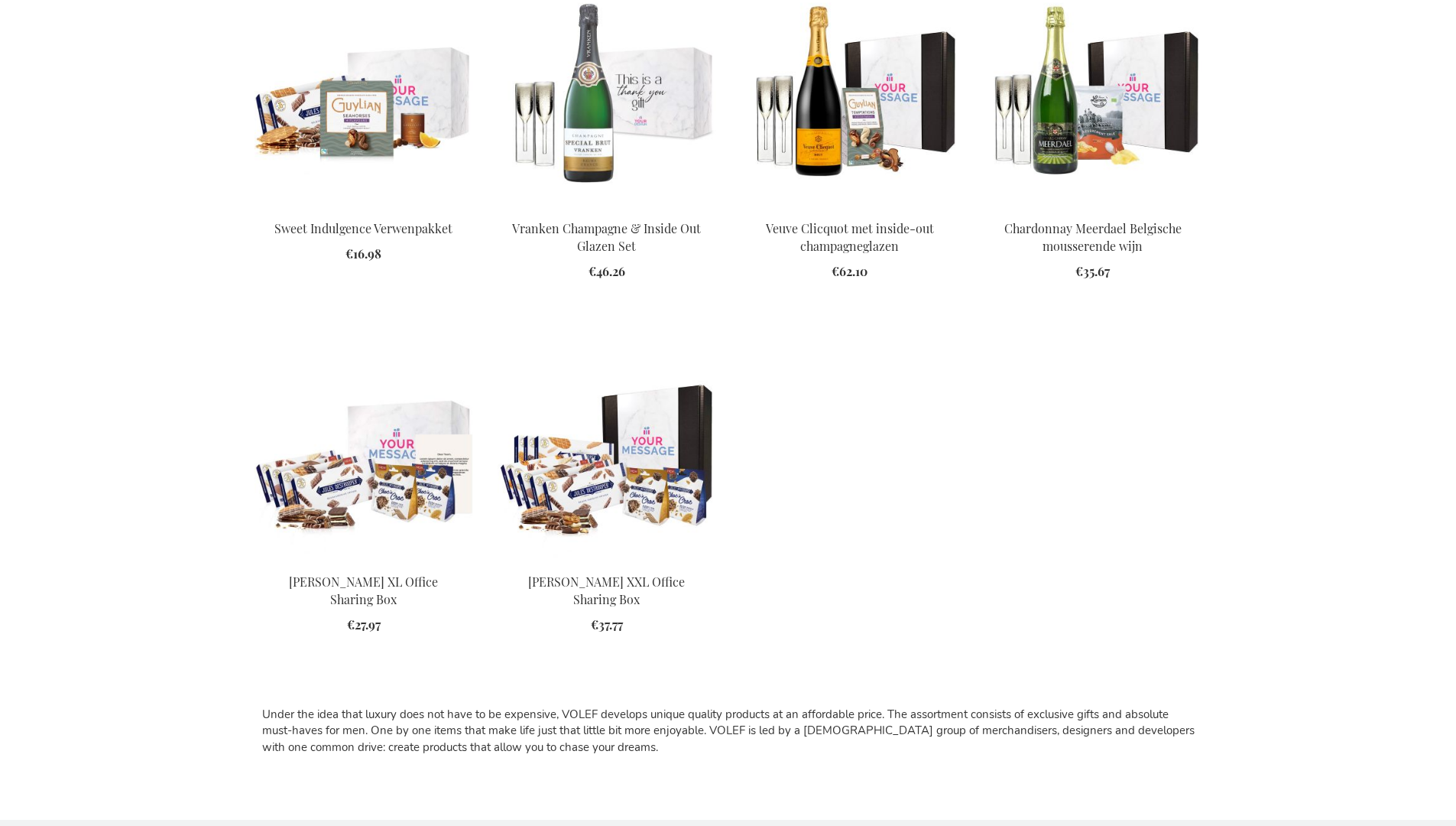
scroll to position [1800, 0]
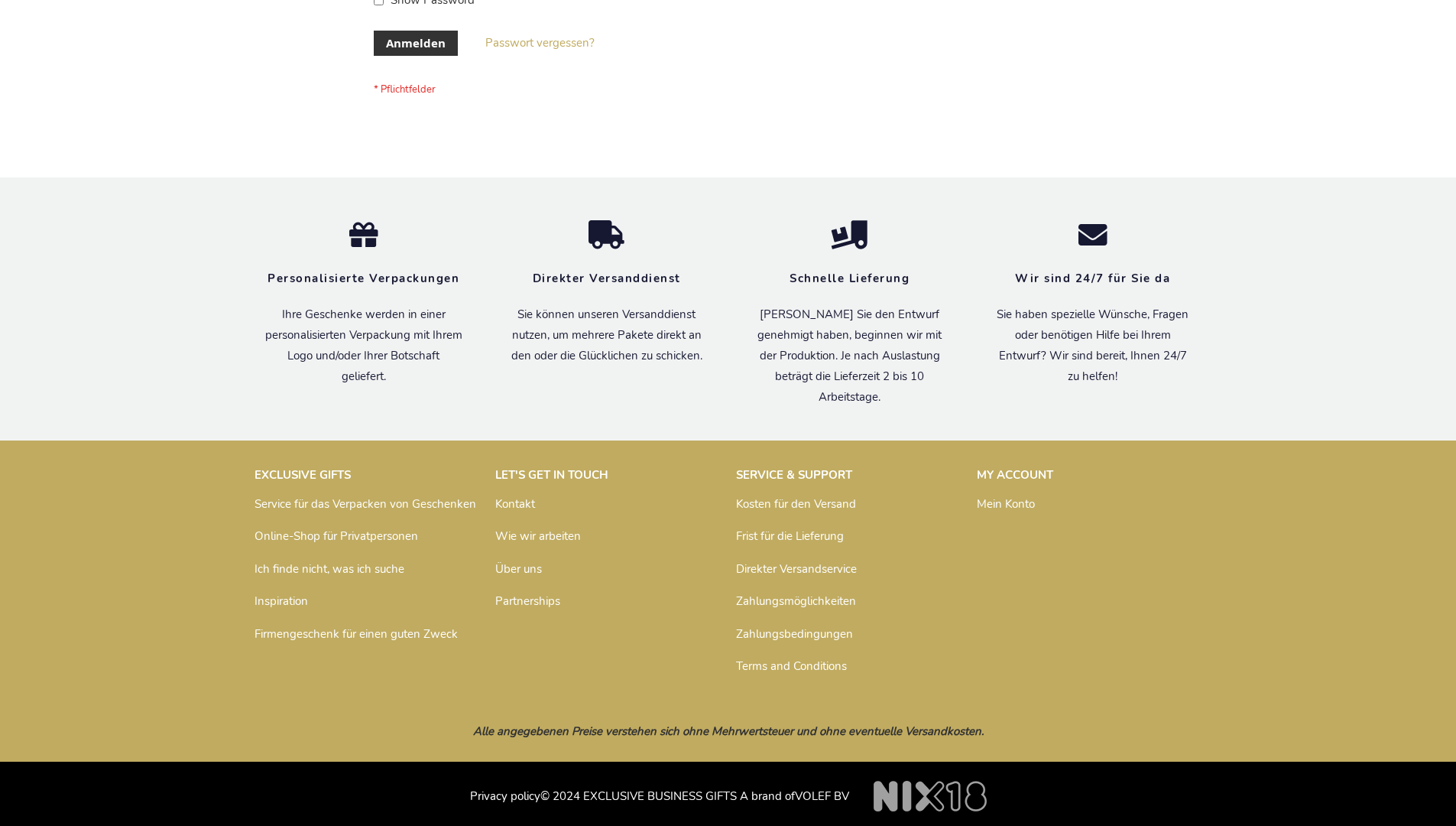
scroll to position [513, 0]
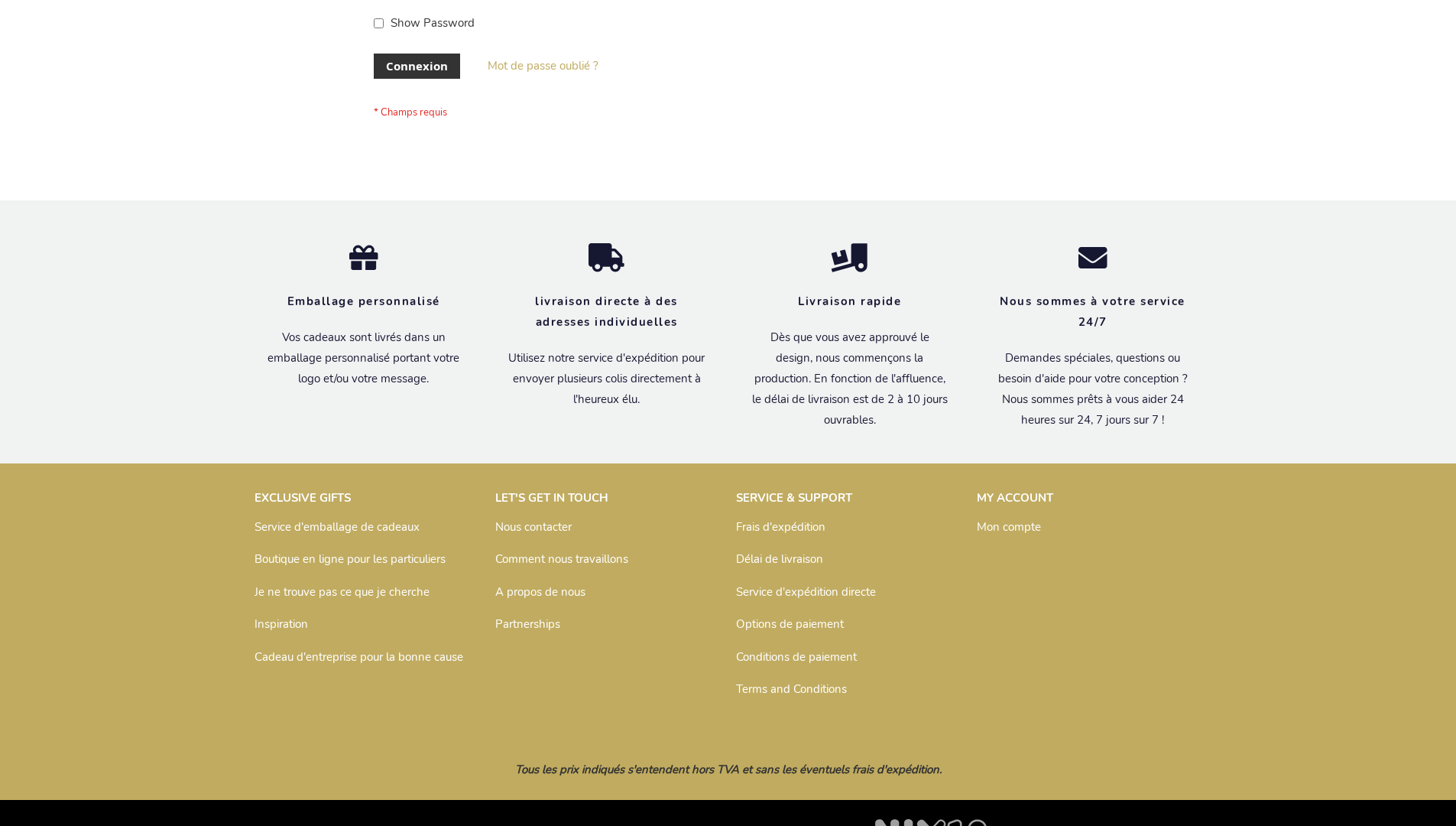
scroll to position [527, 0]
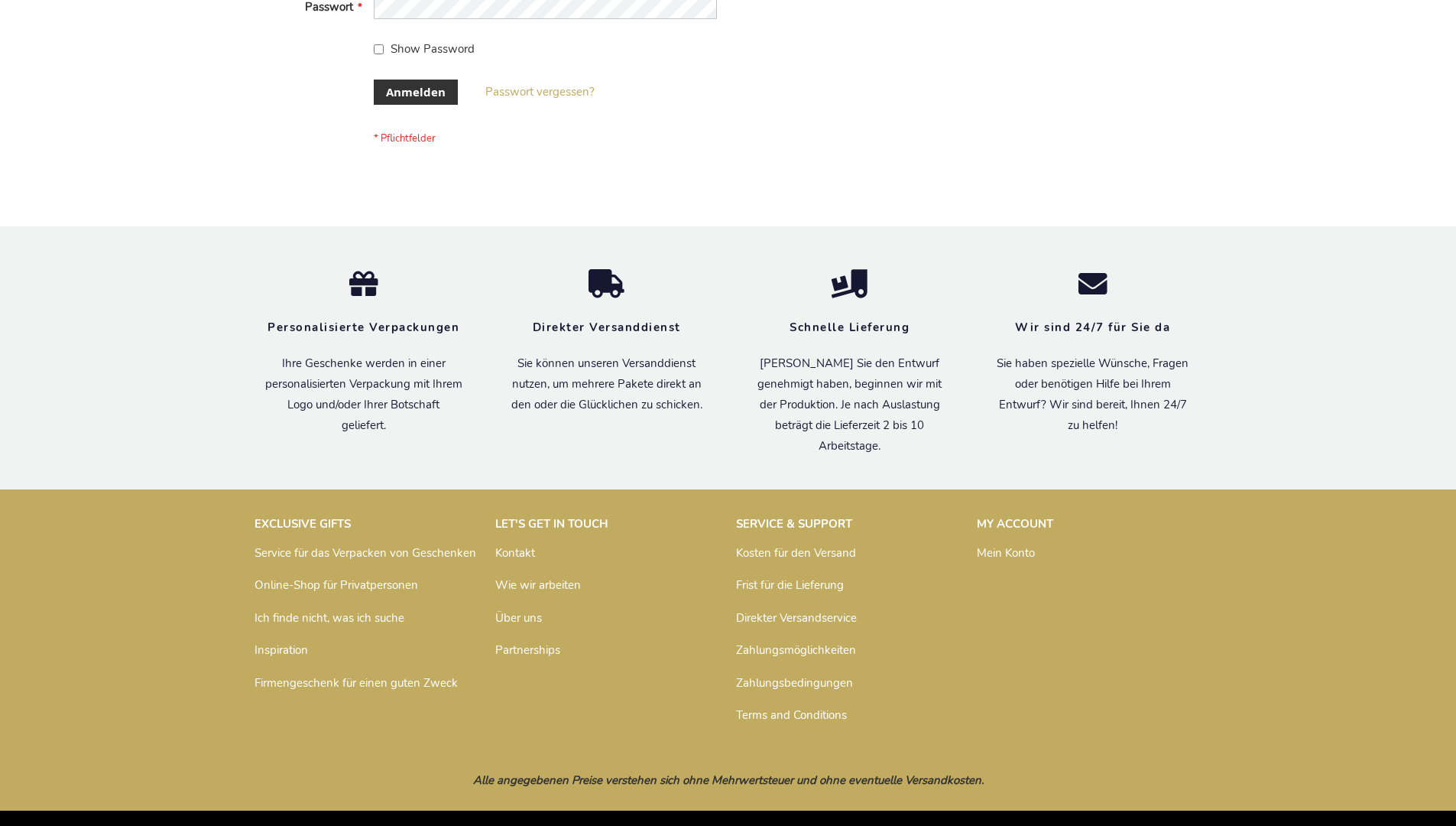
scroll to position [513, 0]
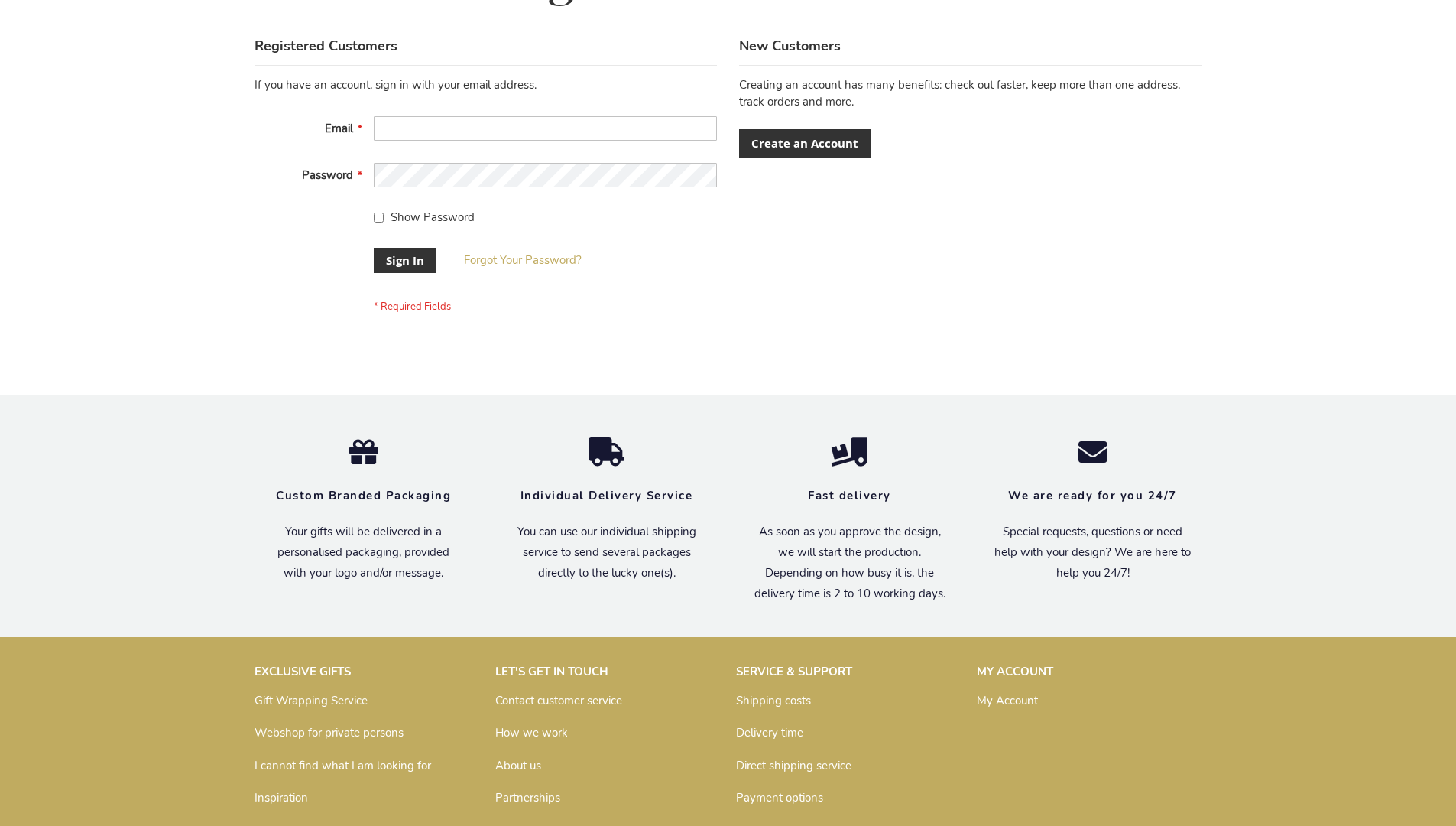
scroll to position [492, 0]
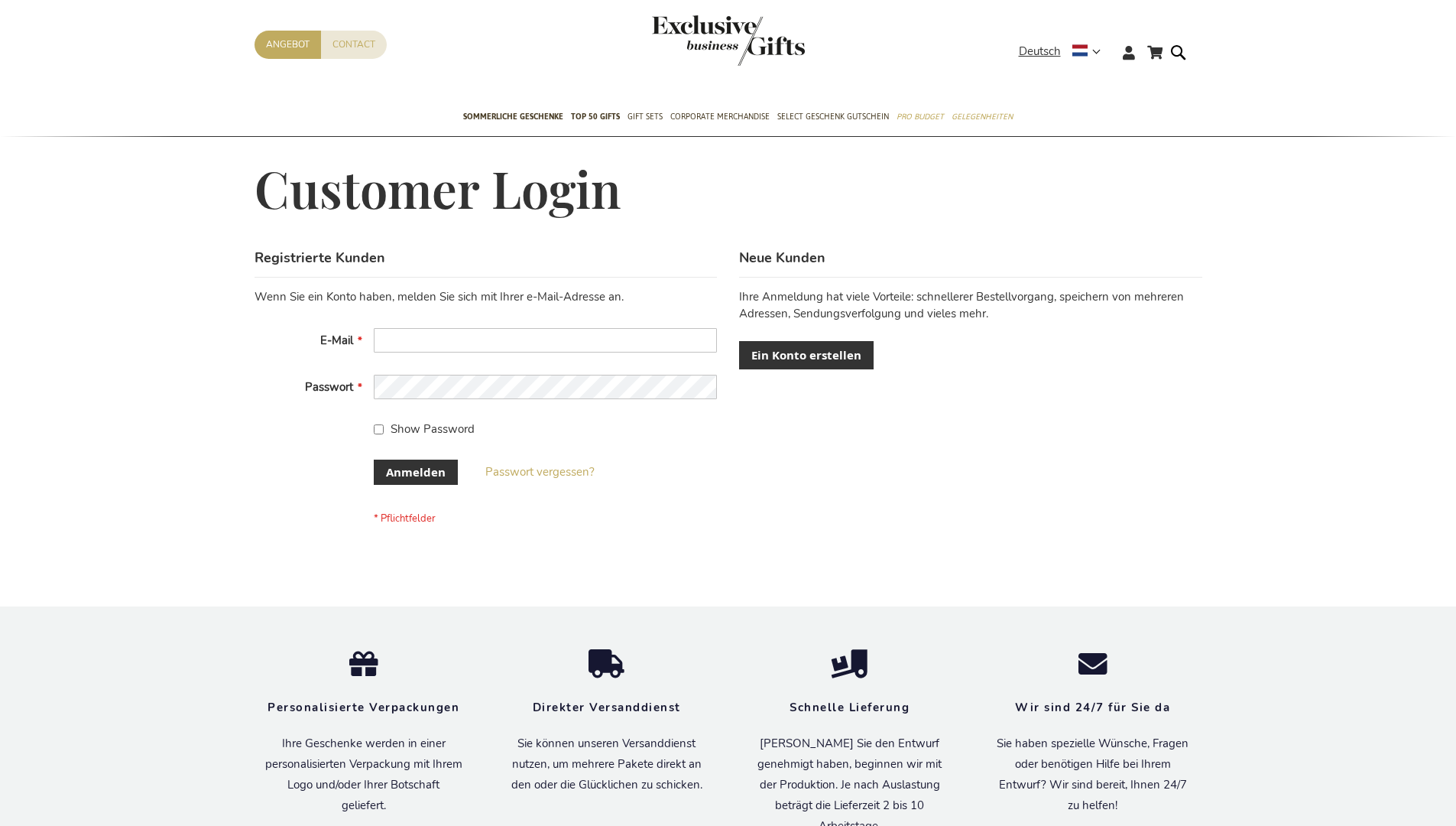
scroll to position [513, 0]
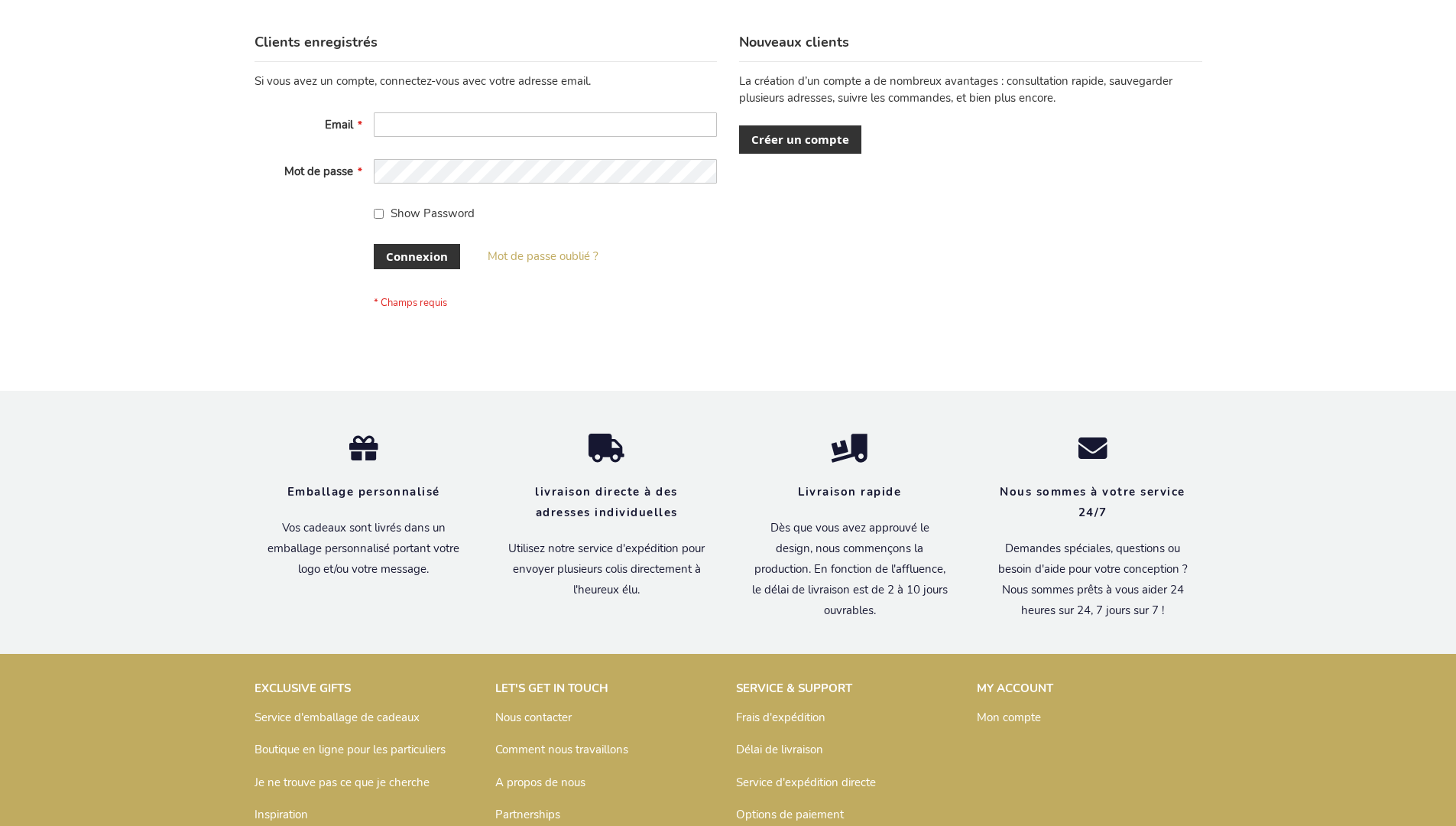
scroll to position [527, 0]
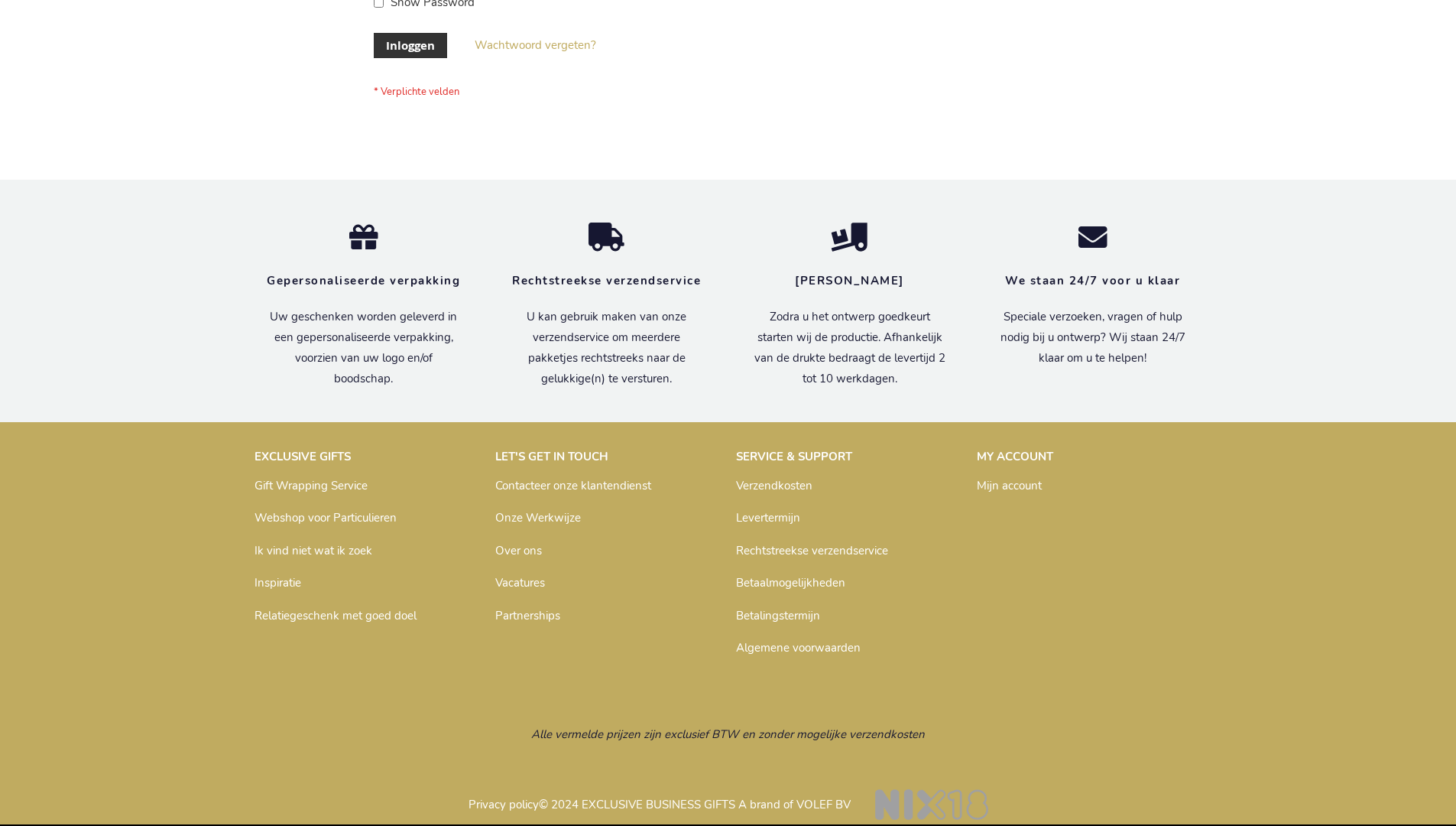
scroll to position [519, 0]
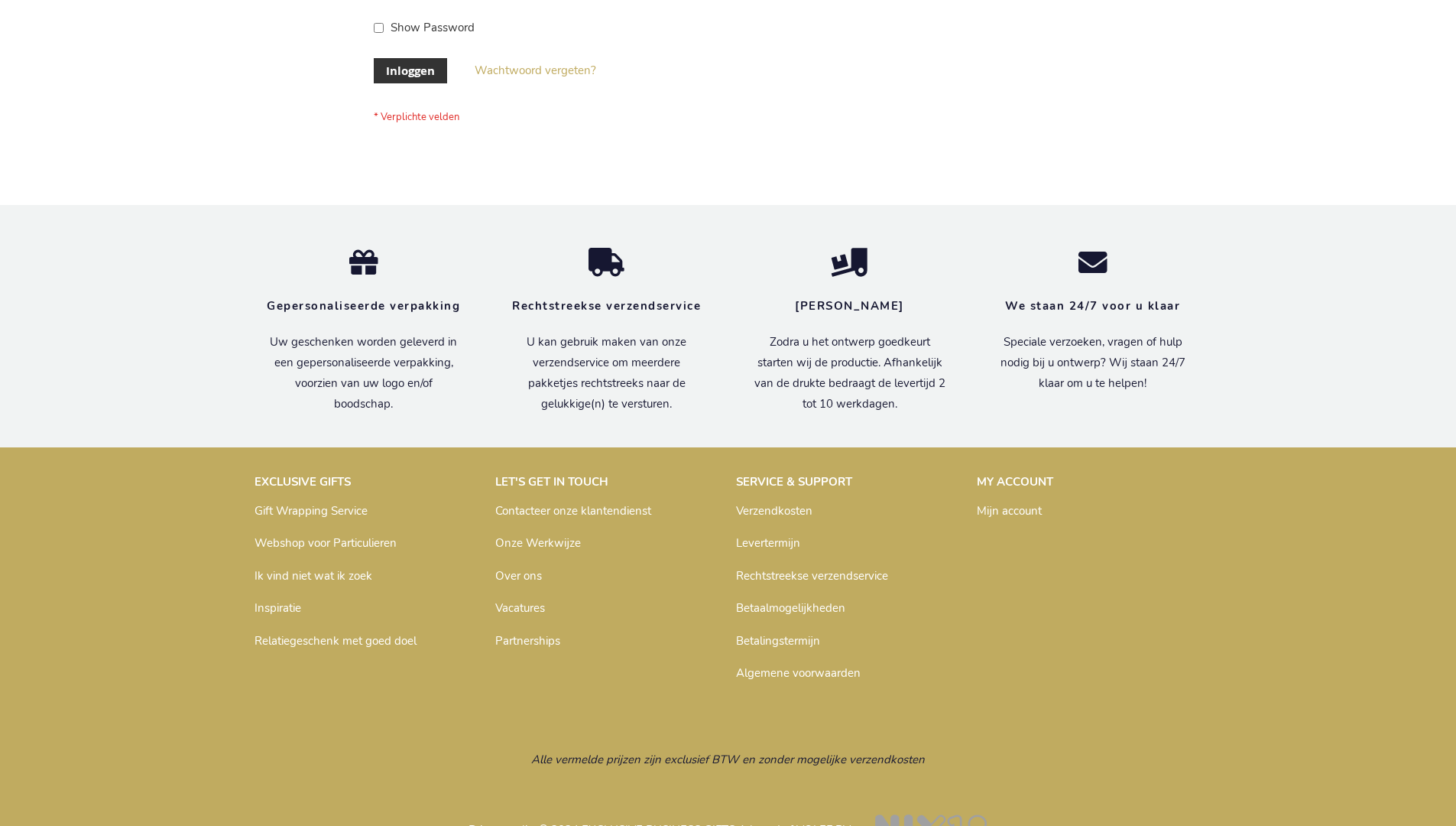
scroll to position [519, 0]
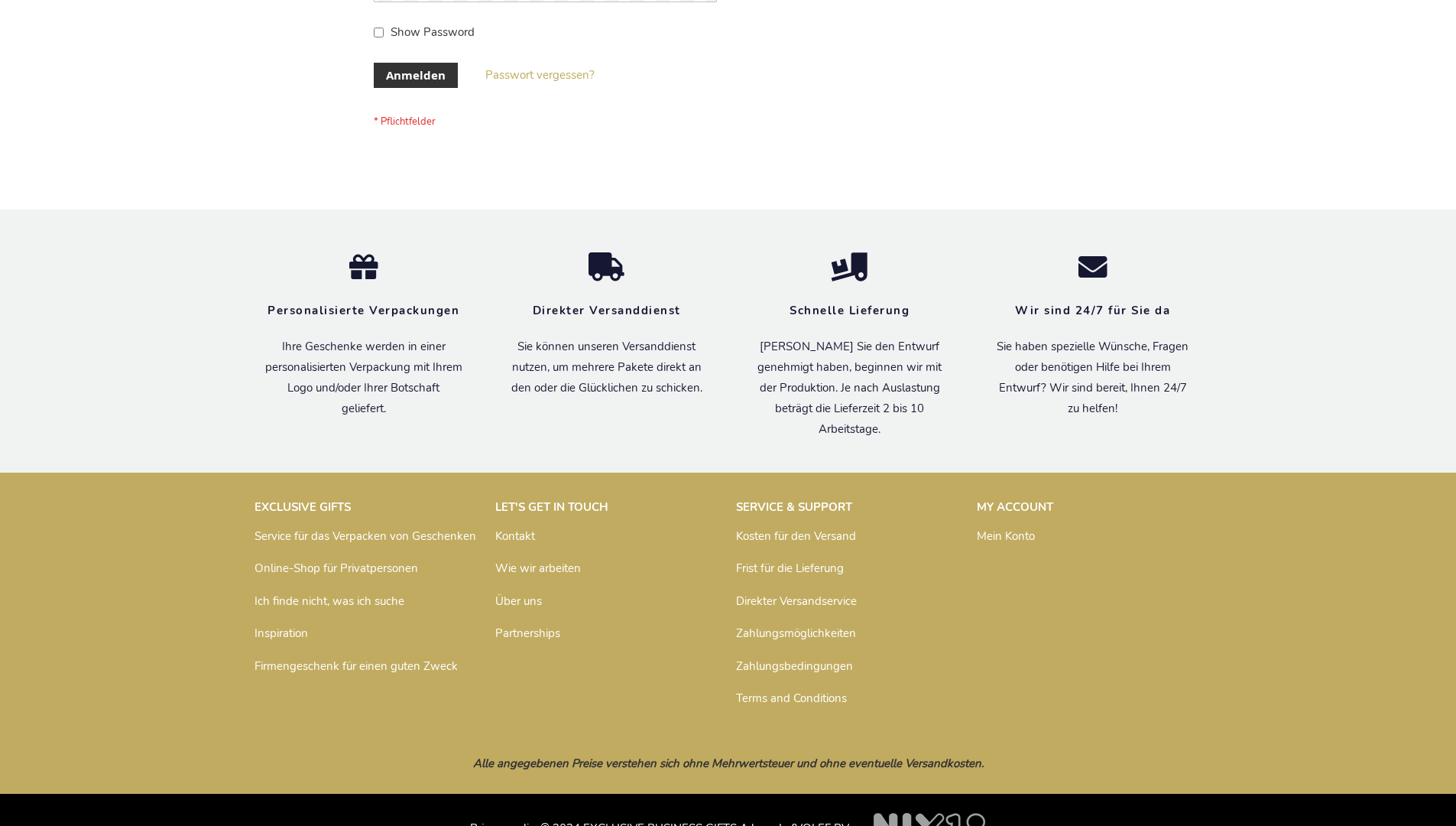
scroll to position [513, 0]
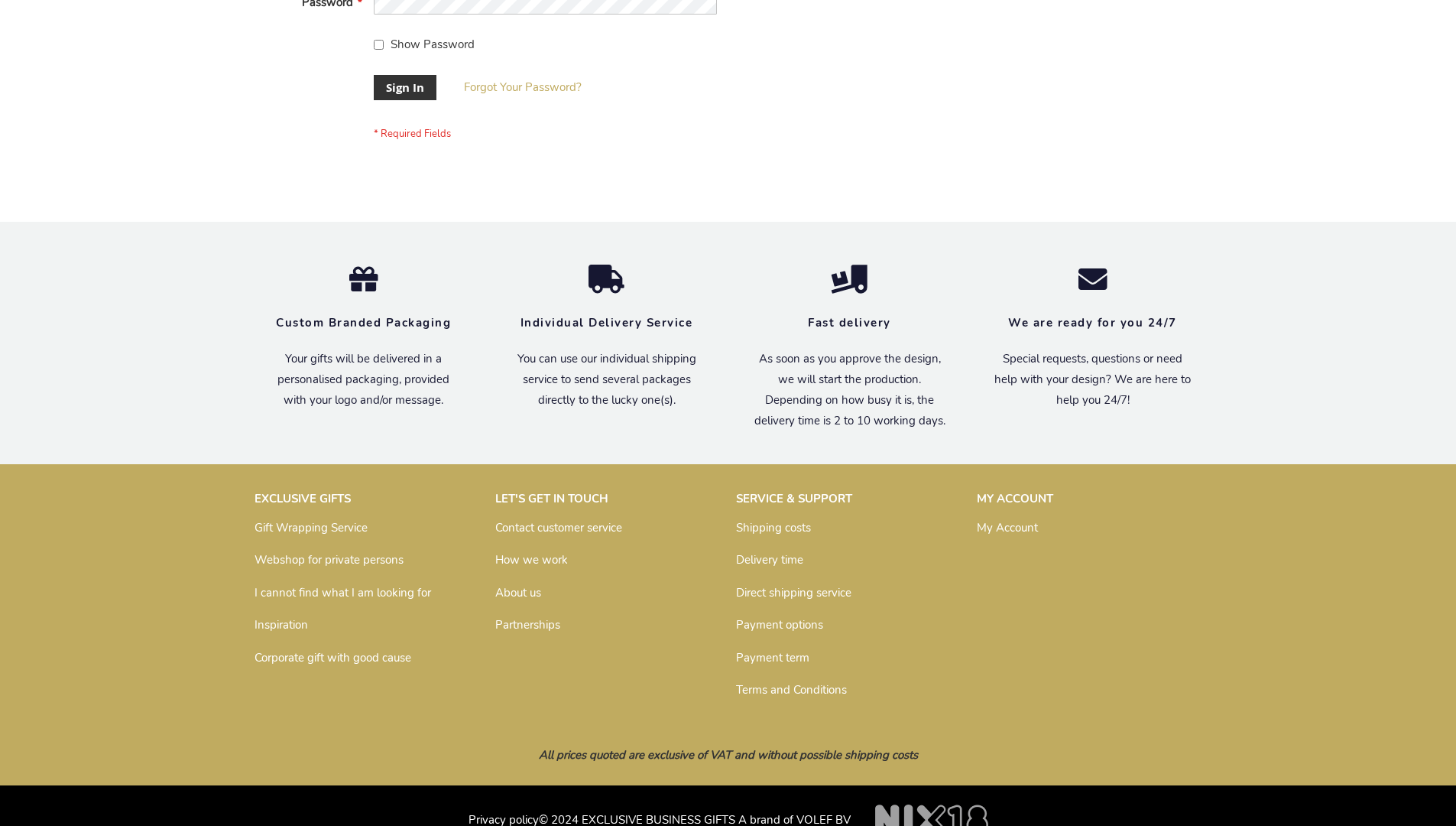
scroll to position [492, 0]
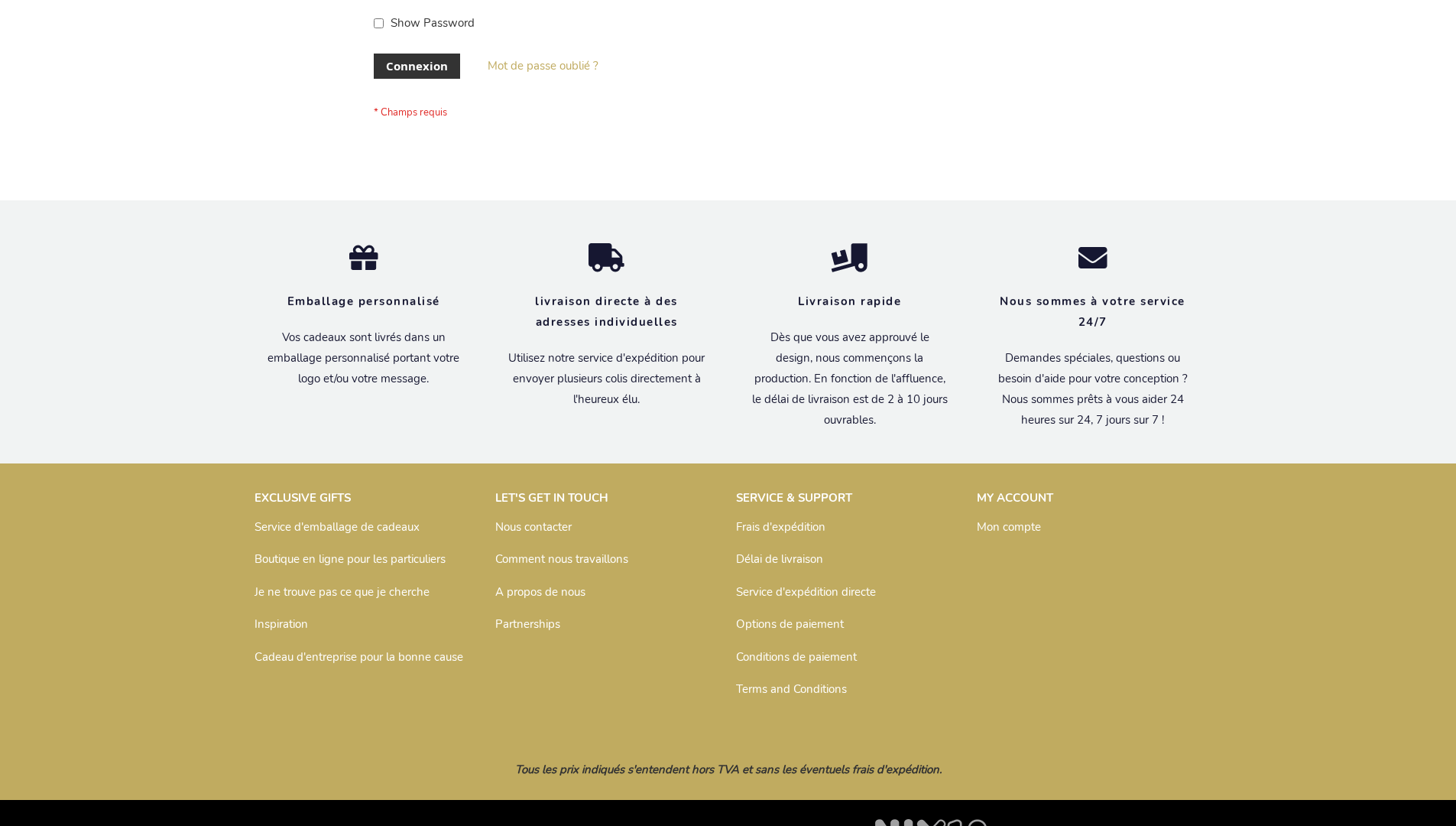
scroll to position [527, 0]
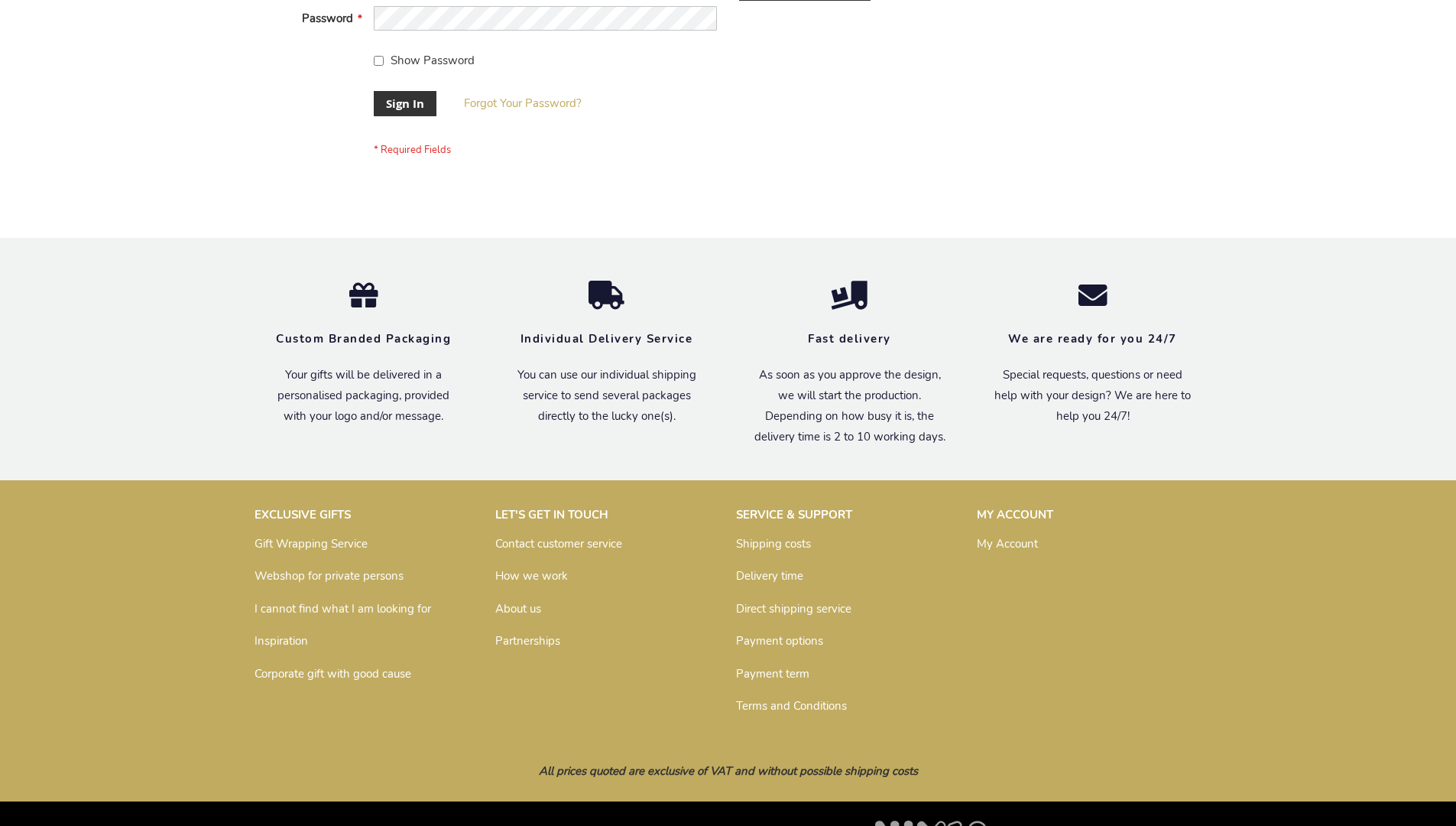
scroll to position [492, 0]
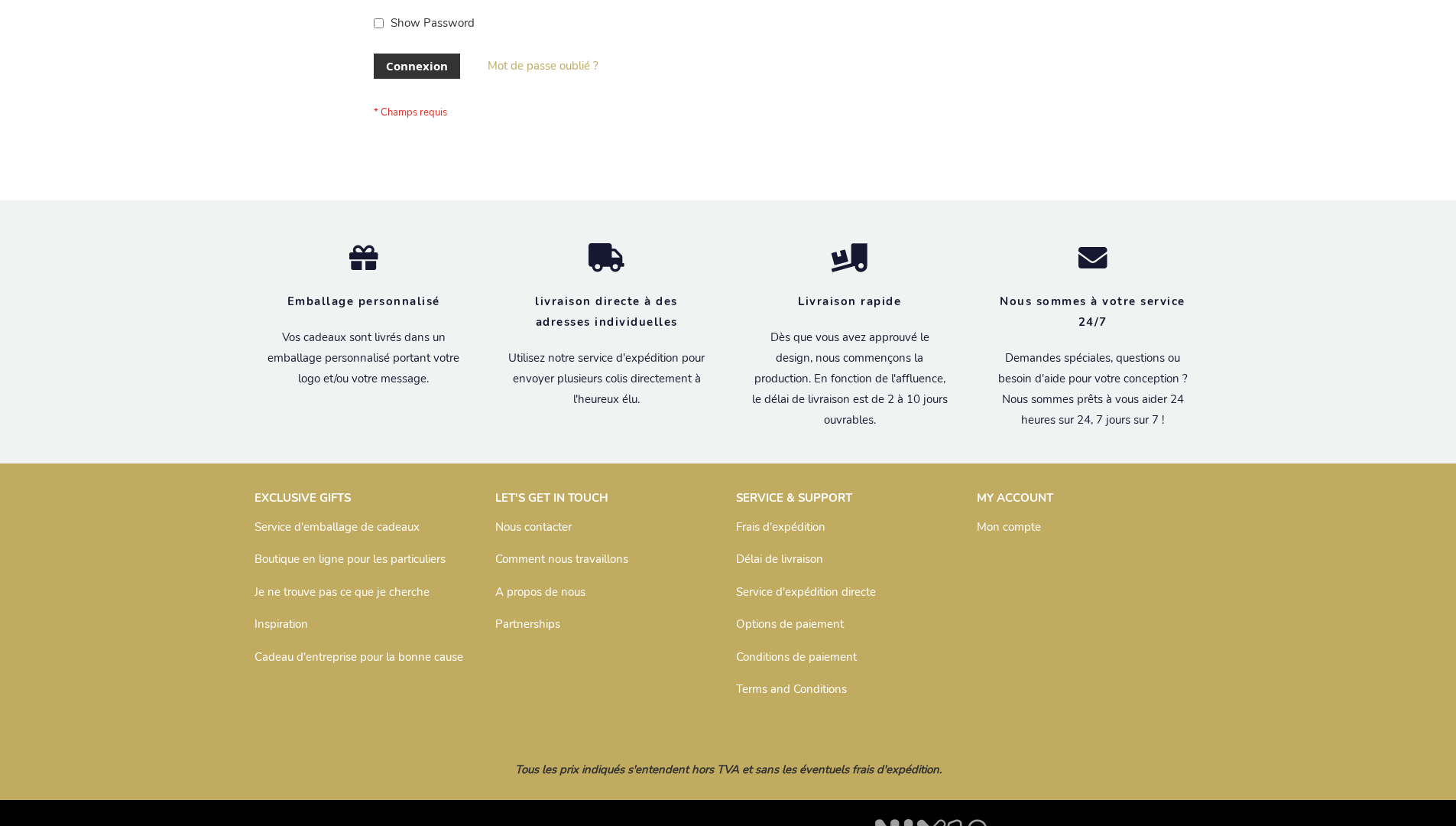
scroll to position [527, 0]
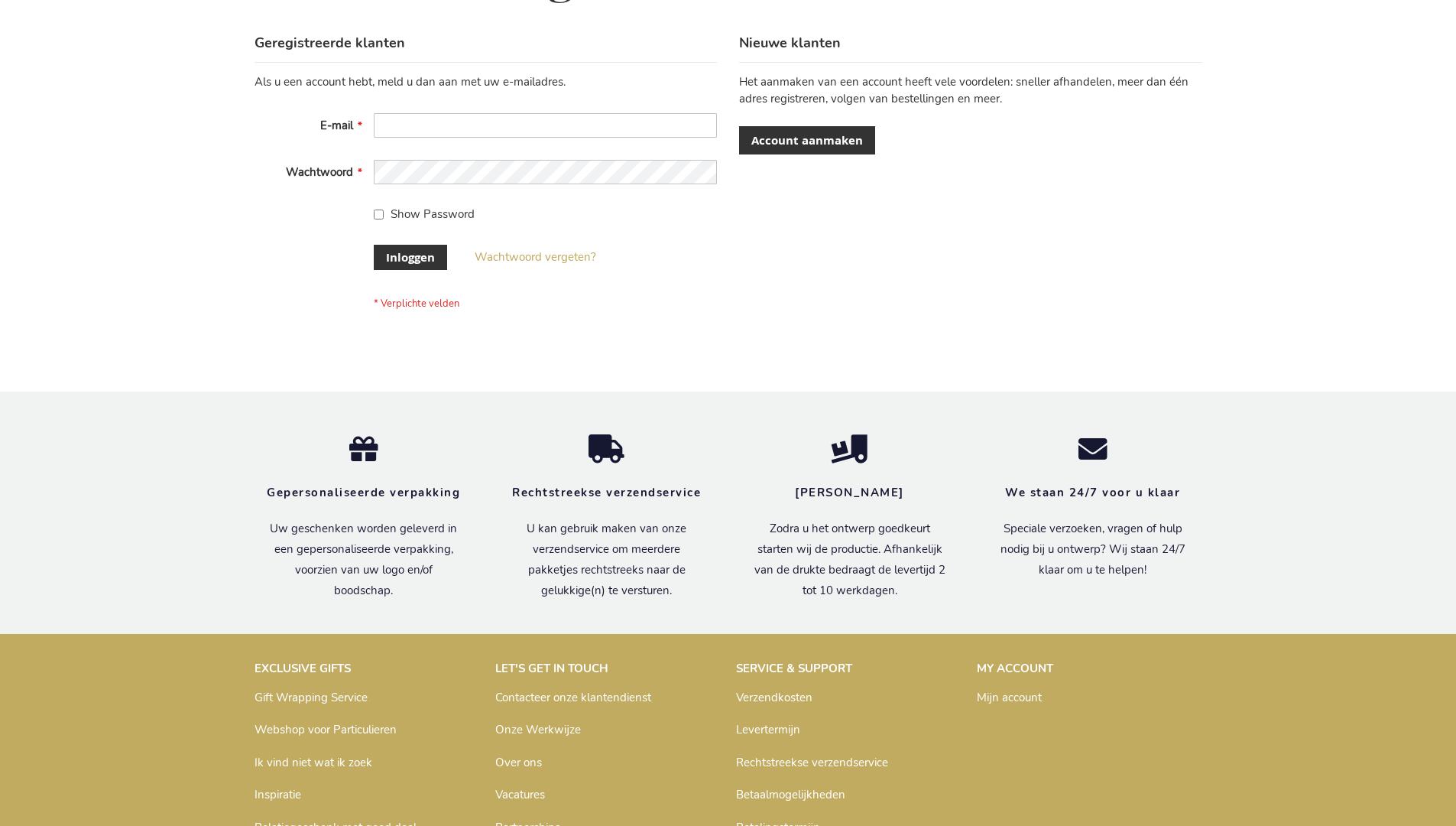
scroll to position [519, 0]
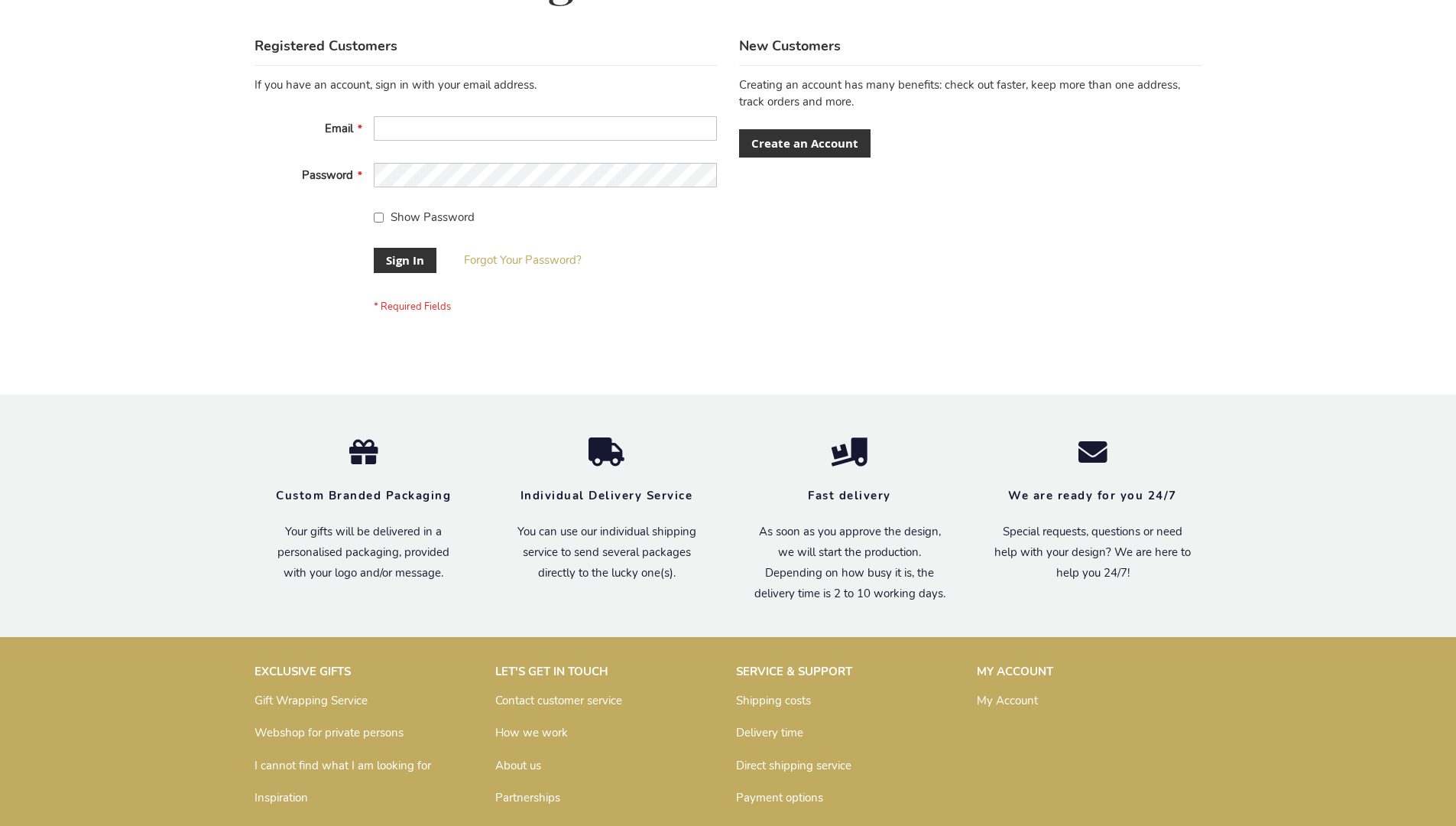
scroll to position [492, 0]
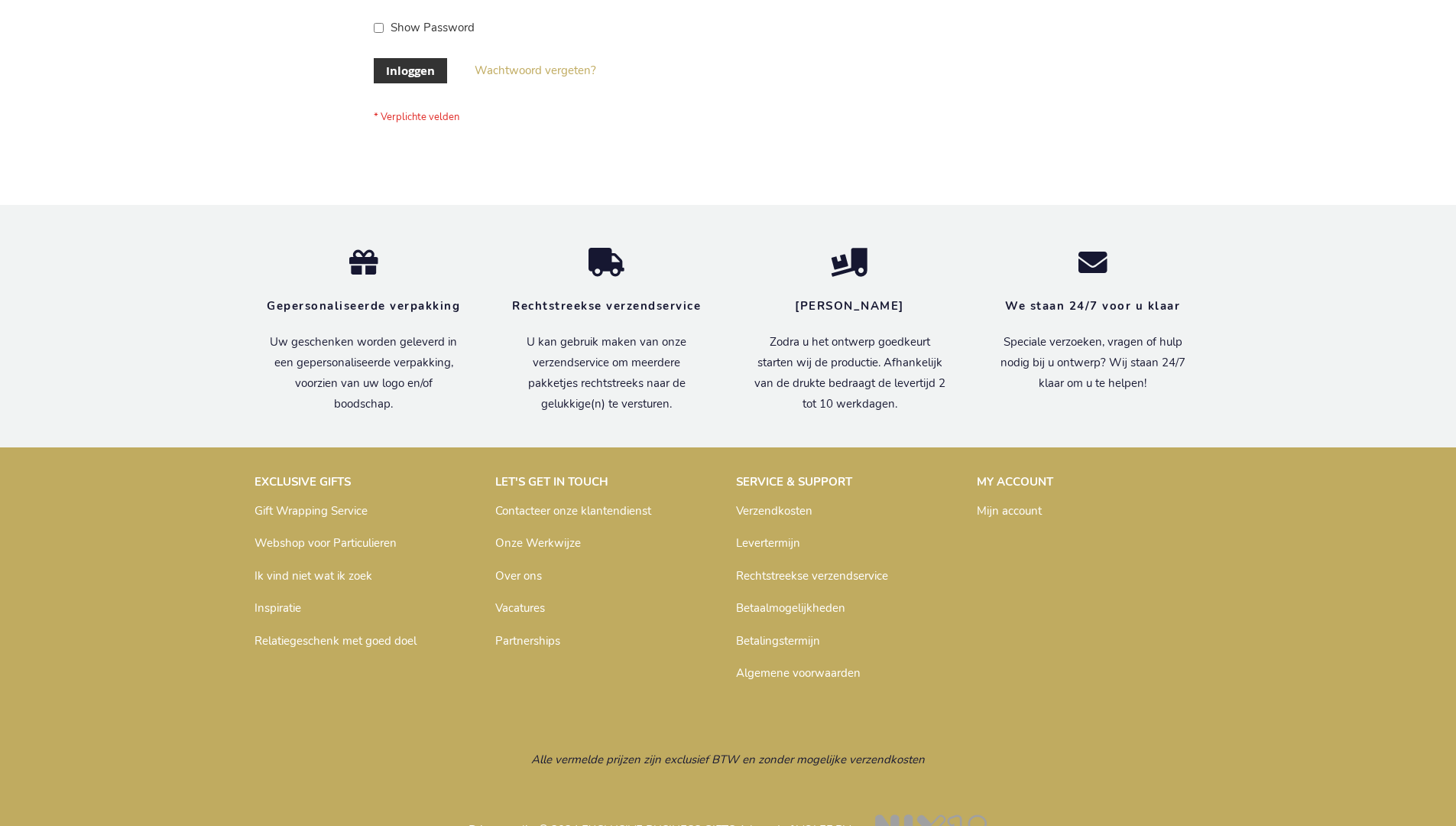
scroll to position [519, 0]
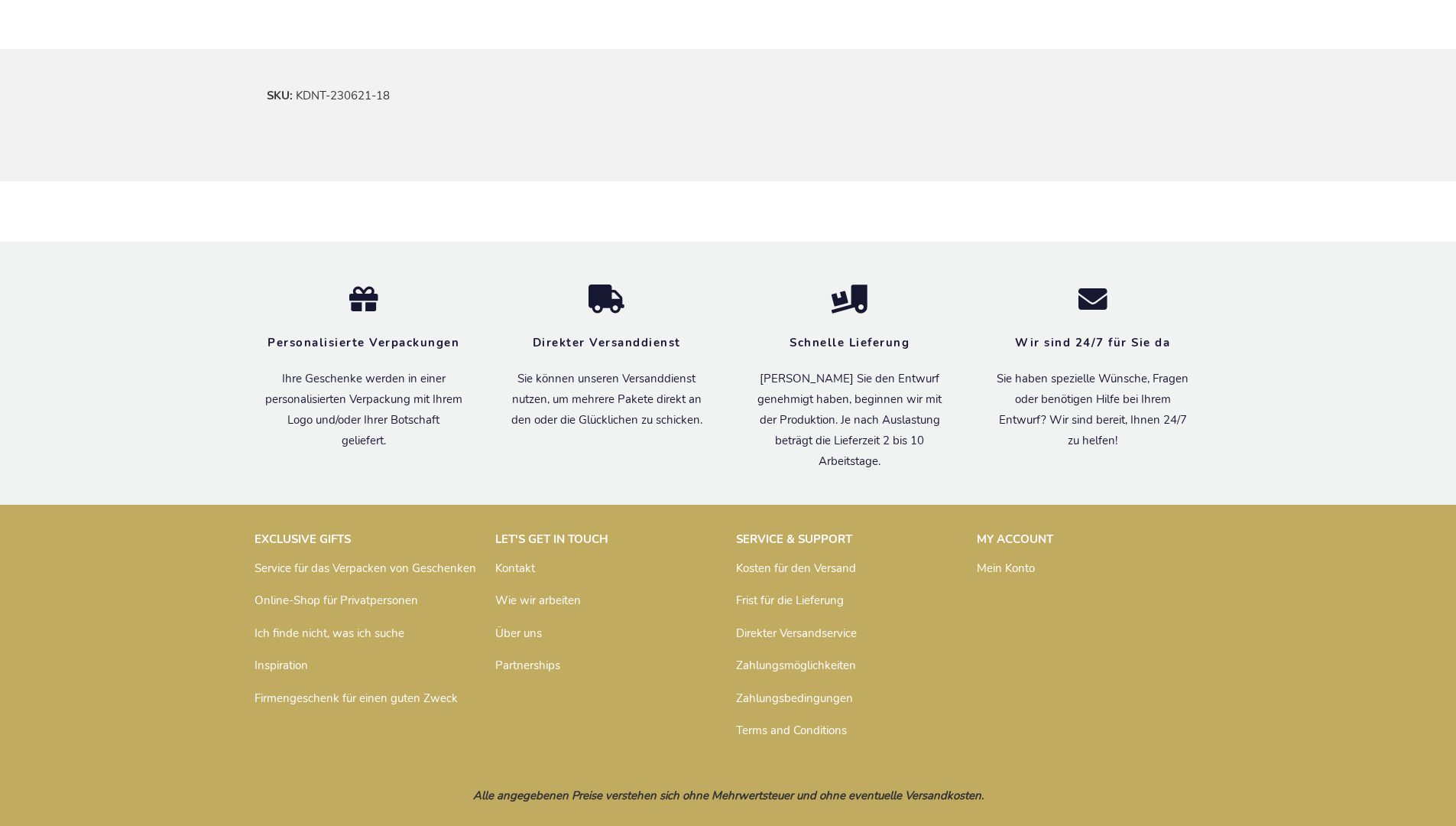
scroll to position [920, 0]
